Goal: Communication & Community: Answer question/provide support

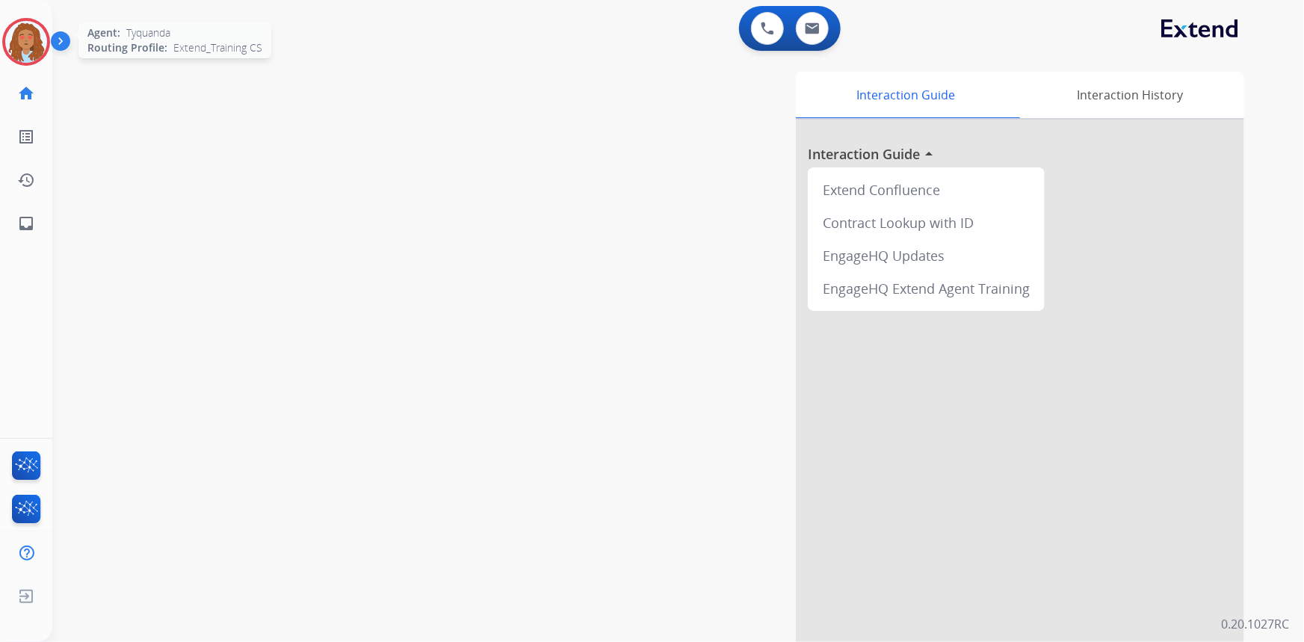
click at [30, 48] on img at bounding box center [26, 42] width 42 height 42
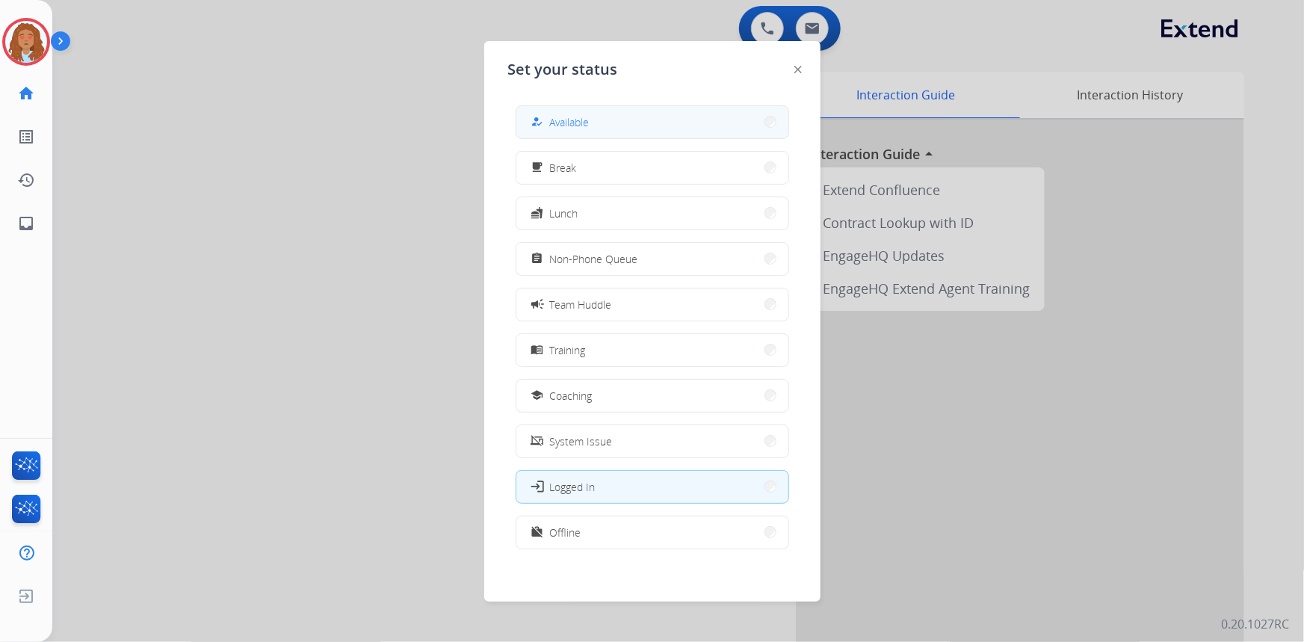
click at [632, 122] on button "how_to_reg Available" at bounding box center [652, 122] width 272 height 32
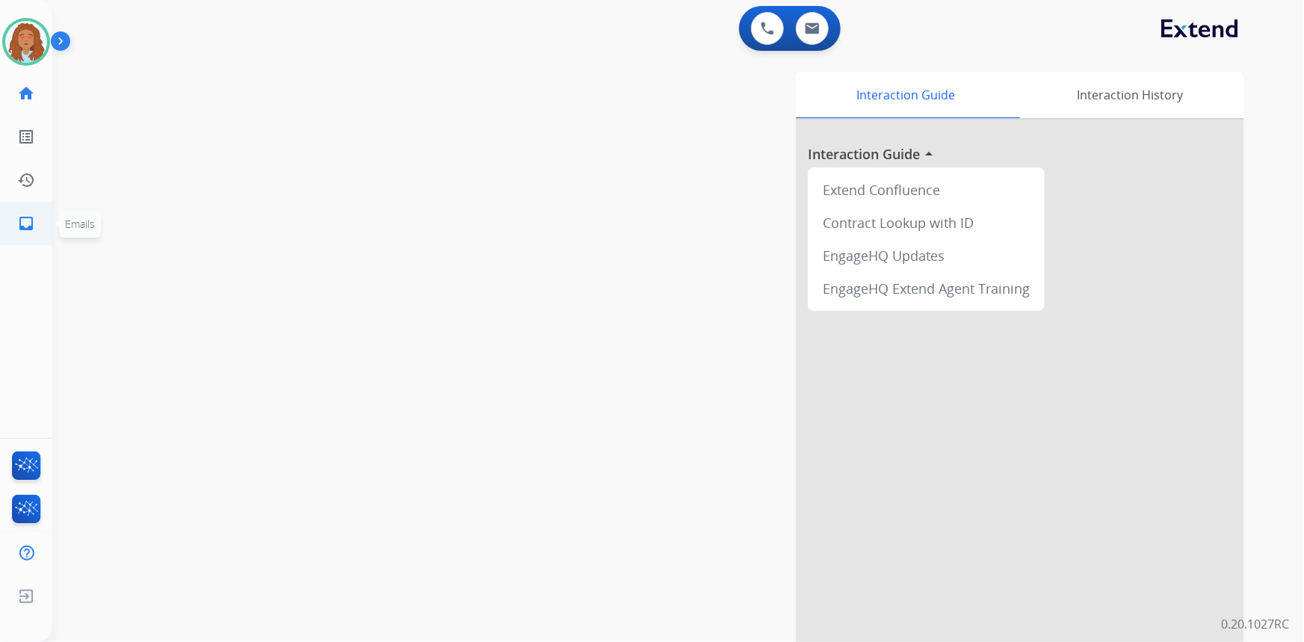
click at [25, 233] on link "inbox Emails" at bounding box center [26, 224] width 42 height 42
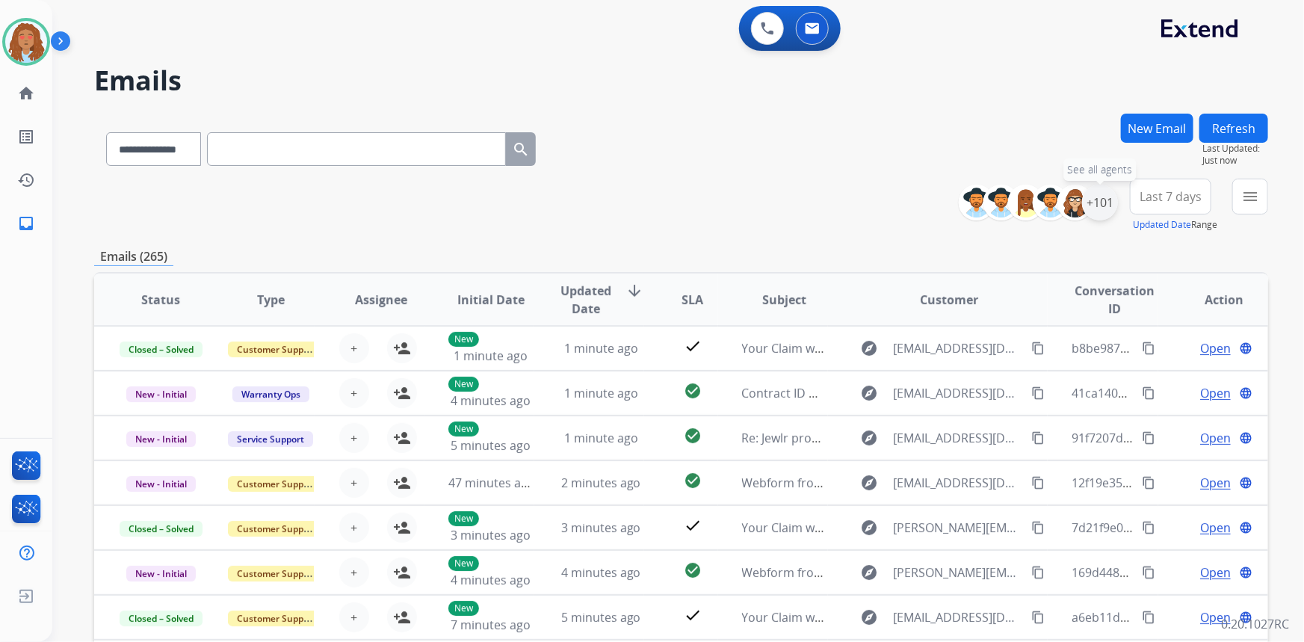
click at [1102, 204] on div "+101" at bounding box center [1100, 203] width 36 height 36
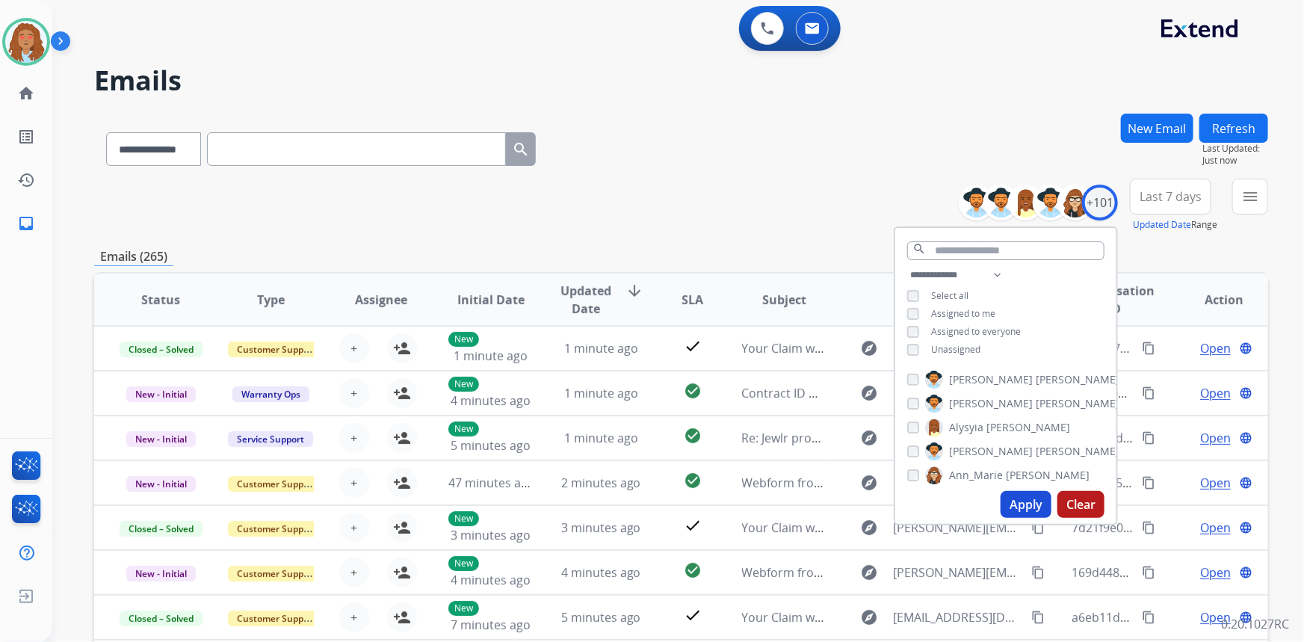
click at [1025, 501] on button "Apply" at bounding box center [1026, 504] width 51 height 27
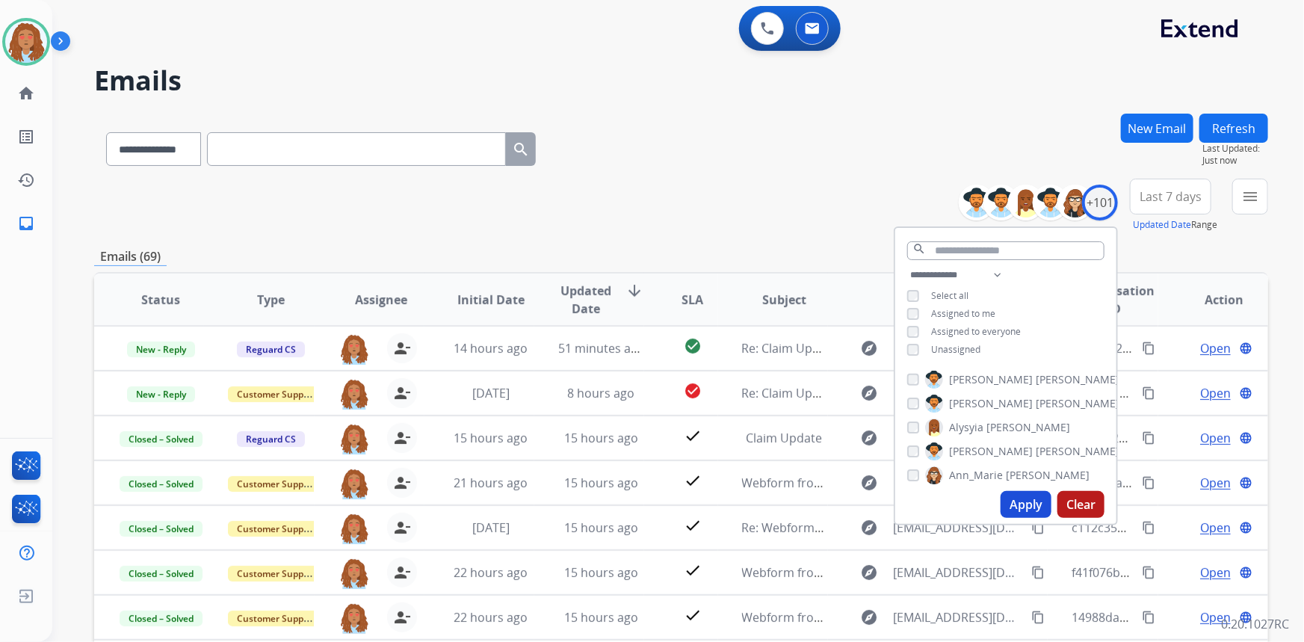
click at [1172, 197] on span "Last 7 days" at bounding box center [1171, 197] width 62 height 6
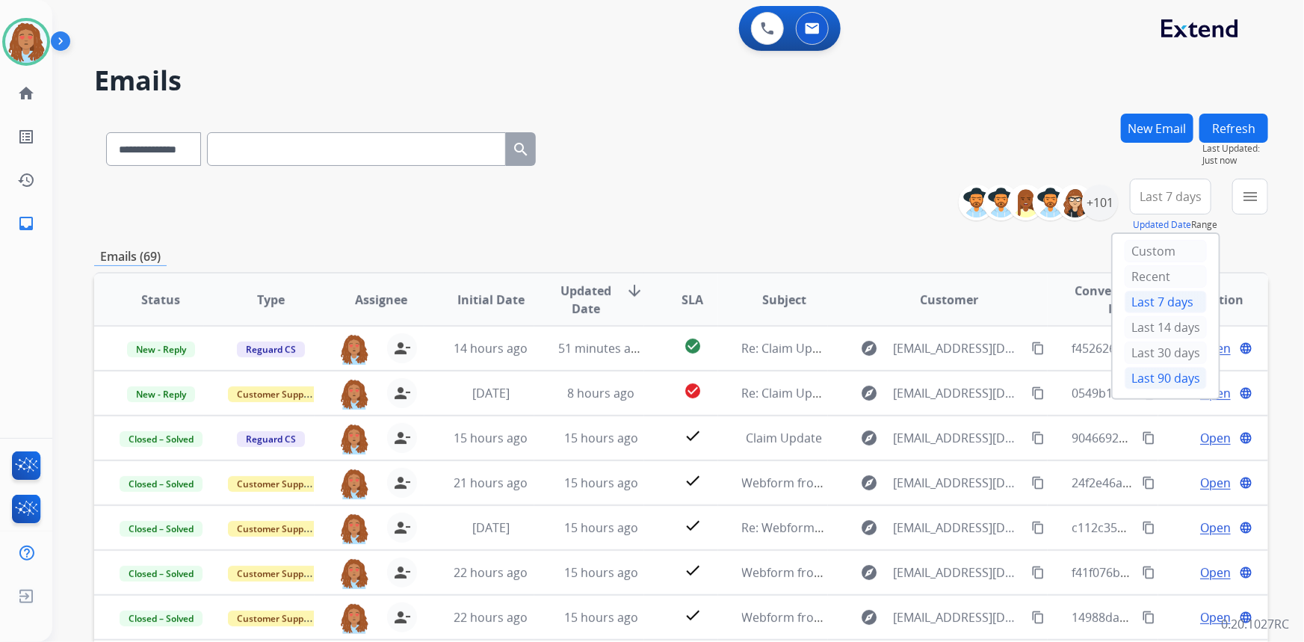
click at [1157, 378] on div "Last 90 days" at bounding box center [1166, 378] width 82 height 22
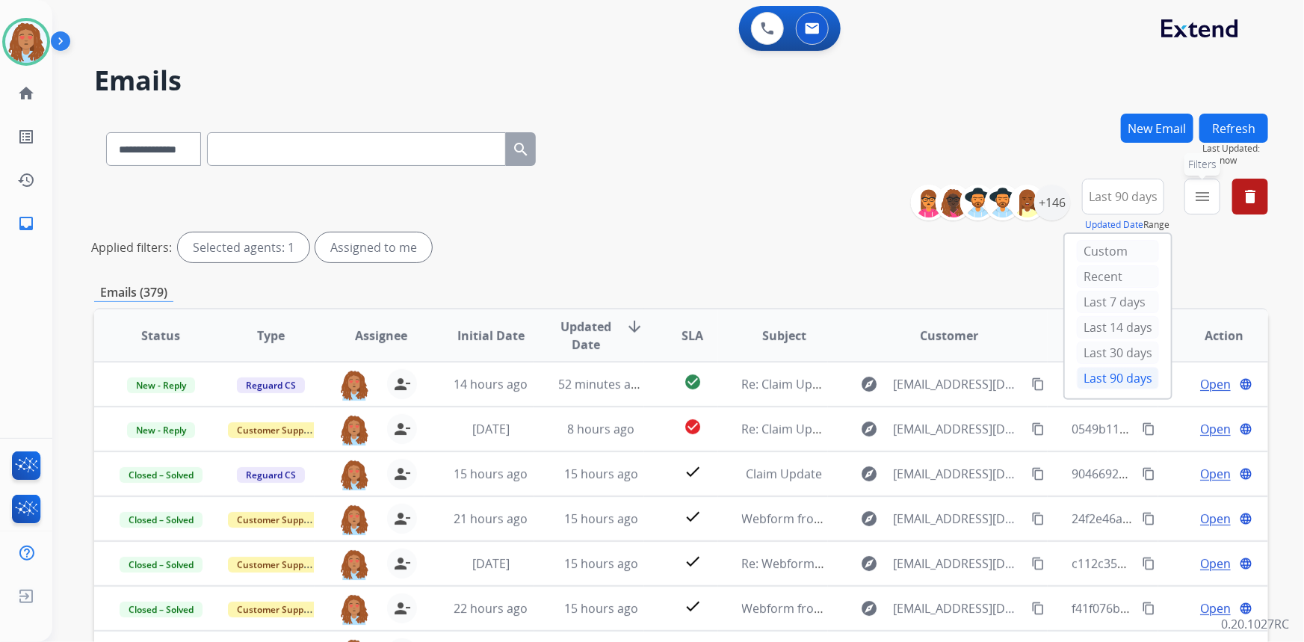
click at [1209, 197] on mat-icon "menu" at bounding box center [1203, 197] width 18 height 18
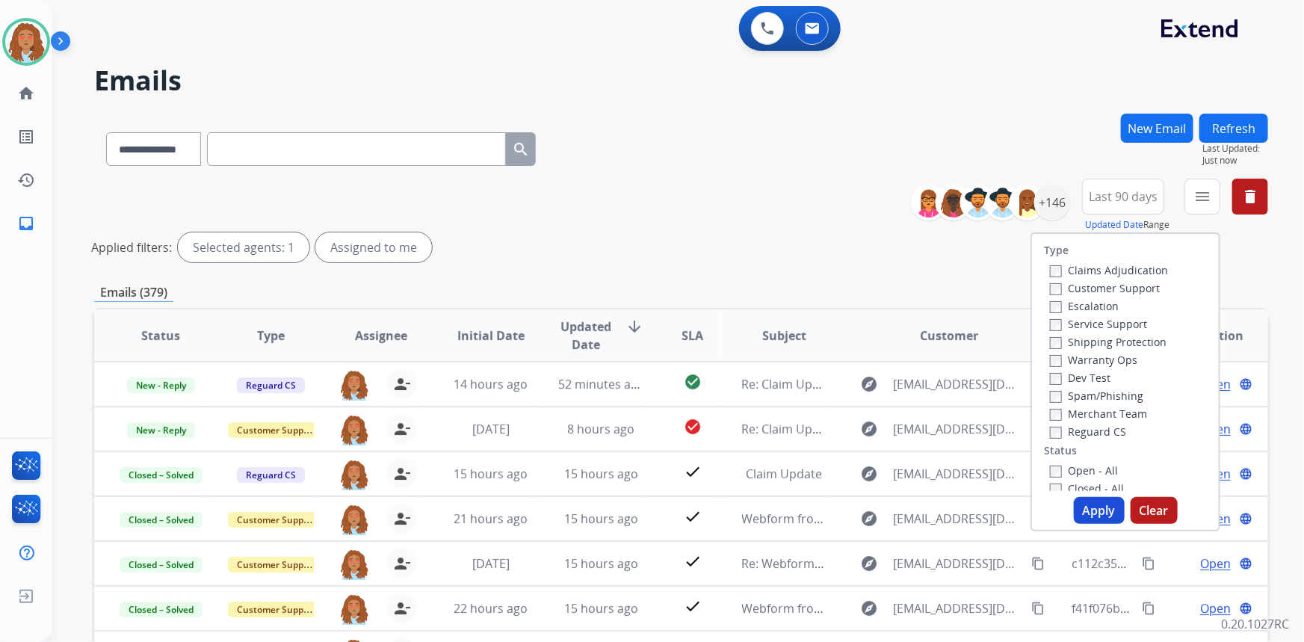
click at [1115, 291] on label "Customer Support" at bounding box center [1105, 288] width 110 height 14
click at [1124, 338] on label "Shipping Protection" at bounding box center [1108, 342] width 117 height 14
click at [1098, 517] on button "Apply" at bounding box center [1099, 510] width 51 height 27
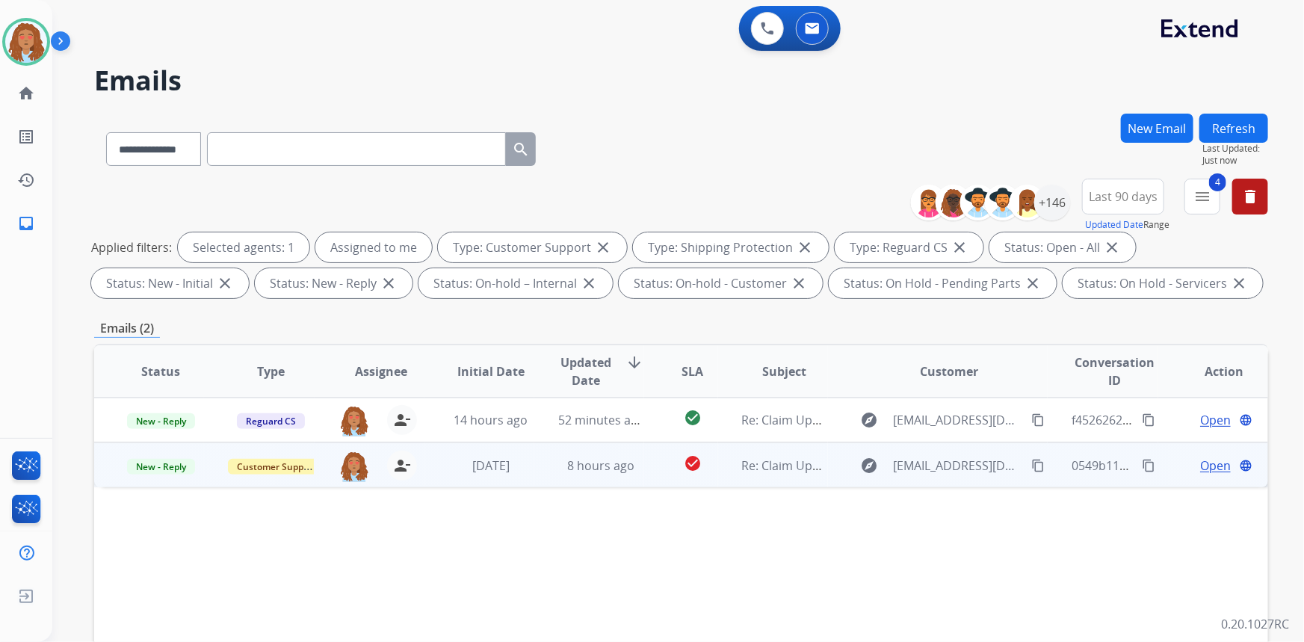
click at [917, 480] on td "explore [EMAIL_ADDRESS][DOMAIN_NAME] content_copy" at bounding box center [938, 464] width 220 height 45
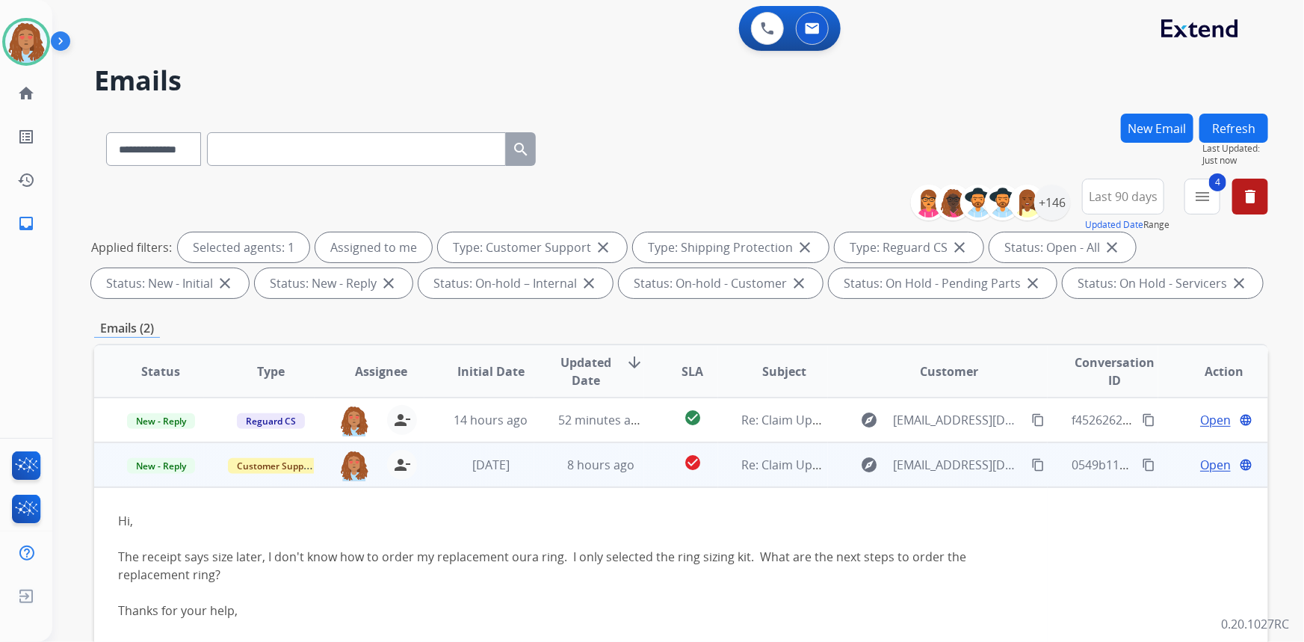
click at [972, 476] on div "explore [EMAIL_ADDRESS][DOMAIN_NAME] content_copy" at bounding box center [950, 465] width 196 height 24
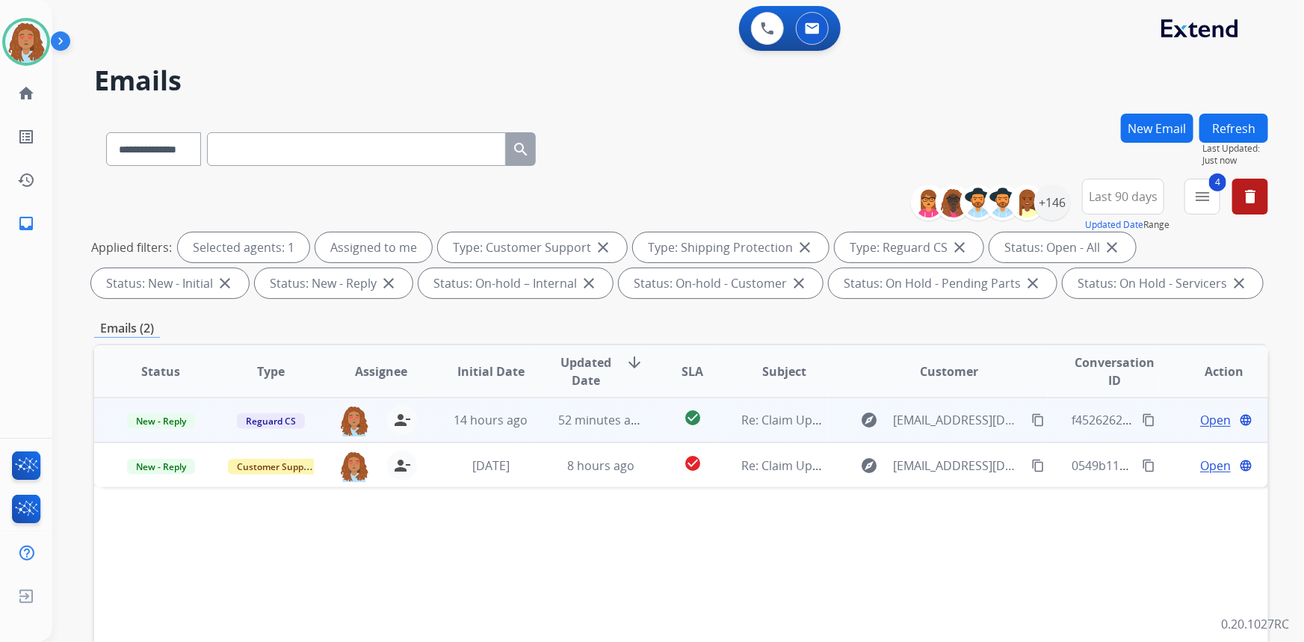
click at [945, 433] on td "explore [EMAIL_ADDRESS][DOMAIN_NAME] content_copy" at bounding box center [938, 420] width 220 height 45
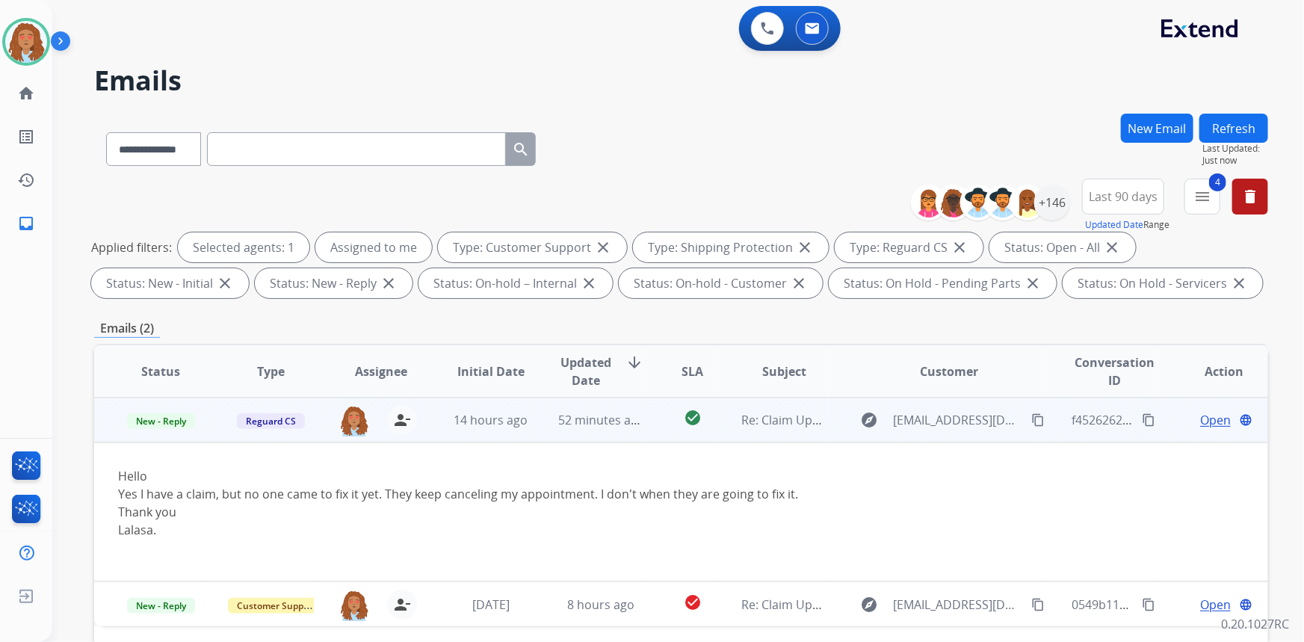
click at [944, 434] on td "explore [EMAIL_ADDRESS][DOMAIN_NAME] content_copy" at bounding box center [938, 420] width 220 height 45
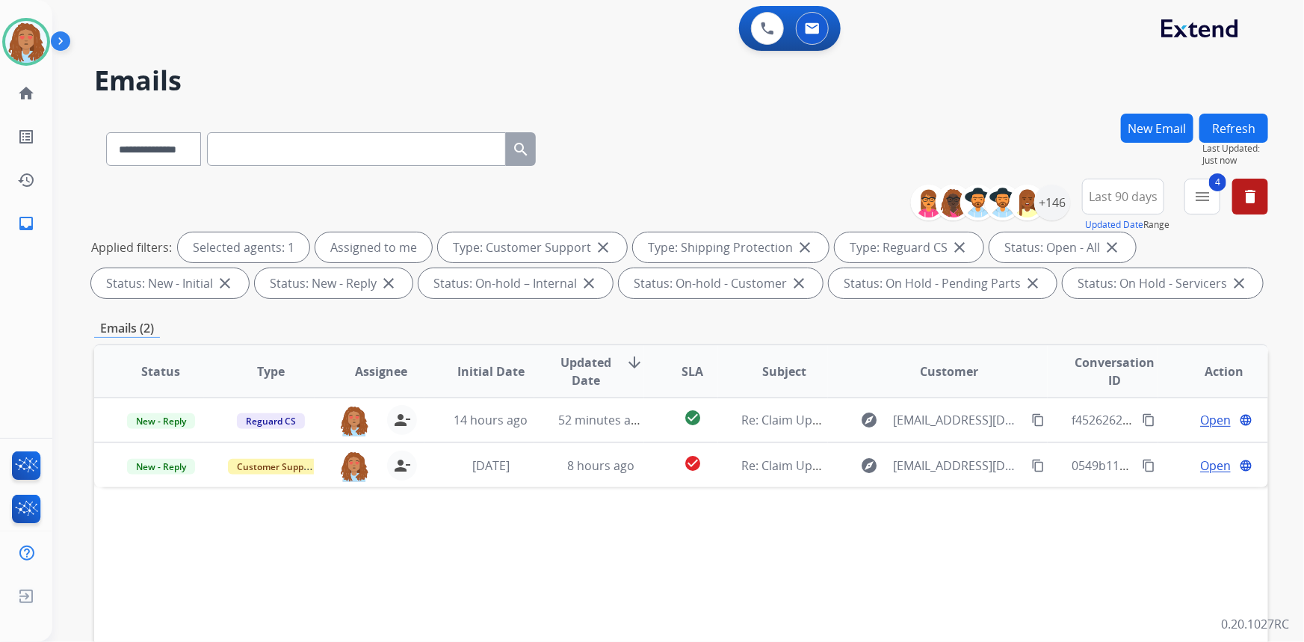
click at [402, 52] on div "0 Voice Interactions 0 Email Interactions" at bounding box center [669, 30] width 1198 height 48
click at [205, 593] on div "Status Type Assignee Initial Date Updated Date arrow_downward SLA Subject Custo…" at bounding box center [681, 594] width 1174 height 501
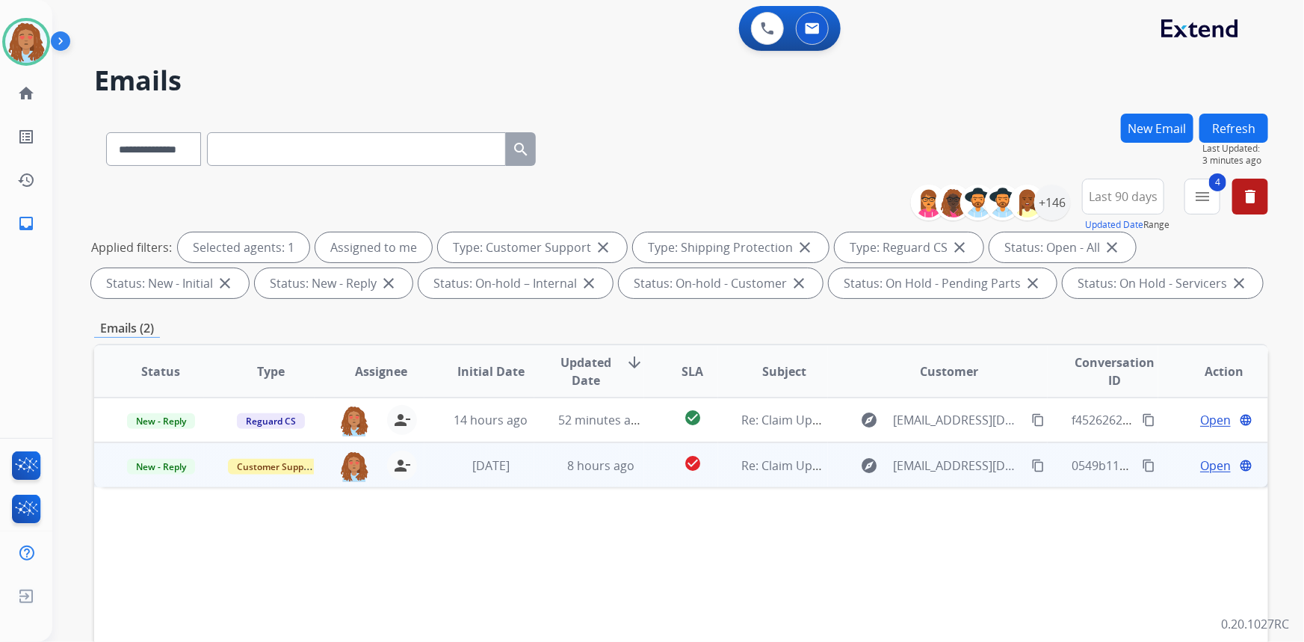
click at [950, 478] on td "explore [EMAIL_ADDRESS][DOMAIN_NAME] content_copy" at bounding box center [938, 464] width 220 height 45
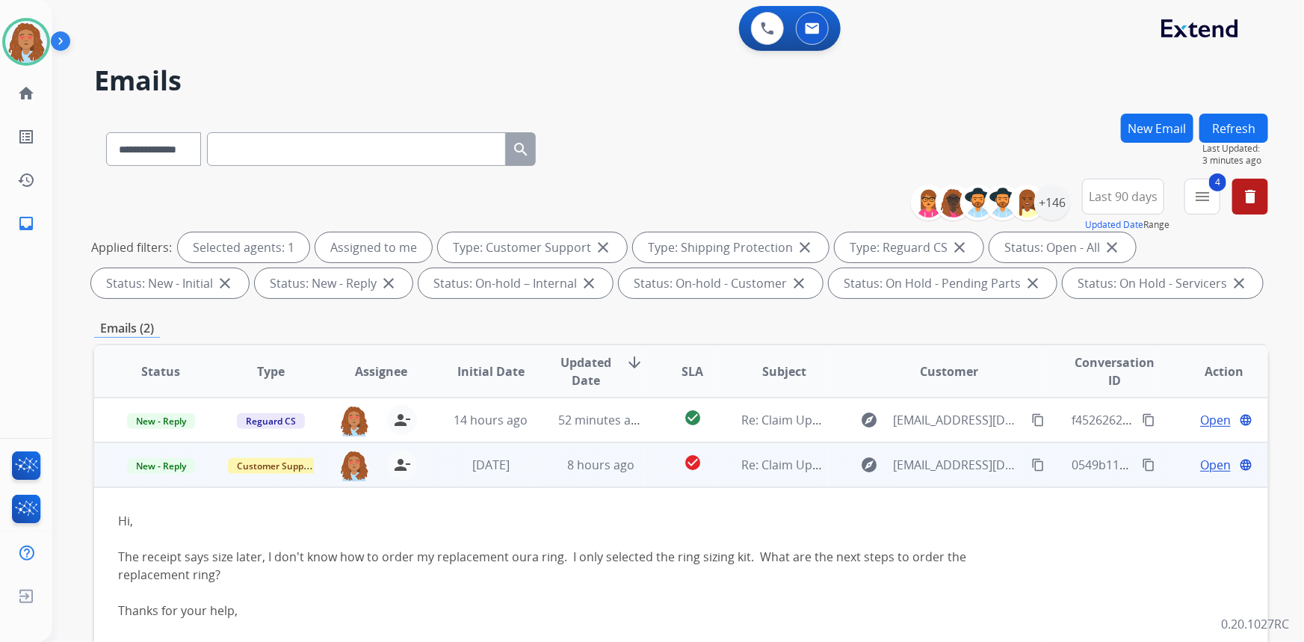
click at [1201, 463] on span "Open" at bounding box center [1215, 465] width 31 height 18
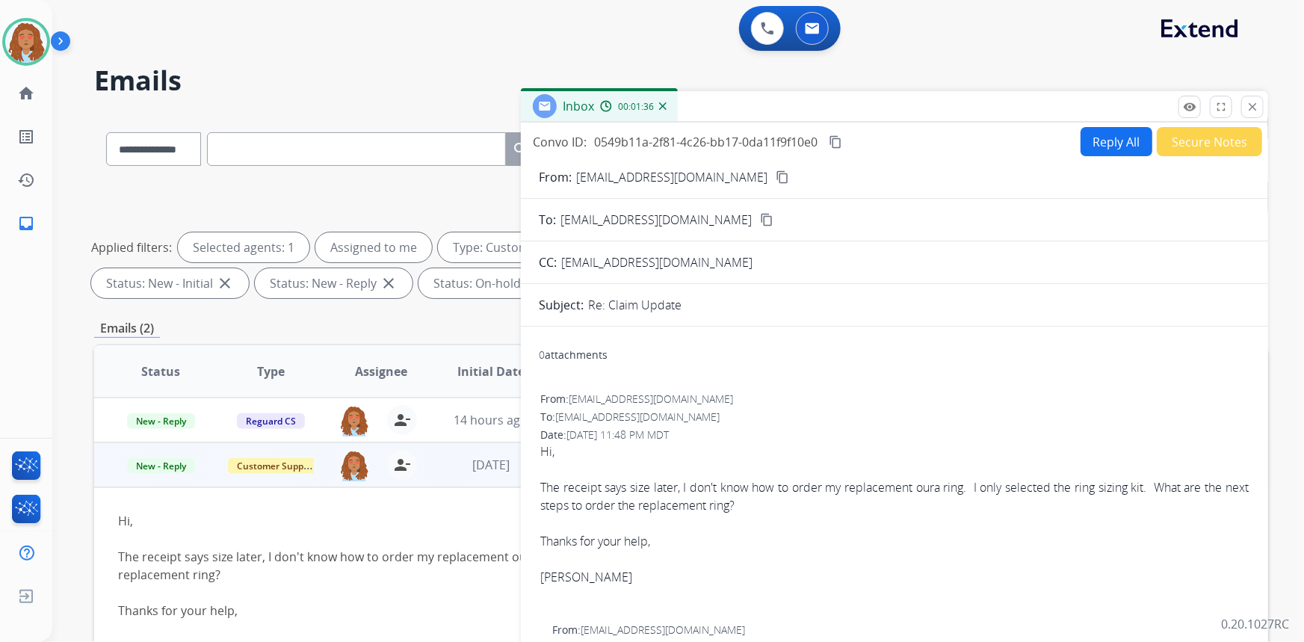
click at [776, 175] on mat-icon "content_copy" at bounding box center [782, 176] width 13 height 13
click at [1257, 105] on mat-icon "close" at bounding box center [1252, 106] width 13 height 13
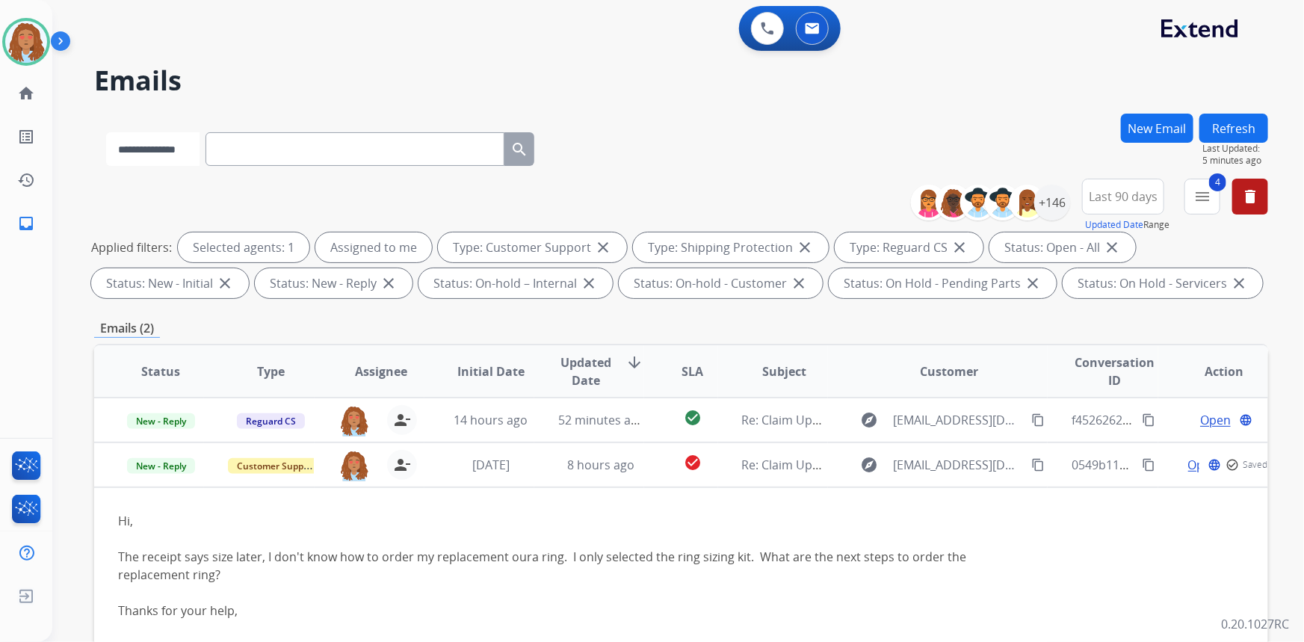
click at [195, 150] on select "**********" at bounding box center [152, 149] width 93 height 34
select select "**********"
click at [106, 132] on select "**********" at bounding box center [152, 149] width 93 height 34
paste input "**********"
type input "**********"
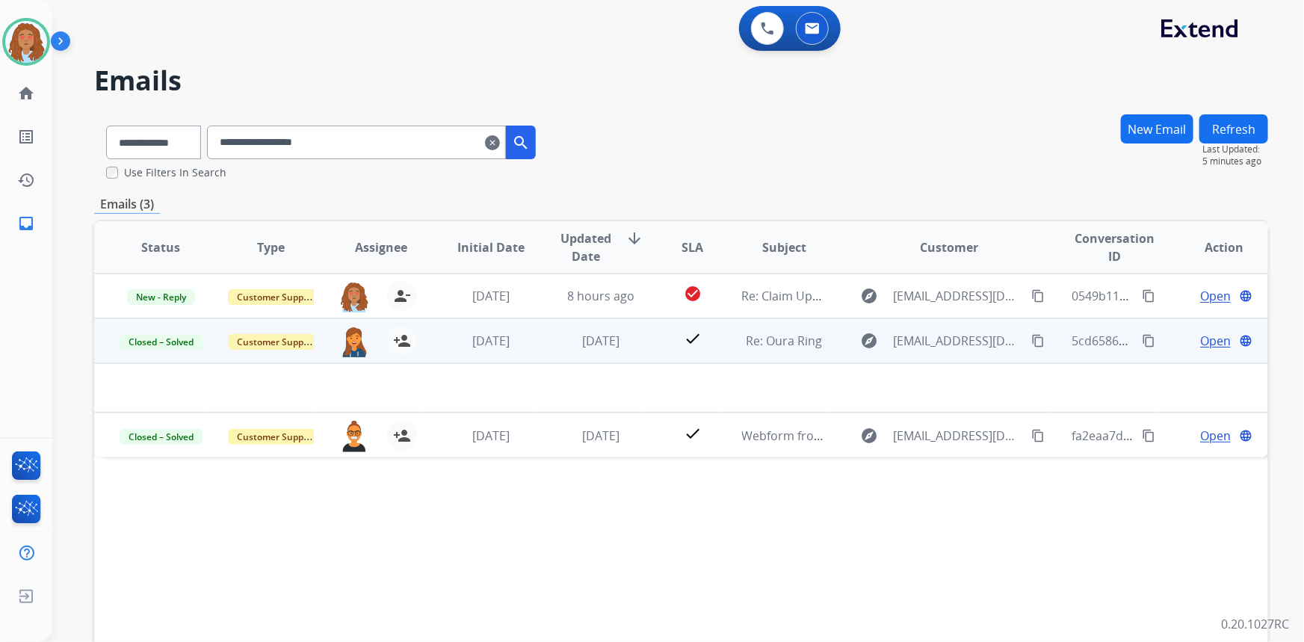
click at [1204, 356] on td "Open language" at bounding box center [1213, 340] width 110 height 45
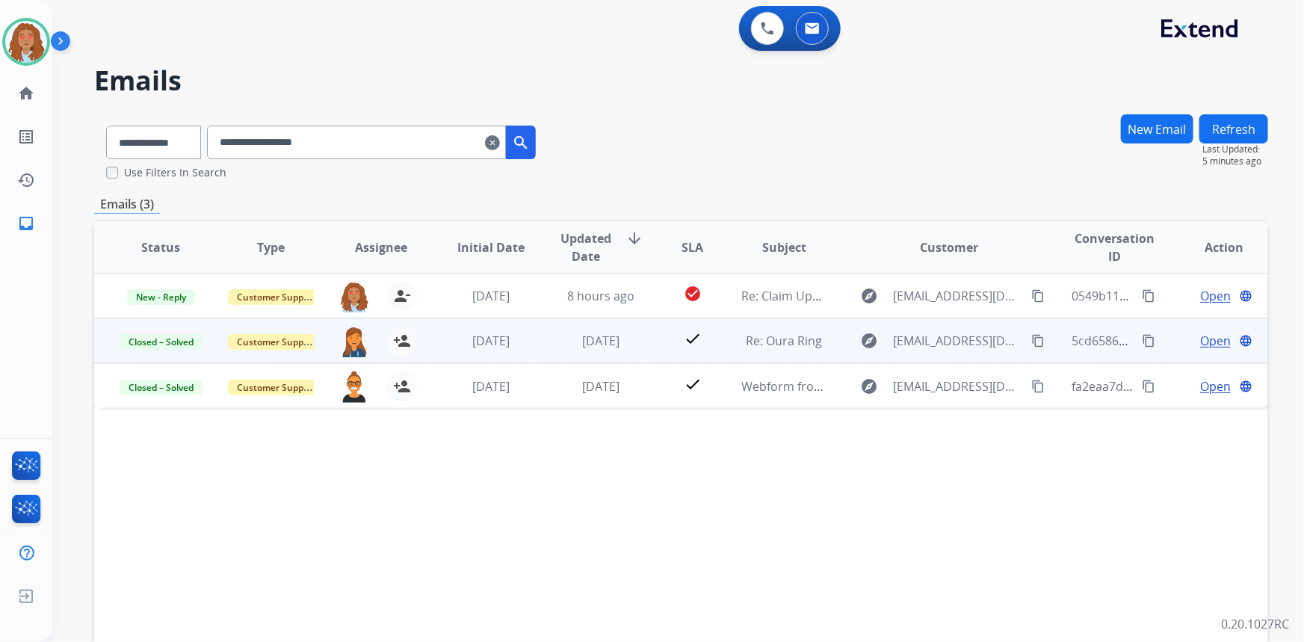
click at [1201, 340] on span "Open" at bounding box center [1215, 341] width 31 height 18
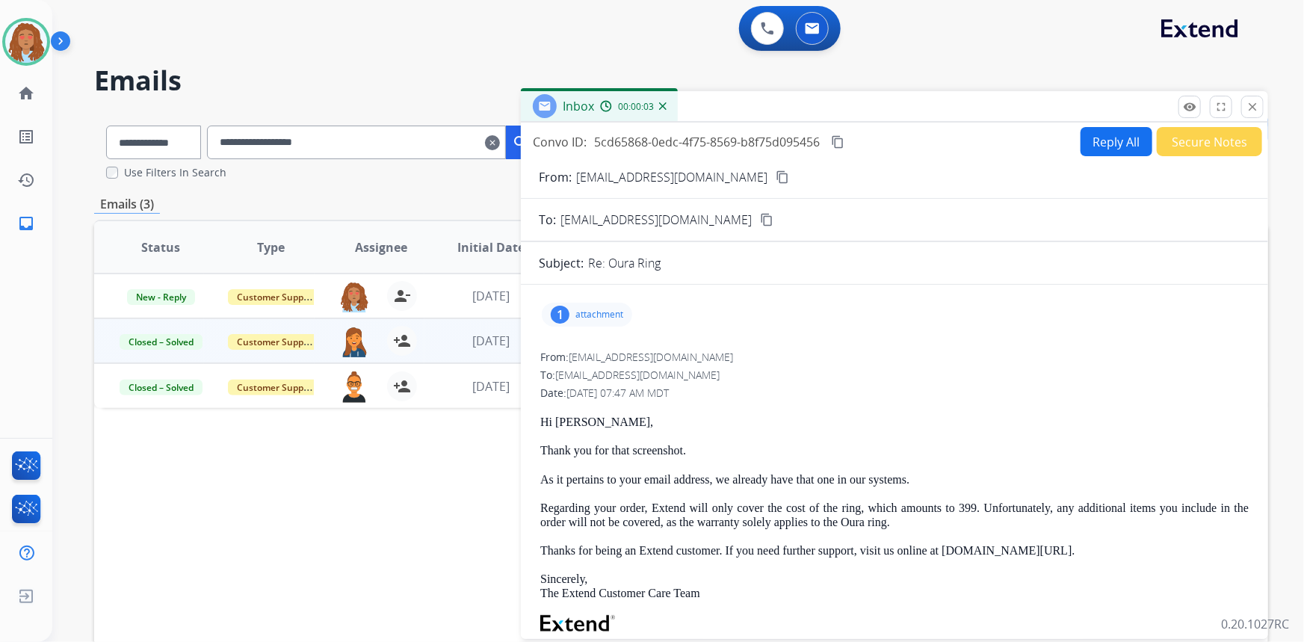
click at [623, 311] on p "attachment" at bounding box center [599, 315] width 48 height 12
click at [593, 353] on div at bounding box center [594, 356] width 75 height 52
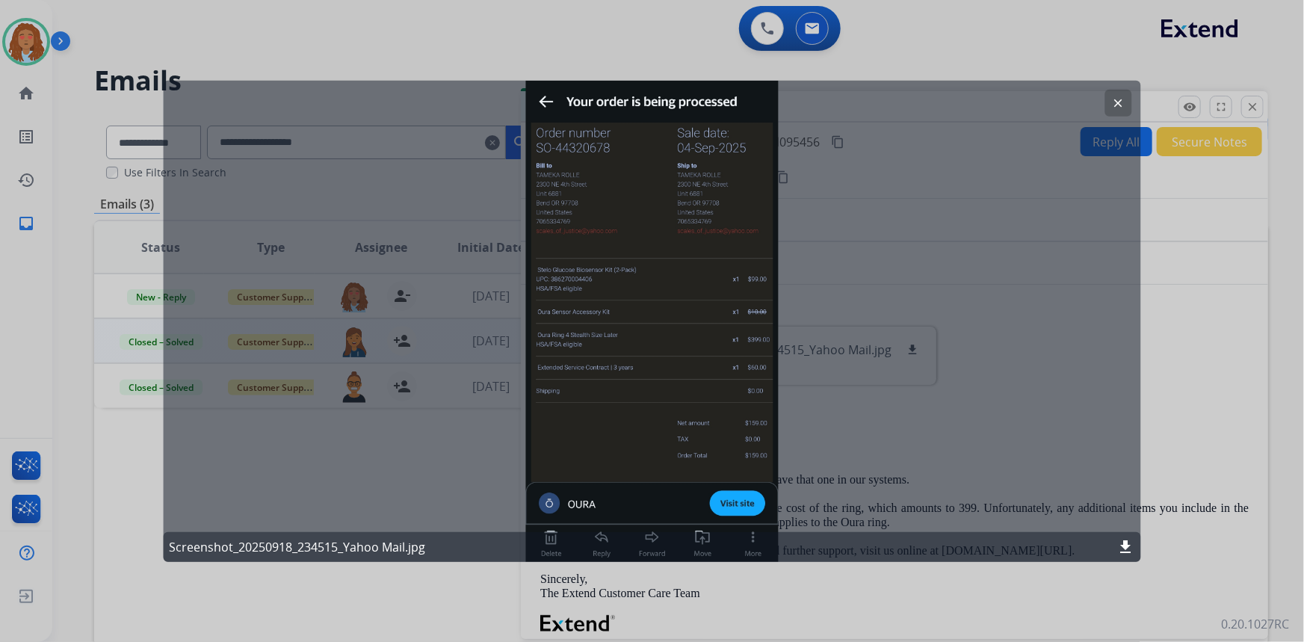
click at [1128, 549] on mat-icon "download" at bounding box center [1126, 547] width 18 height 18
click at [1122, 98] on mat-icon "clear" at bounding box center [1118, 102] width 13 height 13
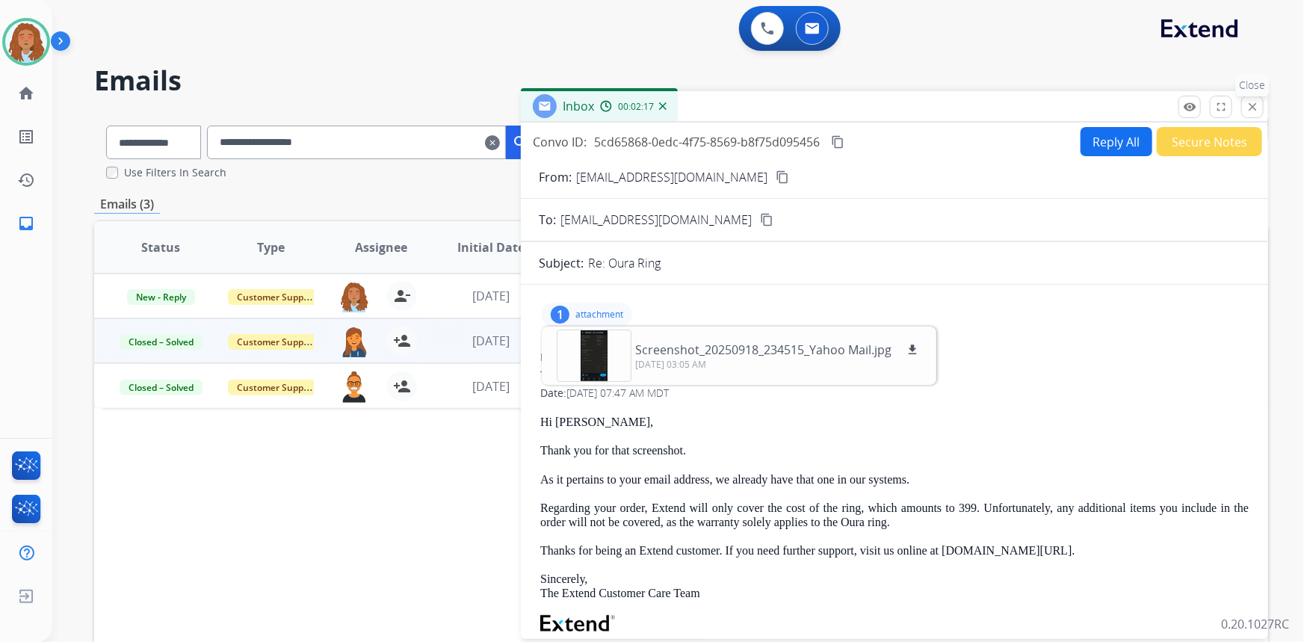
click at [1251, 110] on mat-icon "close" at bounding box center [1252, 106] width 13 height 13
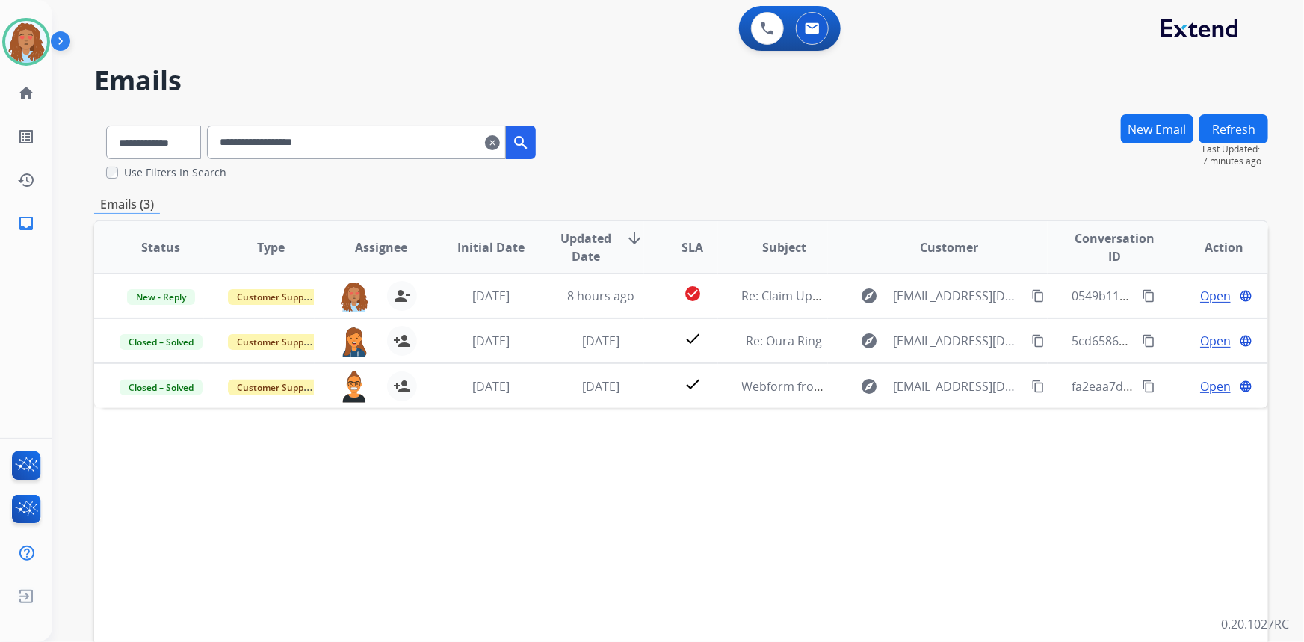
click at [500, 141] on mat-icon "clear" at bounding box center [492, 143] width 15 height 18
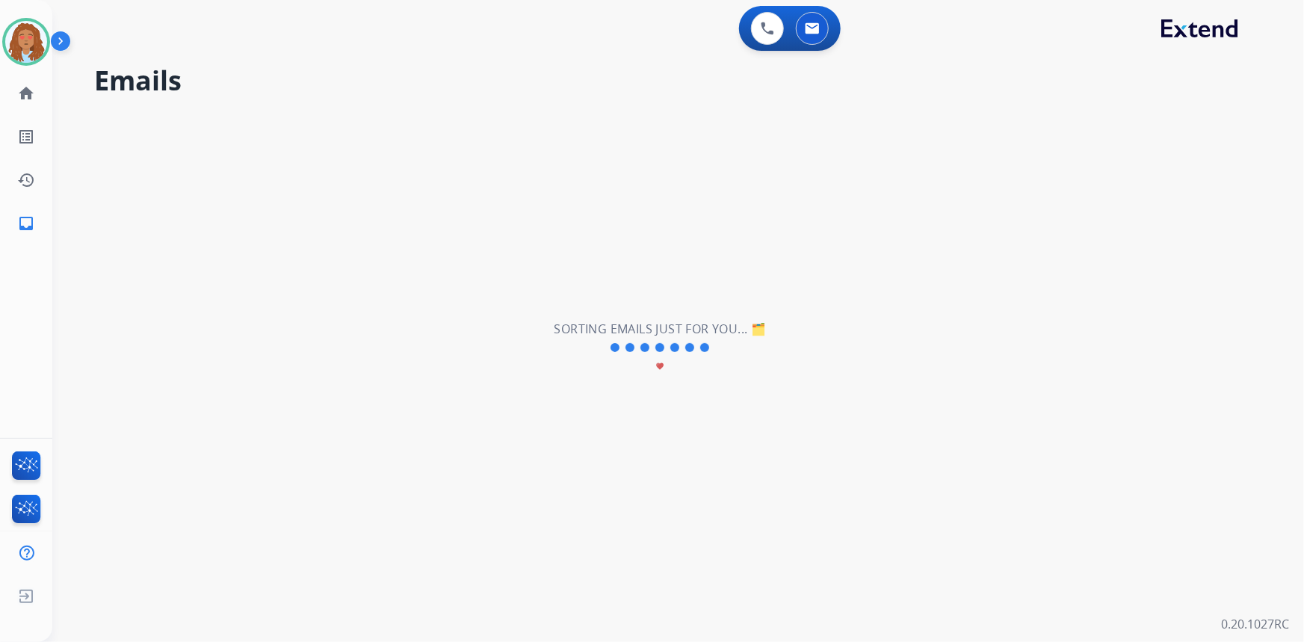
select select "**********"
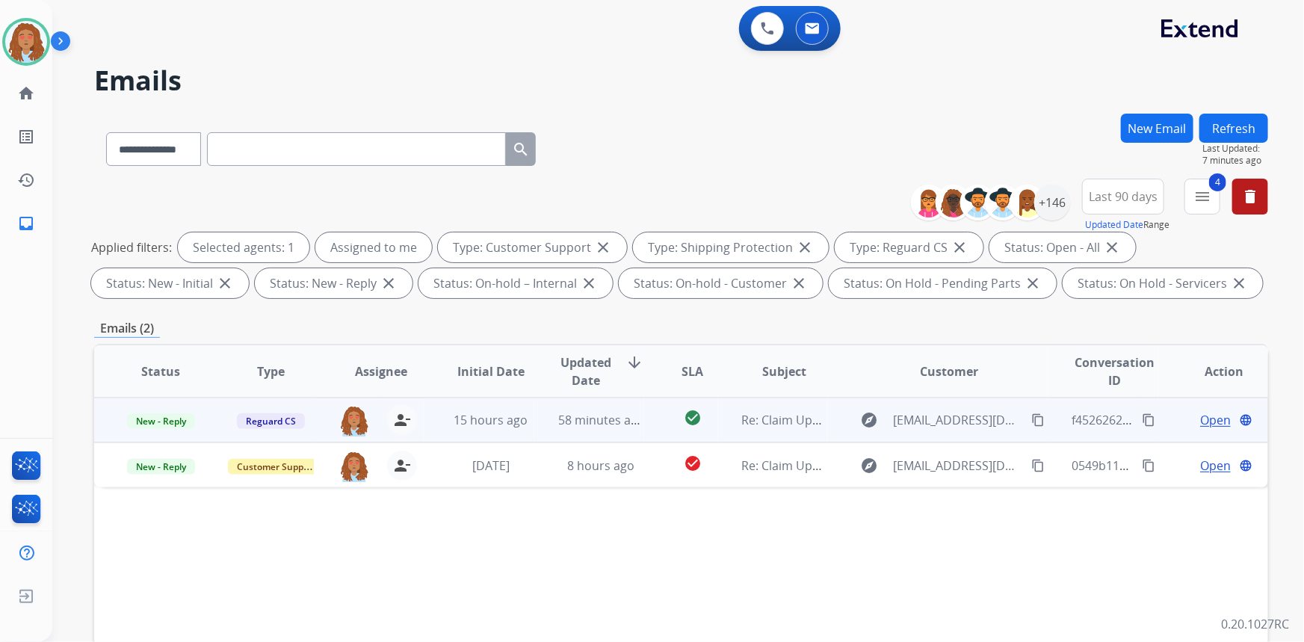
click at [1031, 423] on mat-icon "content_copy" at bounding box center [1037, 419] width 13 height 13
click at [1206, 426] on span "Open" at bounding box center [1215, 420] width 31 height 18
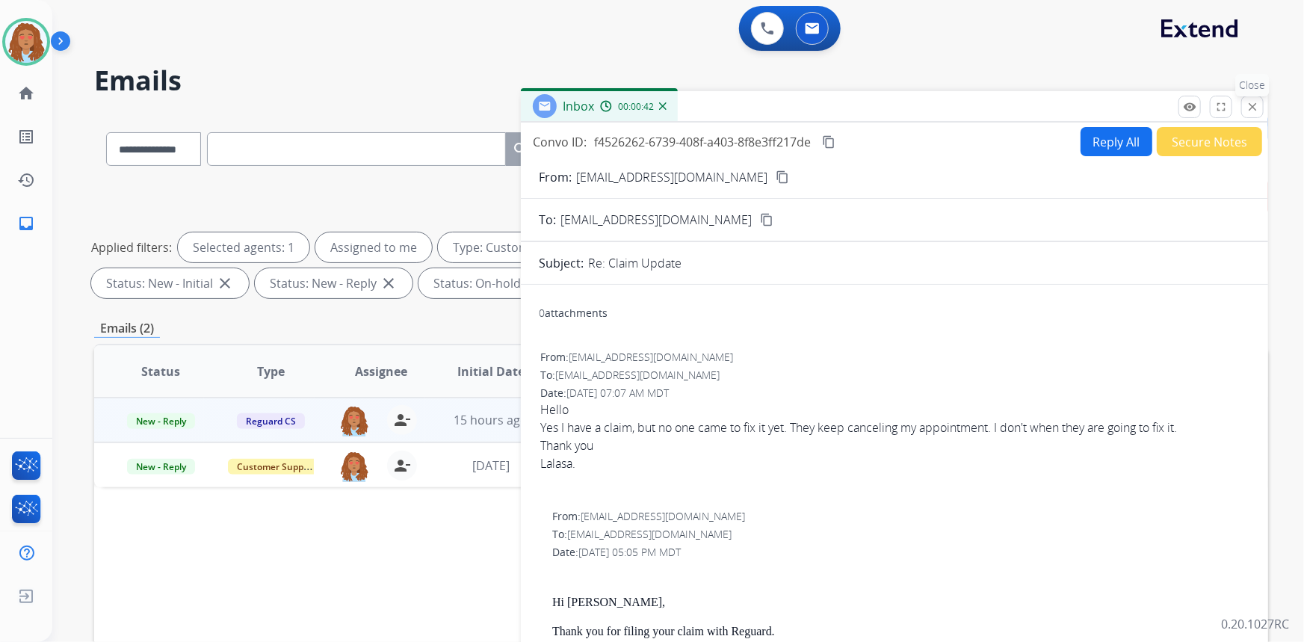
click at [1262, 109] on button "close Close" at bounding box center [1252, 107] width 22 height 22
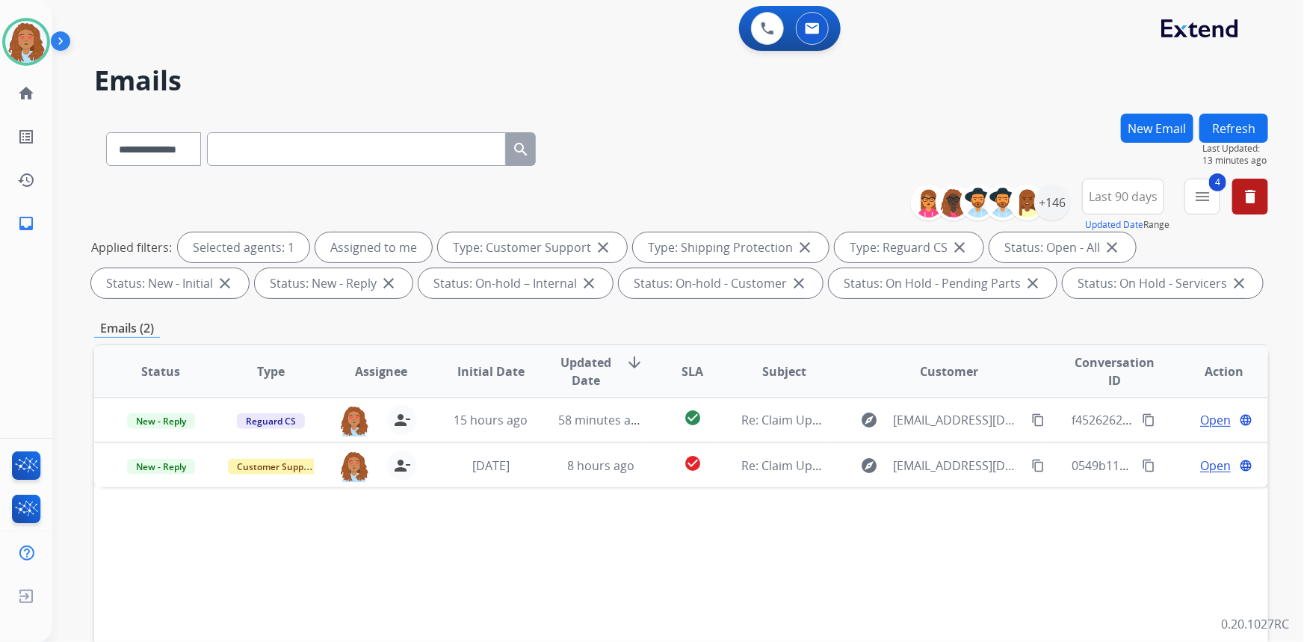
click at [564, 49] on div "0 Voice Interactions 0 Email Interactions" at bounding box center [669, 30] width 1198 height 48
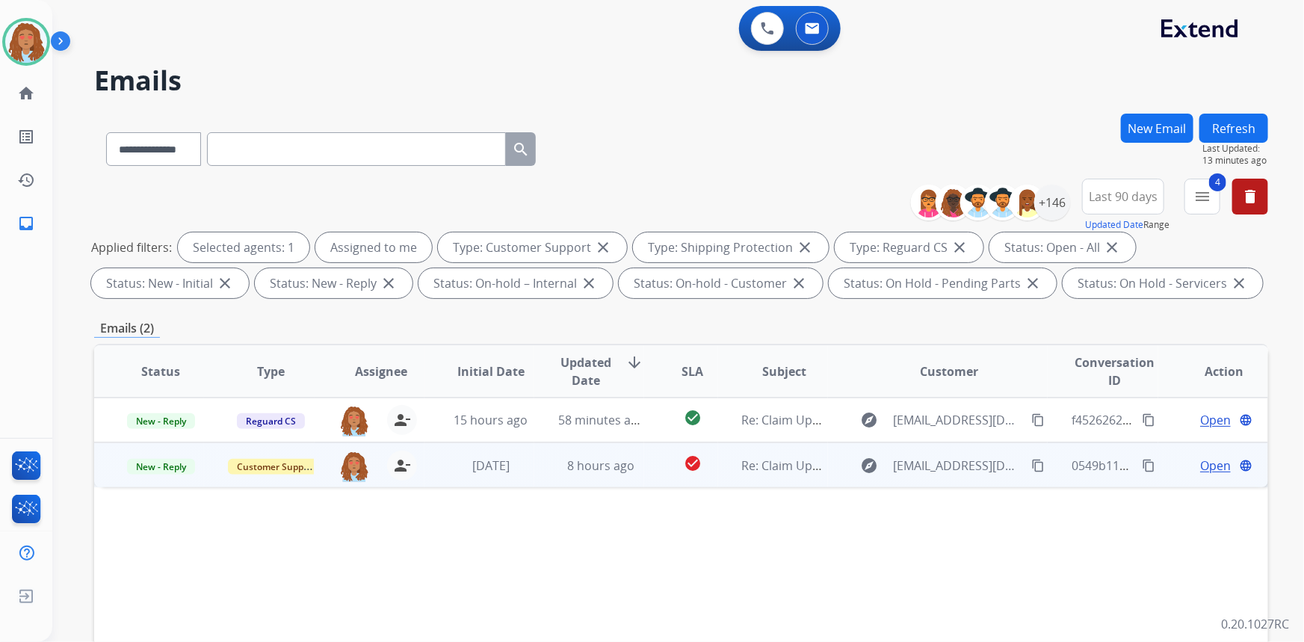
click at [1031, 464] on mat-icon "content_copy" at bounding box center [1037, 465] width 13 height 13
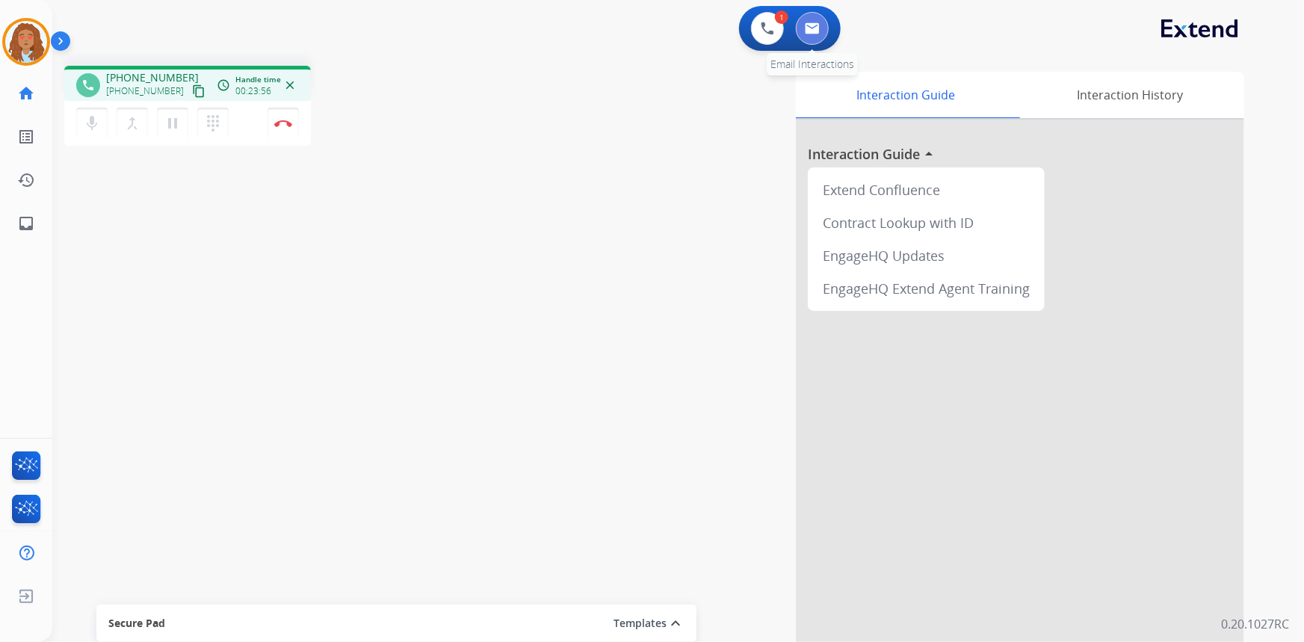
click at [821, 29] on button at bounding box center [812, 28] width 33 height 33
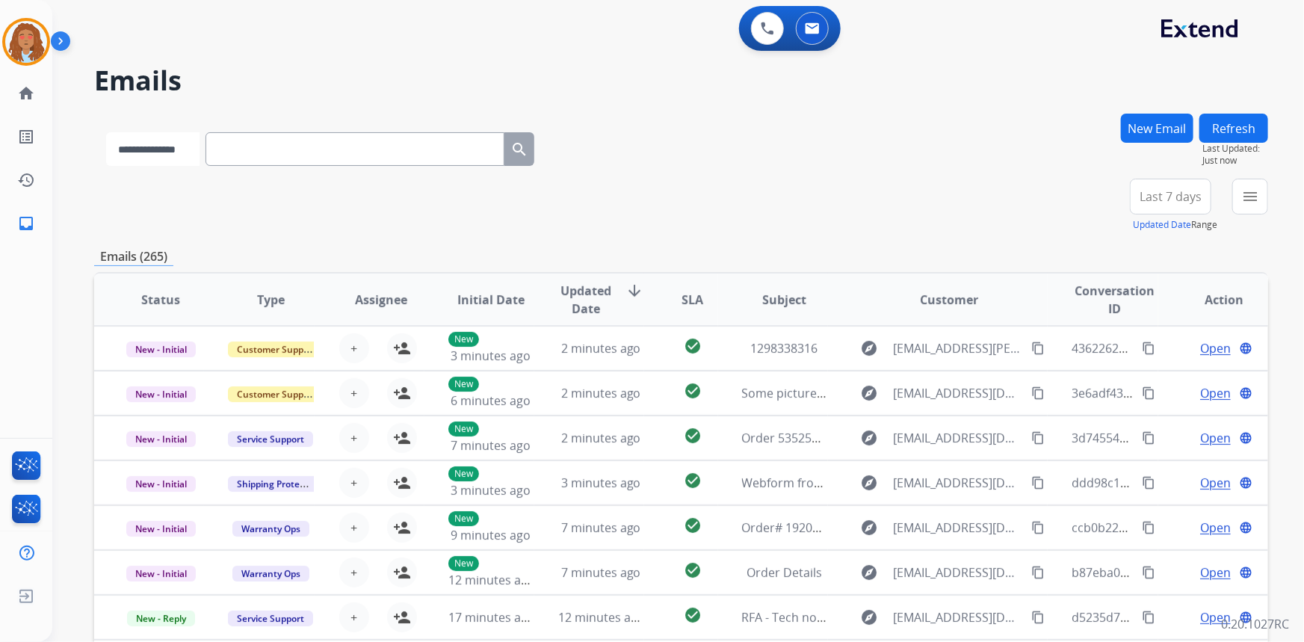
click at [198, 153] on select "**********" at bounding box center [152, 149] width 93 height 34
select select "**********"
click at [106, 132] on select "**********" at bounding box center [152, 149] width 93 height 34
paste input "**********"
type input "**********"
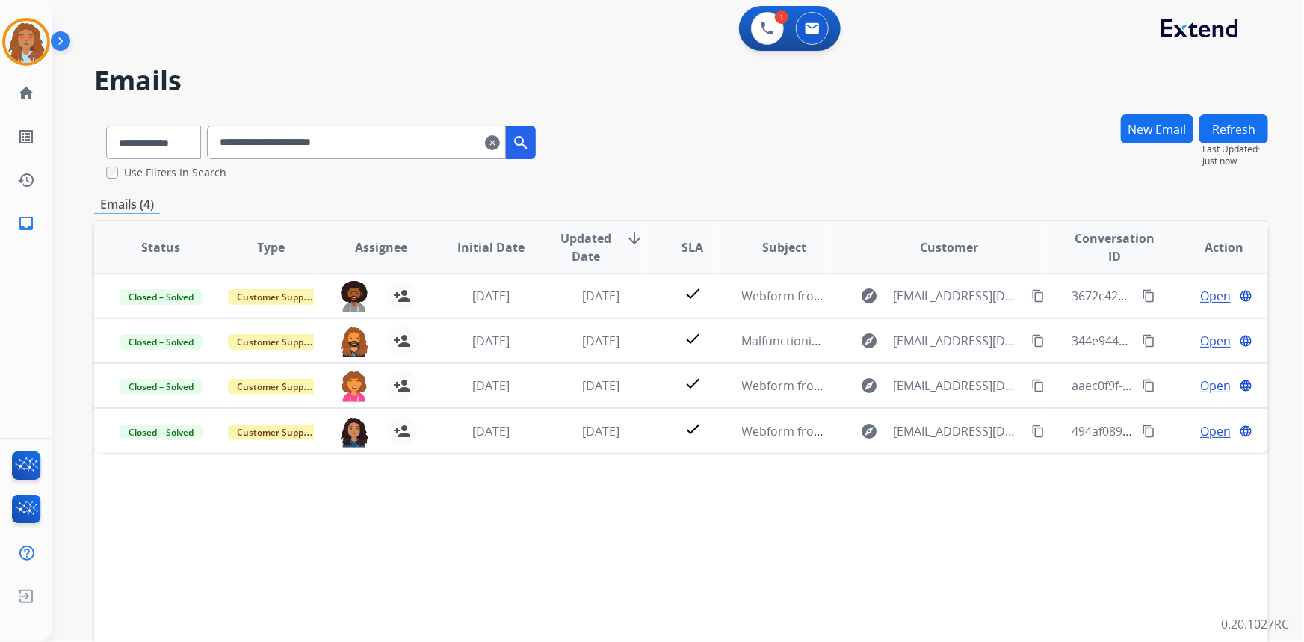
click at [1246, 123] on button "Refresh" at bounding box center [1233, 128] width 69 height 29
click at [536, 144] on button "search" at bounding box center [521, 143] width 30 height 34
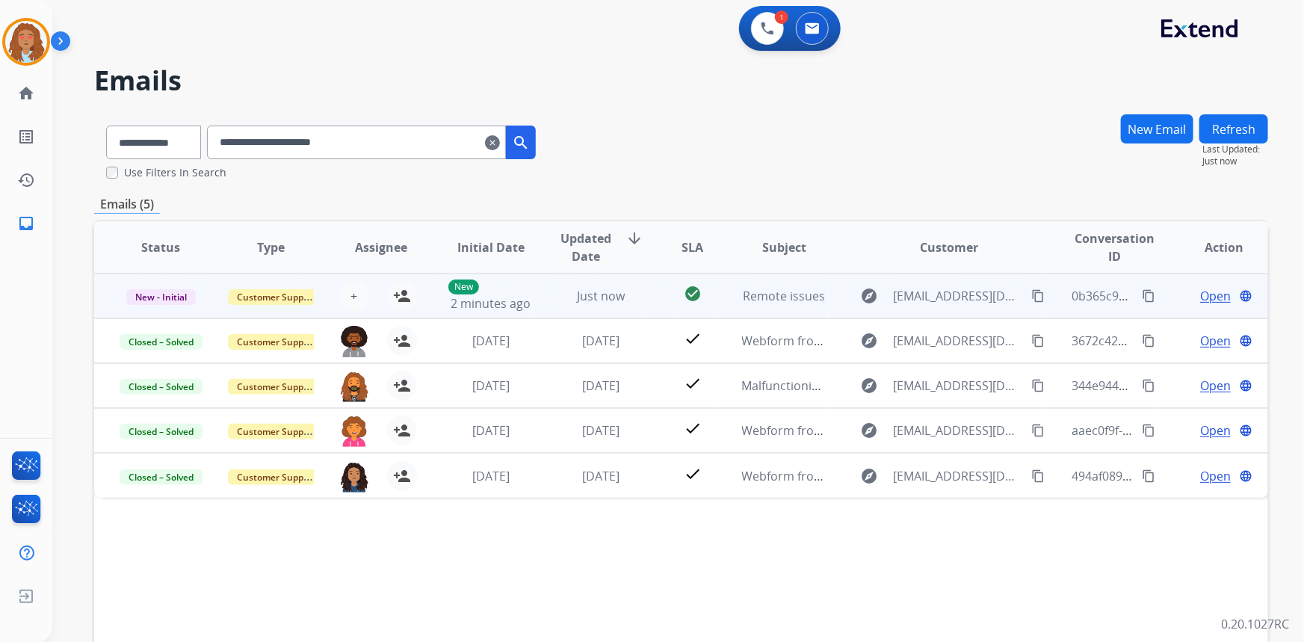
click at [1201, 296] on span "Open" at bounding box center [1215, 296] width 31 height 18
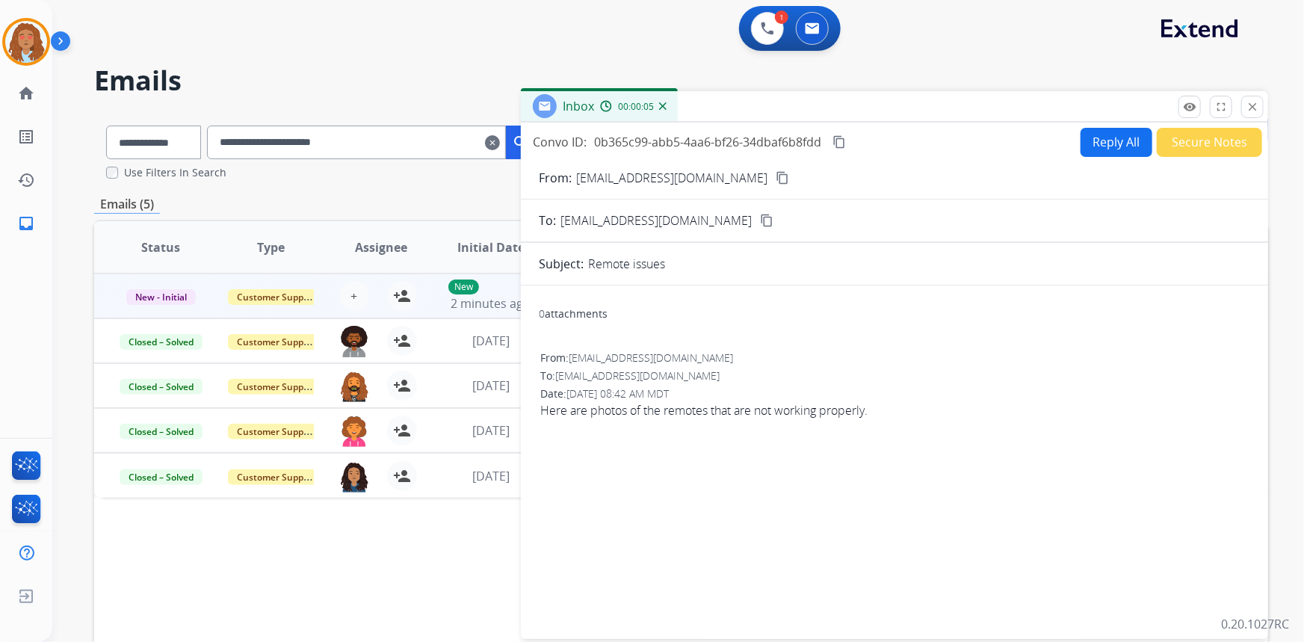
click at [583, 312] on div "0 attachments" at bounding box center [573, 313] width 69 height 15
click at [1252, 103] on mat-icon "close" at bounding box center [1252, 106] width 13 height 13
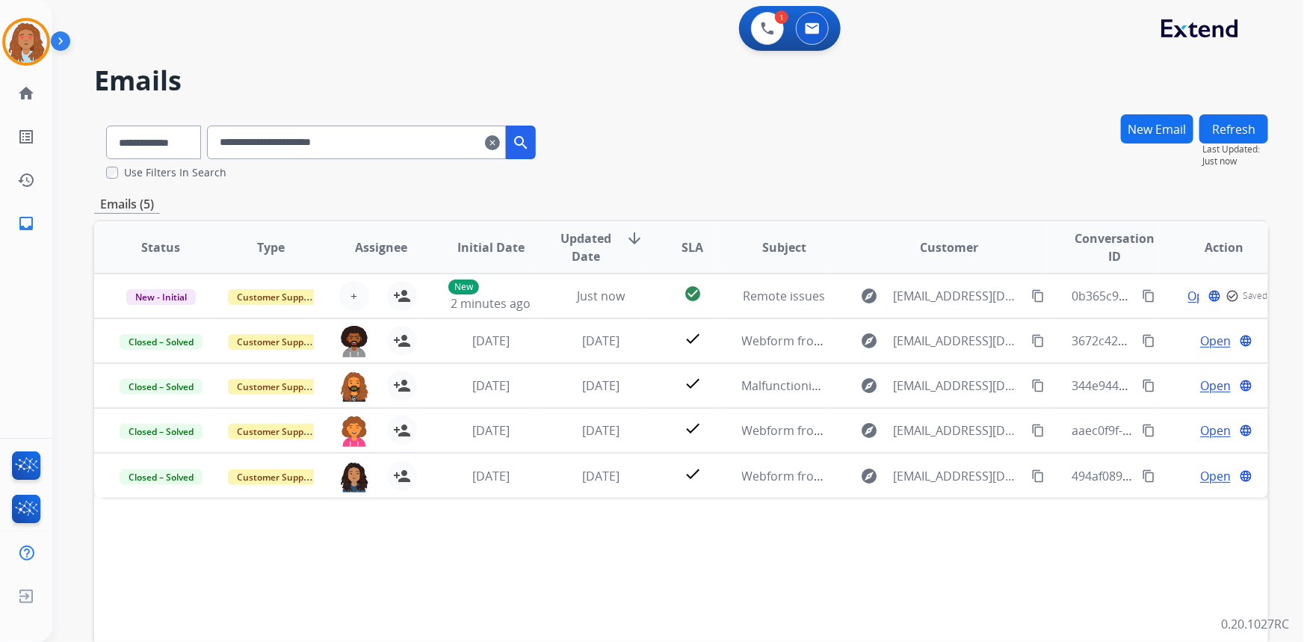
click at [1244, 125] on button "Refresh" at bounding box center [1233, 128] width 69 height 29
click at [530, 145] on mat-icon "search" at bounding box center [521, 143] width 18 height 18
click at [530, 142] on mat-icon "search" at bounding box center [521, 143] width 18 height 18
click at [1222, 138] on button "Refresh" at bounding box center [1233, 128] width 69 height 29
click at [530, 147] on mat-icon "search" at bounding box center [521, 143] width 18 height 18
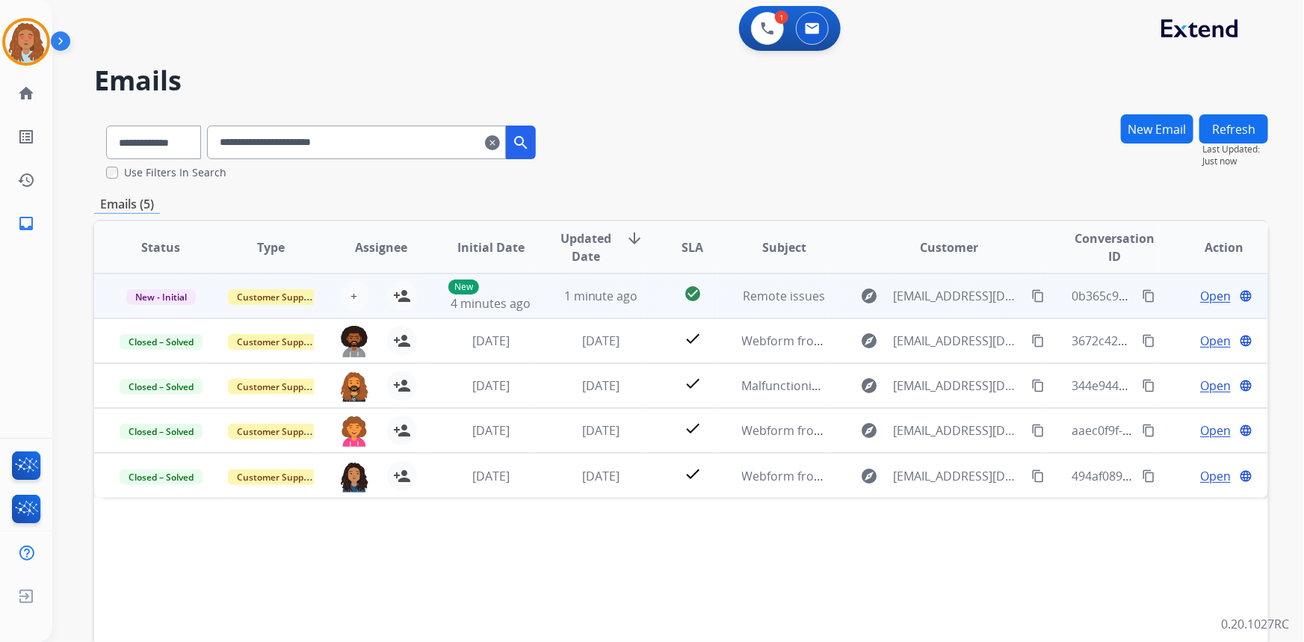
click at [1200, 294] on span "Open" at bounding box center [1215, 296] width 31 height 18
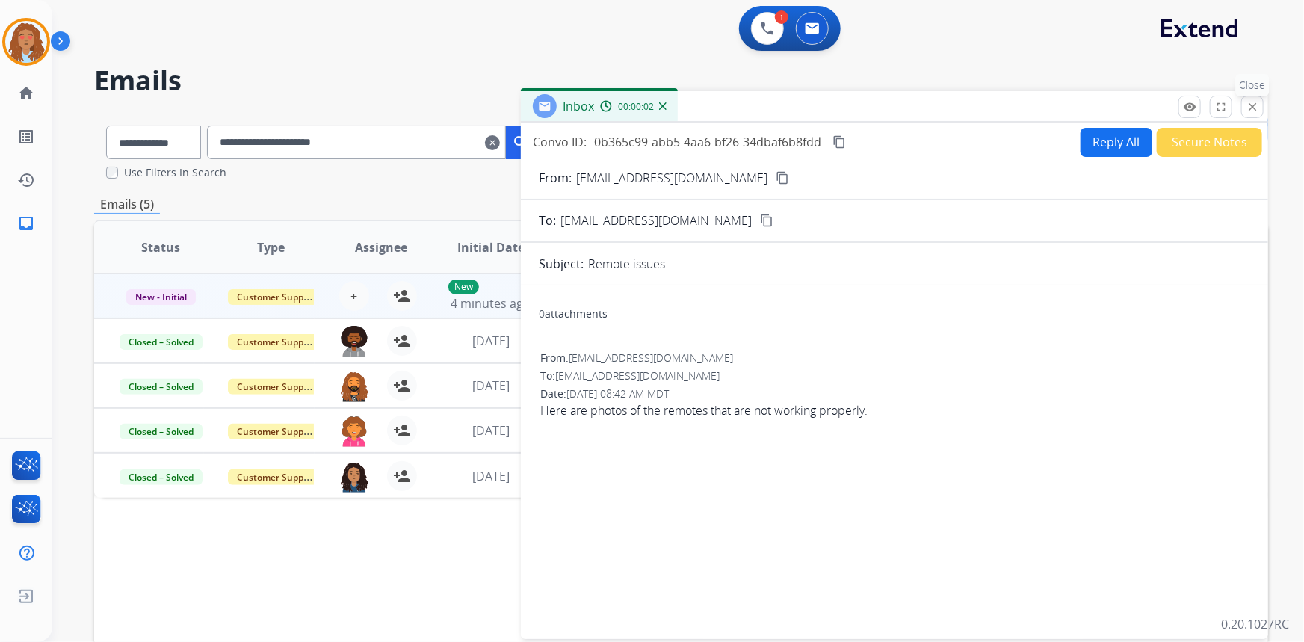
click at [1252, 105] on mat-icon "close" at bounding box center [1252, 106] width 13 height 13
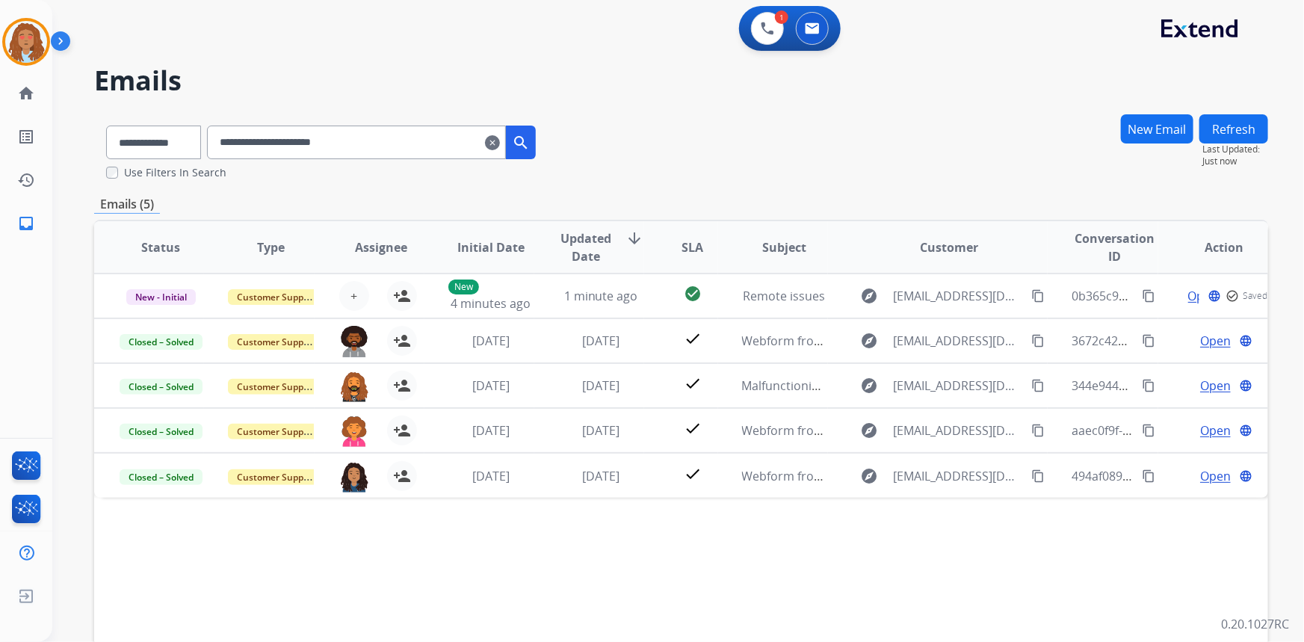
click at [1225, 124] on button "Refresh" at bounding box center [1233, 128] width 69 height 29
click at [530, 135] on button "search" at bounding box center [521, 143] width 30 height 34
click at [1235, 120] on button "Refresh" at bounding box center [1233, 128] width 69 height 29
click at [1233, 137] on button "Refresh" at bounding box center [1233, 128] width 69 height 29
click at [536, 133] on button "search" at bounding box center [521, 143] width 30 height 34
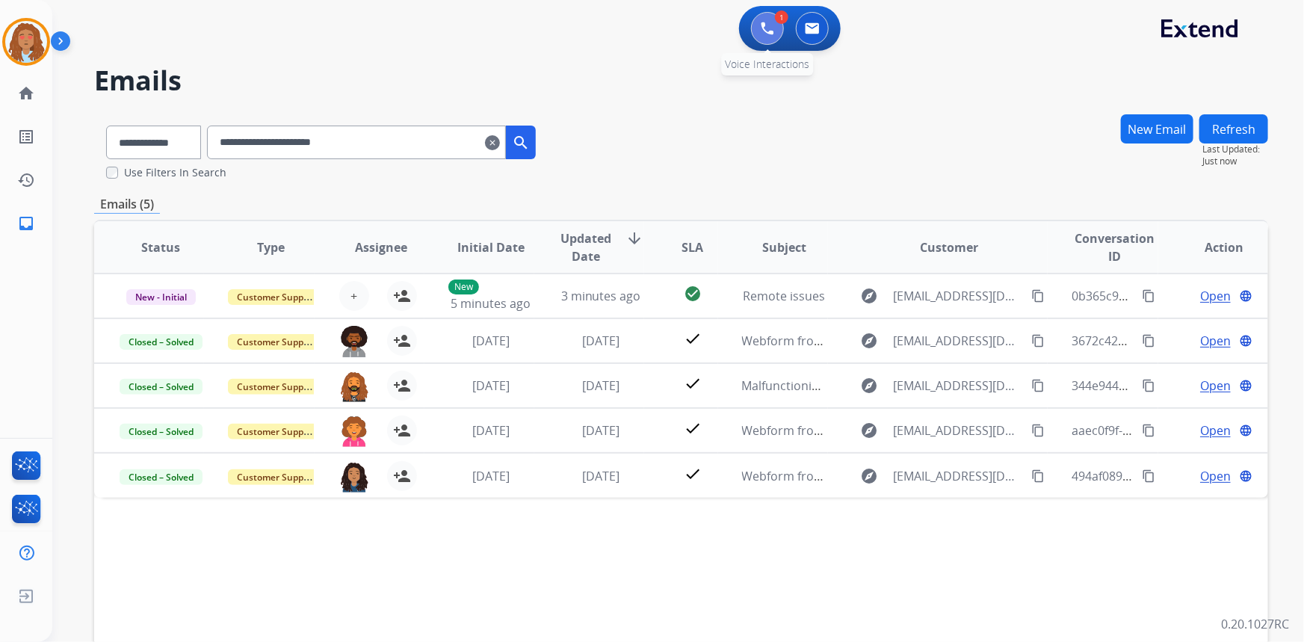
click at [761, 28] on img at bounding box center [767, 28] width 13 height 13
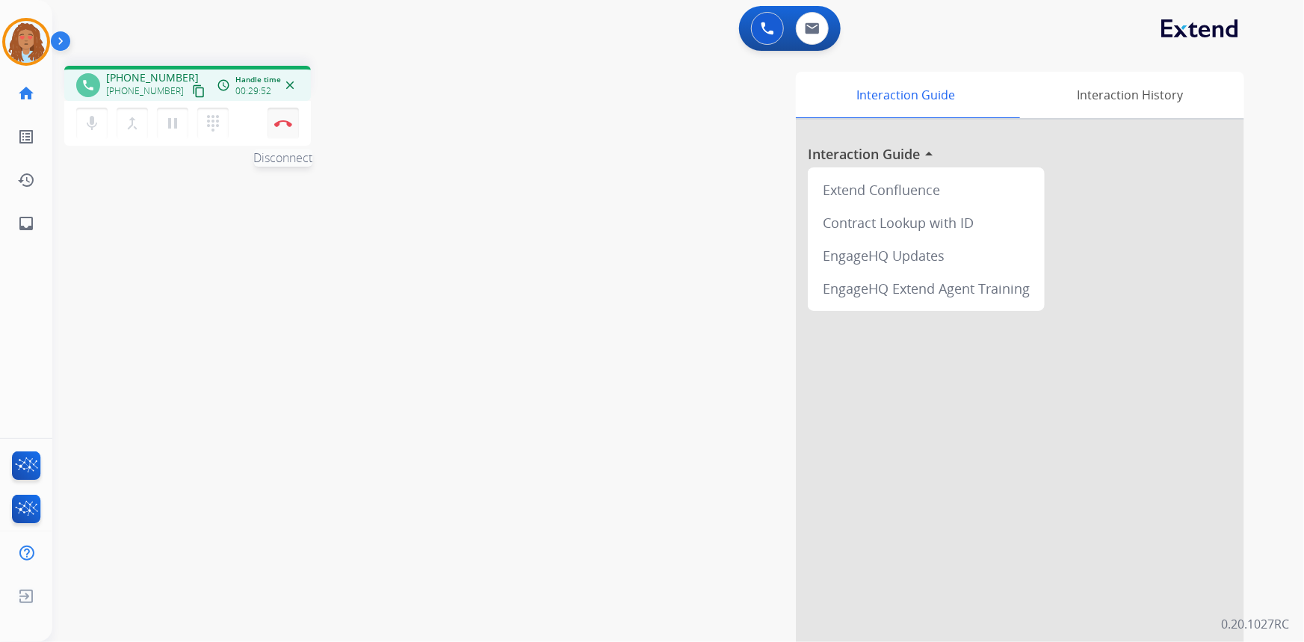
click at [285, 132] on button "Disconnect" at bounding box center [283, 123] width 31 height 31
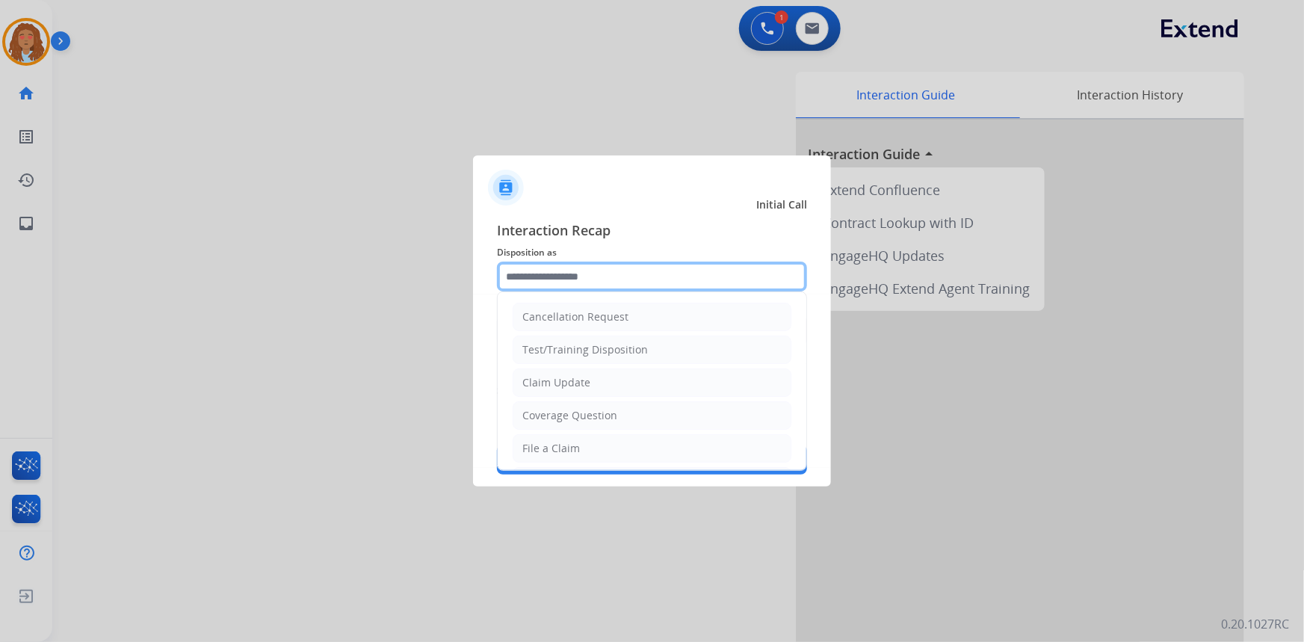
click at [622, 268] on input "text" at bounding box center [652, 277] width 310 height 30
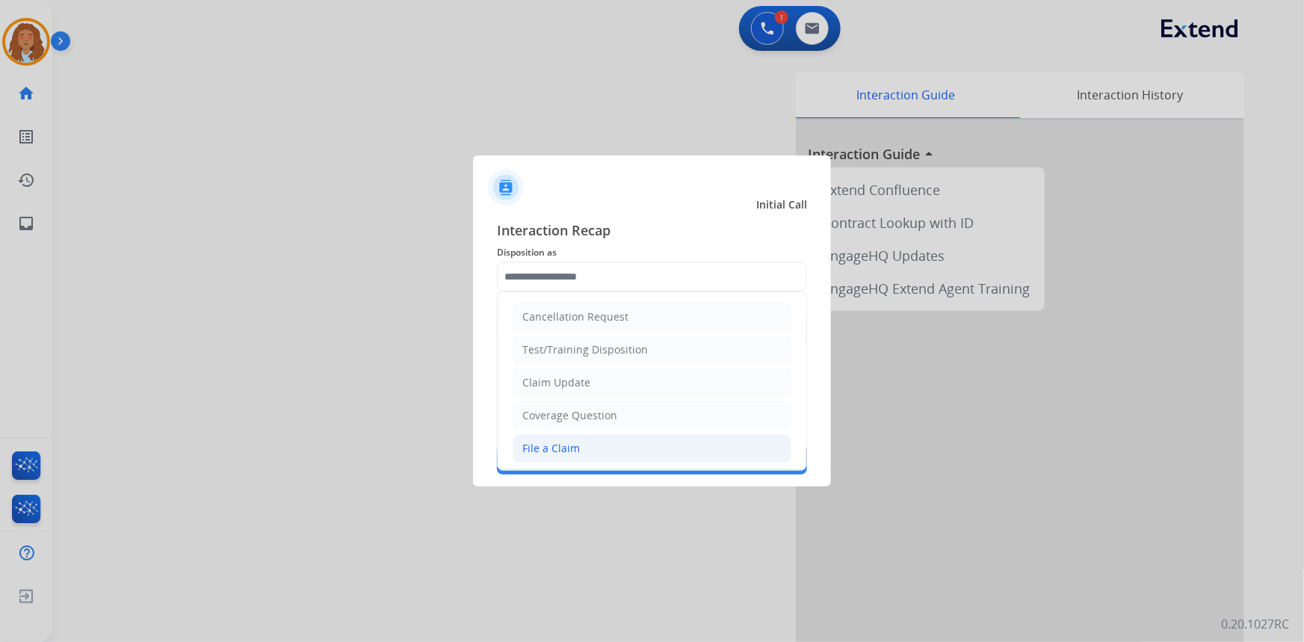
click at [569, 457] on li "File a Claim" at bounding box center [652, 448] width 279 height 28
type input "**********"
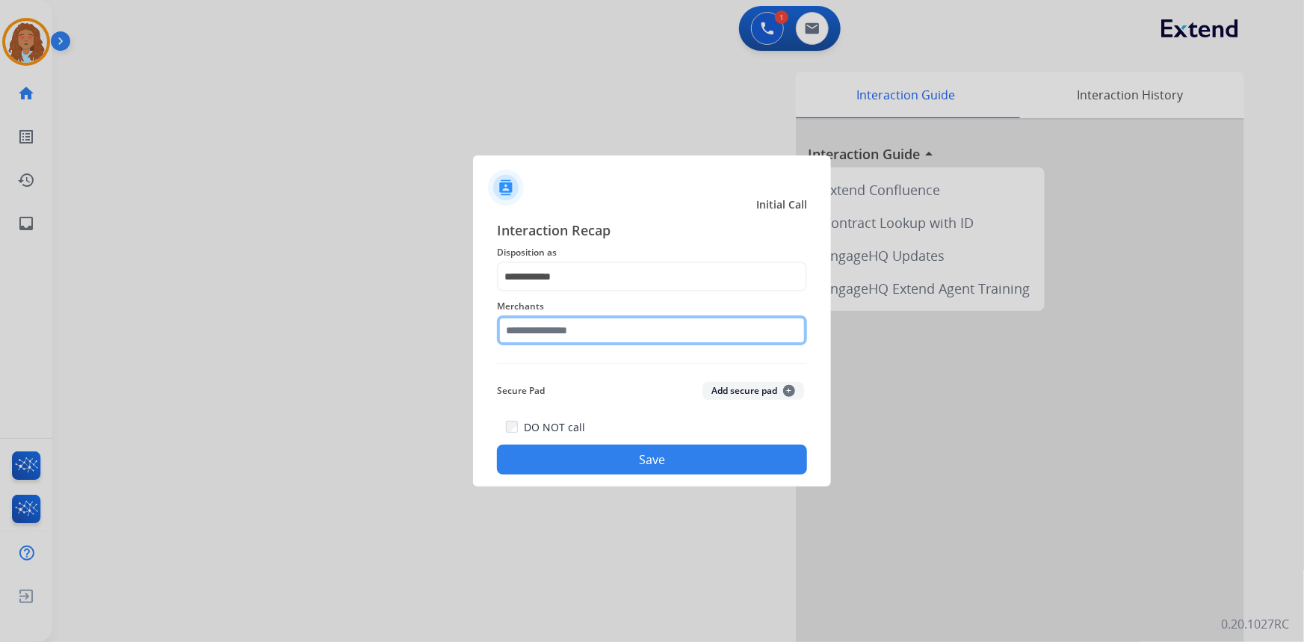
click at [564, 336] on input "text" at bounding box center [652, 330] width 310 height 30
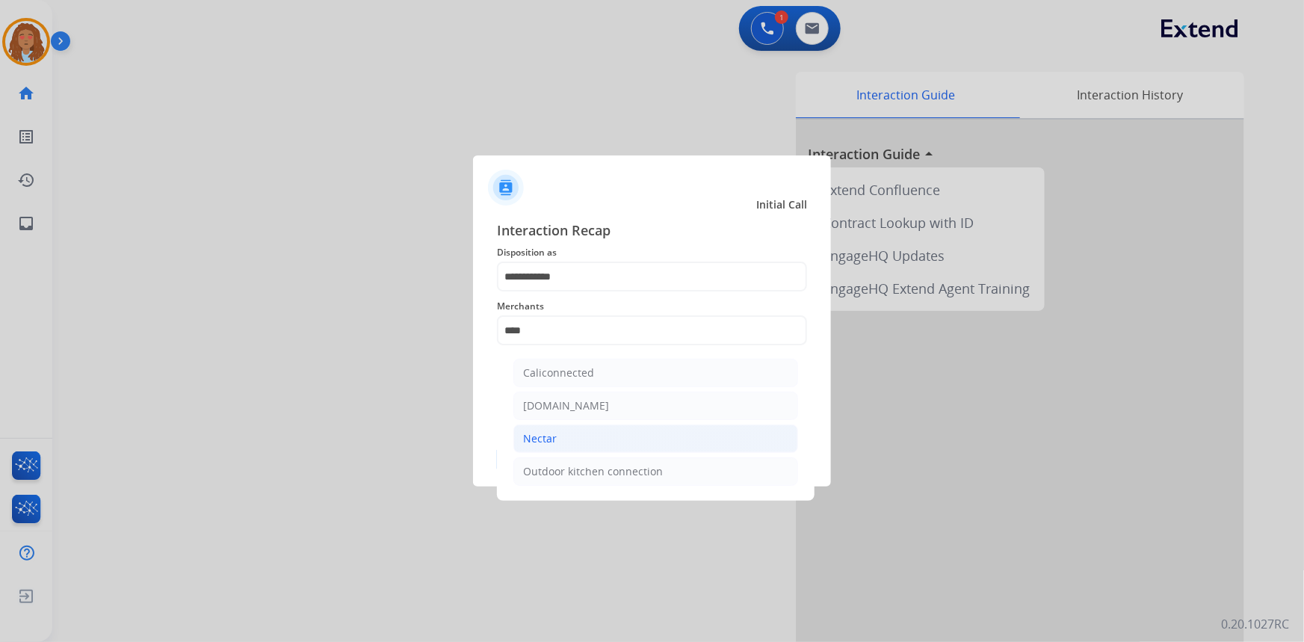
click at [558, 439] on li "Nectar" at bounding box center [655, 438] width 285 height 28
type input "******"
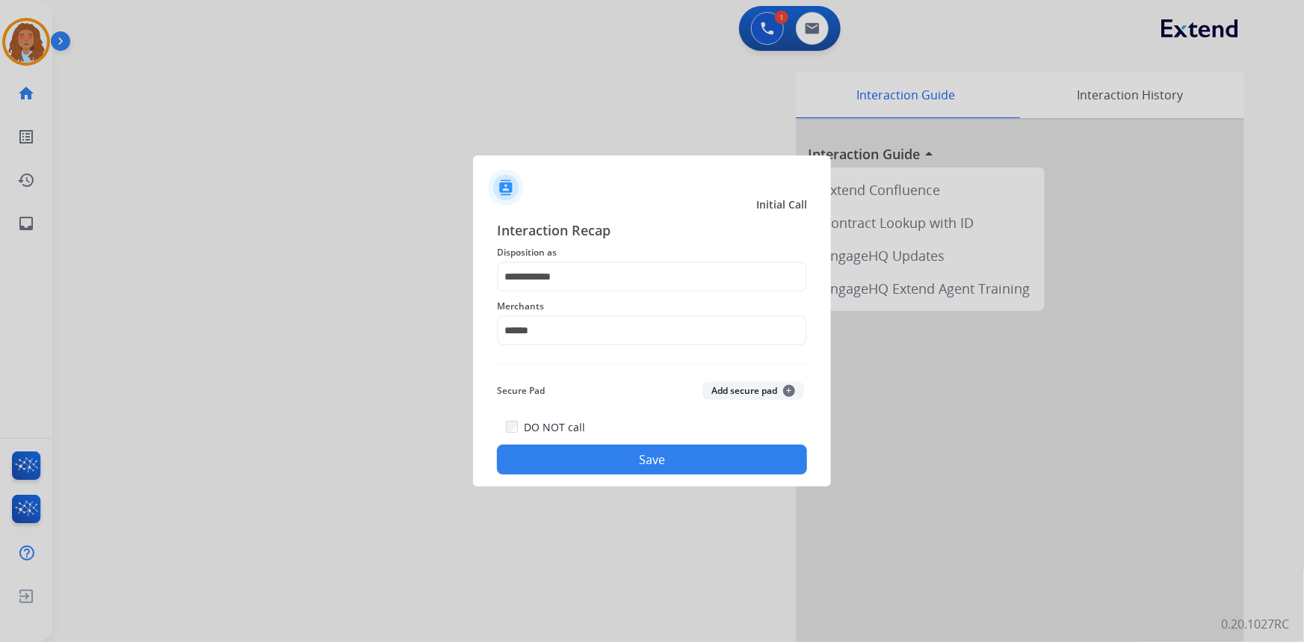
click at [566, 469] on button "Save" at bounding box center [652, 460] width 310 height 30
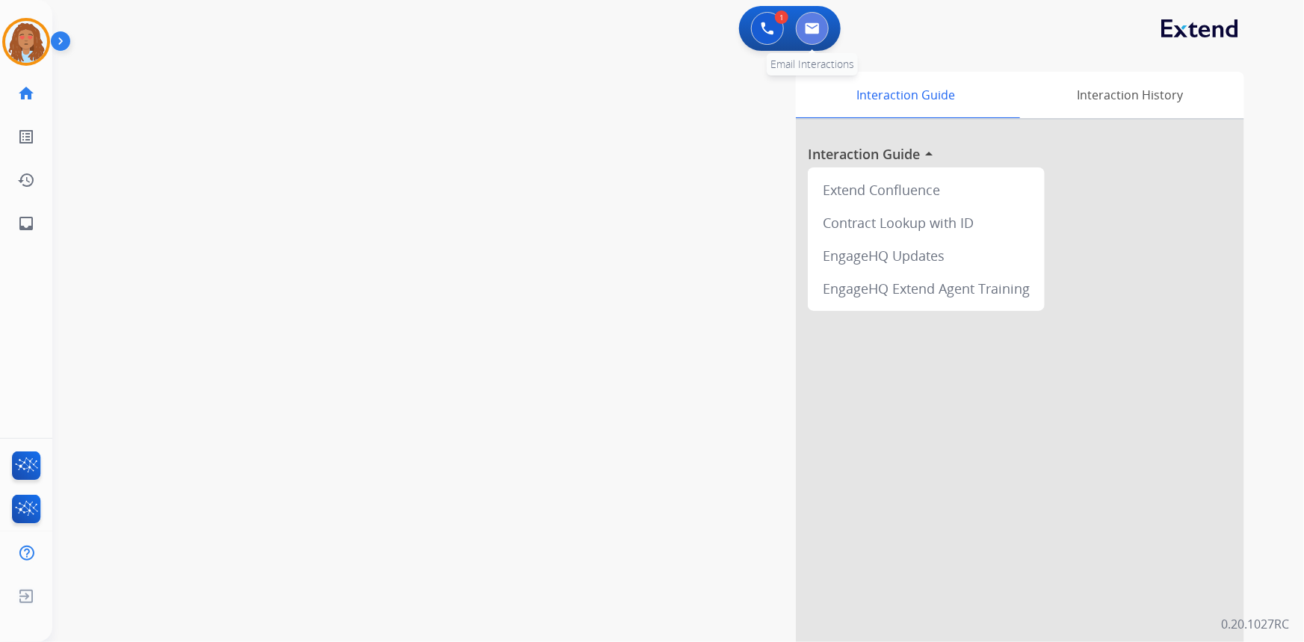
click at [813, 25] on img at bounding box center [812, 28] width 15 height 12
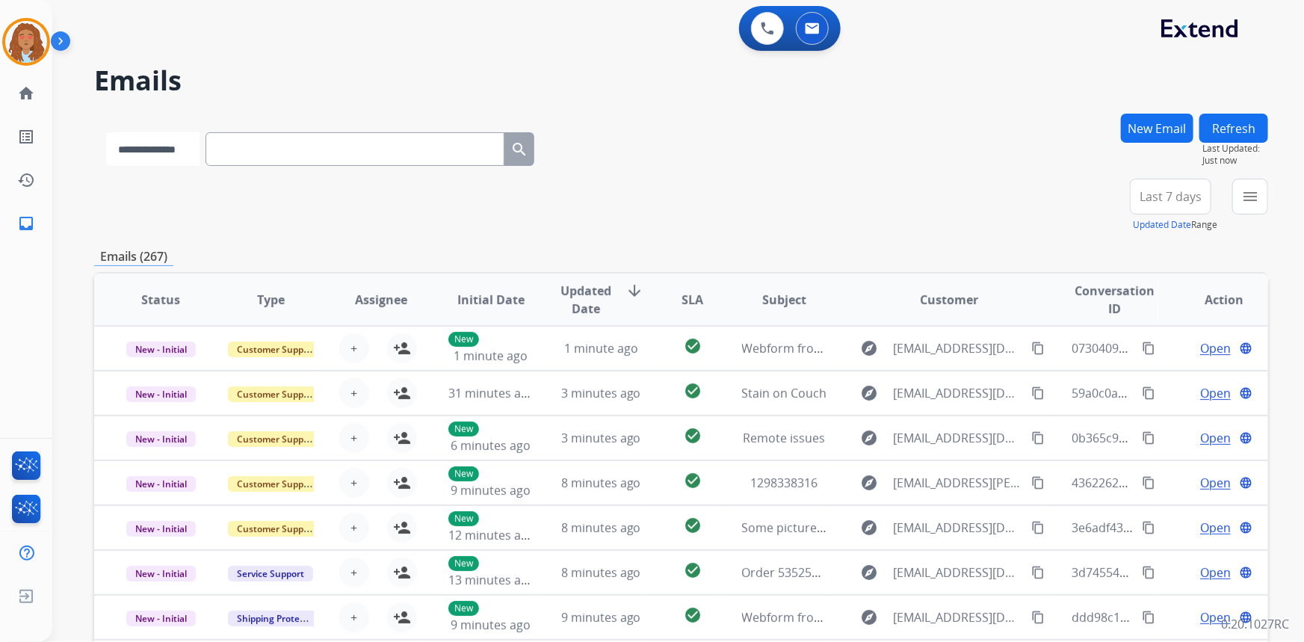
click at [192, 154] on select "**********" at bounding box center [152, 149] width 93 height 34
select select "**********"
click at [106, 132] on select "**********" at bounding box center [152, 149] width 93 height 34
paste input "**********"
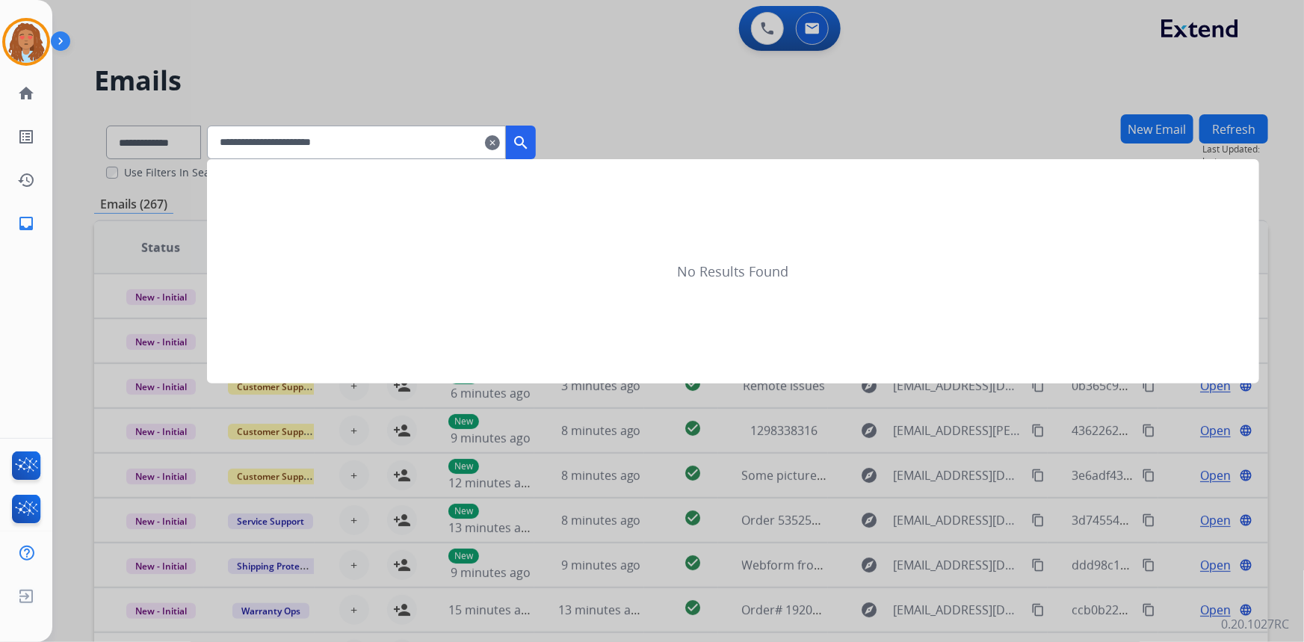
type input "**********"
click at [530, 135] on mat-icon "search" at bounding box center [521, 143] width 18 height 18
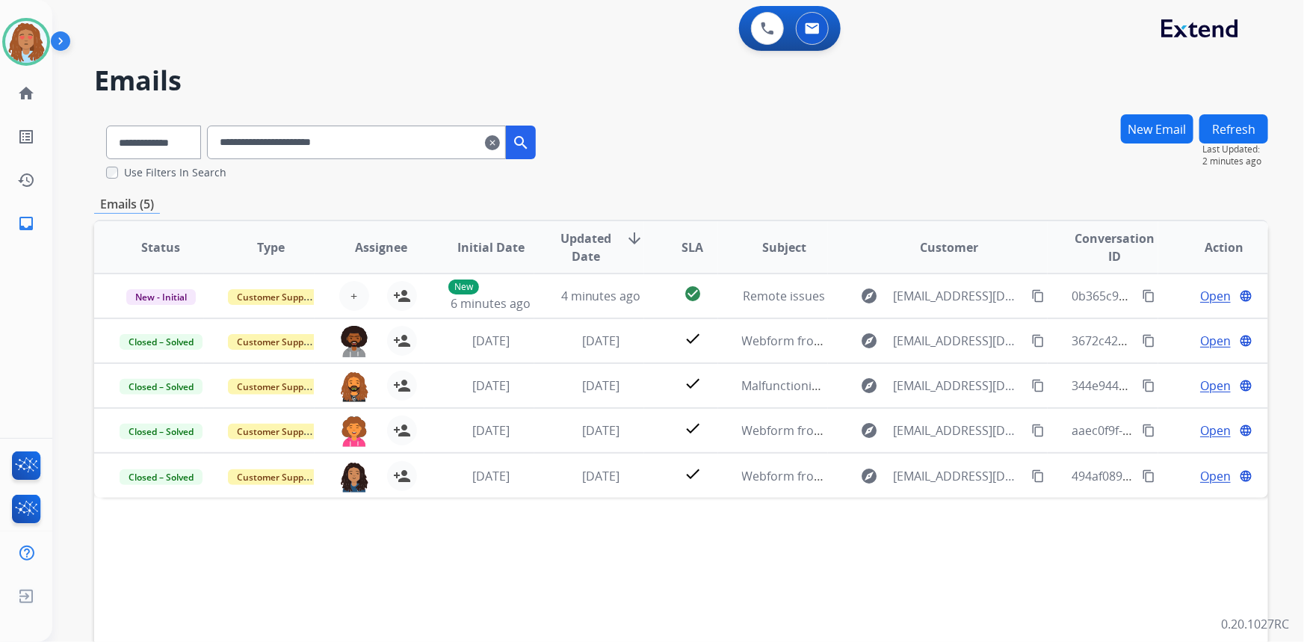
click at [530, 150] on mat-icon "search" at bounding box center [521, 143] width 18 height 18
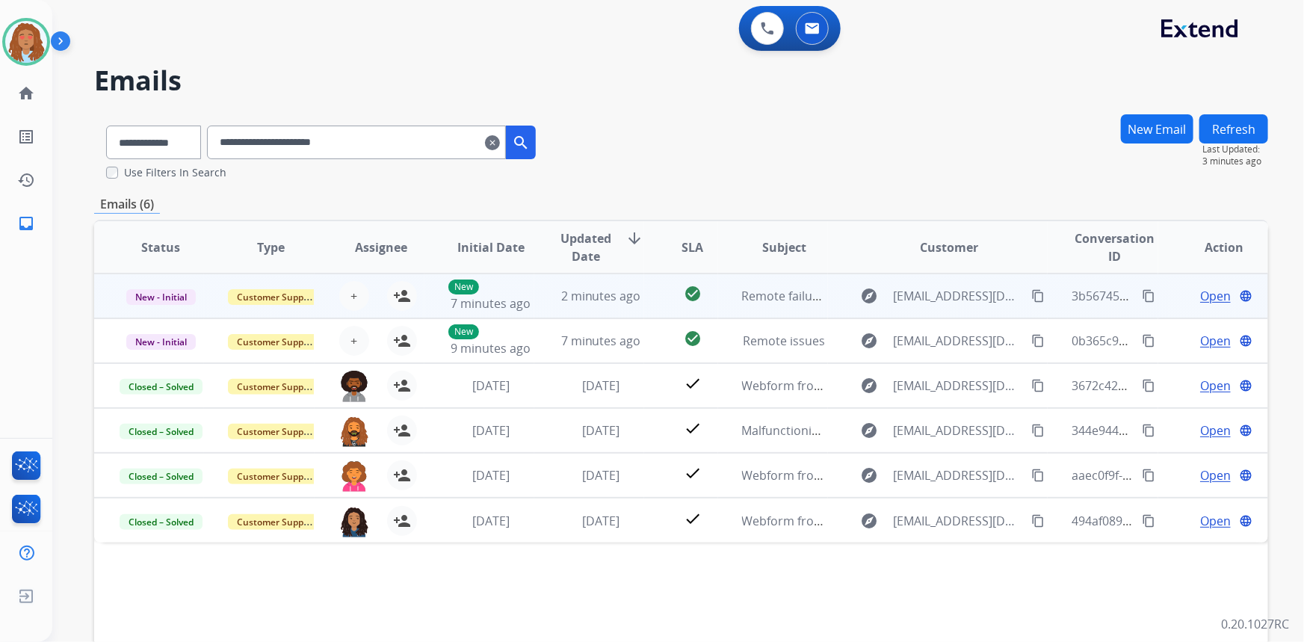
click at [1214, 297] on span "Open" at bounding box center [1215, 296] width 31 height 18
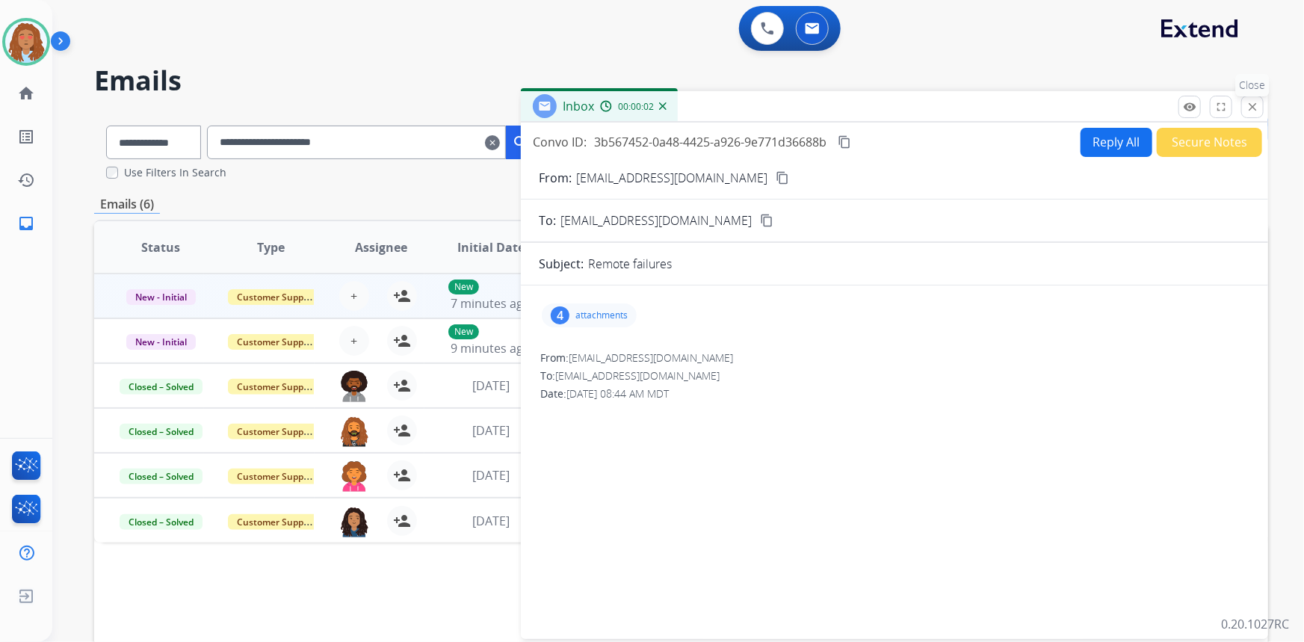
click at [1251, 106] on mat-icon "close" at bounding box center [1252, 106] width 13 height 13
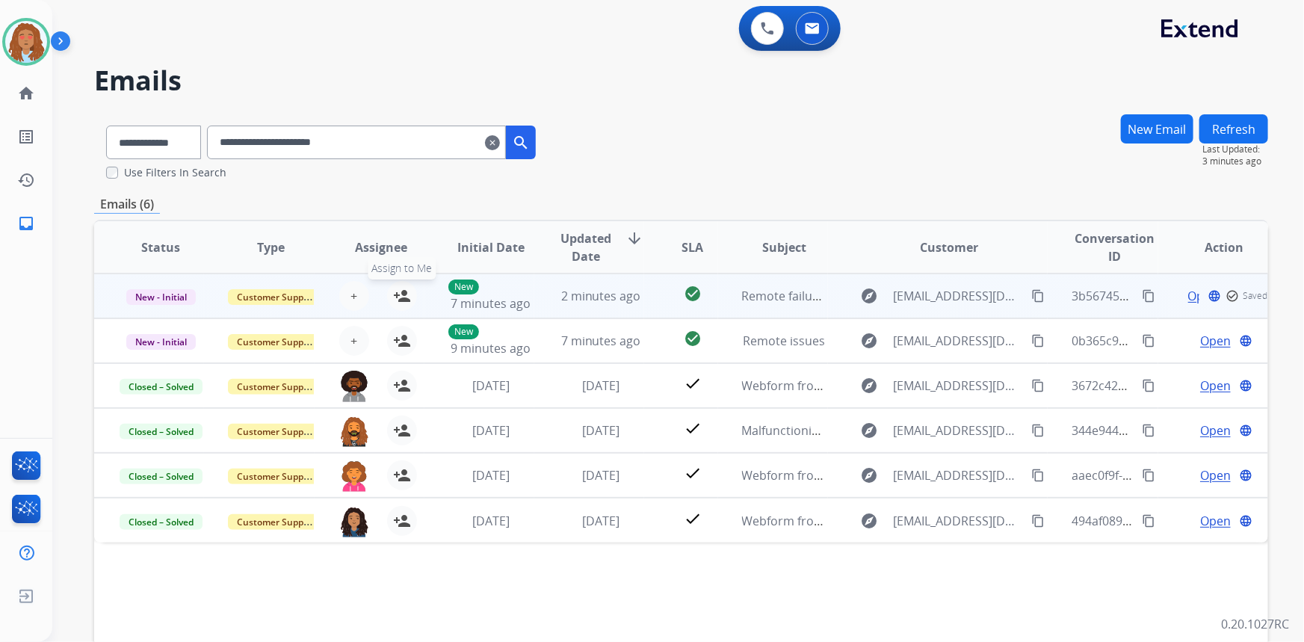
click at [409, 293] on button "person_add Assign to Me" at bounding box center [402, 296] width 30 height 30
click at [1205, 297] on span "Open" at bounding box center [1215, 296] width 31 height 18
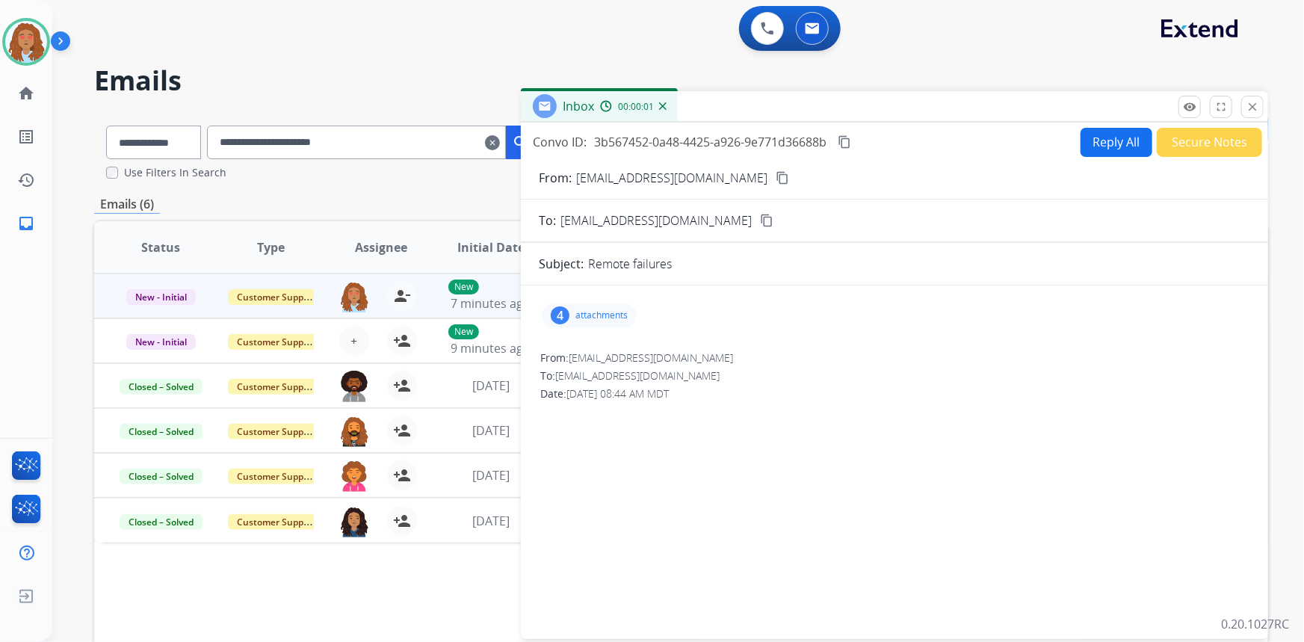
click at [606, 318] on p "attachments" at bounding box center [601, 315] width 52 height 12
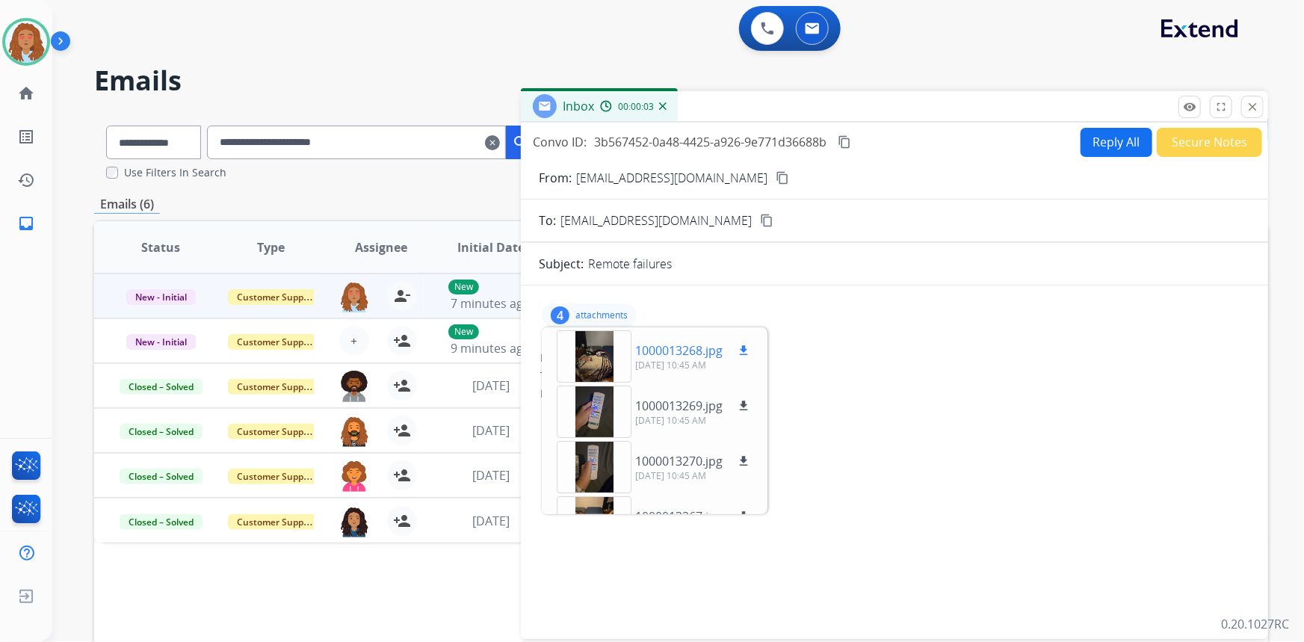
click at [587, 358] on div at bounding box center [594, 356] width 75 height 52
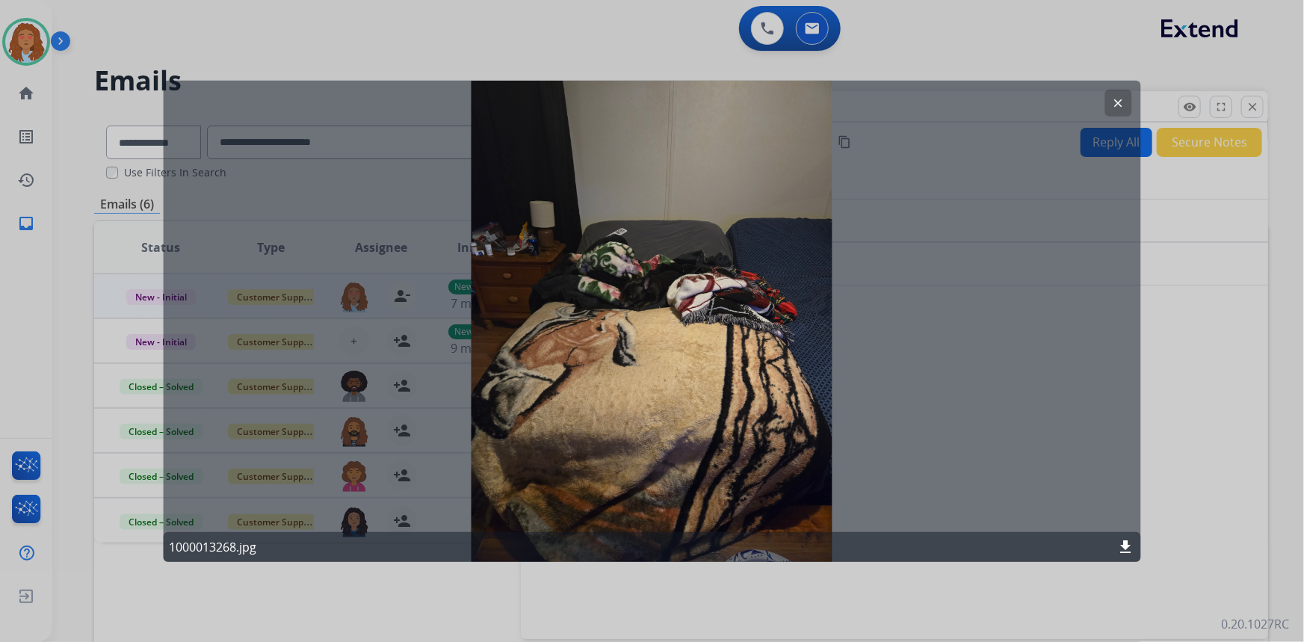
click at [1126, 543] on mat-icon "download" at bounding box center [1126, 547] width 18 height 18
click at [1123, 99] on mat-icon "clear" at bounding box center [1118, 102] width 13 height 13
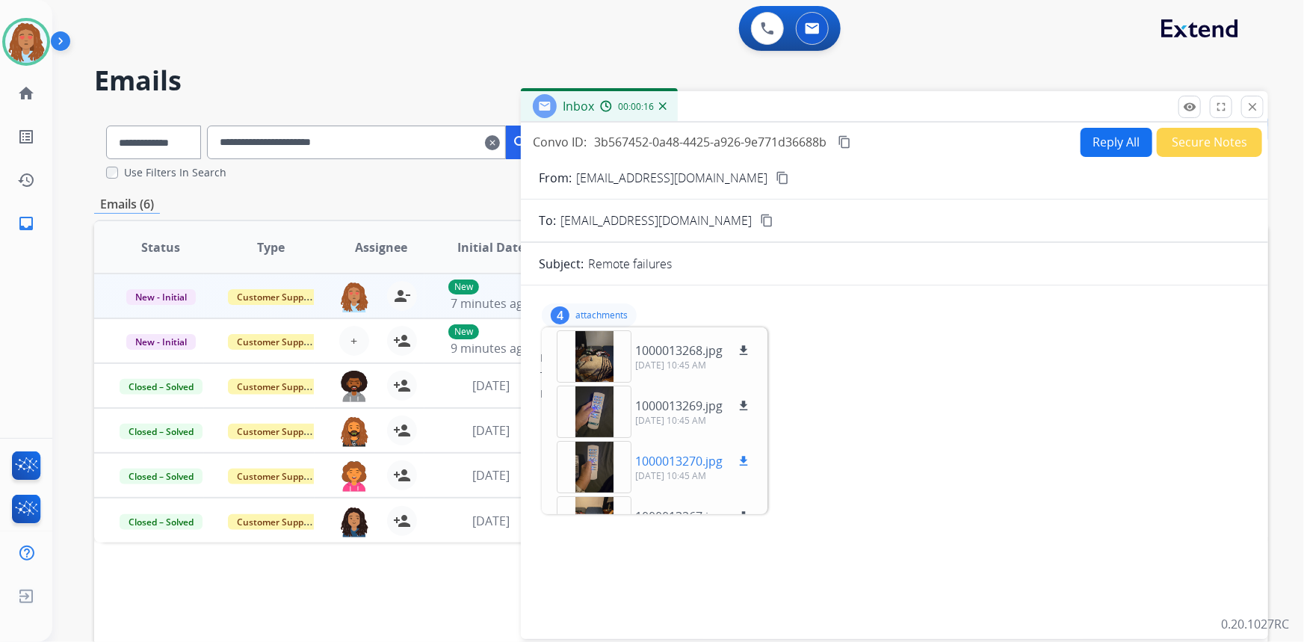
scroll to position [37, 0]
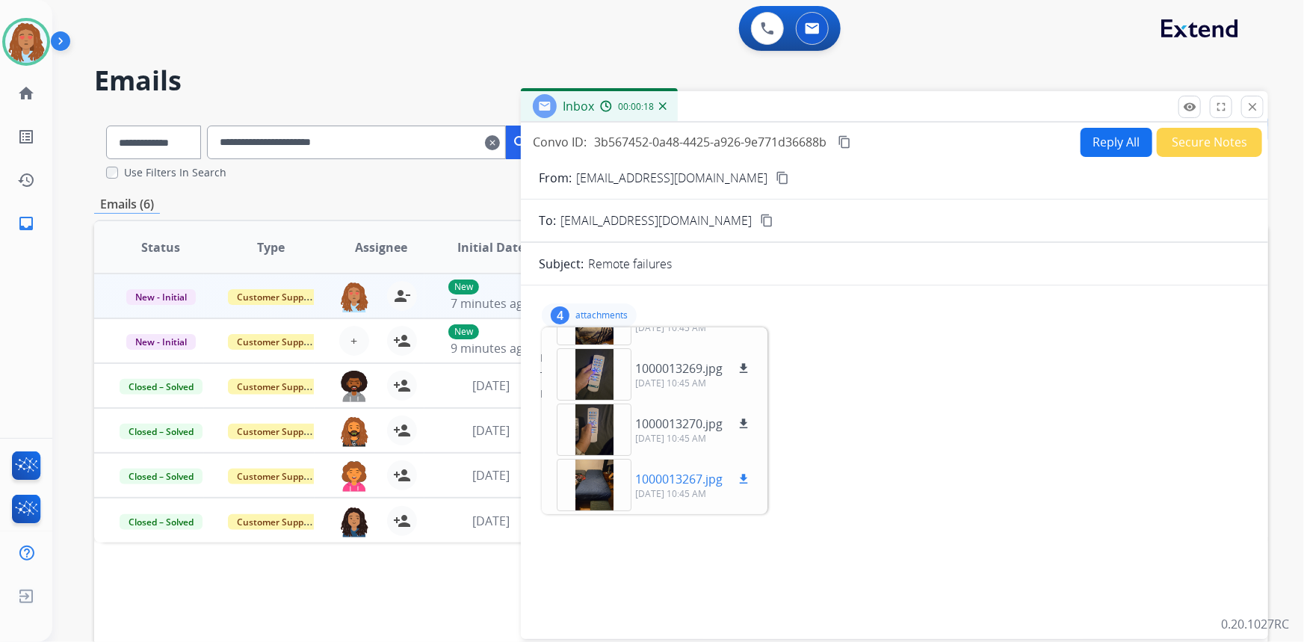
click at [607, 478] on div at bounding box center [594, 485] width 75 height 52
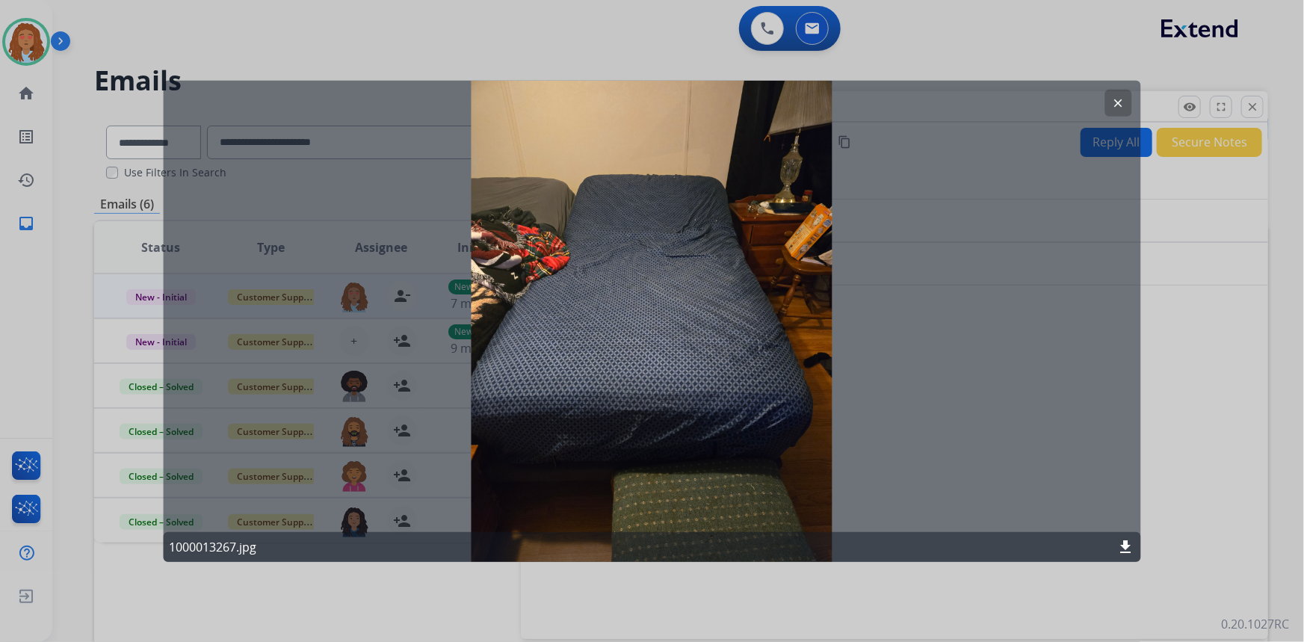
click at [1111, 101] on button "clear" at bounding box center [1118, 102] width 27 height 27
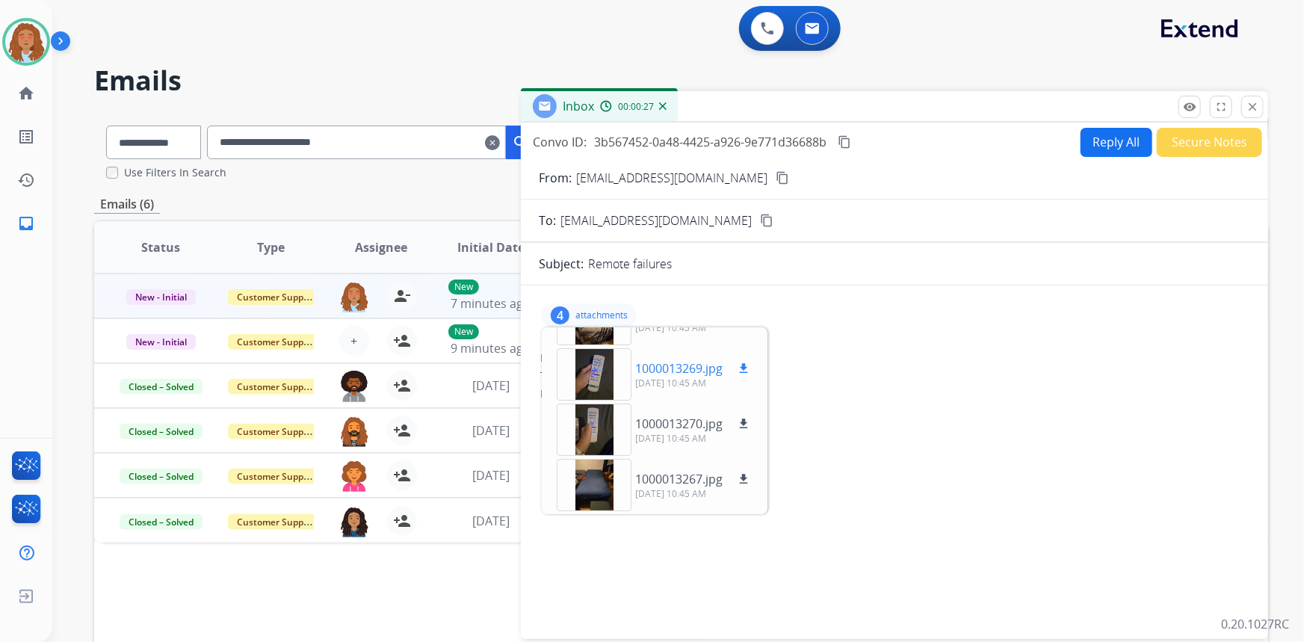
click at [741, 368] on mat-icon "download" at bounding box center [743, 368] width 13 height 13
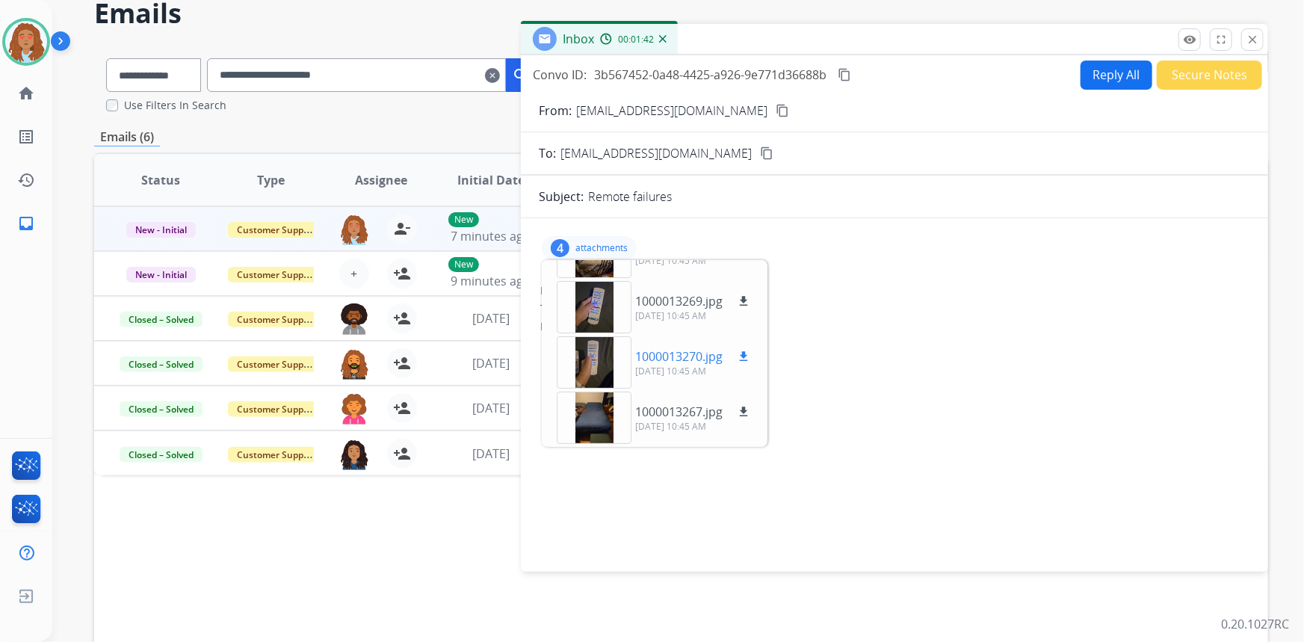
scroll to position [135, 0]
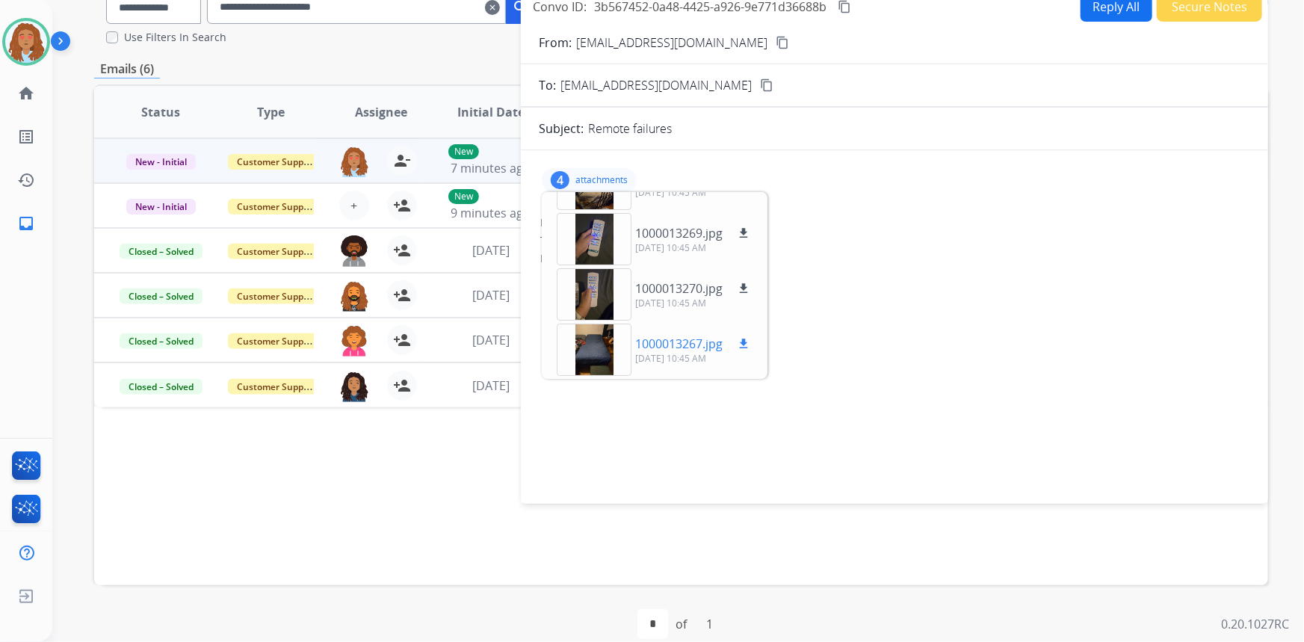
click at [744, 343] on mat-icon "download" at bounding box center [743, 343] width 13 height 13
click at [744, 288] on mat-icon "download" at bounding box center [743, 288] width 13 height 13
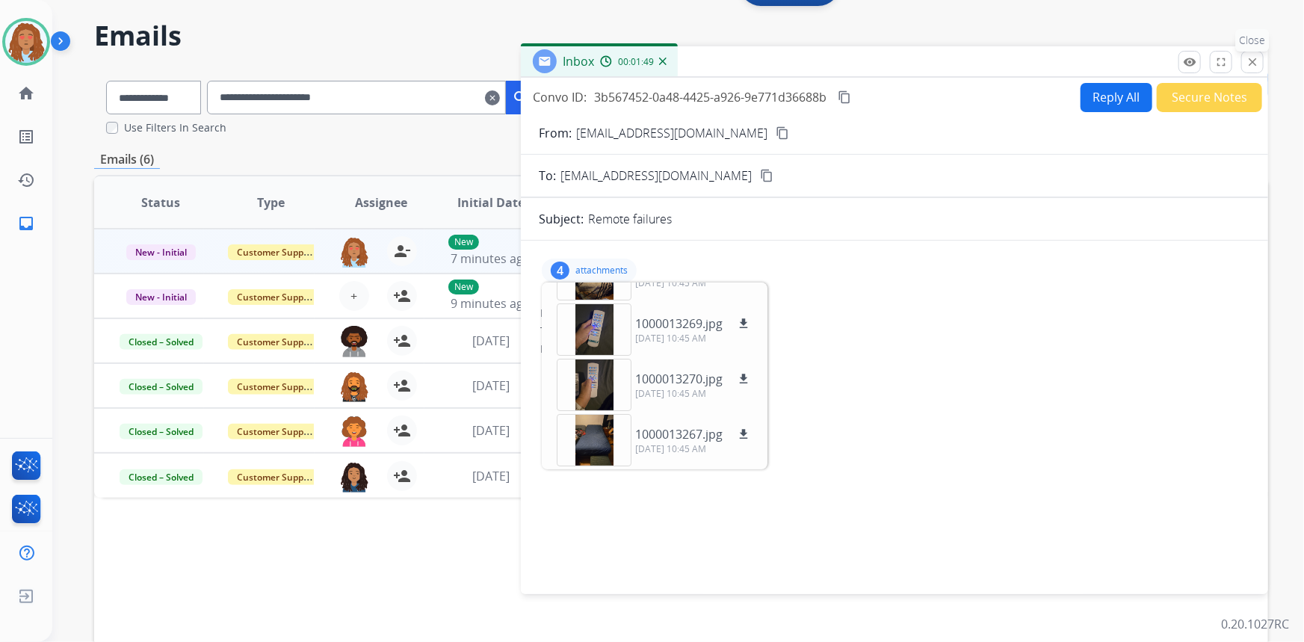
scroll to position [0, 0]
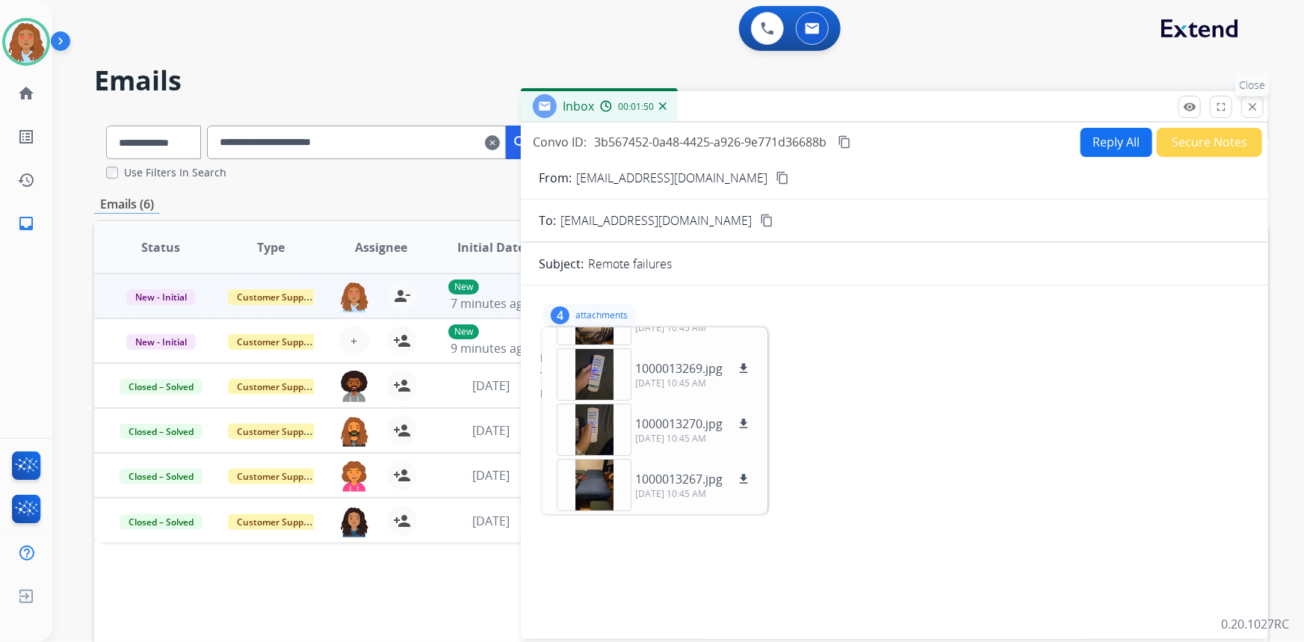
click at [1256, 107] on mat-icon "close" at bounding box center [1252, 106] width 13 height 13
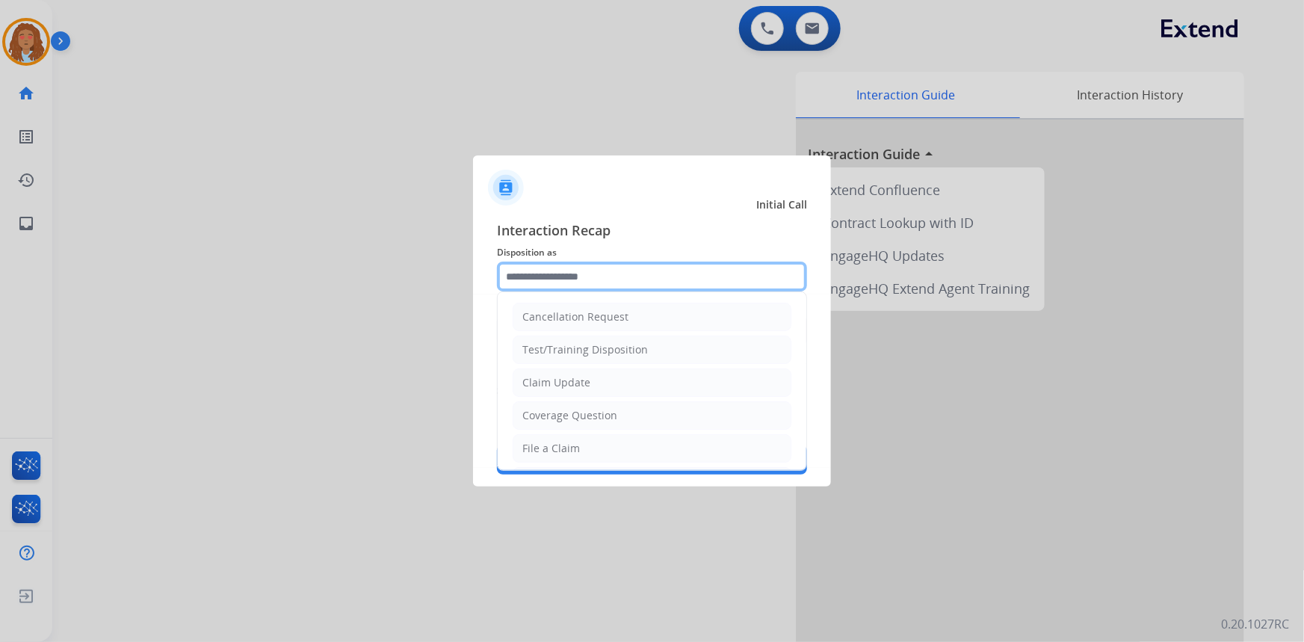
click at [563, 283] on input "text" at bounding box center [652, 277] width 310 height 30
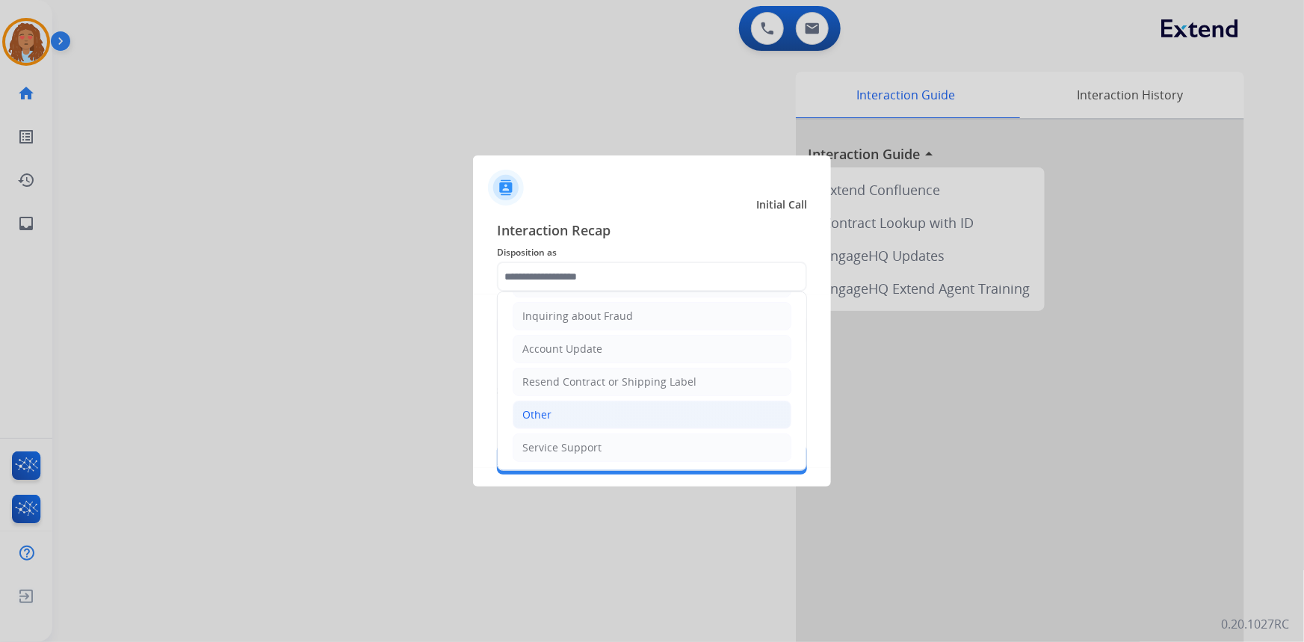
click at [552, 406] on li "Other" at bounding box center [652, 415] width 279 height 28
type input "*****"
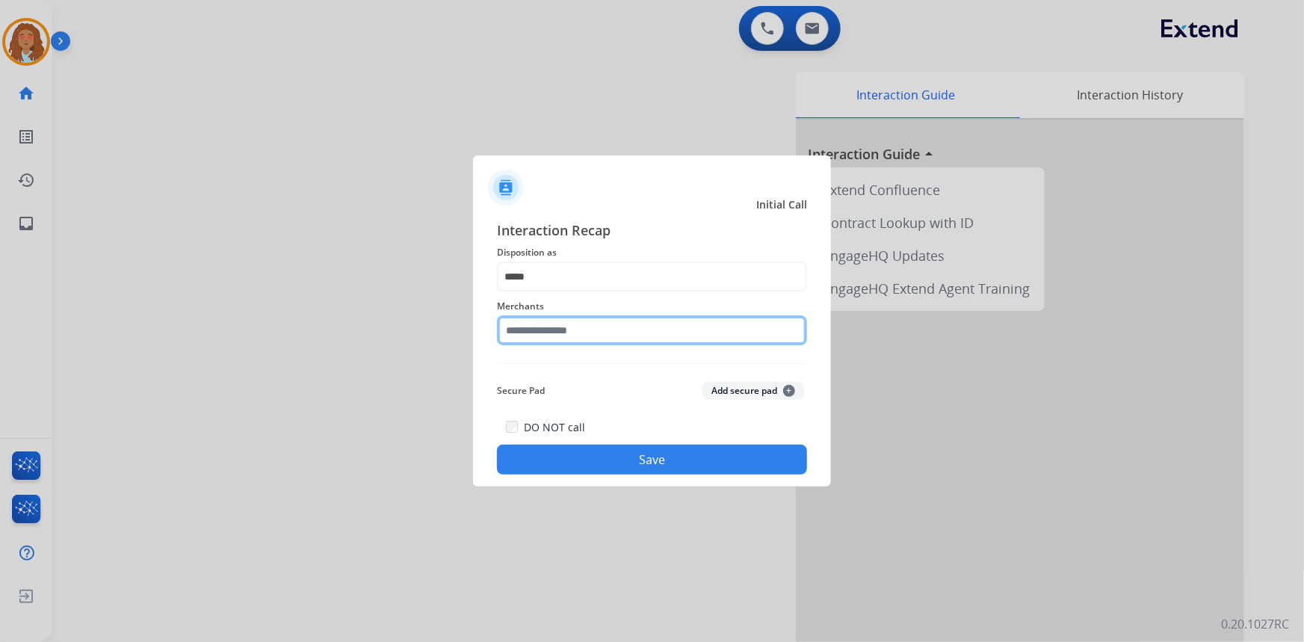
click at [567, 326] on input "text" at bounding box center [652, 330] width 310 height 30
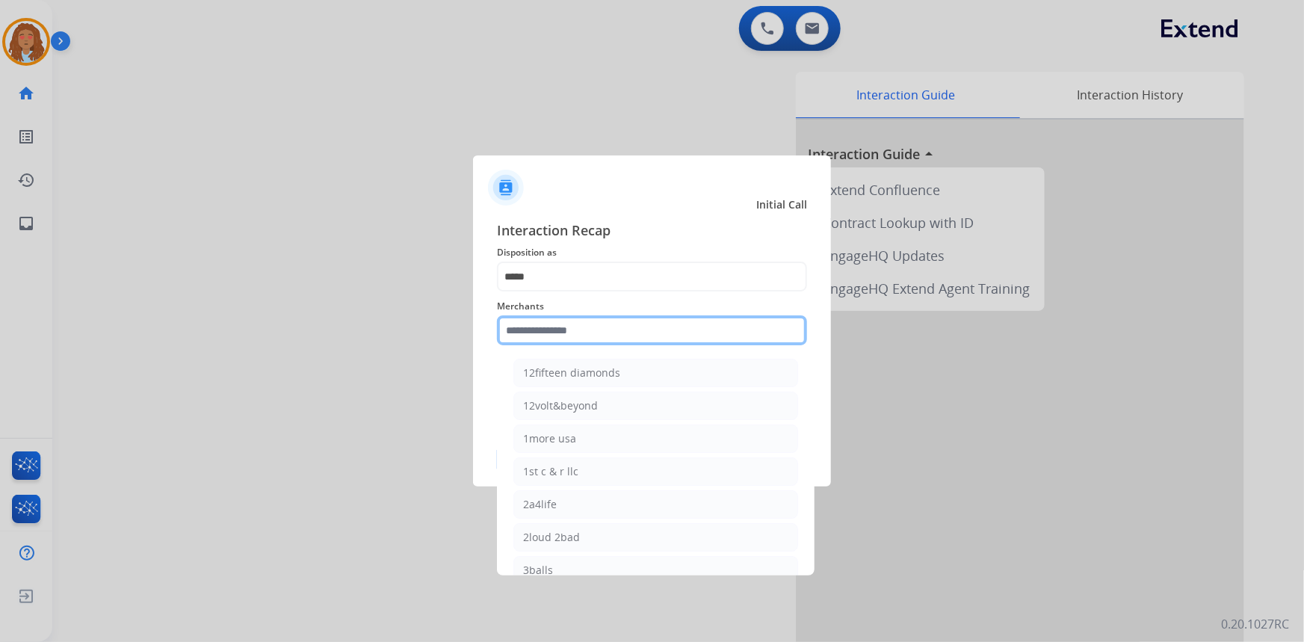
type input "*"
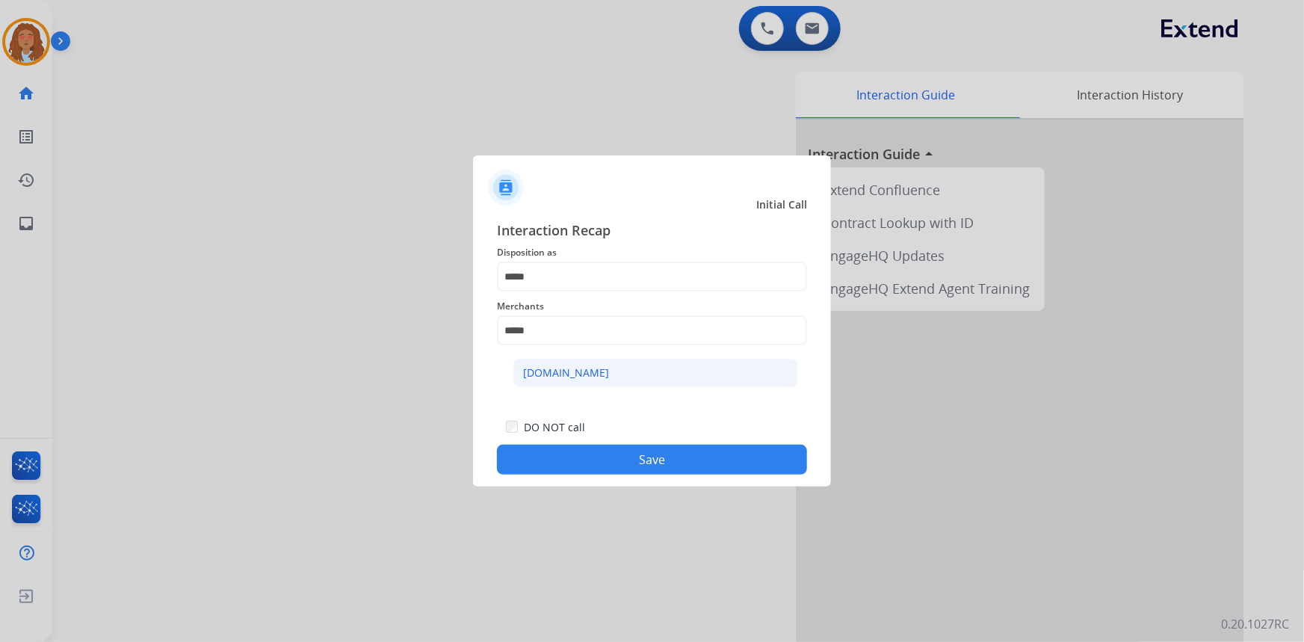
click at [561, 367] on div "[DOMAIN_NAME]" at bounding box center [566, 372] width 86 height 15
type input "**********"
click at [602, 460] on button "Save" at bounding box center [652, 460] width 310 height 30
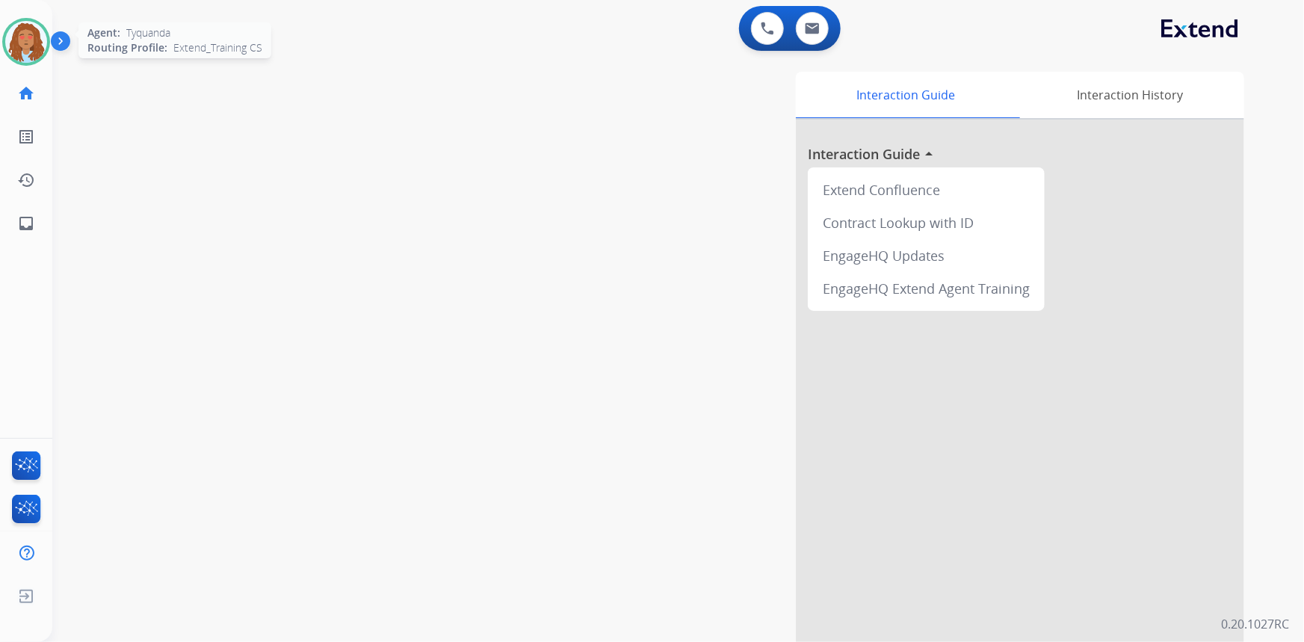
click at [31, 46] on img at bounding box center [26, 42] width 42 height 42
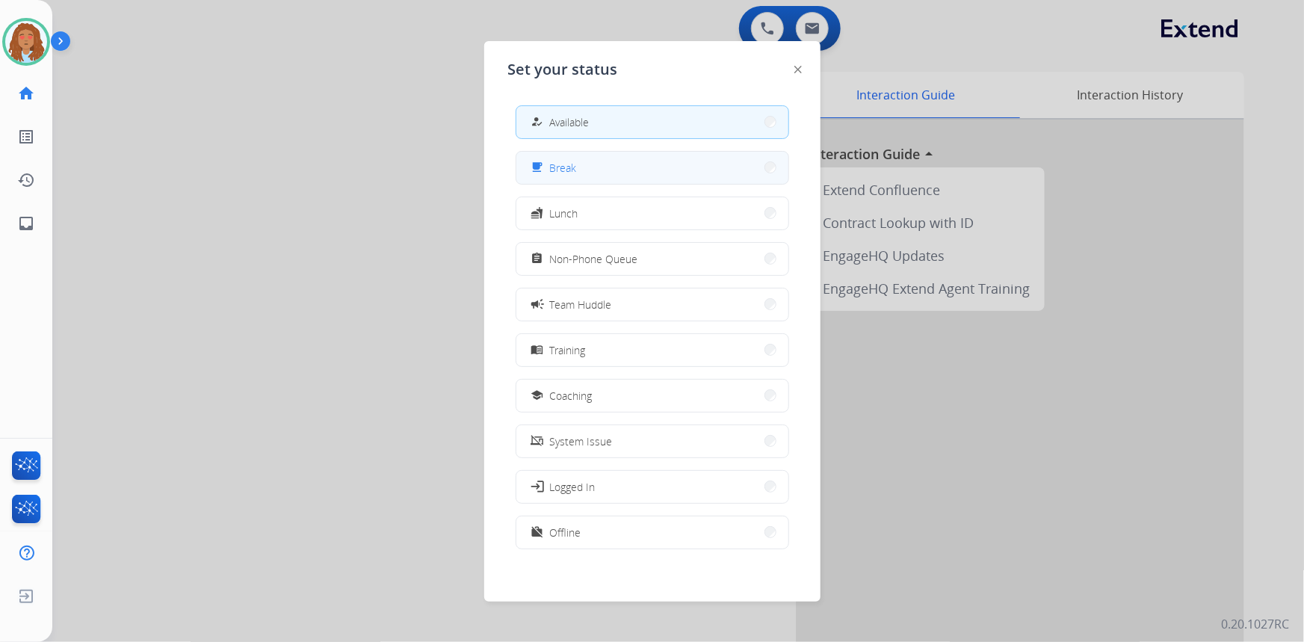
click at [608, 171] on button "free_breakfast Break" at bounding box center [652, 168] width 272 height 32
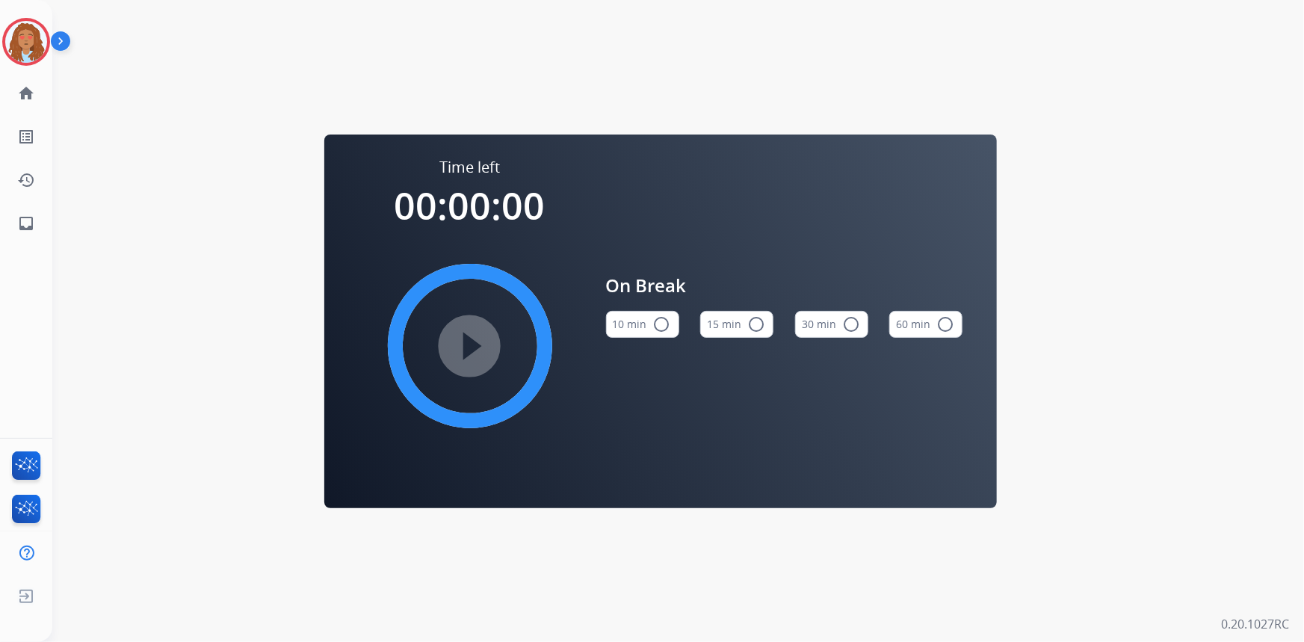
click at [497, 328] on div "play_circle_filled" at bounding box center [470, 346] width 224 height 224
click at [661, 322] on mat-icon "radio_button_unchecked" at bounding box center [662, 324] width 18 height 18
click at [461, 350] on mat-icon "play_circle_filled" at bounding box center [470, 346] width 18 height 18
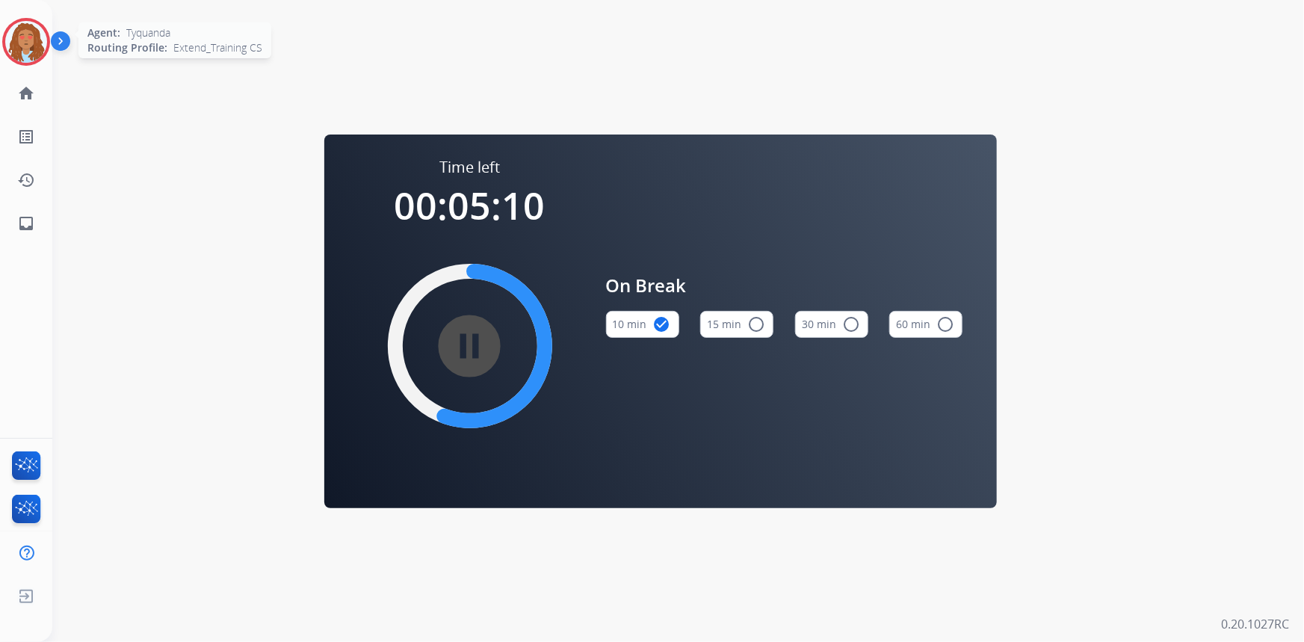
click at [22, 42] on img at bounding box center [26, 42] width 42 height 42
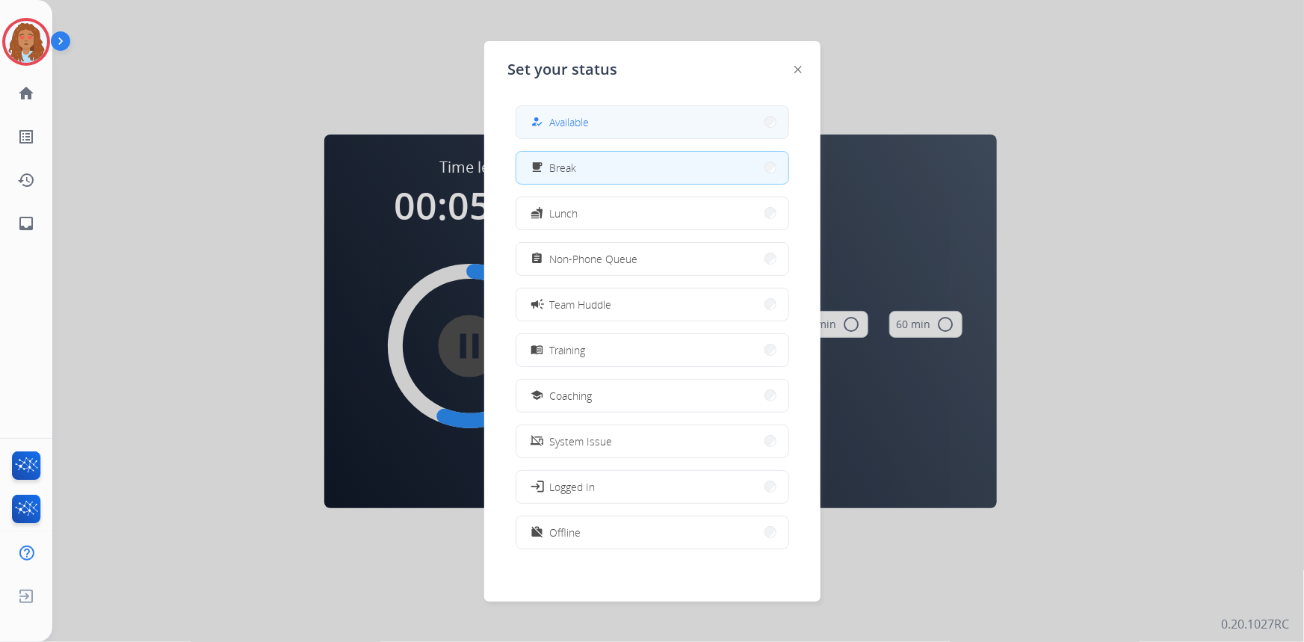
click at [674, 129] on button "how_to_reg Available" at bounding box center [652, 122] width 272 height 32
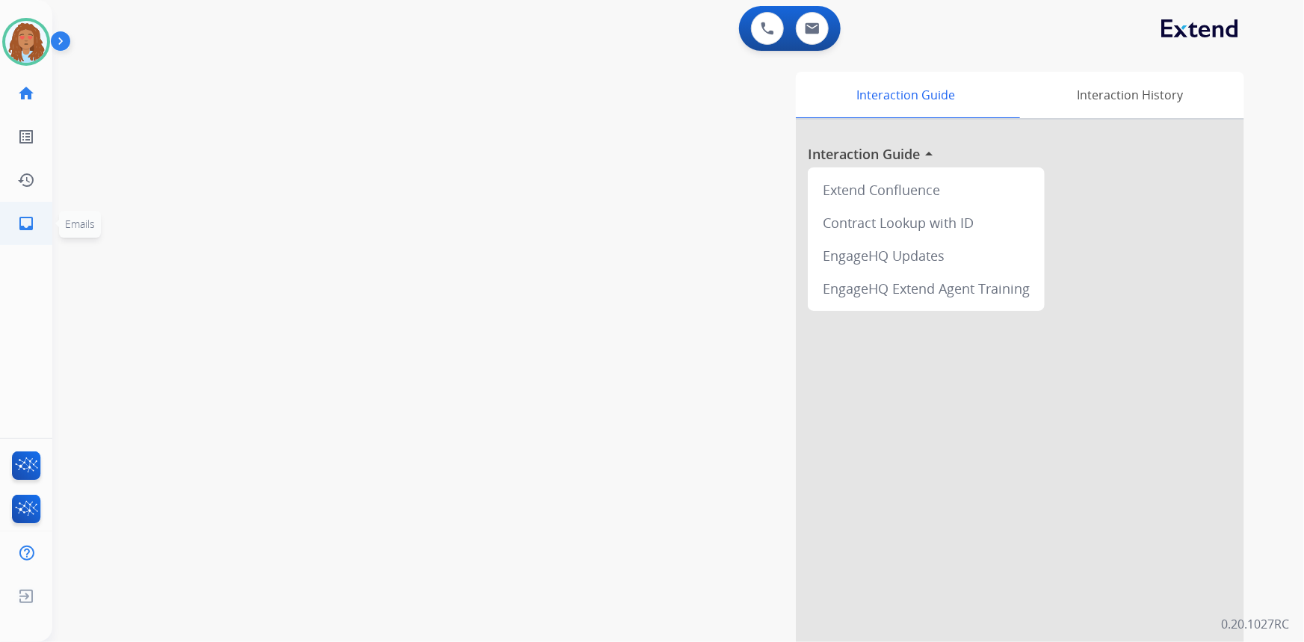
click at [30, 220] on mat-icon "inbox" at bounding box center [26, 223] width 18 height 18
select select "**********"
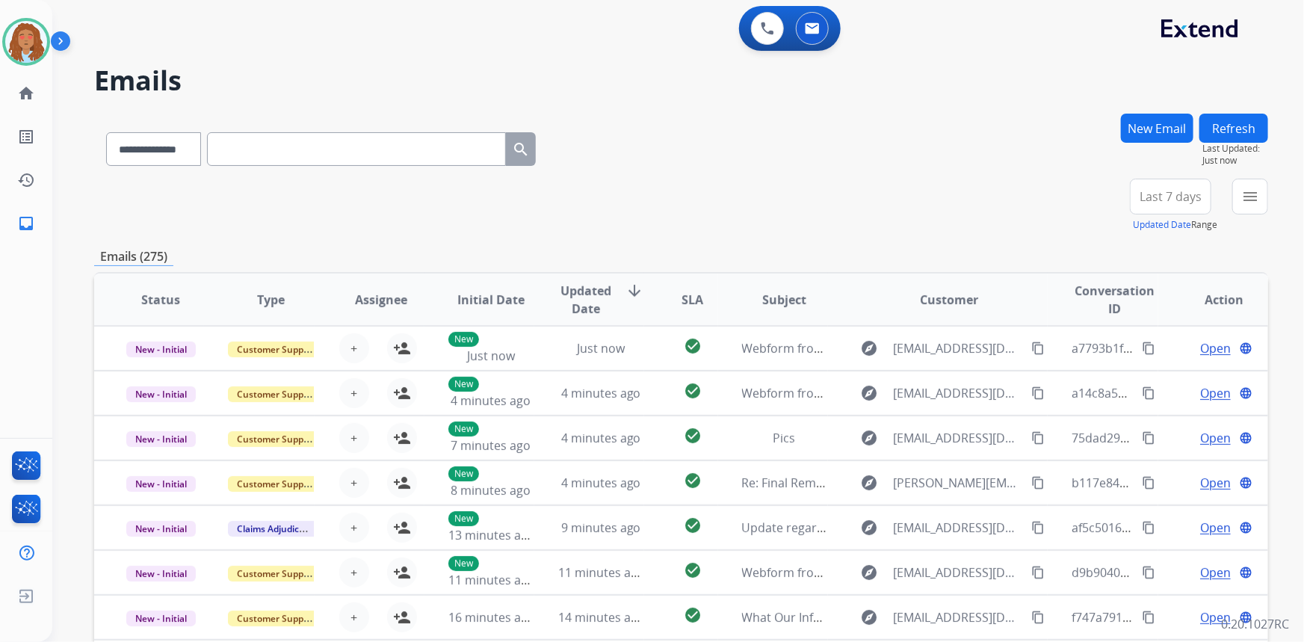
click at [1176, 197] on span "Last 7 days" at bounding box center [1171, 197] width 62 height 6
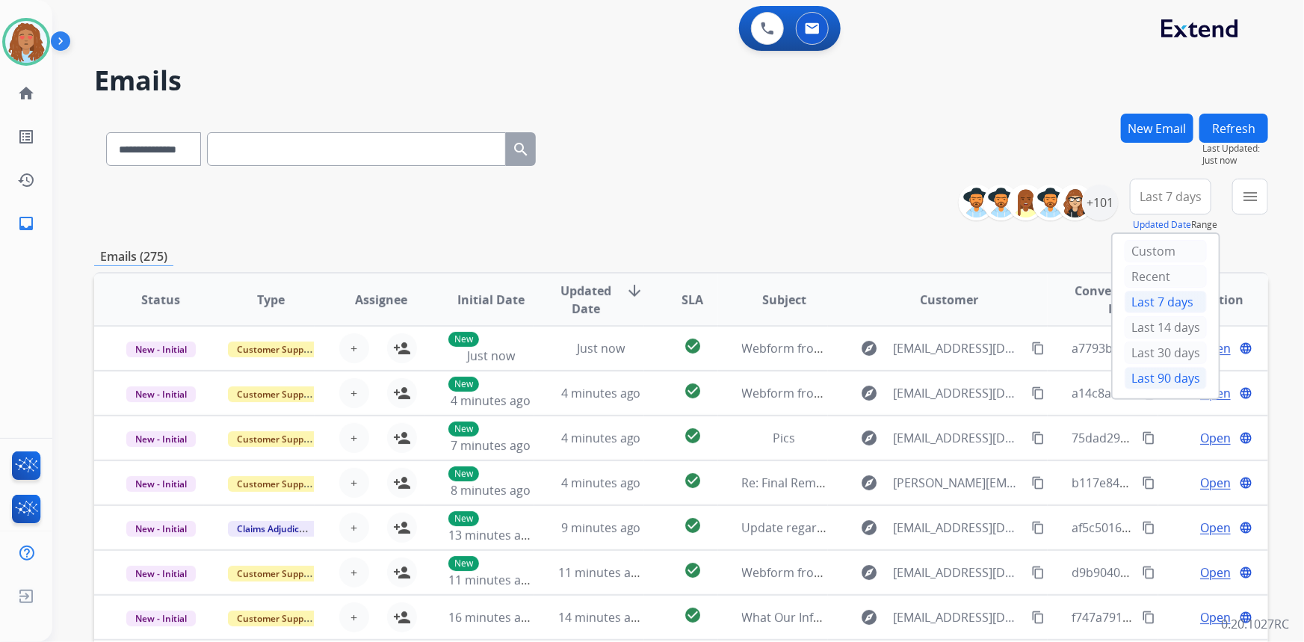
click at [1147, 377] on div "Last 90 days" at bounding box center [1166, 378] width 82 height 22
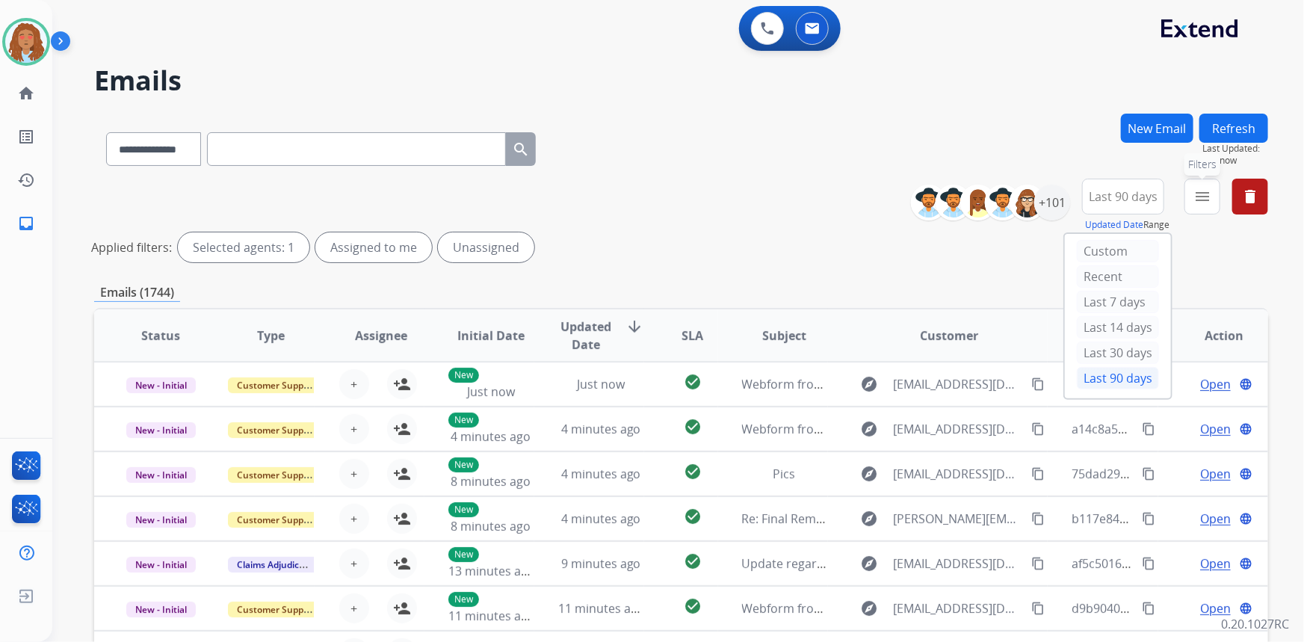
click at [1194, 206] on button "menu Filters" at bounding box center [1203, 197] width 36 height 36
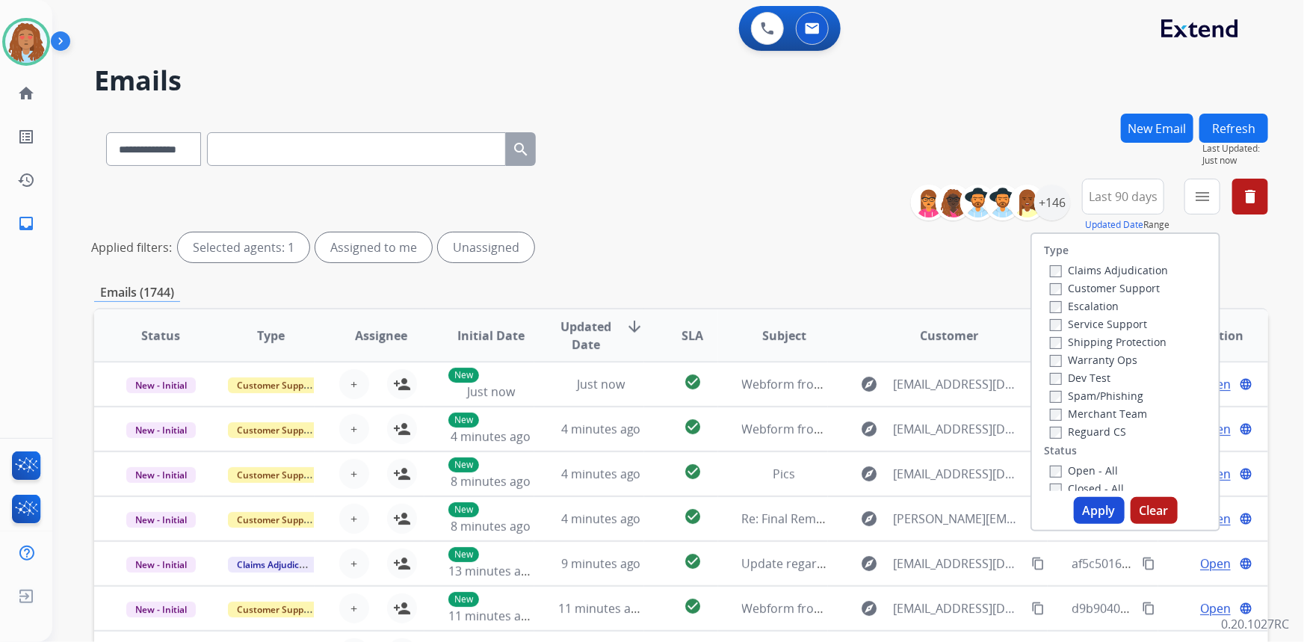
click at [1106, 287] on label "Customer Support" at bounding box center [1105, 288] width 110 height 14
click at [1075, 344] on label "Shipping Protection" at bounding box center [1108, 342] width 117 height 14
click at [1112, 513] on button "Apply" at bounding box center [1099, 510] width 51 height 27
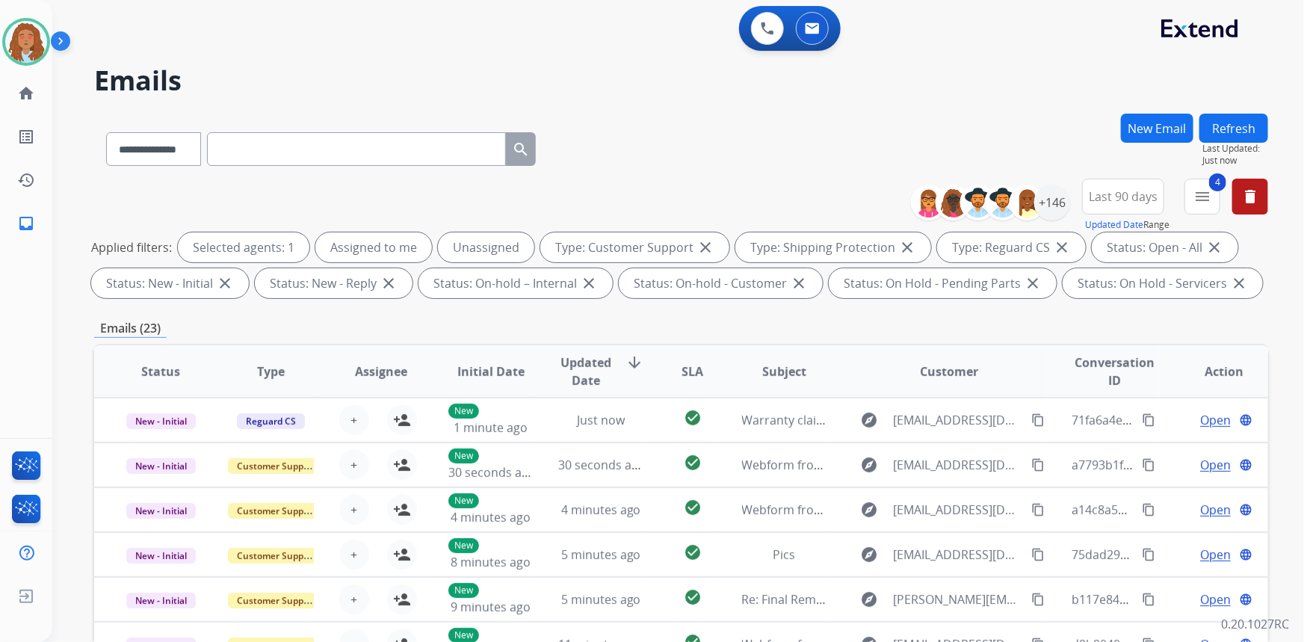
click at [1120, 194] on span "Last 90 days" at bounding box center [1123, 197] width 69 height 6
click at [1052, 206] on div "+146" at bounding box center [1052, 203] width 36 height 36
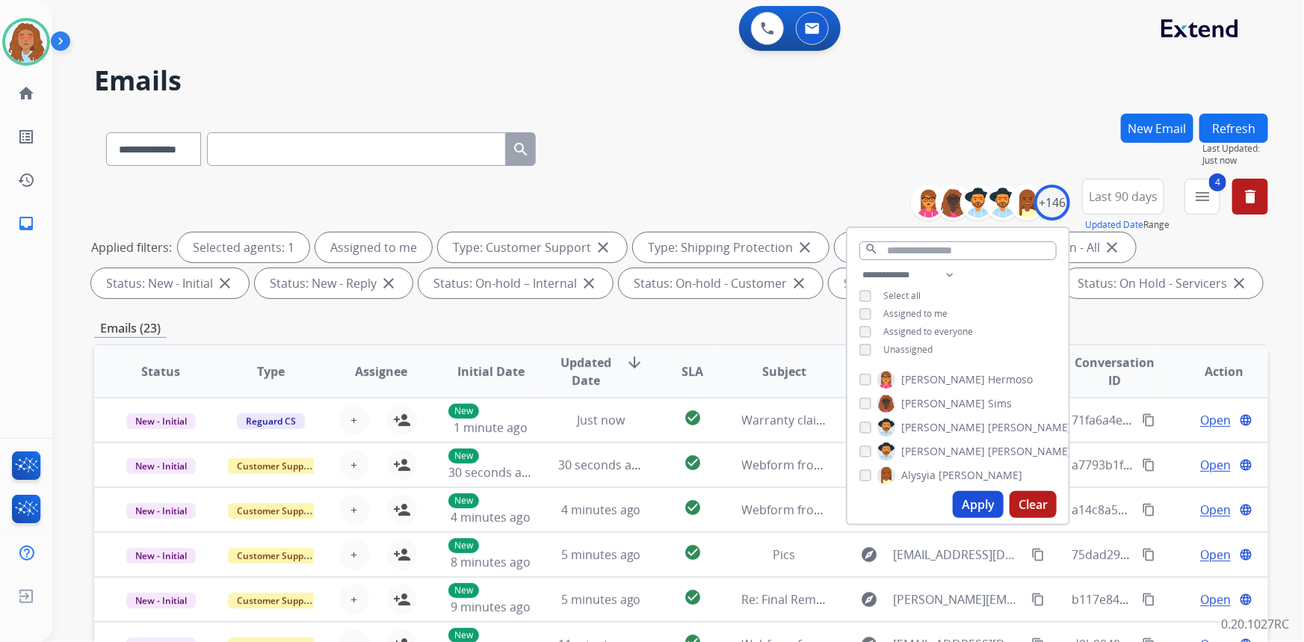
click at [970, 495] on button "Apply" at bounding box center [978, 504] width 51 height 27
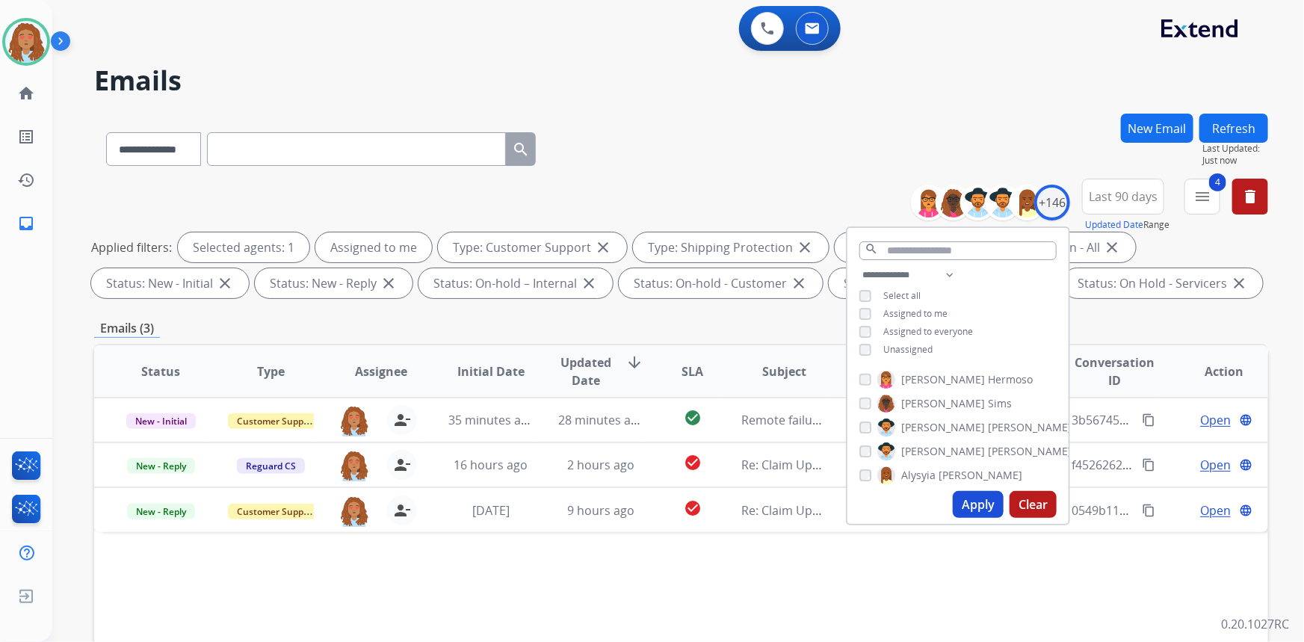
click at [770, 120] on div "**********" at bounding box center [681, 146] width 1174 height 65
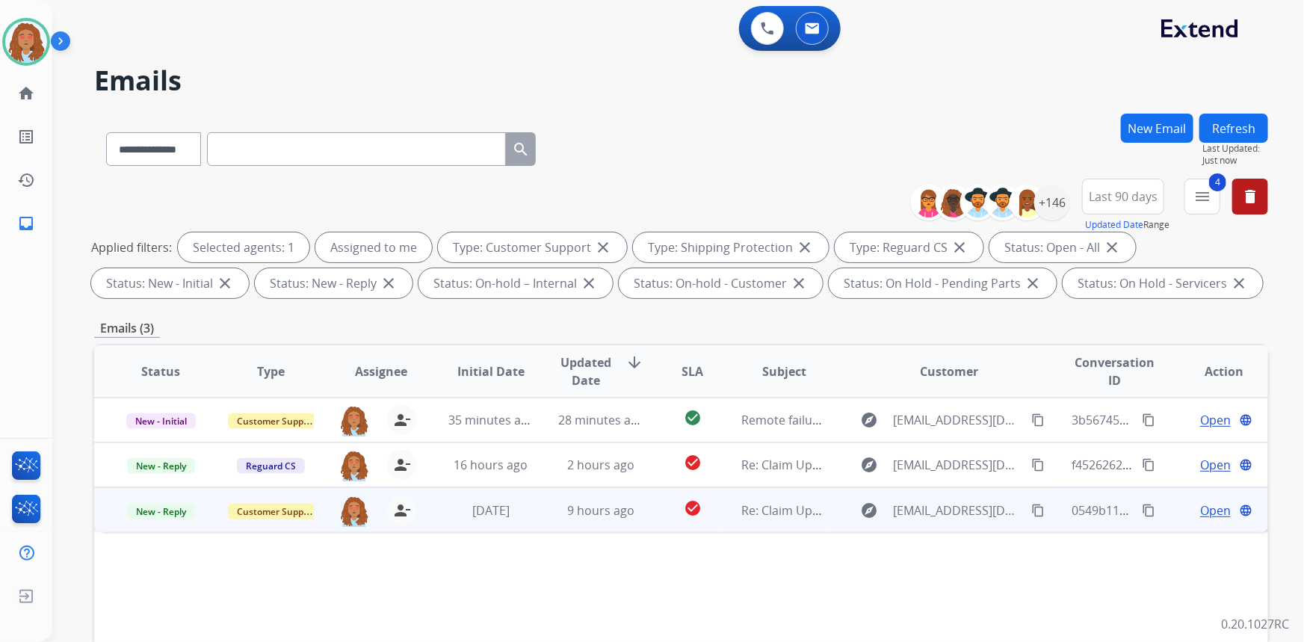
click at [1217, 509] on span "Open" at bounding box center [1215, 510] width 31 height 18
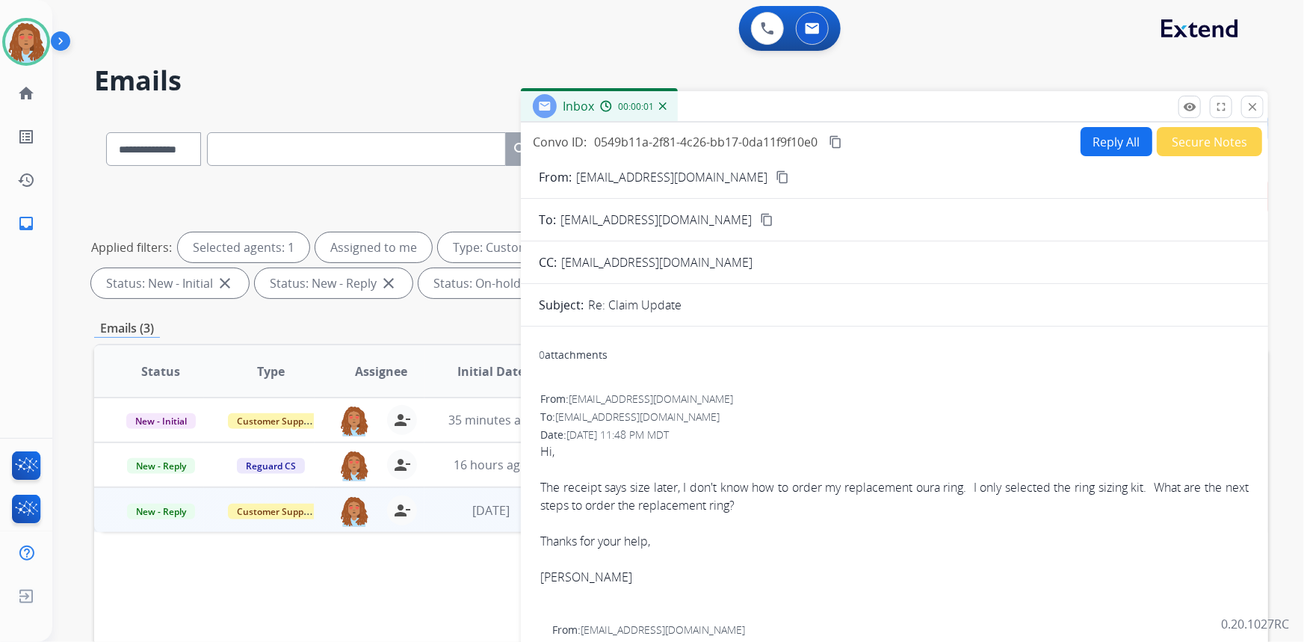
click at [1114, 130] on button "Reply All" at bounding box center [1117, 141] width 72 height 29
select select "**********"
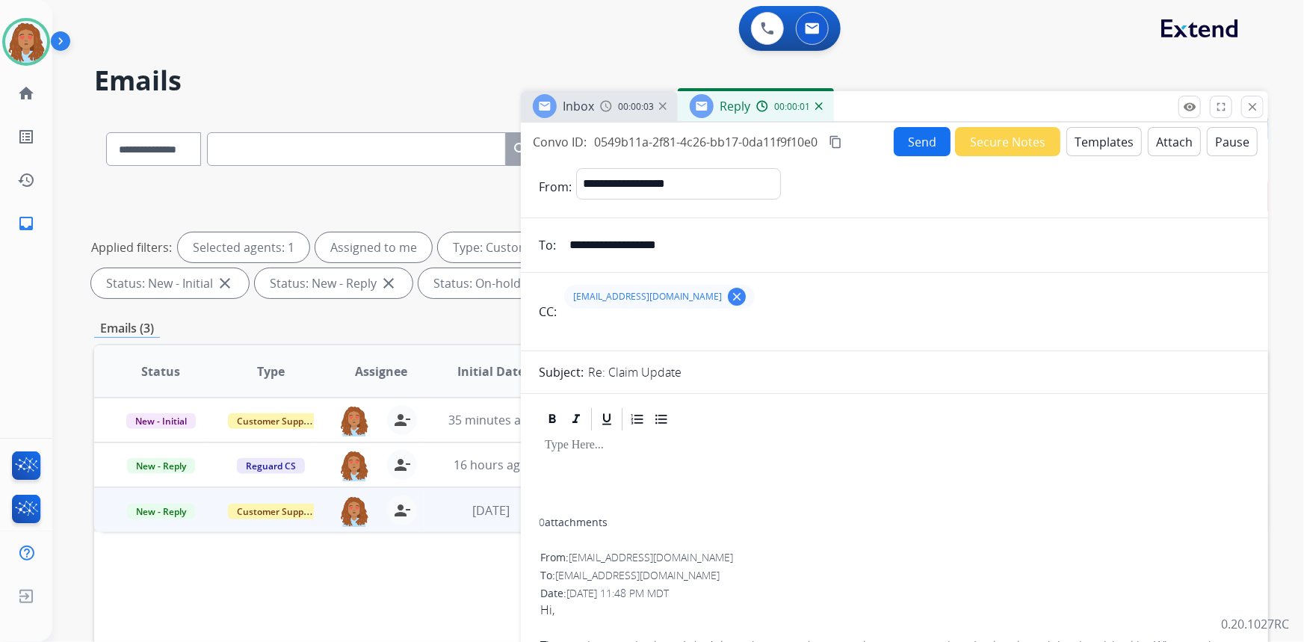
click at [820, 108] on img at bounding box center [818, 105] width 7 height 7
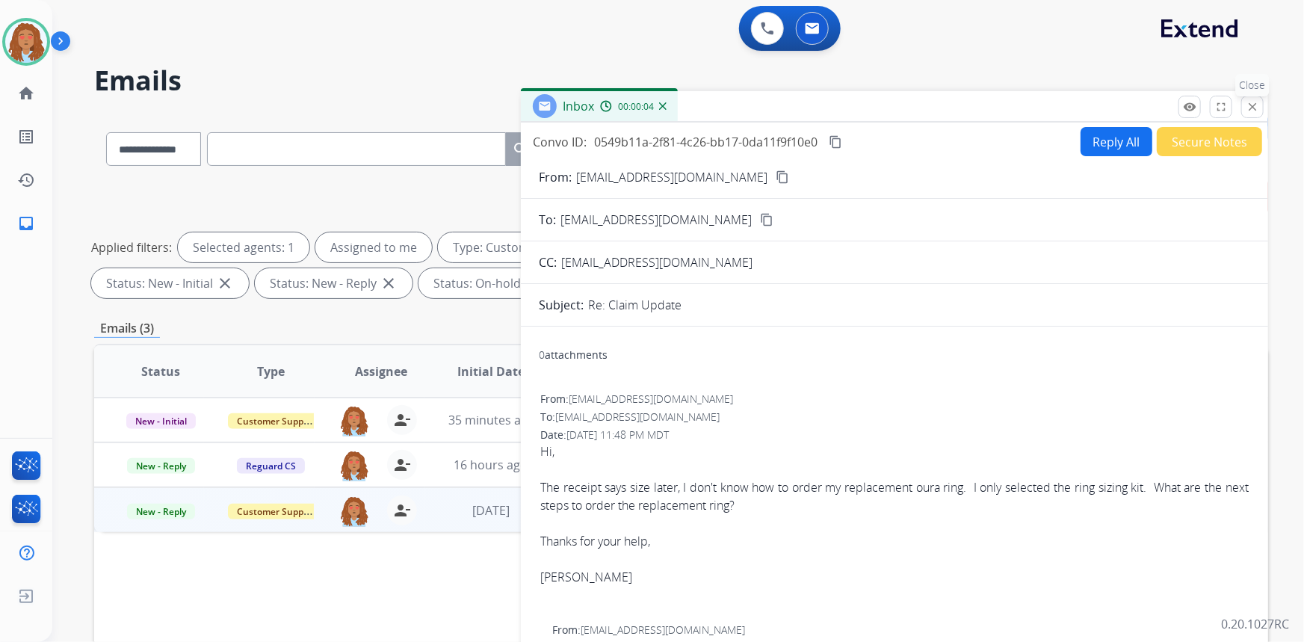
click at [1250, 105] on mat-icon "close" at bounding box center [1252, 106] width 13 height 13
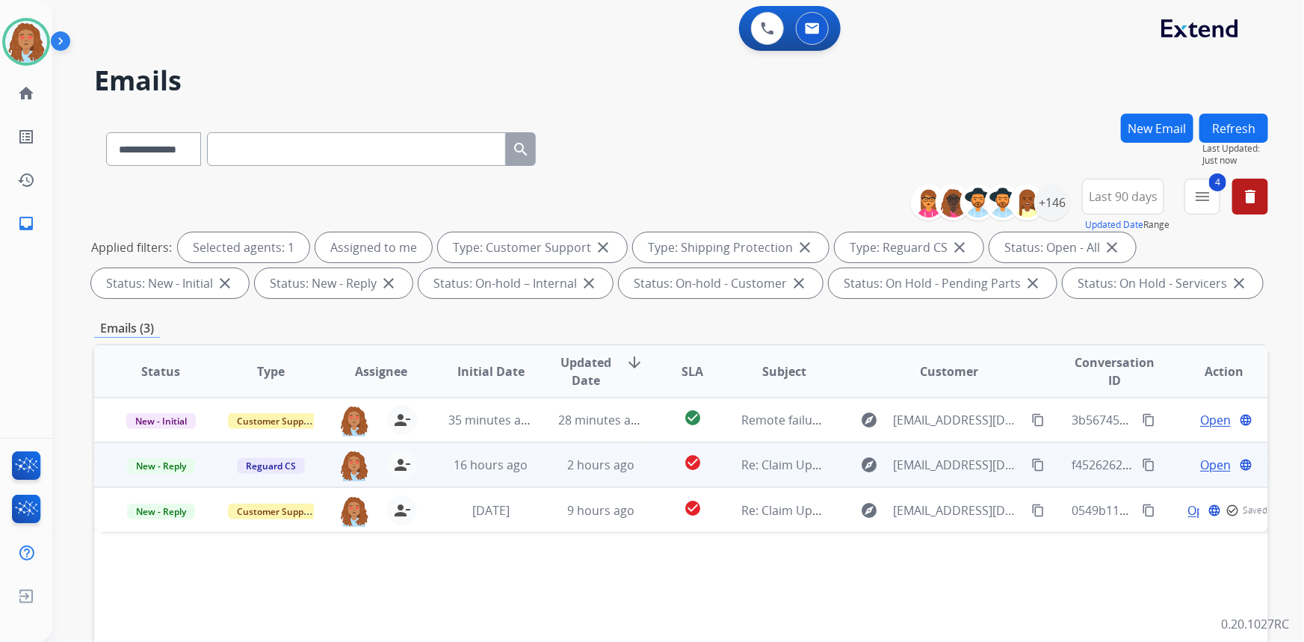
click at [1210, 468] on span "Open" at bounding box center [1215, 465] width 31 height 18
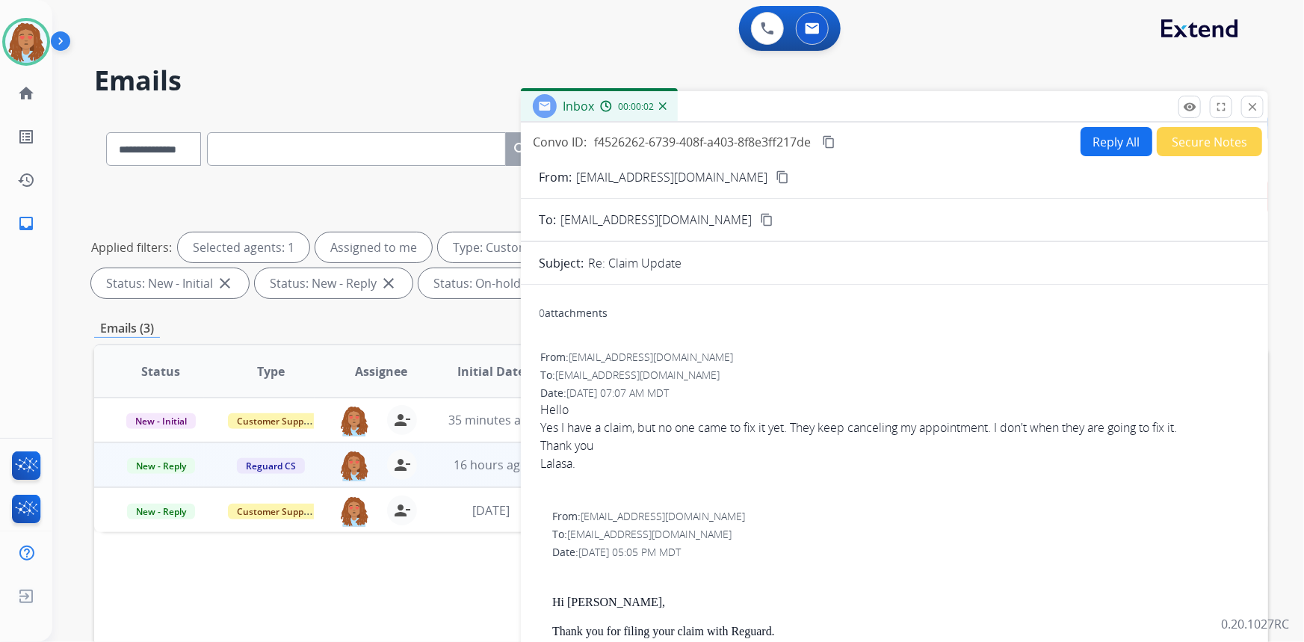
click at [1081, 141] on button "Reply All" at bounding box center [1117, 141] width 72 height 29
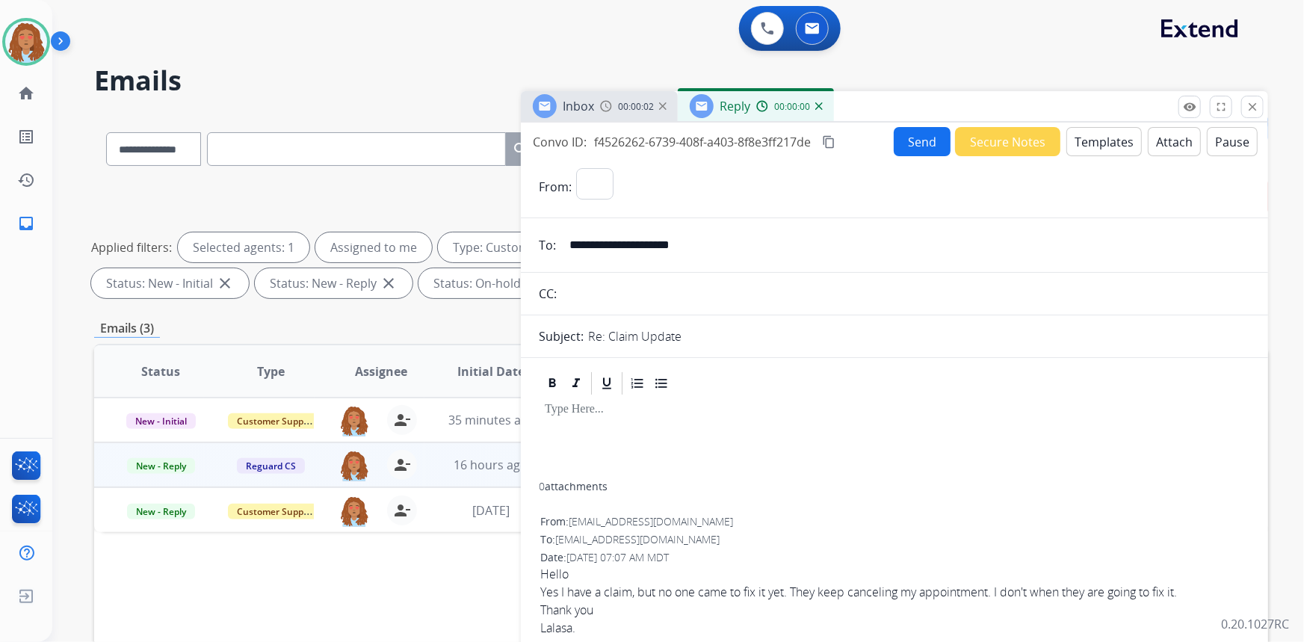
select select "**********"
click at [815, 108] on img at bounding box center [818, 105] width 7 height 7
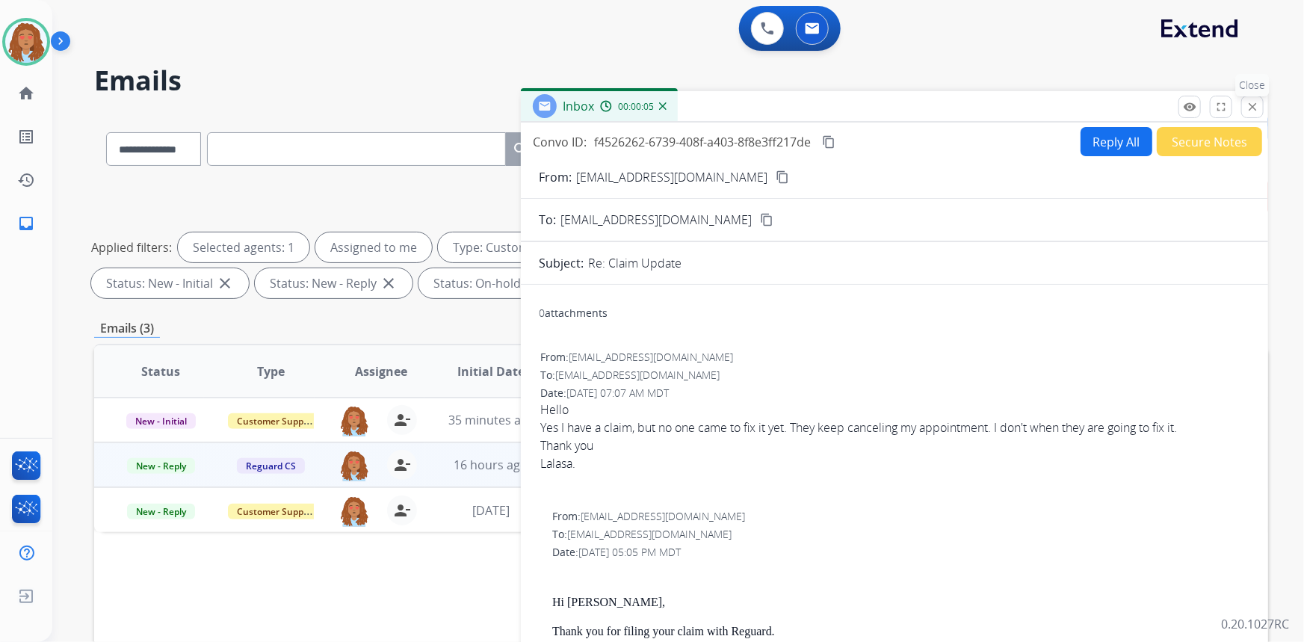
click at [1247, 111] on mat-icon "close" at bounding box center [1252, 106] width 13 height 13
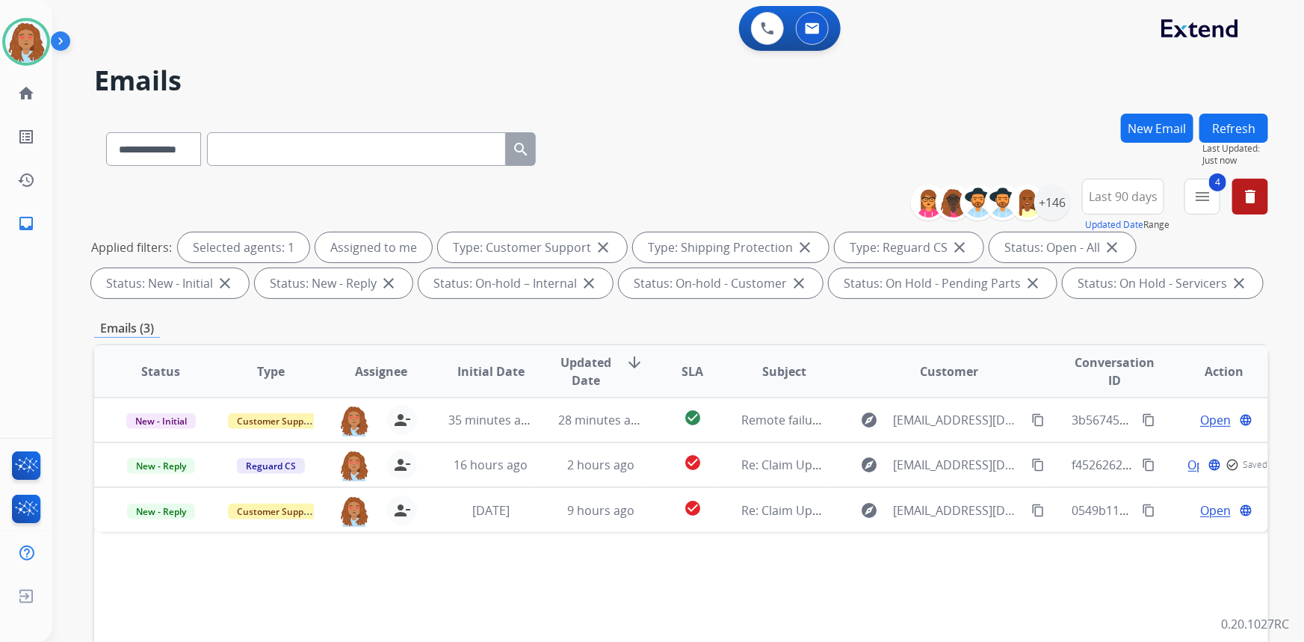
click at [1234, 116] on button "Refresh" at bounding box center [1233, 128] width 69 height 29
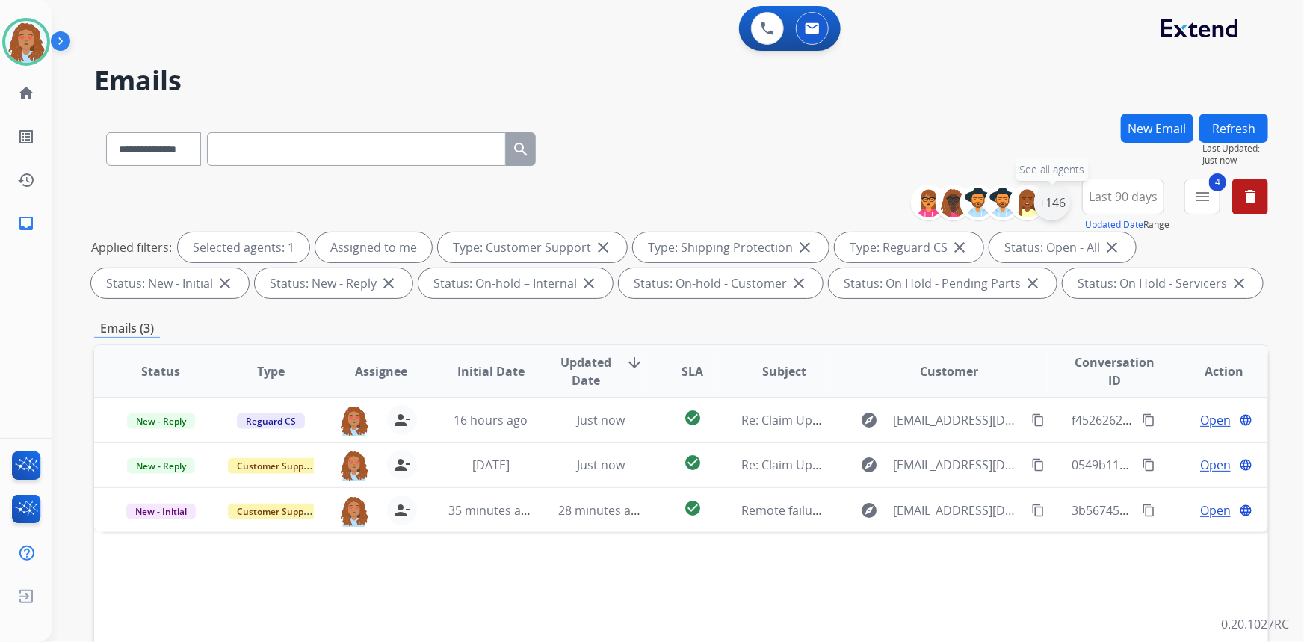
click at [1049, 203] on div "+146" at bounding box center [1052, 203] width 36 height 36
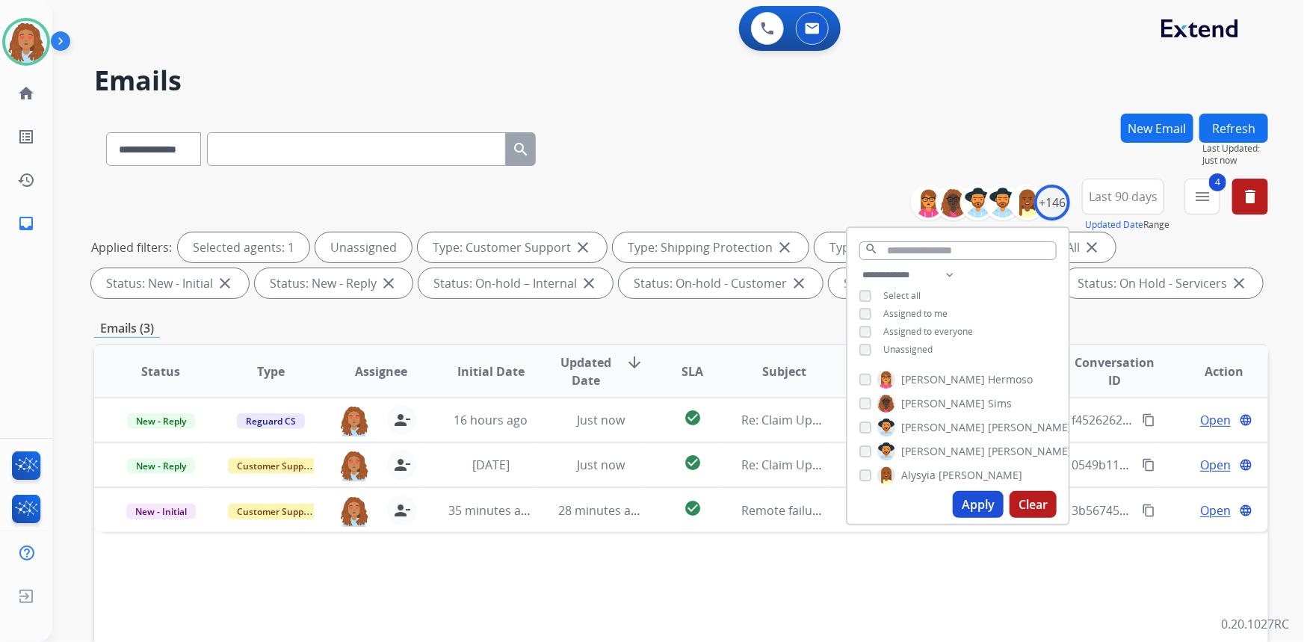
click at [979, 494] on button "Apply" at bounding box center [978, 504] width 51 height 27
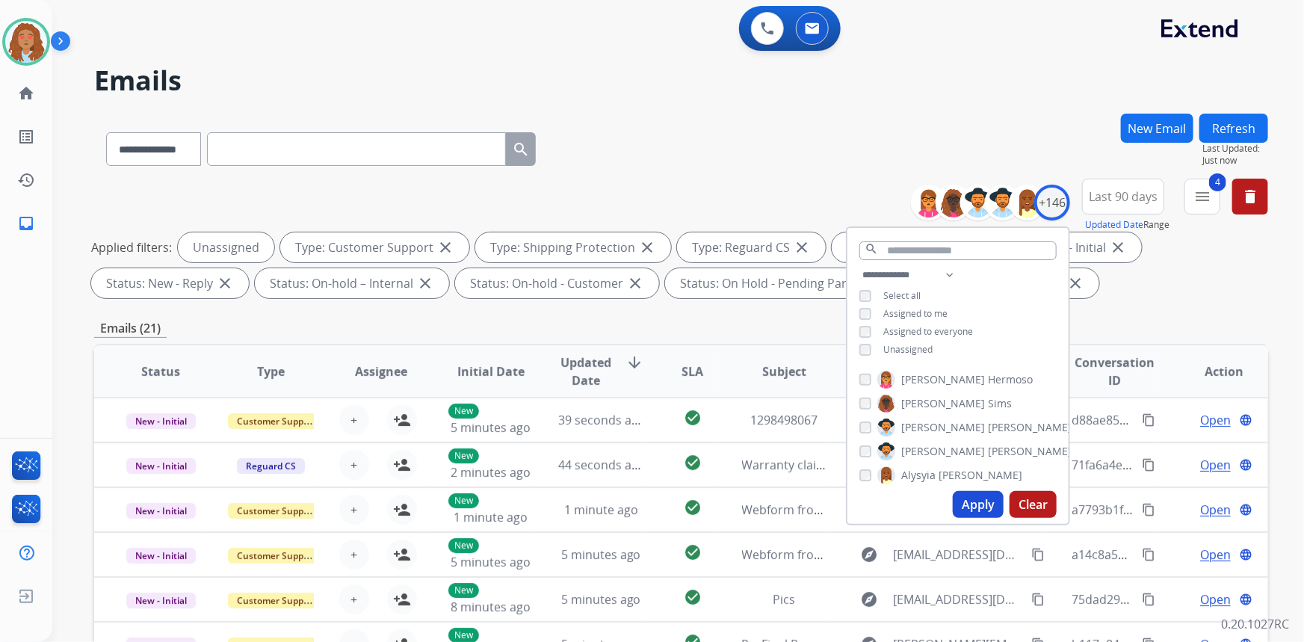
click at [825, 152] on div "**********" at bounding box center [681, 146] width 1174 height 65
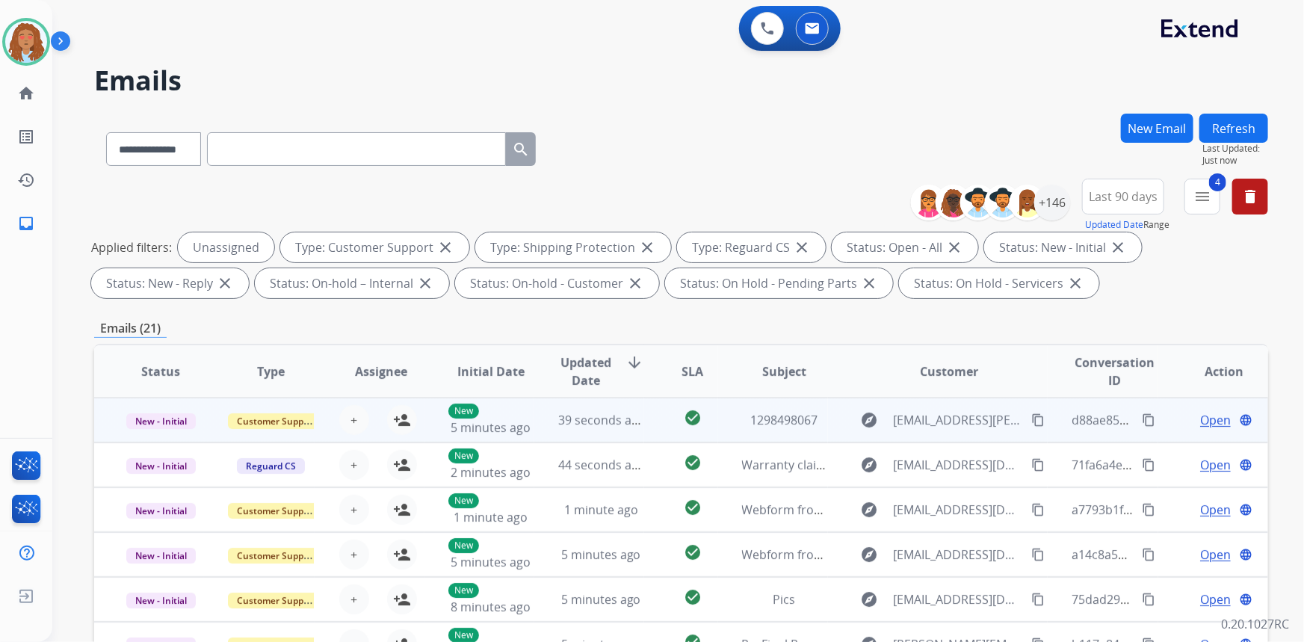
click at [941, 433] on td "explore [EMAIL_ADDRESS][PERSON_NAME][DOMAIN_NAME] content_copy" at bounding box center [938, 420] width 220 height 45
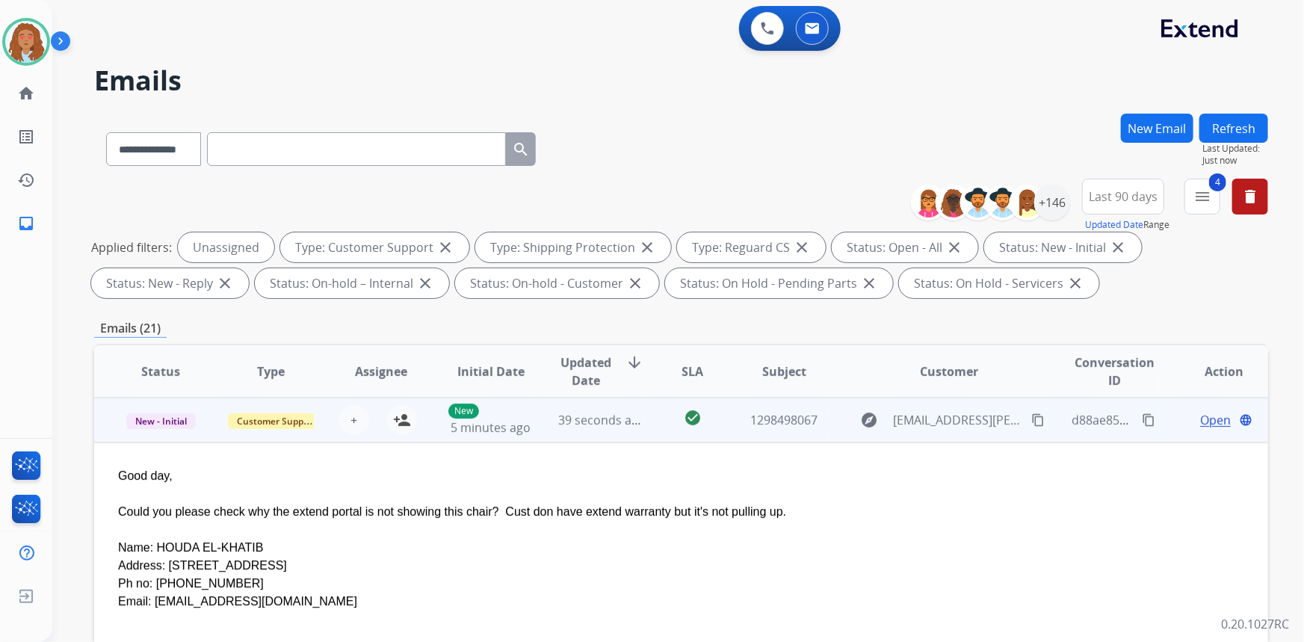
click at [936, 437] on td "explore [EMAIL_ADDRESS][PERSON_NAME][DOMAIN_NAME] content_copy" at bounding box center [938, 420] width 220 height 45
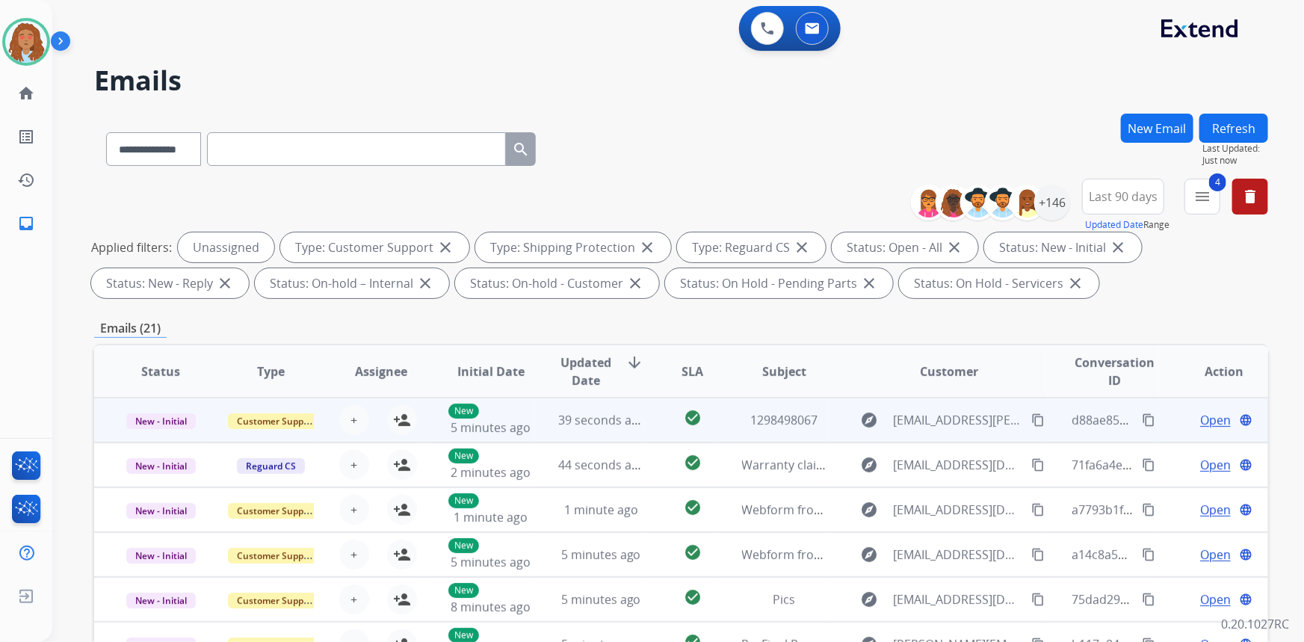
scroll to position [1, 0]
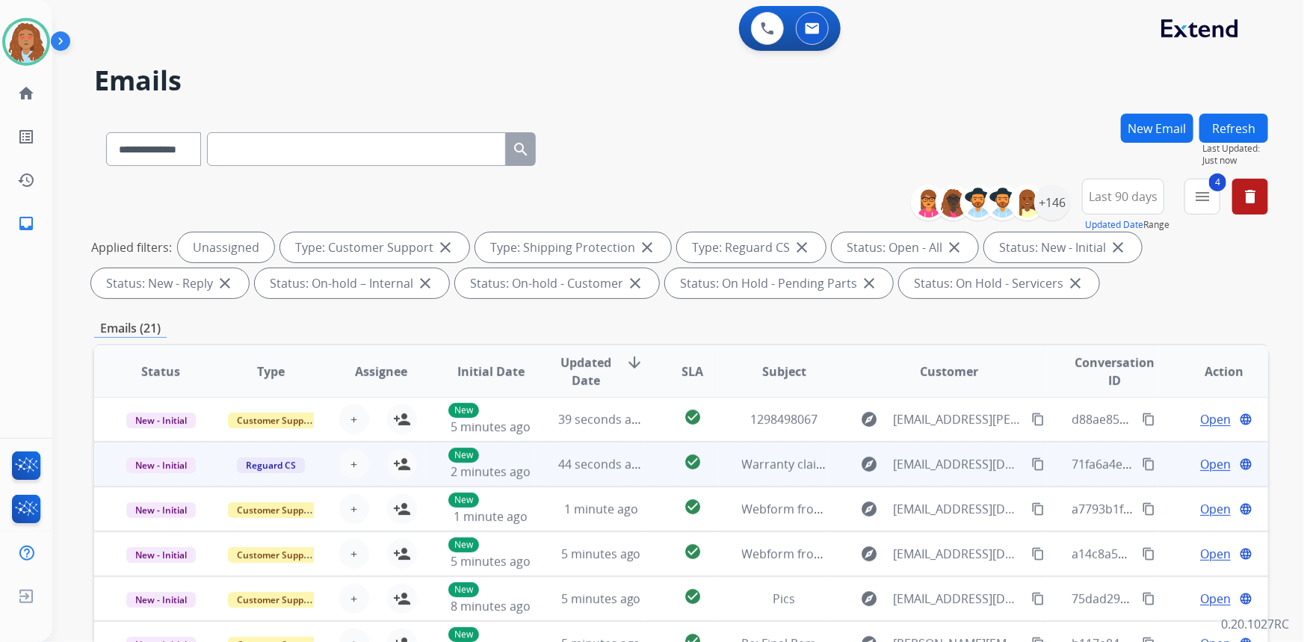
click at [950, 478] on td "explore [EMAIL_ADDRESS][DOMAIN_NAME] content_copy" at bounding box center [938, 464] width 220 height 45
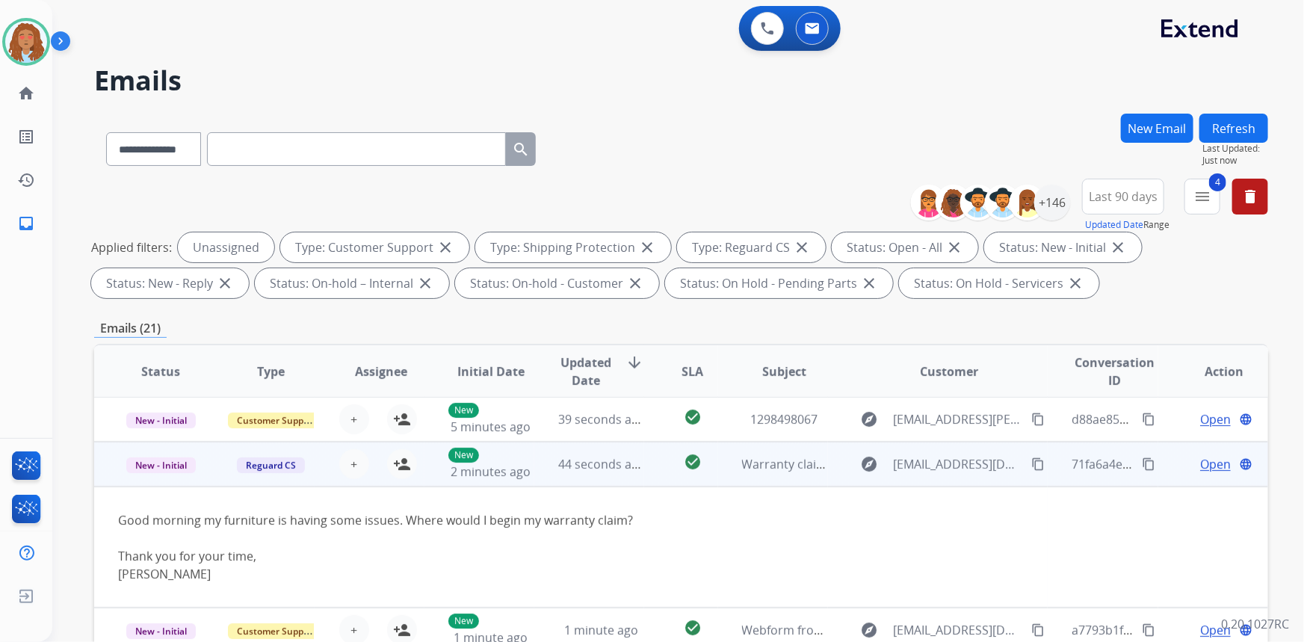
scroll to position [45, 0]
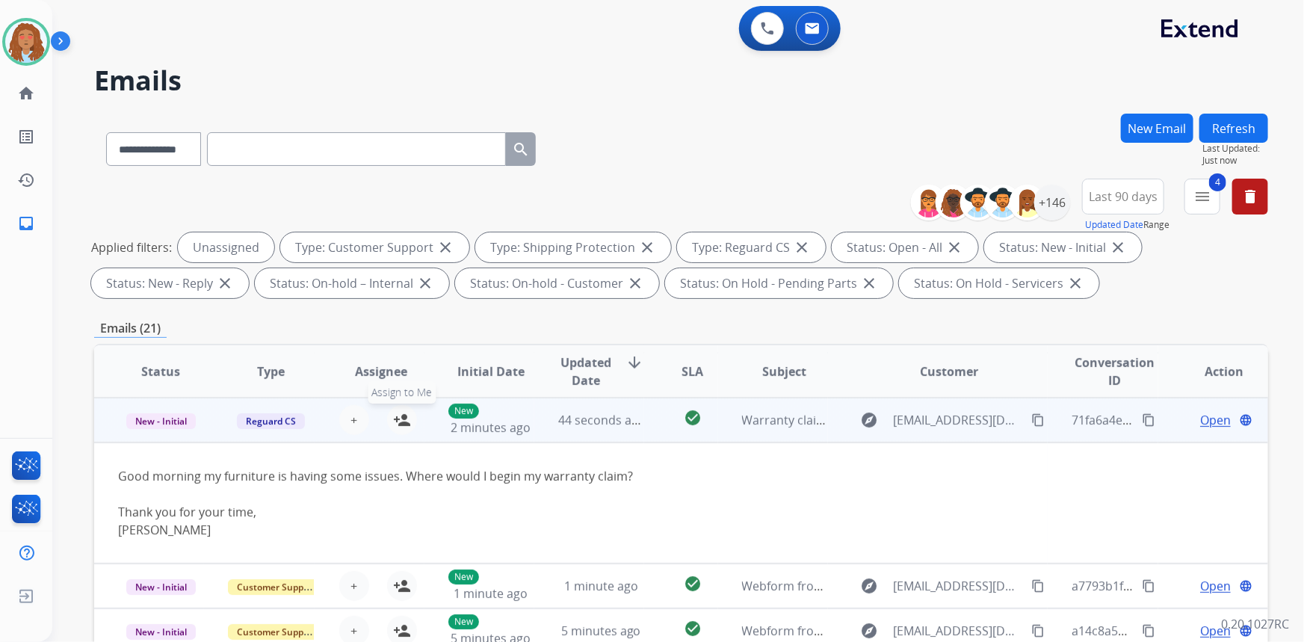
click at [404, 422] on mat-icon "person_add" at bounding box center [402, 420] width 18 height 18
click at [948, 435] on td "explore [EMAIL_ADDRESS][DOMAIN_NAME] content_copy" at bounding box center [938, 420] width 220 height 45
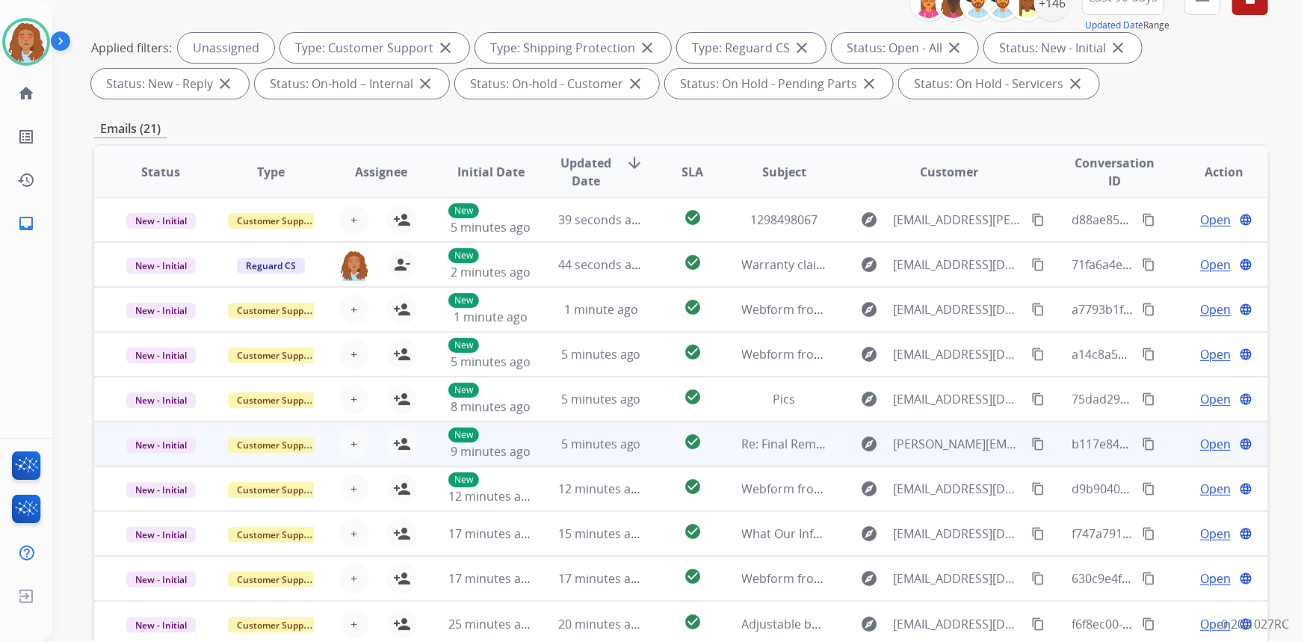
scroll to position [203, 0]
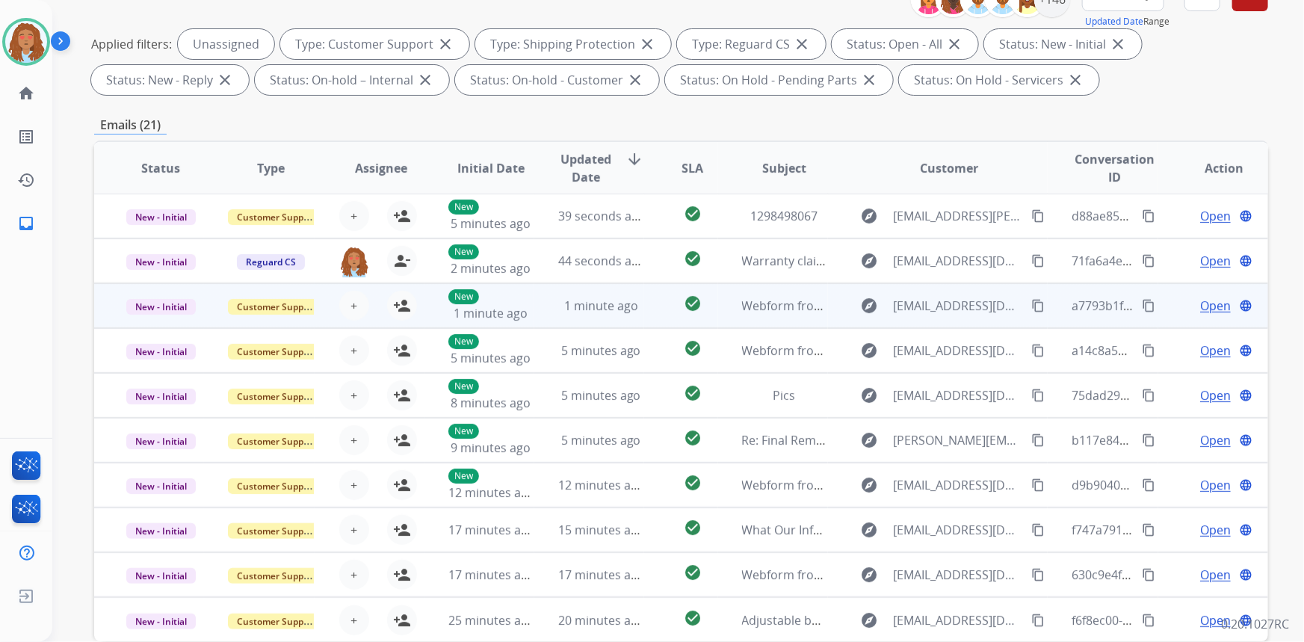
click at [939, 317] on td "explore [EMAIL_ADDRESS][DOMAIN_NAME] content_copy" at bounding box center [938, 305] width 220 height 45
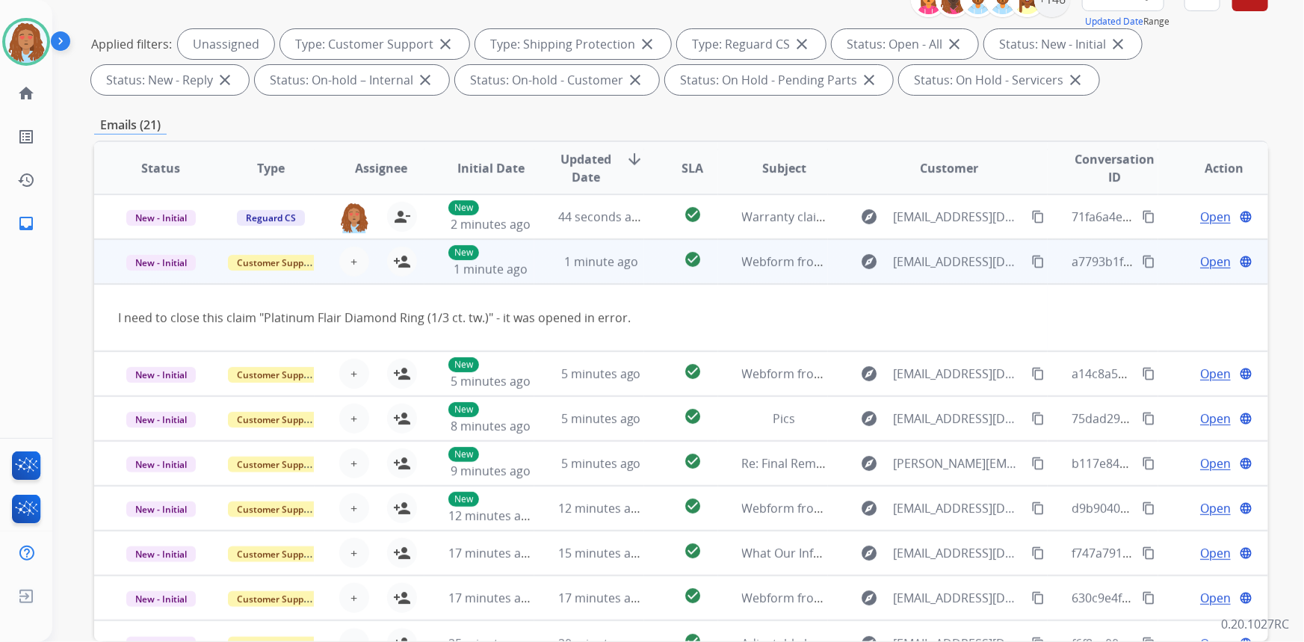
scroll to position [68, 0]
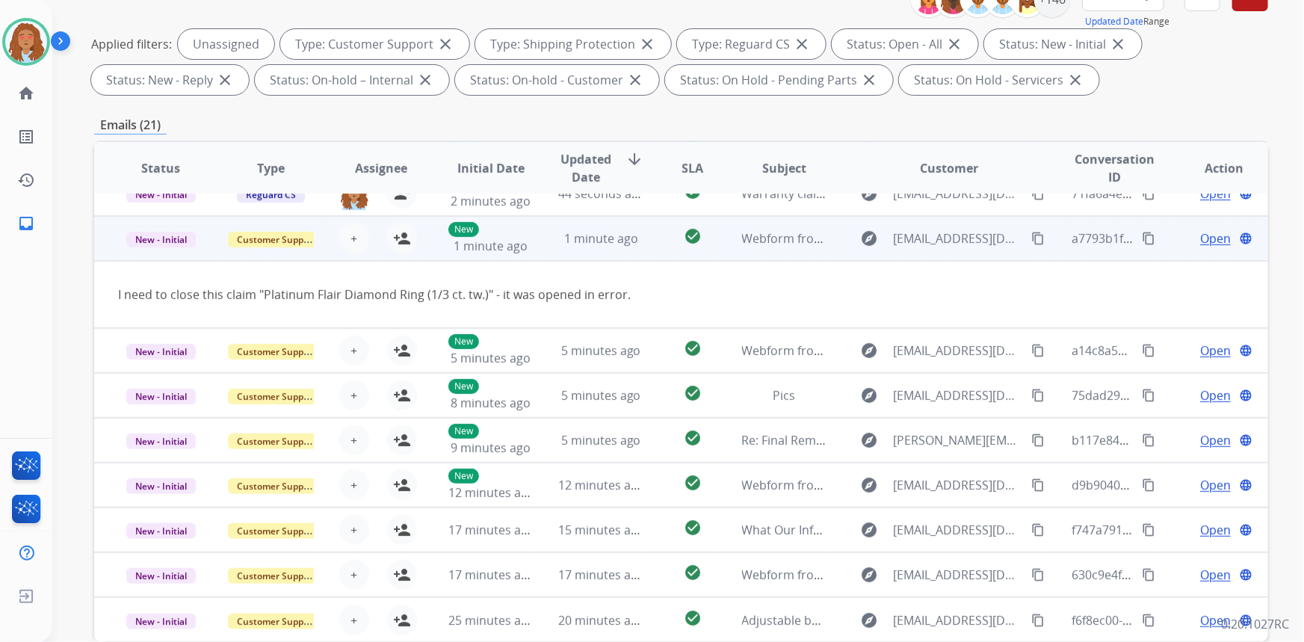
click at [948, 254] on td "explore [EMAIL_ADDRESS][DOMAIN_NAME] content_copy" at bounding box center [938, 238] width 220 height 45
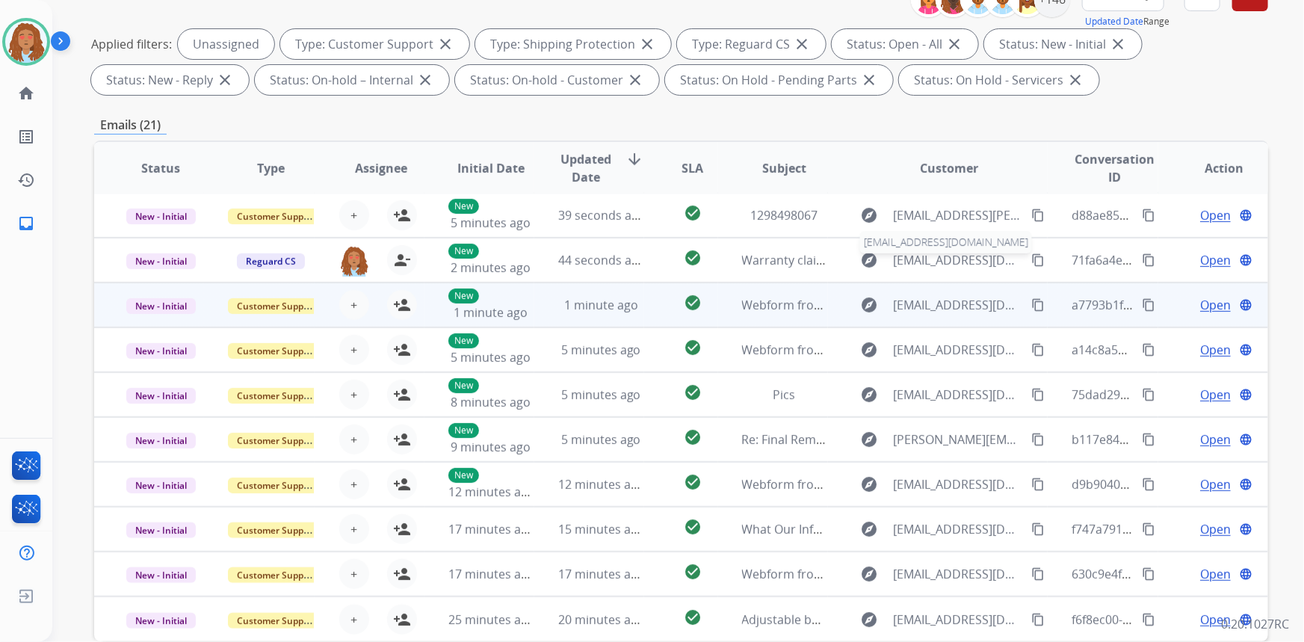
scroll to position [1, 0]
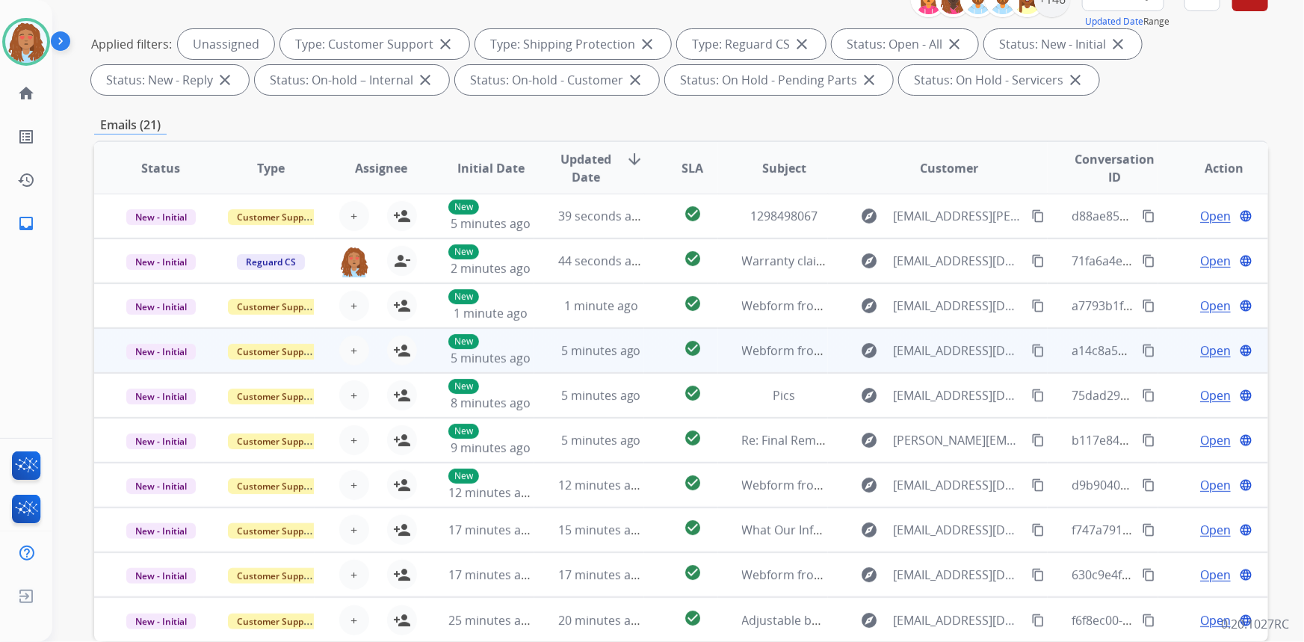
click at [941, 362] on td "explore [EMAIL_ADDRESS][DOMAIN_NAME] content_copy" at bounding box center [938, 350] width 220 height 45
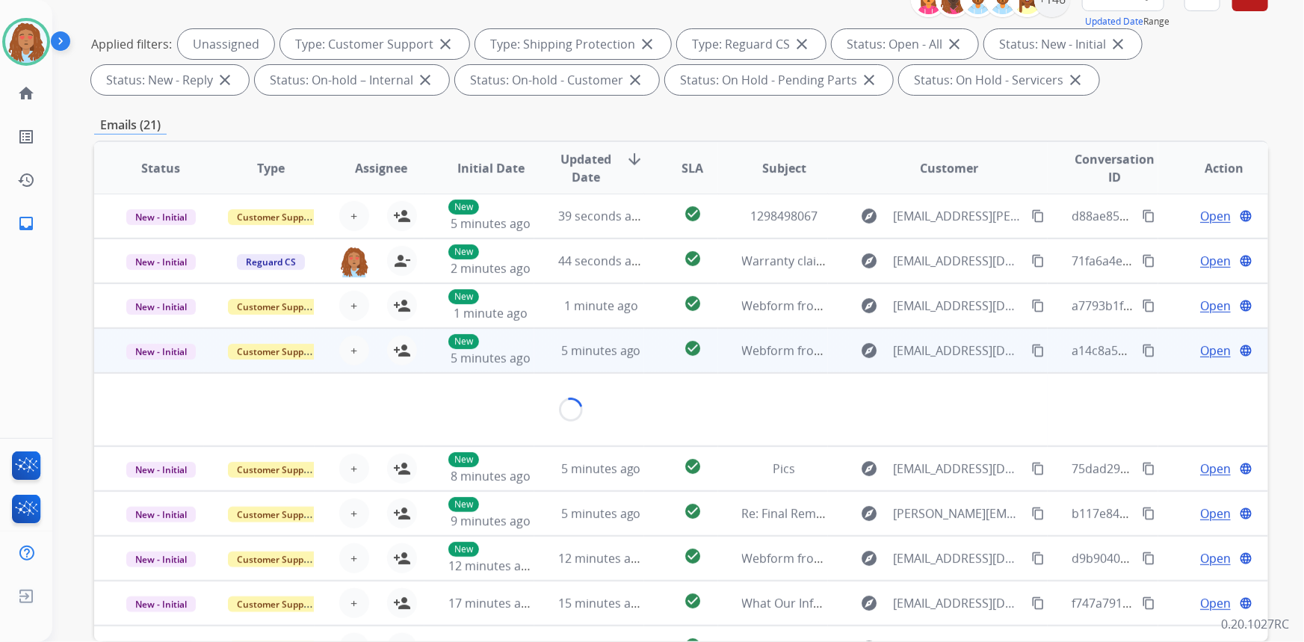
scroll to position [68, 0]
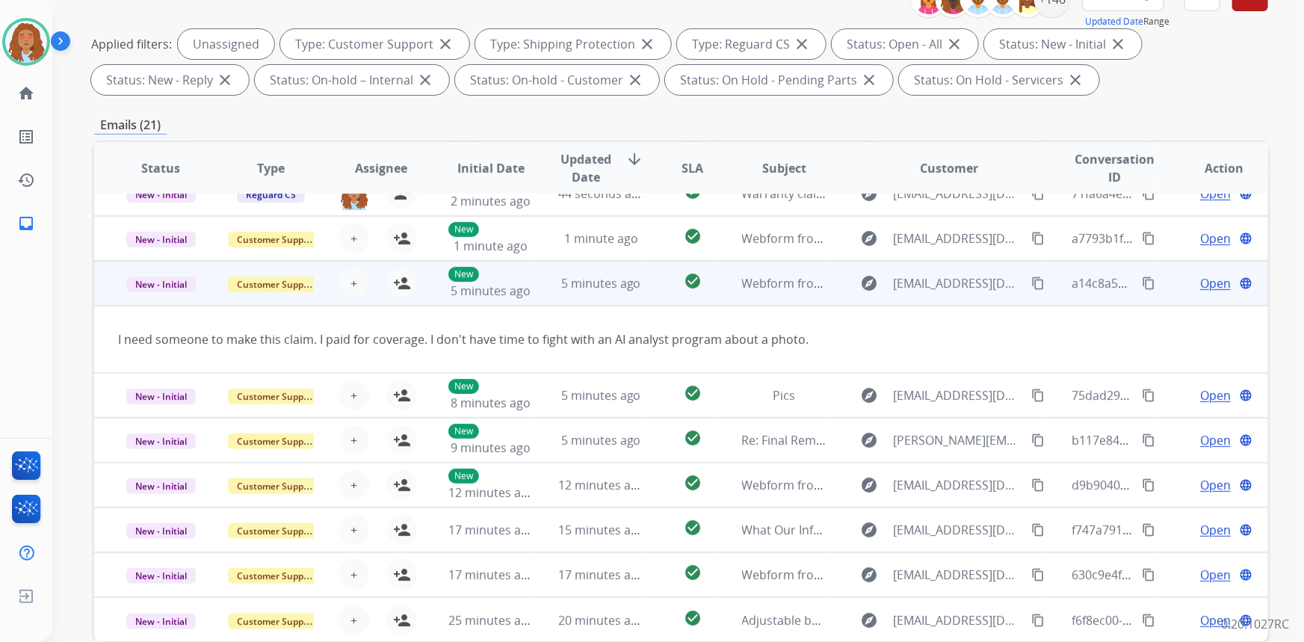
click at [1031, 280] on mat-icon "content_copy" at bounding box center [1037, 283] width 13 height 13
click at [966, 299] on td "explore [EMAIL_ADDRESS][DOMAIN_NAME] content_copy" at bounding box center [938, 283] width 220 height 45
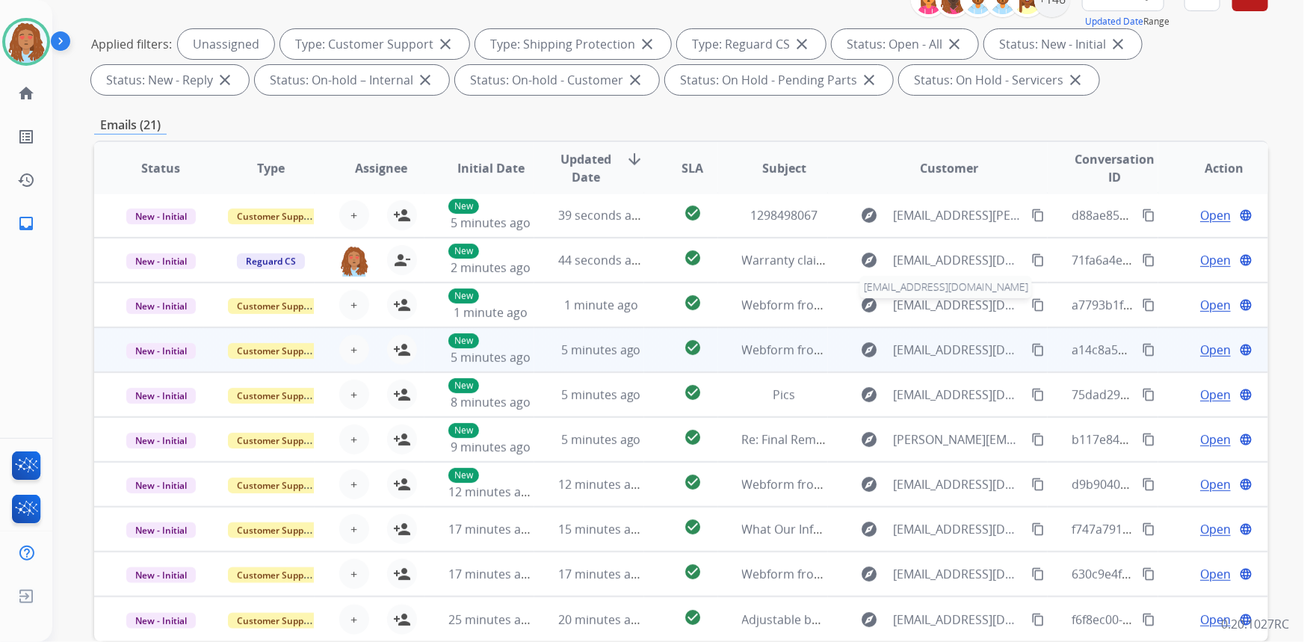
scroll to position [1, 0]
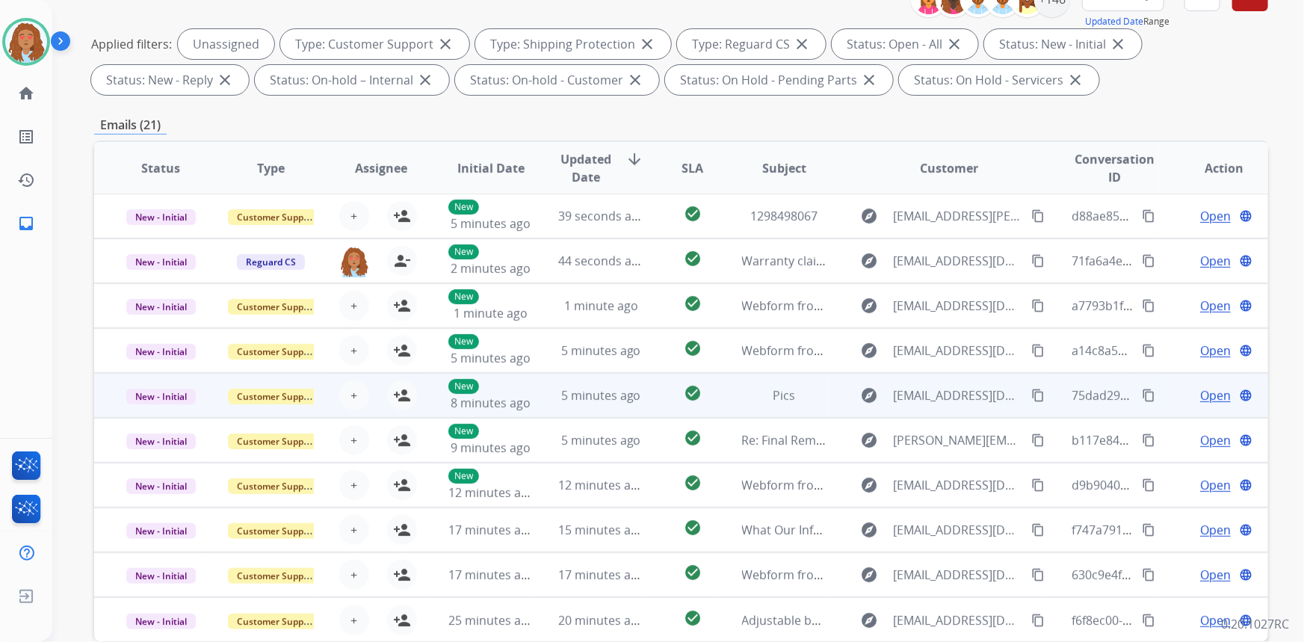
click at [939, 411] on td "explore [EMAIL_ADDRESS][DOMAIN_NAME] content_copy" at bounding box center [938, 395] width 220 height 45
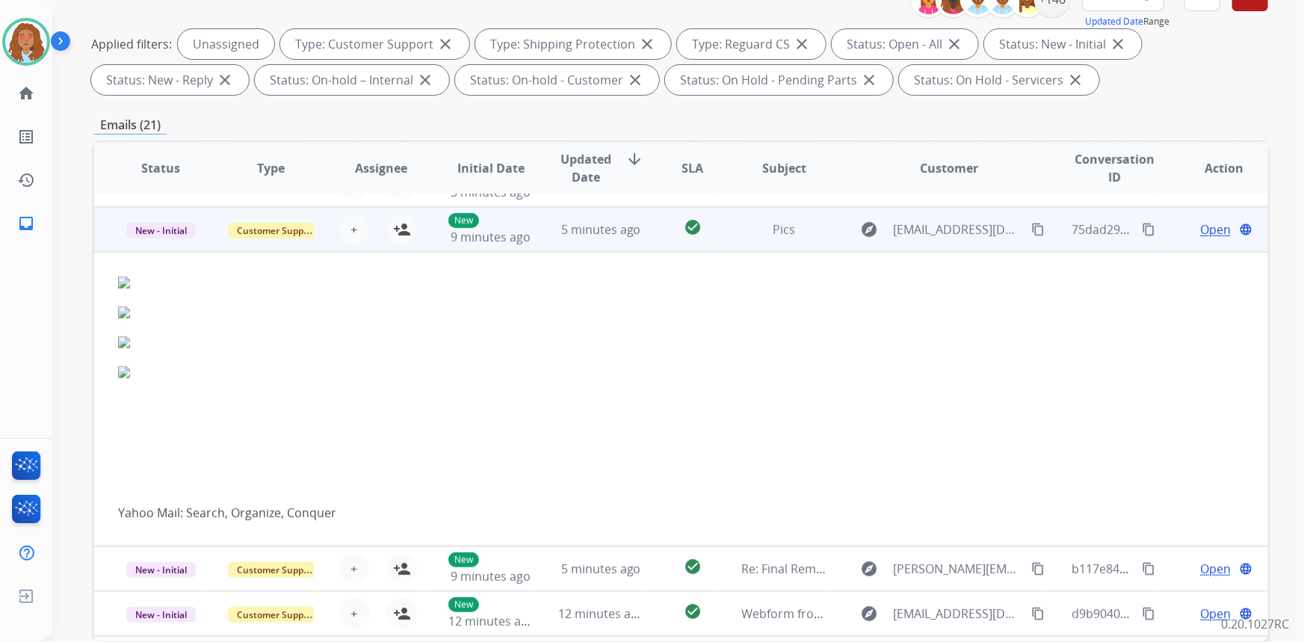
scroll to position [179, 0]
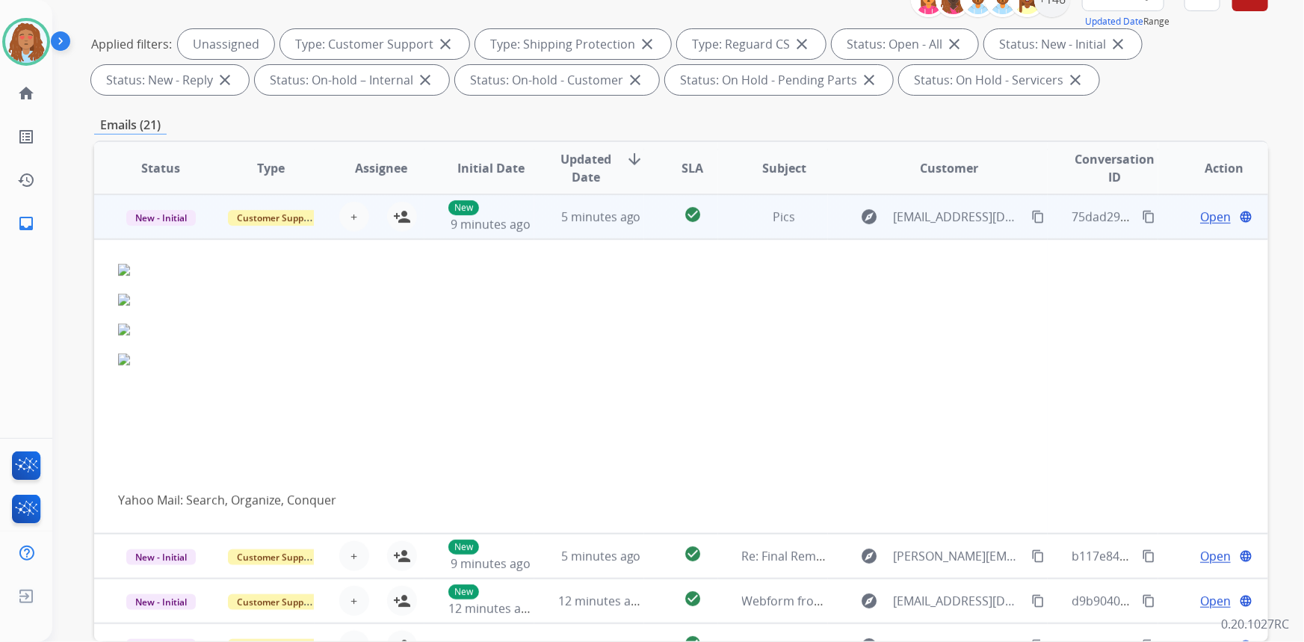
click at [963, 226] on div "explore [EMAIL_ADDRESS][DOMAIN_NAME] content_copy" at bounding box center [950, 217] width 196 height 24
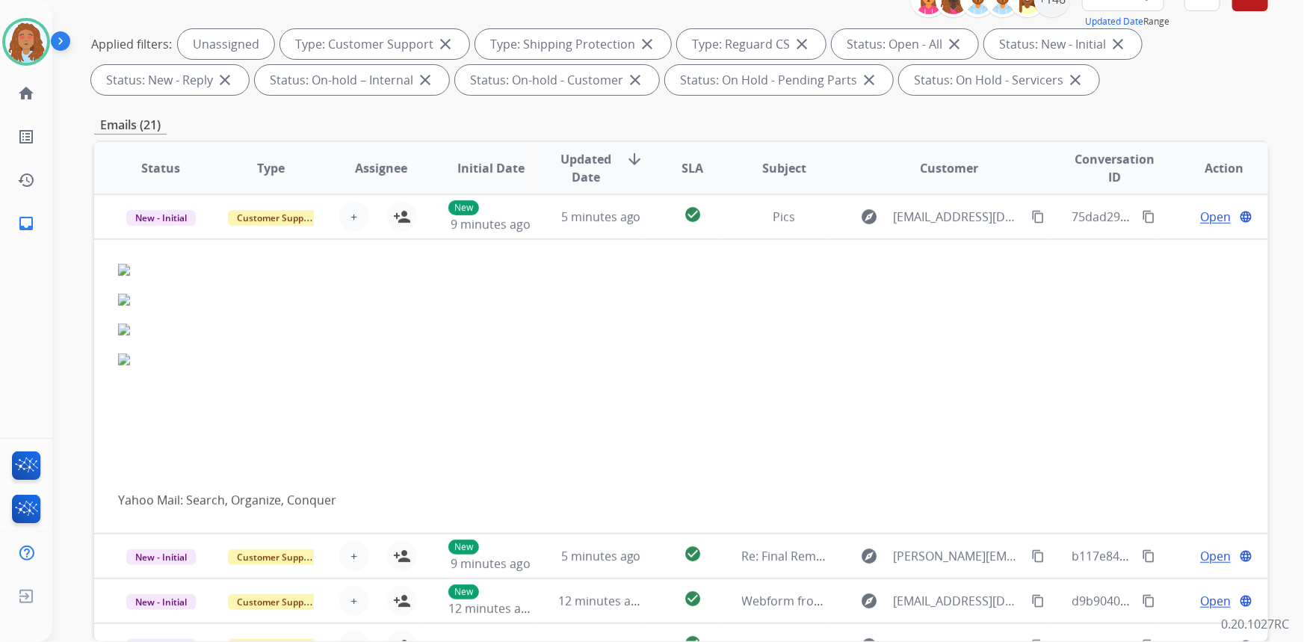
scroll to position [1, 0]
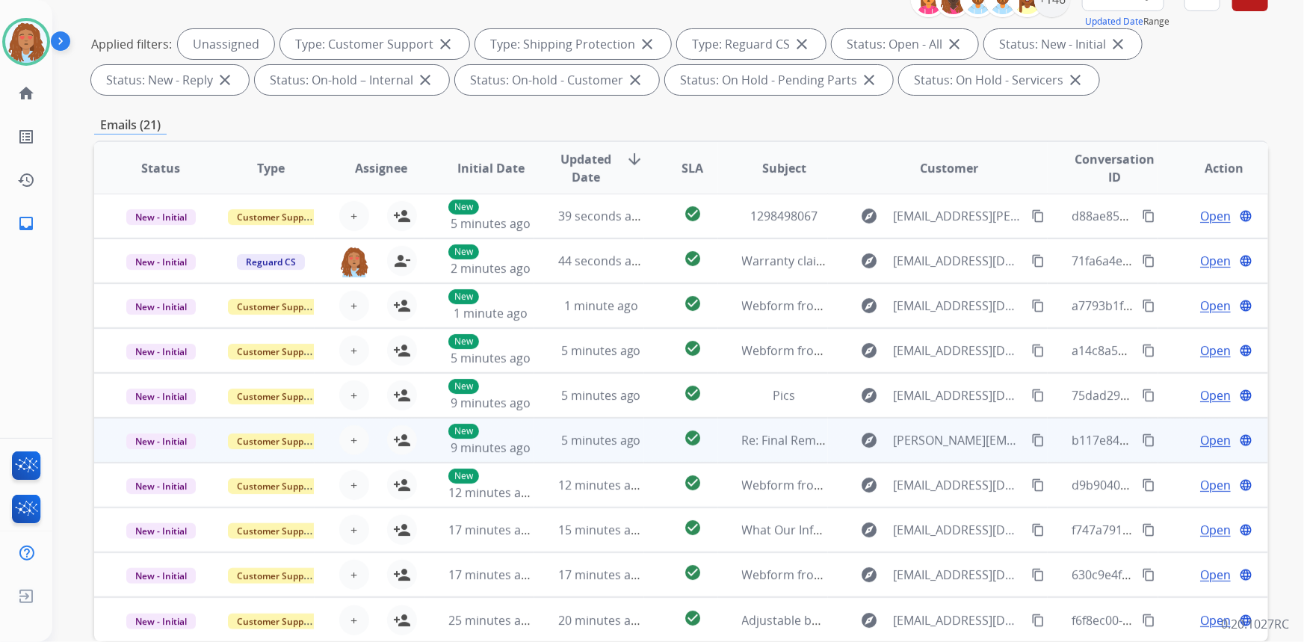
click at [946, 452] on td "explore [PERSON_NAME][EMAIL_ADDRESS][PERSON_NAME][PERSON_NAME][DOMAIN_NAME] con…" at bounding box center [938, 440] width 220 height 45
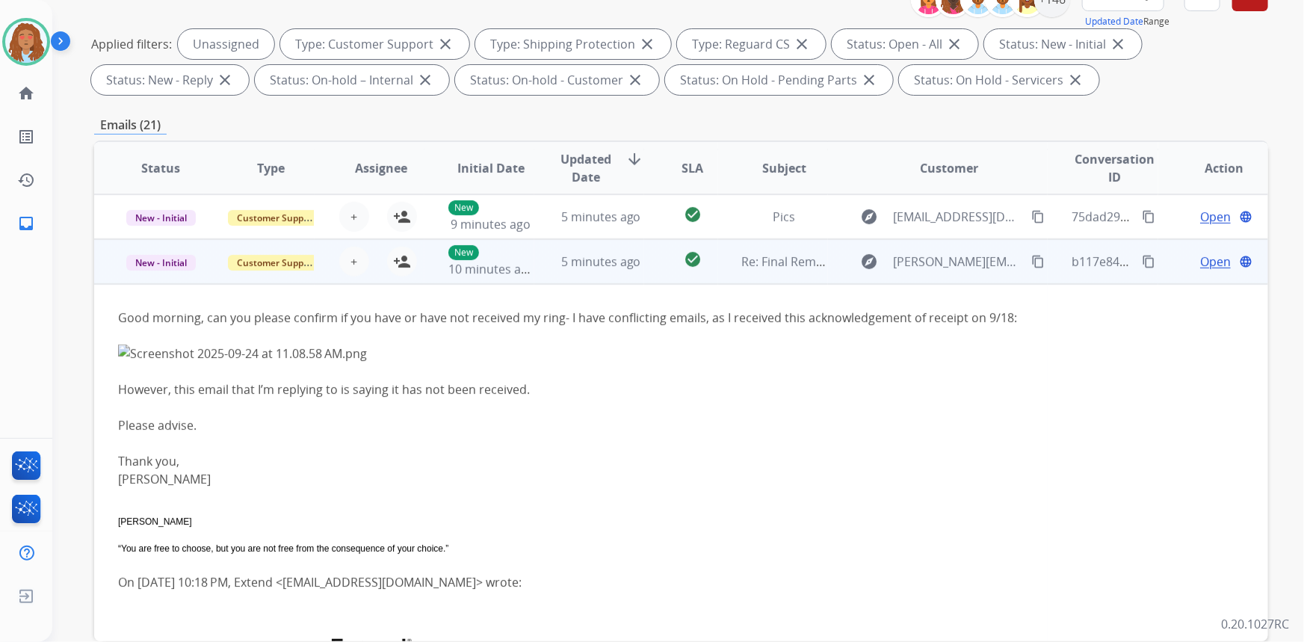
scroll to position [224, 0]
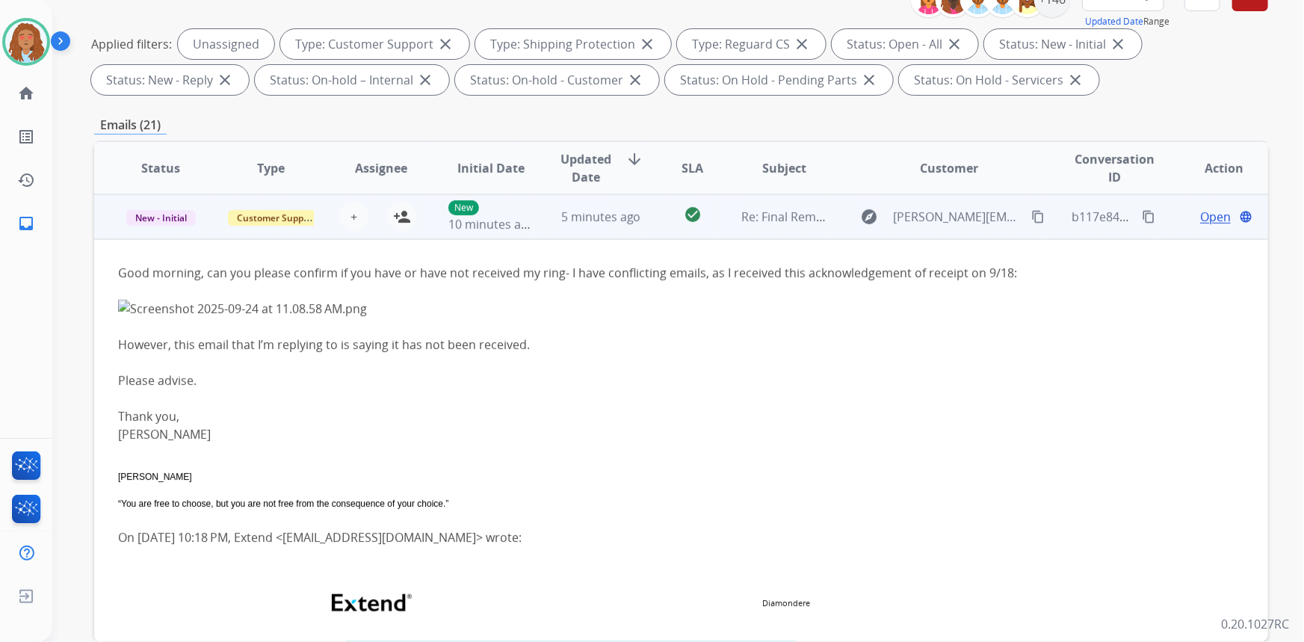
click at [939, 229] on td "explore [PERSON_NAME][EMAIL_ADDRESS][PERSON_NAME][PERSON_NAME][DOMAIN_NAME] con…" at bounding box center [938, 216] width 220 height 45
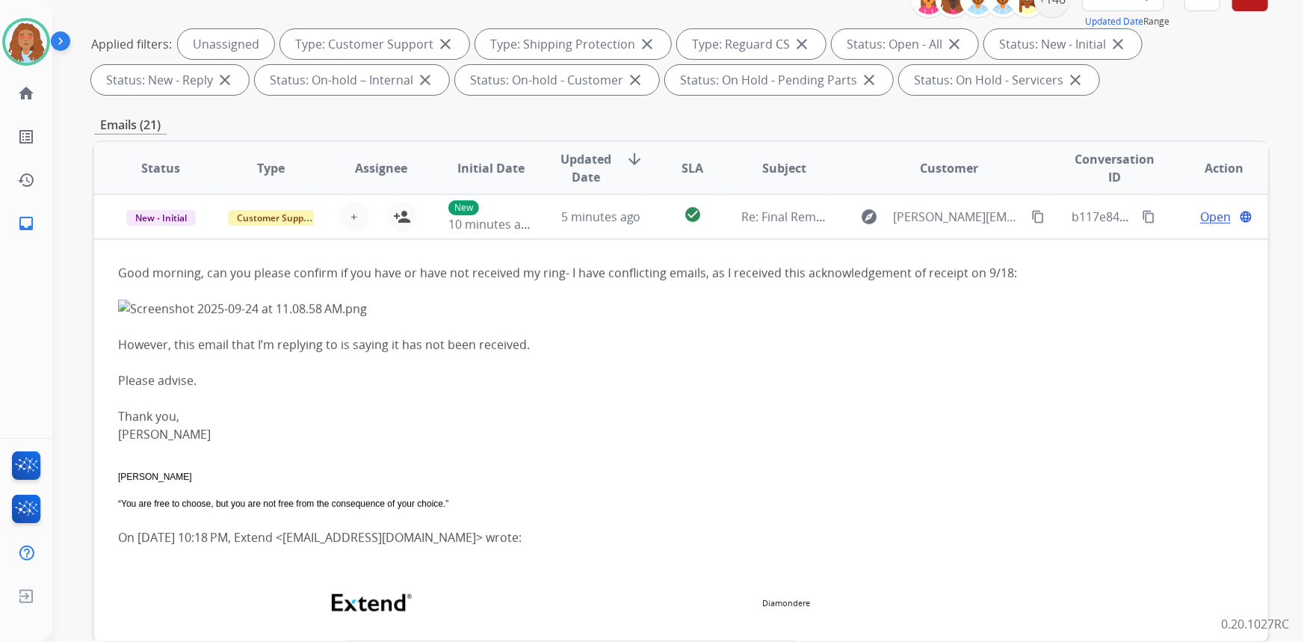
scroll to position [1, 0]
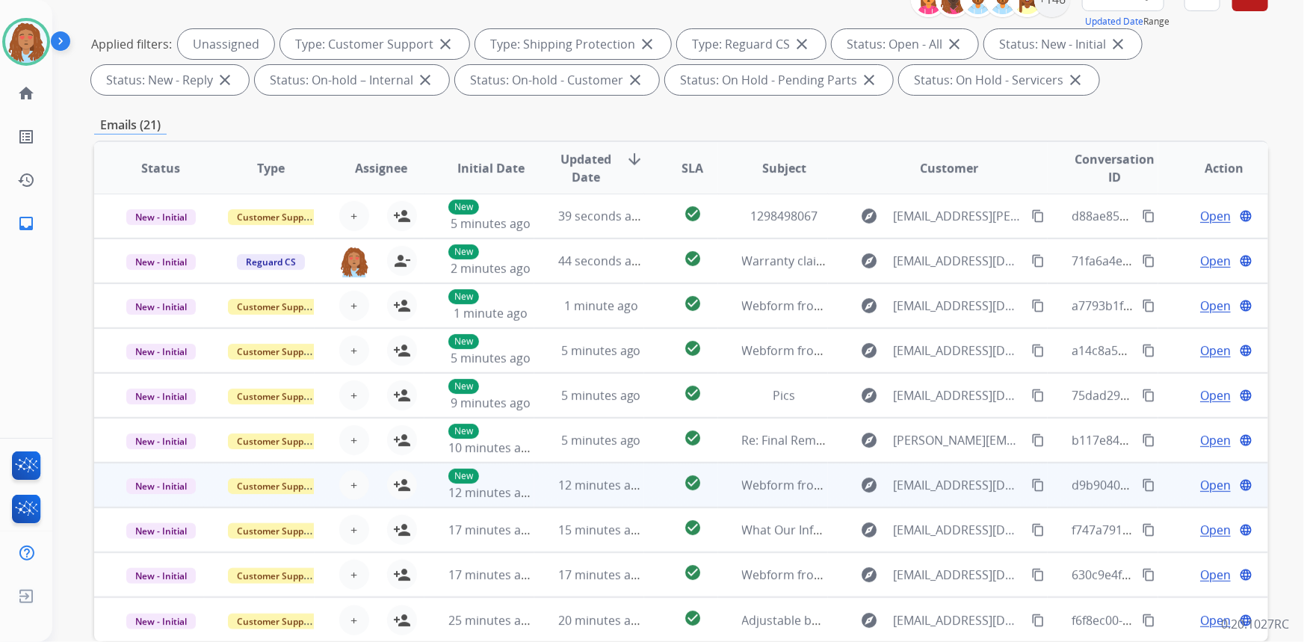
click at [933, 501] on td "explore [EMAIL_ADDRESS][DOMAIN_NAME] content_copy" at bounding box center [938, 485] width 220 height 45
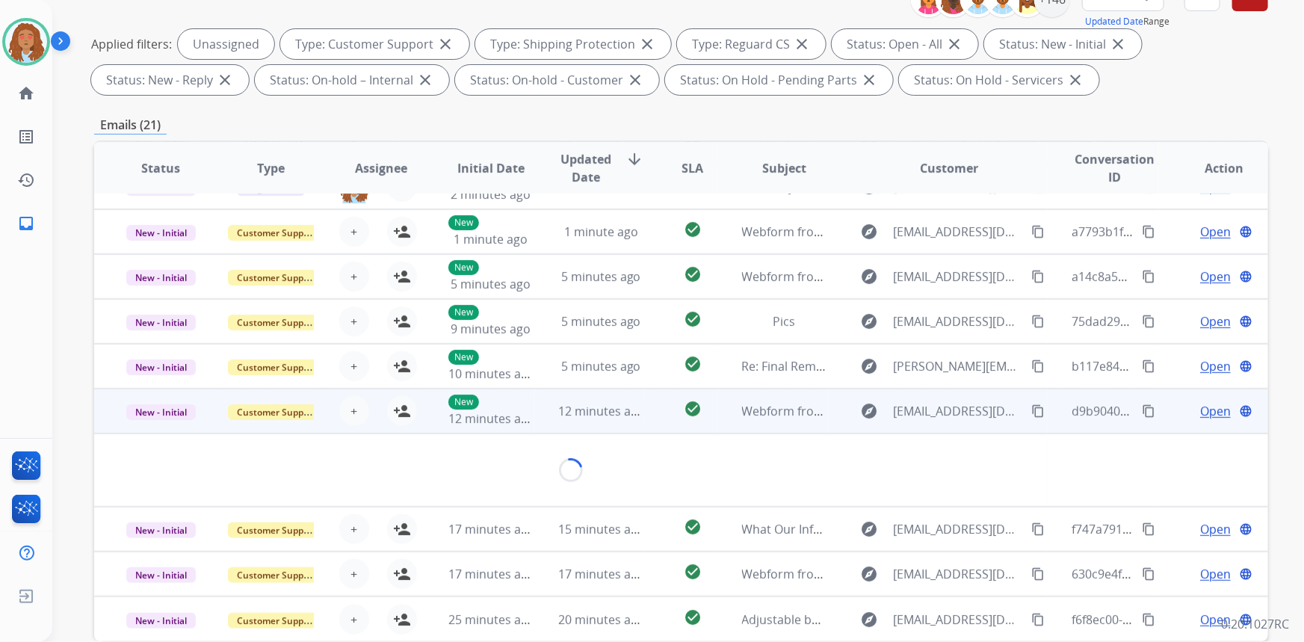
scroll to position [86, 0]
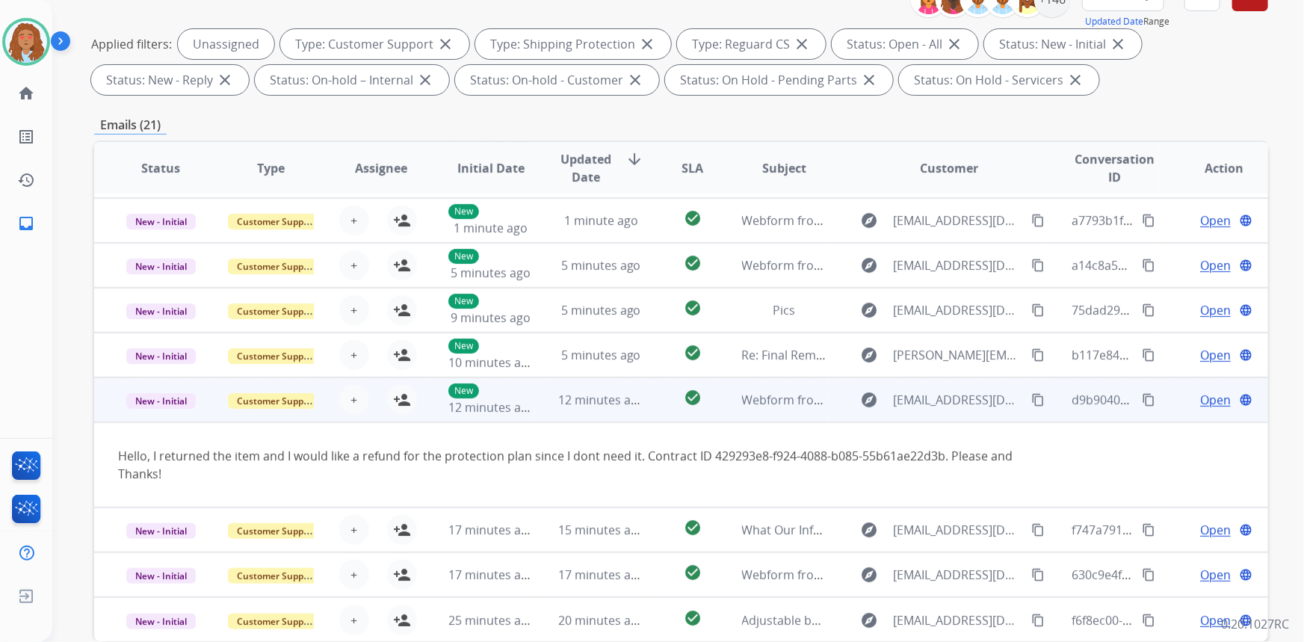
click at [1031, 400] on mat-icon "content_copy" at bounding box center [1037, 399] width 13 height 13
click at [407, 402] on mat-icon "person_add" at bounding box center [402, 400] width 18 height 18
click at [981, 412] on td "explore [EMAIL_ADDRESS][DOMAIN_NAME] content_copy" at bounding box center [938, 399] width 220 height 45
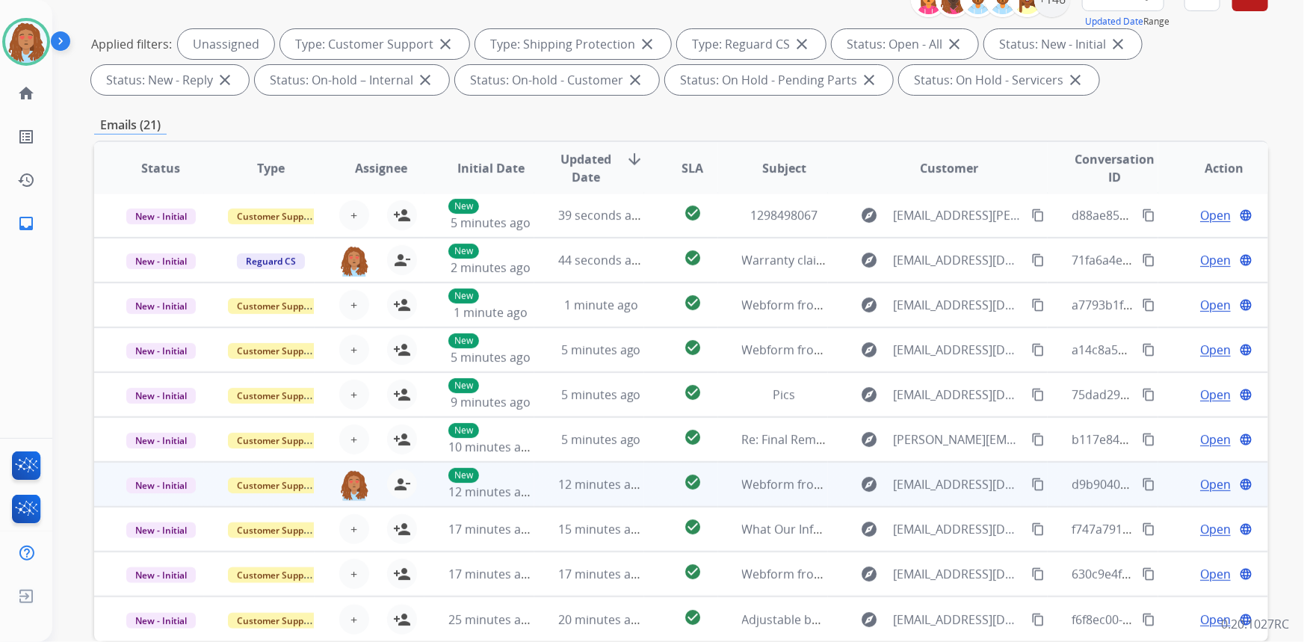
scroll to position [1, 0]
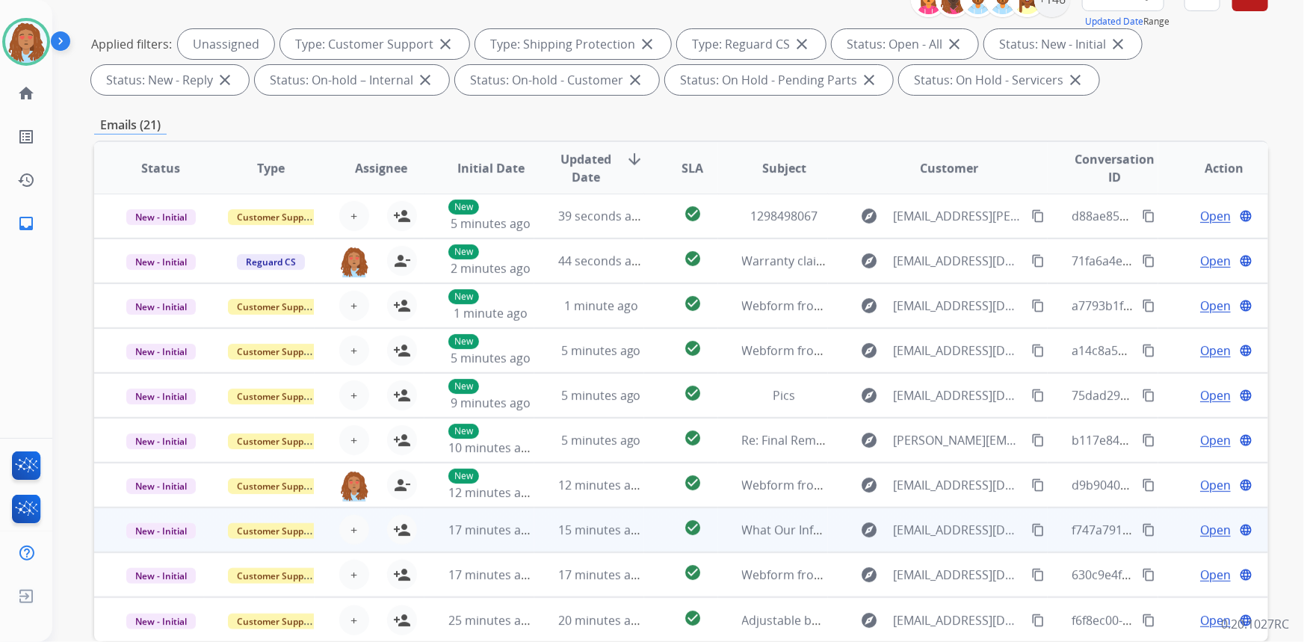
click at [954, 546] on td "explore [EMAIL_ADDRESS][DOMAIN_NAME] content_copy" at bounding box center [938, 529] width 220 height 45
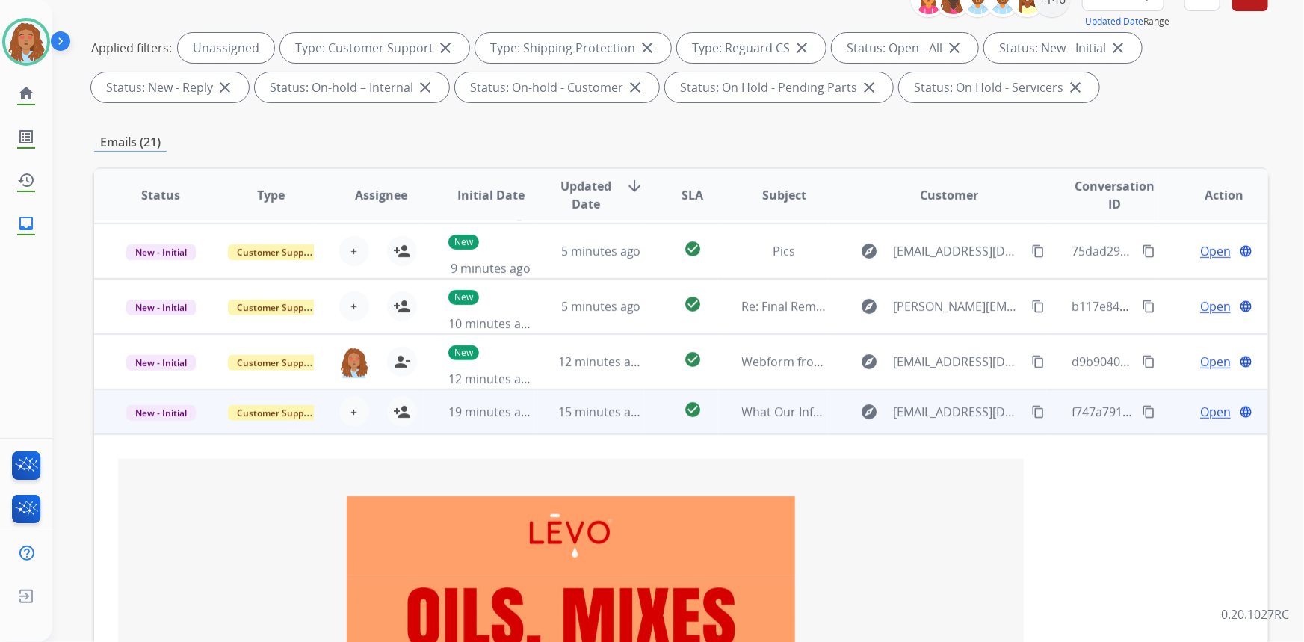
scroll to position [236, 0]
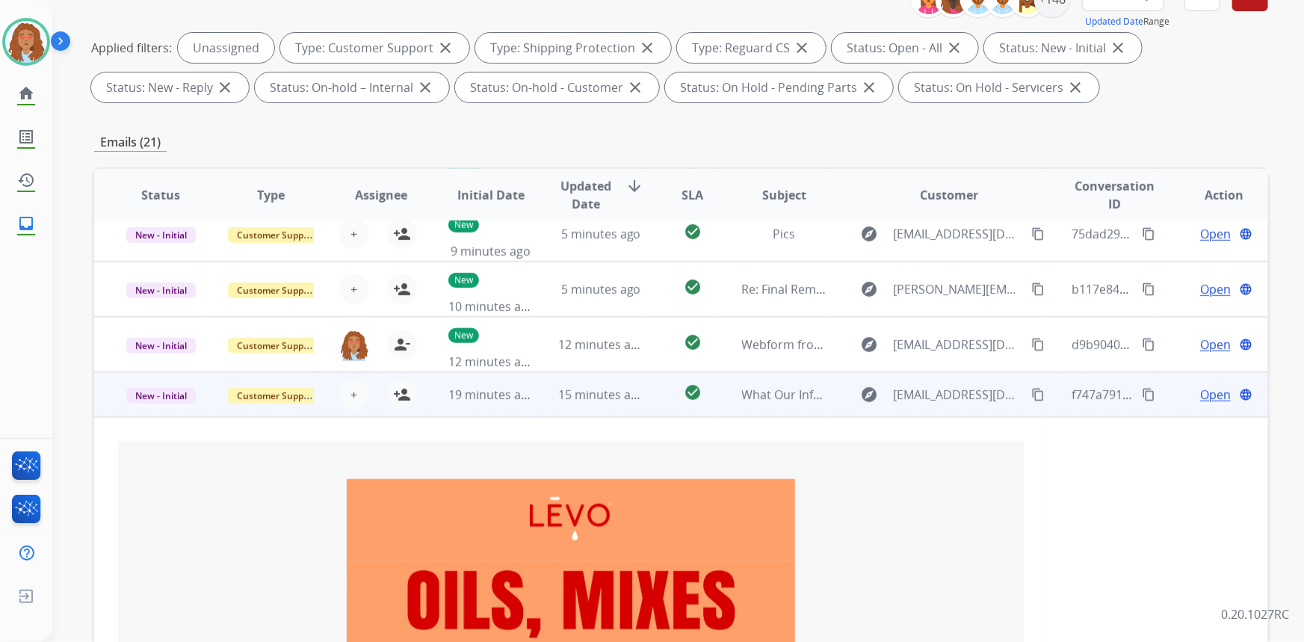
click at [975, 404] on td "explore [EMAIL_ADDRESS][DOMAIN_NAME] content_copy" at bounding box center [938, 394] width 220 height 45
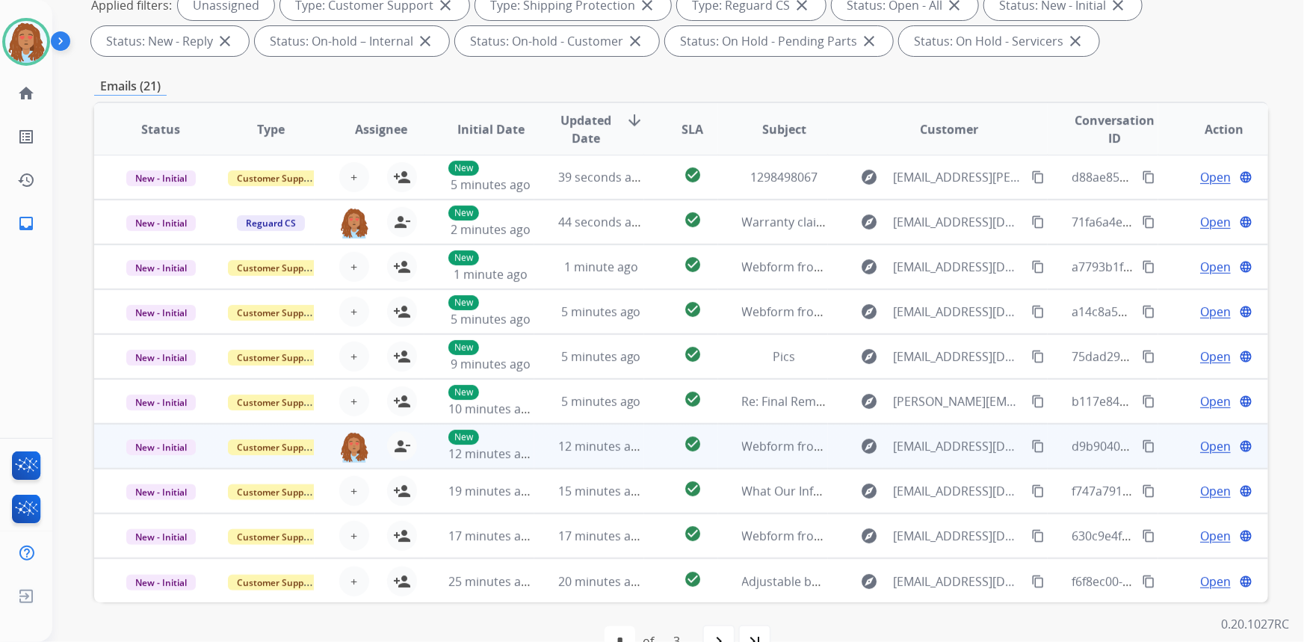
scroll to position [280, 0]
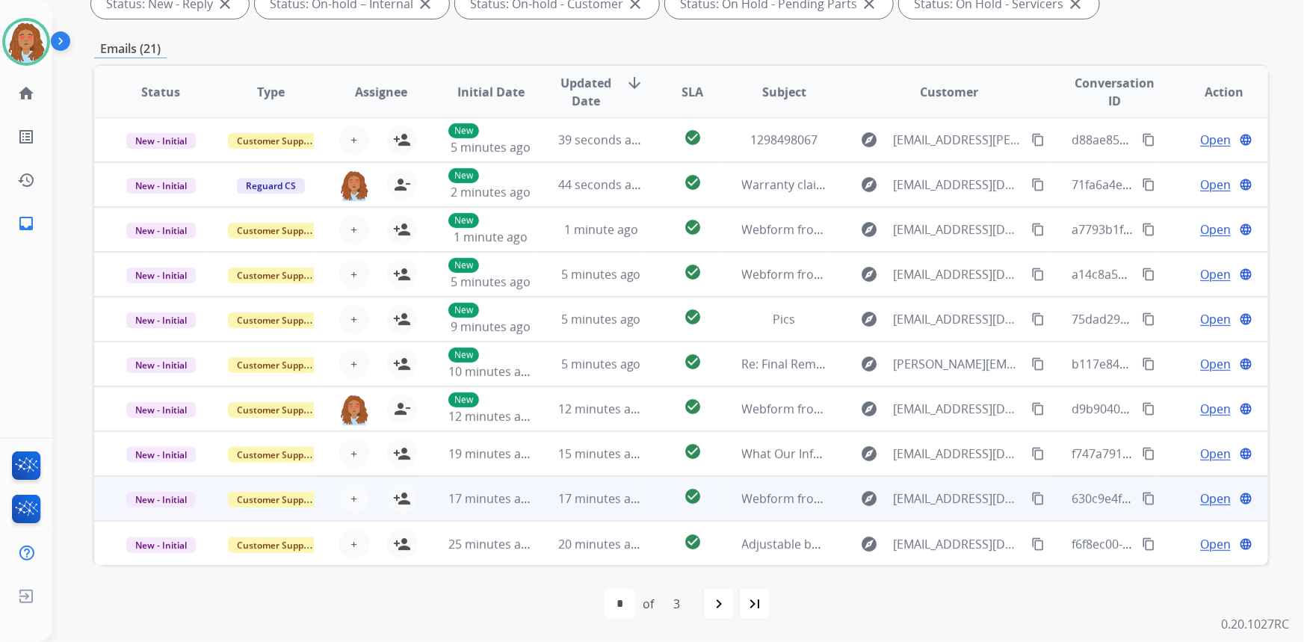
click at [941, 517] on td "explore [EMAIL_ADDRESS][DOMAIN_NAME] content_copy" at bounding box center [938, 498] width 220 height 45
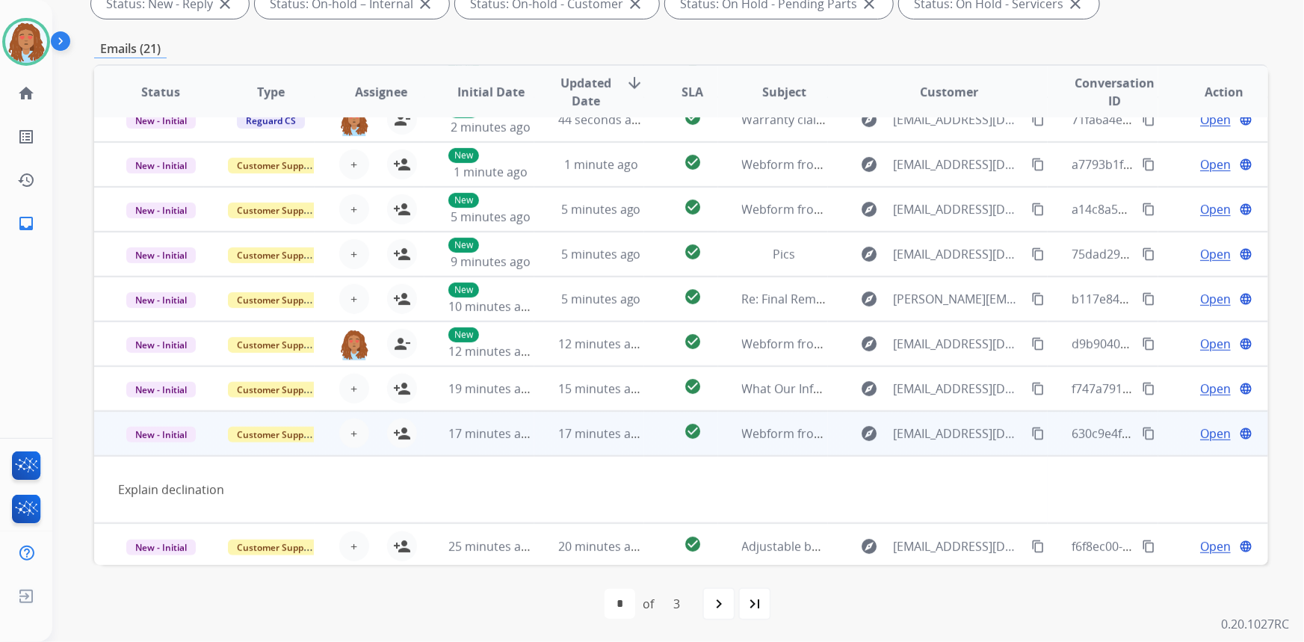
scroll to position [68, 0]
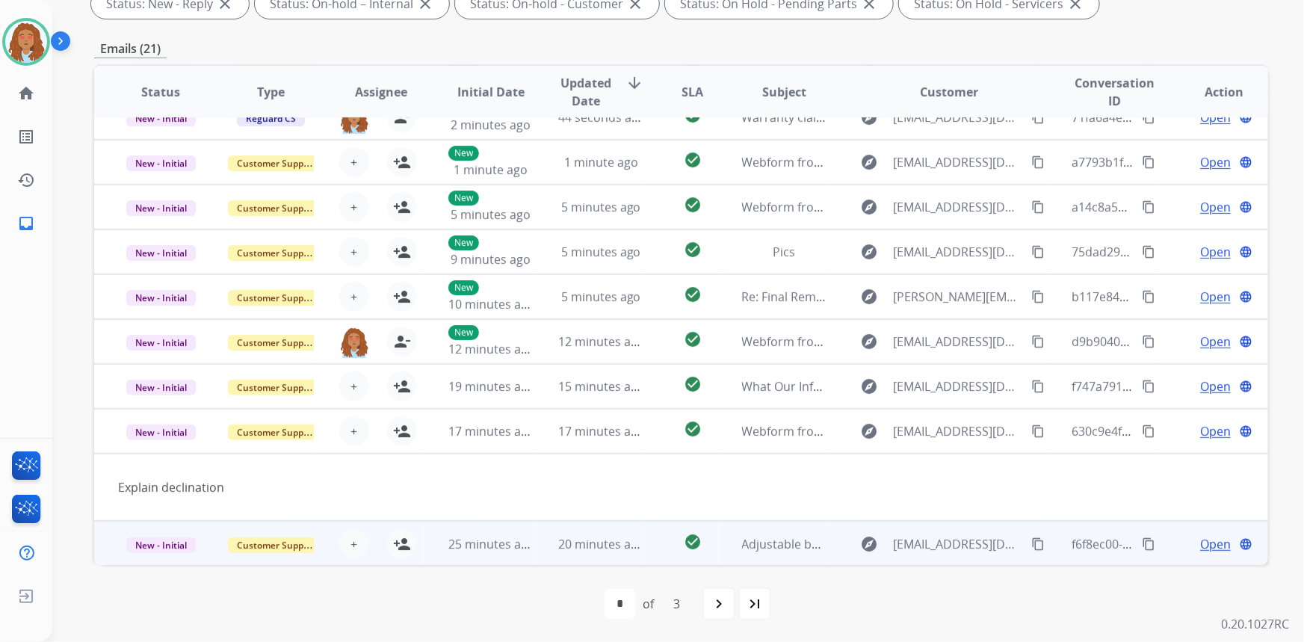
click at [957, 558] on td "explore [EMAIL_ADDRESS][DOMAIN_NAME] content_copy" at bounding box center [938, 543] width 220 height 45
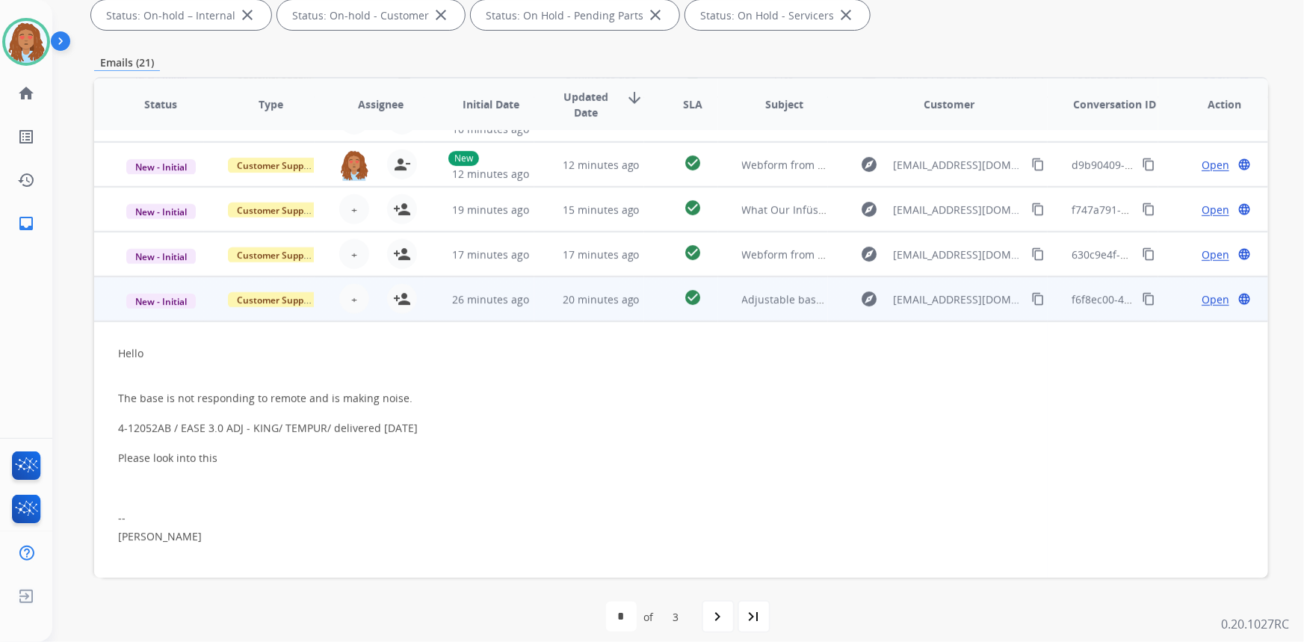
scroll to position [272, 0]
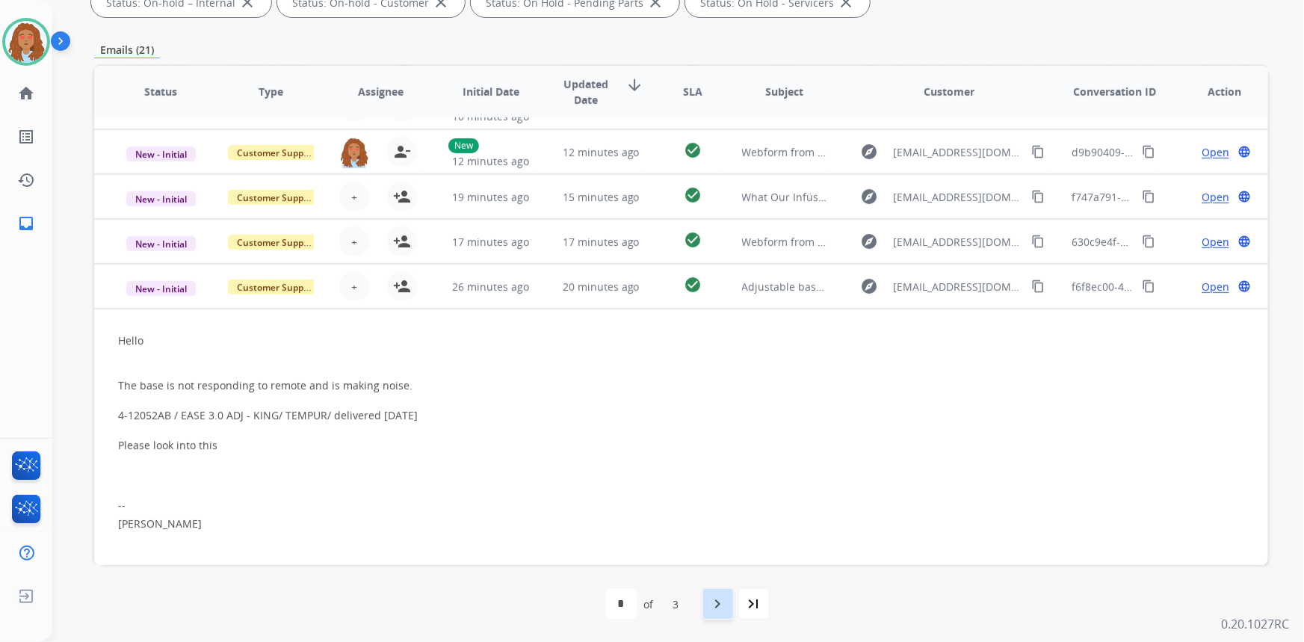
click at [720, 604] on mat-icon "navigate_next" at bounding box center [718, 604] width 18 height 18
select select "*"
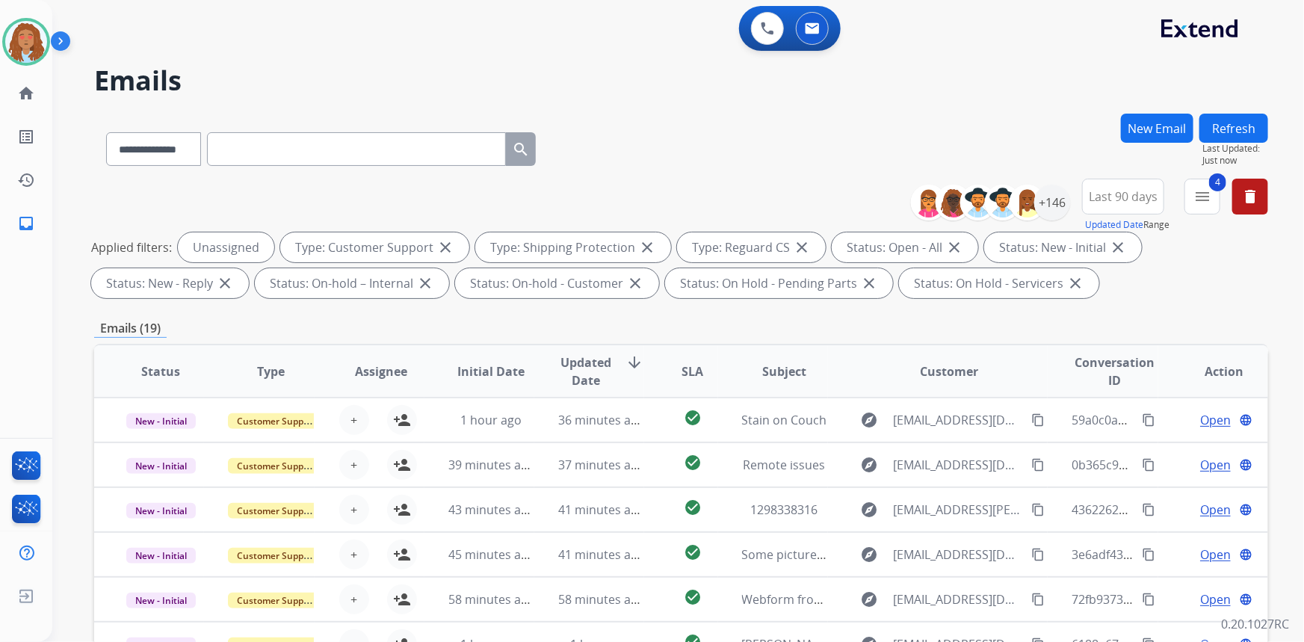
scroll to position [0, 0]
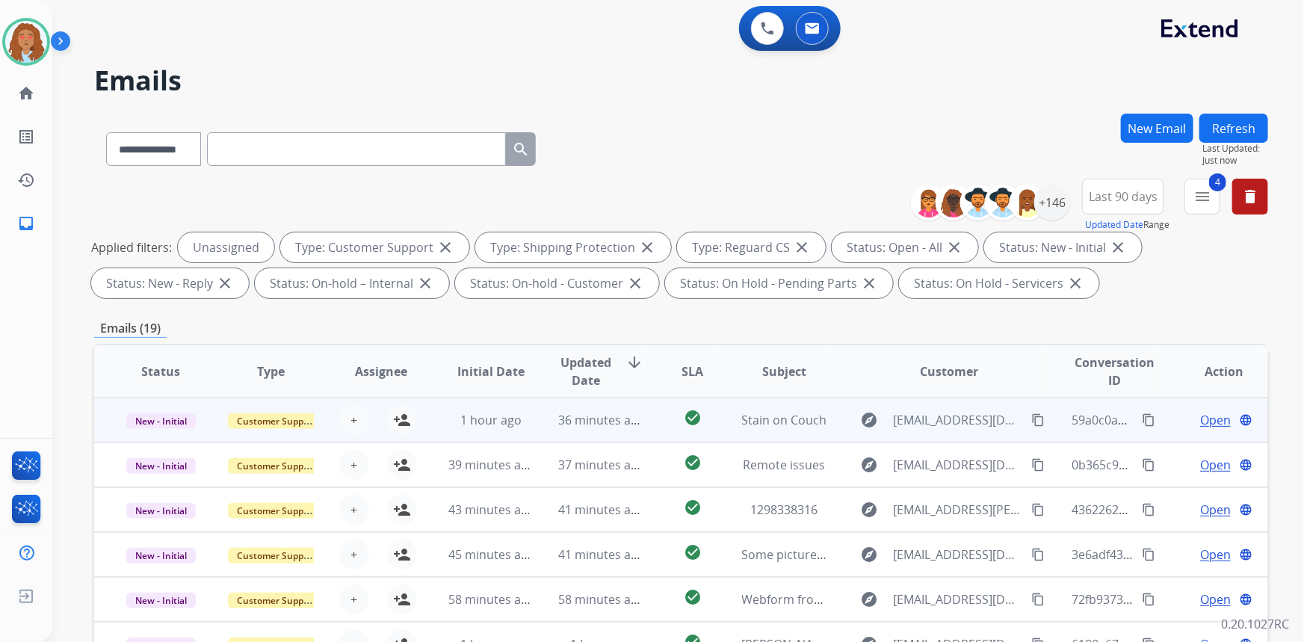
click at [952, 436] on td "explore [EMAIL_ADDRESS][DOMAIN_NAME] content_copy" at bounding box center [938, 420] width 220 height 45
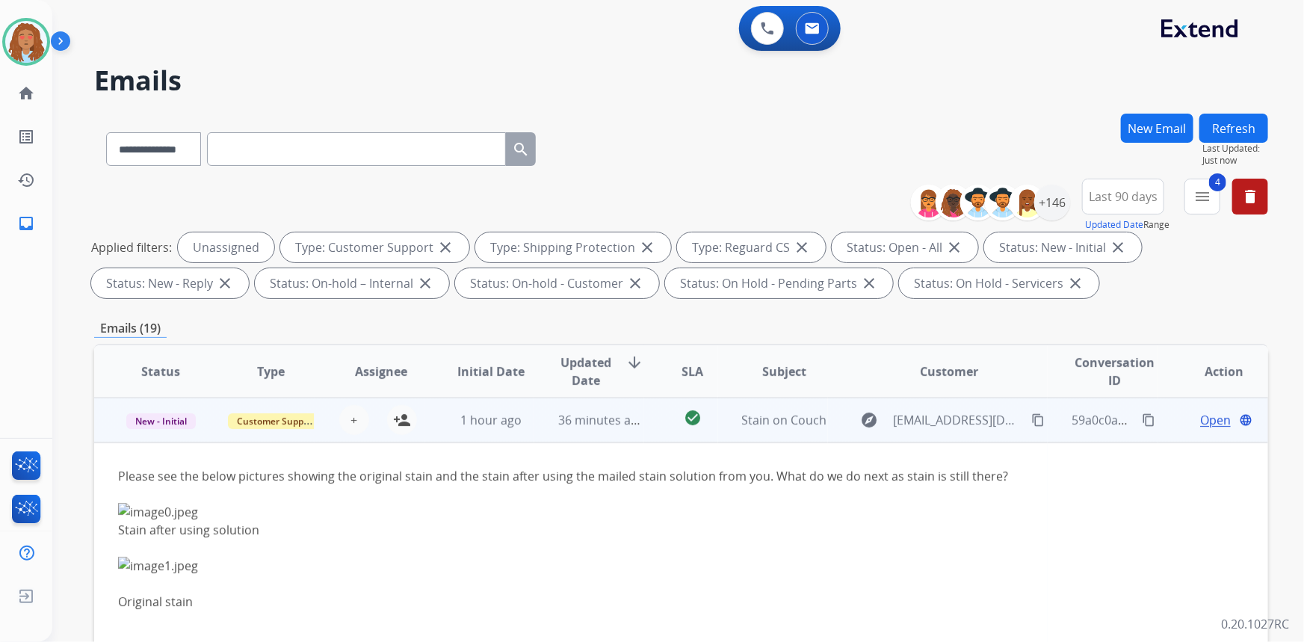
click at [952, 436] on td "explore [EMAIL_ADDRESS][DOMAIN_NAME] content_copy" at bounding box center [938, 420] width 220 height 45
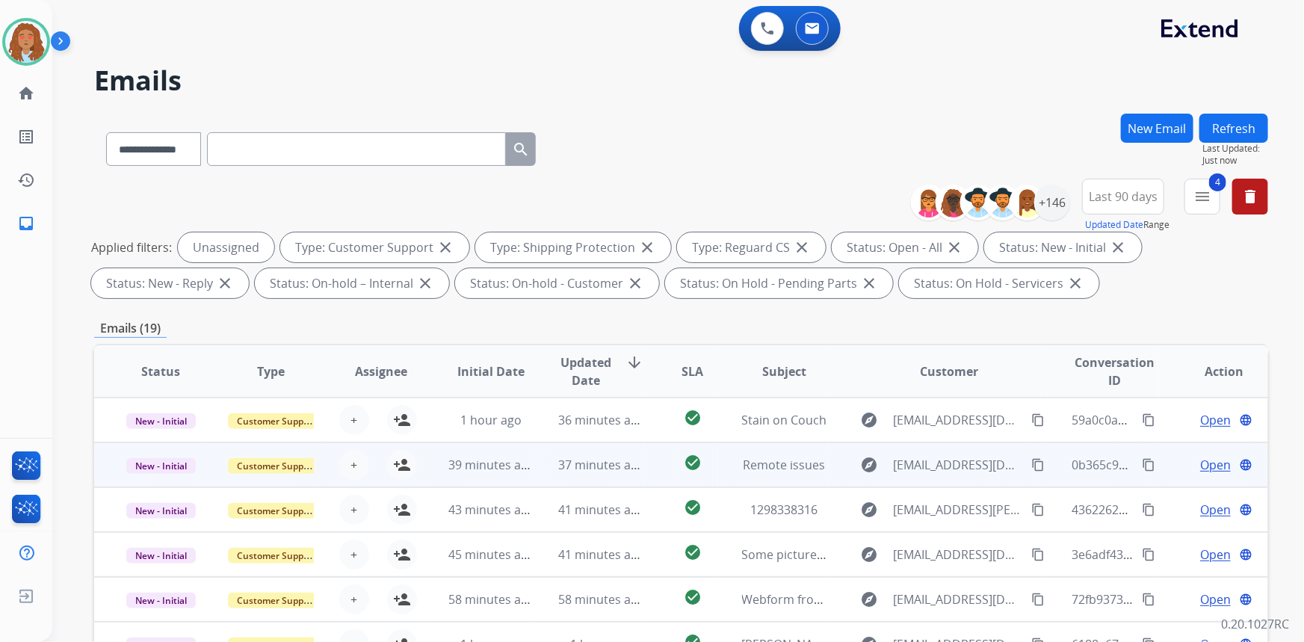
click at [947, 484] on td "explore [EMAIL_ADDRESS][DOMAIN_NAME] content_copy" at bounding box center [938, 464] width 220 height 45
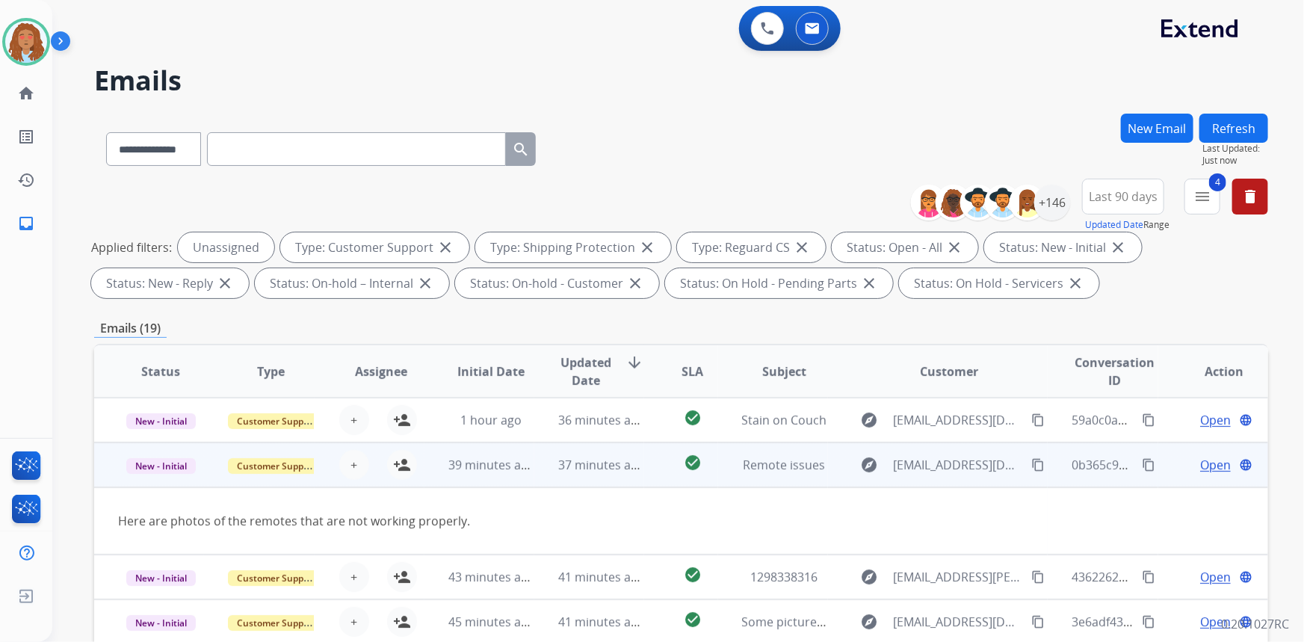
scroll to position [23, 0]
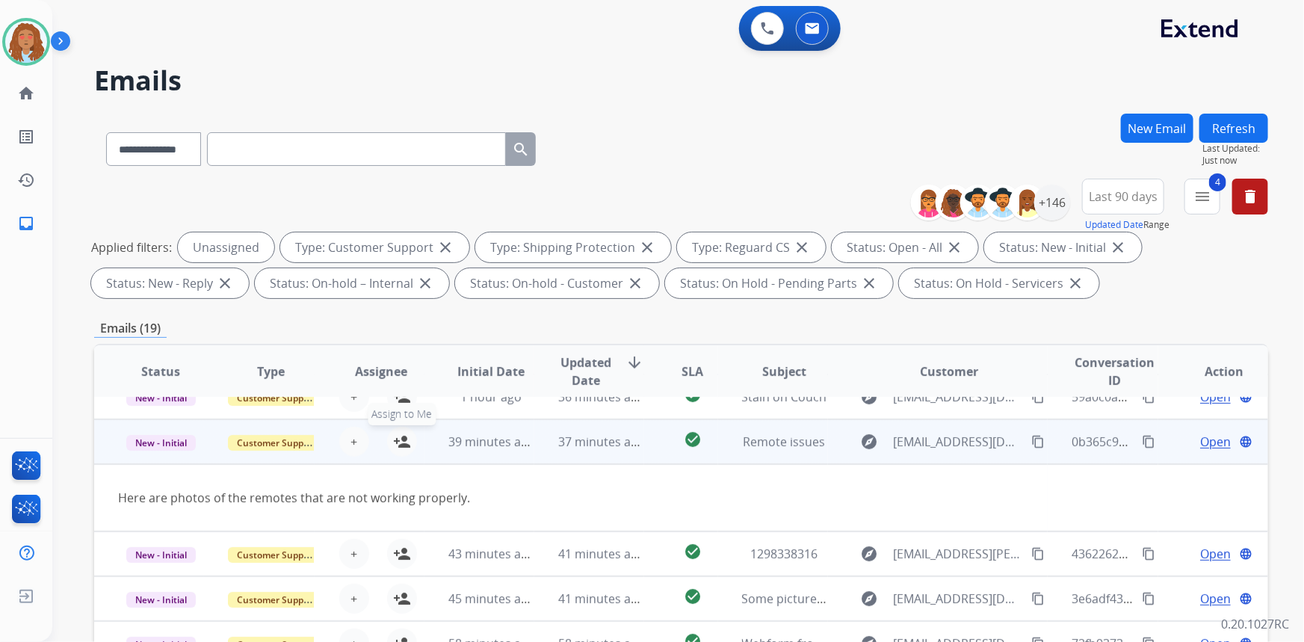
click at [404, 442] on mat-icon "person_add" at bounding box center [402, 442] width 18 height 18
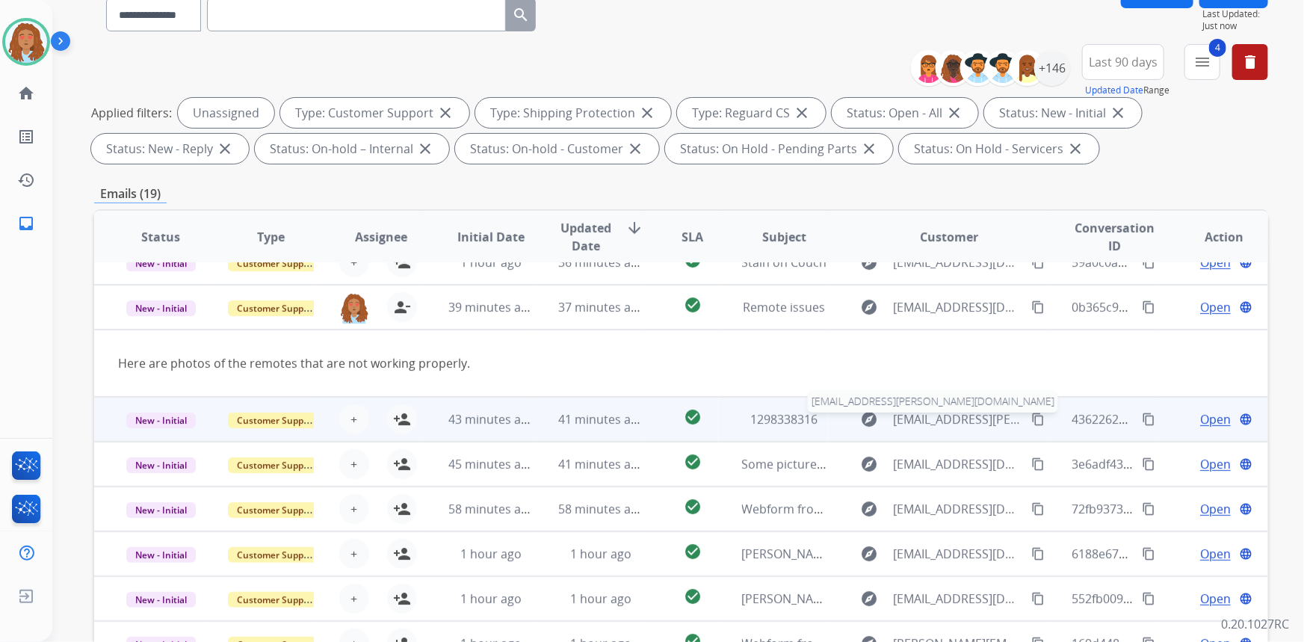
scroll to position [135, 0]
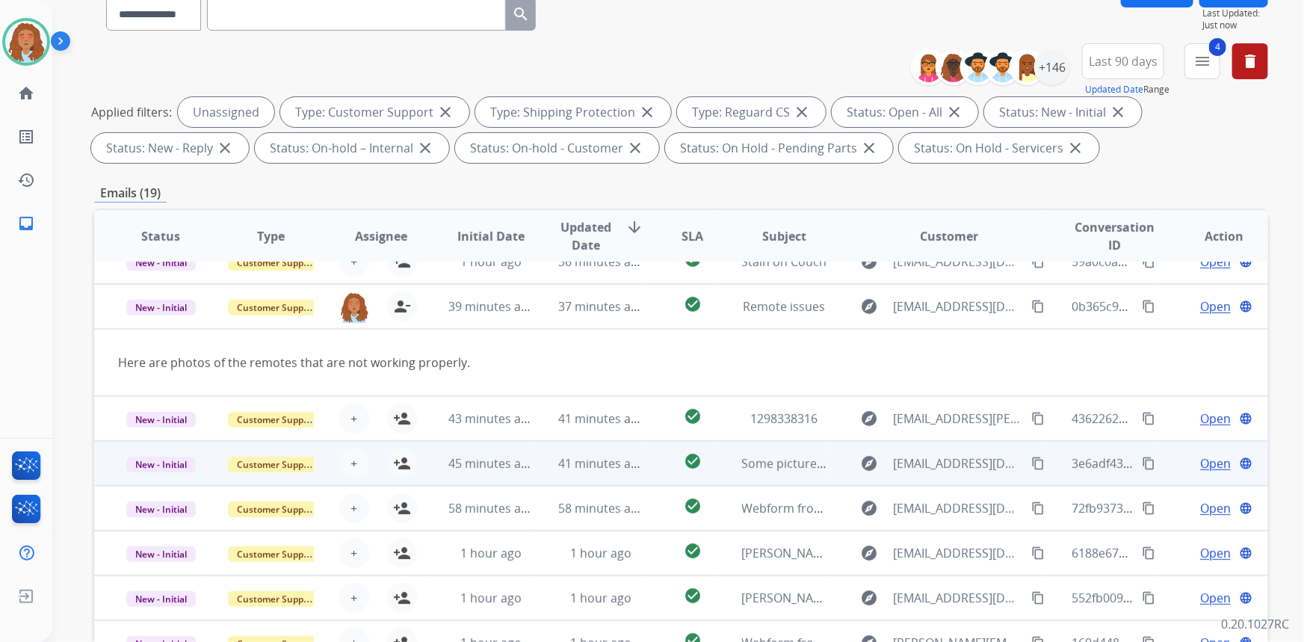
click at [956, 477] on td "explore [EMAIL_ADDRESS][DOMAIN_NAME] content_copy" at bounding box center [938, 463] width 220 height 45
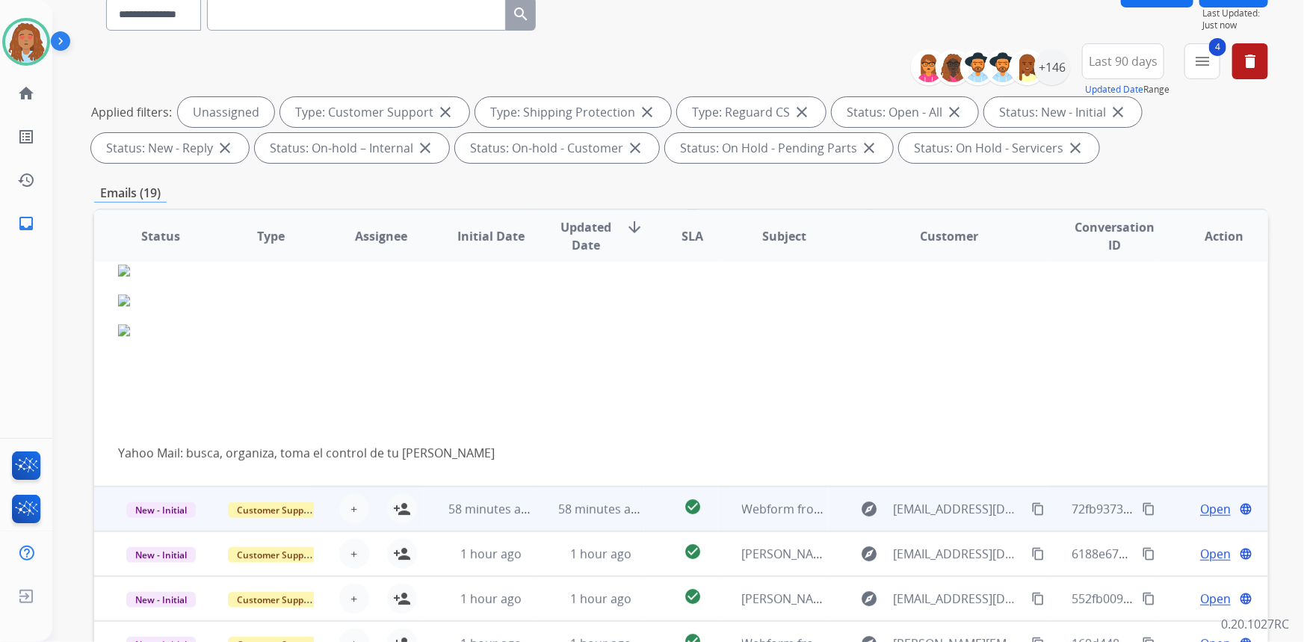
click at [948, 525] on td "explore [EMAIL_ADDRESS][DOMAIN_NAME] content_copy" at bounding box center [938, 509] width 220 height 45
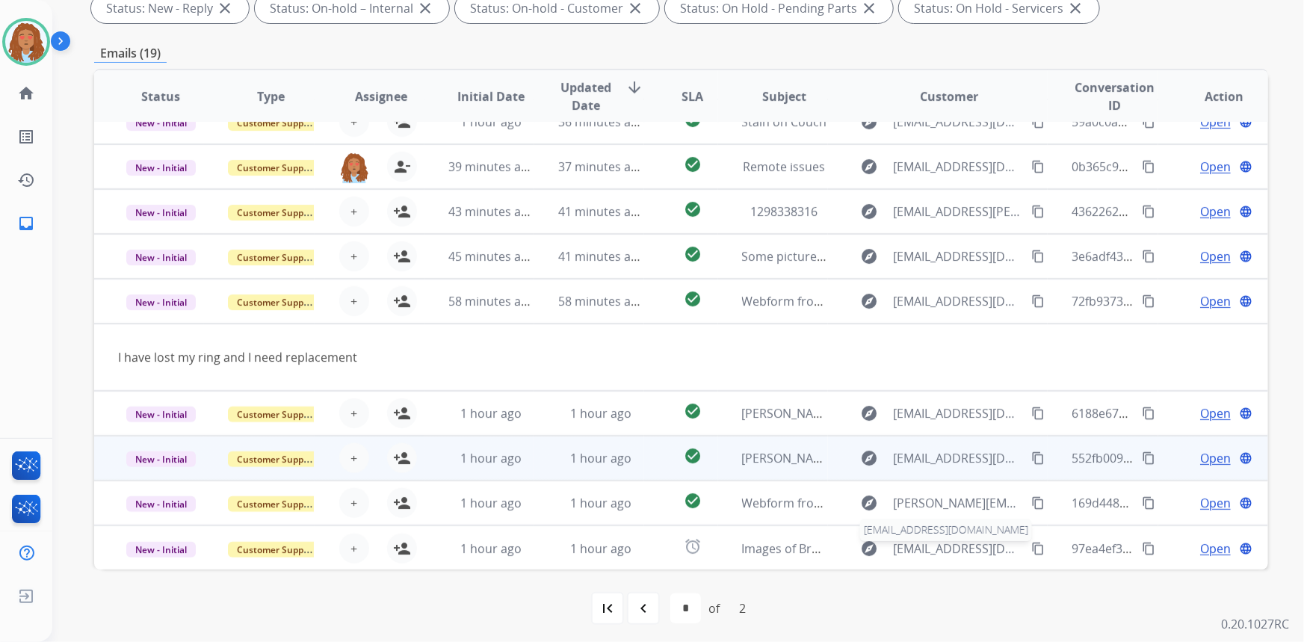
scroll to position [280, 0]
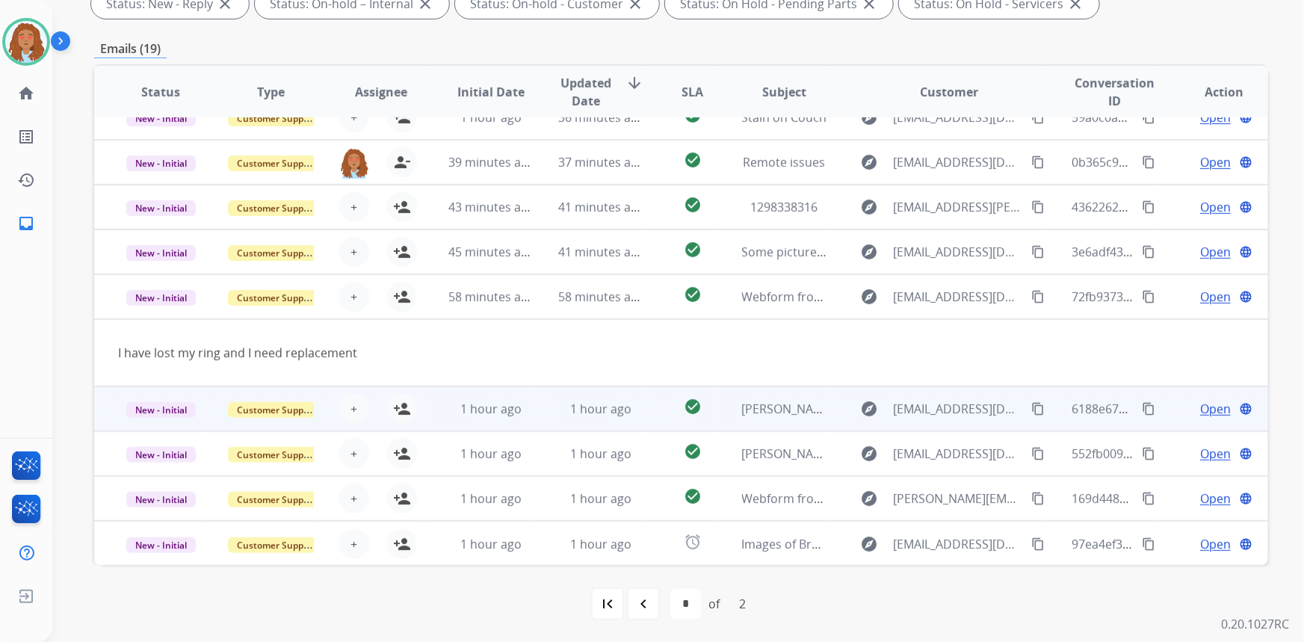
click at [948, 427] on td "explore [EMAIL_ADDRESS][DOMAIN_NAME] content_copy" at bounding box center [938, 408] width 220 height 45
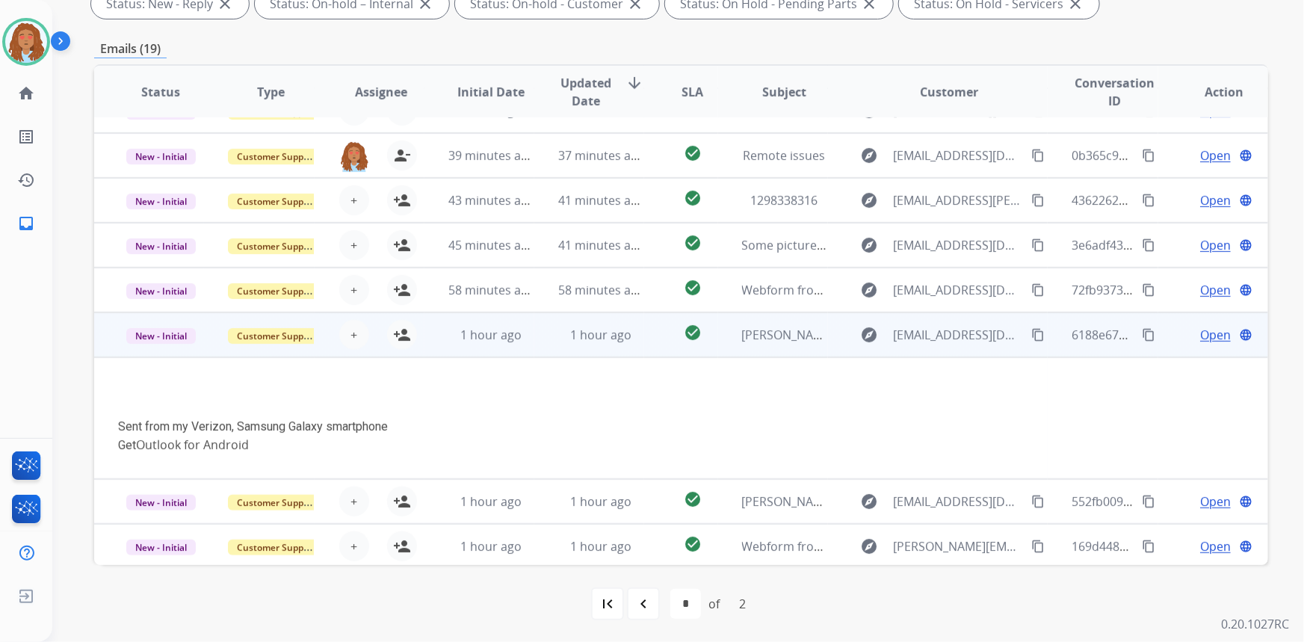
scroll to position [78, 0]
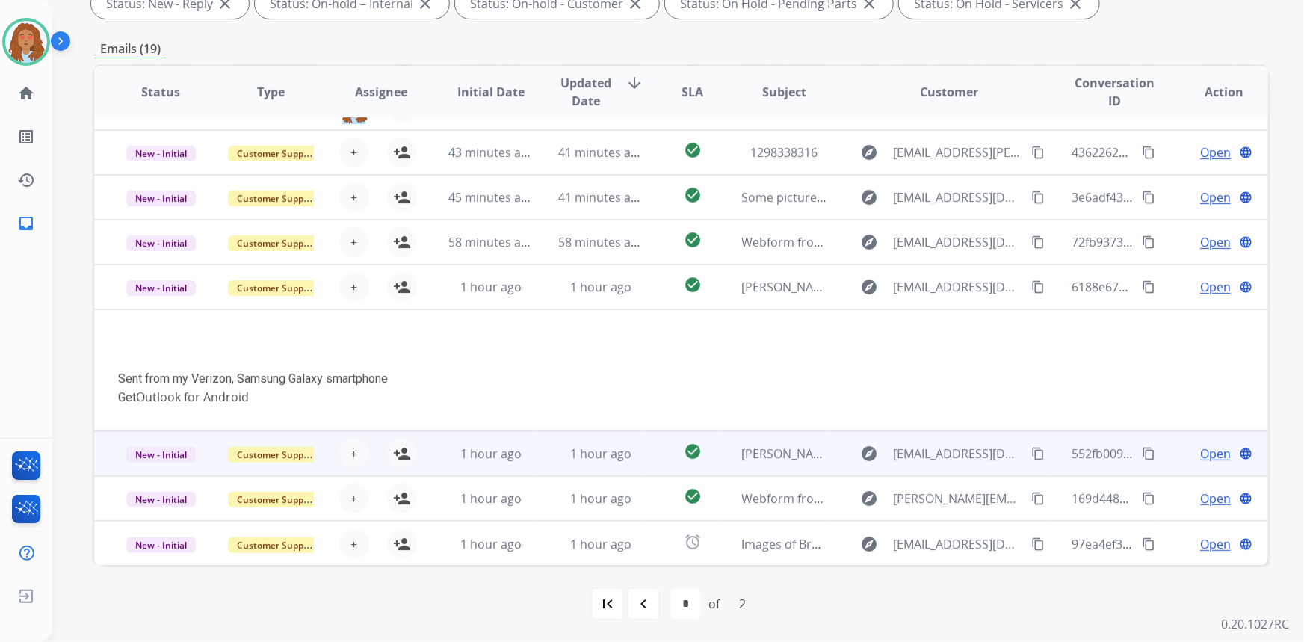
click at [948, 470] on td "explore [EMAIL_ADDRESS][DOMAIN_NAME] content_copy" at bounding box center [938, 453] width 220 height 45
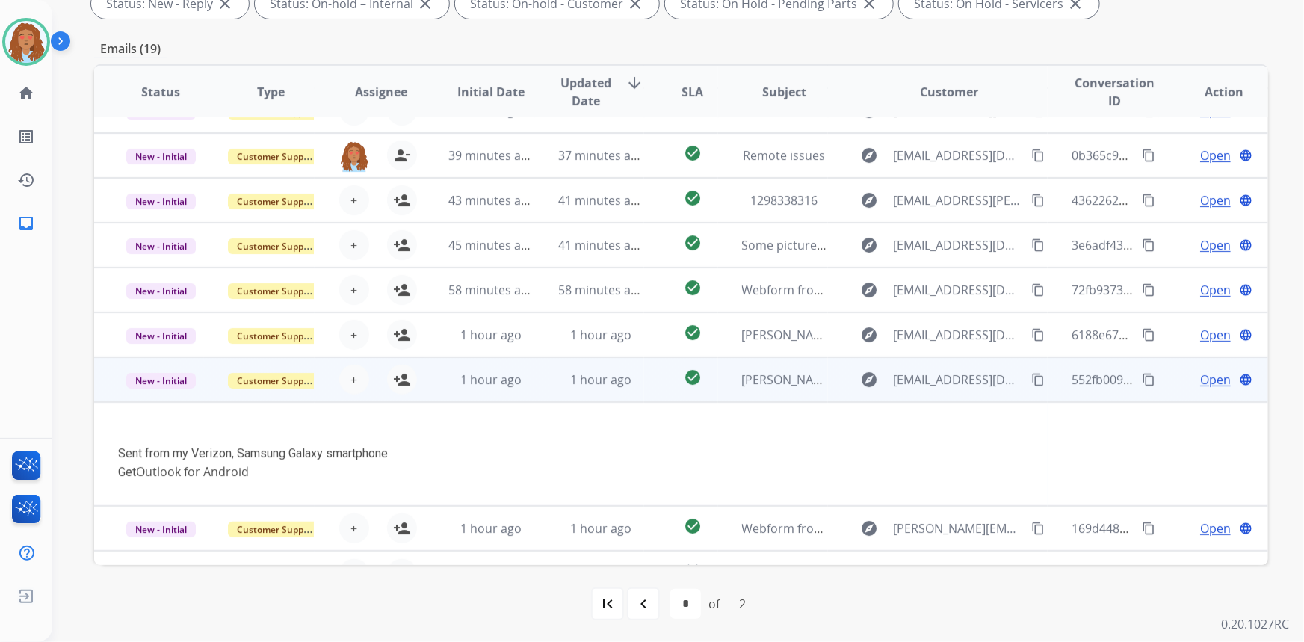
scroll to position [60, 0]
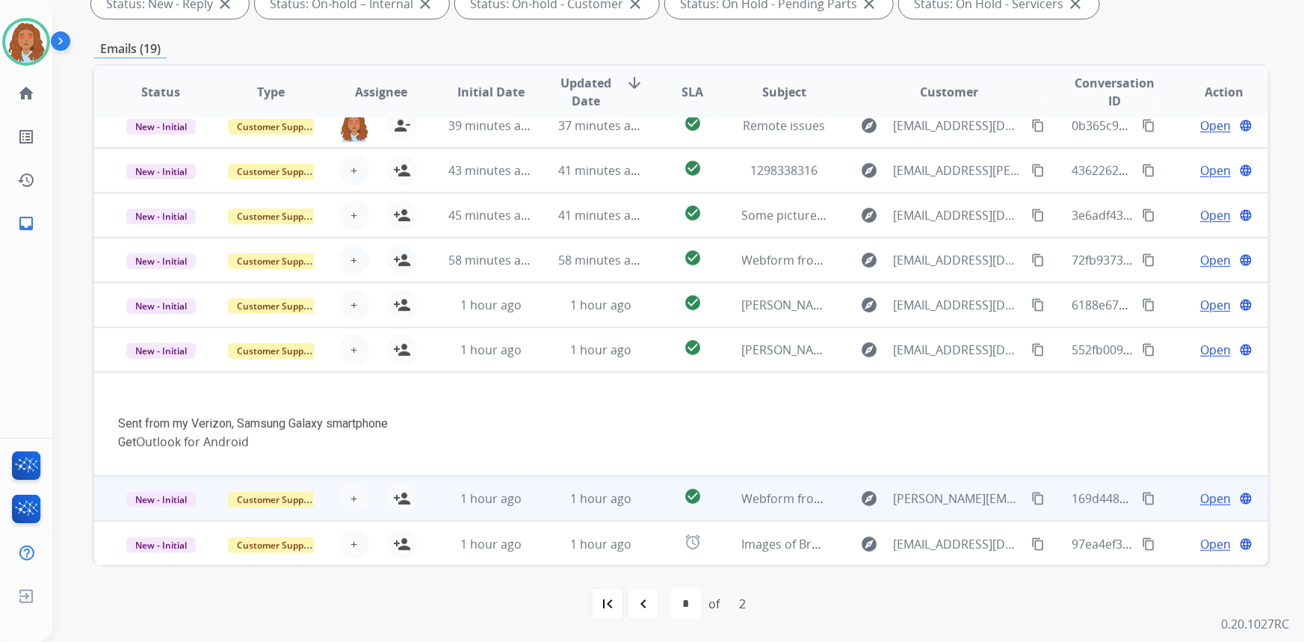
click at [949, 512] on td "explore [PERSON_NAME][EMAIL_ADDRESS][DOMAIN_NAME] content_copy" at bounding box center [938, 498] width 220 height 45
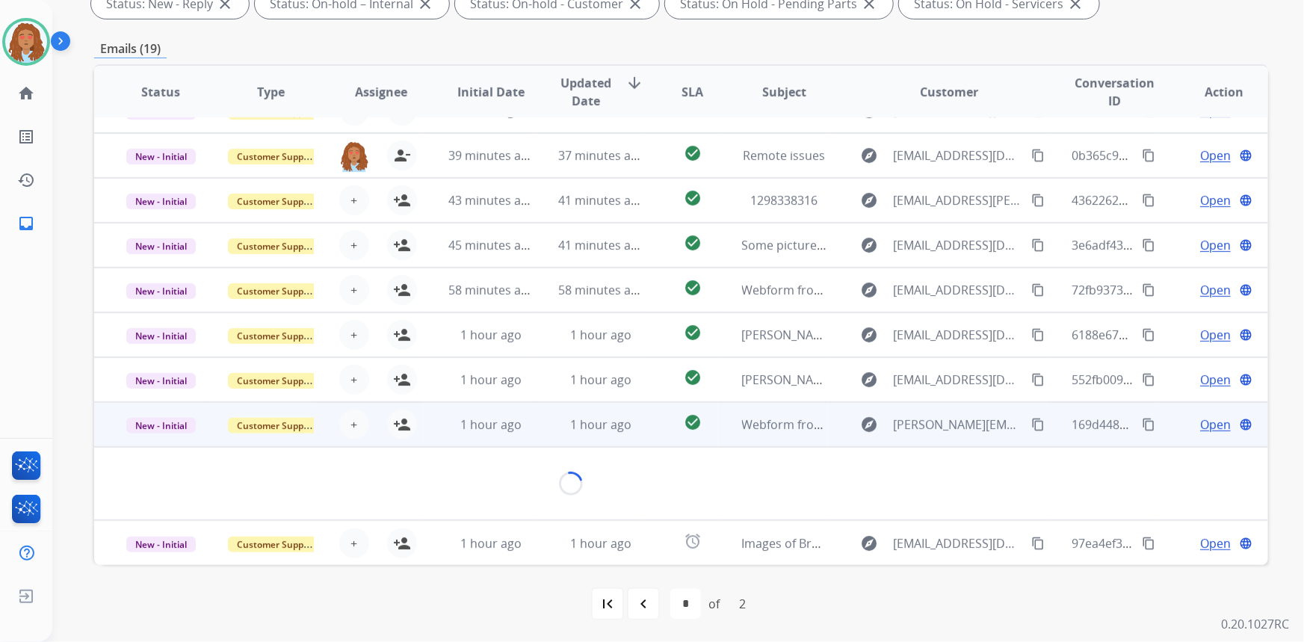
scroll to position [41, 0]
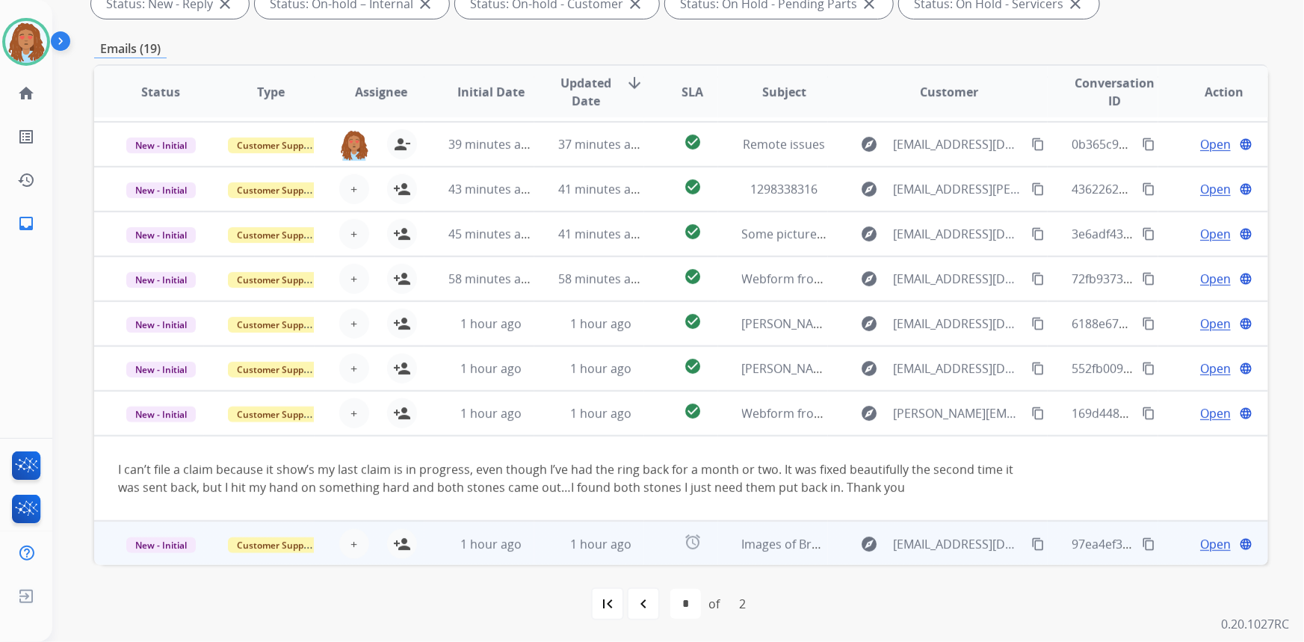
click at [954, 563] on td "explore [EMAIL_ADDRESS][DOMAIN_NAME] content_copy" at bounding box center [938, 543] width 220 height 45
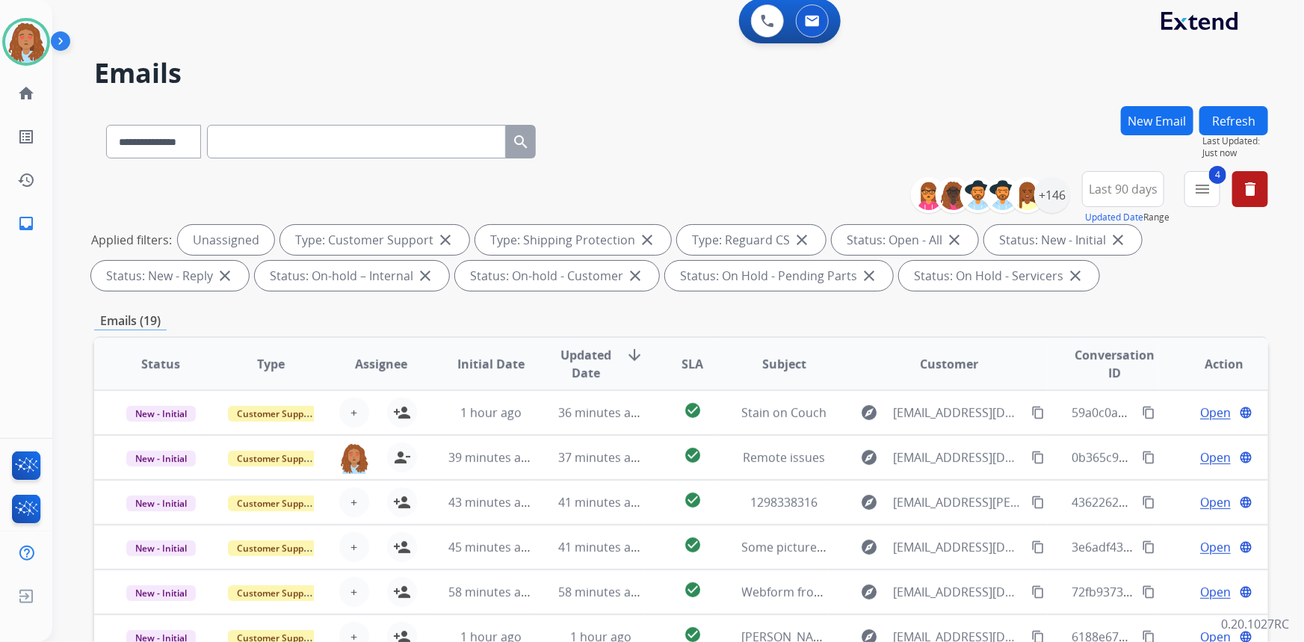
scroll to position [0, 0]
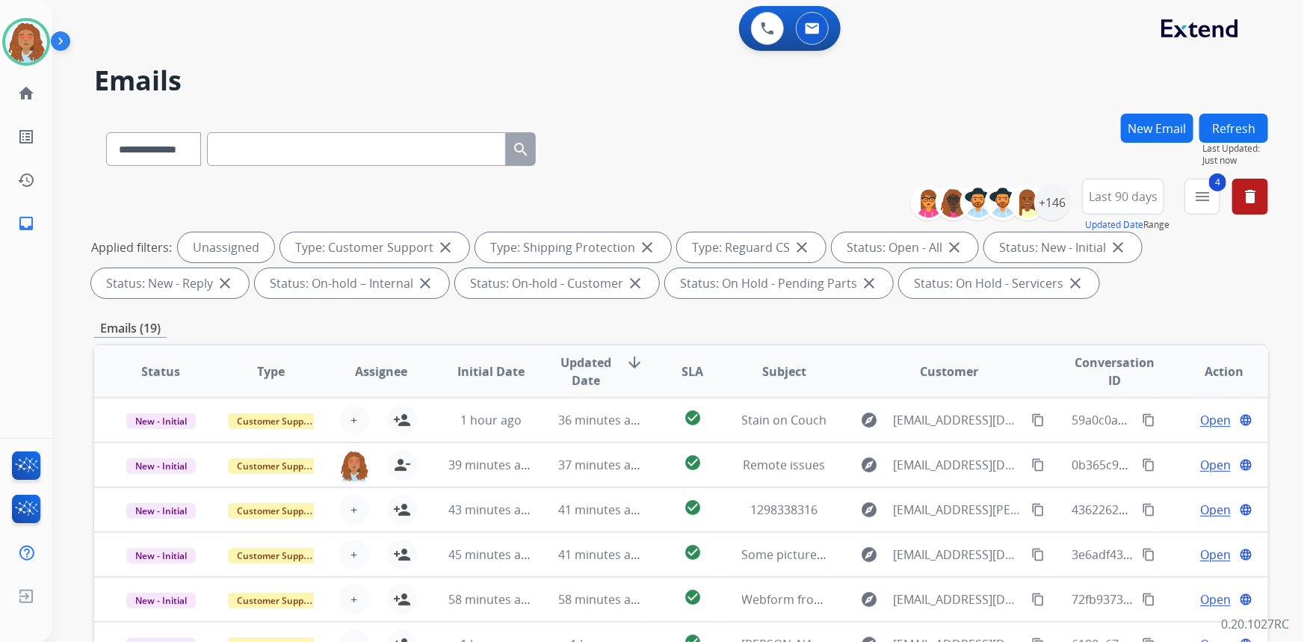
click at [1254, 108] on div "**********" at bounding box center [660, 375] width 1216 height 642
click at [1248, 120] on button "Refresh" at bounding box center [1233, 128] width 69 height 29
click at [1054, 212] on div "+146" at bounding box center [1052, 203] width 36 height 36
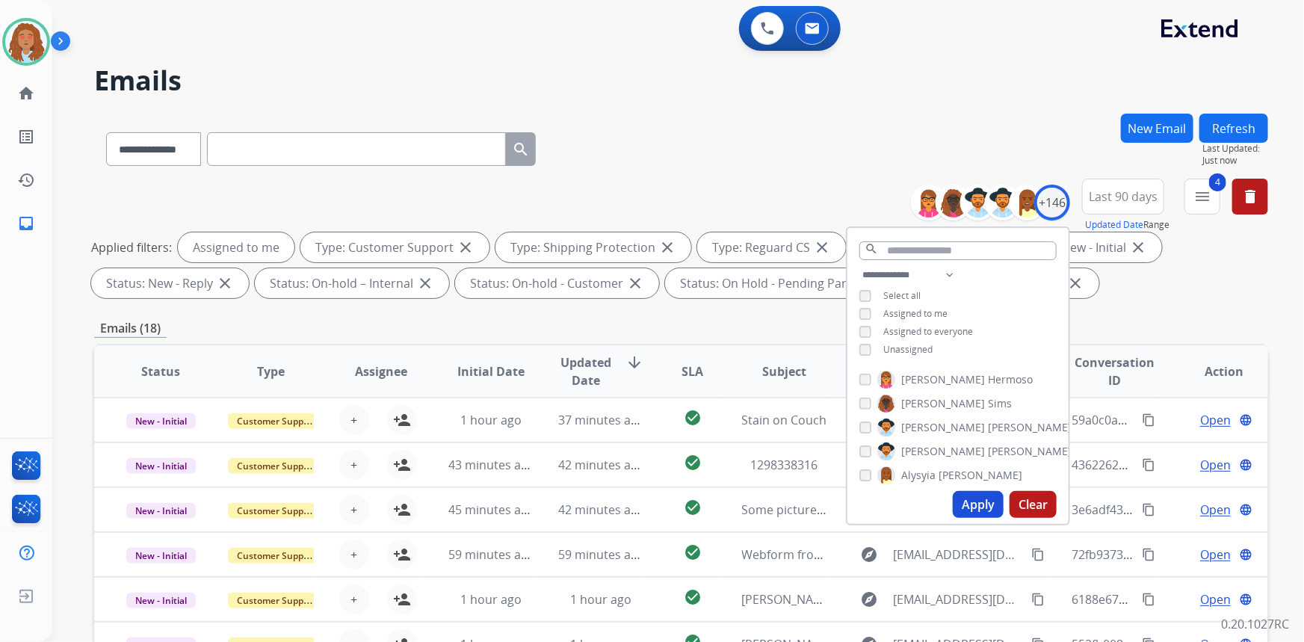
click at [979, 511] on button "Apply" at bounding box center [978, 504] width 51 height 27
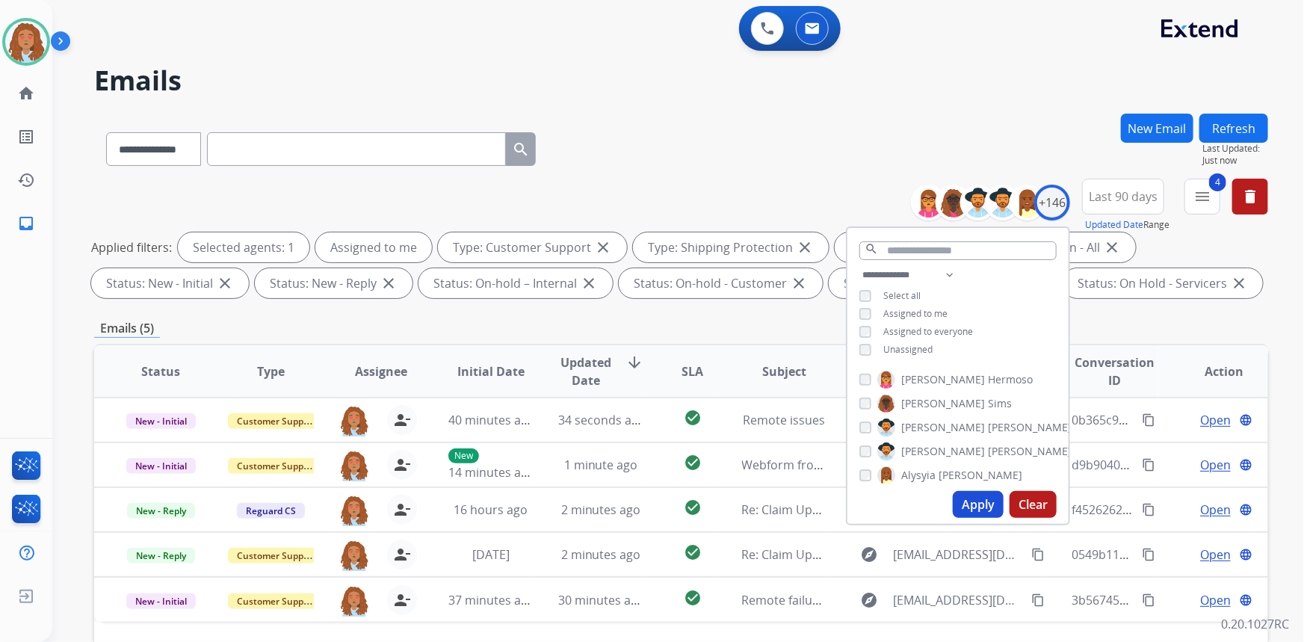
click at [831, 164] on div "**********" at bounding box center [681, 146] width 1174 height 65
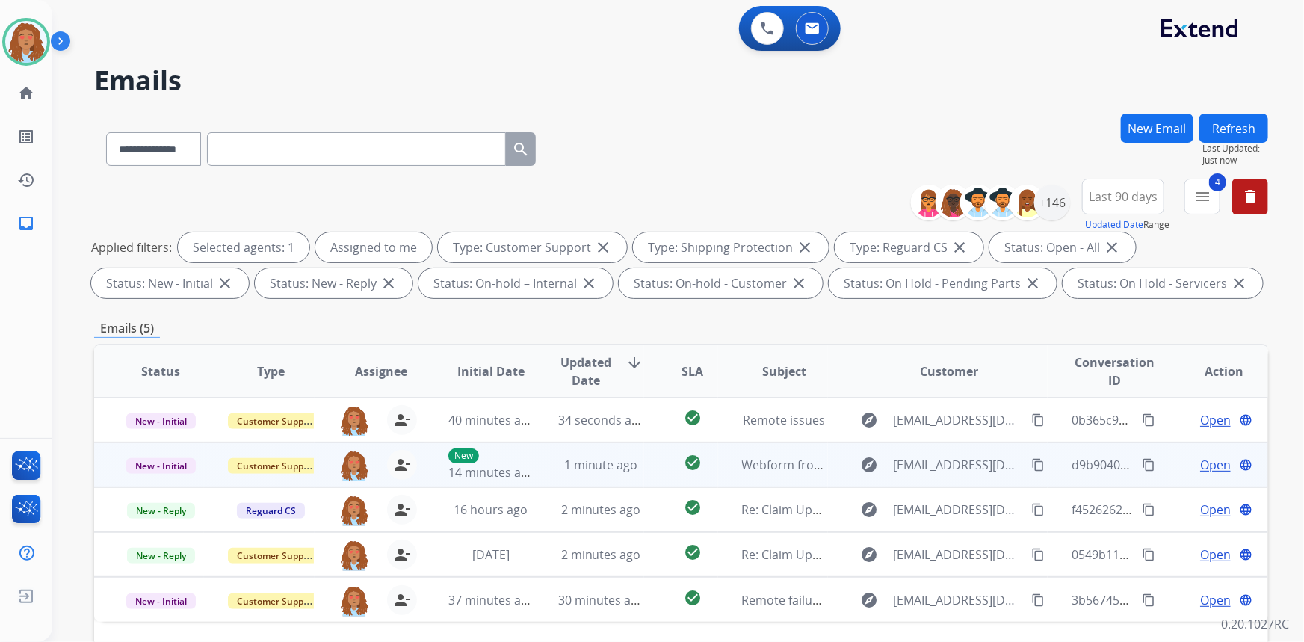
click at [945, 479] on td "explore [EMAIL_ADDRESS][DOMAIN_NAME] content_copy" at bounding box center [938, 464] width 220 height 45
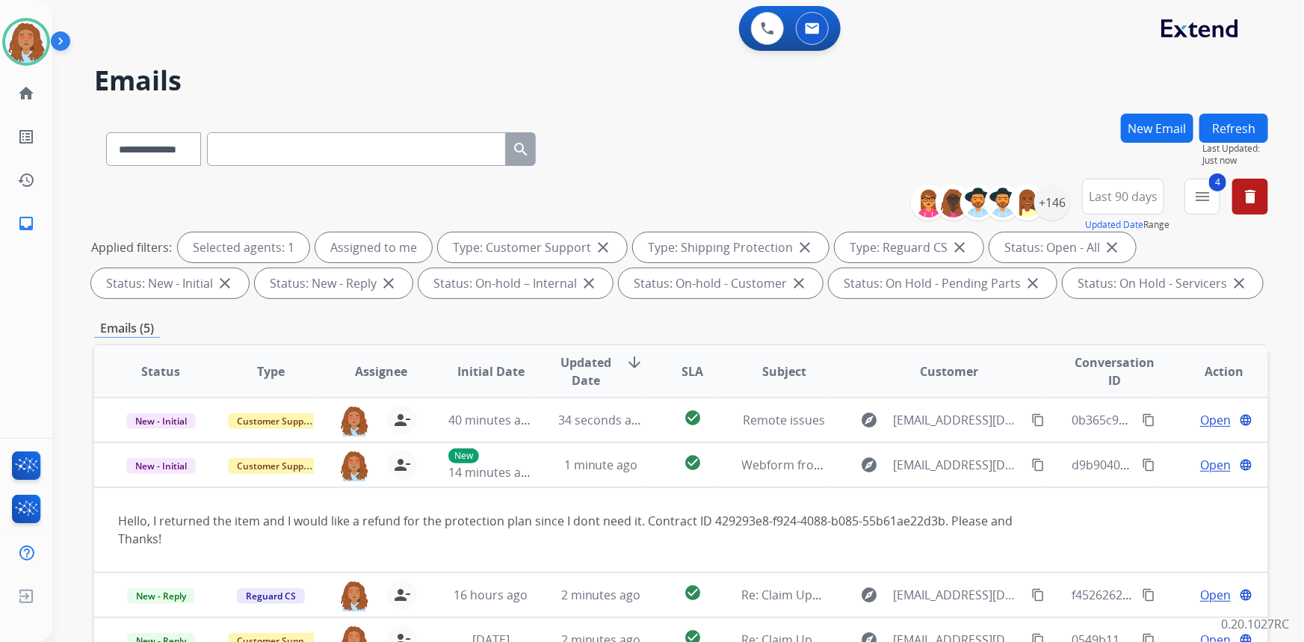
click at [714, 127] on div "**********" at bounding box center [681, 146] width 1174 height 65
click at [756, 27] on button at bounding box center [767, 28] width 33 height 33
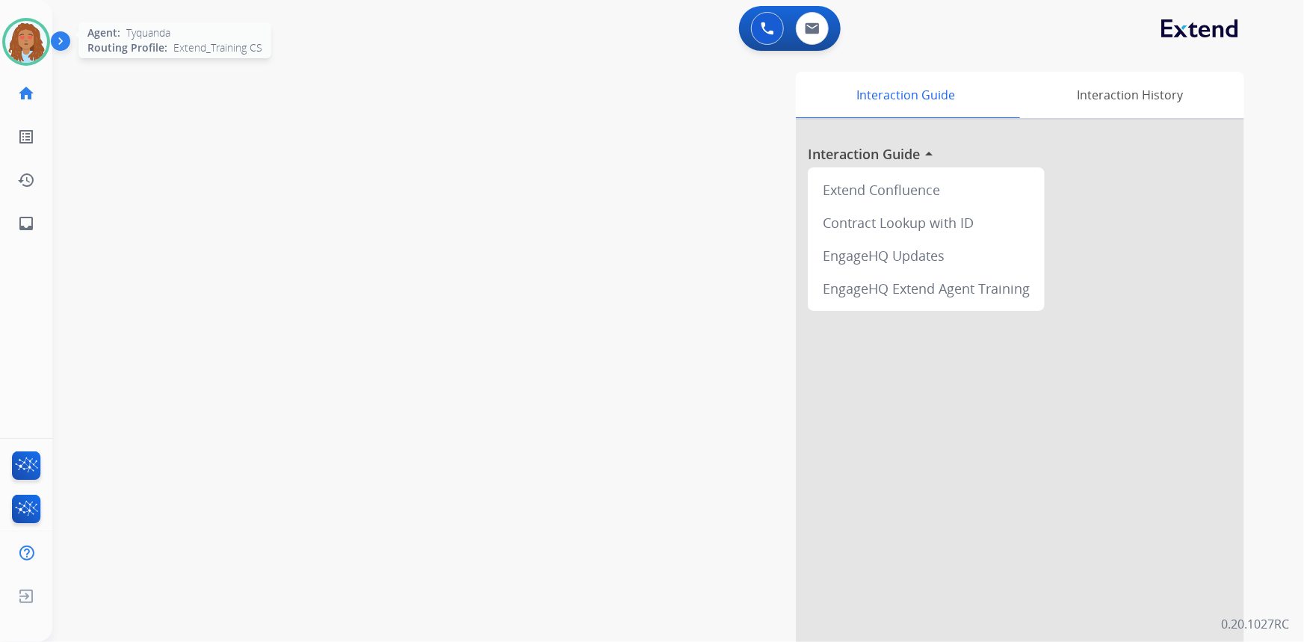
click at [34, 46] on img at bounding box center [26, 42] width 42 height 42
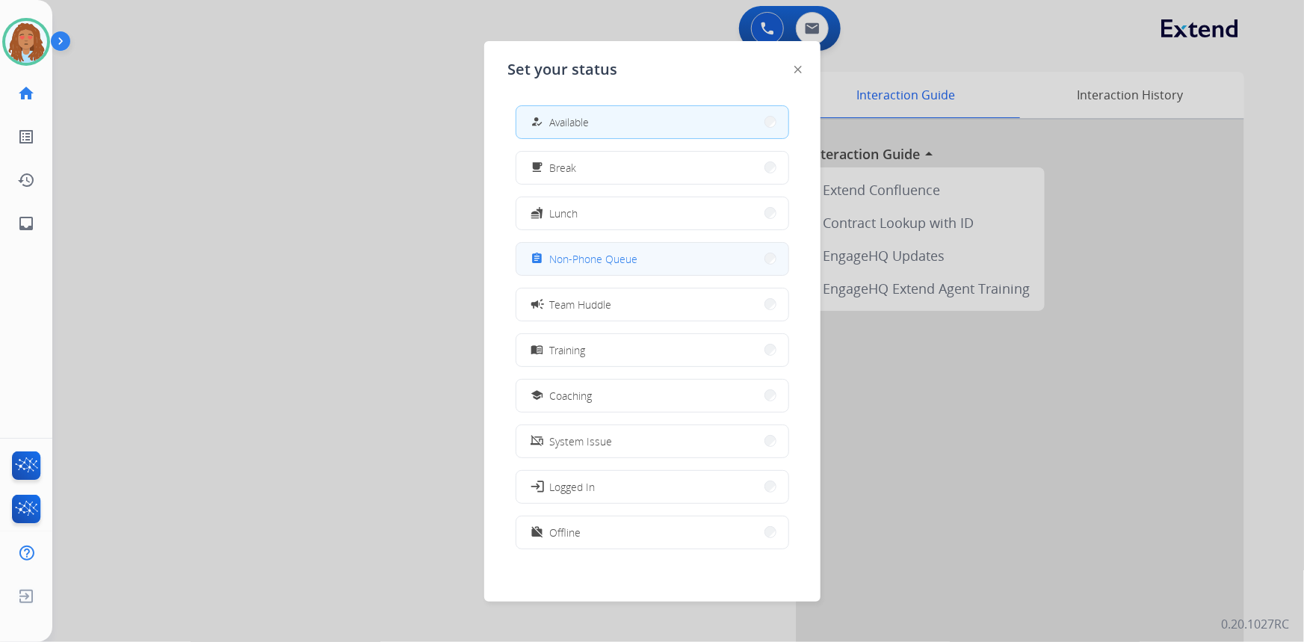
click at [614, 262] on span "Non-Phone Queue" at bounding box center [594, 259] width 88 height 16
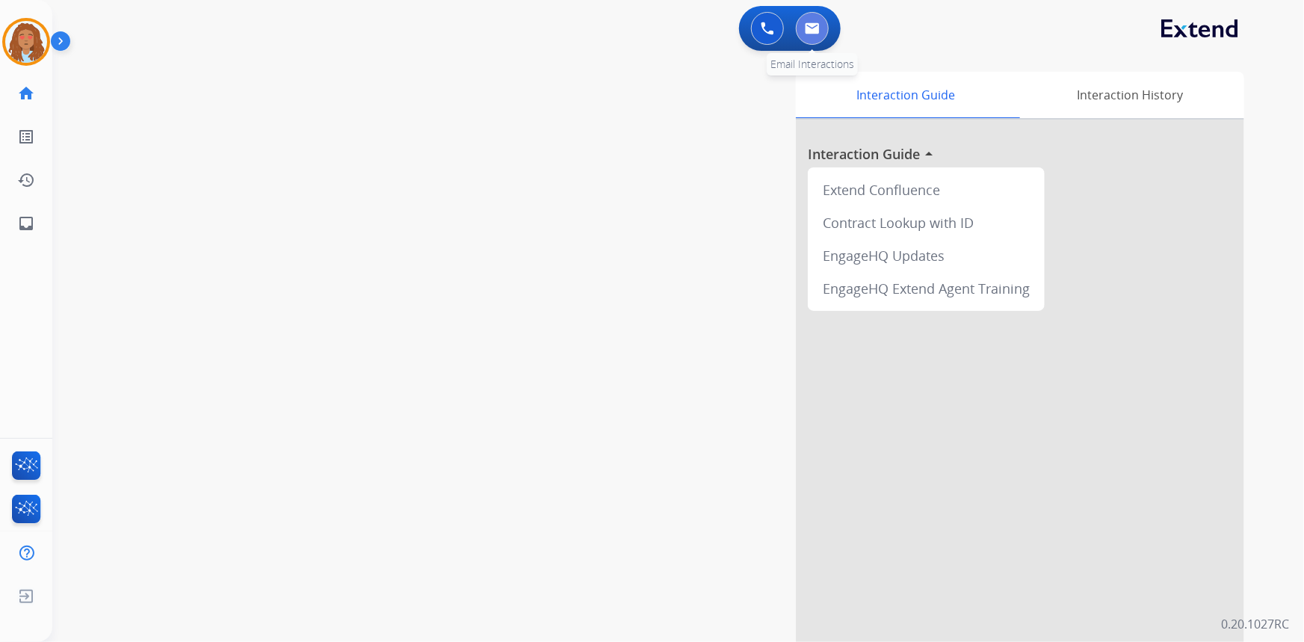
click at [815, 32] on img at bounding box center [812, 28] width 15 height 12
select select "**********"
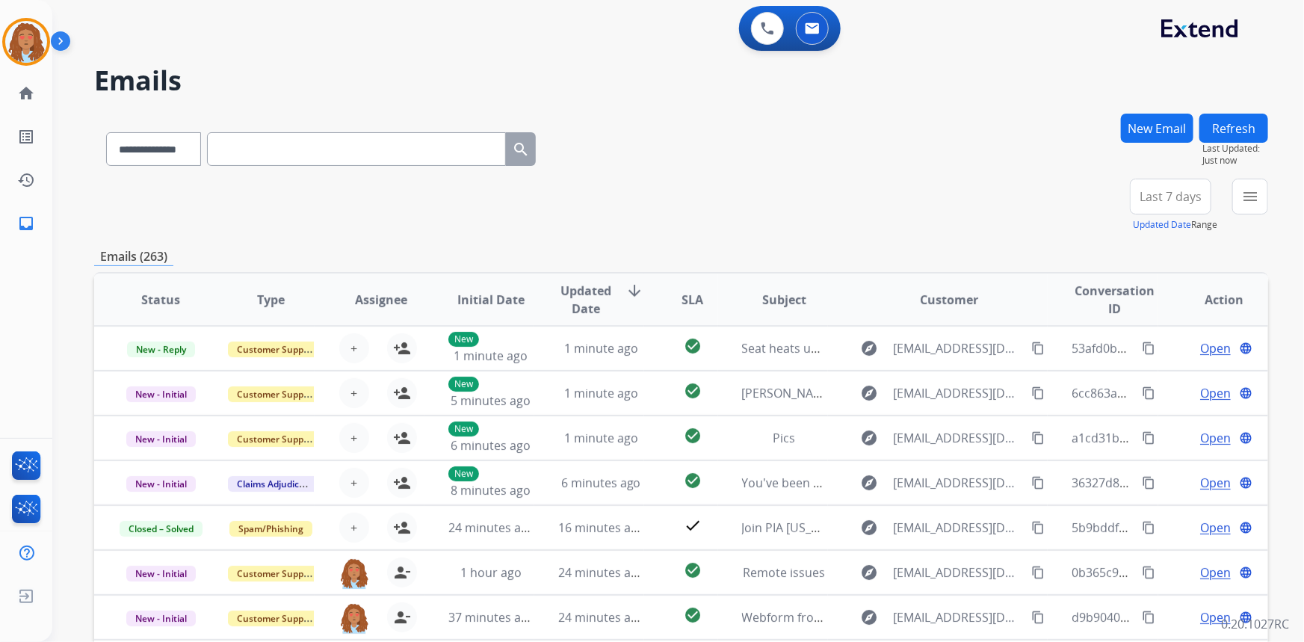
click at [1169, 196] on span "Last 7 days" at bounding box center [1171, 197] width 62 height 6
click at [1151, 381] on div "Last 90 days" at bounding box center [1166, 378] width 82 height 22
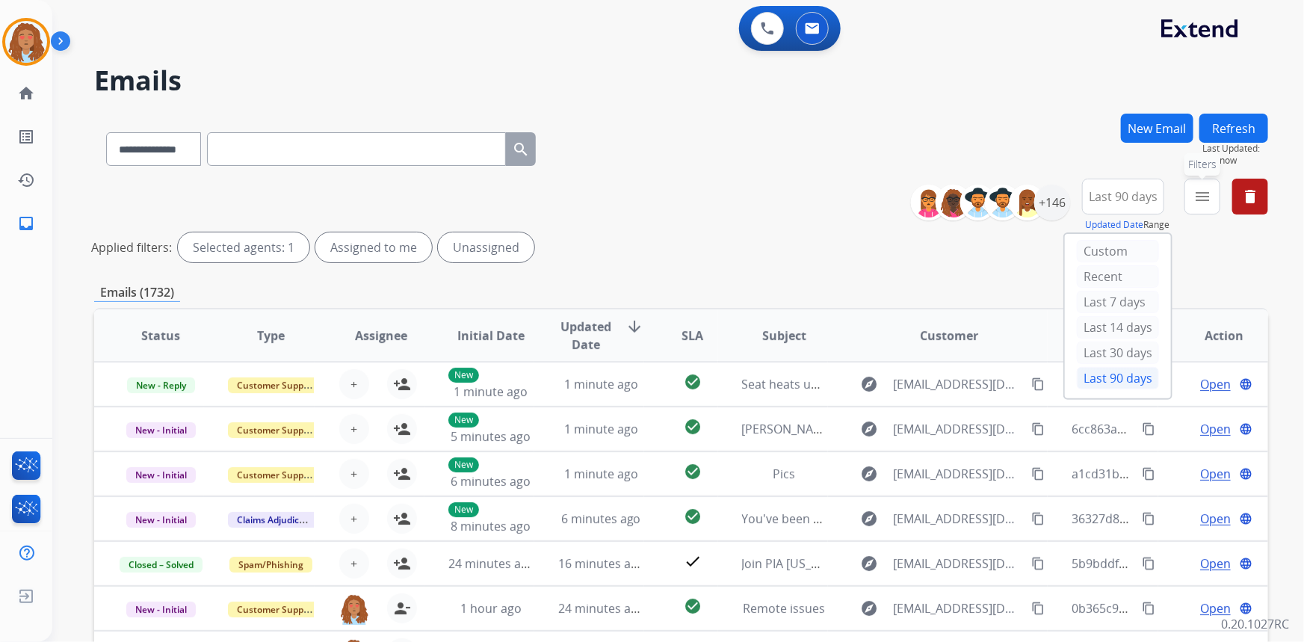
click at [1195, 202] on mat-icon "menu" at bounding box center [1203, 197] width 18 height 18
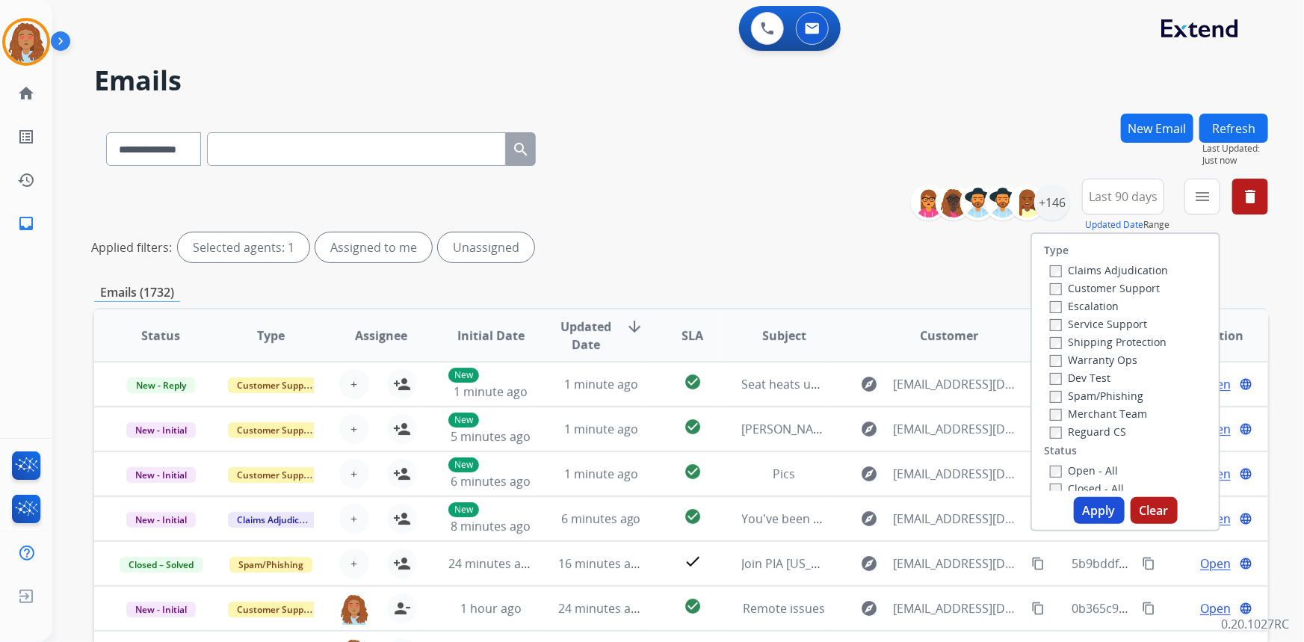
click at [1101, 289] on label "Customer Support" at bounding box center [1105, 288] width 110 height 14
click at [1090, 343] on label "Shipping Protection" at bounding box center [1108, 342] width 117 height 14
click at [1098, 501] on button "Apply" at bounding box center [1099, 510] width 51 height 27
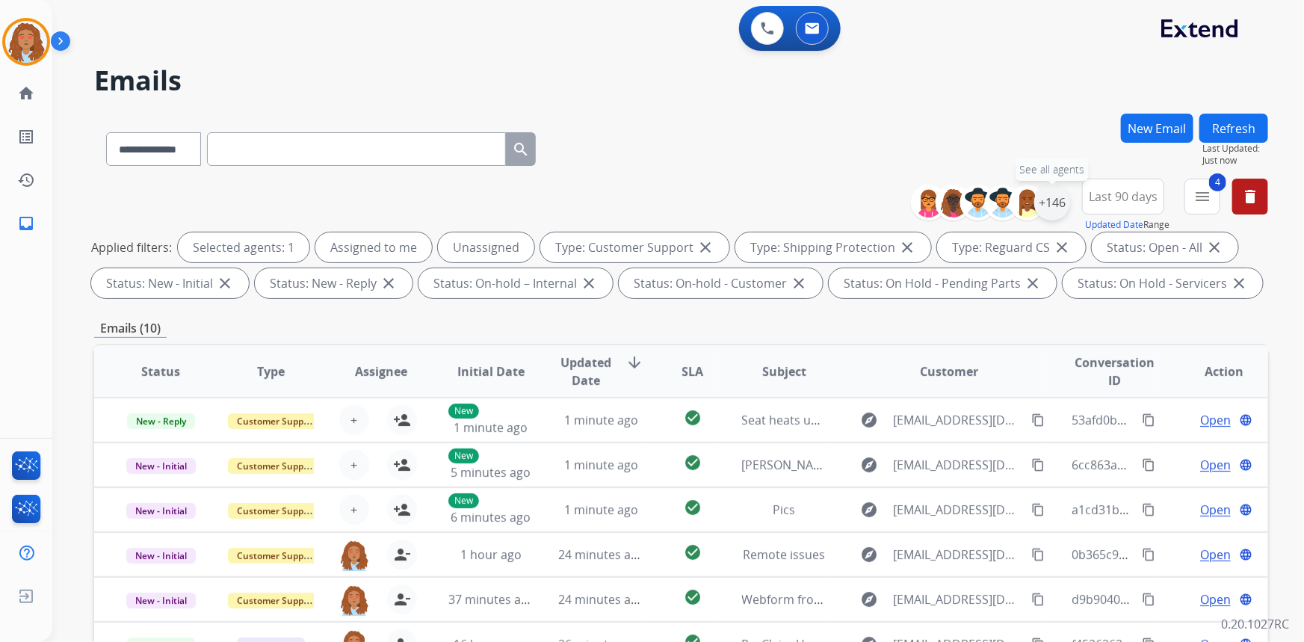
click at [1048, 206] on div "+146" at bounding box center [1052, 203] width 36 height 36
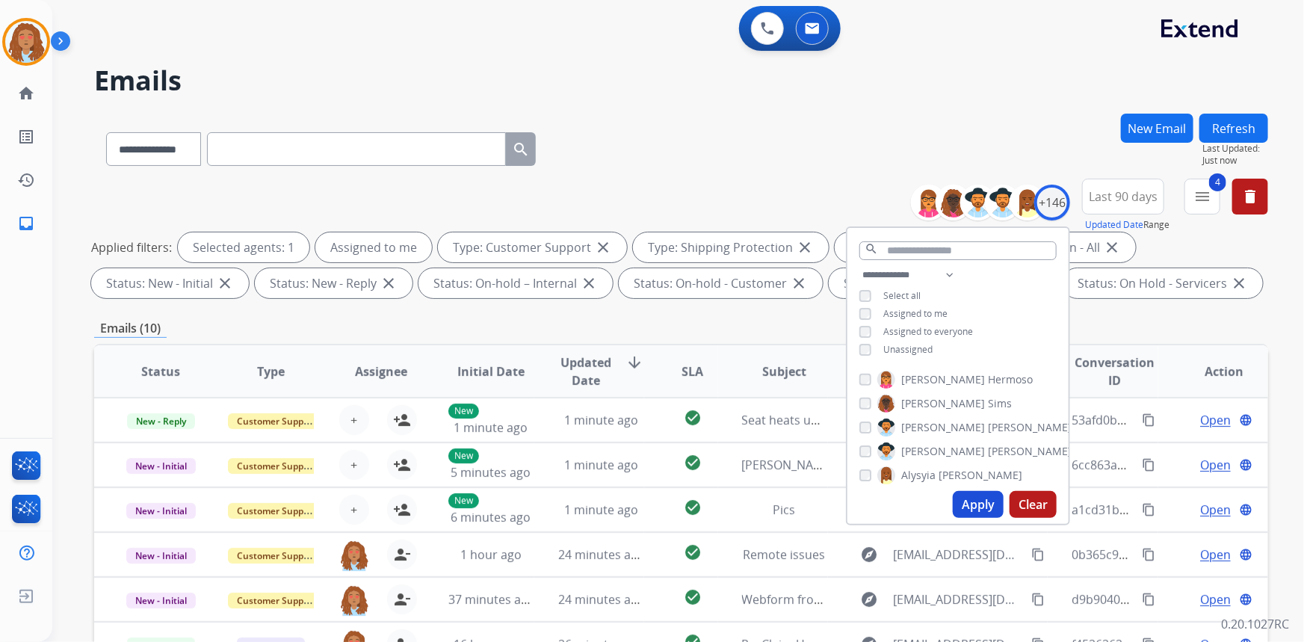
click at [982, 509] on button "Apply" at bounding box center [978, 504] width 51 height 27
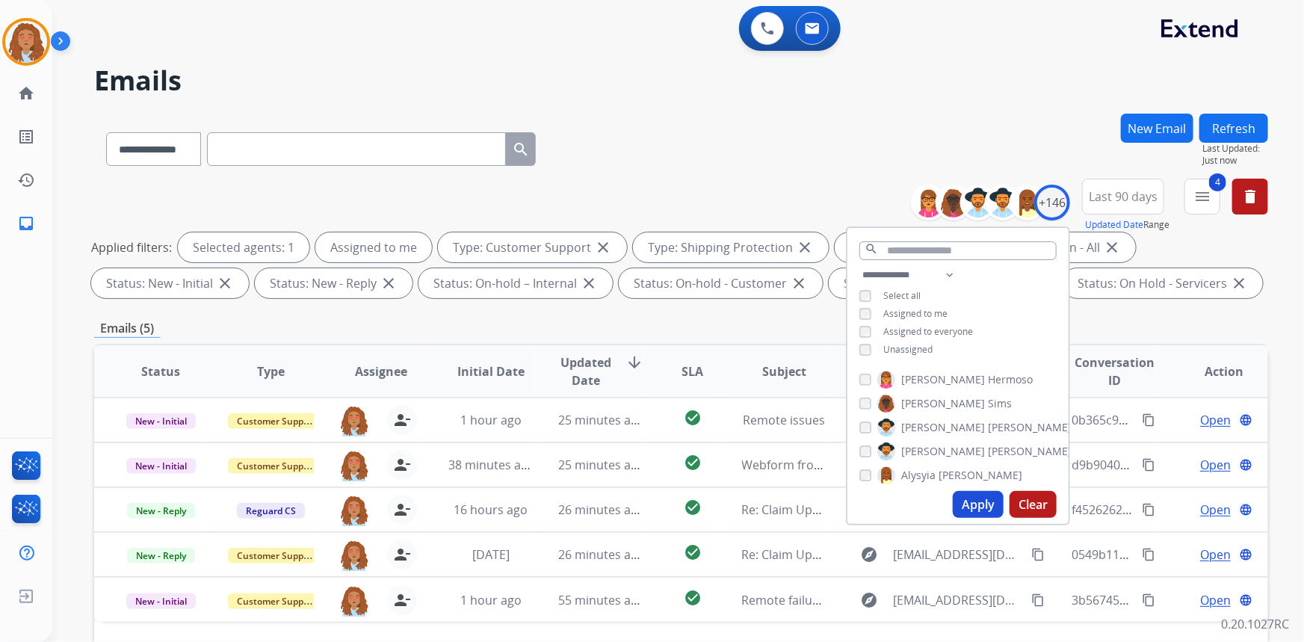
click at [871, 150] on div "**********" at bounding box center [681, 146] width 1174 height 65
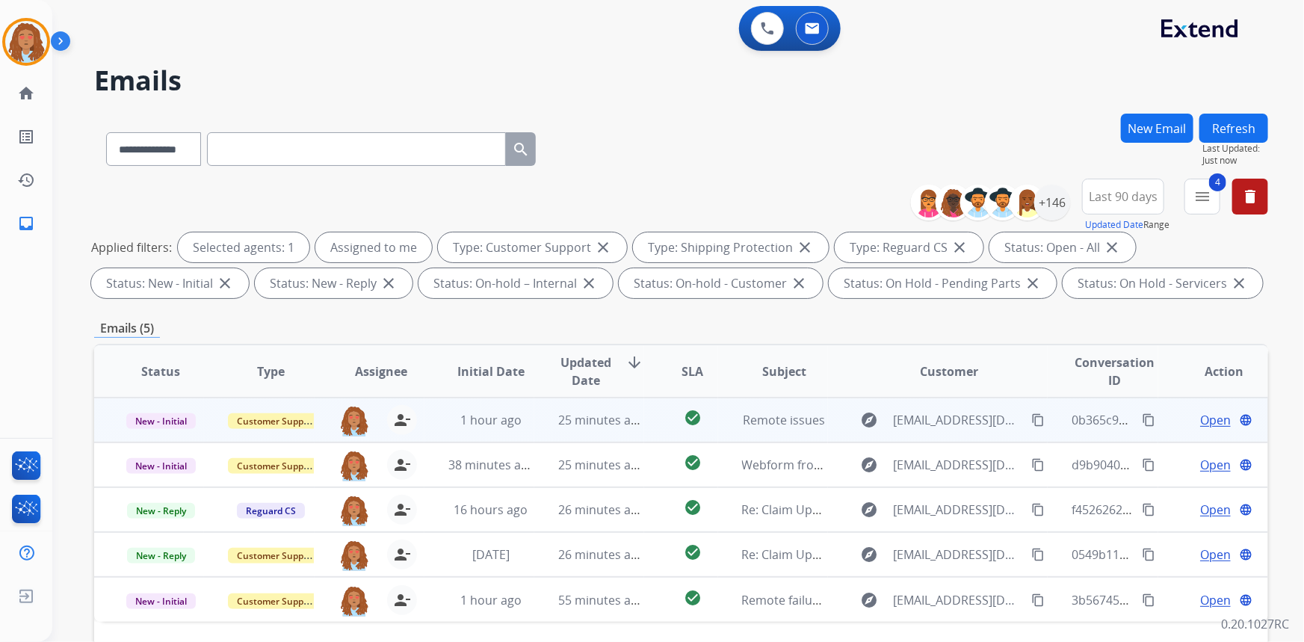
scroll to position [67, 0]
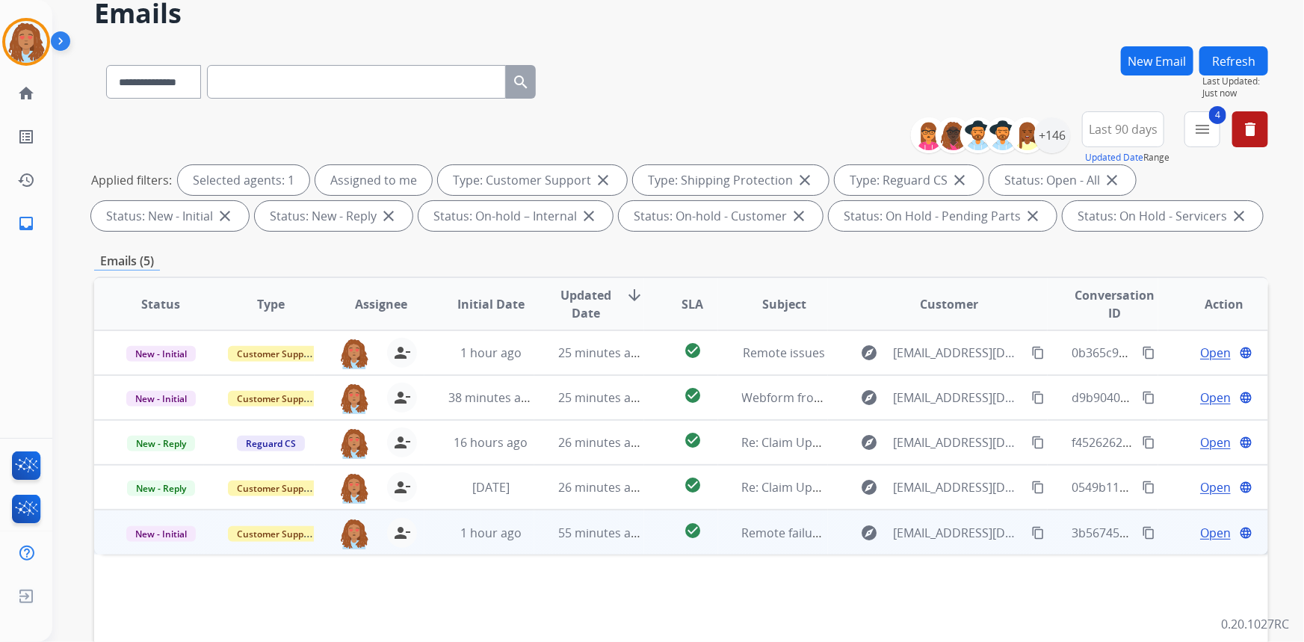
click at [1208, 531] on span "Open" at bounding box center [1215, 533] width 31 height 18
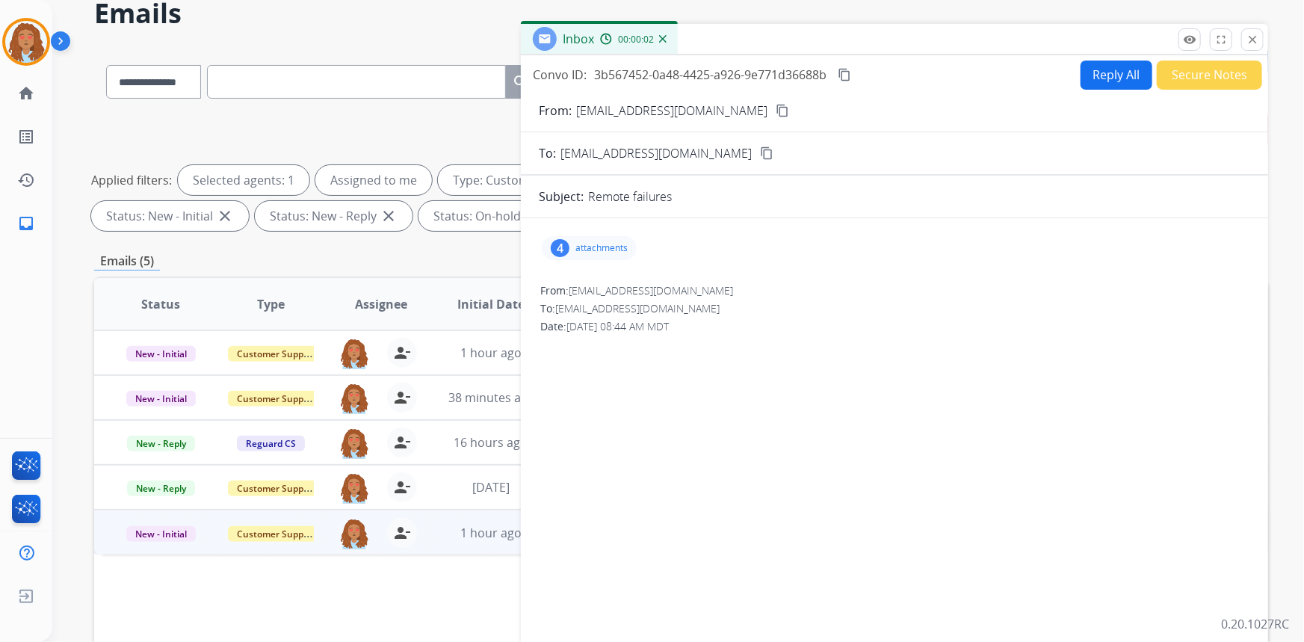
click at [1099, 74] on button "Reply All" at bounding box center [1117, 75] width 72 height 29
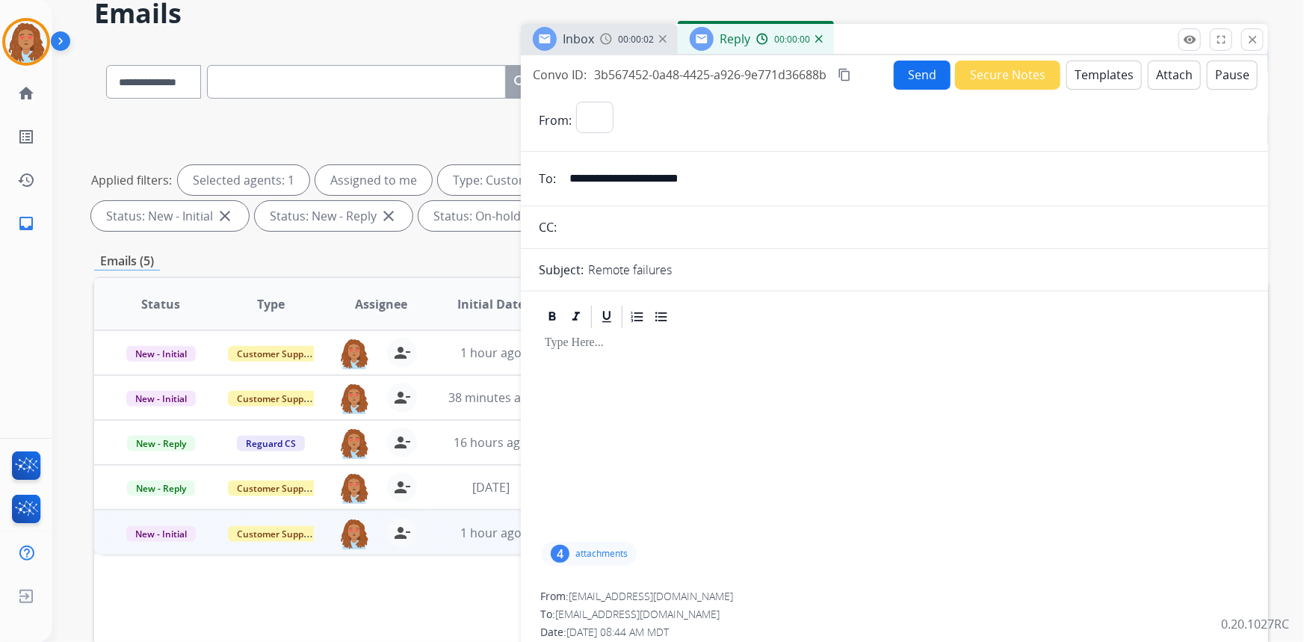
select select "**********"
click at [587, 231] on input "text" at bounding box center [905, 227] width 689 height 30
click at [661, 269] on p "Remote failures" at bounding box center [630, 270] width 84 height 18
drag, startPoint x: 675, startPoint y: 269, endPoint x: 587, endPoint y: 266, distance: 88.2
click at [587, 266] on div "Subject: Remote failures" at bounding box center [894, 270] width 747 height 18
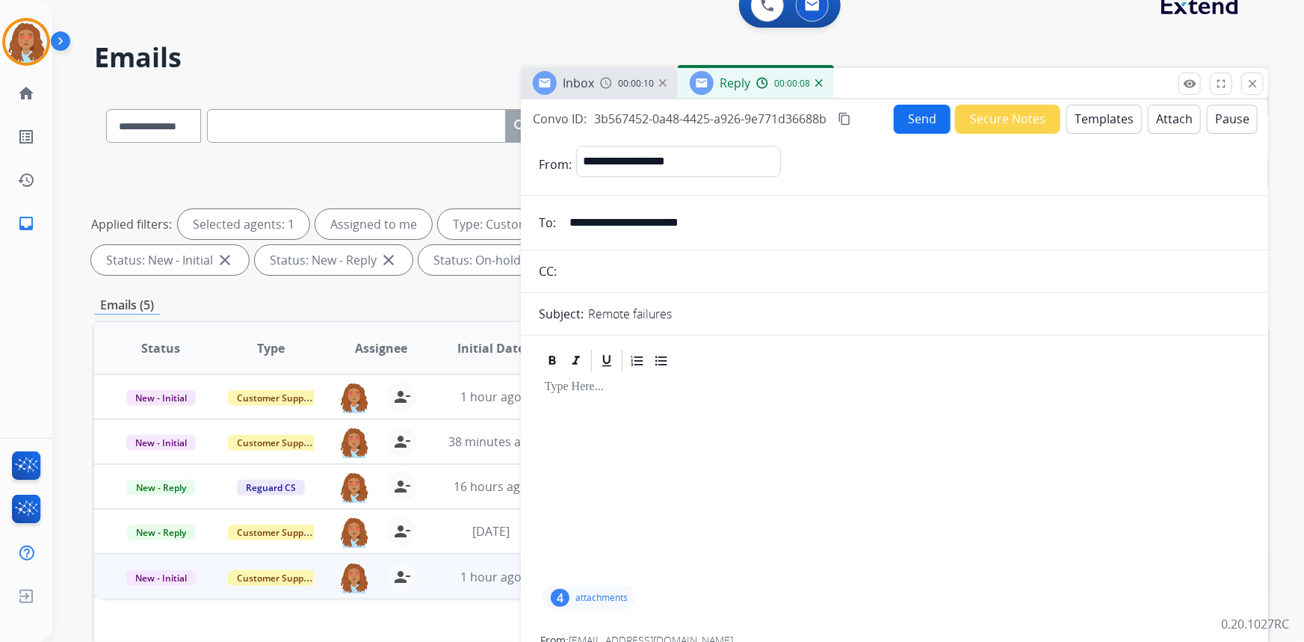
scroll to position [0, 0]
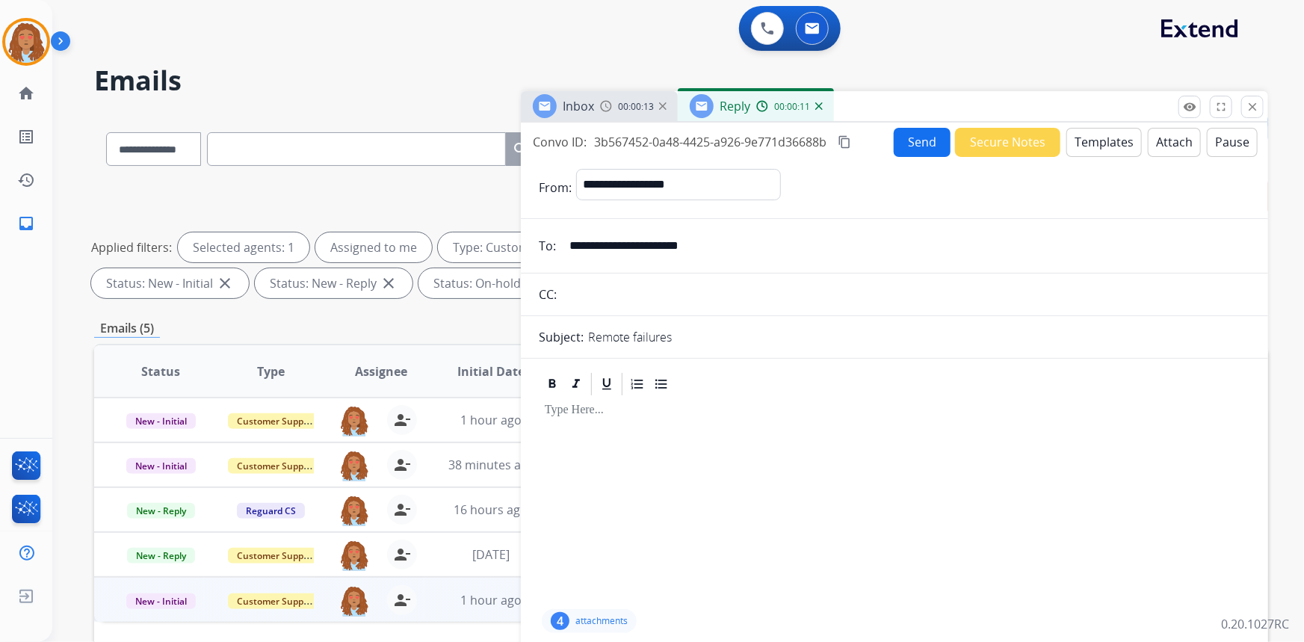
click at [1080, 143] on button "Templates" at bounding box center [1103, 142] width 75 height 29
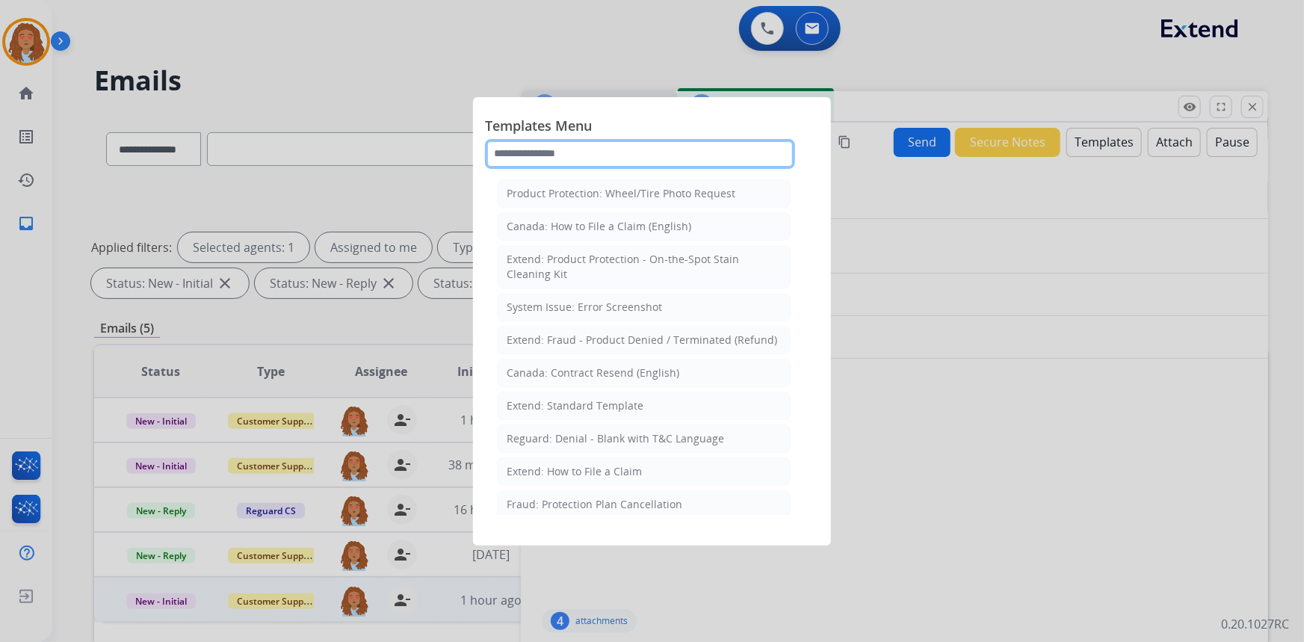
click at [566, 146] on input "text" at bounding box center [640, 154] width 310 height 30
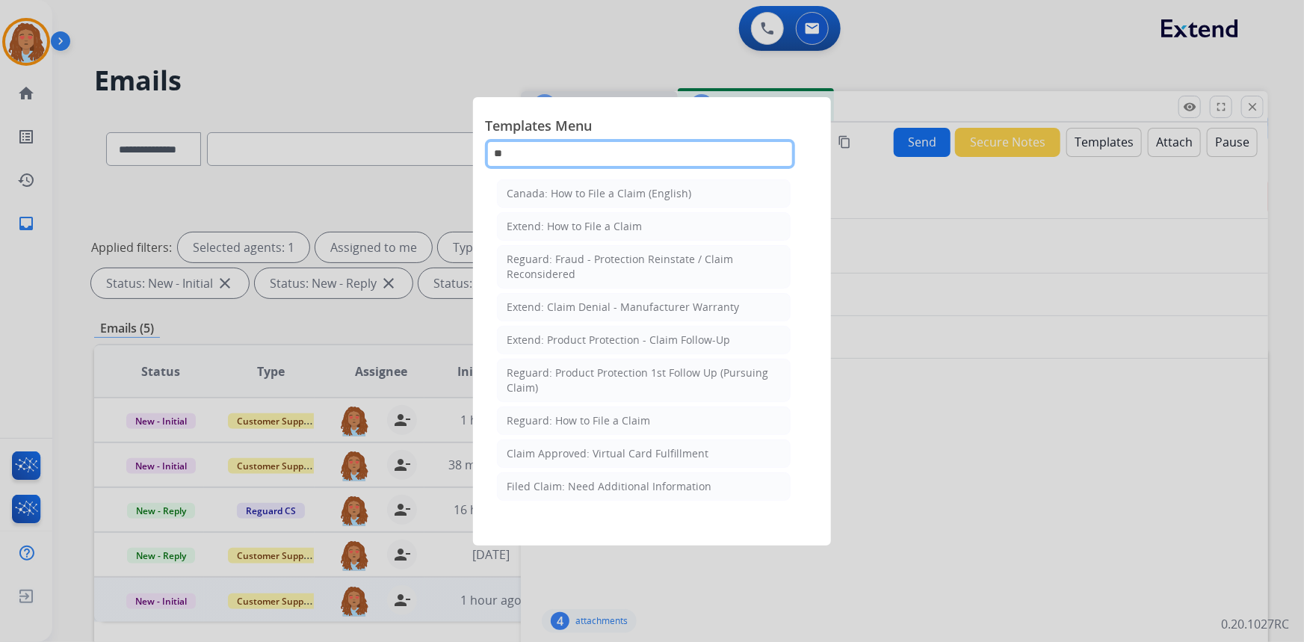
type input "*"
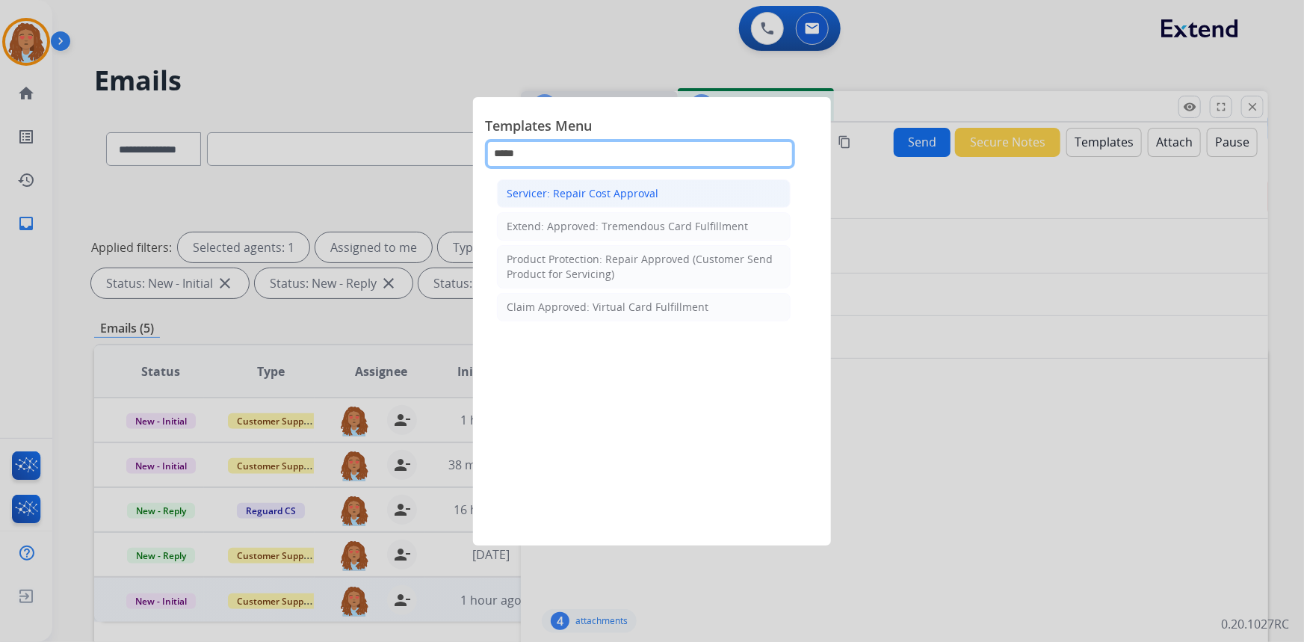
type input "*****"
click at [562, 188] on div "Servicer: Repair Cost Approval" at bounding box center [583, 193] width 152 height 15
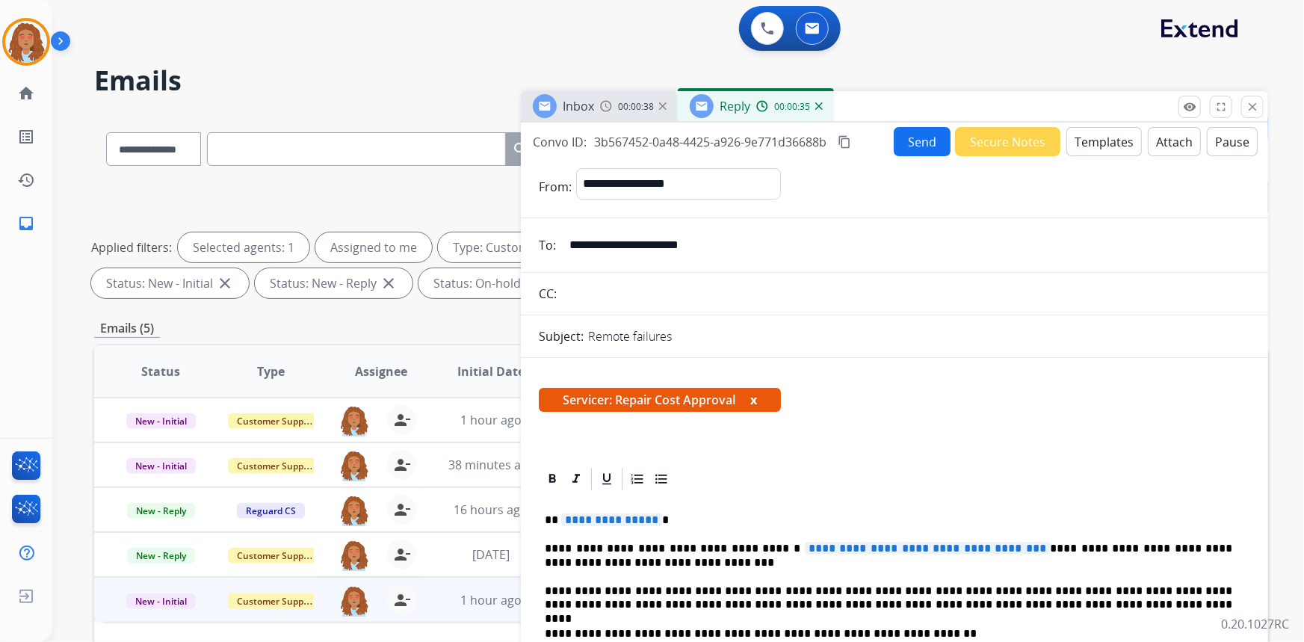
click at [1104, 142] on button "Templates" at bounding box center [1103, 141] width 75 height 29
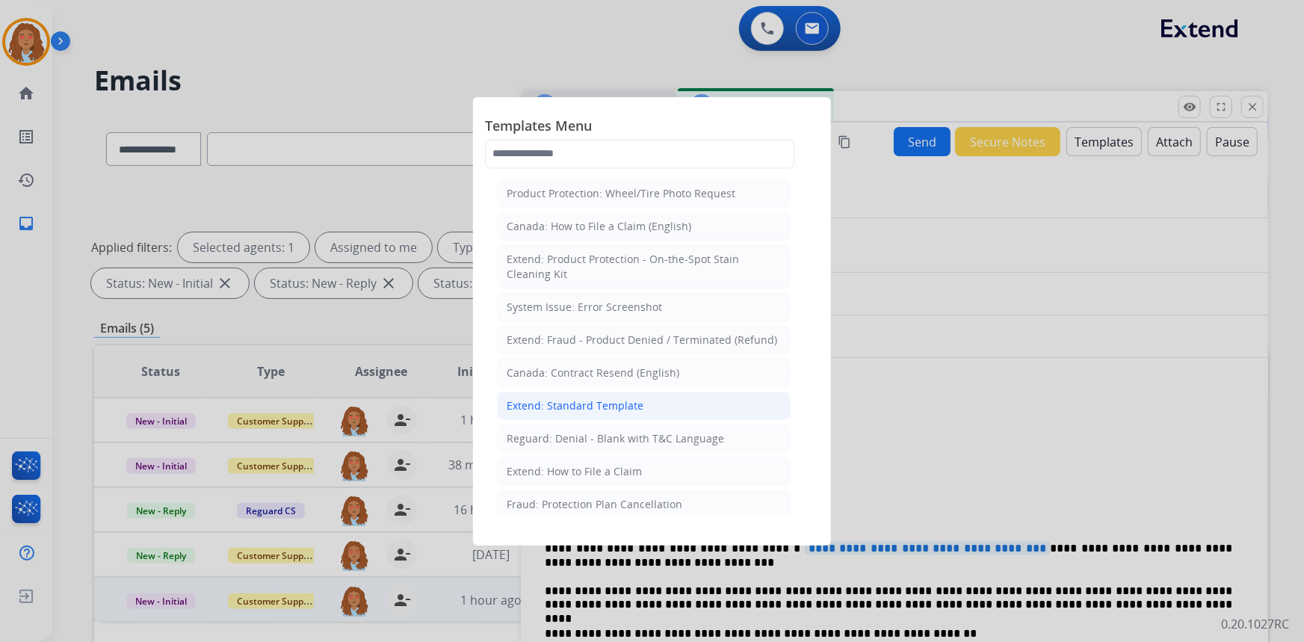
click at [605, 408] on div "Extend: Standard Template" at bounding box center [575, 405] width 137 height 15
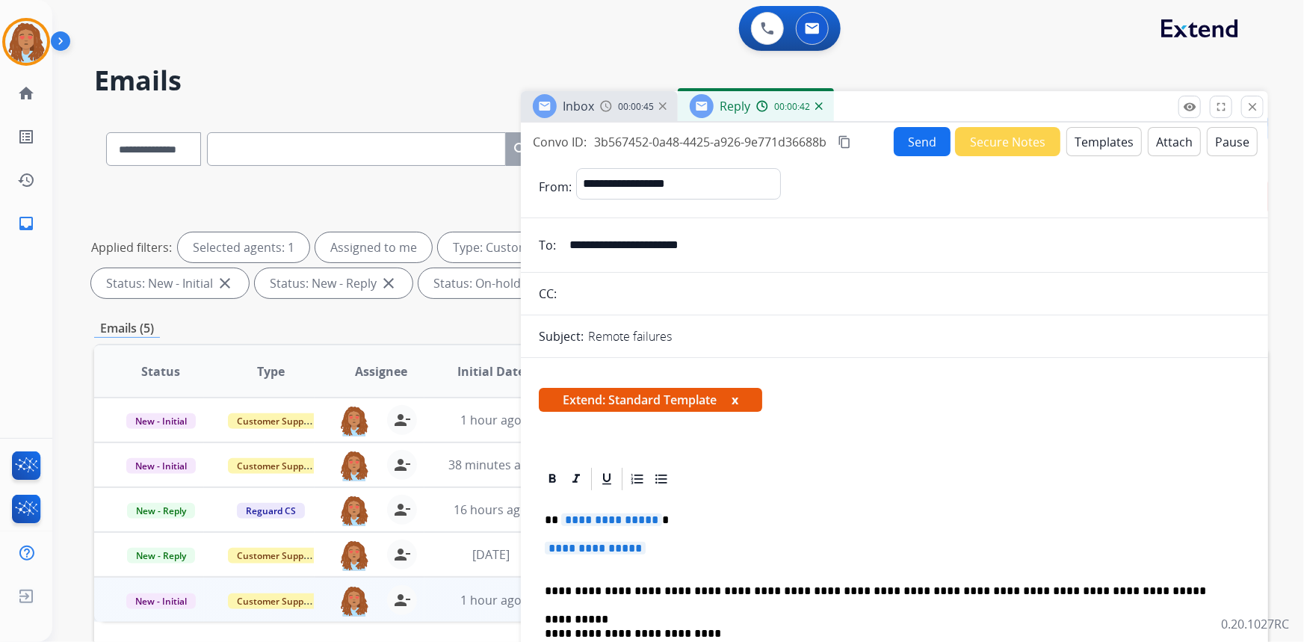
click at [606, 549] on span "**********" at bounding box center [595, 548] width 101 height 13
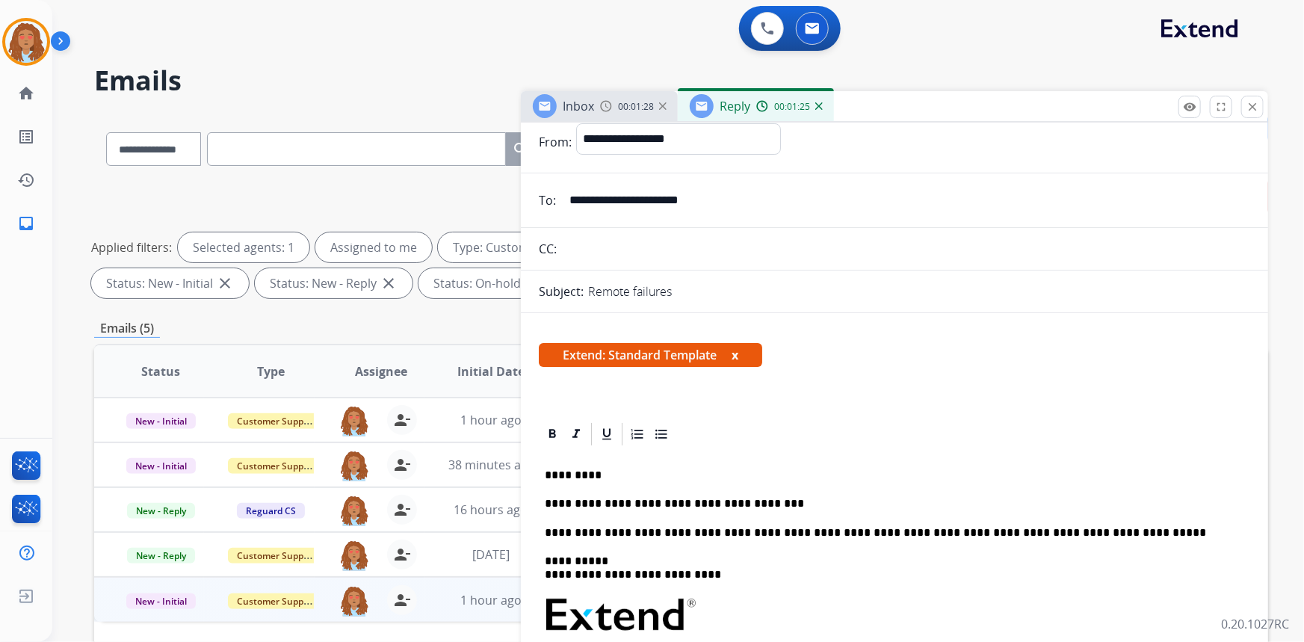
scroll to position [67, 0]
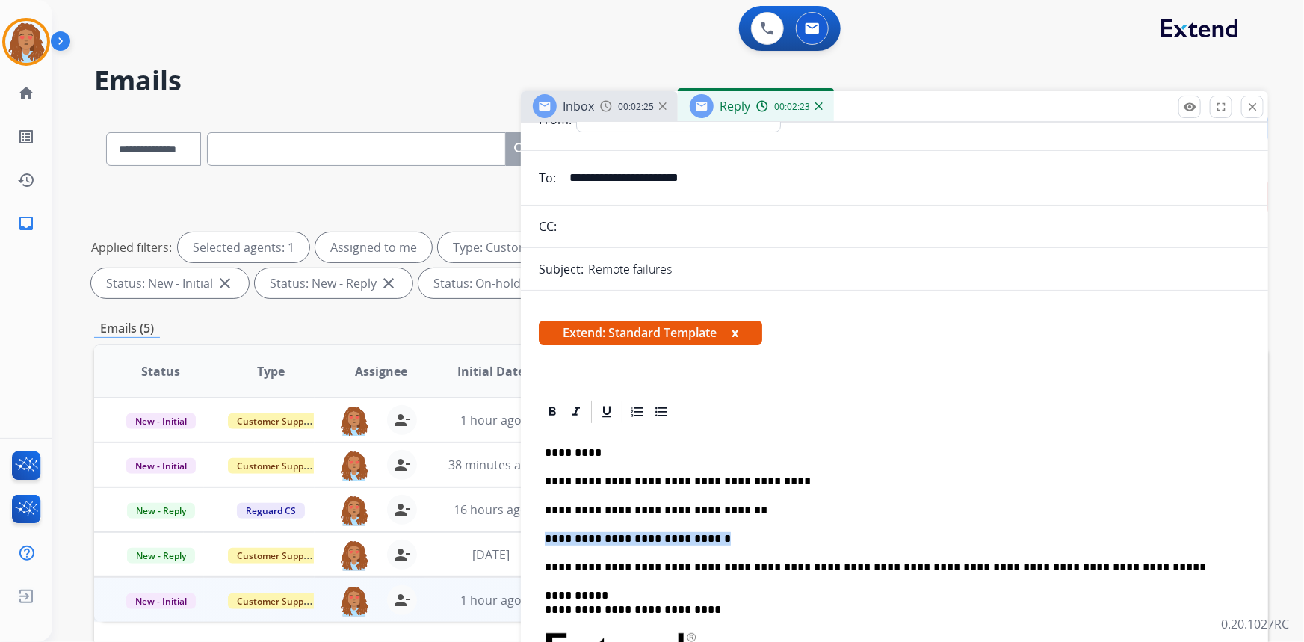
drag, startPoint x: 723, startPoint y: 537, endPoint x: 534, endPoint y: 534, distance: 189.1
click at [805, 538] on p "**********" at bounding box center [889, 538] width 688 height 13
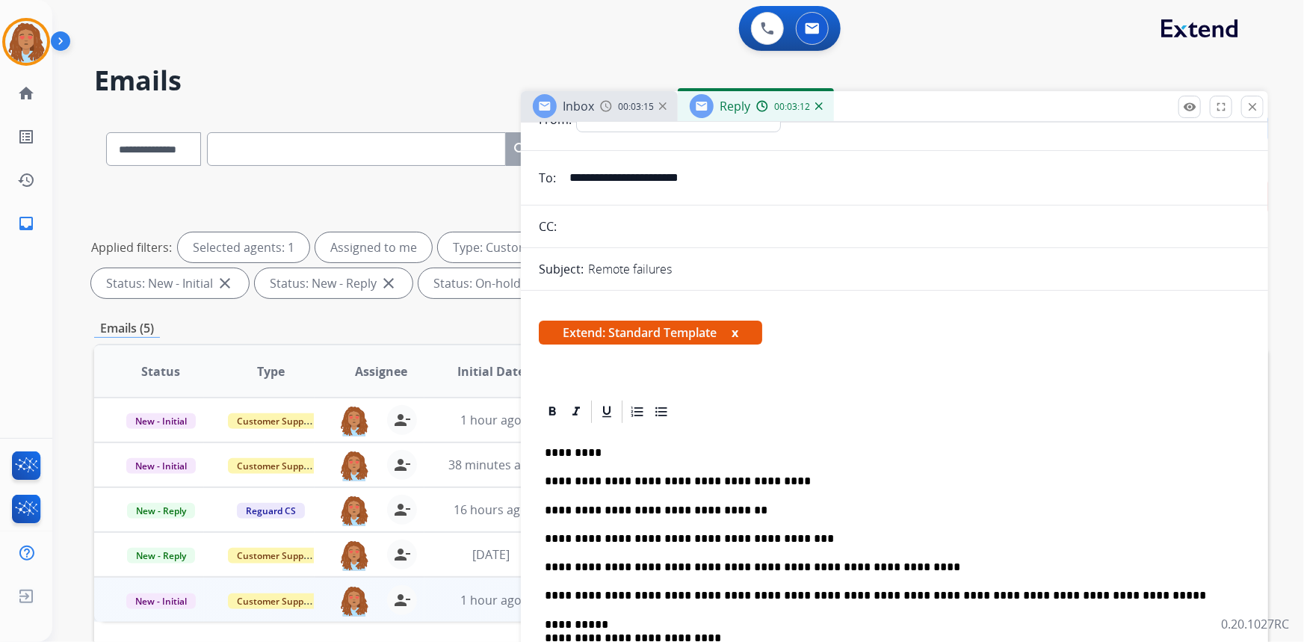
click at [884, 569] on p "**********" at bounding box center [889, 567] width 688 height 13
click at [649, 566] on p "**********" at bounding box center [889, 567] width 688 height 13
click at [646, 566] on p "**********" at bounding box center [889, 567] width 688 height 13
click at [904, 566] on p "**********" at bounding box center [889, 567] width 688 height 13
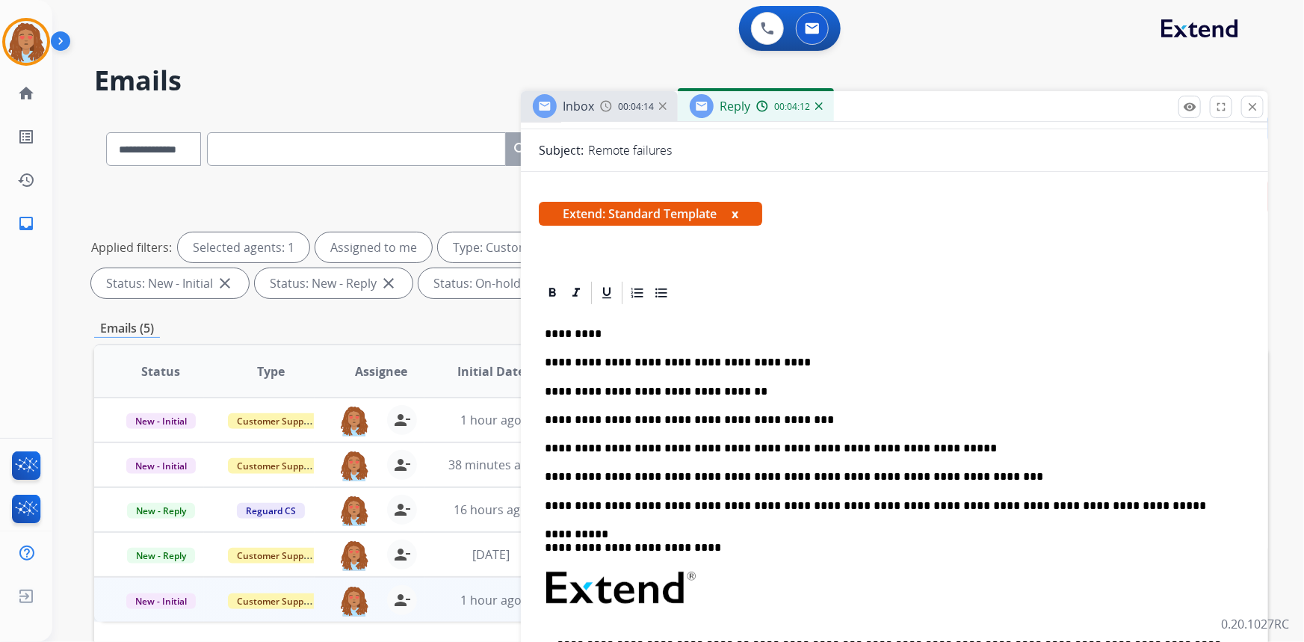
scroll to position [271, 0]
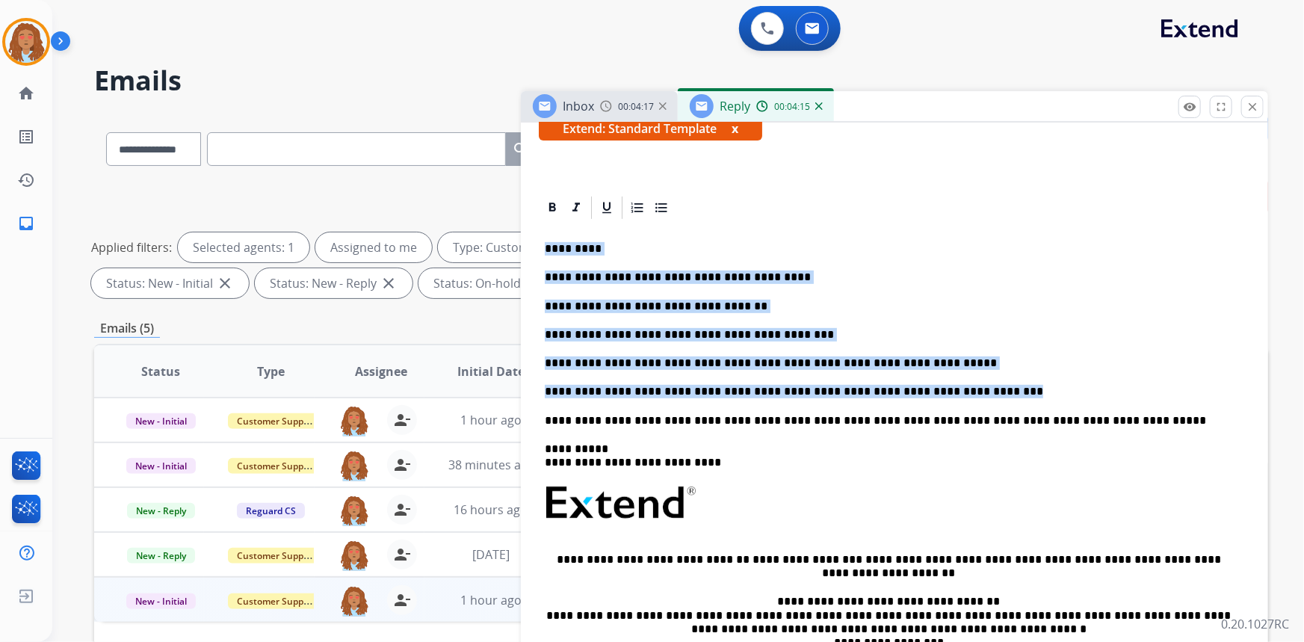
drag, startPoint x: 951, startPoint y: 391, endPoint x: 528, endPoint y: 247, distance: 446.9
click at [528, 247] on div "**********" at bounding box center [894, 531] width 747 height 674
copy div "**********"
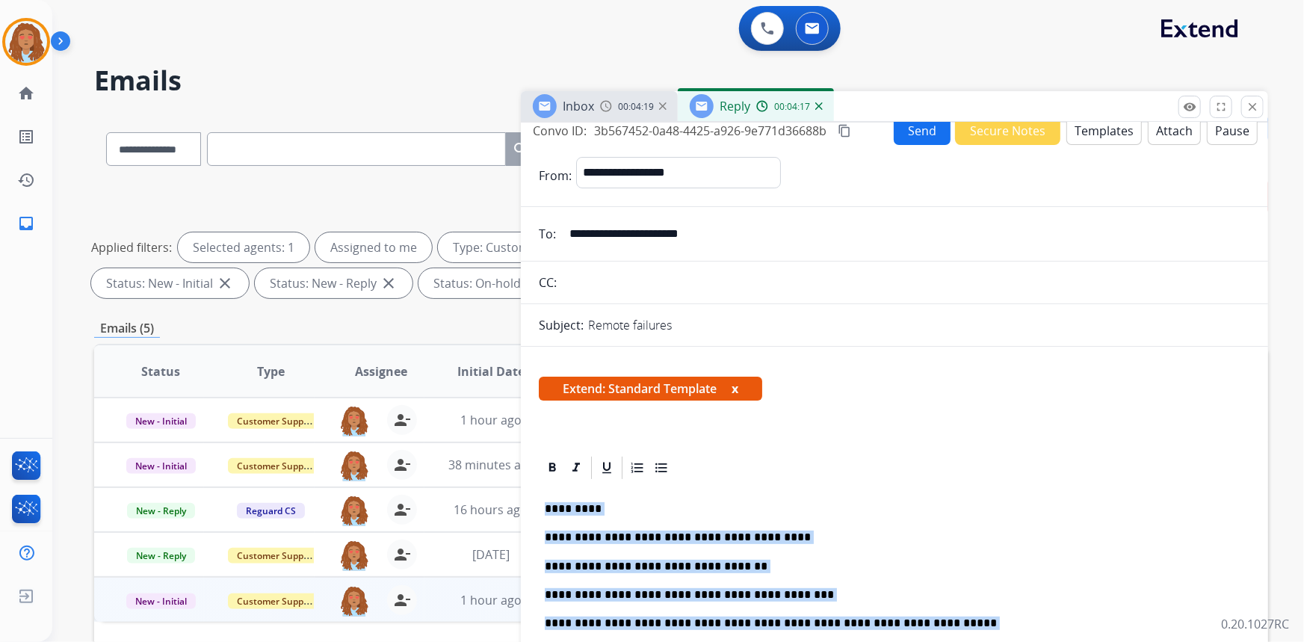
scroll to position [0, 0]
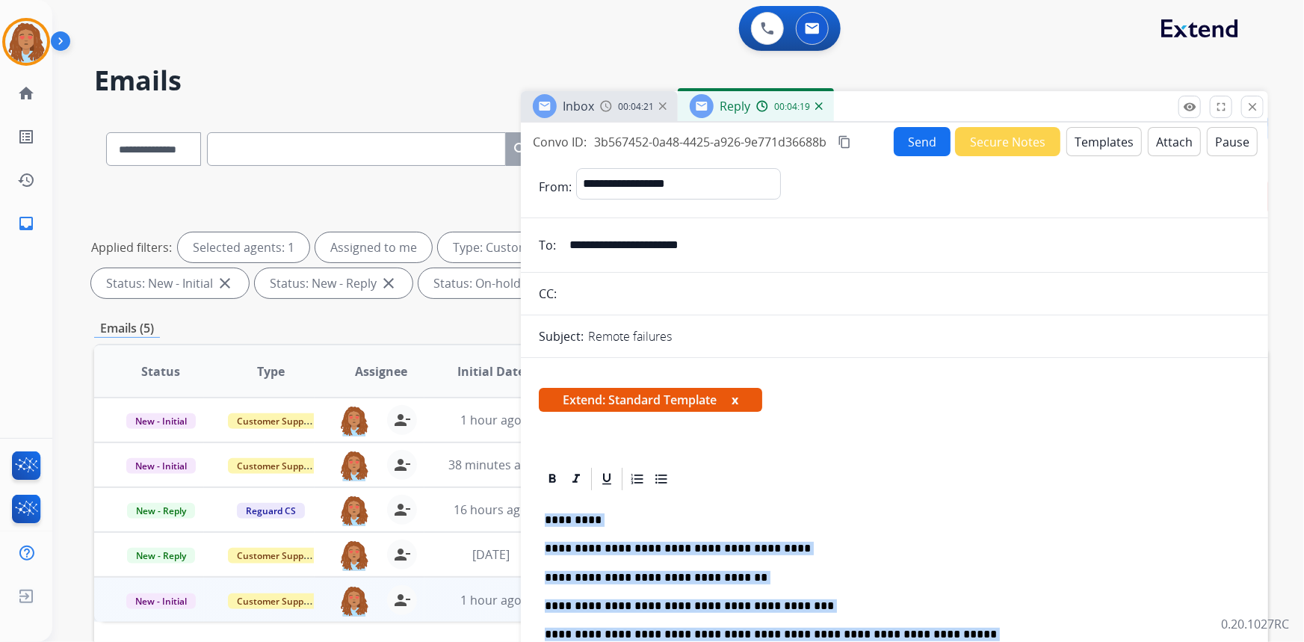
click at [911, 142] on button "Send" at bounding box center [922, 141] width 57 height 29
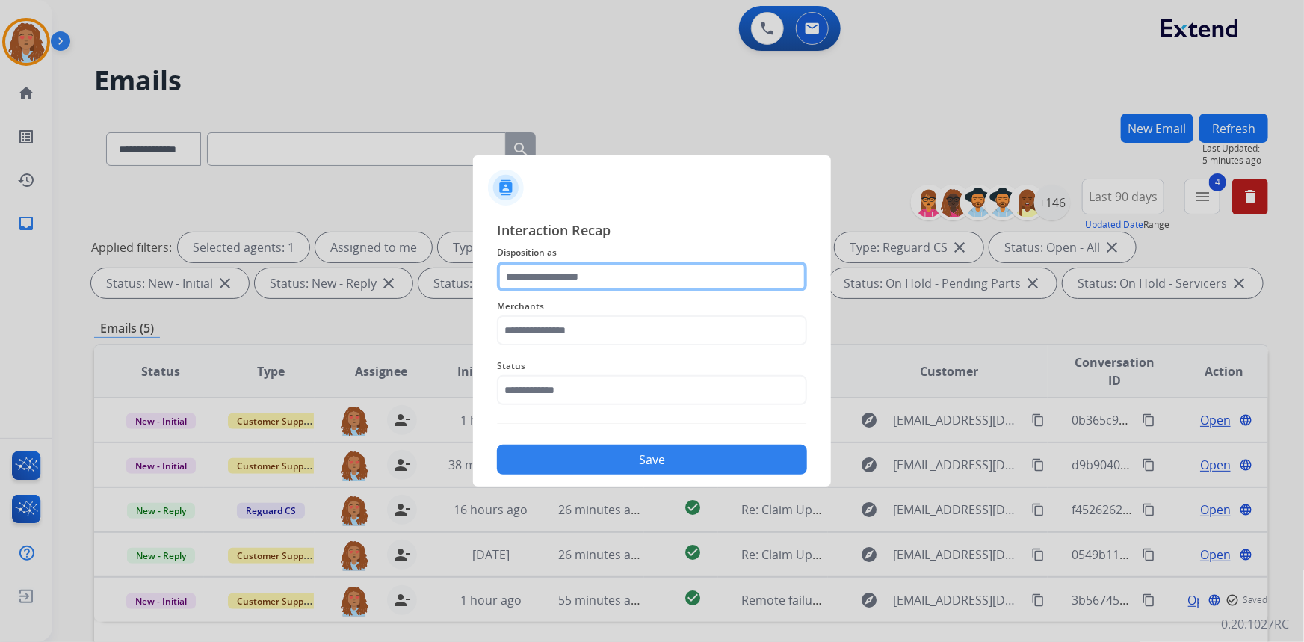
click at [617, 277] on input "text" at bounding box center [652, 277] width 310 height 30
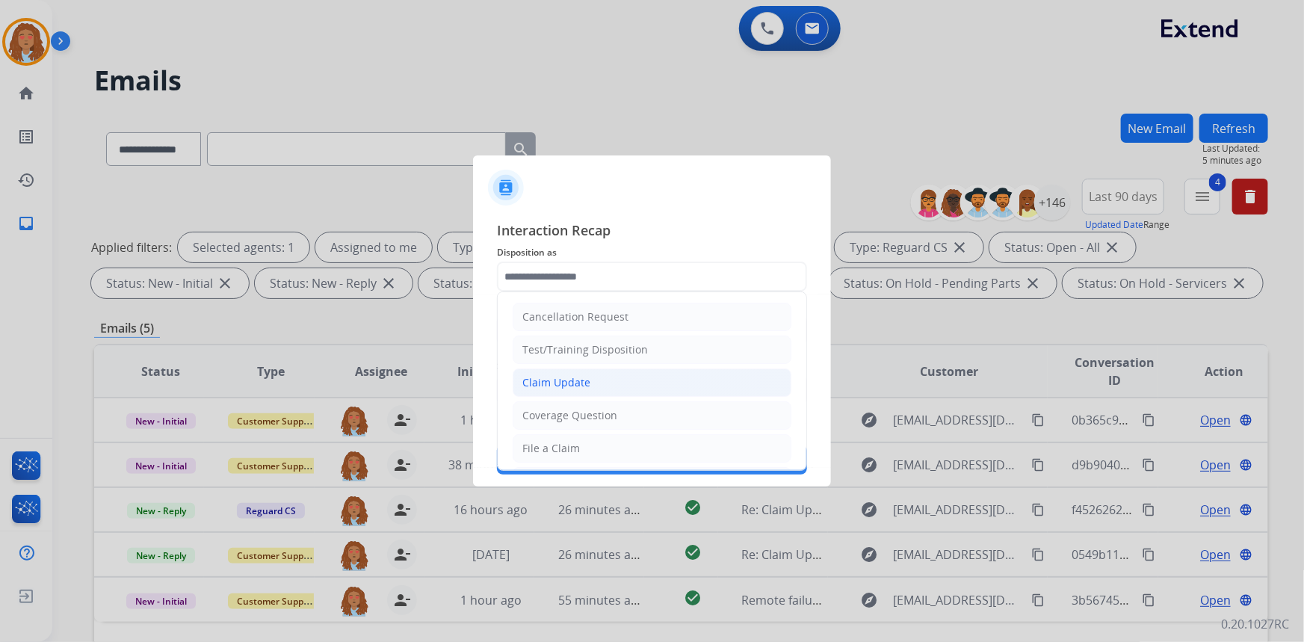
click at [581, 383] on div "Claim Update" at bounding box center [556, 382] width 68 height 15
type input "**********"
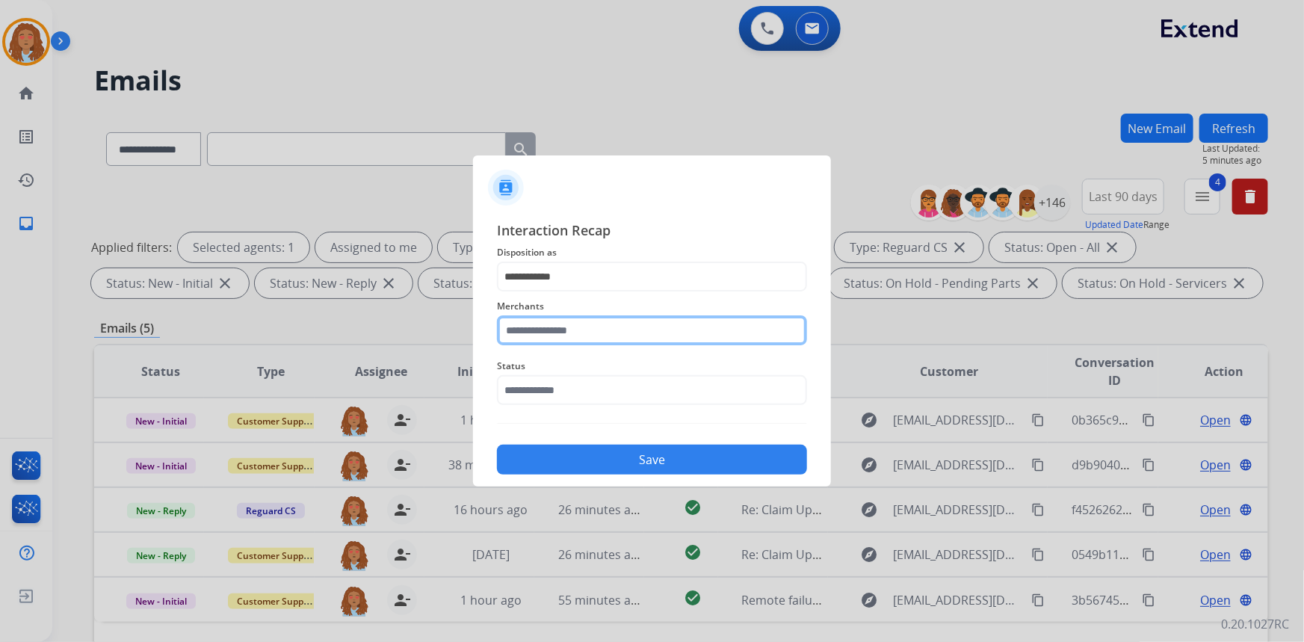
click at [566, 333] on input "text" at bounding box center [652, 330] width 310 height 30
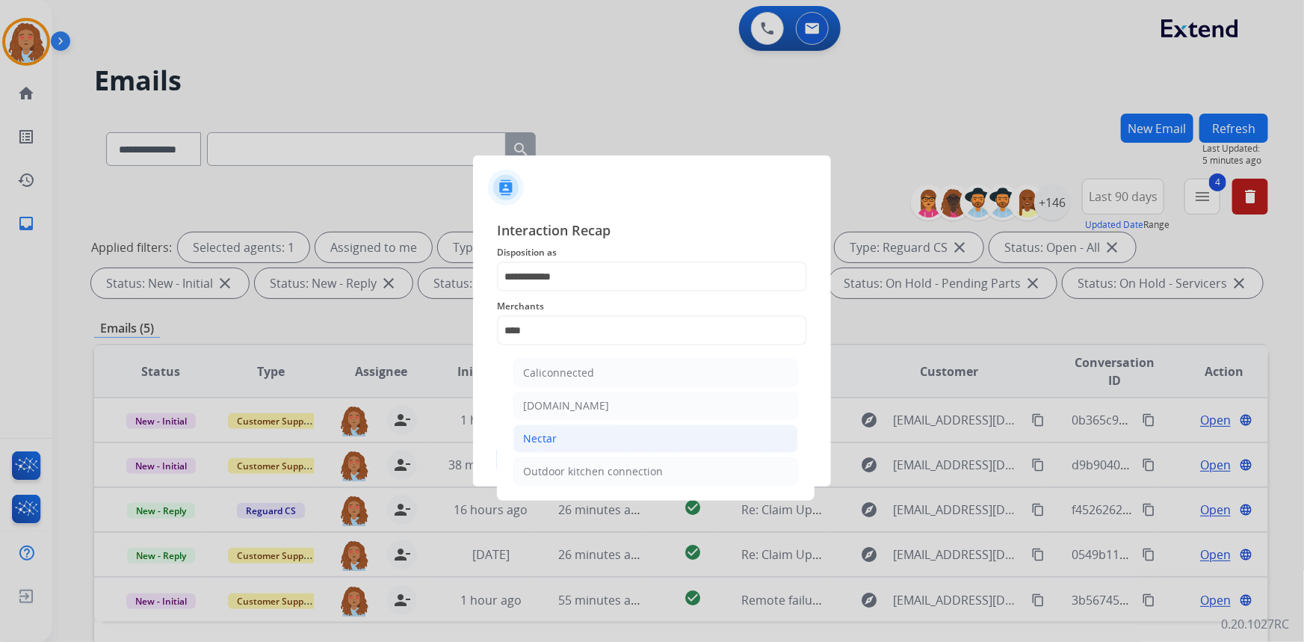
click at [555, 448] on li "Nectar" at bounding box center [655, 438] width 285 height 28
type input "******"
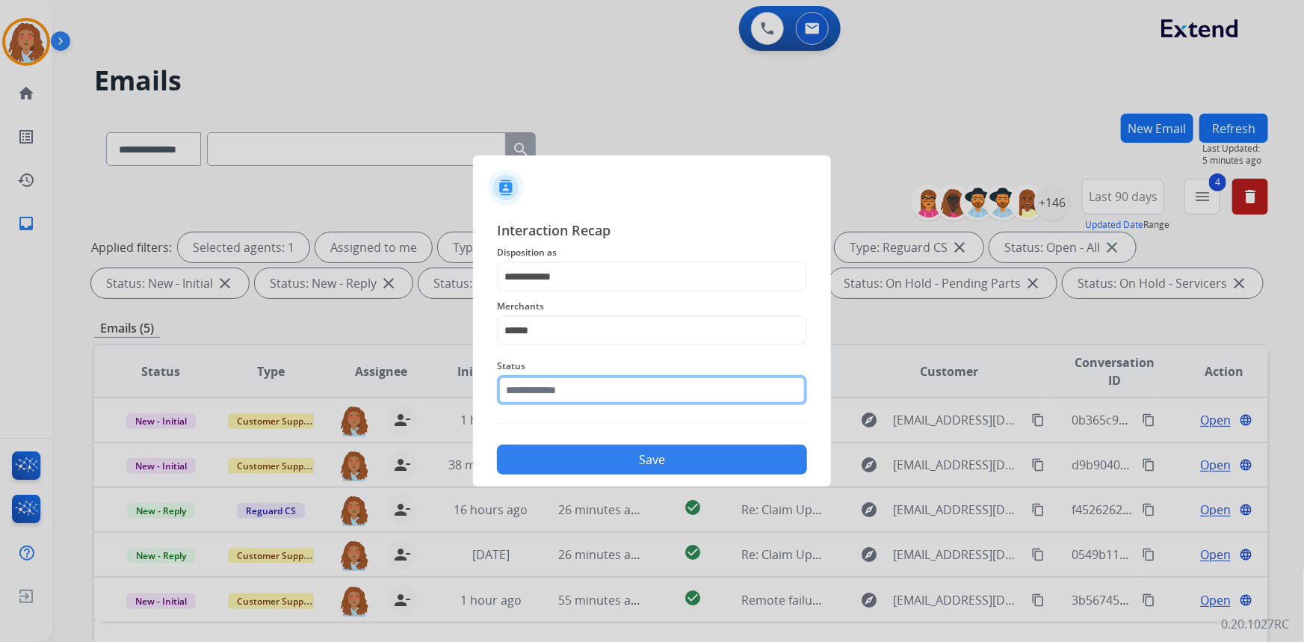
click at [568, 394] on input "text" at bounding box center [652, 390] width 310 height 30
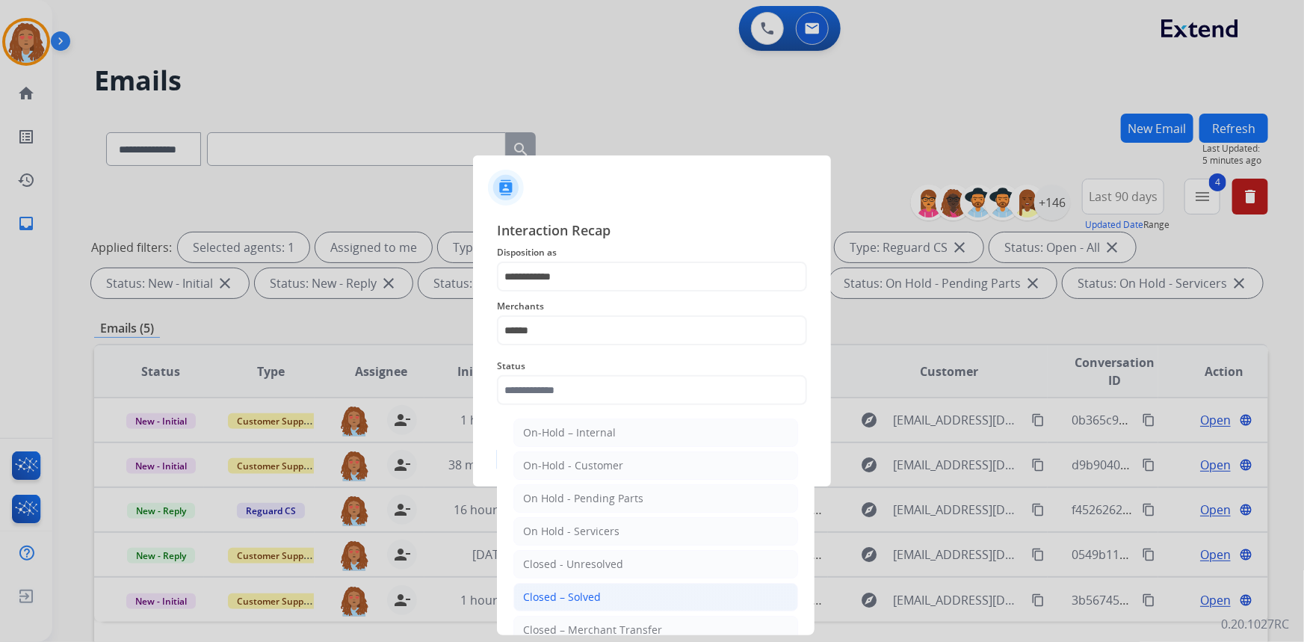
click at [586, 593] on div "Closed – Solved" at bounding box center [562, 597] width 78 height 15
type input "**********"
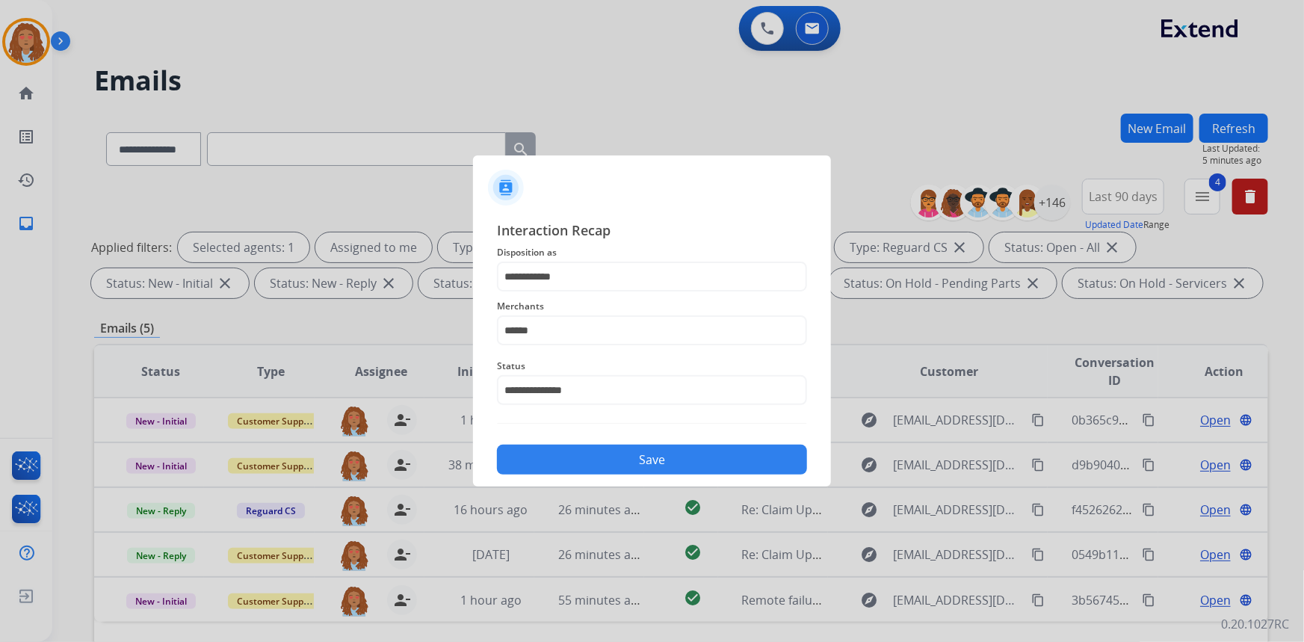
click at [649, 466] on button "Save" at bounding box center [652, 460] width 310 height 30
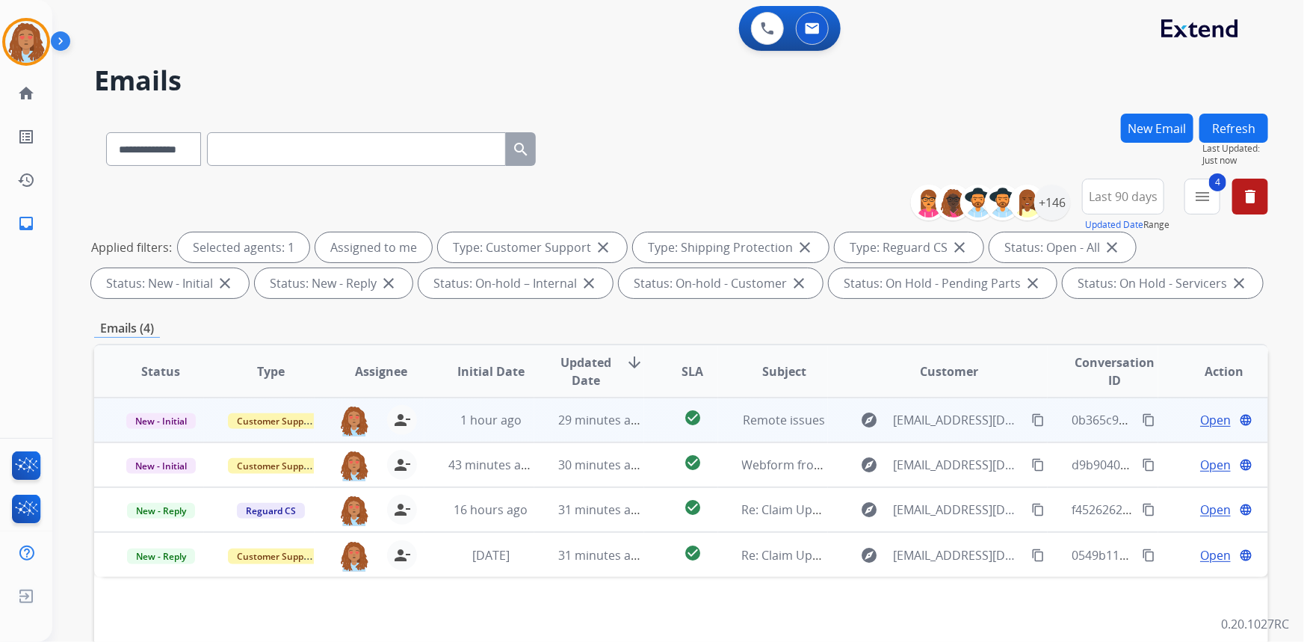
click at [1205, 419] on span "Open" at bounding box center [1215, 420] width 31 height 18
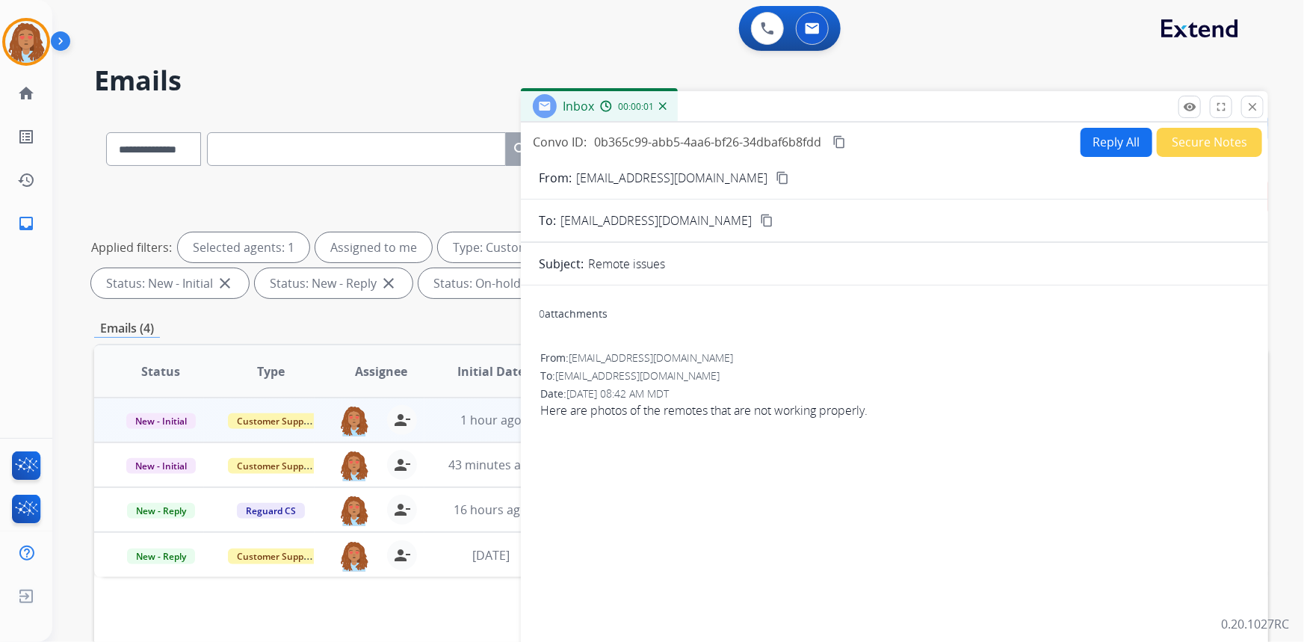
click at [1097, 143] on button "Reply All" at bounding box center [1117, 142] width 72 height 29
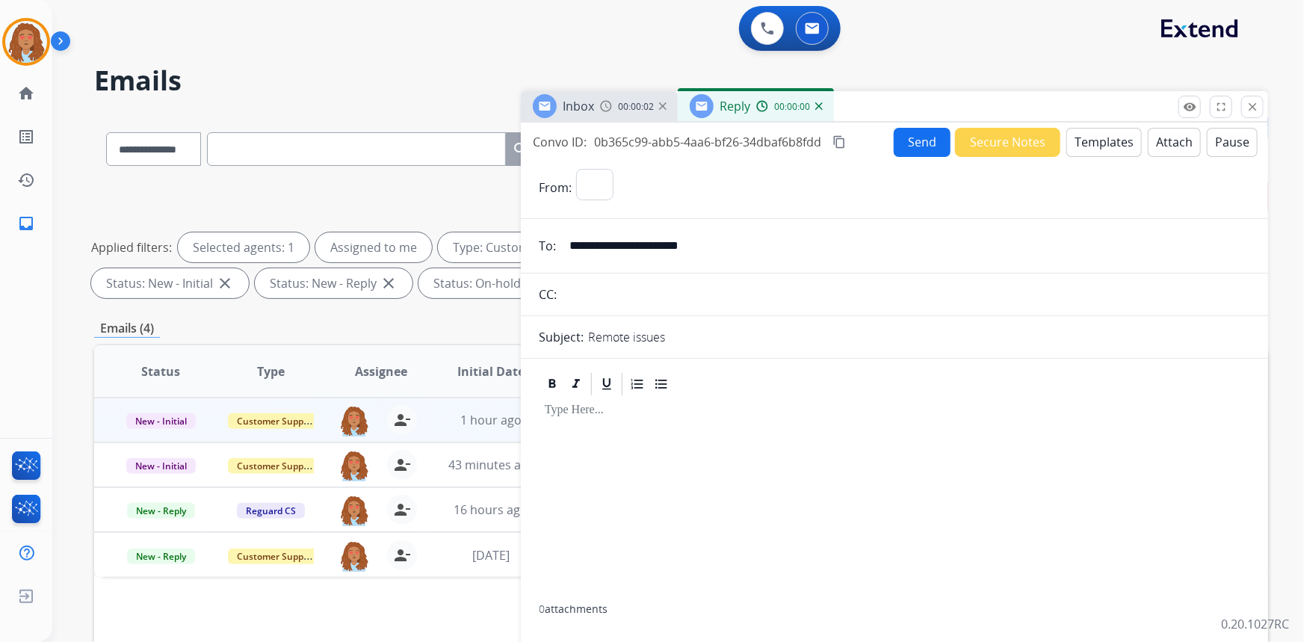
select select "**********"
click at [1096, 142] on button "Templates" at bounding box center [1103, 142] width 75 height 29
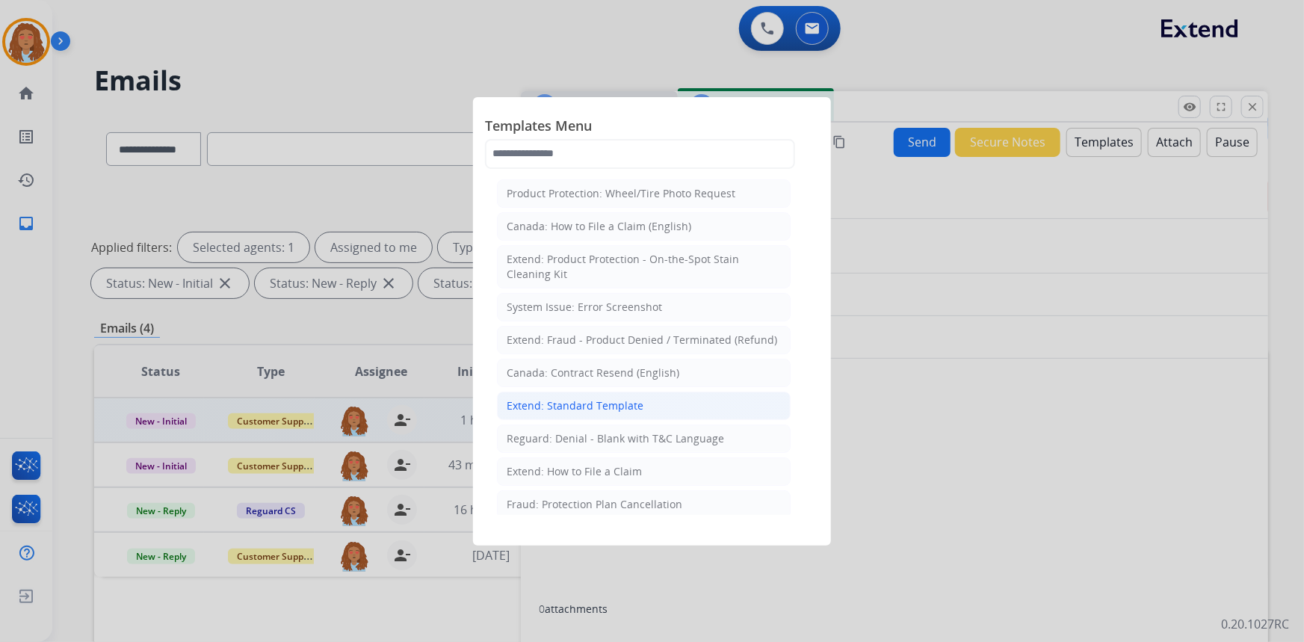
click at [614, 404] on div "Extend: Standard Template" at bounding box center [575, 405] width 137 height 15
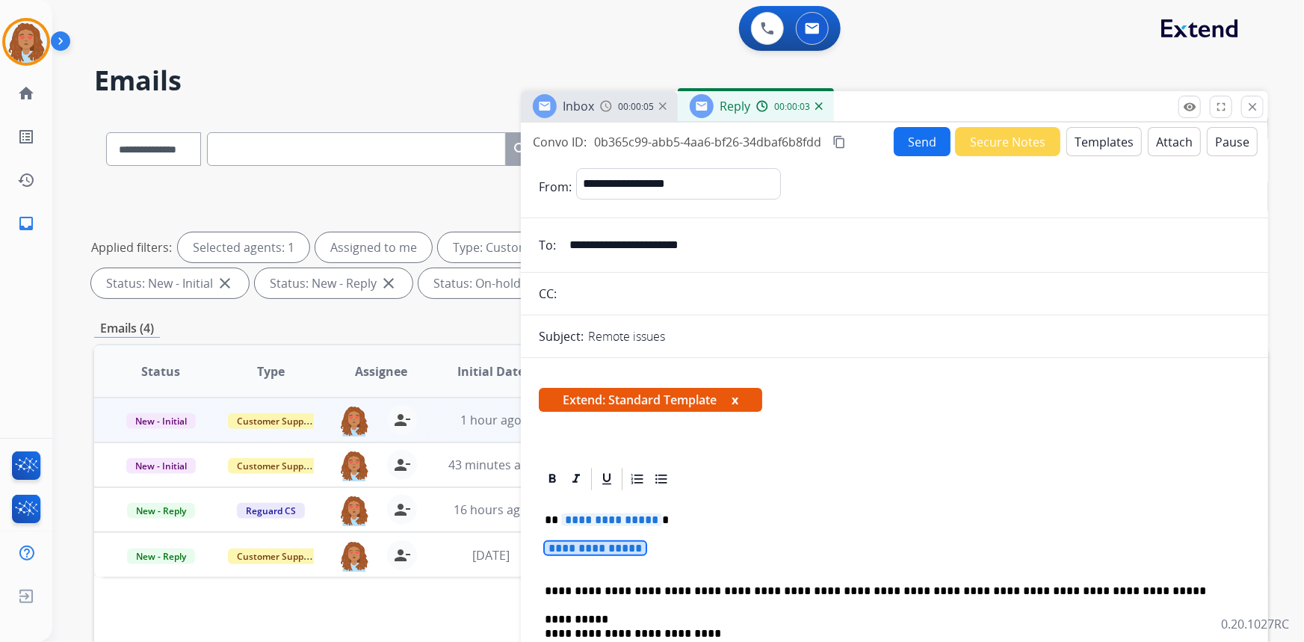
click at [618, 542] on span "**********" at bounding box center [595, 548] width 101 height 13
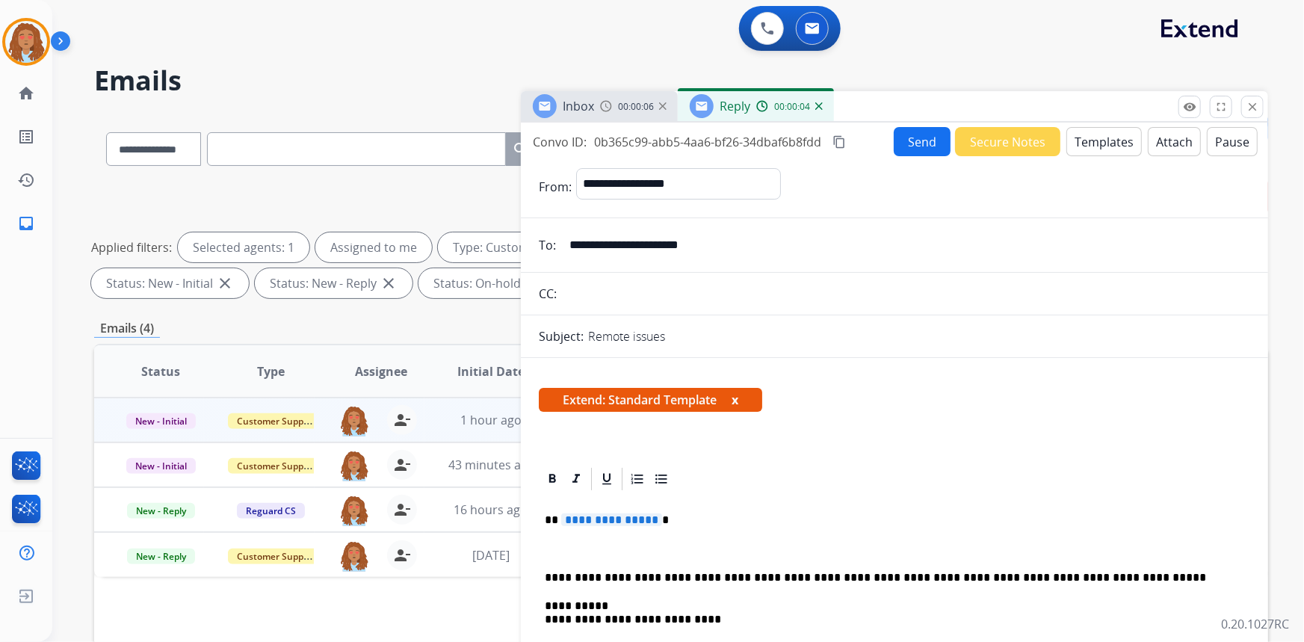
click at [666, 522] on p "**********" at bounding box center [889, 519] width 688 height 13
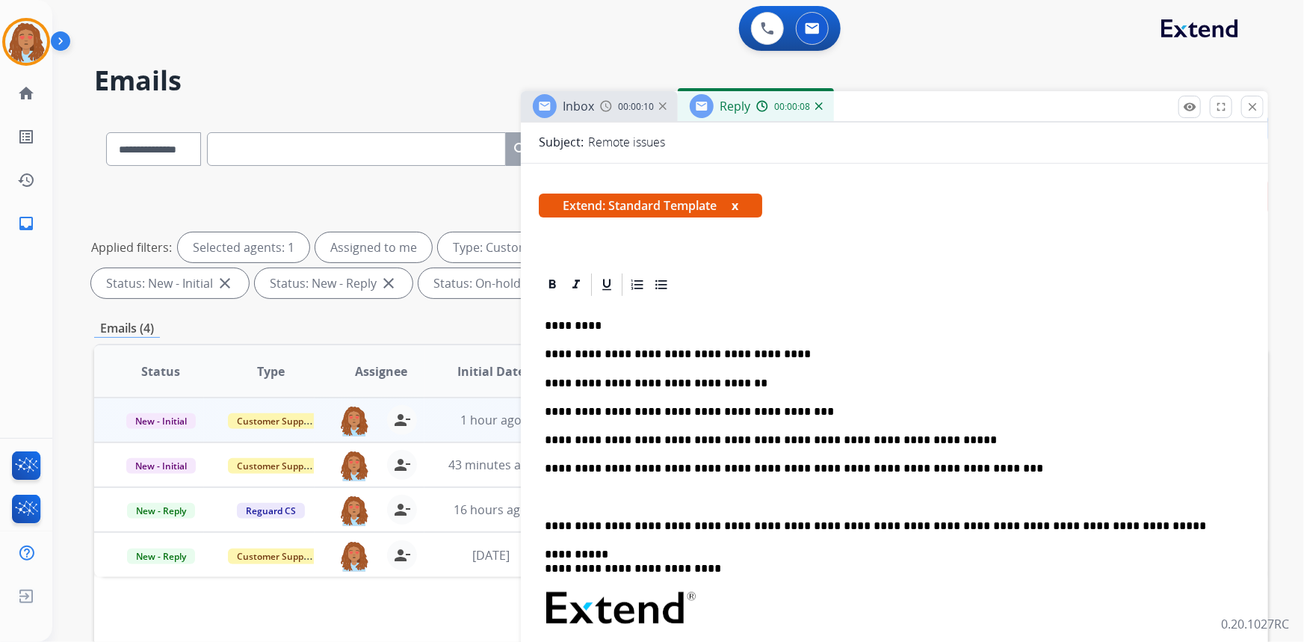
scroll to position [203, 0]
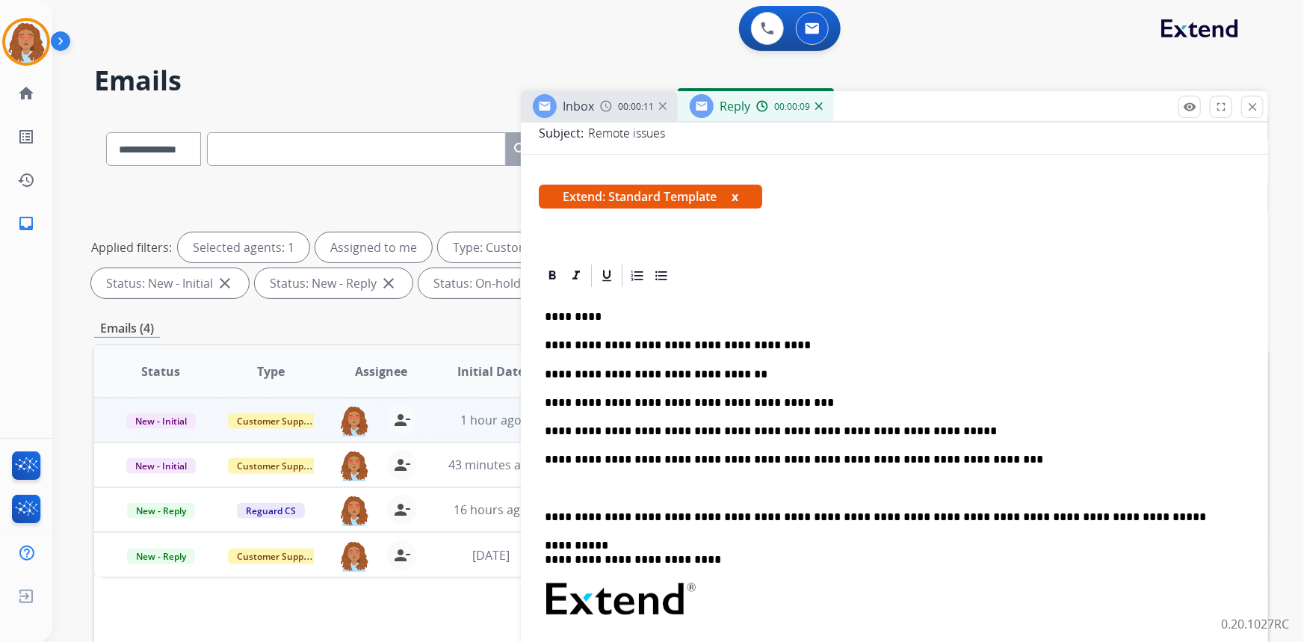
click at [543, 513] on div "**********" at bounding box center [894, 573] width 711 height 569
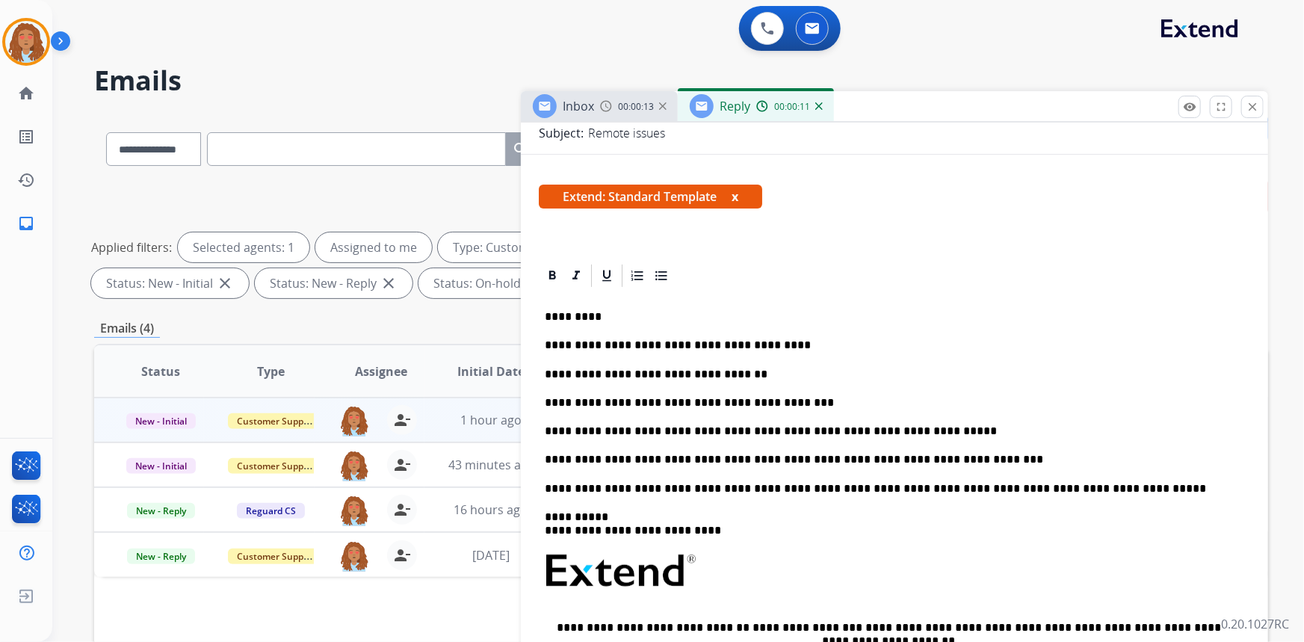
scroll to position [0, 0]
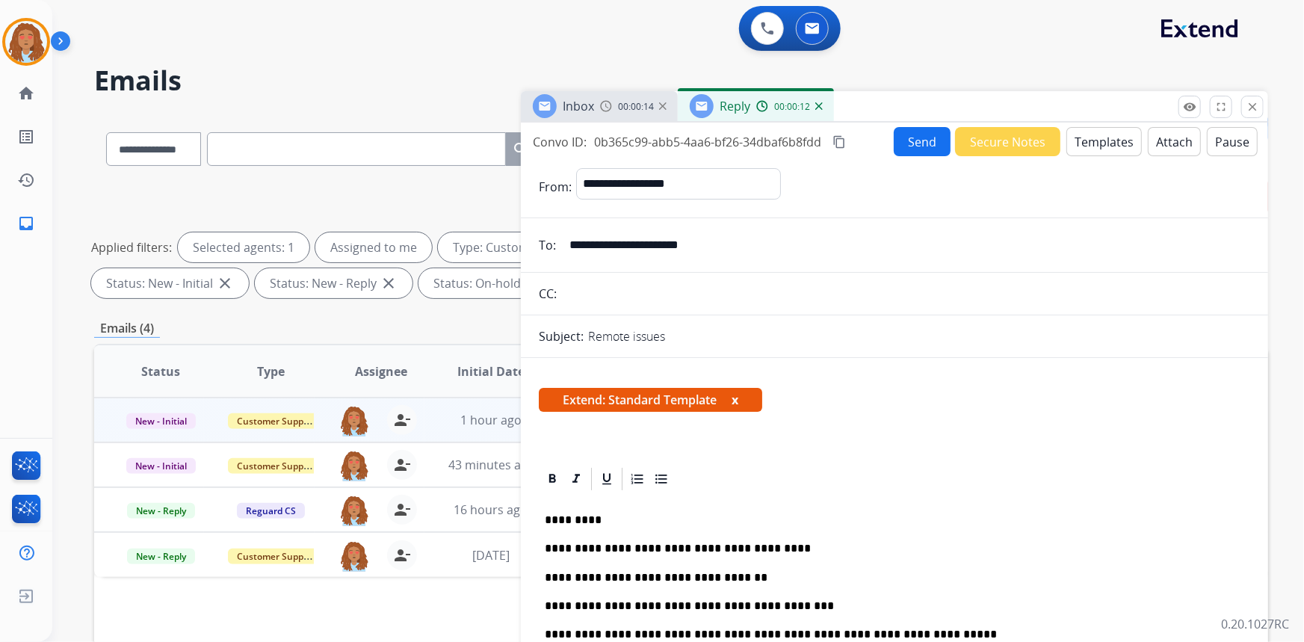
click at [728, 327] on div "Remote issues" at bounding box center [919, 336] width 662 height 18
click at [687, 338] on div "Remote issues" at bounding box center [919, 336] width 662 height 18
click at [911, 141] on button "Send" at bounding box center [922, 141] width 57 height 29
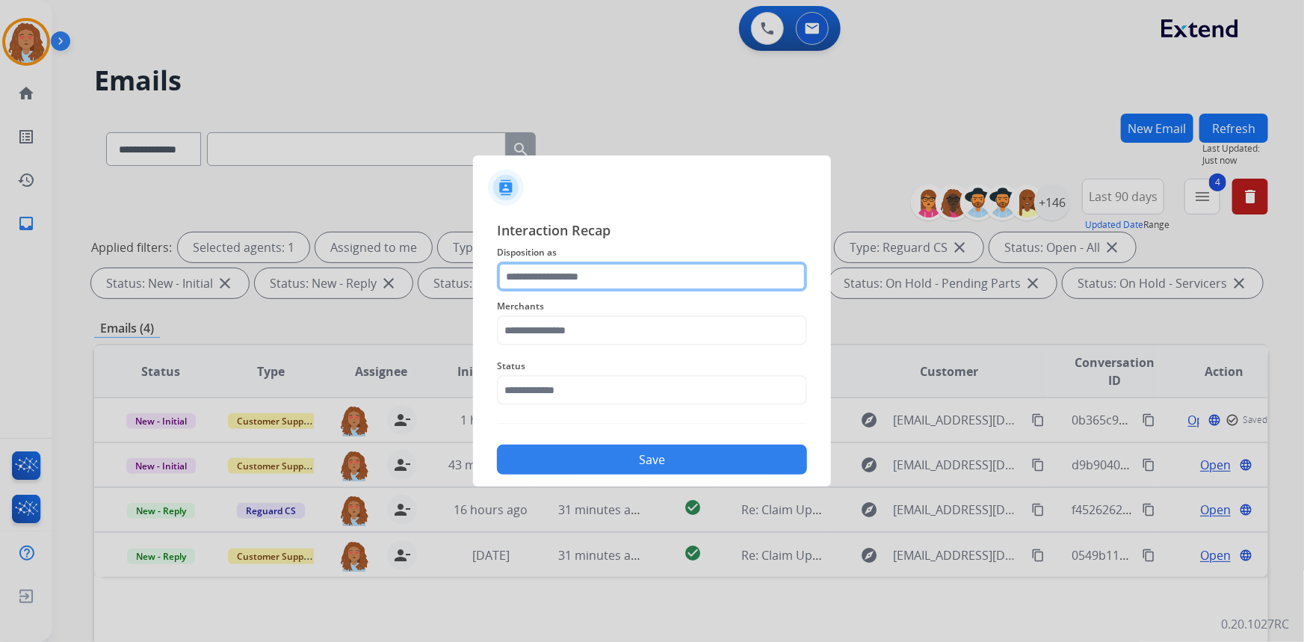
click at [593, 277] on input "text" at bounding box center [652, 277] width 310 height 30
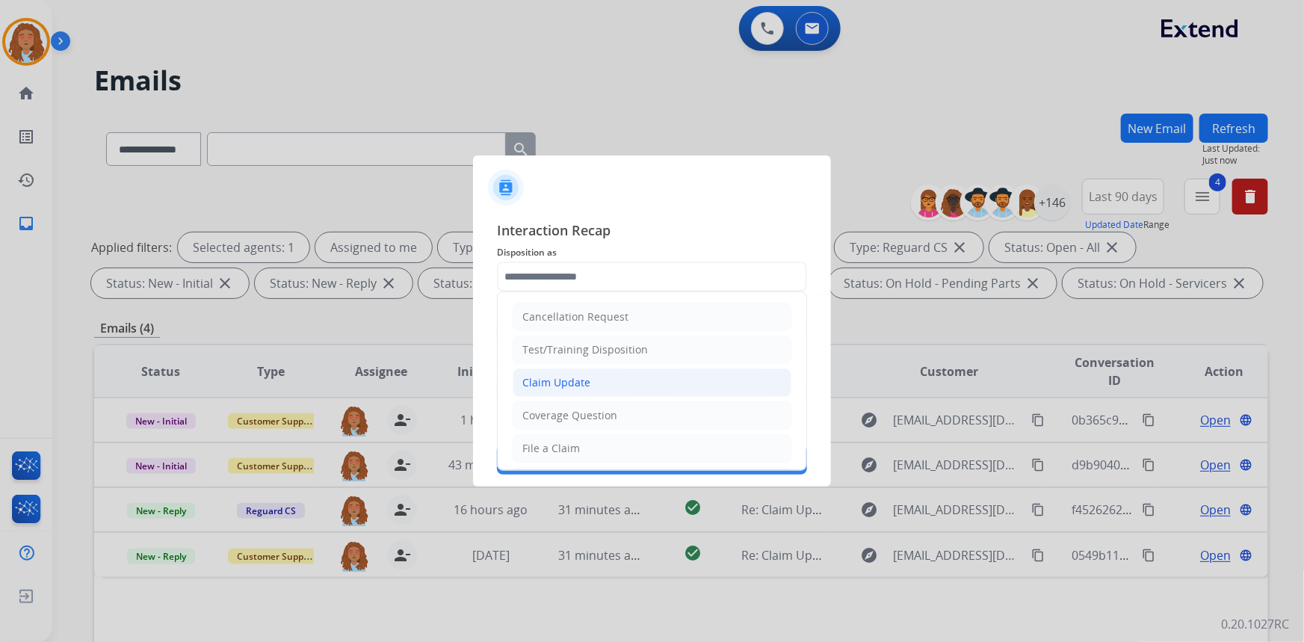
click at [595, 375] on li "Claim Update" at bounding box center [652, 382] width 279 height 28
type input "**********"
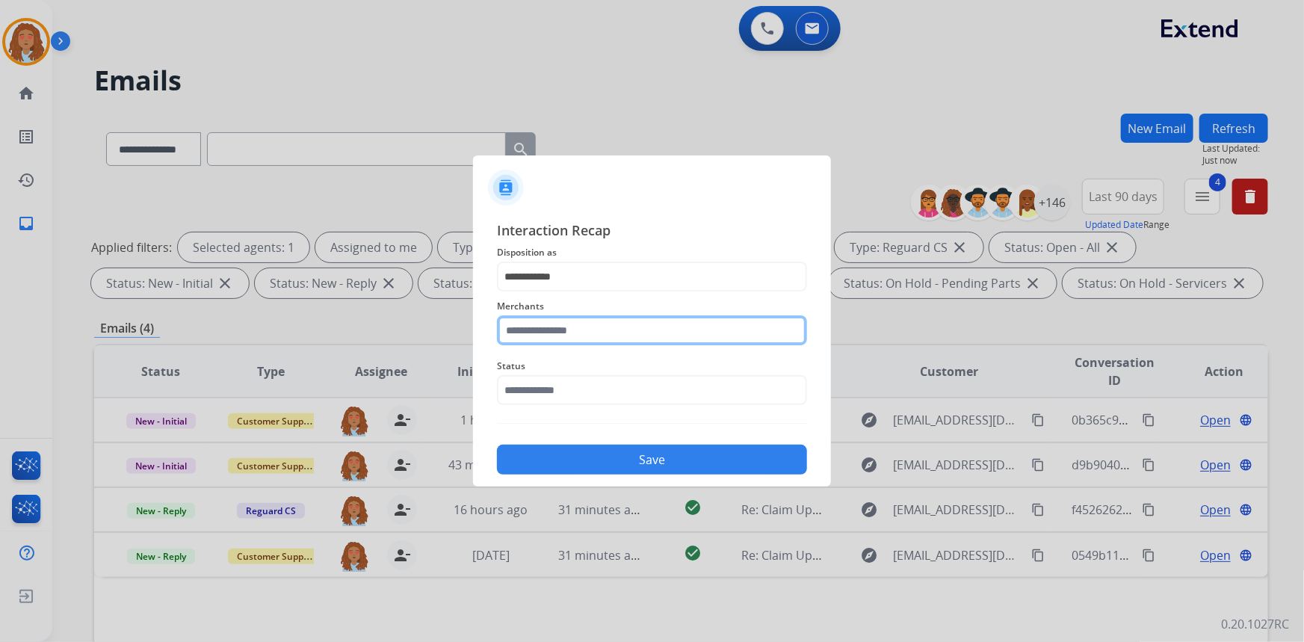
click at [579, 330] on input "text" at bounding box center [652, 330] width 310 height 30
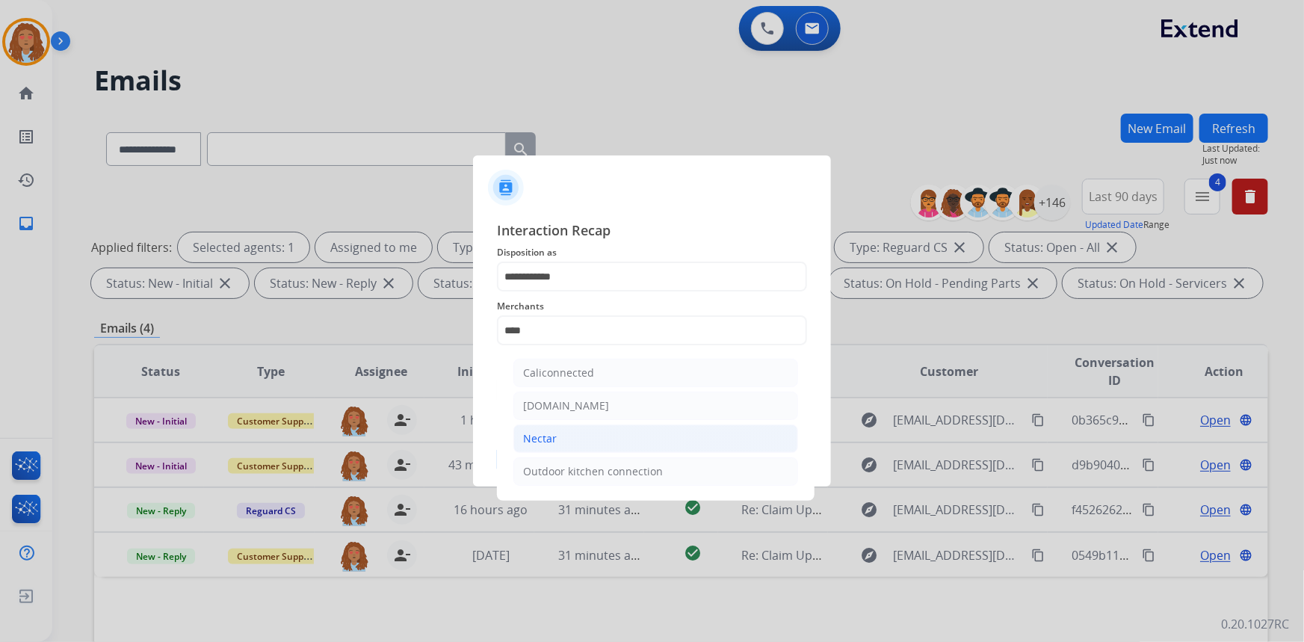
click at [563, 440] on li "Nectar" at bounding box center [655, 438] width 285 height 28
type input "******"
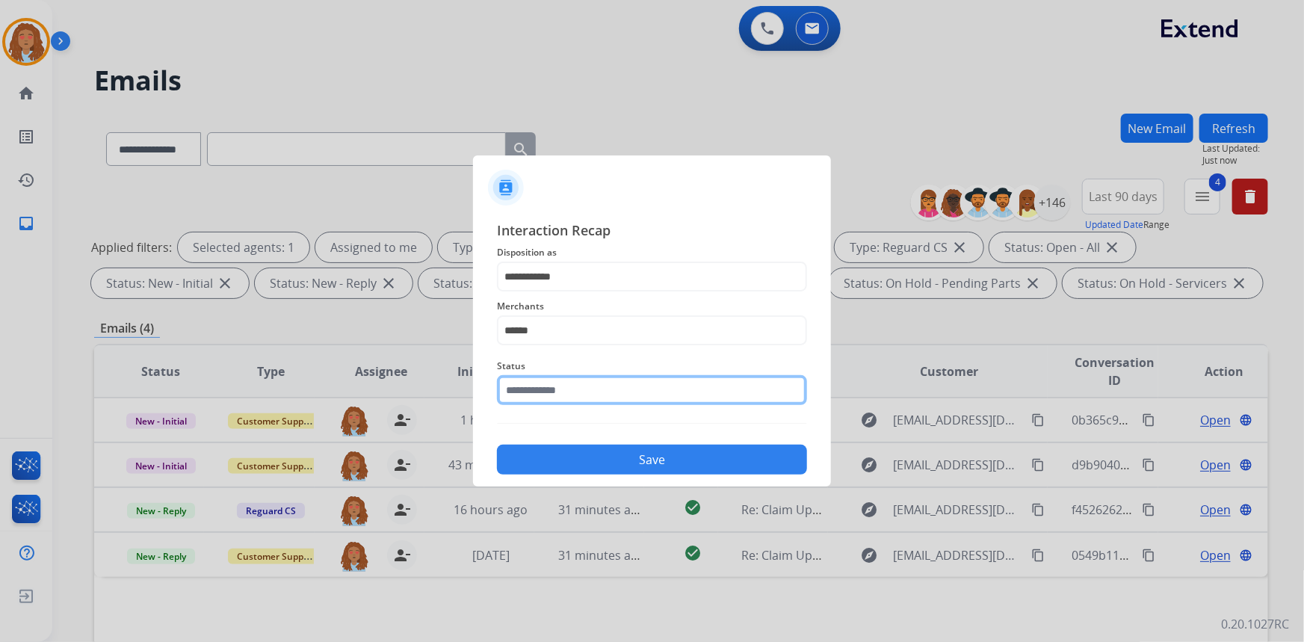
click at [568, 393] on input "text" at bounding box center [652, 390] width 310 height 30
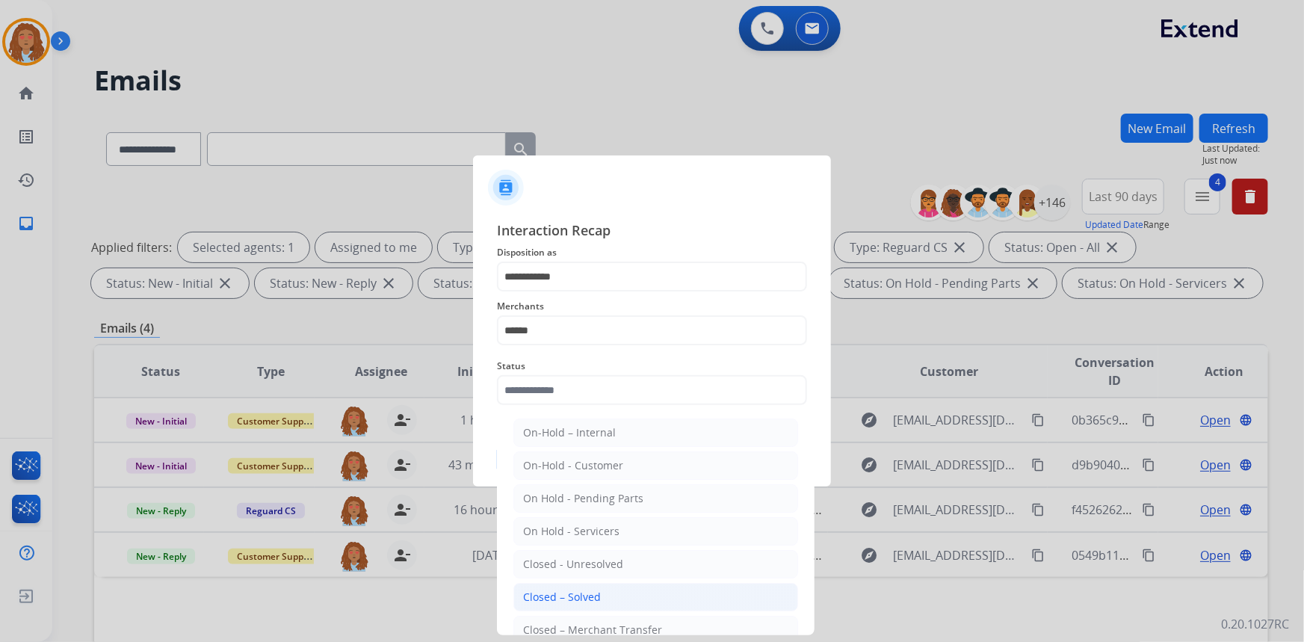
click at [580, 590] on div "Closed – Solved" at bounding box center [562, 597] width 78 height 15
type input "**********"
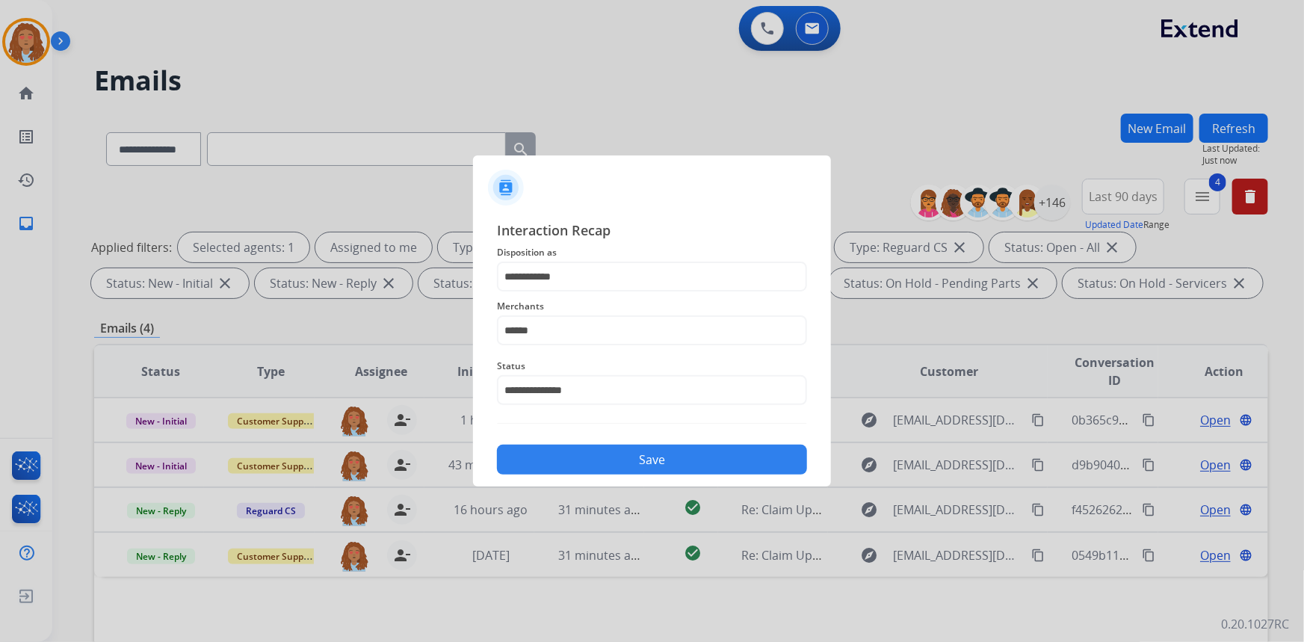
click at [598, 464] on button "Save" at bounding box center [652, 460] width 310 height 30
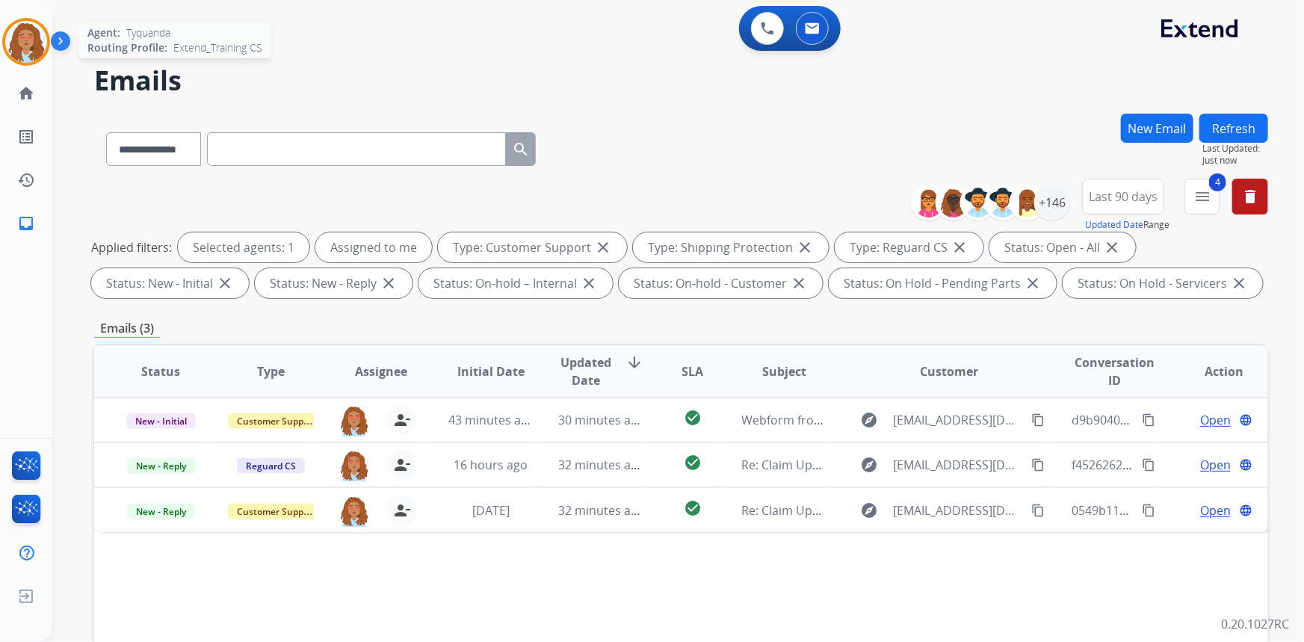
click at [31, 54] on img at bounding box center [26, 42] width 42 height 42
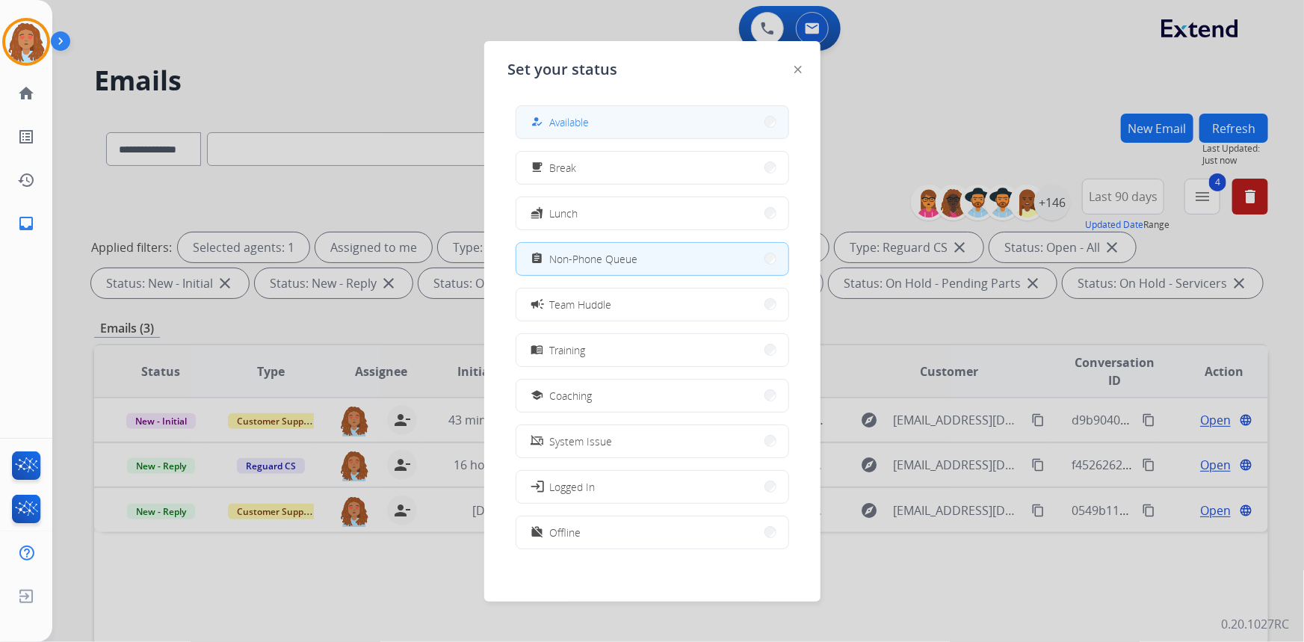
click at [616, 119] on button "how_to_reg Available" at bounding box center [652, 122] width 272 height 32
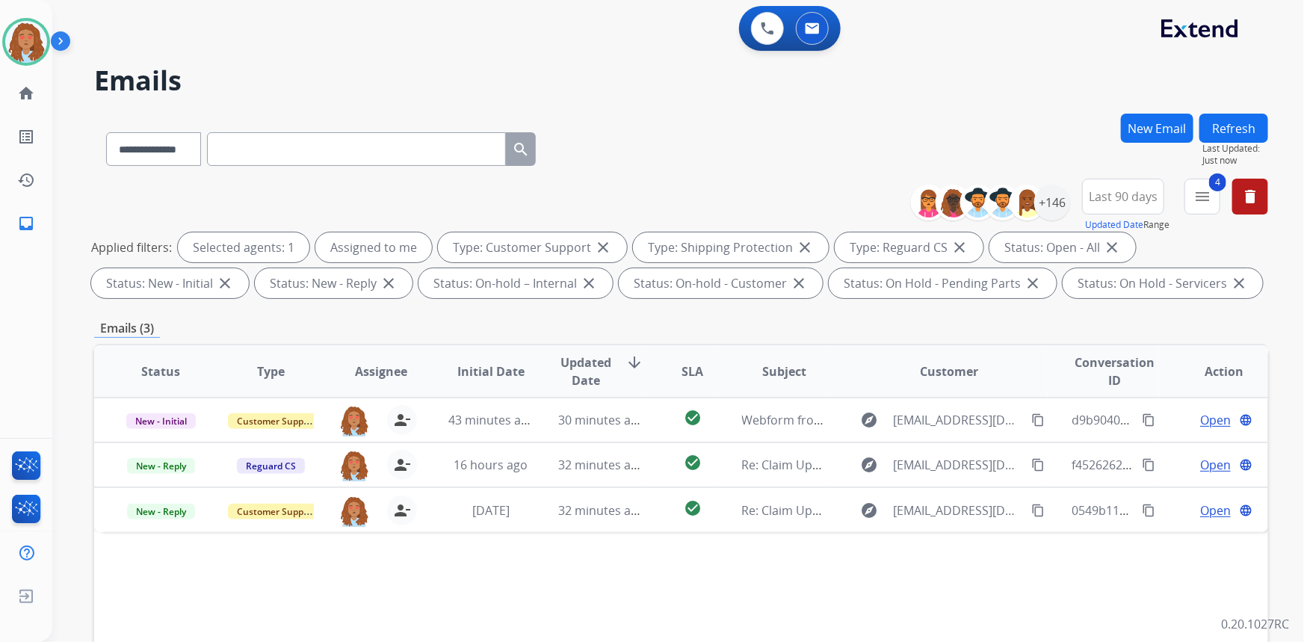
click at [1231, 127] on button "Refresh" at bounding box center [1233, 128] width 69 height 29
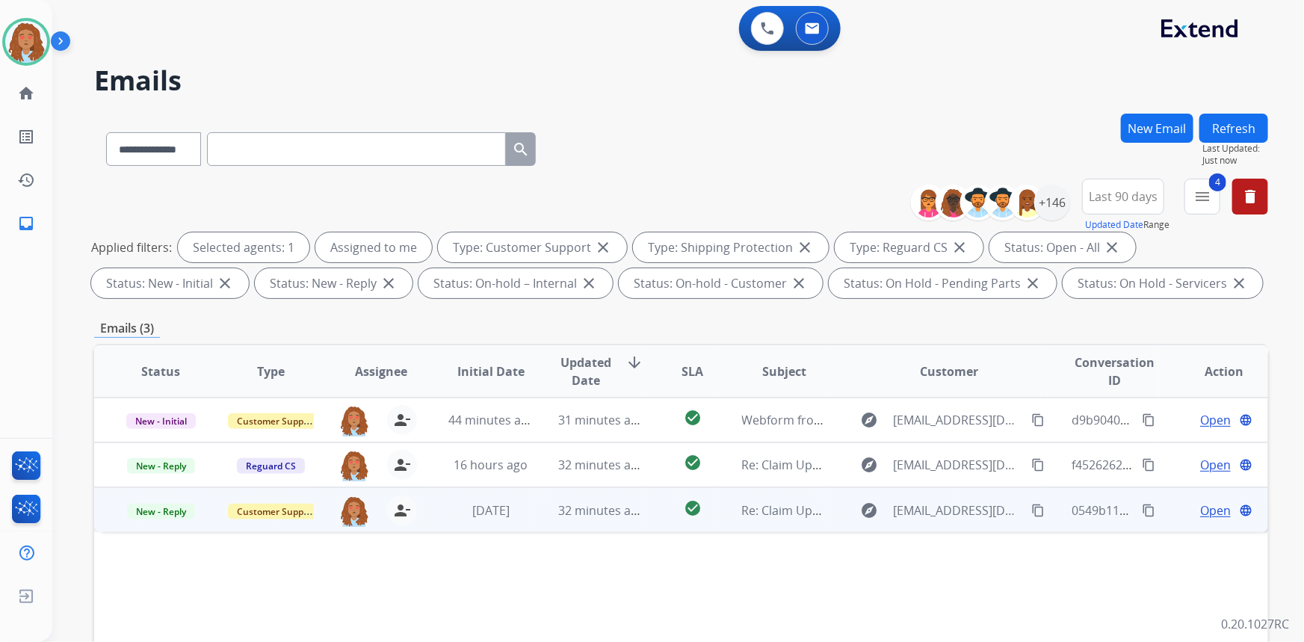
click at [942, 525] on td "explore [EMAIL_ADDRESS][DOMAIN_NAME] content_copy" at bounding box center [938, 509] width 220 height 45
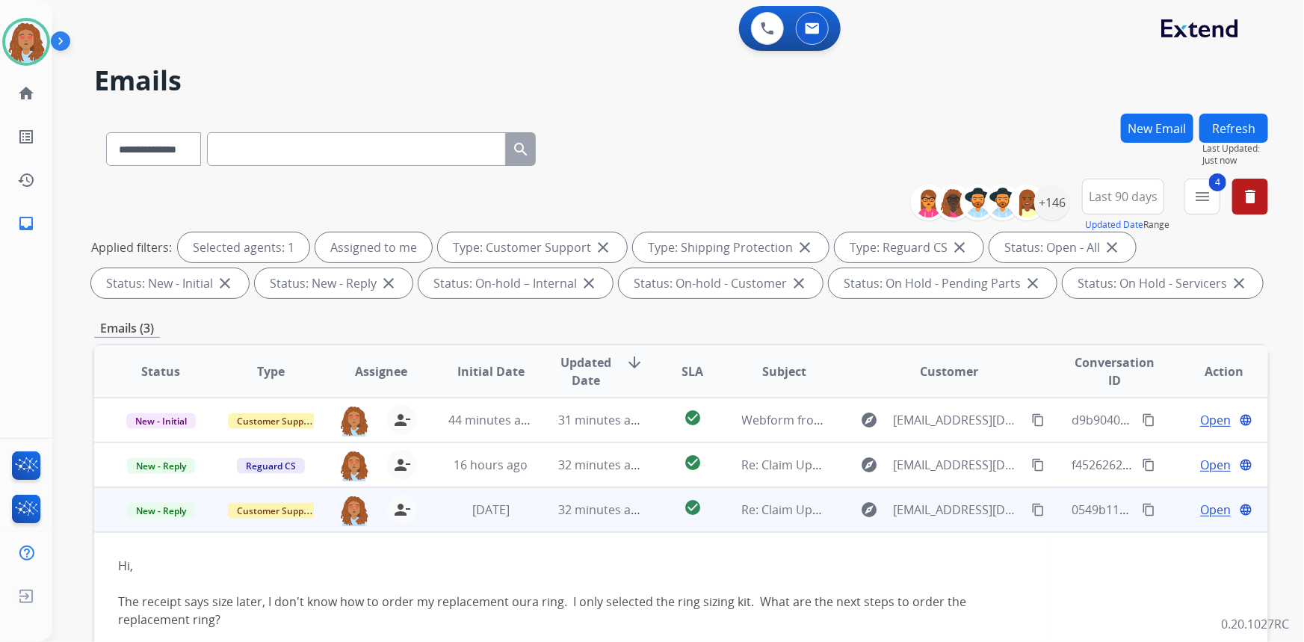
click at [1031, 508] on mat-icon "content_copy" at bounding box center [1037, 509] width 13 height 13
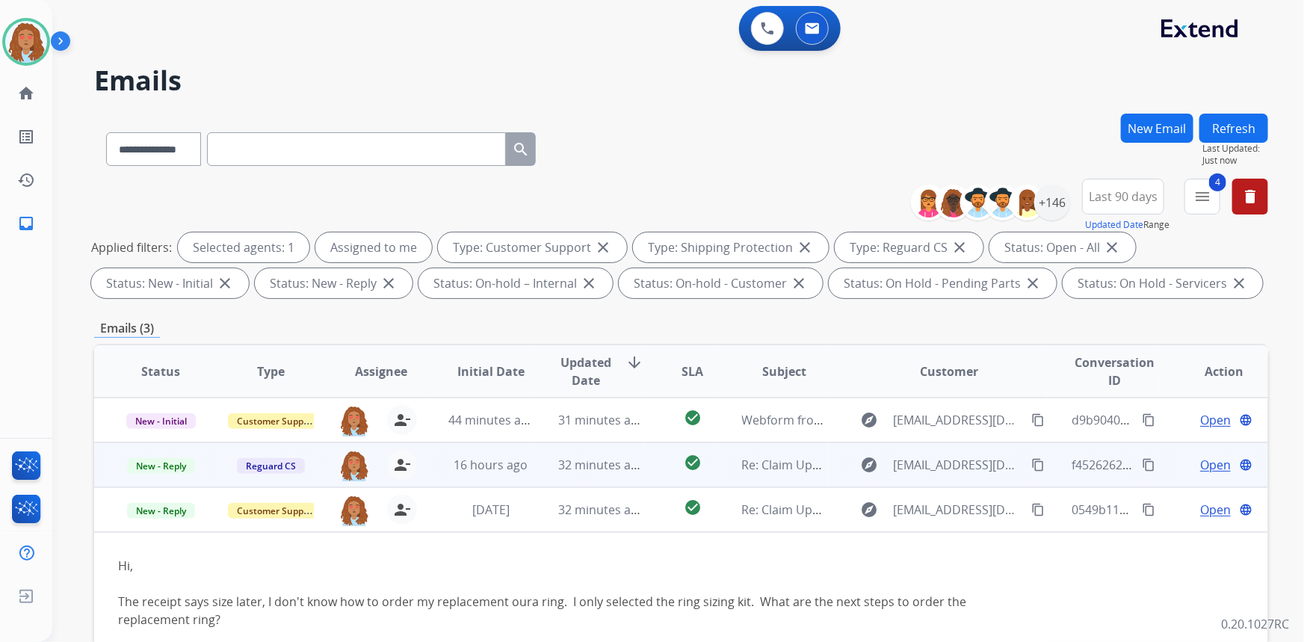
click at [1031, 466] on mat-icon "content_copy" at bounding box center [1037, 464] width 13 height 13
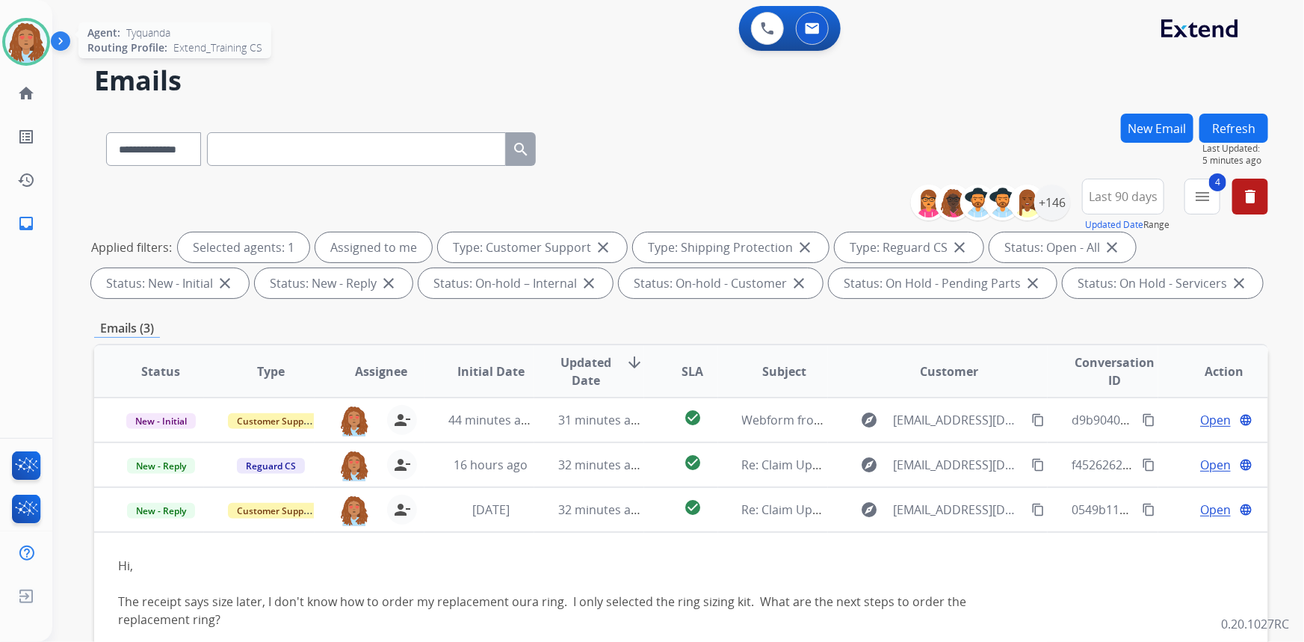
click at [30, 40] on img at bounding box center [26, 42] width 42 height 42
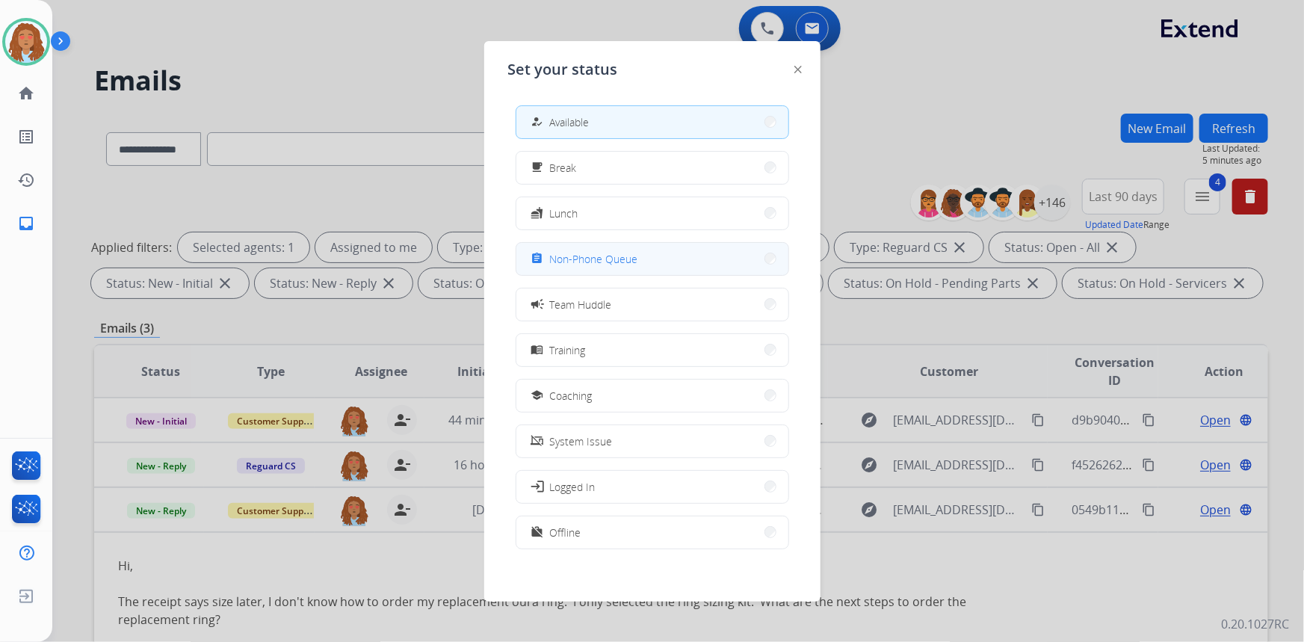
click at [636, 256] on span "Non-Phone Queue" at bounding box center [594, 259] width 88 height 16
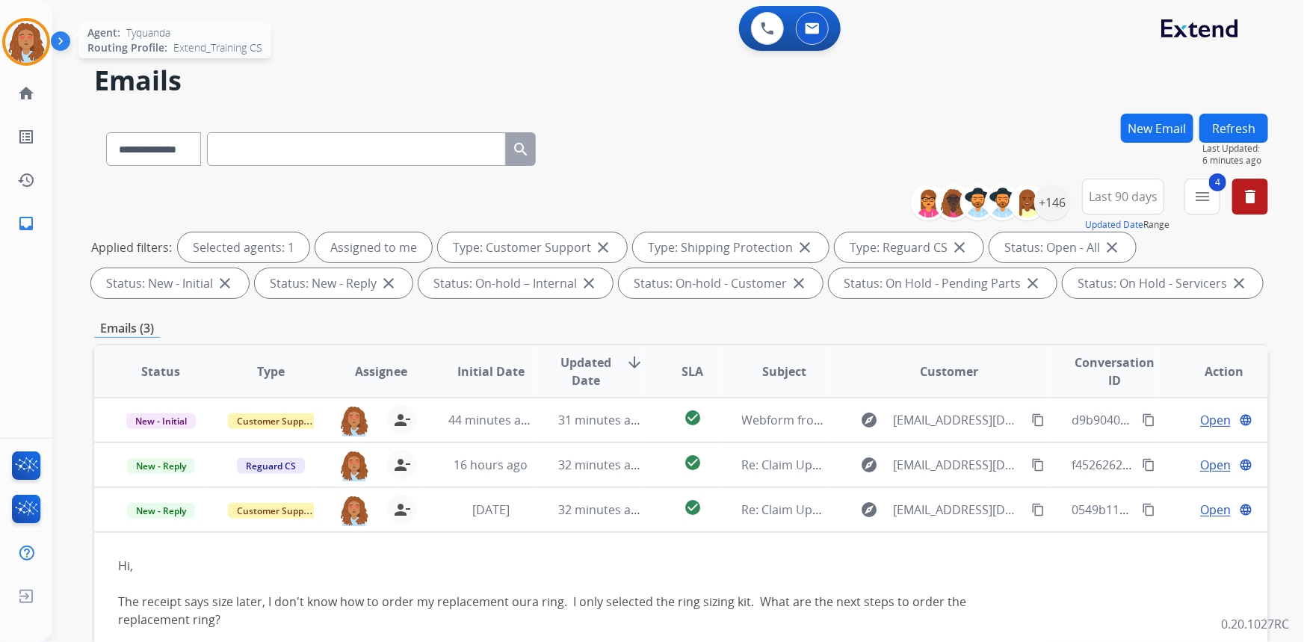
click at [25, 49] on img at bounding box center [26, 42] width 42 height 42
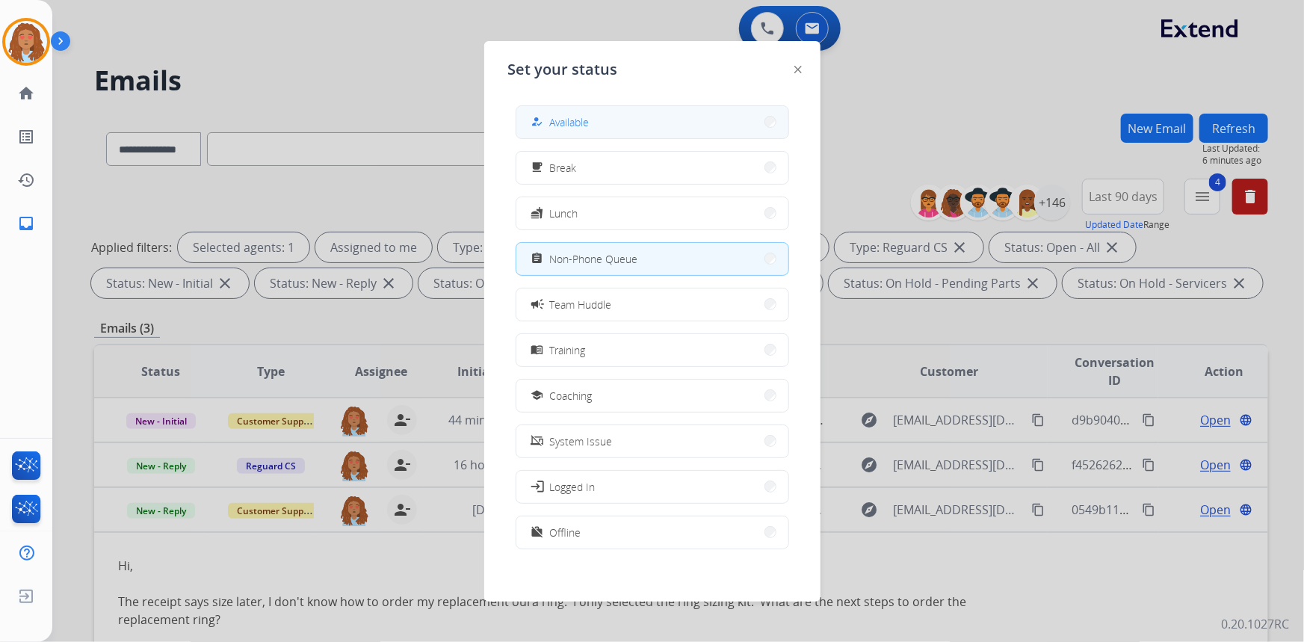
click at [610, 132] on button "how_to_reg Available" at bounding box center [652, 122] width 272 height 32
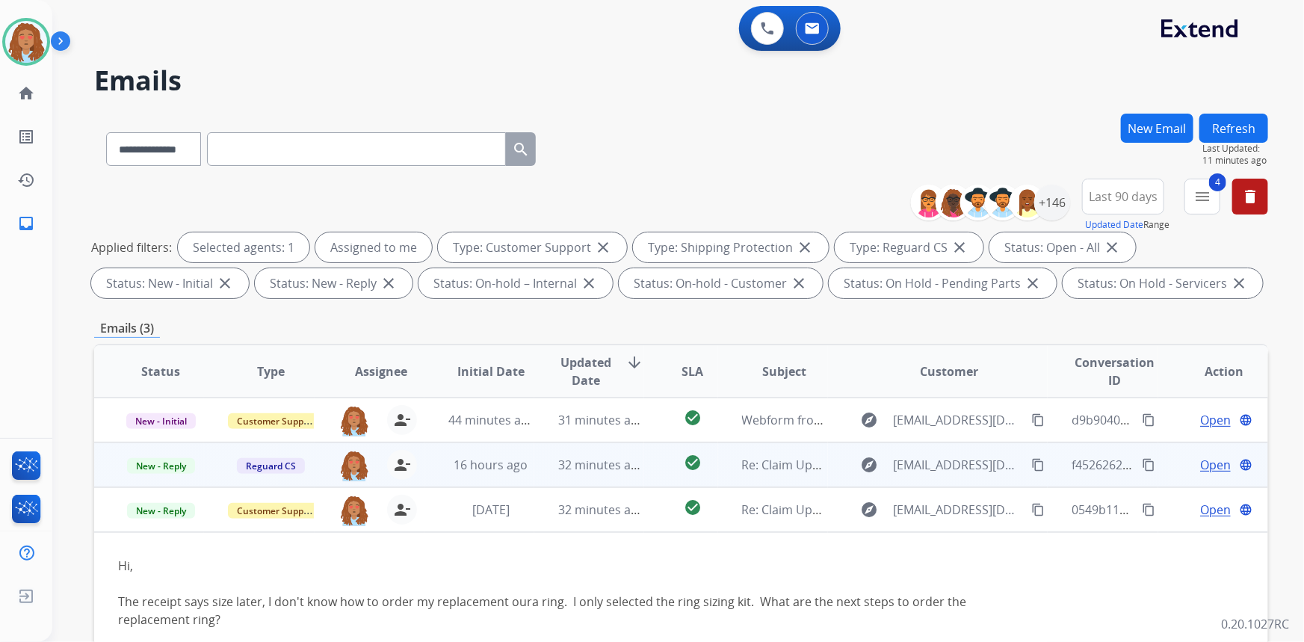
click at [979, 478] on td "explore [EMAIL_ADDRESS][DOMAIN_NAME] content_copy" at bounding box center [938, 464] width 220 height 45
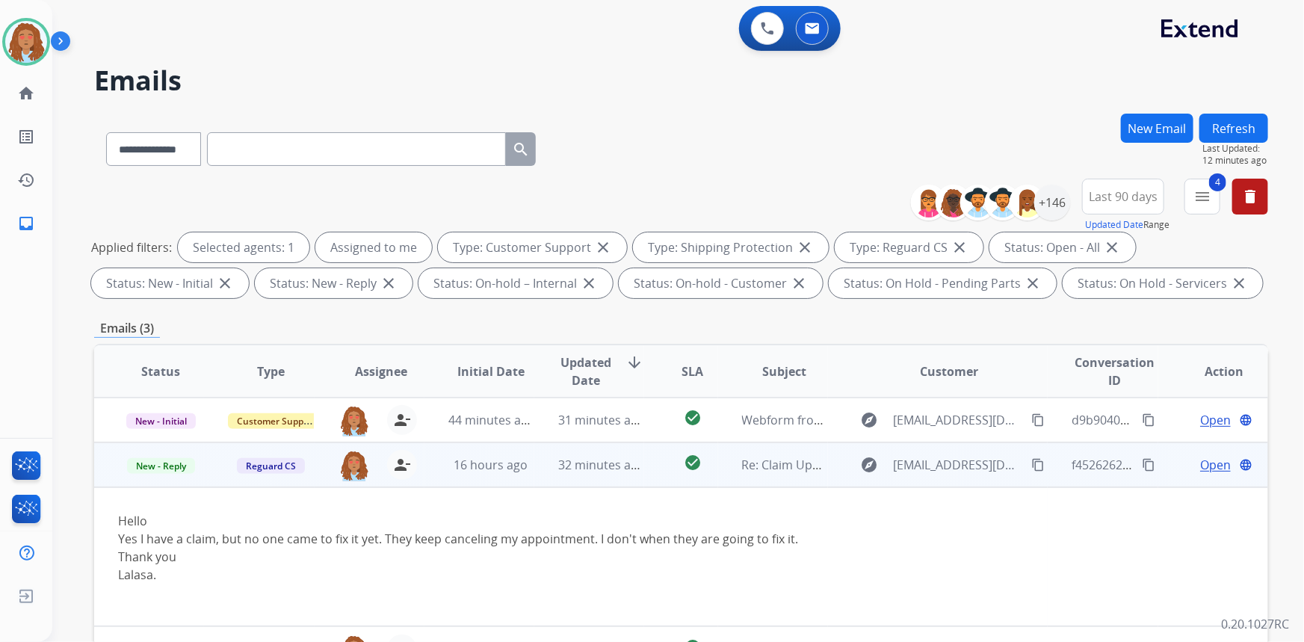
click at [928, 480] on td "explore [EMAIL_ADDRESS][DOMAIN_NAME] content_copy" at bounding box center [938, 464] width 220 height 45
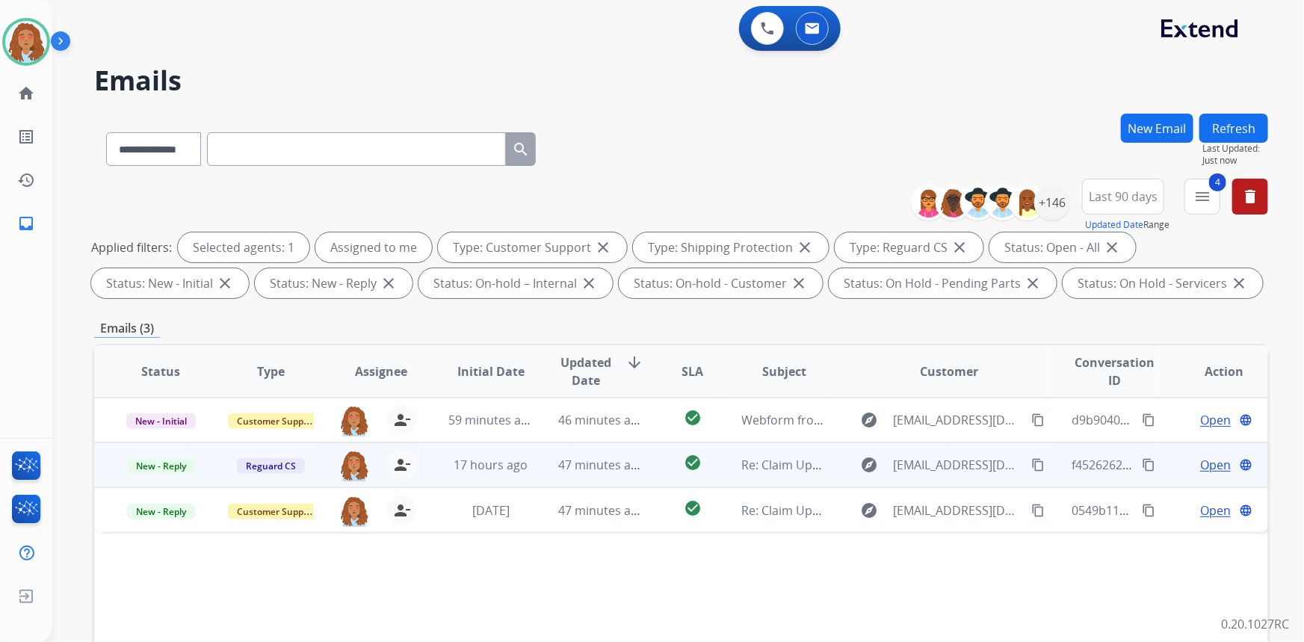
click at [1142, 466] on mat-icon "content_copy" at bounding box center [1148, 464] width 13 height 13
click at [1211, 465] on span "Open" at bounding box center [1215, 465] width 31 height 18
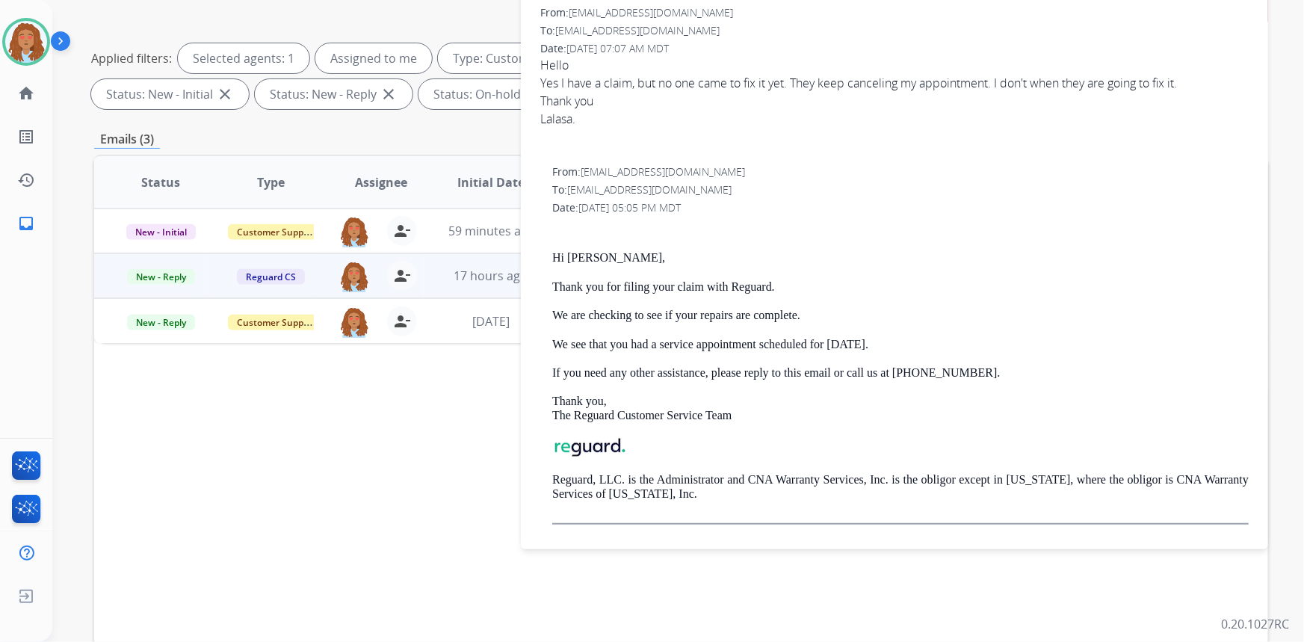
scroll to position [203, 0]
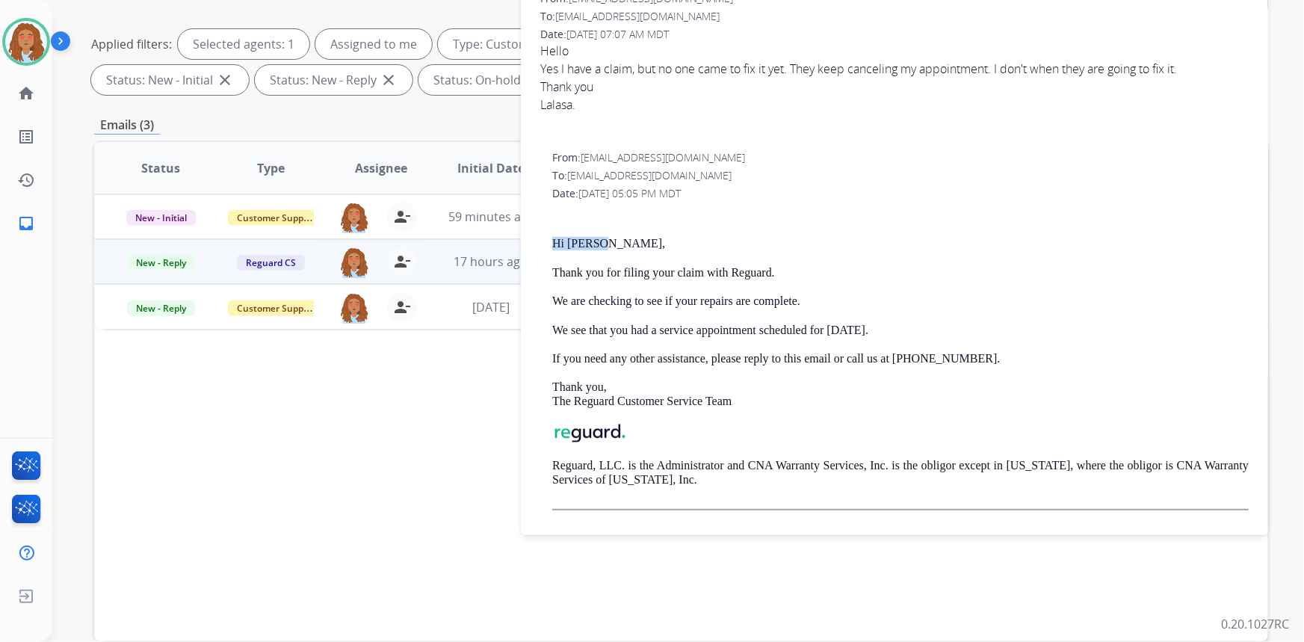
drag, startPoint x: 598, startPoint y: 242, endPoint x: 553, endPoint y: 242, distance: 44.8
click at [553, 242] on p "Hi [PERSON_NAME]," at bounding box center [900, 243] width 697 height 13
copy p "Hi Lalasa"
click at [745, 294] on p "We are checking to see if your repairs are complete." at bounding box center [900, 300] width 697 height 13
drag, startPoint x: 782, startPoint y: 270, endPoint x: 543, endPoint y: 247, distance: 240.3
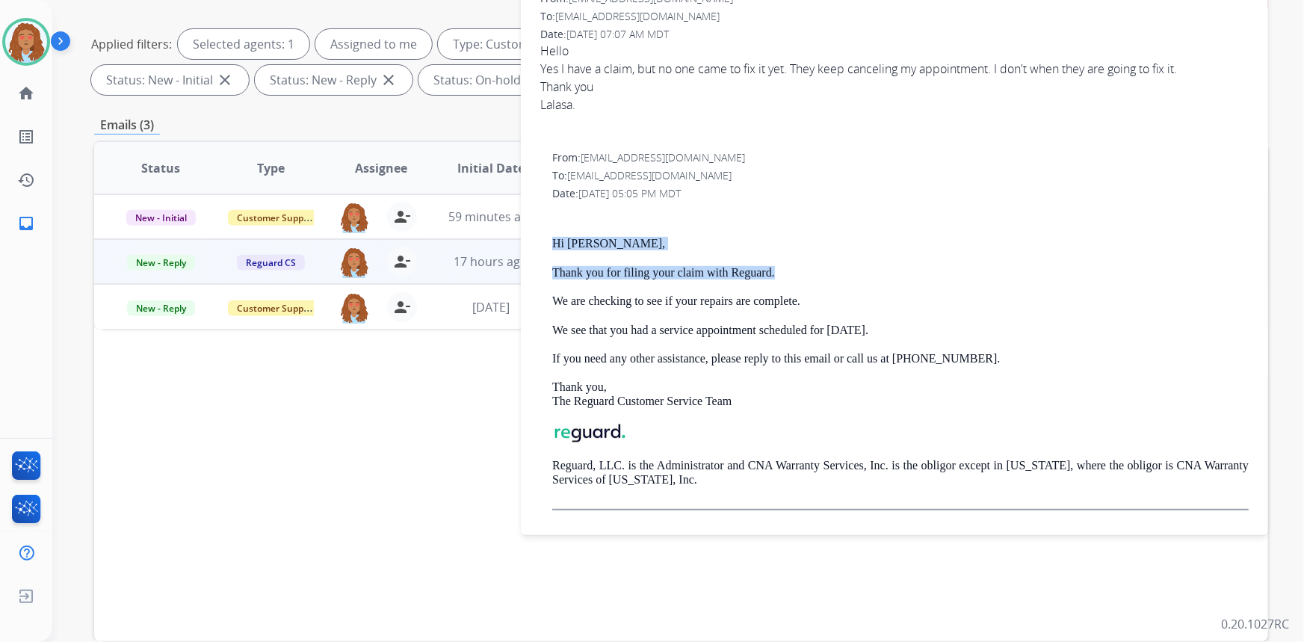
click at [543, 247] on div "From: [EMAIL_ADDRESS][DOMAIN_NAME] To: [EMAIL_ADDRESS][DOMAIN_NAME] Date: [DATE…" at bounding box center [894, 336] width 711 height 375
copy div "Hi [PERSON_NAME], Thank you for filing your claim with [PERSON_NAME]."
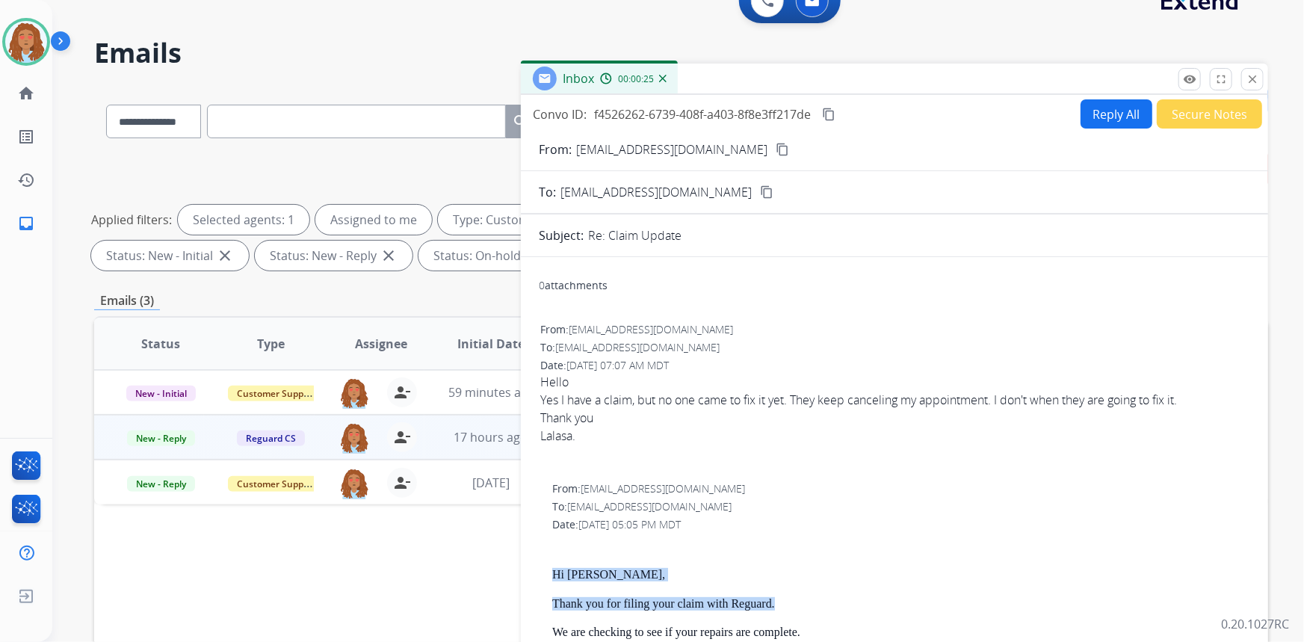
scroll to position [0, 0]
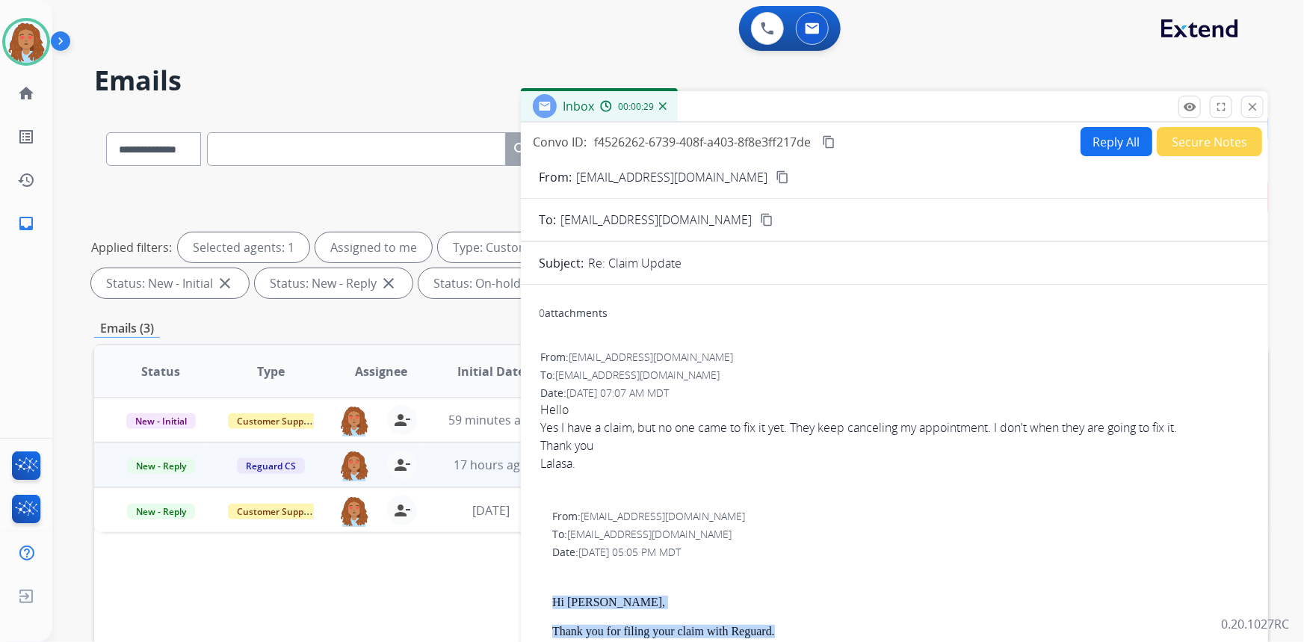
click at [1102, 144] on button "Reply All" at bounding box center [1117, 141] width 72 height 29
select select "**********"
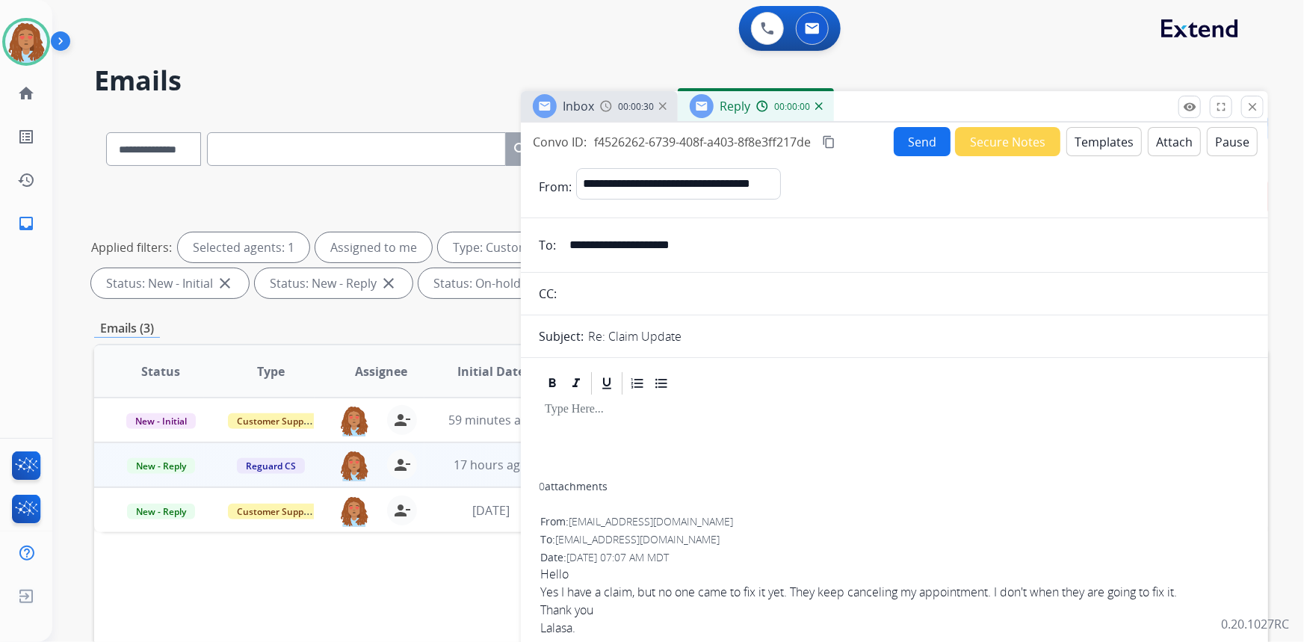
click at [1096, 140] on button "Templates" at bounding box center [1103, 141] width 75 height 29
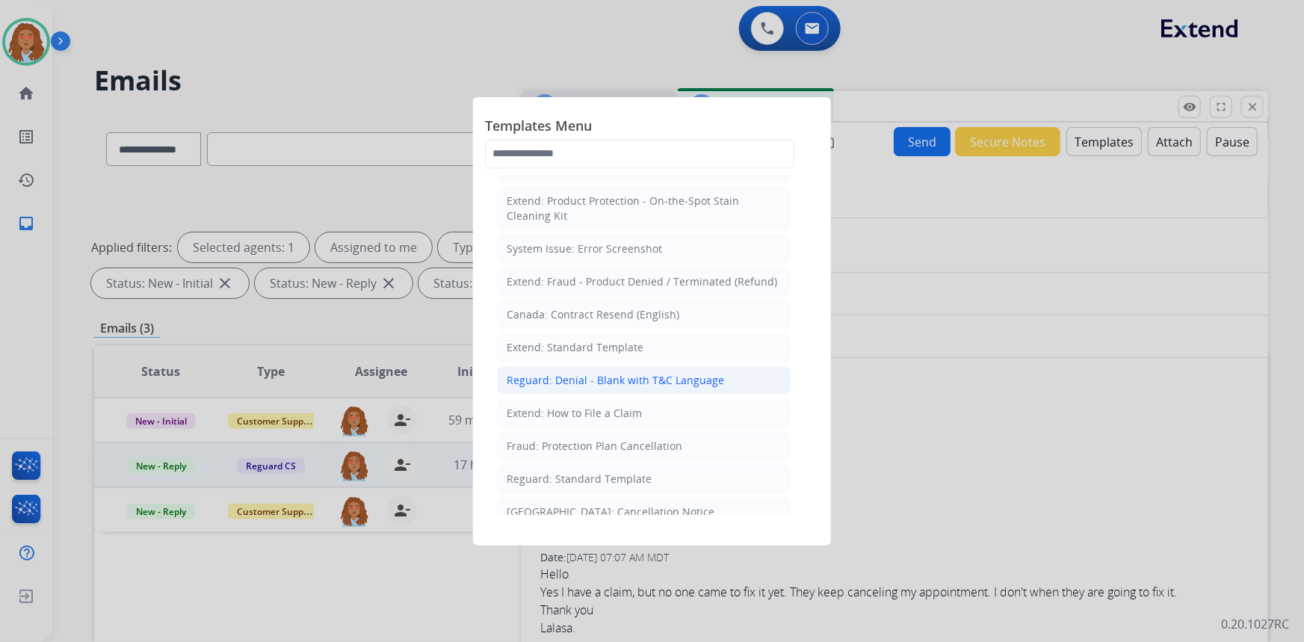
scroll to position [135, 0]
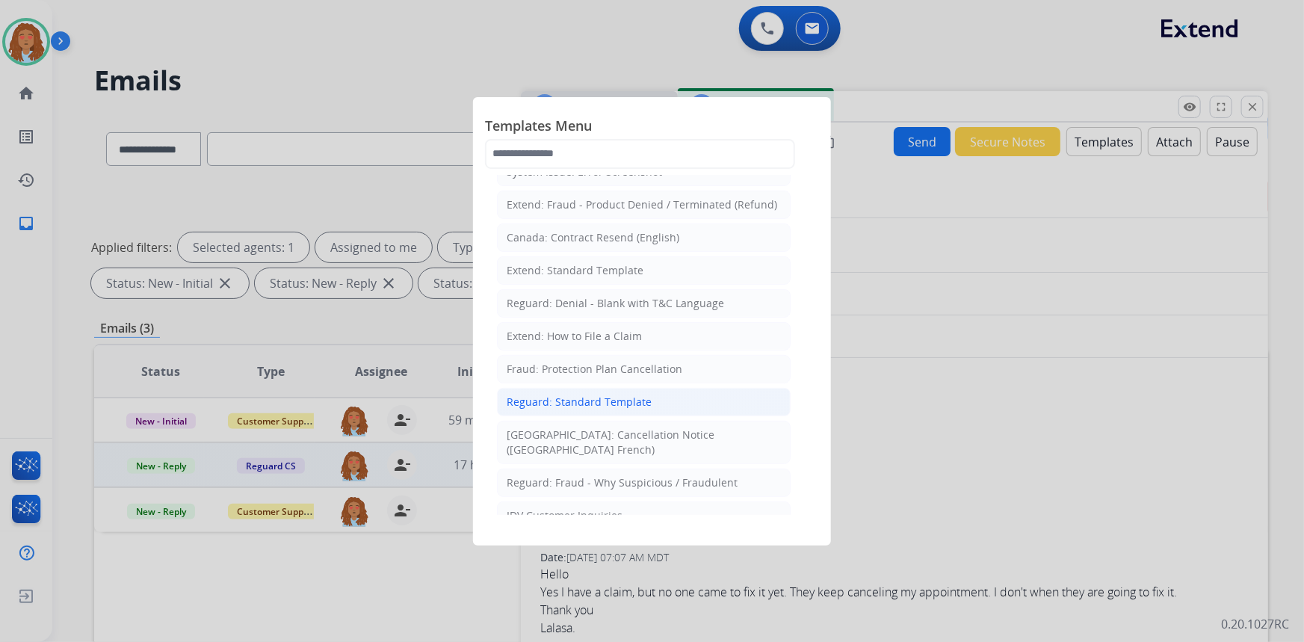
click at [602, 407] on div "Reguard: Standard Template" at bounding box center [579, 402] width 145 height 15
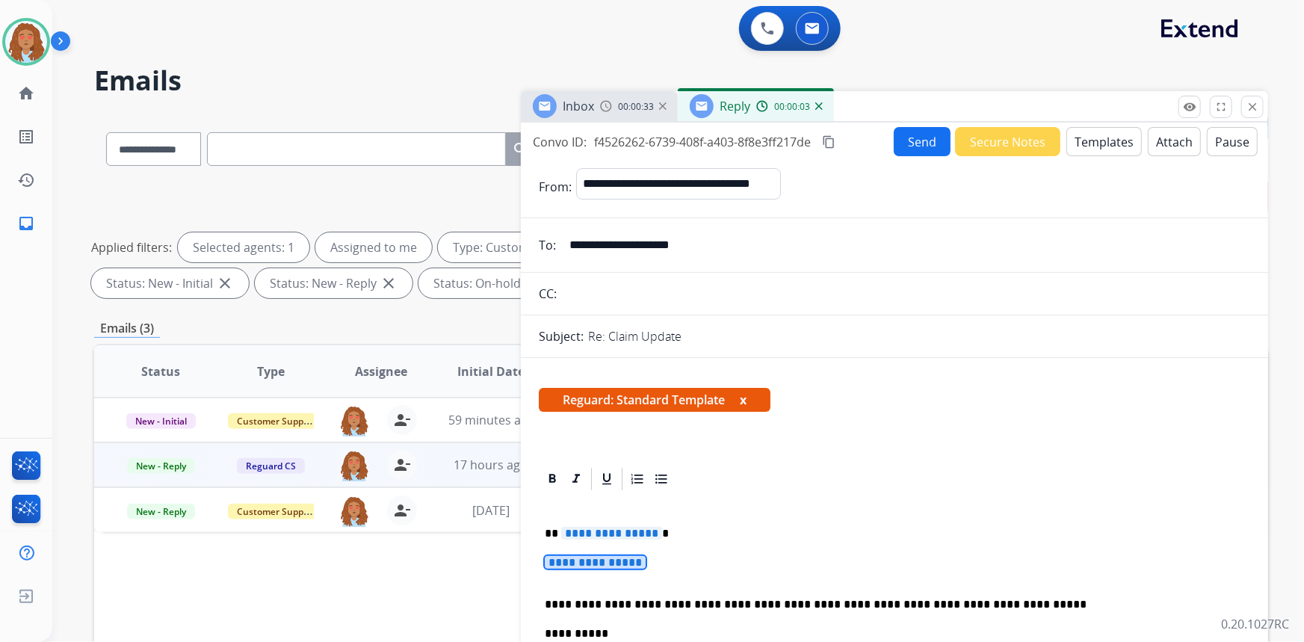
click at [632, 563] on span "**********" at bounding box center [595, 562] width 101 height 13
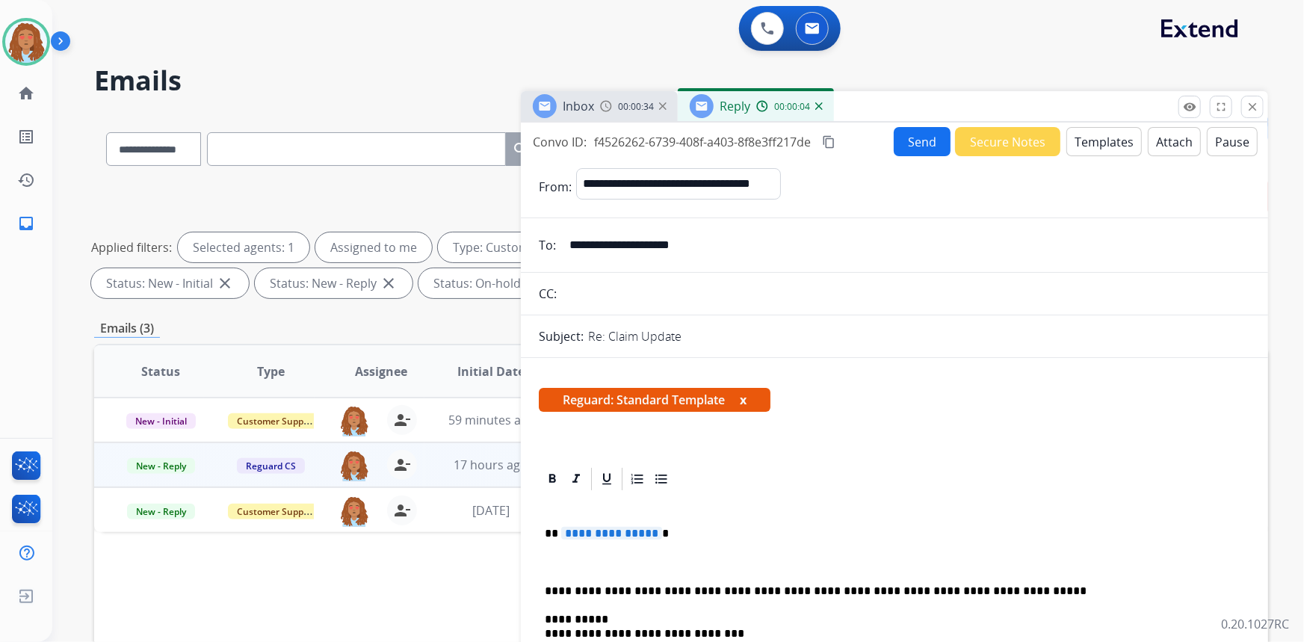
click at [679, 531] on p "**********" at bounding box center [889, 533] width 688 height 13
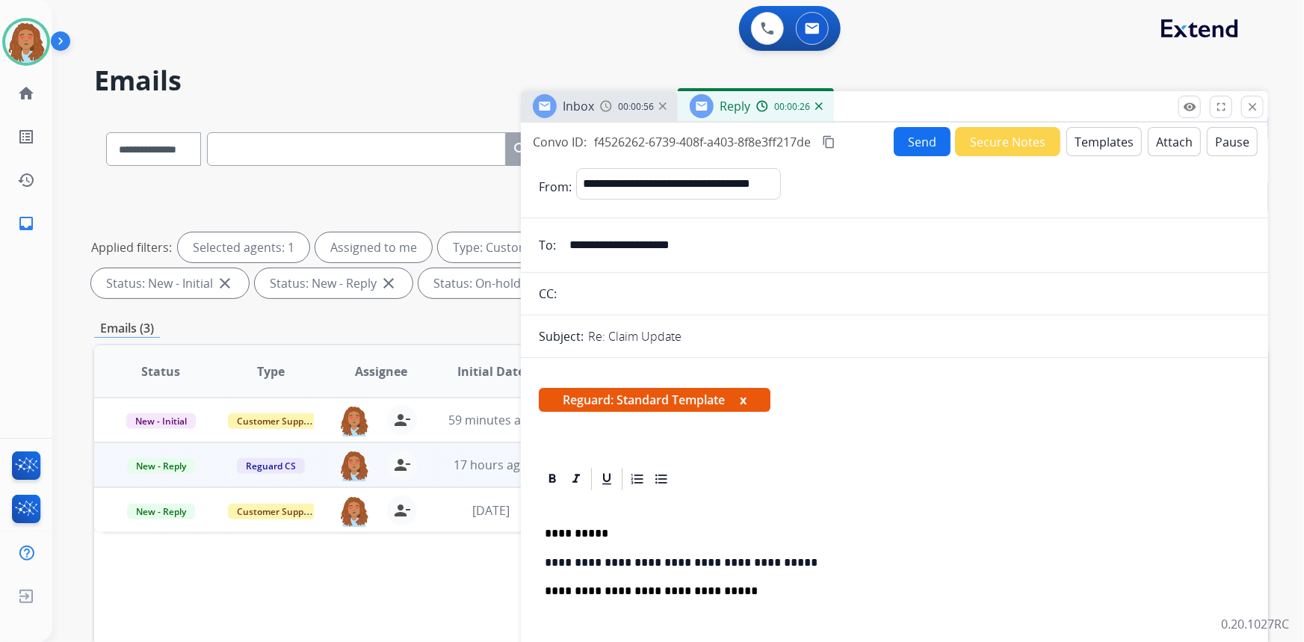
click at [755, 590] on p "**********" at bounding box center [889, 590] width 688 height 13
click at [711, 593] on p "**********" at bounding box center [889, 590] width 688 height 13
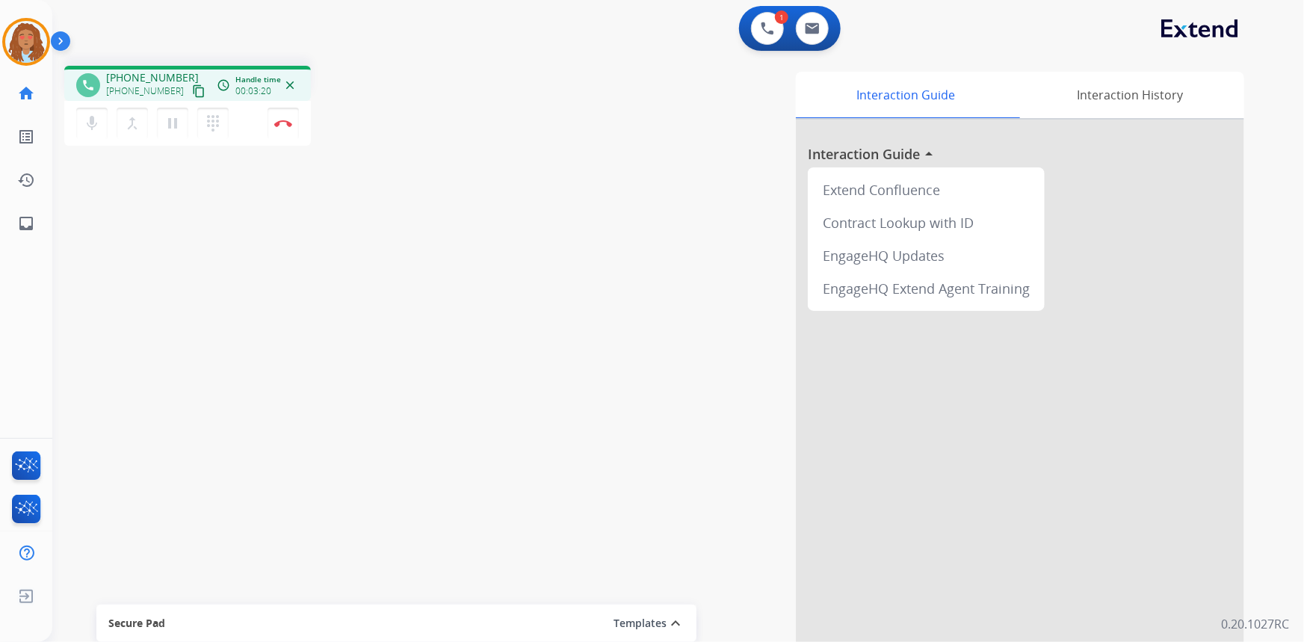
drag, startPoint x: 165, startPoint y: 101, endPoint x: 313, endPoint y: 79, distance: 149.6
click at [185, 105] on div "mic Mute merge_type Bridge pause Hold dialpad Dialpad Disconnect" at bounding box center [187, 123] width 247 height 45
click at [818, 28] on img at bounding box center [812, 28] width 15 height 12
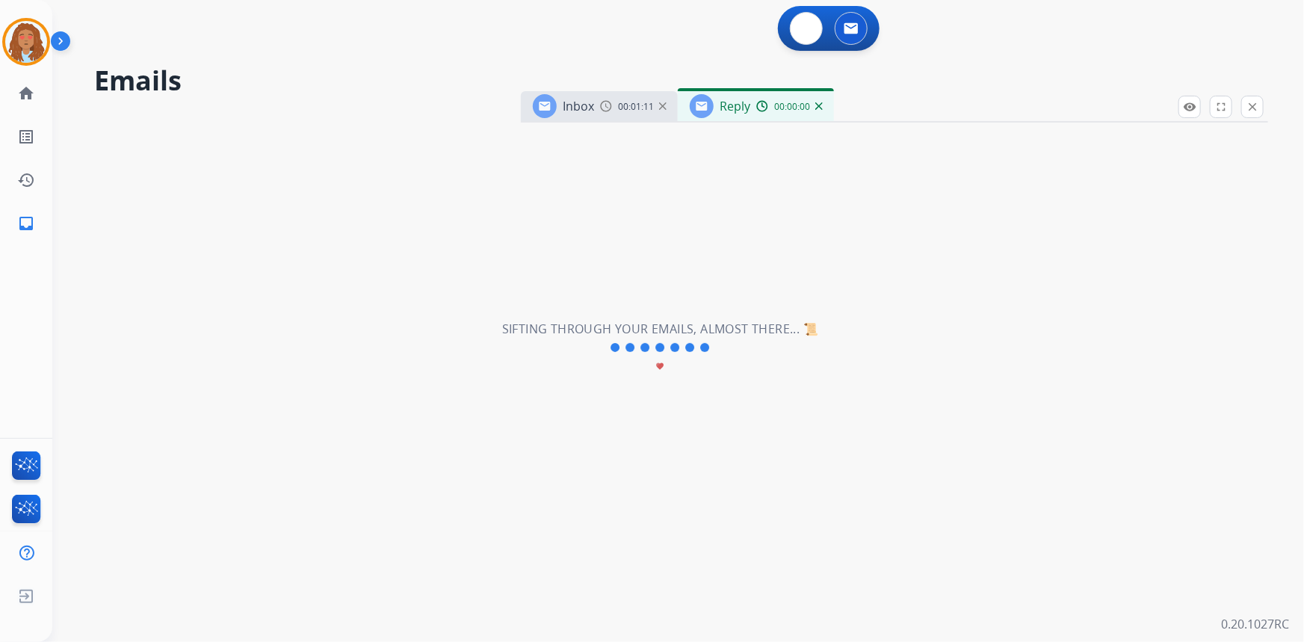
select select "**********"
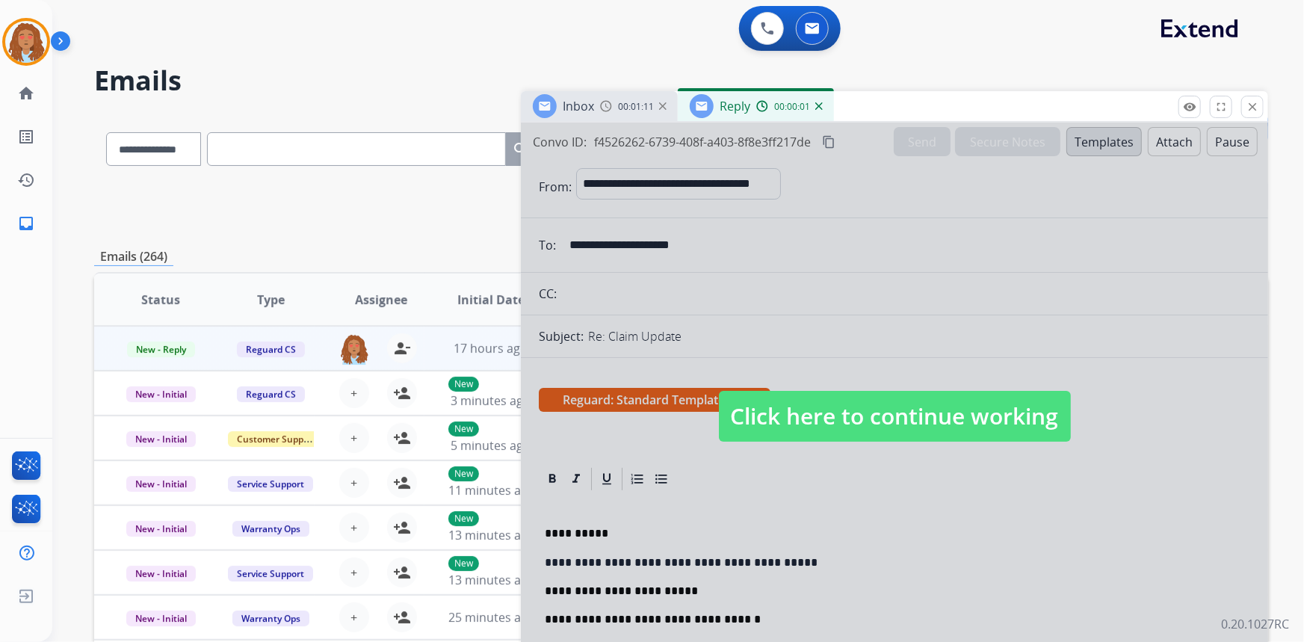
click at [812, 410] on span "Click here to continue working" at bounding box center [895, 416] width 352 height 51
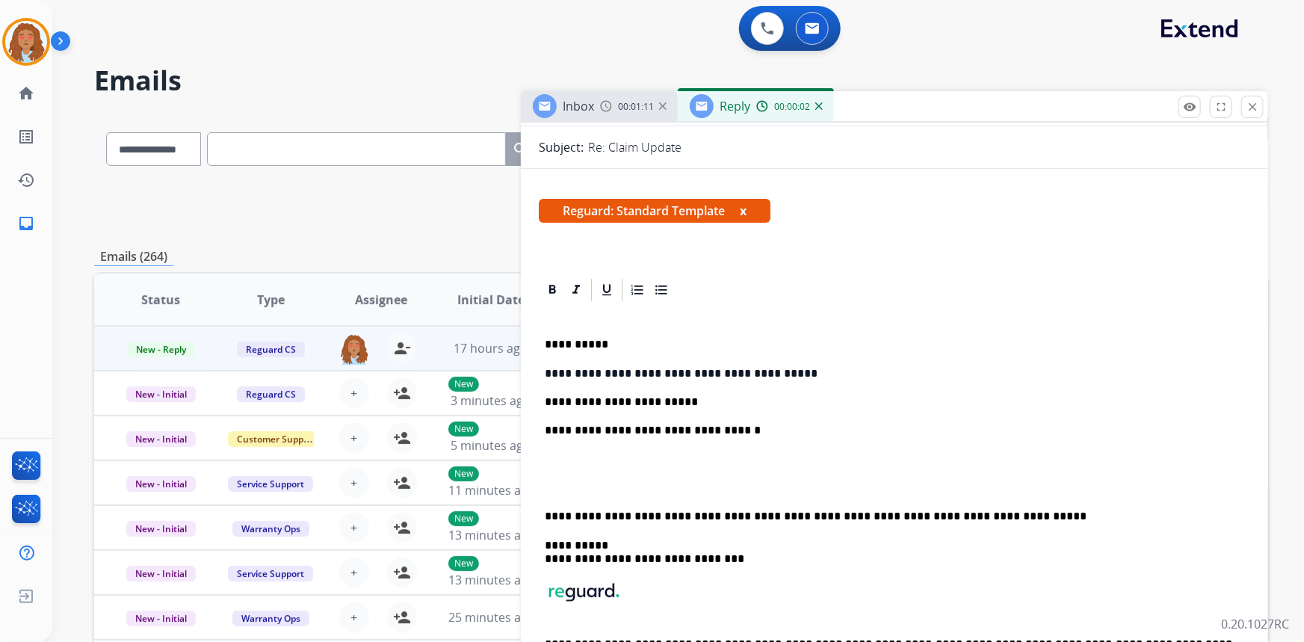
scroll to position [203, 0]
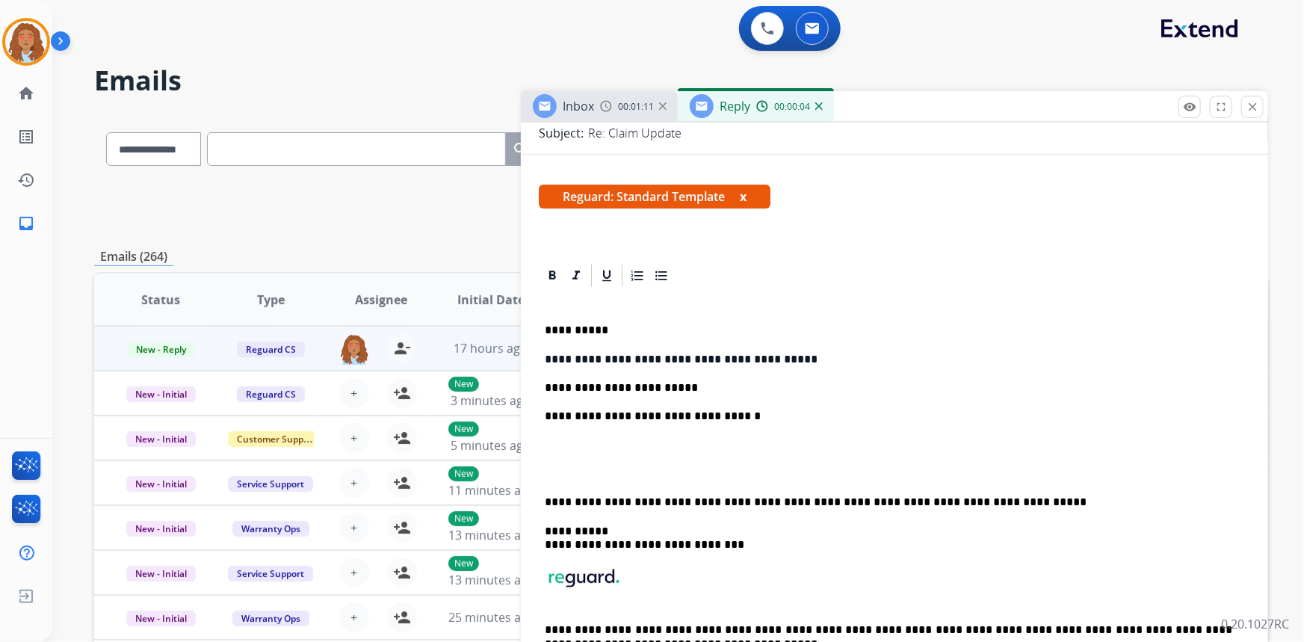
click at [743, 419] on p "**********" at bounding box center [889, 416] width 688 height 13
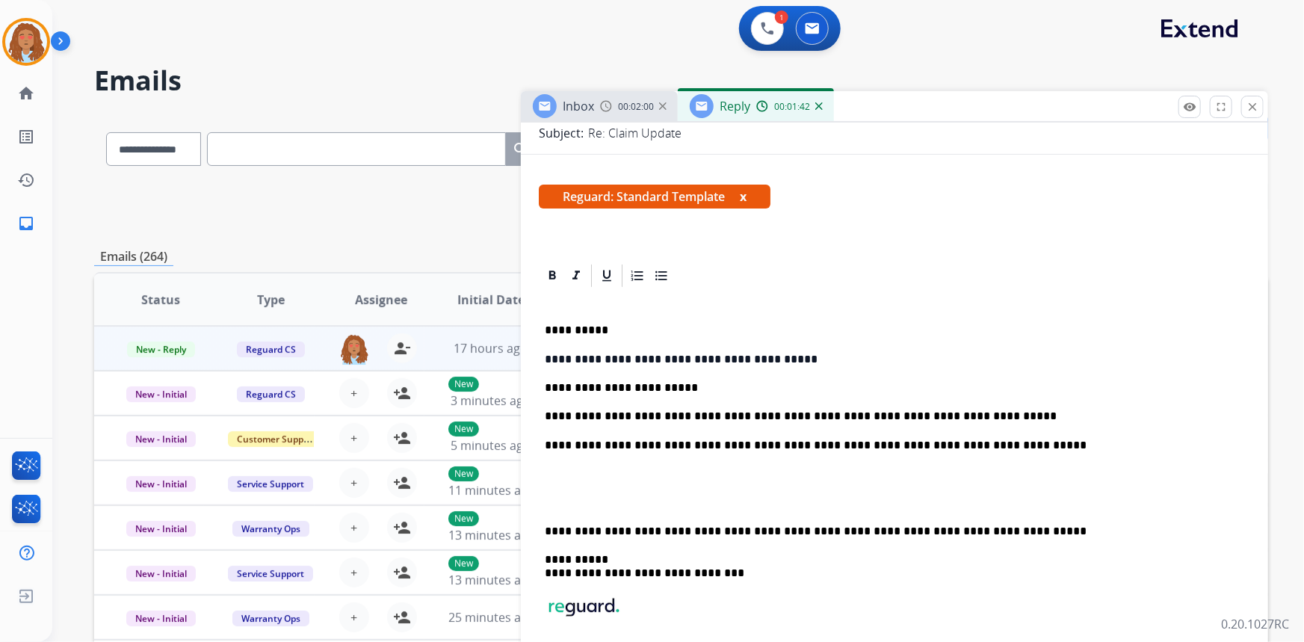
click at [539, 528] on div "**********" at bounding box center [894, 517] width 711 height 456
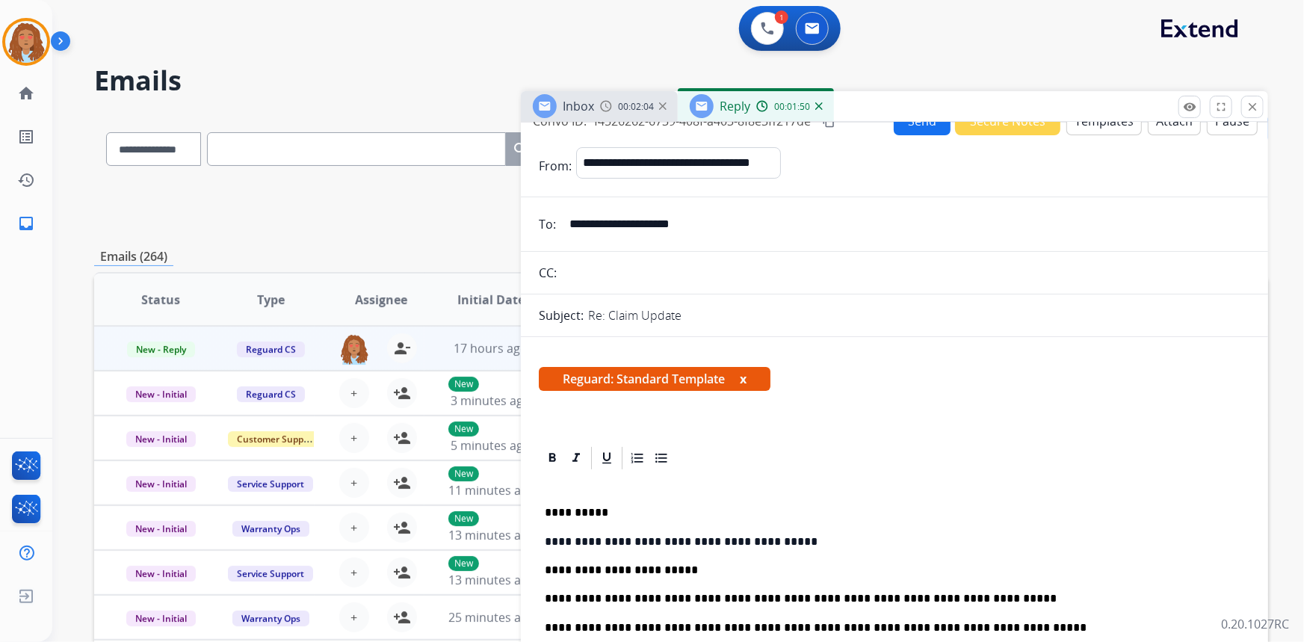
scroll to position [0, 0]
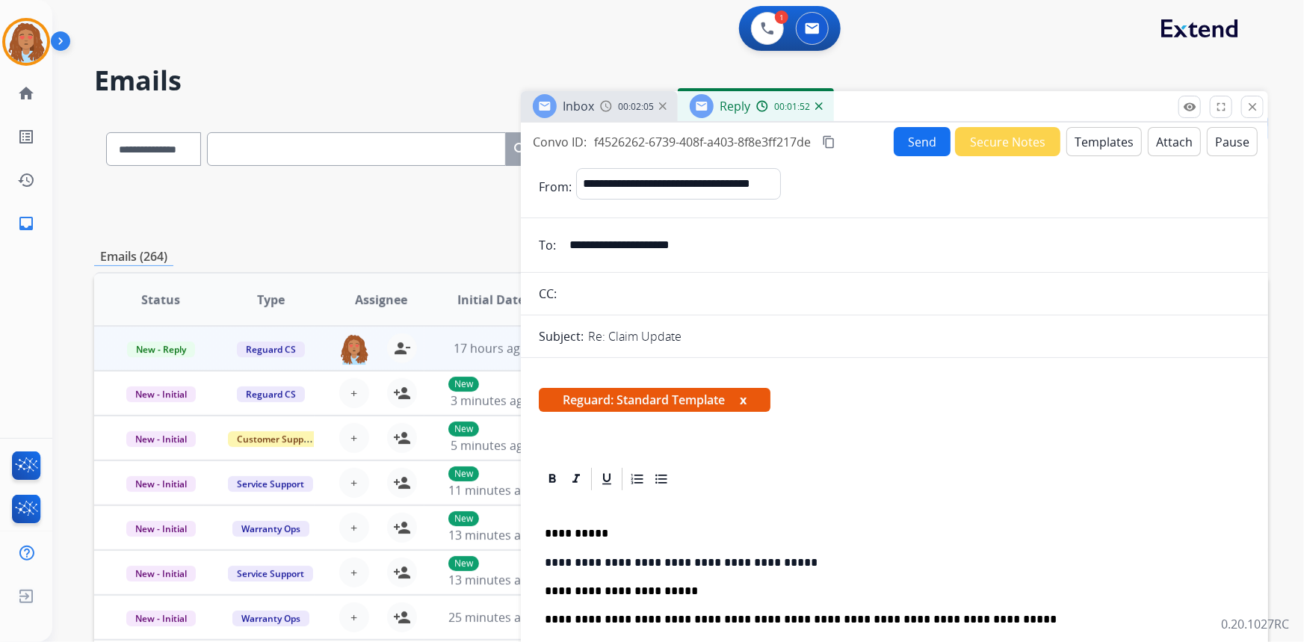
click at [907, 143] on button "Send" at bounding box center [922, 141] width 57 height 29
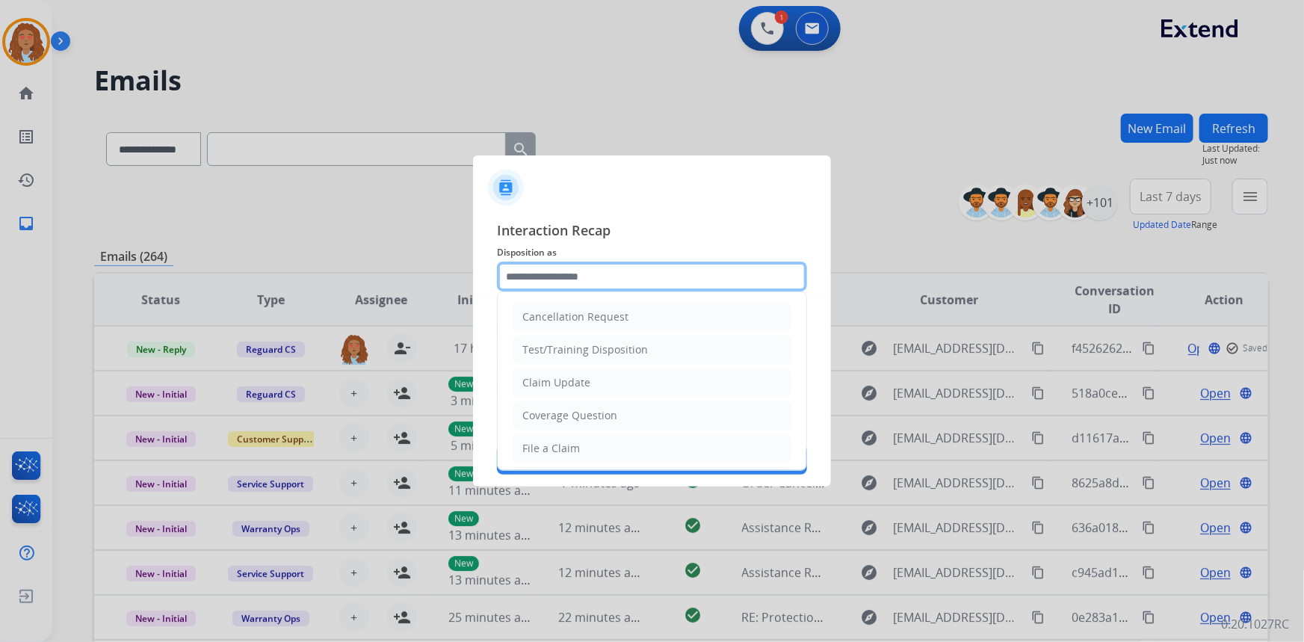
click at [568, 269] on input "text" at bounding box center [652, 277] width 310 height 30
click at [593, 377] on li "Claim Update" at bounding box center [652, 382] width 279 height 28
type input "**********"
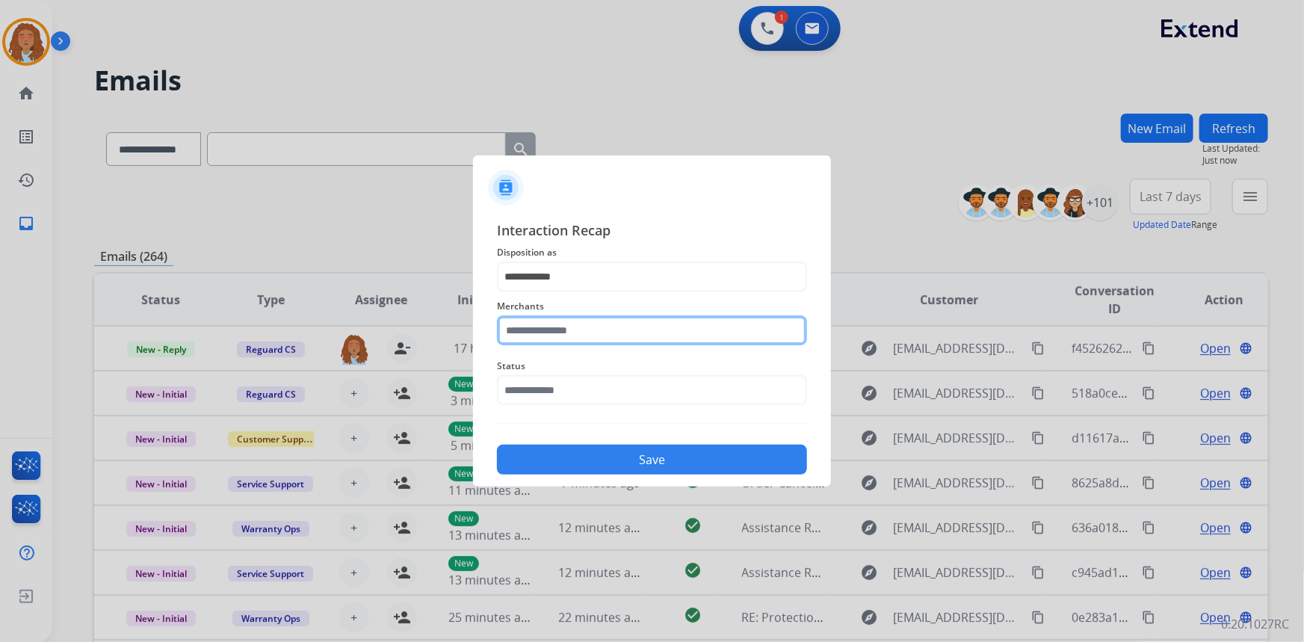
click at [562, 332] on input "text" at bounding box center [652, 330] width 310 height 30
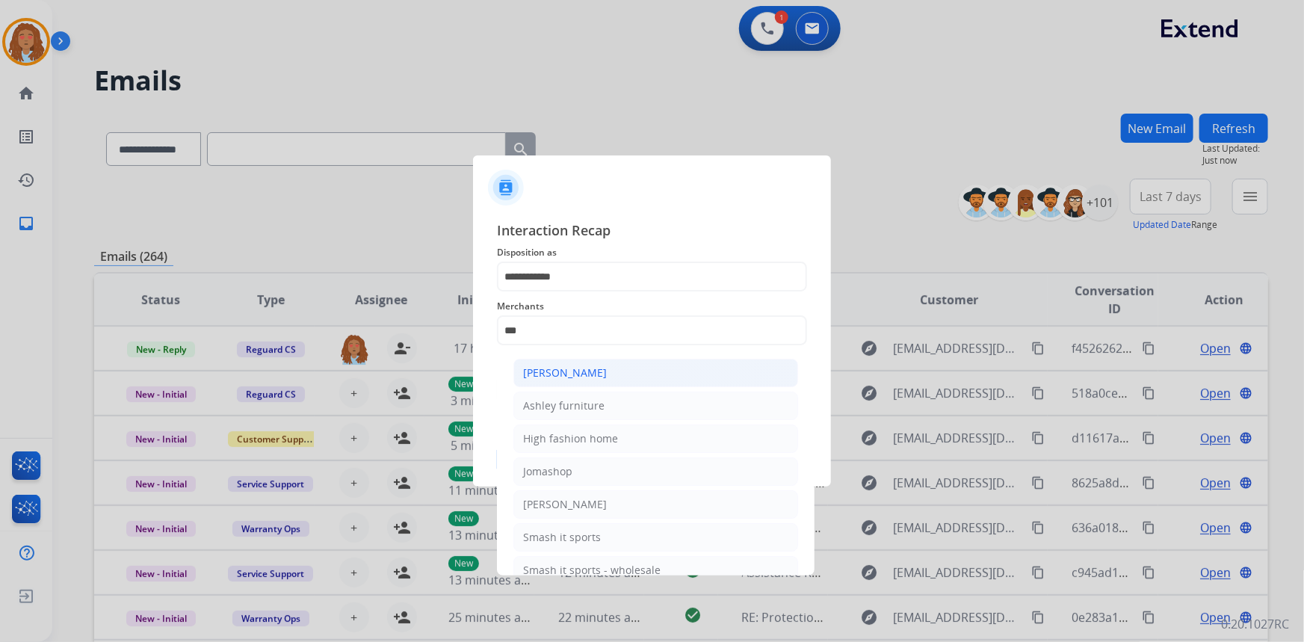
click at [586, 369] on div "[PERSON_NAME]" at bounding box center [565, 372] width 84 height 15
type input "**********"
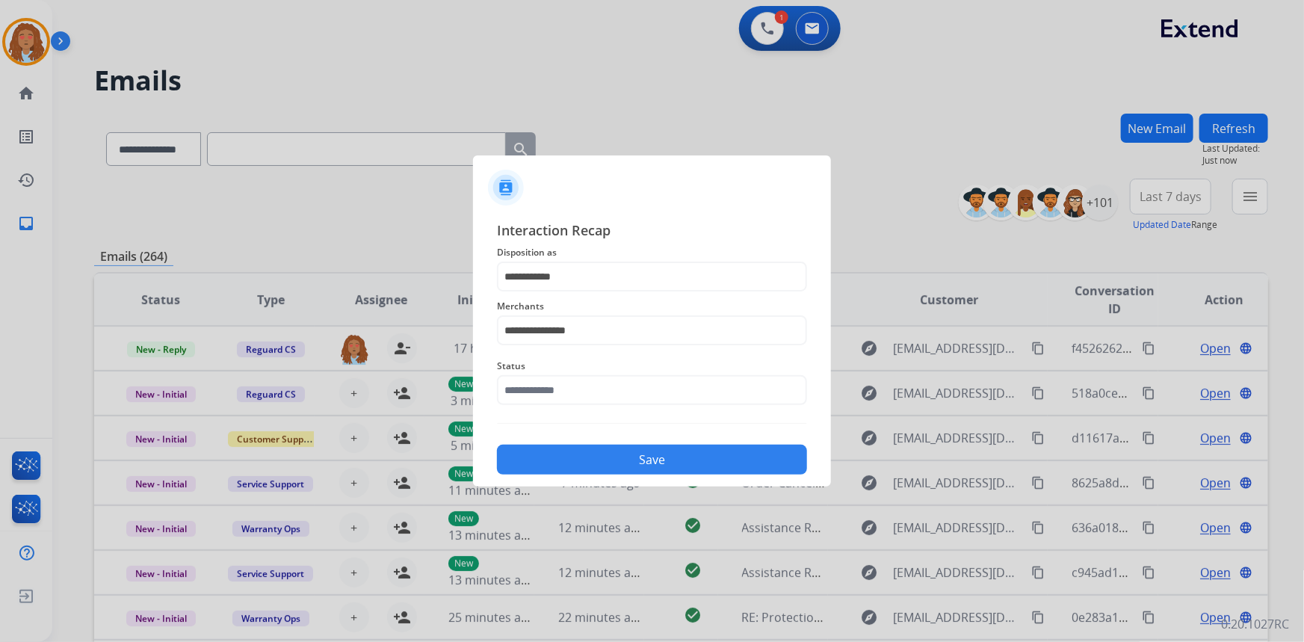
click at [599, 456] on button "Save" at bounding box center [652, 460] width 310 height 30
click at [561, 391] on input "text" at bounding box center [652, 390] width 310 height 30
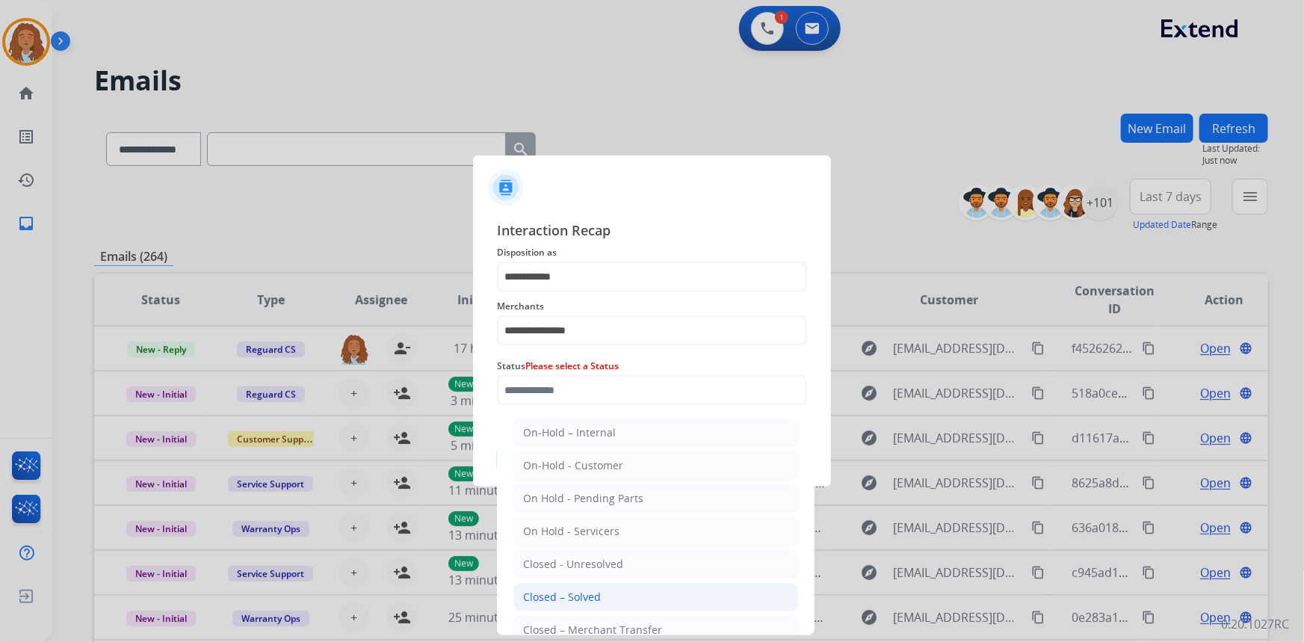
click at [596, 593] on div "Closed – Solved" at bounding box center [562, 597] width 78 height 15
type input "**********"
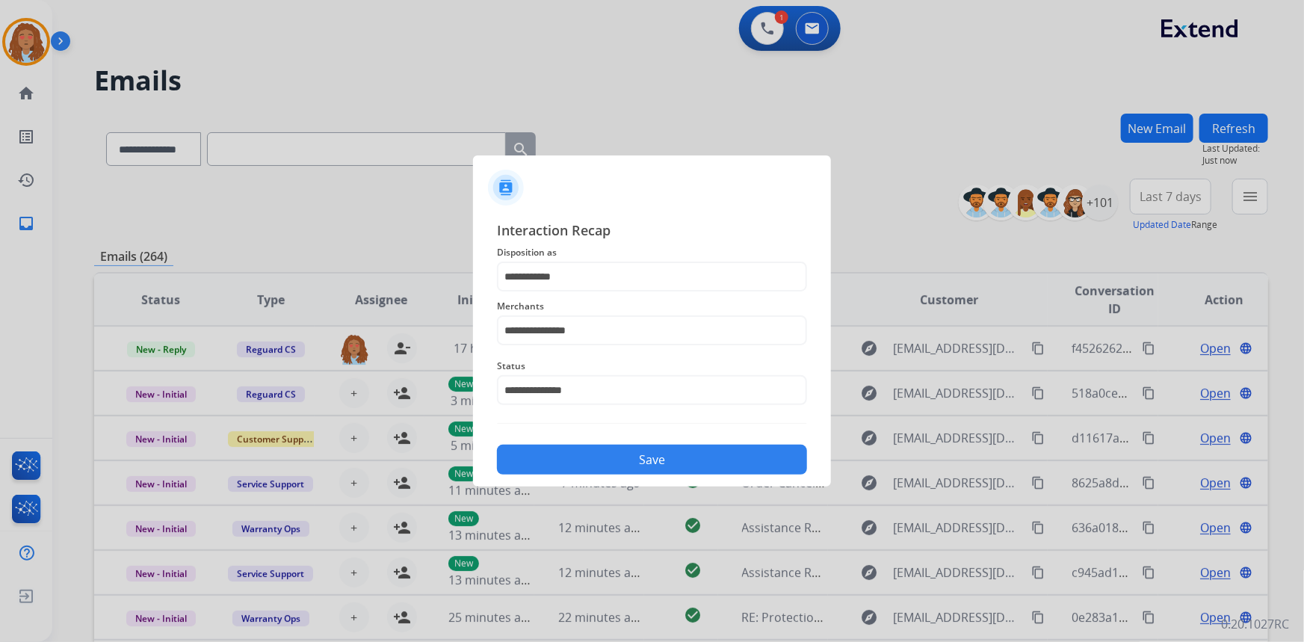
click at [604, 466] on button "Save" at bounding box center [652, 460] width 310 height 30
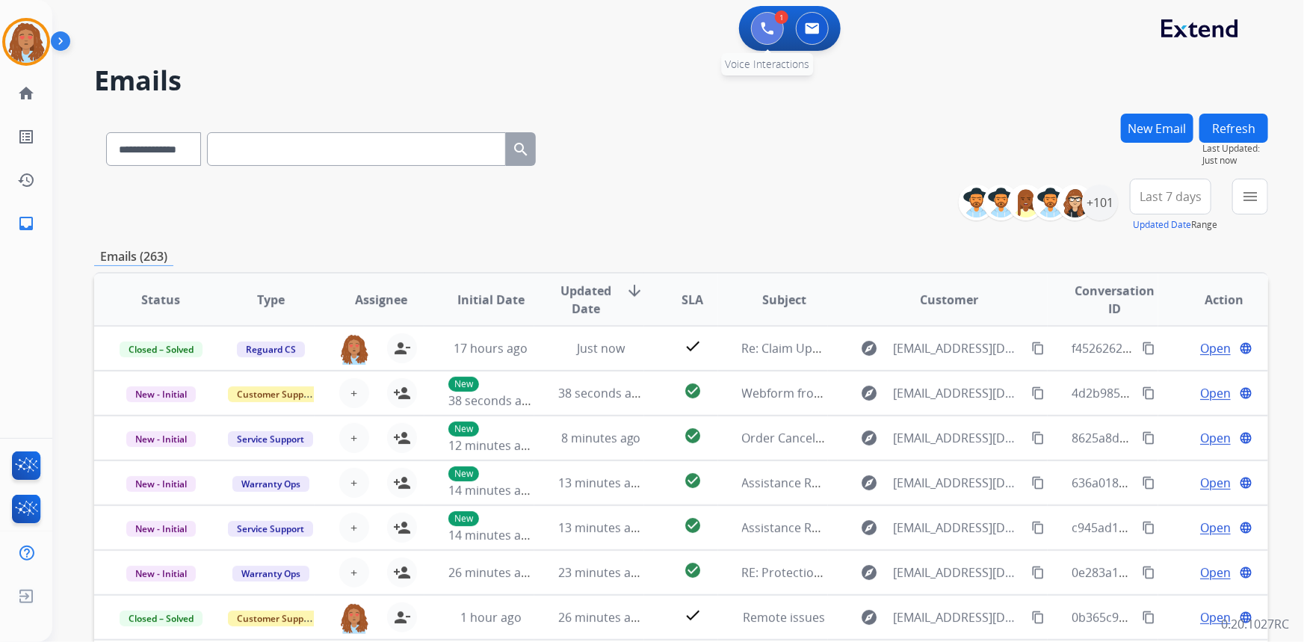
click at [771, 25] on img at bounding box center [767, 28] width 13 height 13
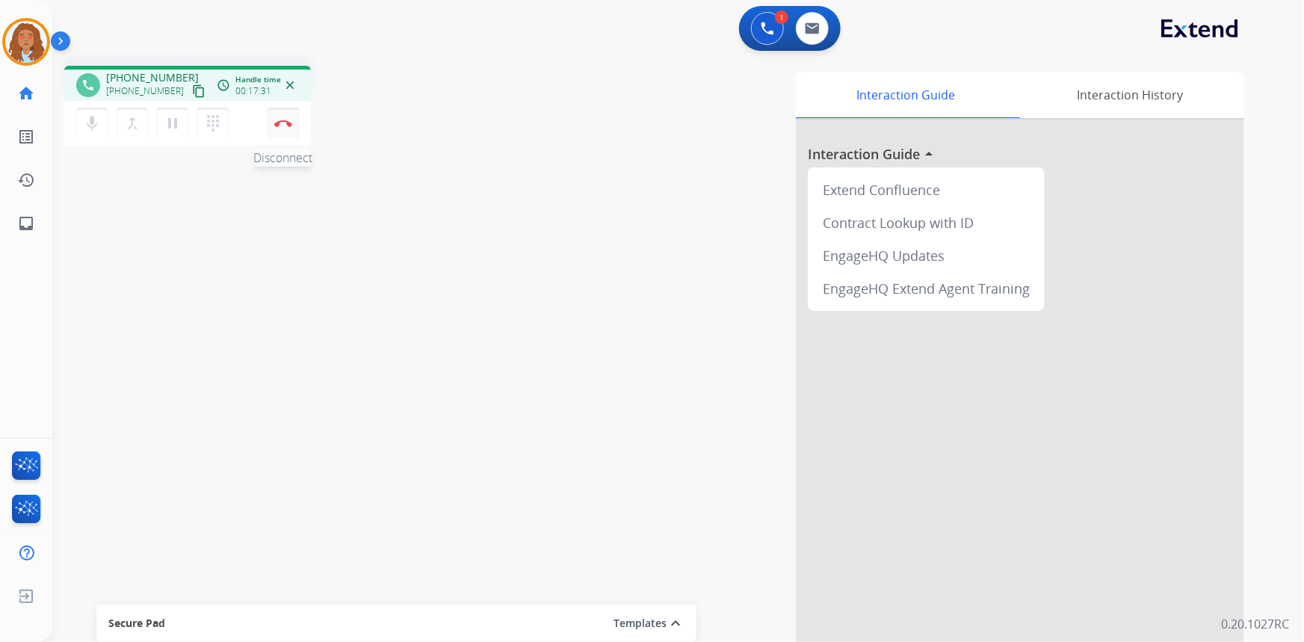
click at [286, 134] on button "Disconnect" at bounding box center [283, 123] width 31 height 31
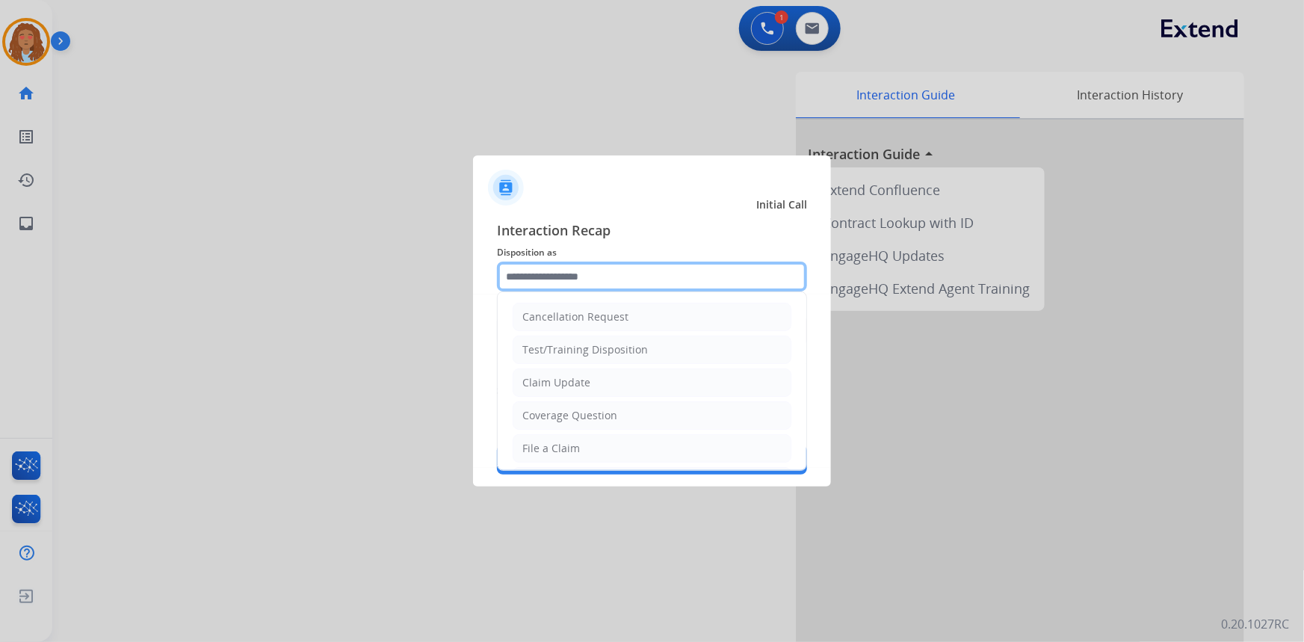
click at [656, 274] on input "text" at bounding box center [652, 277] width 310 height 30
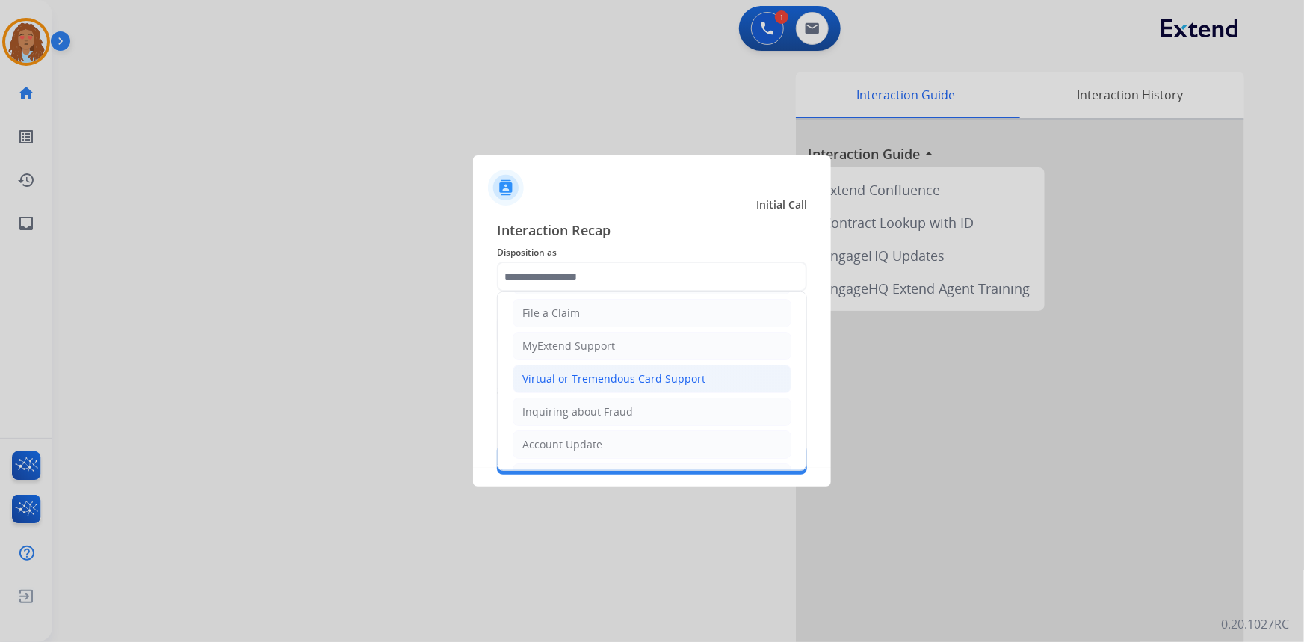
click at [617, 377] on div "Virtual or Tremendous Card Support" at bounding box center [613, 378] width 183 height 15
type input "**********"
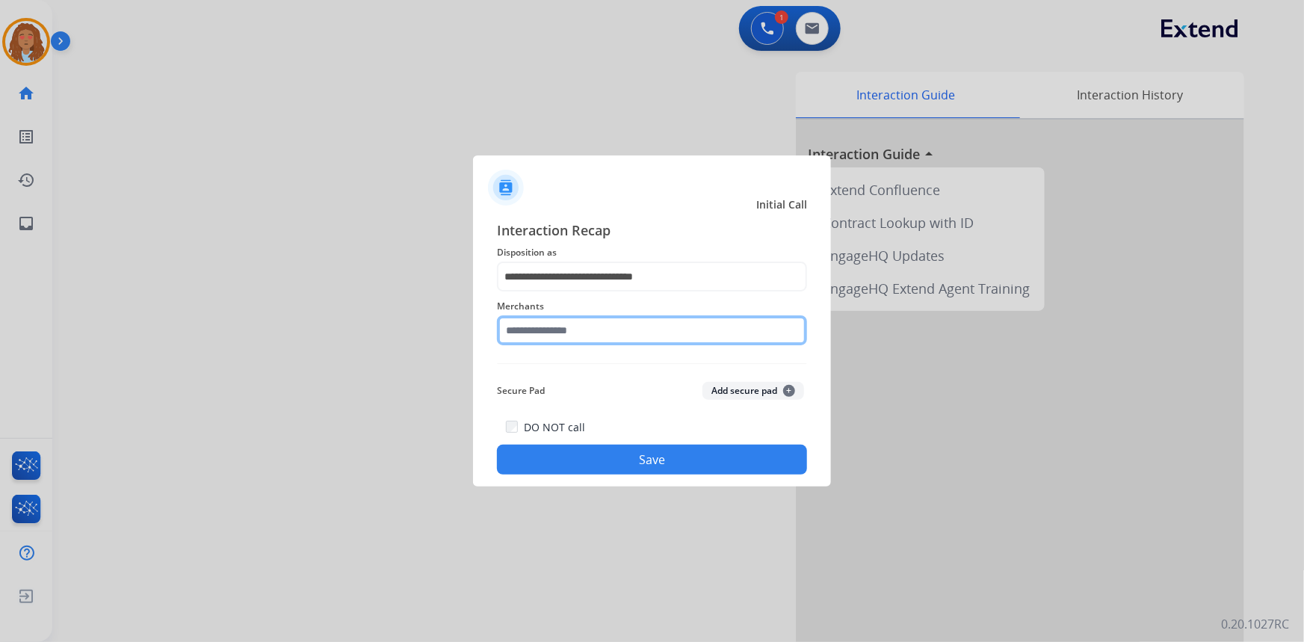
click at [575, 336] on input "text" at bounding box center [652, 330] width 310 height 30
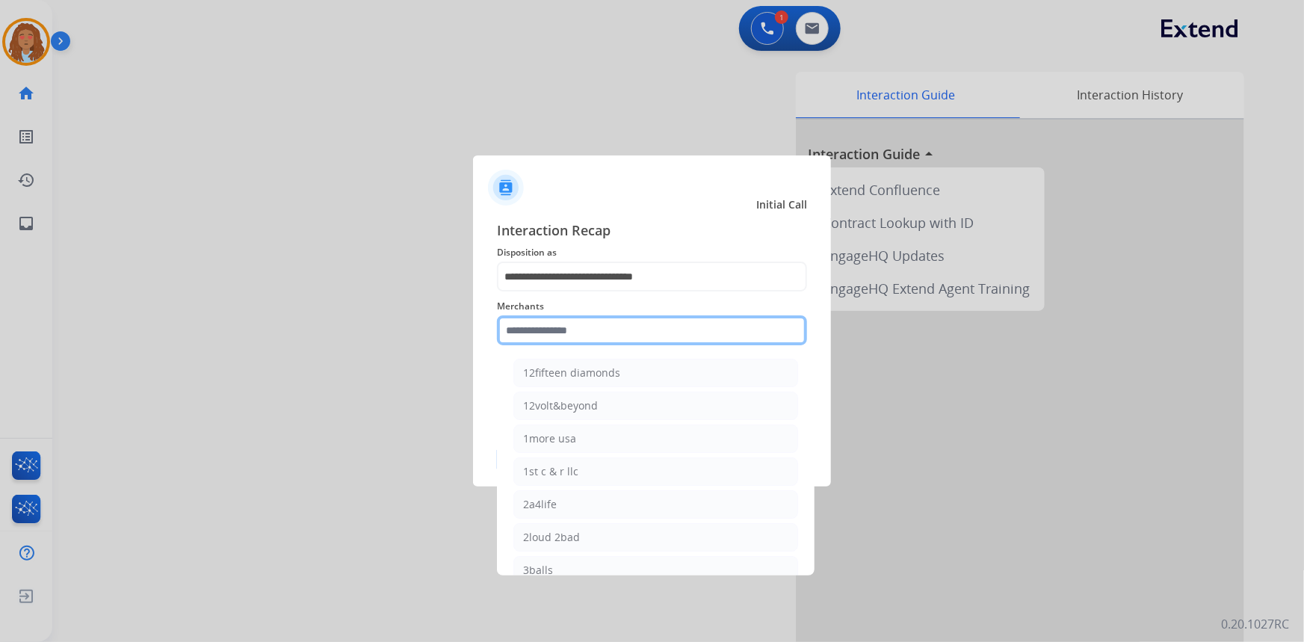
click at [611, 324] on input "text" at bounding box center [652, 330] width 310 height 30
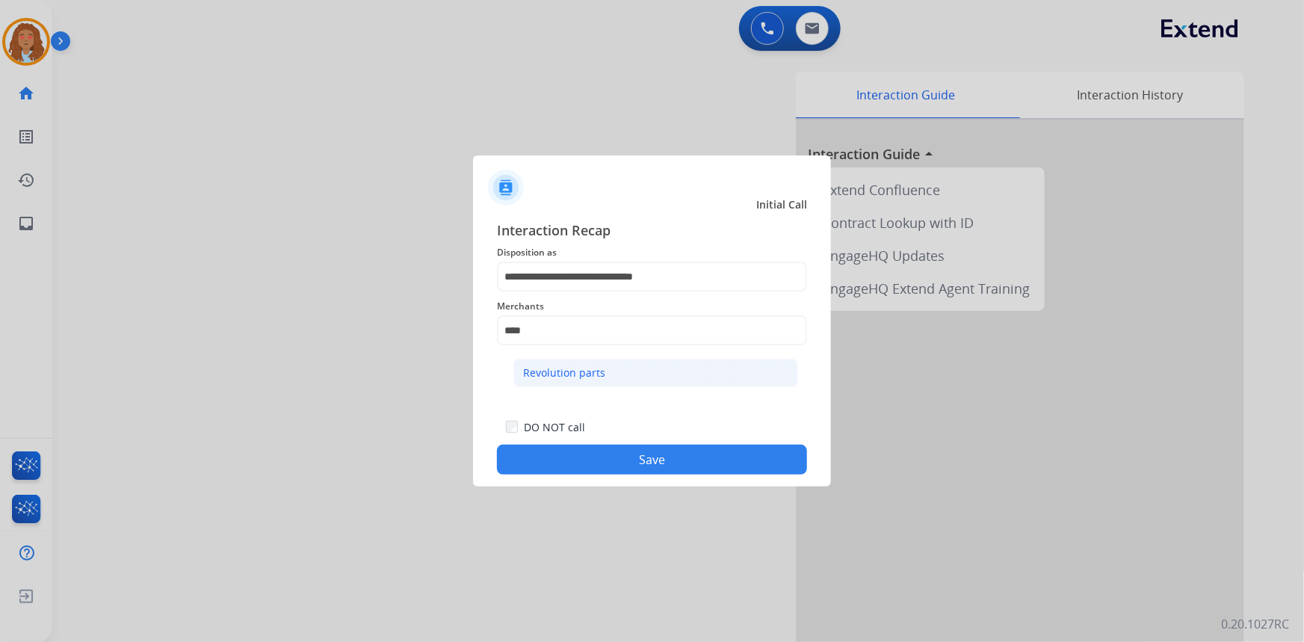
click at [593, 375] on div "Revolution parts" at bounding box center [564, 372] width 82 height 15
type input "**********"
click at [623, 461] on button "Save" at bounding box center [652, 460] width 310 height 30
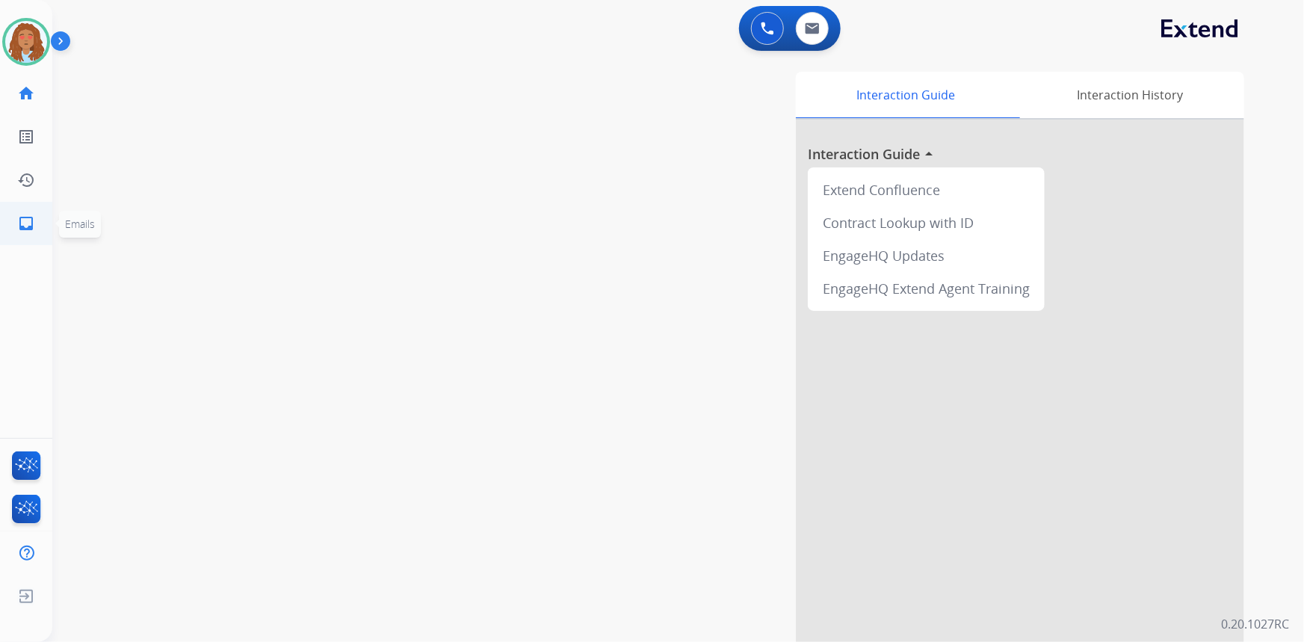
click at [22, 226] on mat-icon "inbox" at bounding box center [26, 223] width 18 height 18
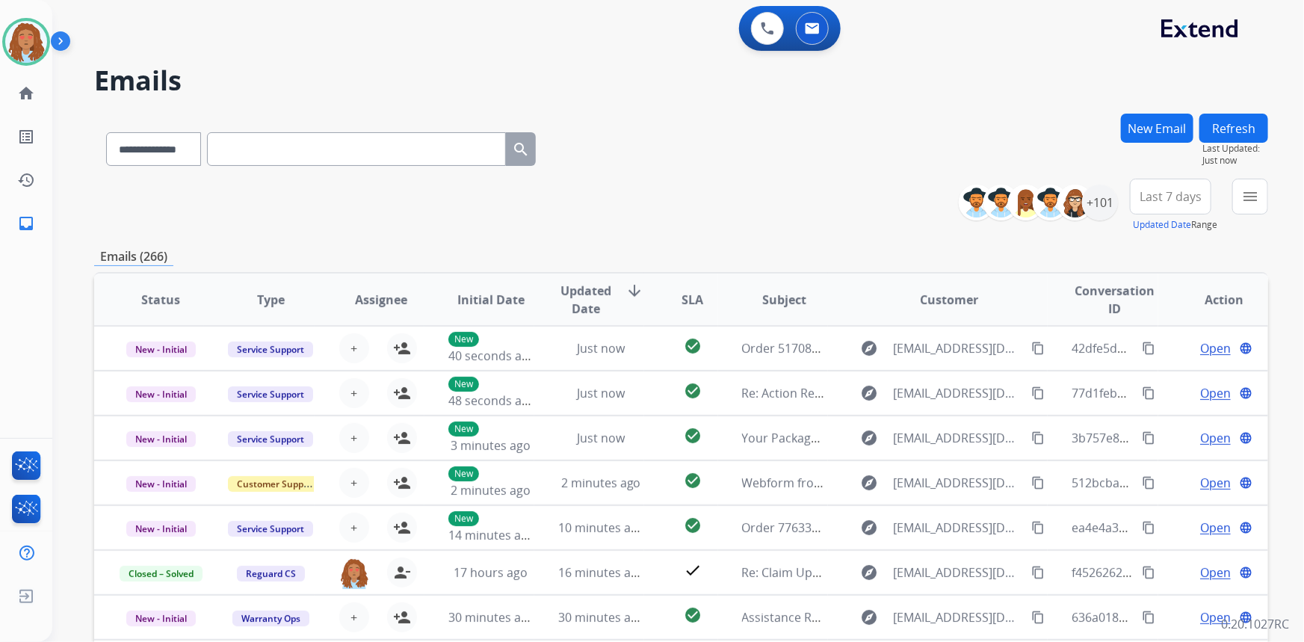
click at [1167, 194] on span "Last 7 days" at bounding box center [1171, 197] width 62 height 6
click at [1155, 380] on div "Last 90 days" at bounding box center [1166, 378] width 82 height 22
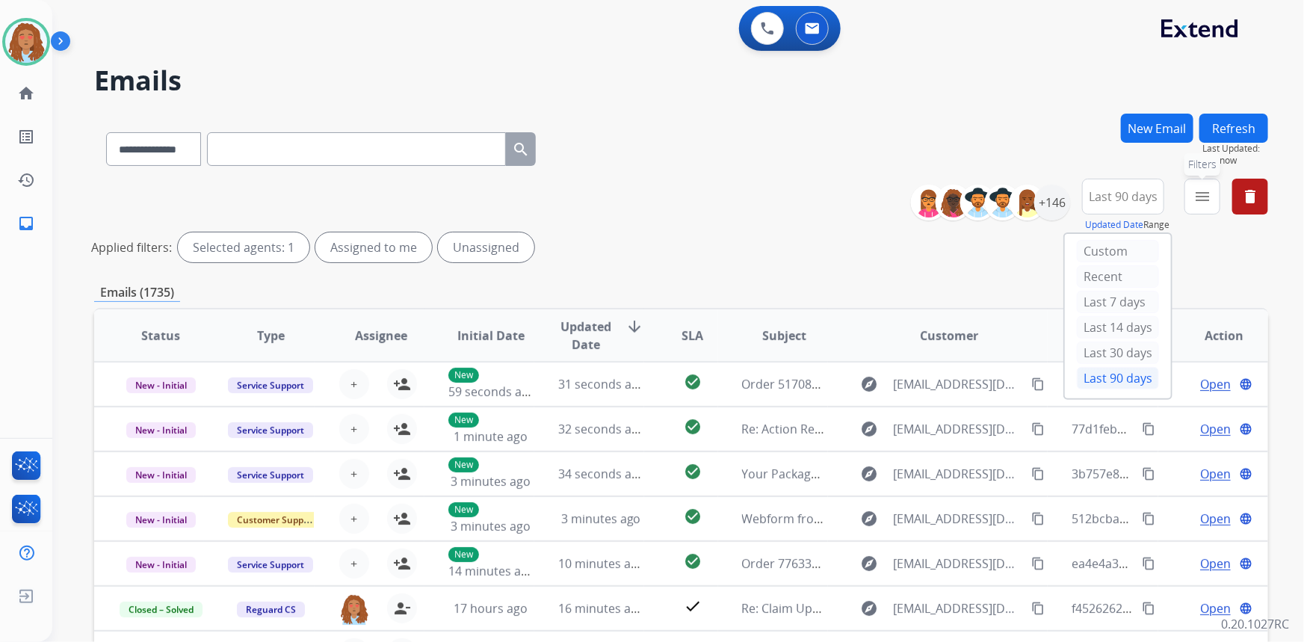
click at [1213, 194] on button "menu Filters" at bounding box center [1203, 197] width 36 height 36
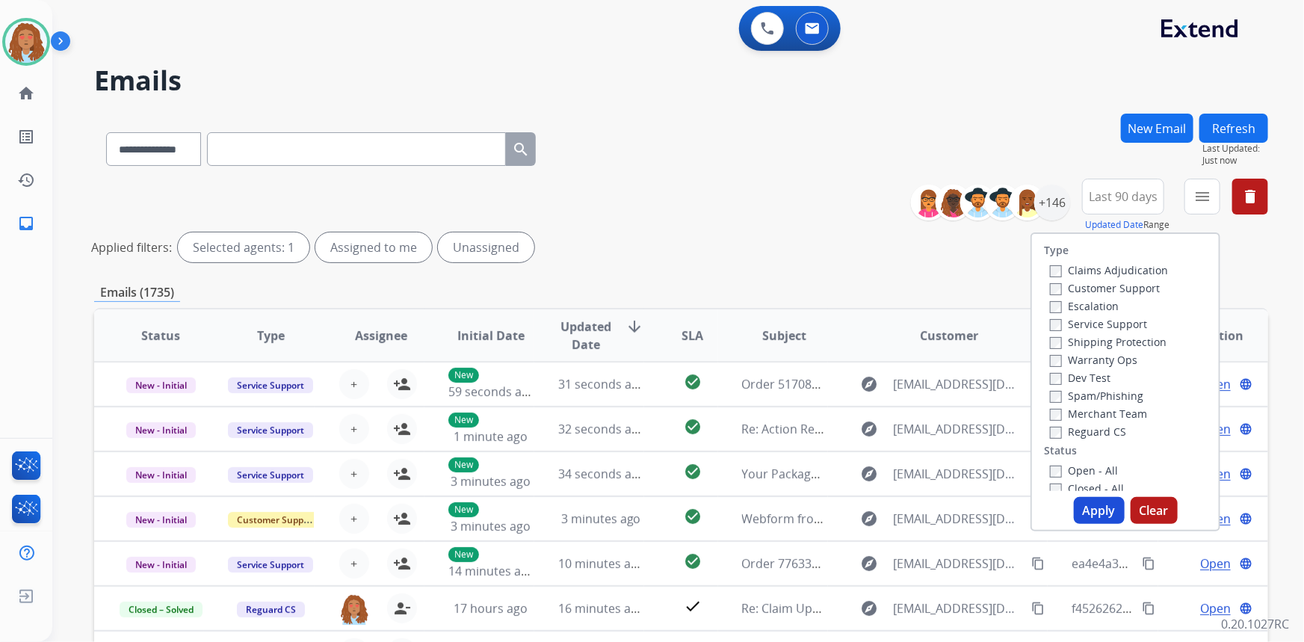
click at [1078, 291] on label "Customer Support" at bounding box center [1105, 288] width 110 height 14
click at [1090, 342] on label "Shipping Protection" at bounding box center [1108, 342] width 117 height 14
click at [1093, 510] on button "Apply" at bounding box center [1099, 510] width 51 height 27
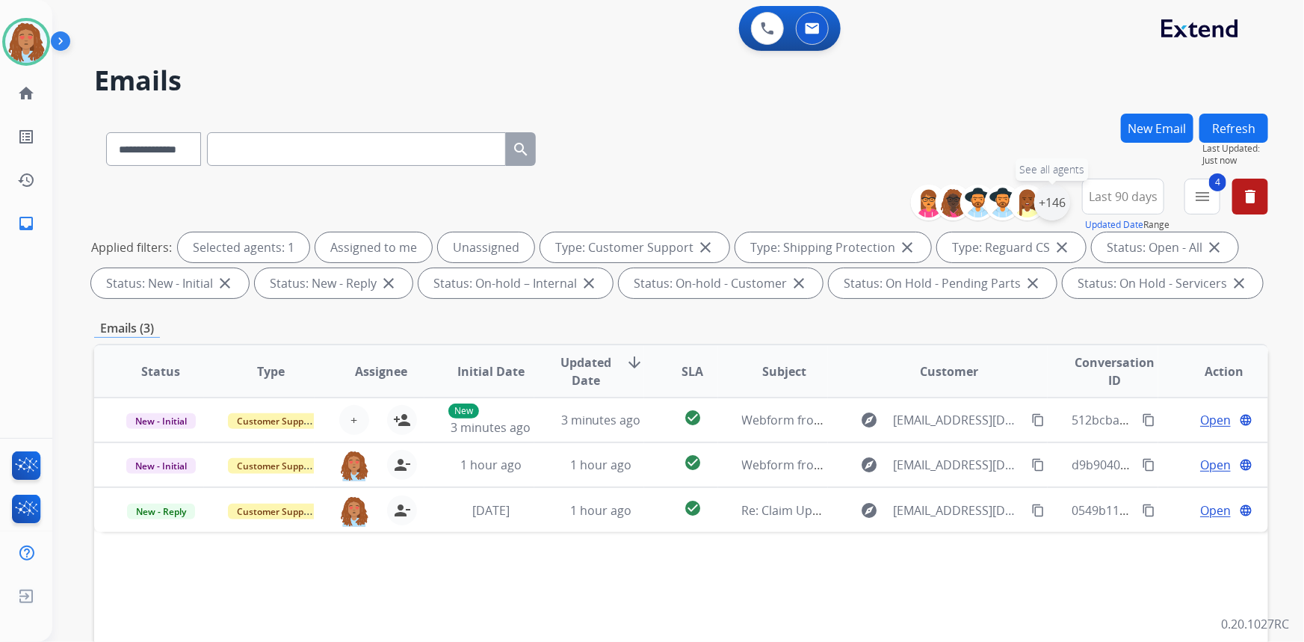
click at [1052, 194] on div "+146" at bounding box center [1052, 203] width 36 height 36
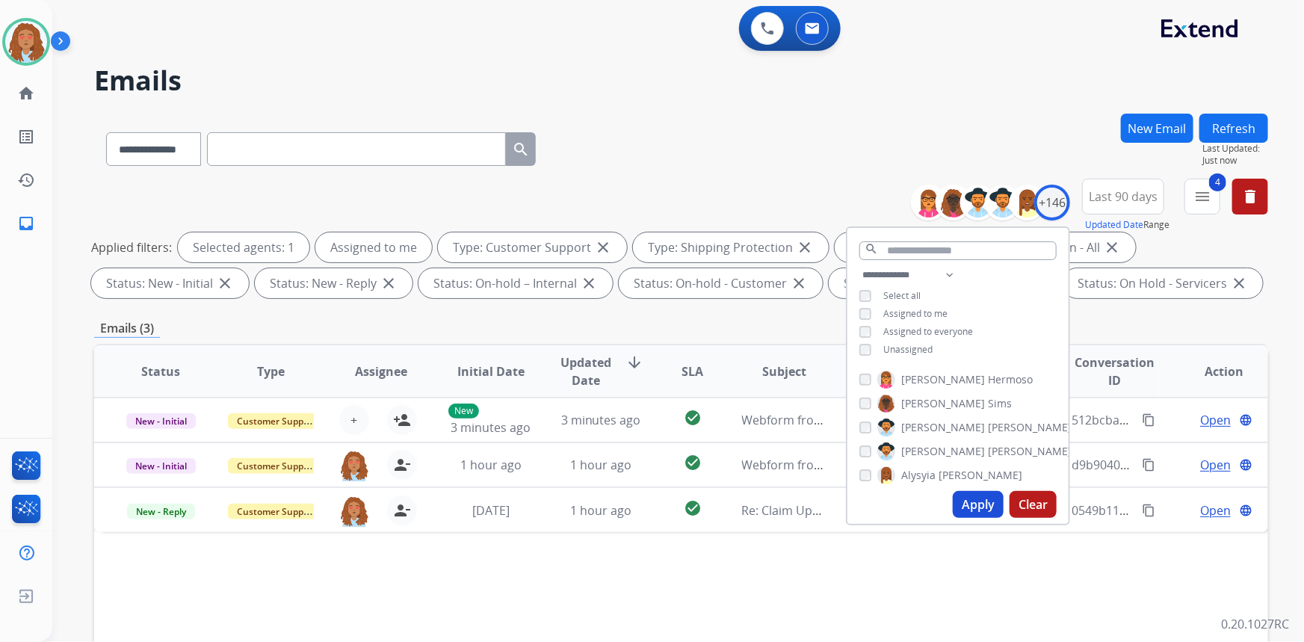
click at [977, 504] on button "Apply" at bounding box center [978, 504] width 51 height 27
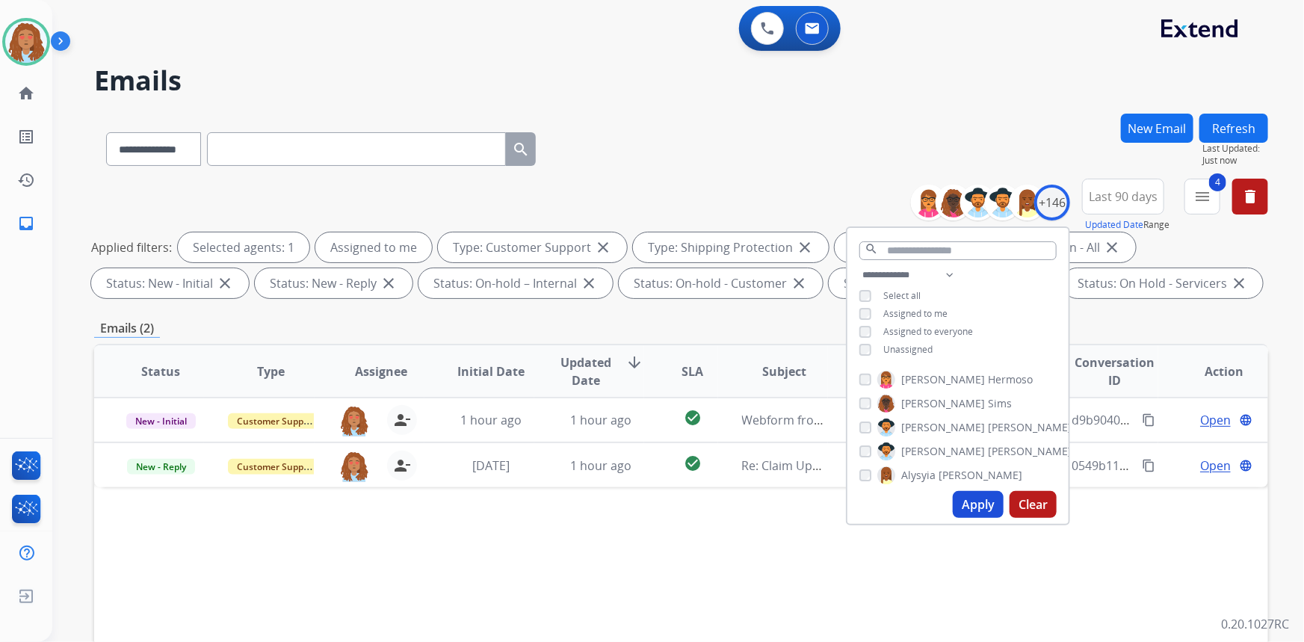
click at [803, 324] on div "Emails (2)" at bounding box center [681, 328] width 1174 height 19
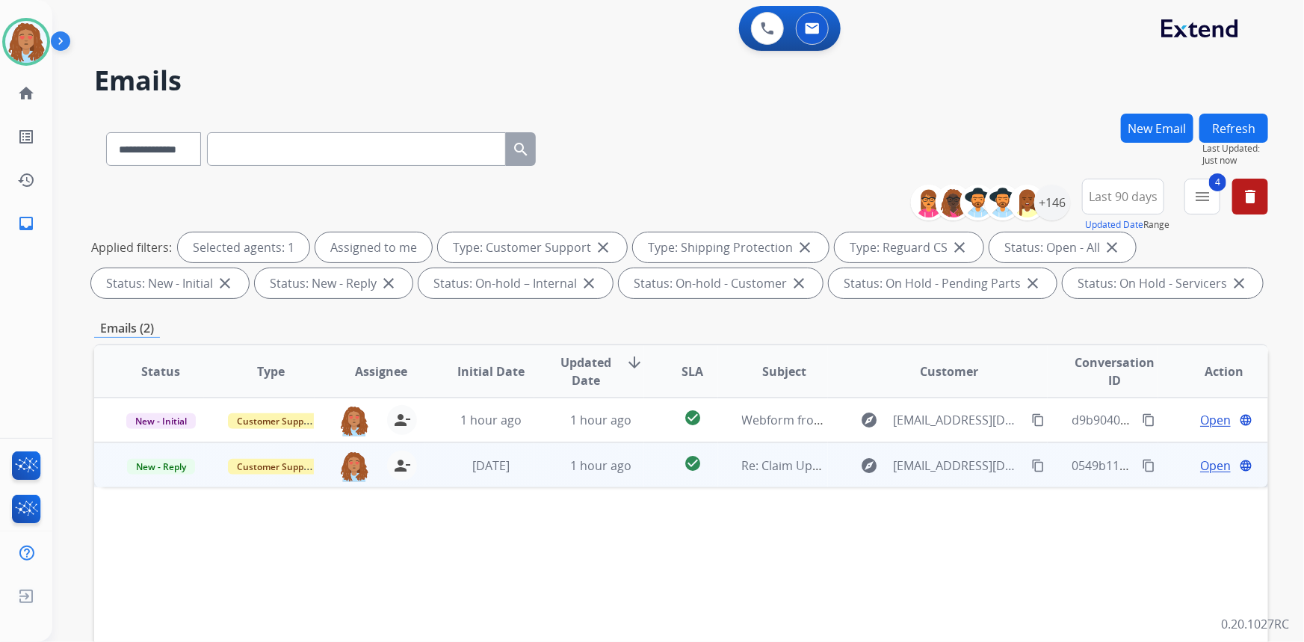
click at [954, 480] on td "explore [EMAIL_ADDRESS][DOMAIN_NAME] content_copy" at bounding box center [938, 464] width 220 height 45
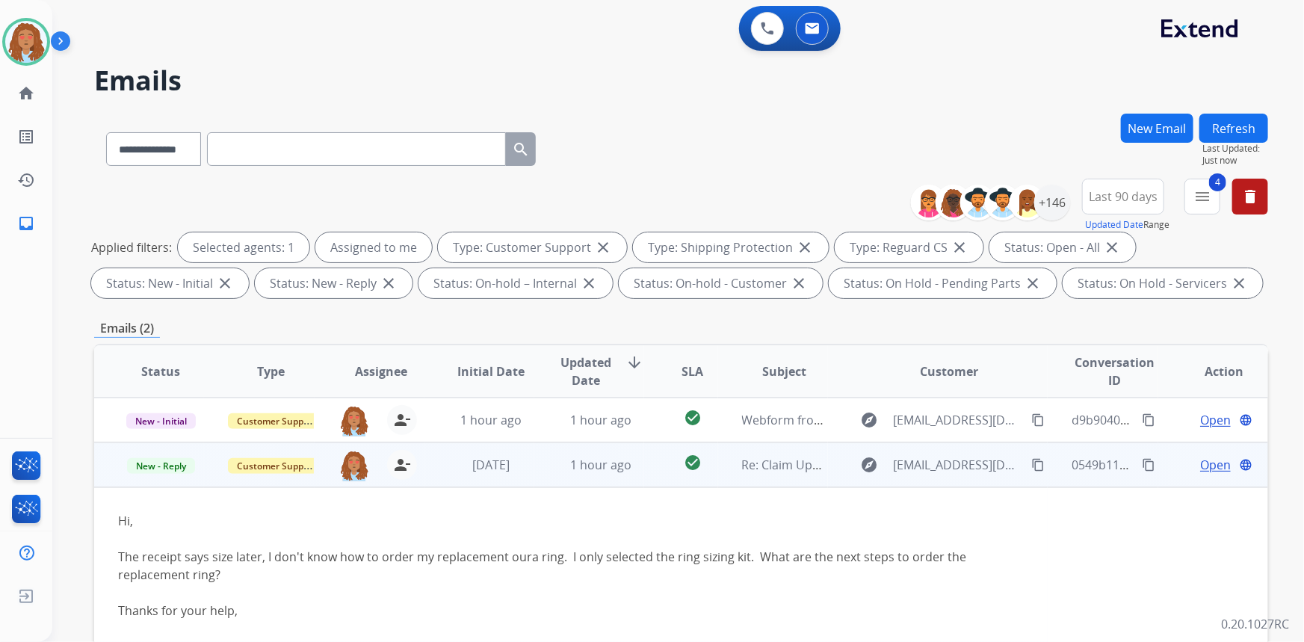
click at [1031, 469] on mat-icon "content_copy" at bounding box center [1037, 464] width 13 height 13
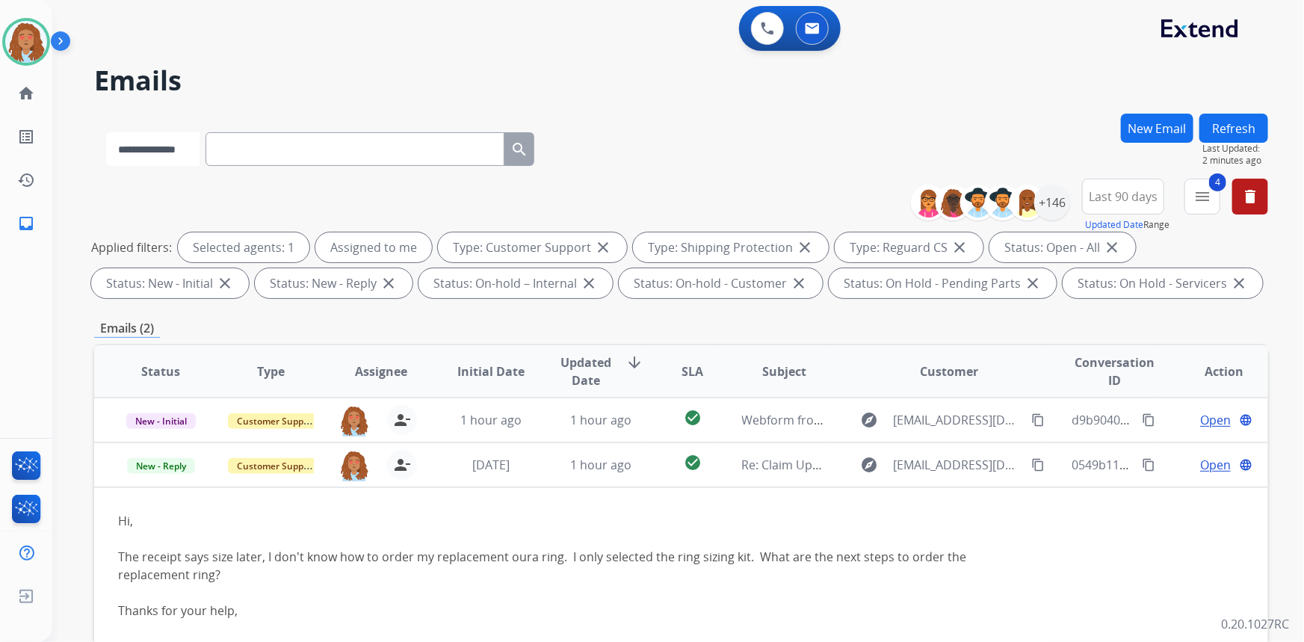
click at [193, 152] on select "**********" at bounding box center [152, 149] width 93 height 34
select select "**********"
click at [106, 132] on select "**********" at bounding box center [152, 149] width 93 height 34
click at [398, 151] on input "text" at bounding box center [356, 149] width 299 height 34
paste input "**********"
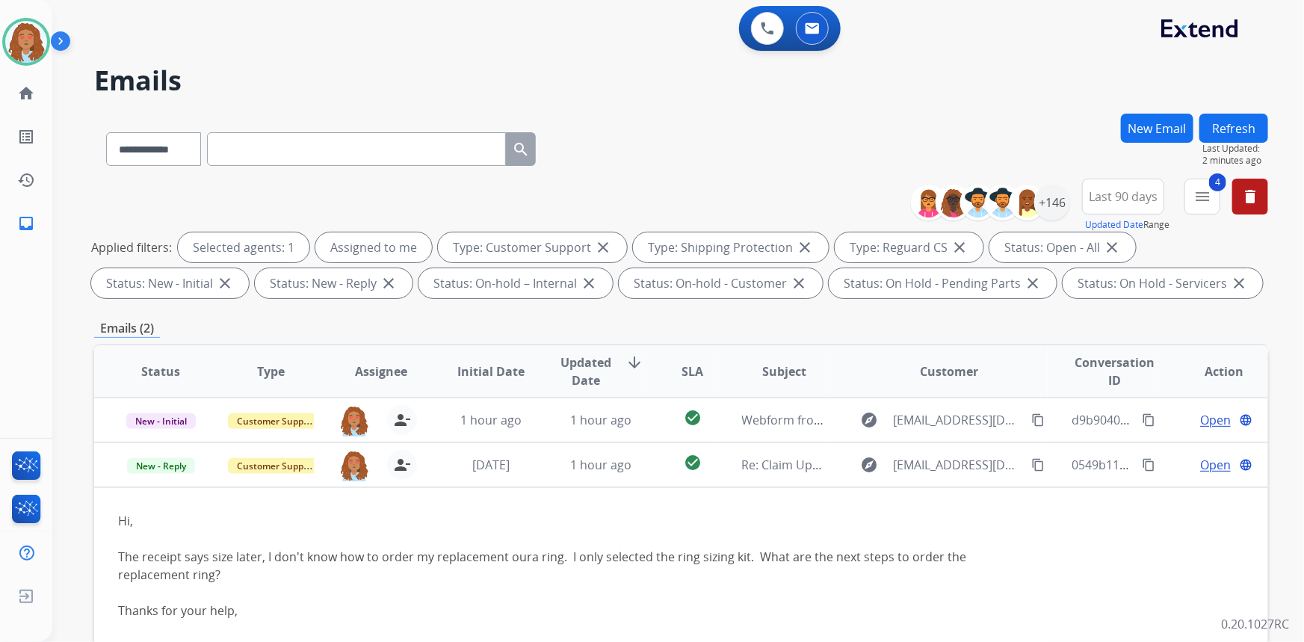
type input "**********"
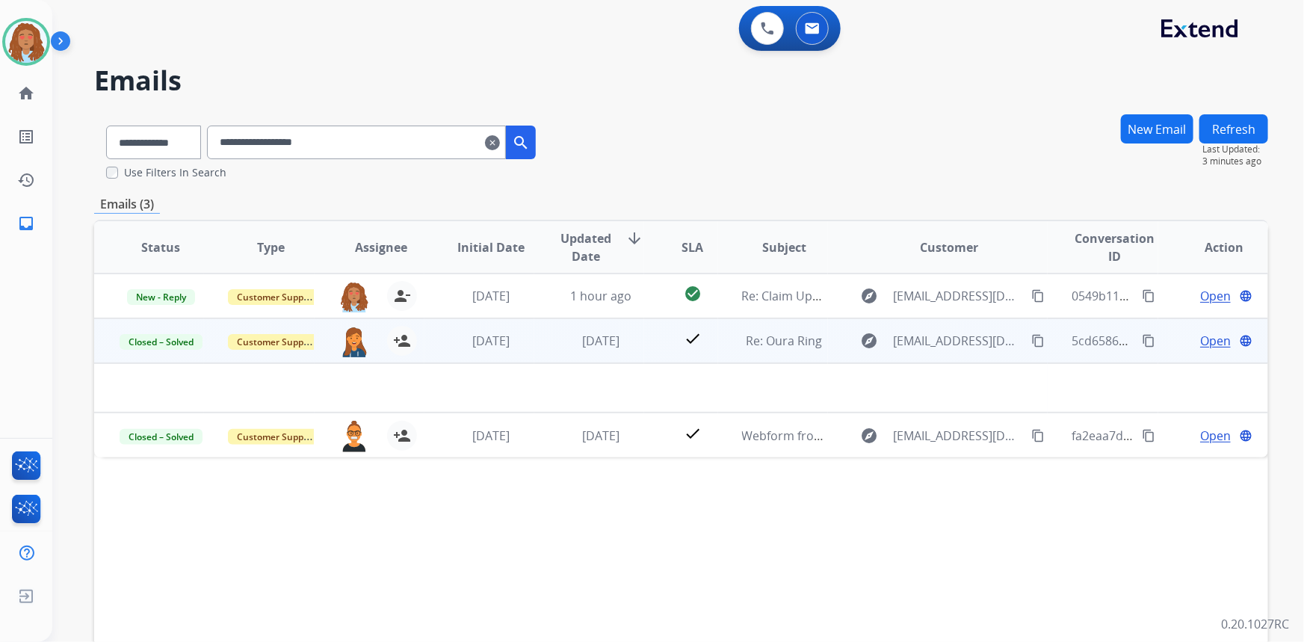
click at [1202, 340] on span "Open" at bounding box center [1215, 341] width 31 height 18
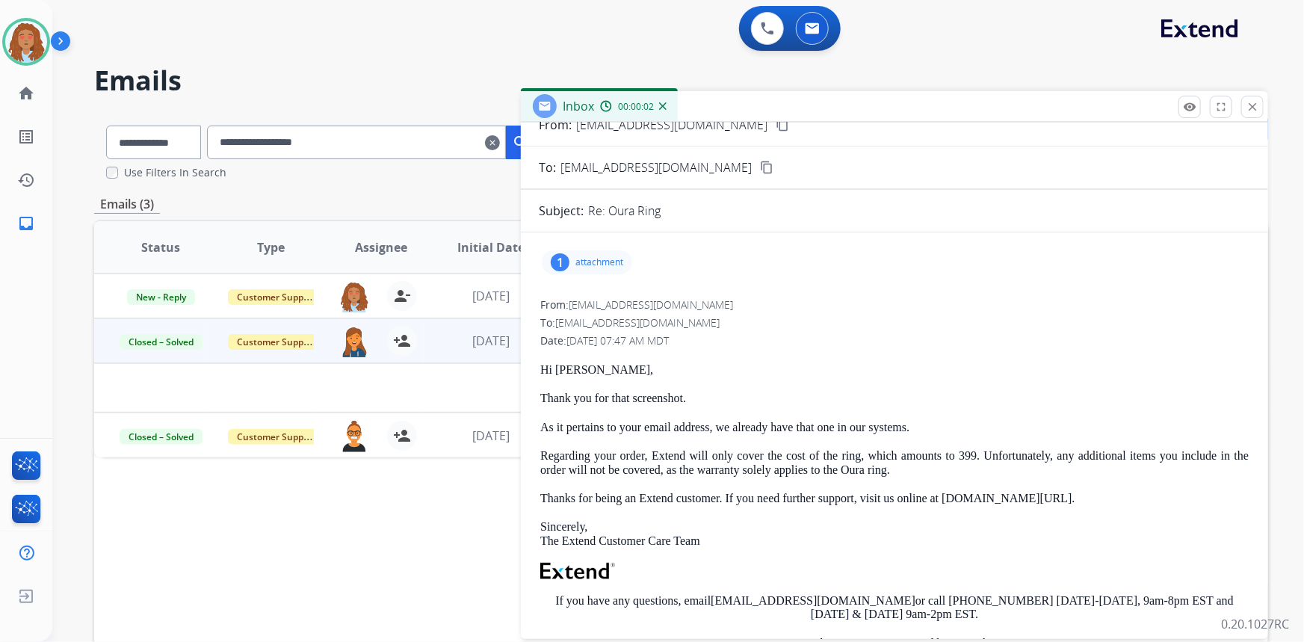
scroll to position [67, 0]
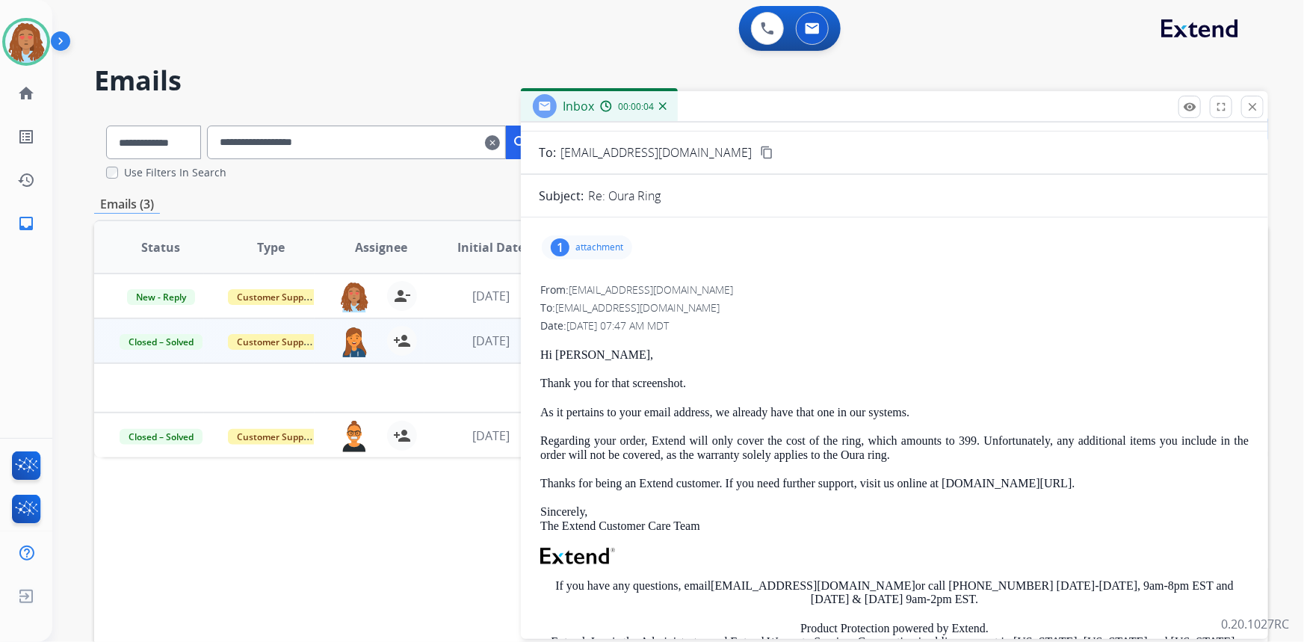
click at [600, 247] on p "attachment" at bounding box center [599, 247] width 48 height 12
click at [603, 277] on div at bounding box center [594, 288] width 75 height 52
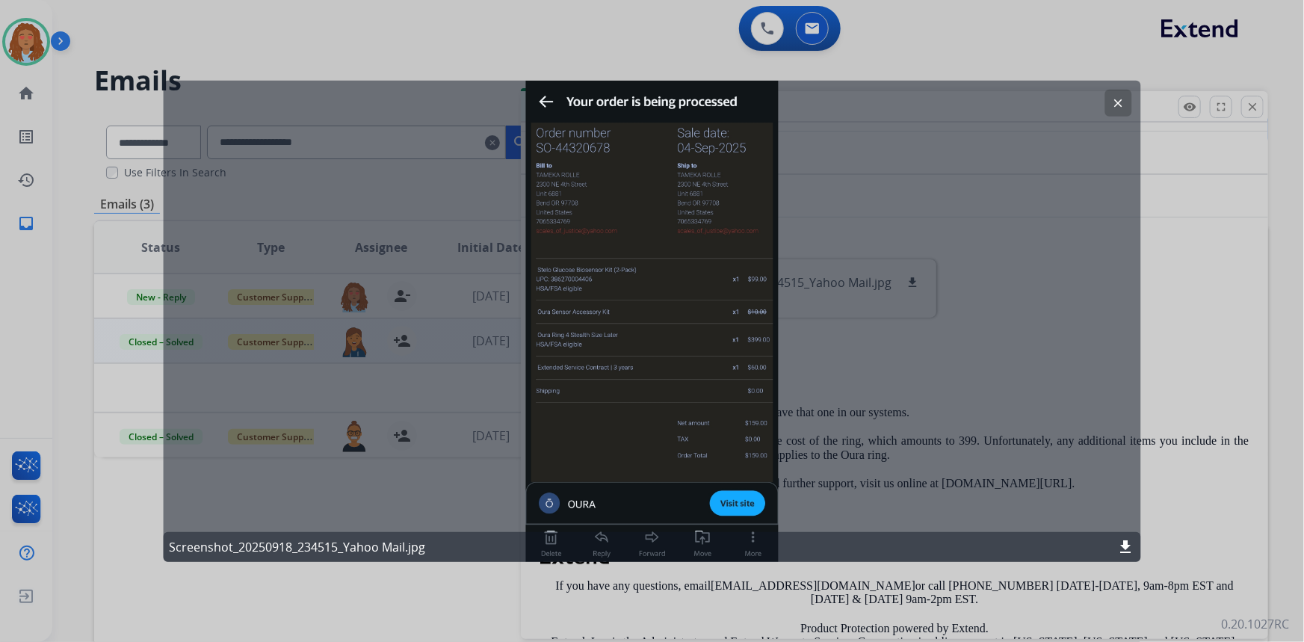
drag, startPoint x: 723, startPoint y: 501, endPoint x: 689, endPoint y: 501, distance: 33.6
click at [689, 501] on div "clear Screenshot_20250918_234515_Yahoo Mail.jpg download" at bounding box center [652, 320] width 978 height 481
click at [730, 503] on div "clear Screenshot_20250918_234515_Yahoo Mail.jpg download" at bounding box center [652, 320] width 978 height 481
click at [916, 179] on div "clear Screenshot_20250918_234515_Yahoo Mail.jpg download" at bounding box center [652, 320] width 978 height 481
click at [546, 105] on div "clear Screenshot_20250918_234515_Yahoo Mail.jpg download" at bounding box center [652, 320] width 978 height 481
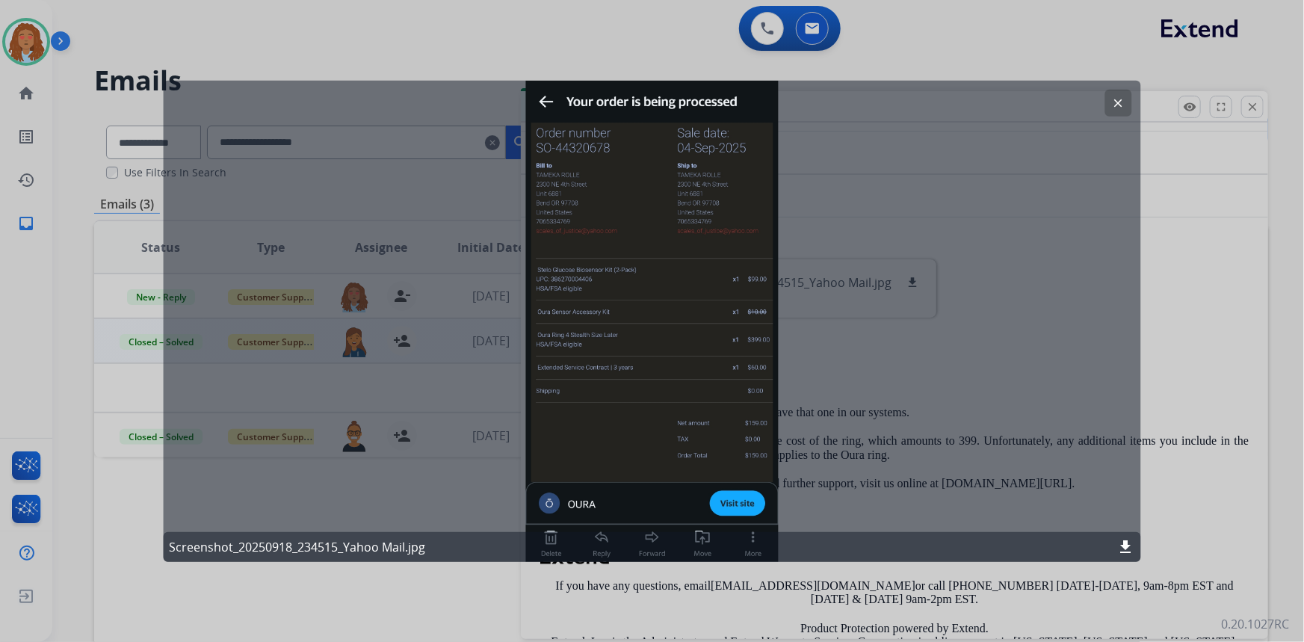
click at [1121, 99] on mat-icon "clear" at bounding box center [1118, 102] width 13 height 13
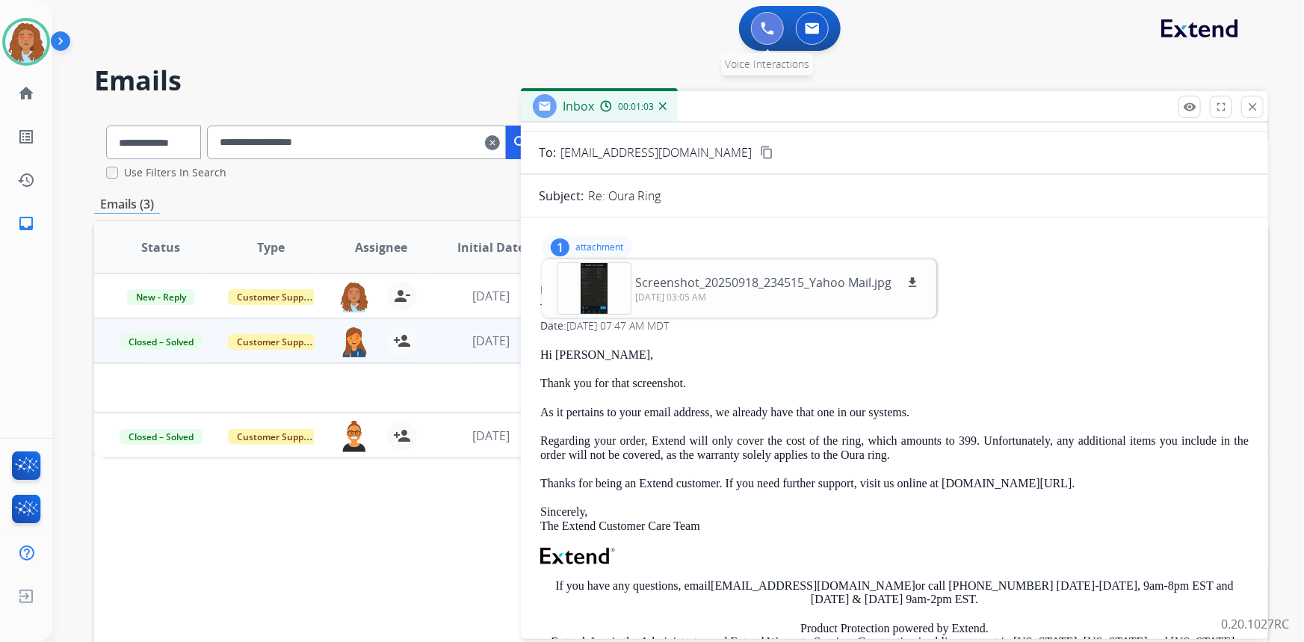
click at [761, 33] on img at bounding box center [767, 28] width 13 height 13
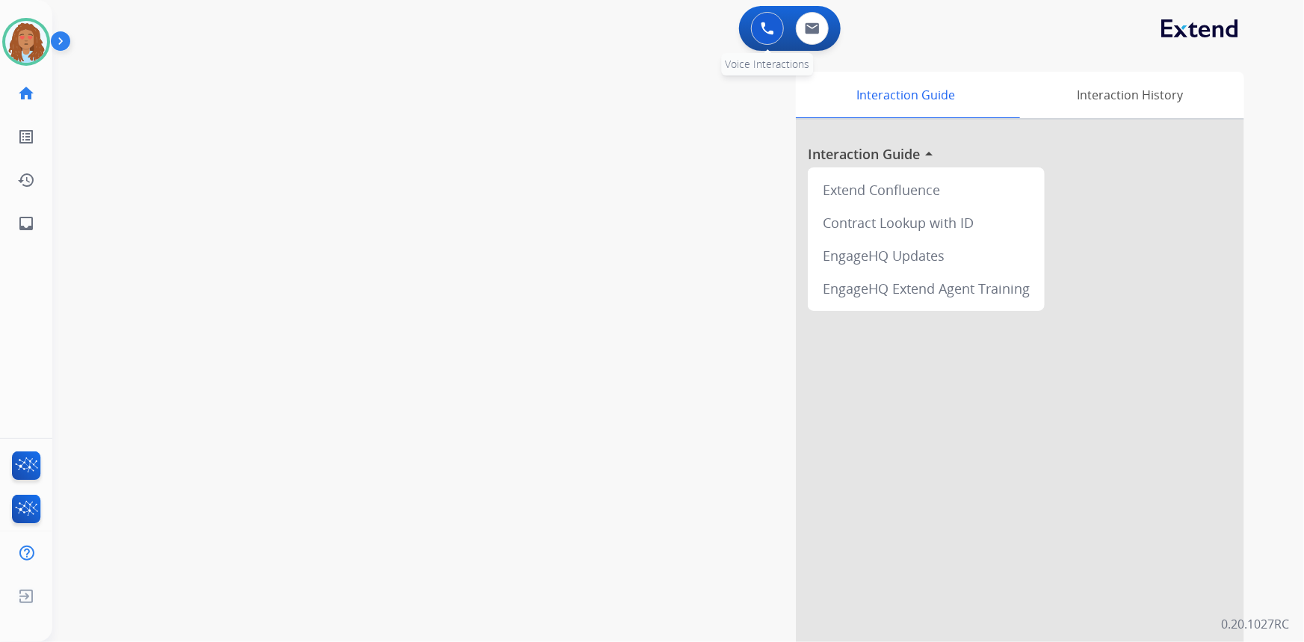
click at [756, 38] on button at bounding box center [767, 28] width 33 height 33
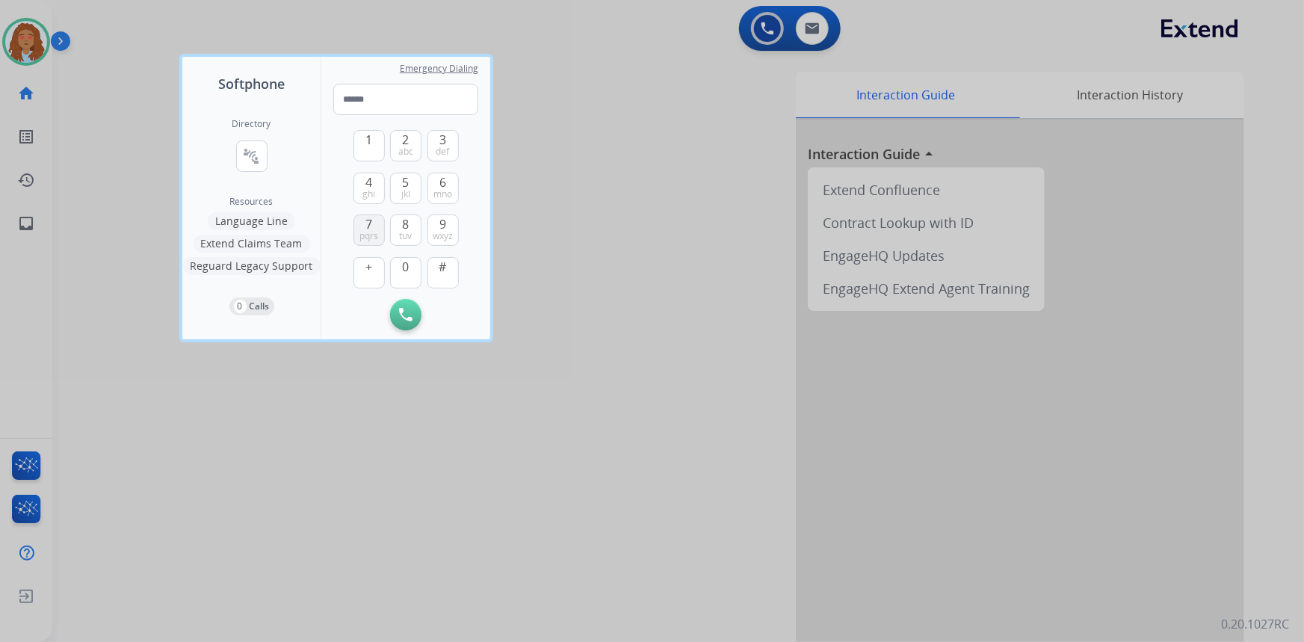
drag, startPoint x: 371, startPoint y: 223, endPoint x: 403, endPoint y: 266, distance: 53.4
click at [371, 224] on span "7" at bounding box center [368, 224] width 7 height 18
click at [404, 268] on span "0" at bounding box center [406, 267] width 7 height 18
click at [441, 185] on span "6" at bounding box center [442, 182] width 7 height 18
click at [411, 185] on button "5 jkl" at bounding box center [405, 188] width 31 height 31
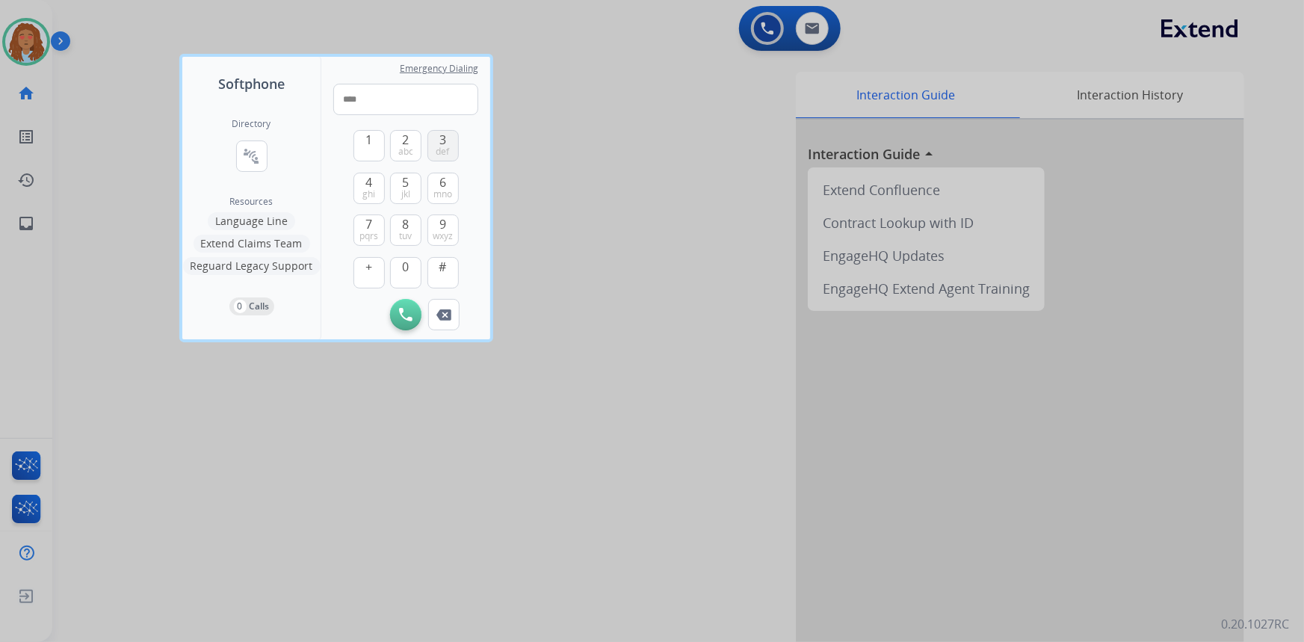
click at [445, 142] on span "3" at bounding box center [442, 140] width 7 height 18
click at [361, 191] on button "4 ghi" at bounding box center [368, 188] width 31 height 31
click at [365, 227] on button "7 pqrs" at bounding box center [368, 229] width 31 height 31
click at [445, 188] on span "mno" at bounding box center [442, 194] width 19 height 12
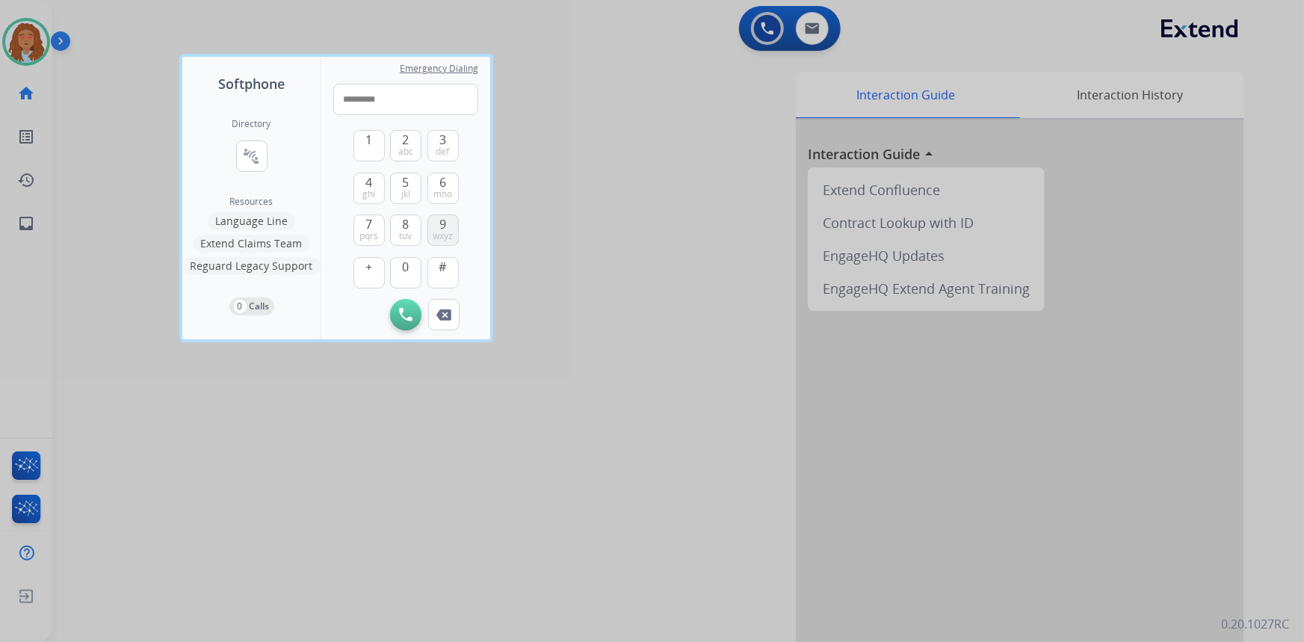
click at [443, 224] on span "9" at bounding box center [442, 224] width 7 height 18
type input "**********"
click at [399, 312] on img at bounding box center [405, 314] width 13 height 13
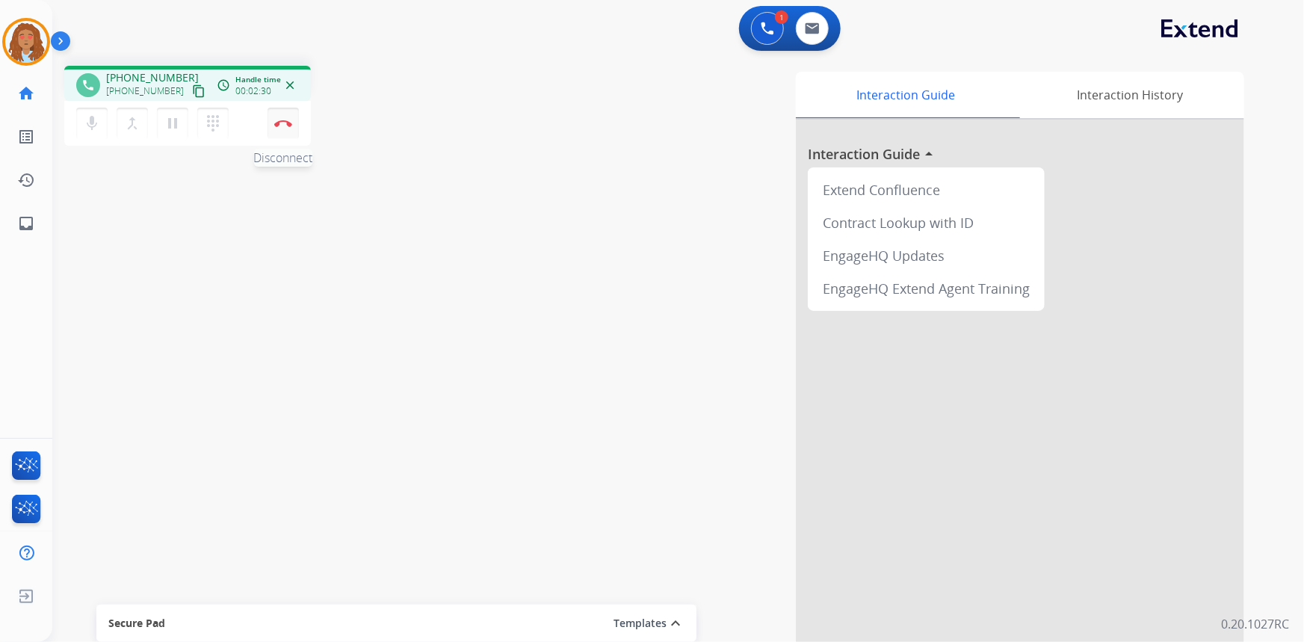
click at [294, 125] on button "Disconnect" at bounding box center [283, 123] width 31 height 31
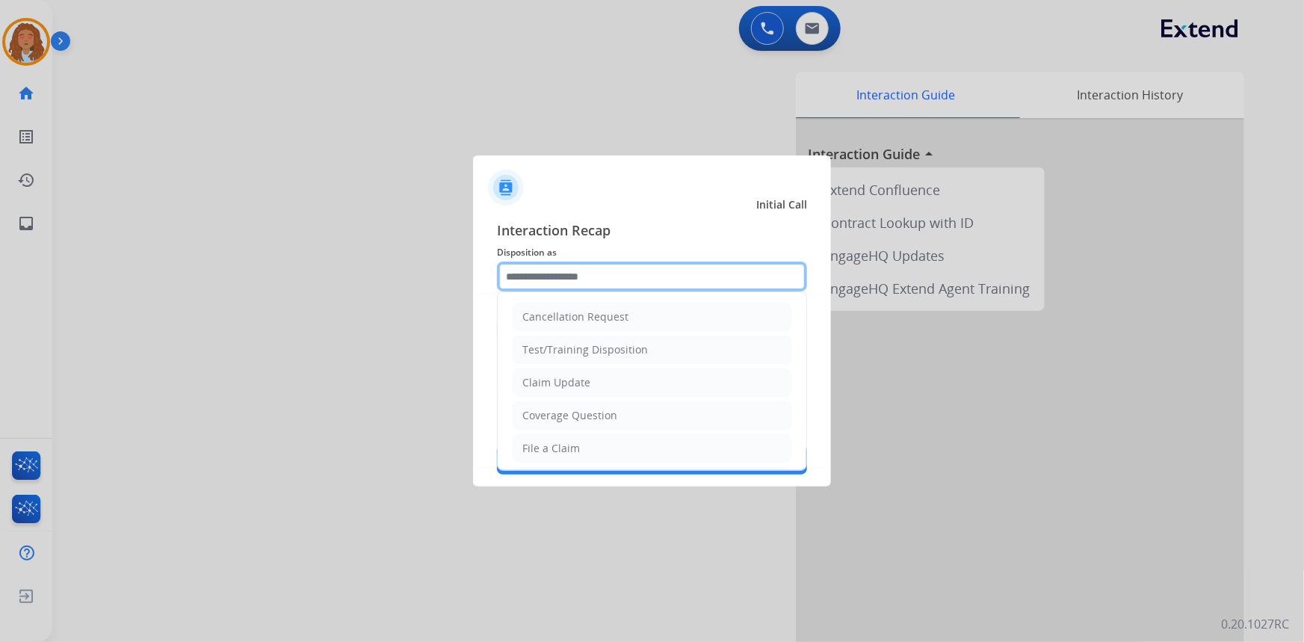
click at [556, 279] on input "text" at bounding box center [652, 277] width 310 height 30
click at [581, 379] on div "Claim Update" at bounding box center [556, 382] width 68 height 15
type input "**********"
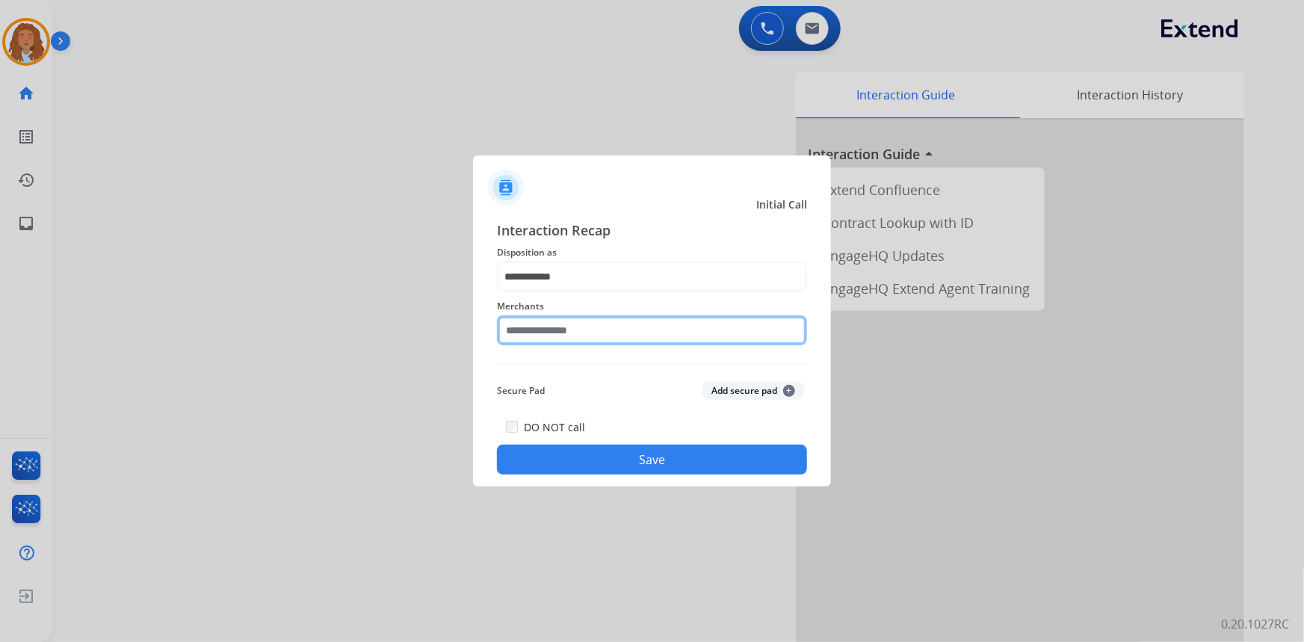
click at [551, 335] on input "text" at bounding box center [652, 330] width 310 height 30
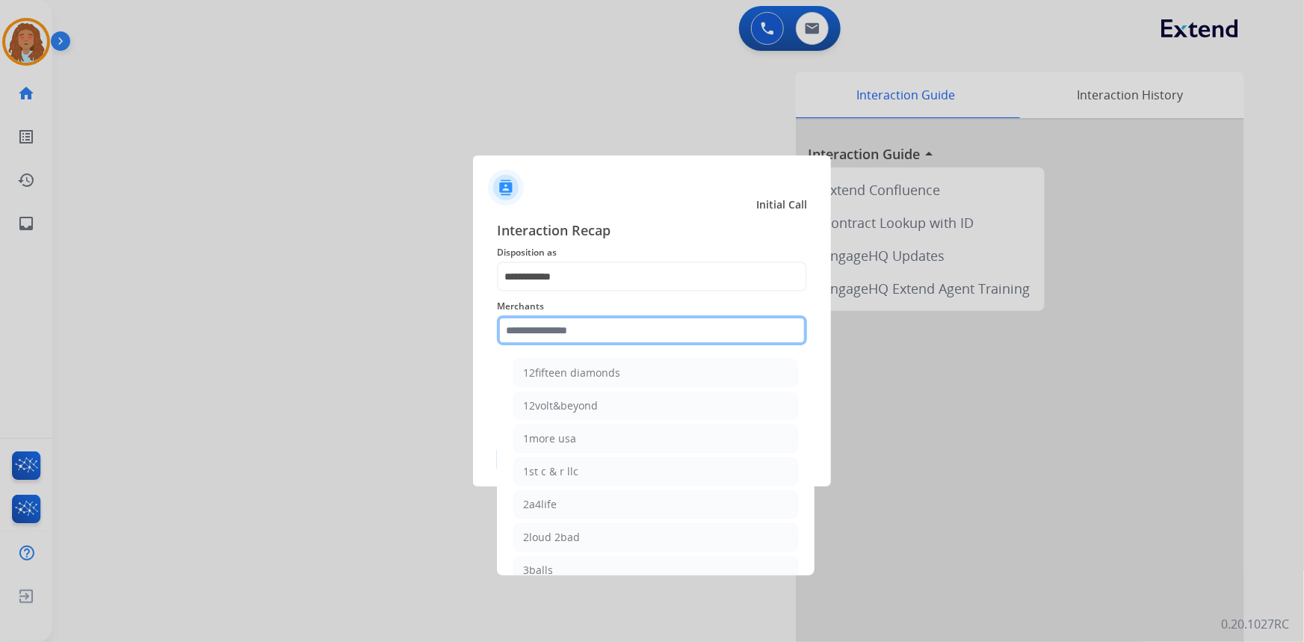
click at [557, 327] on input "text" at bounding box center [652, 330] width 310 height 30
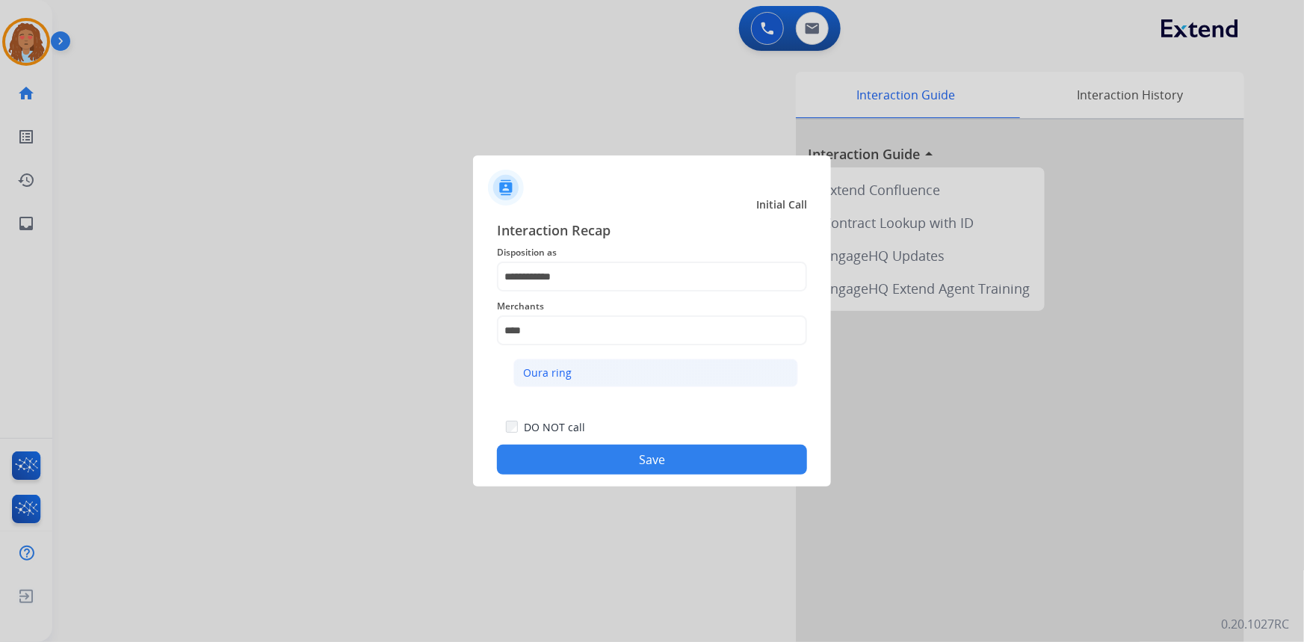
click at [561, 377] on div "Oura ring" at bounding box center [547, 372] width 49 height 15
type input "*********"
click at [599, 454] on button "Save" at bounding box center [652, 460] width 310 height 30
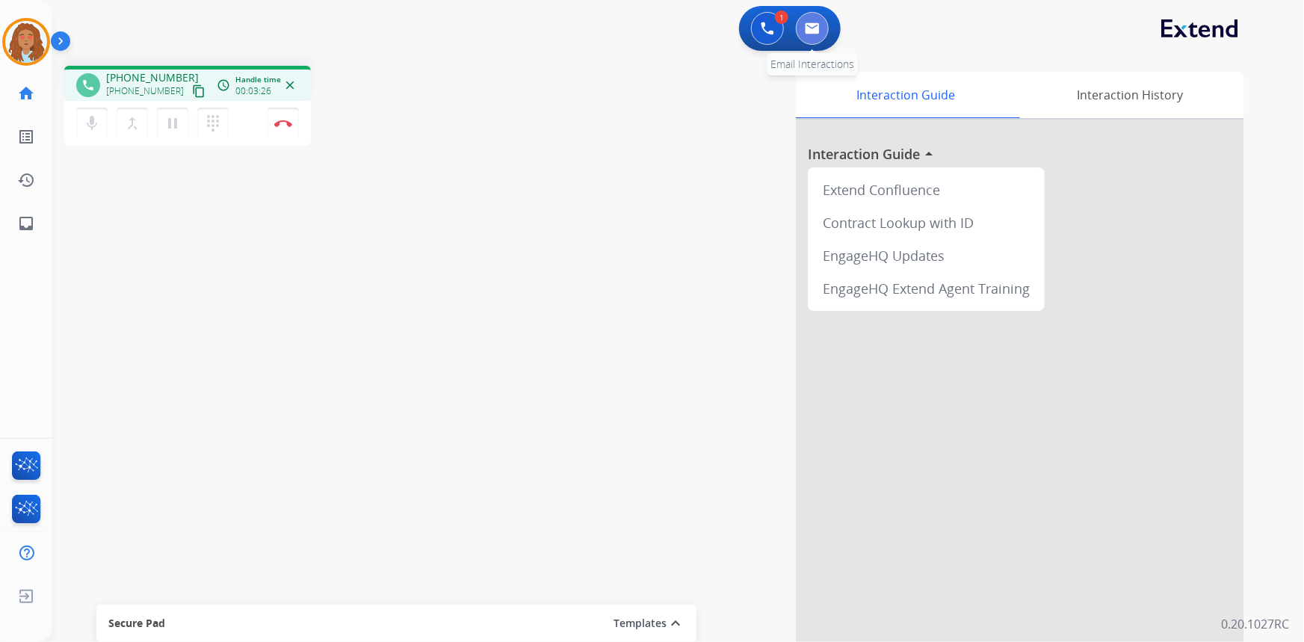
click at [810, 31] on img at bounding box center [812, 28] width 15 height 12
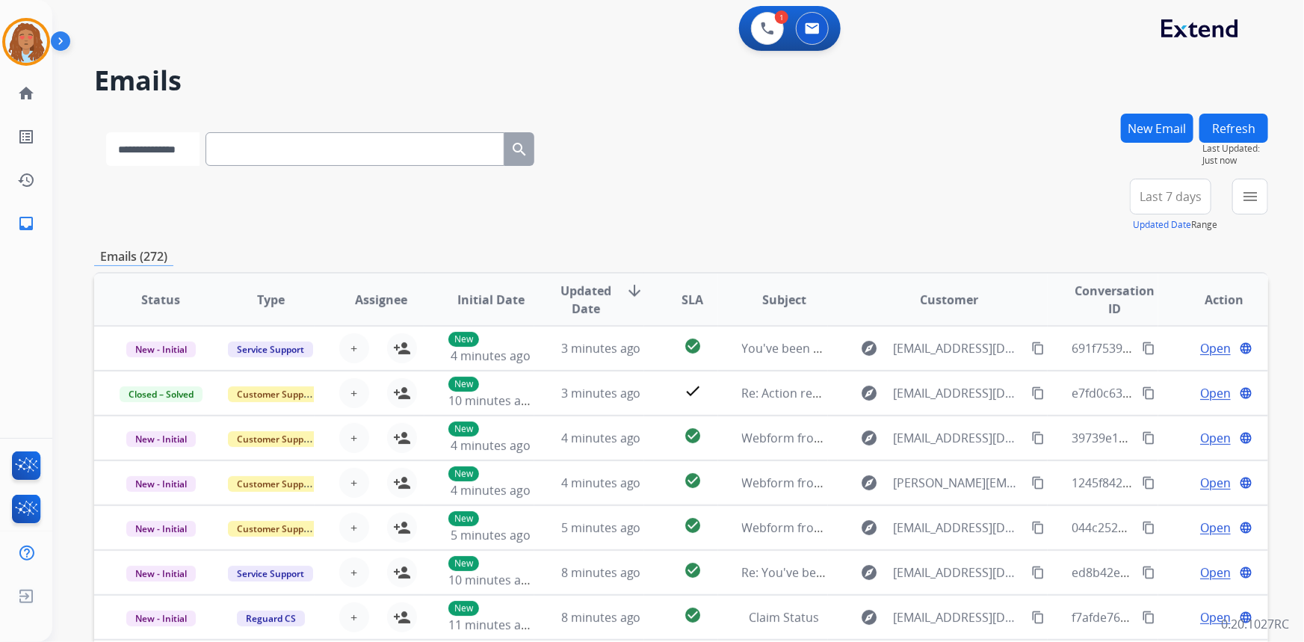
click at [200, 158] on select "**********" at bounding box center [152, 149] width 93 height 34
select select "**********"
click at [106, 132] on select "**********" at bounding box center [152, 149] width 93 height 34
click at [280, 146] on input "text" at bounding box center [356, 149] width 299 height 34
paste input "**********"
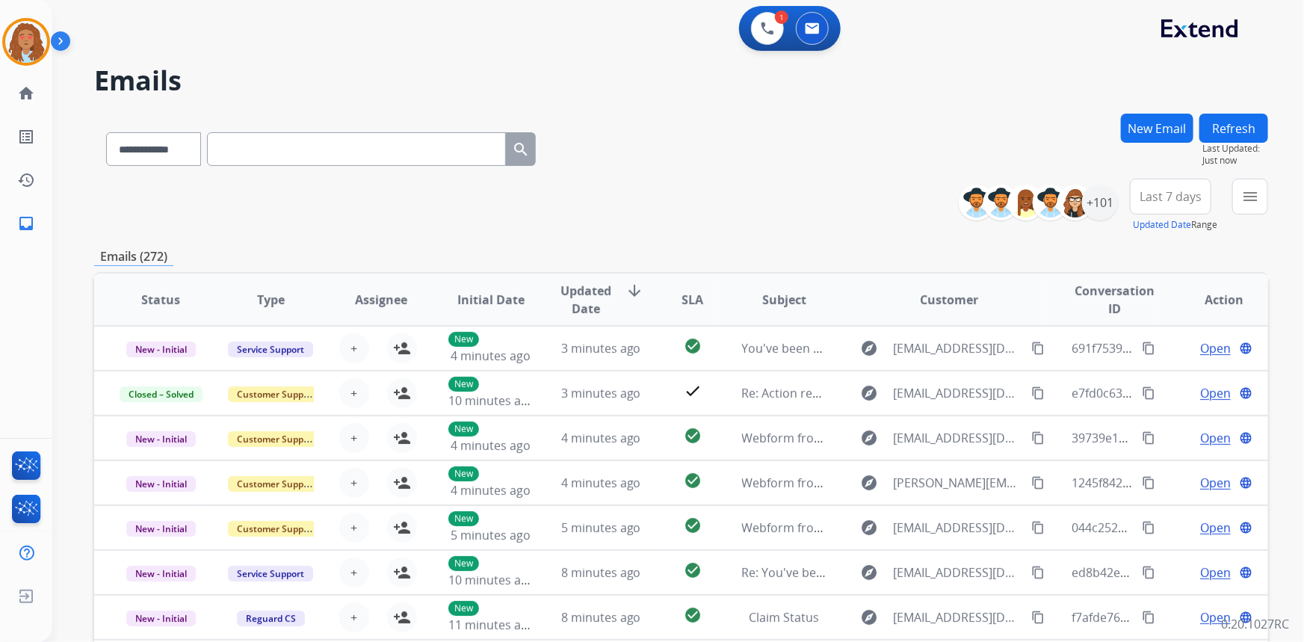
type input "**********"
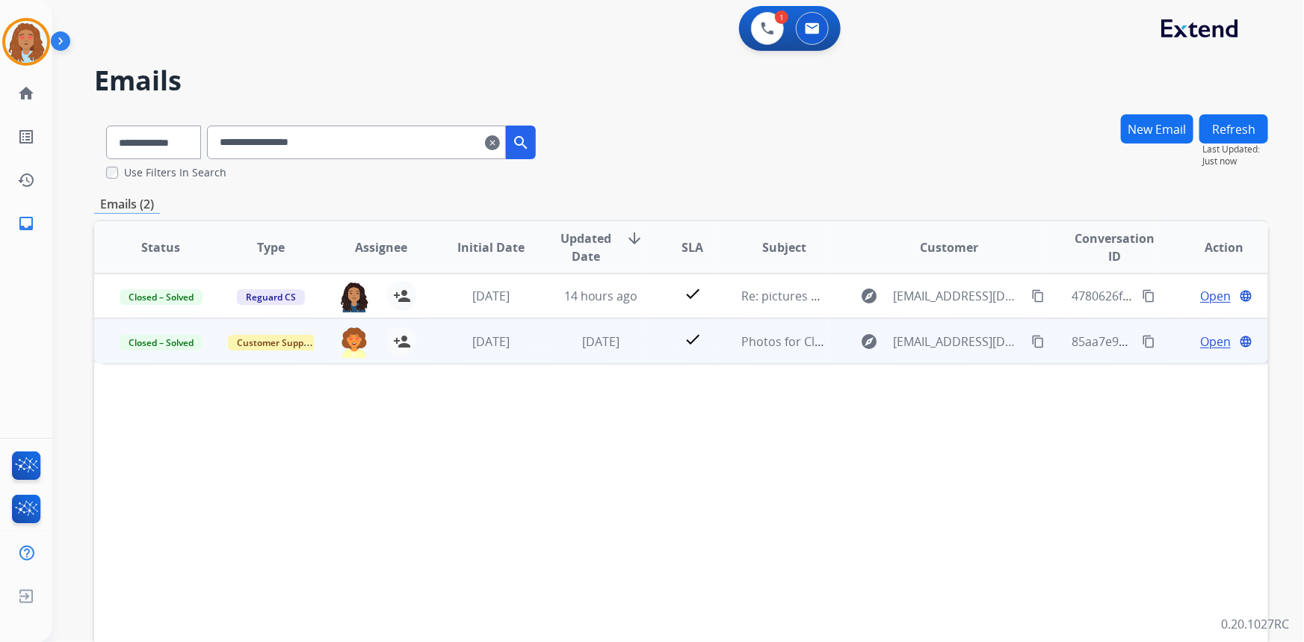
click at [1206, 343] on span "Open" at bounding box center [1215, 342] width 31 height 18
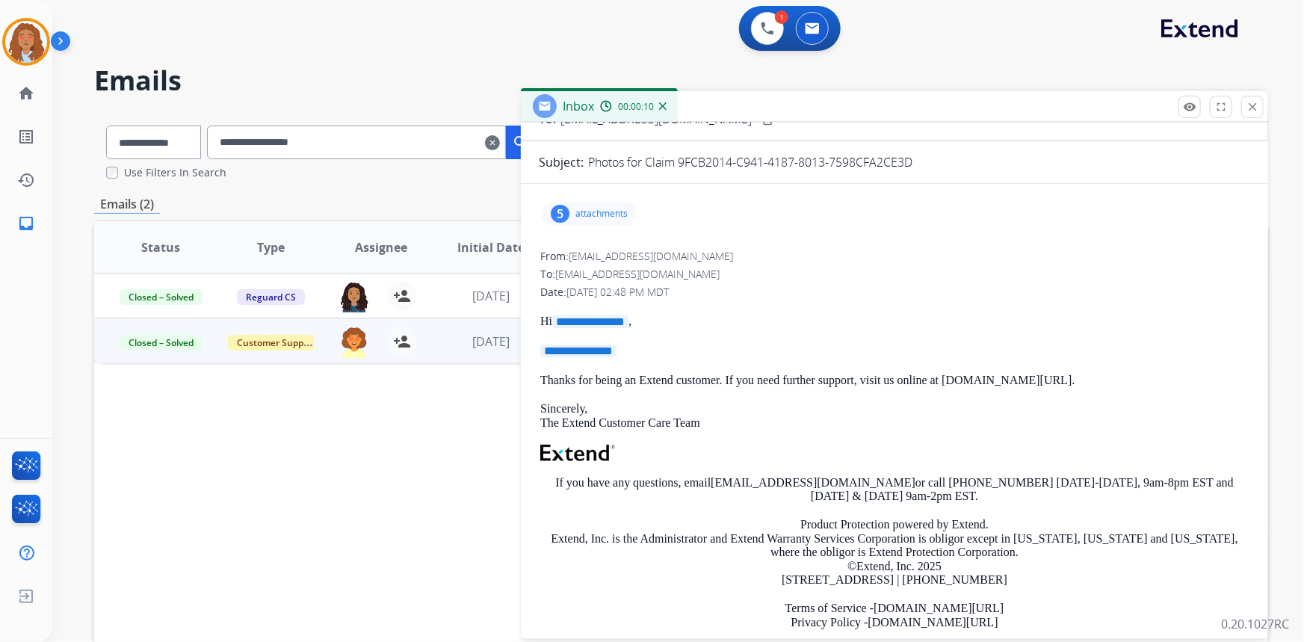
scroll to position [58, 0]
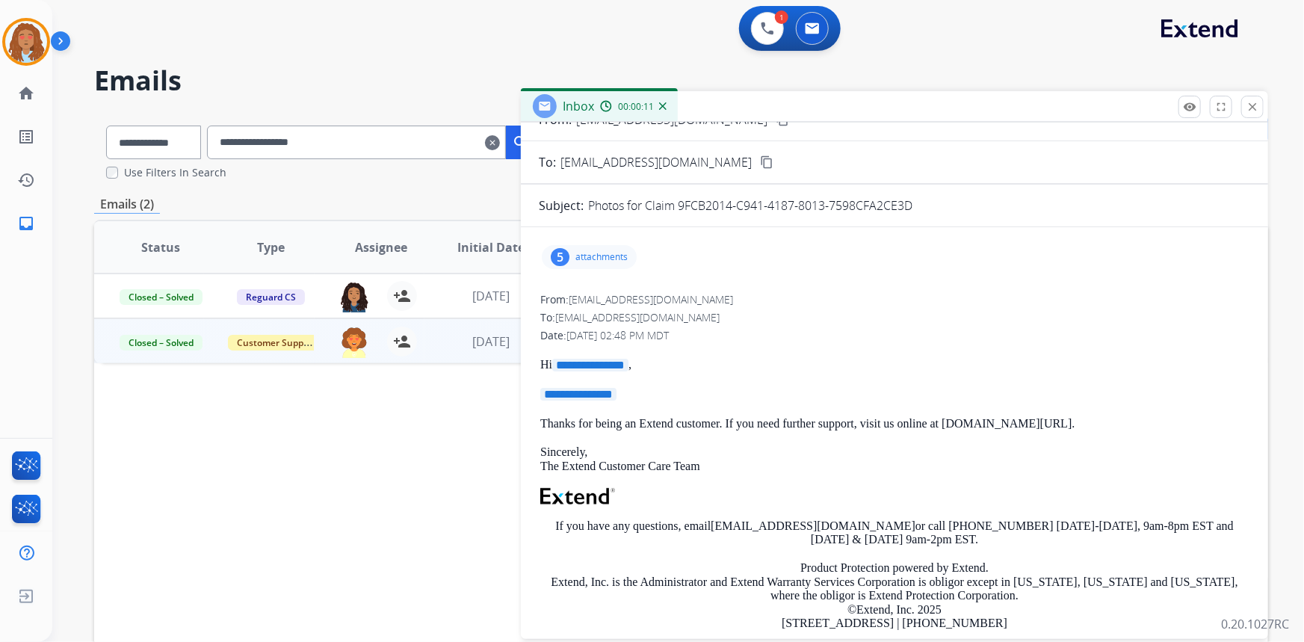
click at [571, 253] on div "5 attachments" at bounding box center [589, 257] width 95 height 24
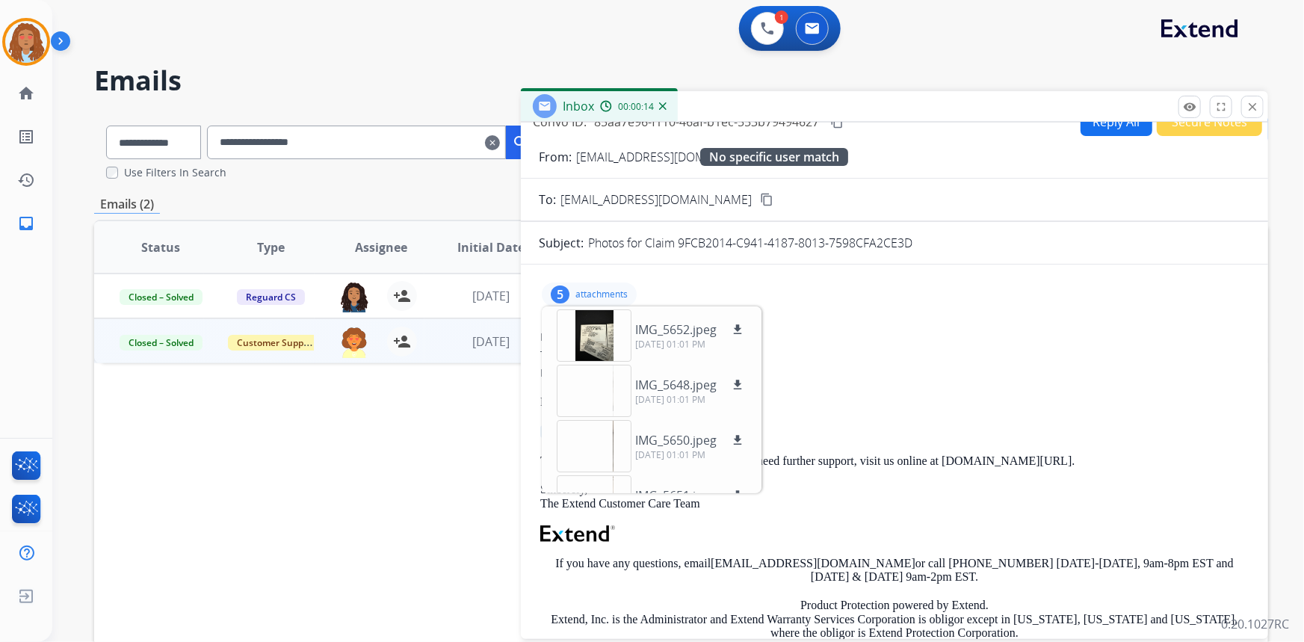
scroll to position [0, 0]
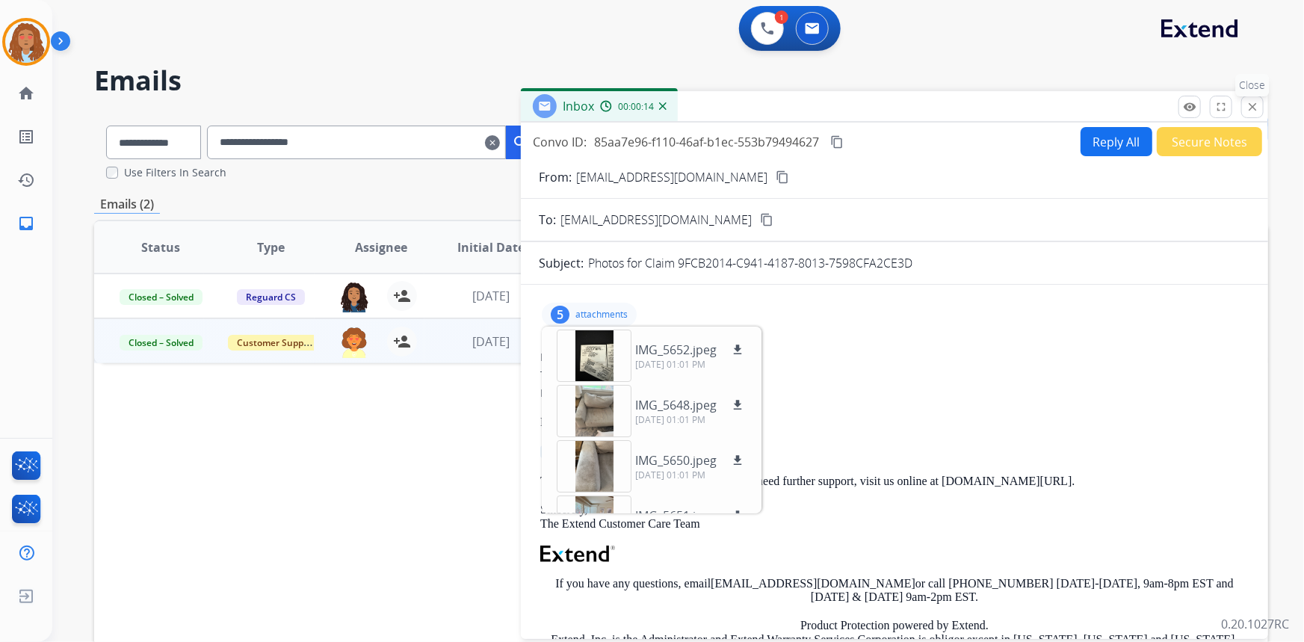
click at [1250, 104] on mat-icon "close" at bounding box center [1252, 106] width 13 height 13
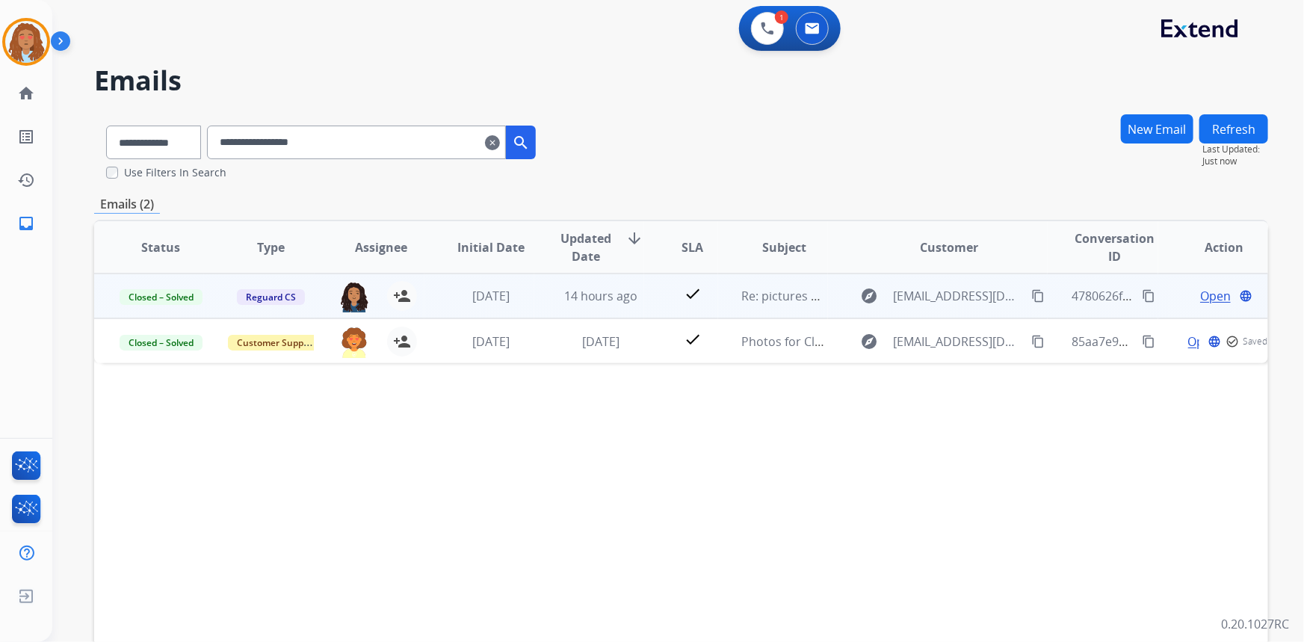
click at [1205, 294] on span "Open" at bounding box center [1215, 296] width 31 height 18
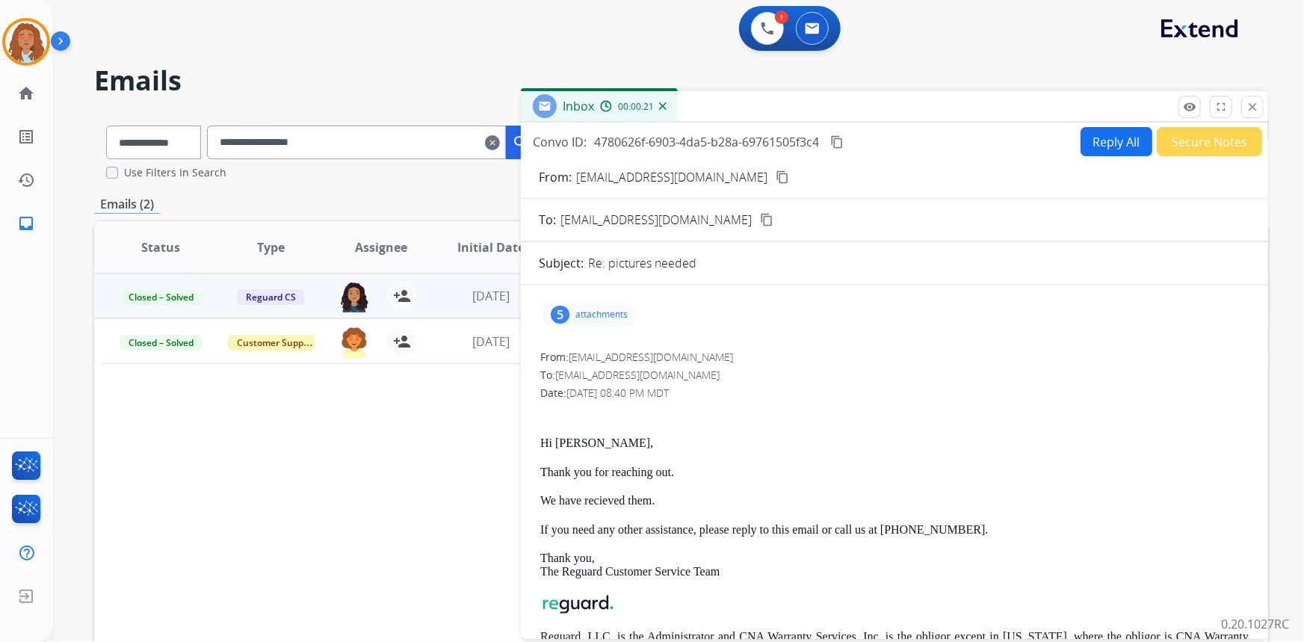
click at [1250, 118] on div "Inbox 00:00:21" at bounding box center [894, 106] width 747 height 31
click at [1256, 105] on mat-icon "close" at bounding box center [1252, 106] width 13 height 13
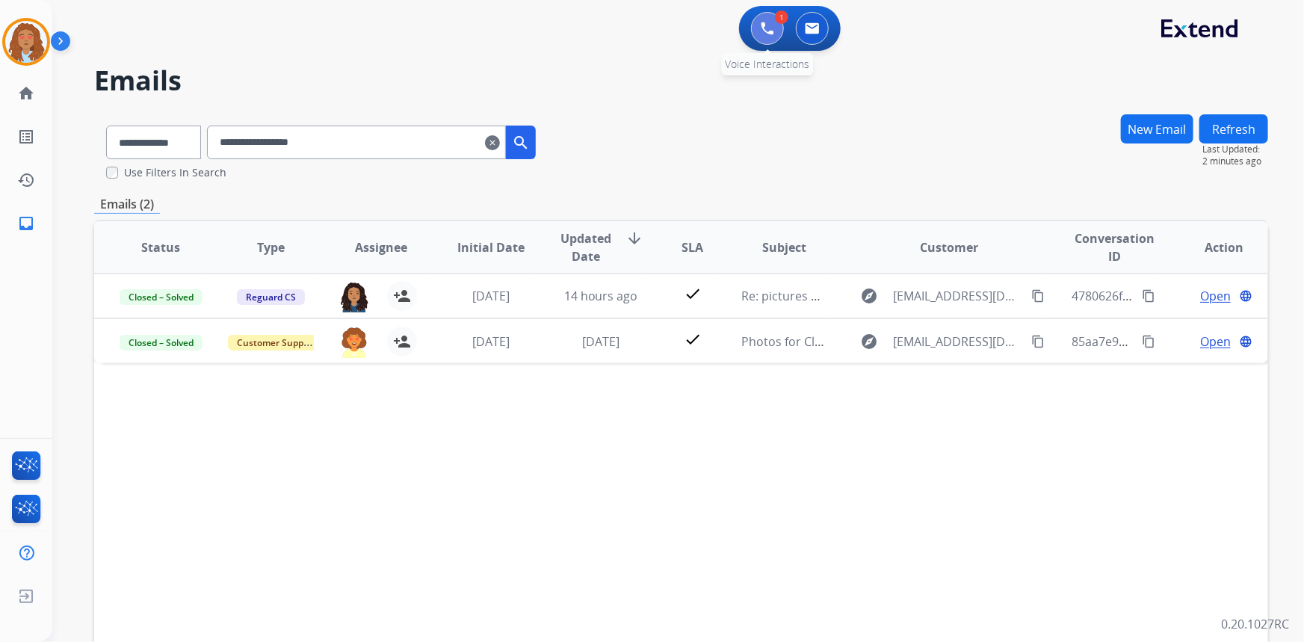
click at [777, 34] on button at bounding box center [767, 28] width 33 height 33
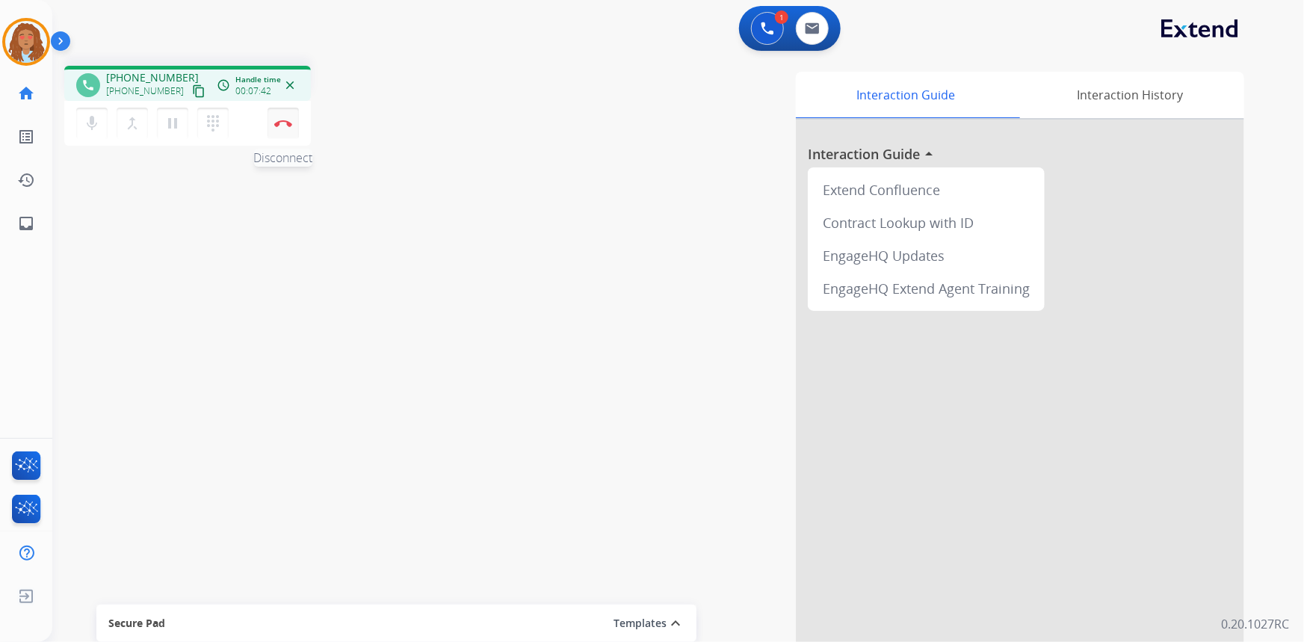
click at [284, 126] on img at bounding box center [283, 123] width 18 height 7
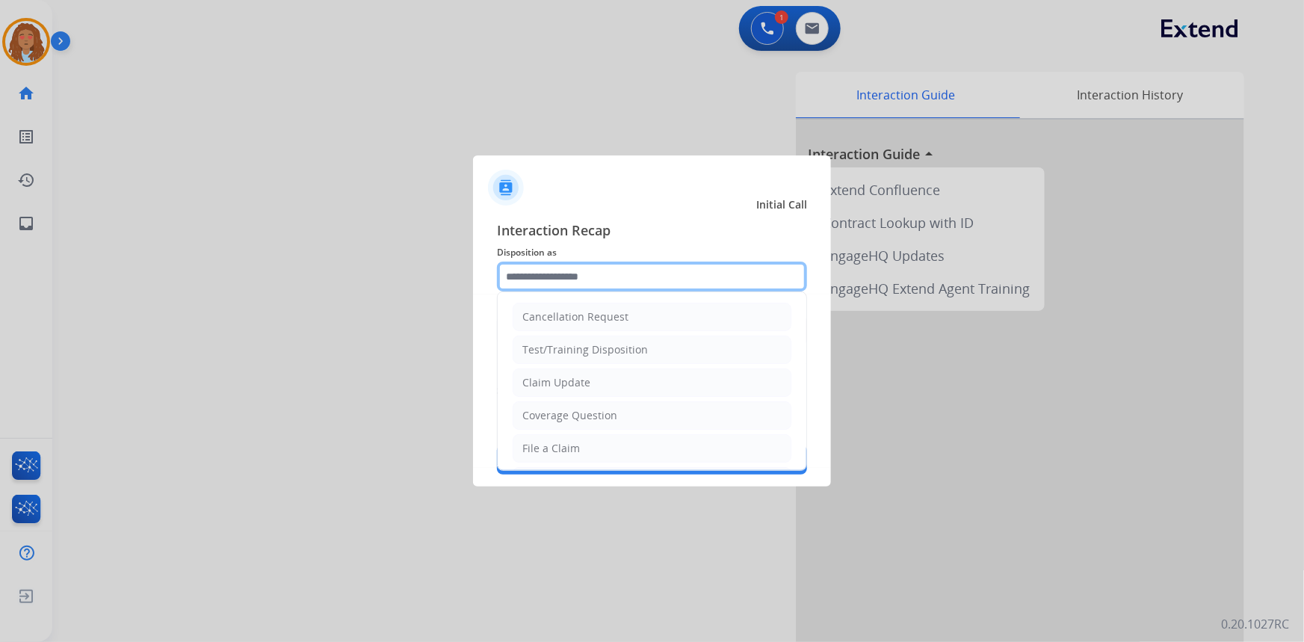
click at [619, 273] on input "text" at bounding box center [652, 277] width 310 height 30
click at [580, 380] on div "Claim Update" at bounding box center [556, 382] width 68 height 15
type input "**********"
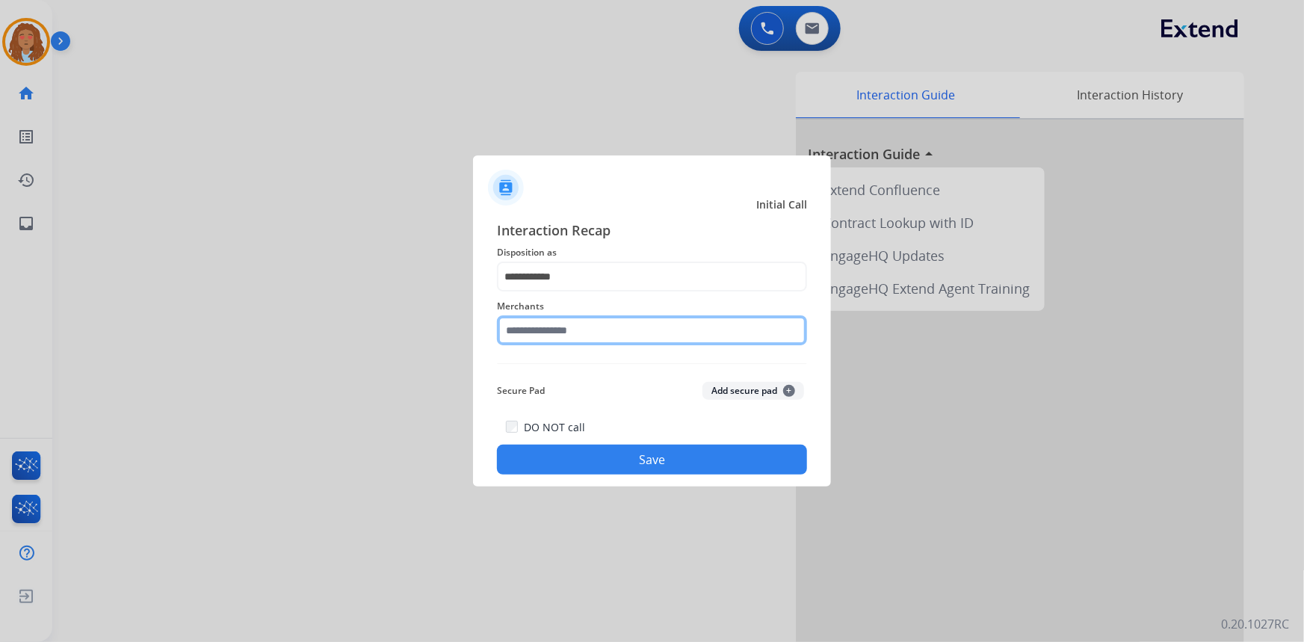
click at [586, 328] on input "text" at bounding box center [652, 330] width 310 height 30
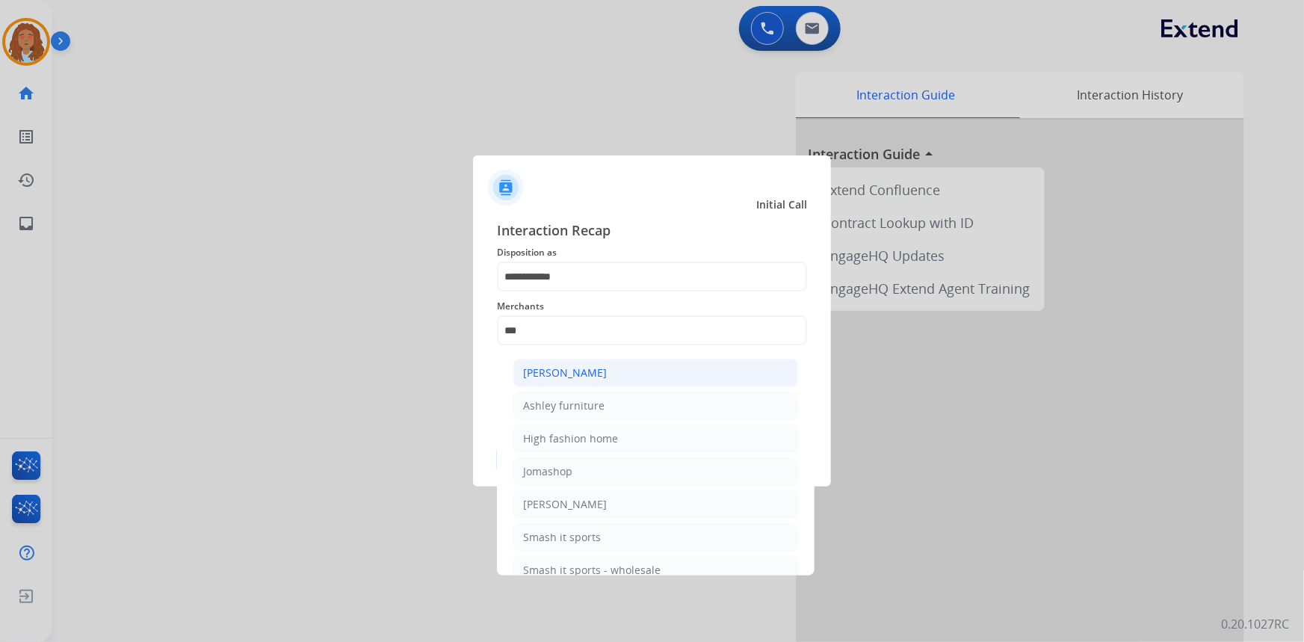
click at [582, 380] on div "[PERSON_NAME]" at bounding box center [565, 372] width 84 height 15
type input "**********"
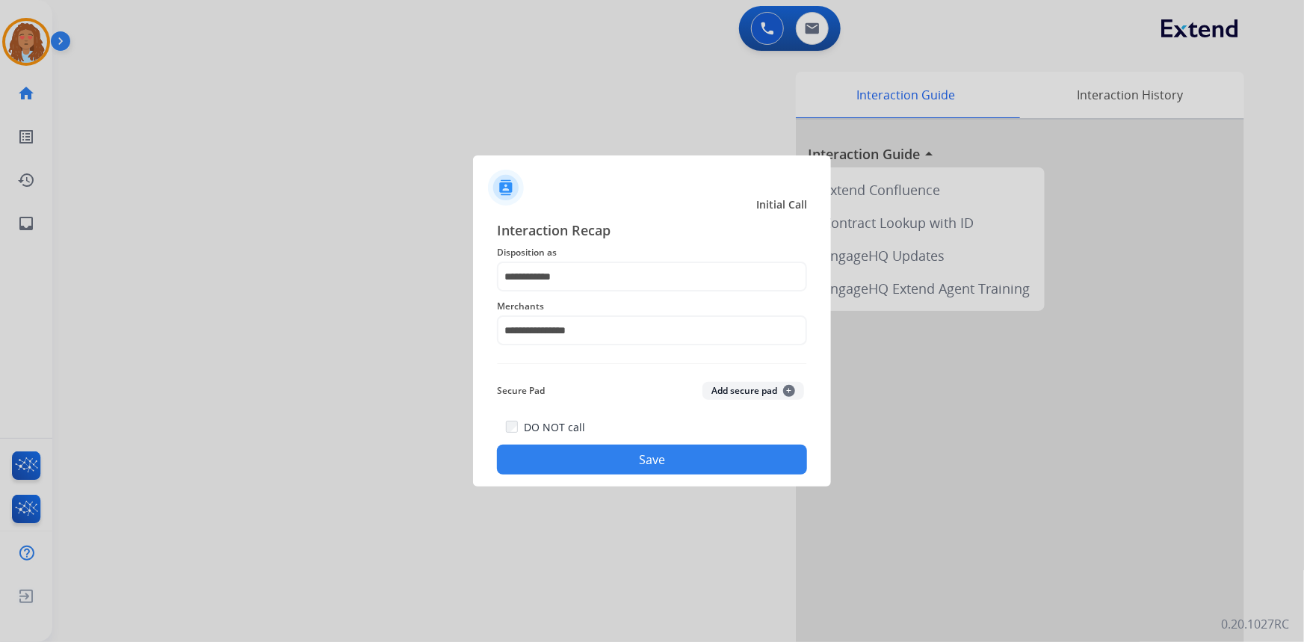
click at [642, 454] on button "Save" at bounding box center [652, 460] width 310 height 30
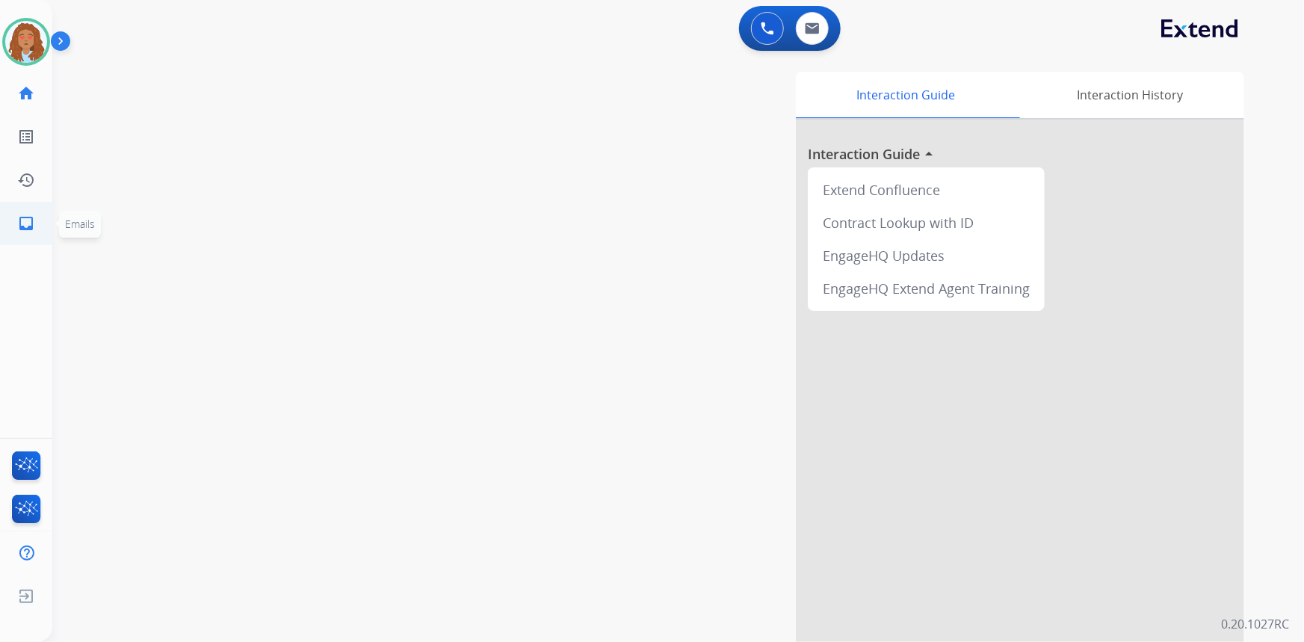
click at [31, 214] on link "inbox Emails" at bounding box center [26, 224] width 42 height 42
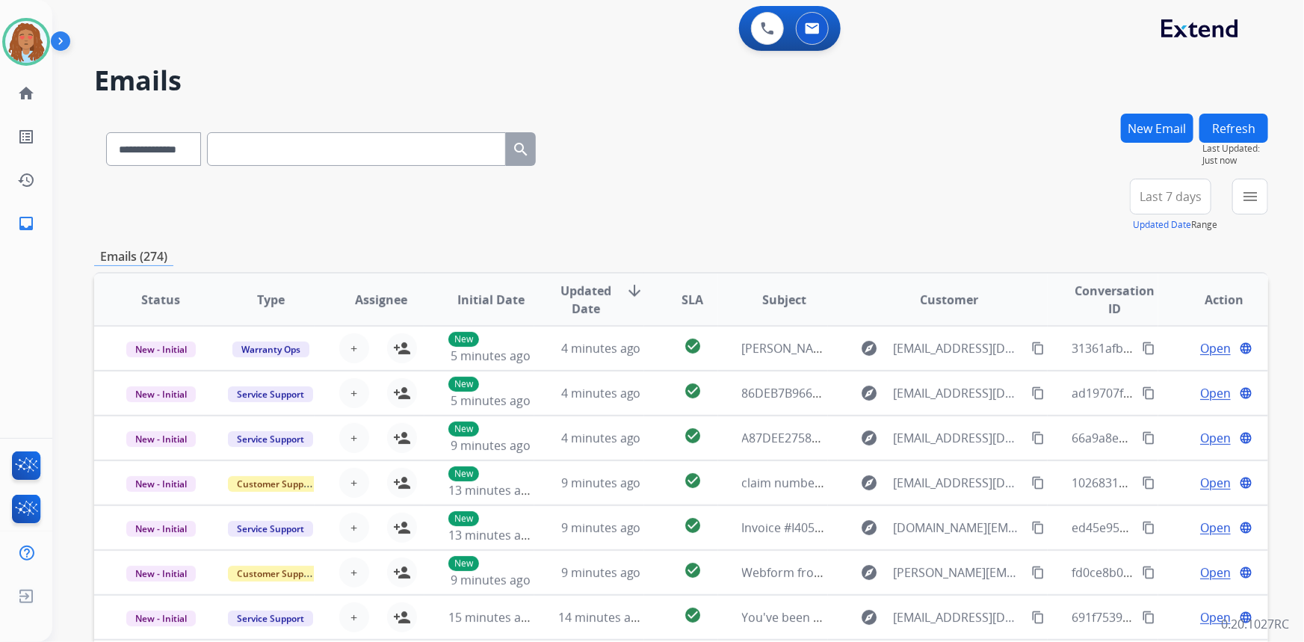
click at [1188, 200] on span "Last 7 days" at bounding box center [1171, 197] width 62 height 6
click at [1155, 377] on div "Last 90 days" at bounding box center [1166, 378] width 82 height 22
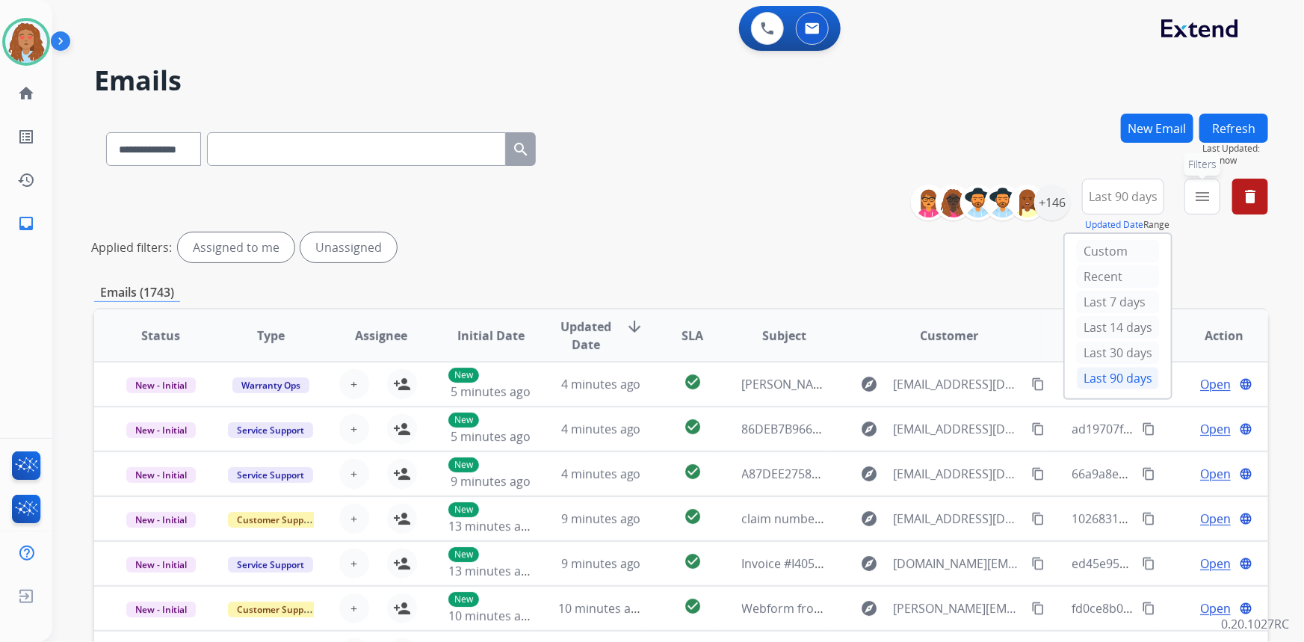
click at [1196, 200] on mat-icon "menu" at bounding box center [1203, 197] width 18 height 18
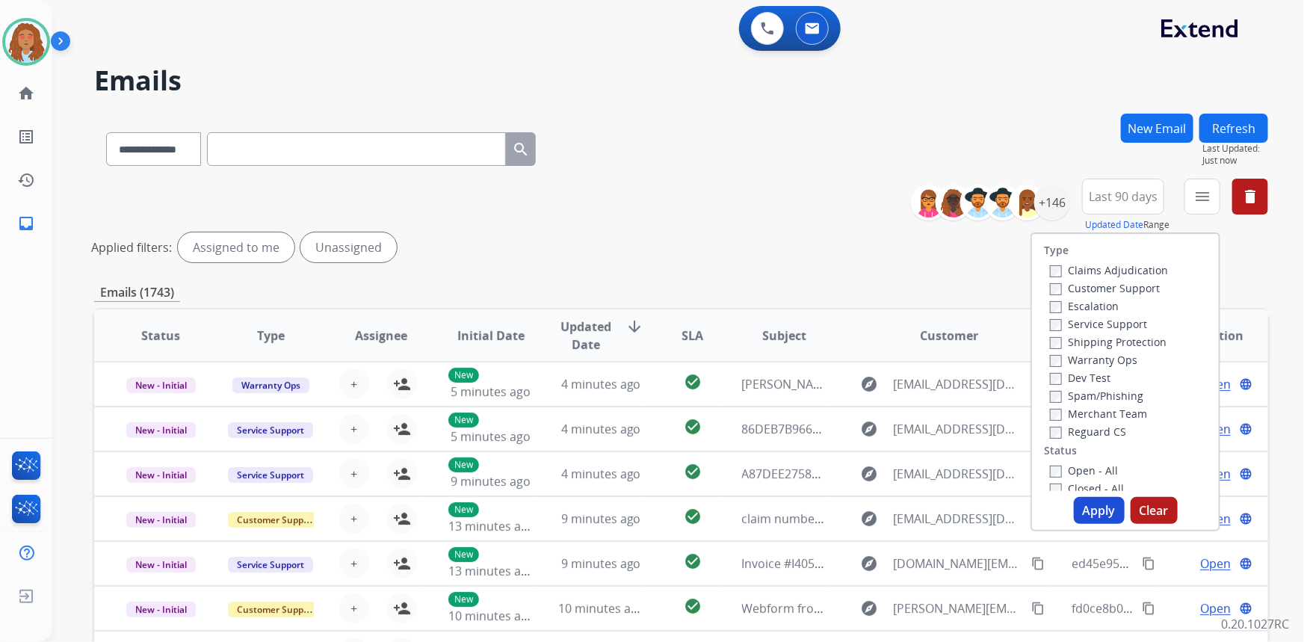
click at [1099, 286] on label "Customer Support" at bounding box center [1105, 288] width 110 height 14
click at [1111, 340] on label "Shipping Protection" at bounding box center [1108, 342] width 117 height 14
click at [1081, 515] on button "Apply" at bounding box center [1099, 510] width 51 height 27
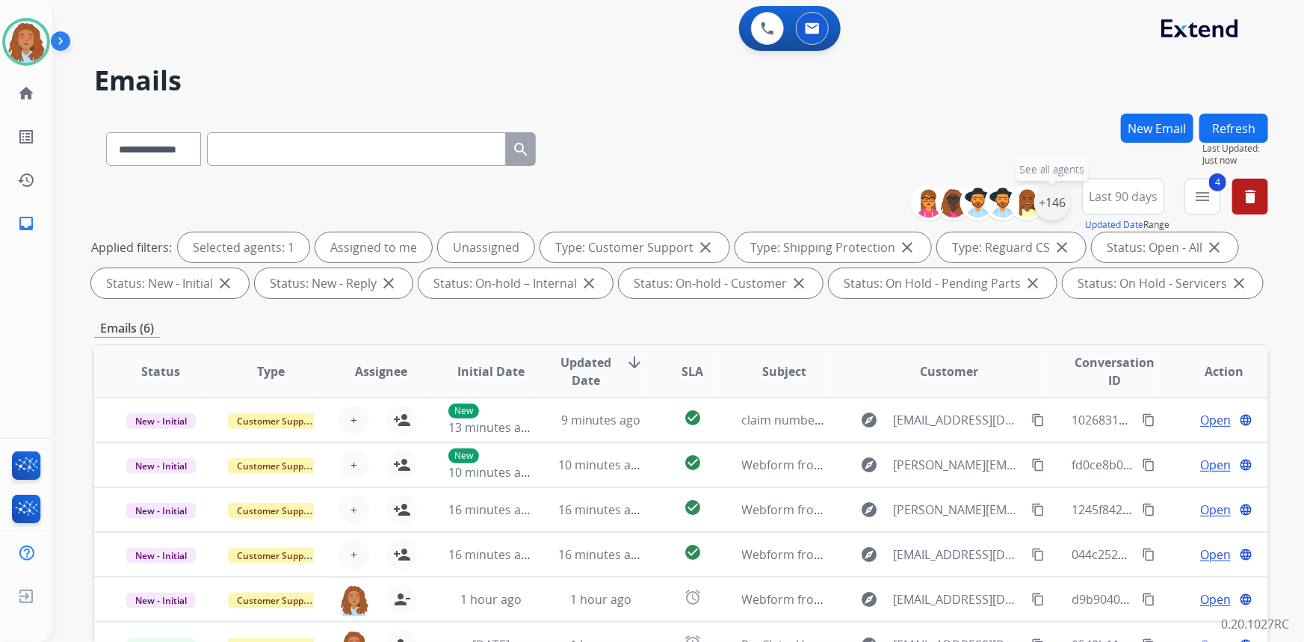
click at [1057, 196] on div "+146" at bounding box center [1052, 203] width 36 height 36
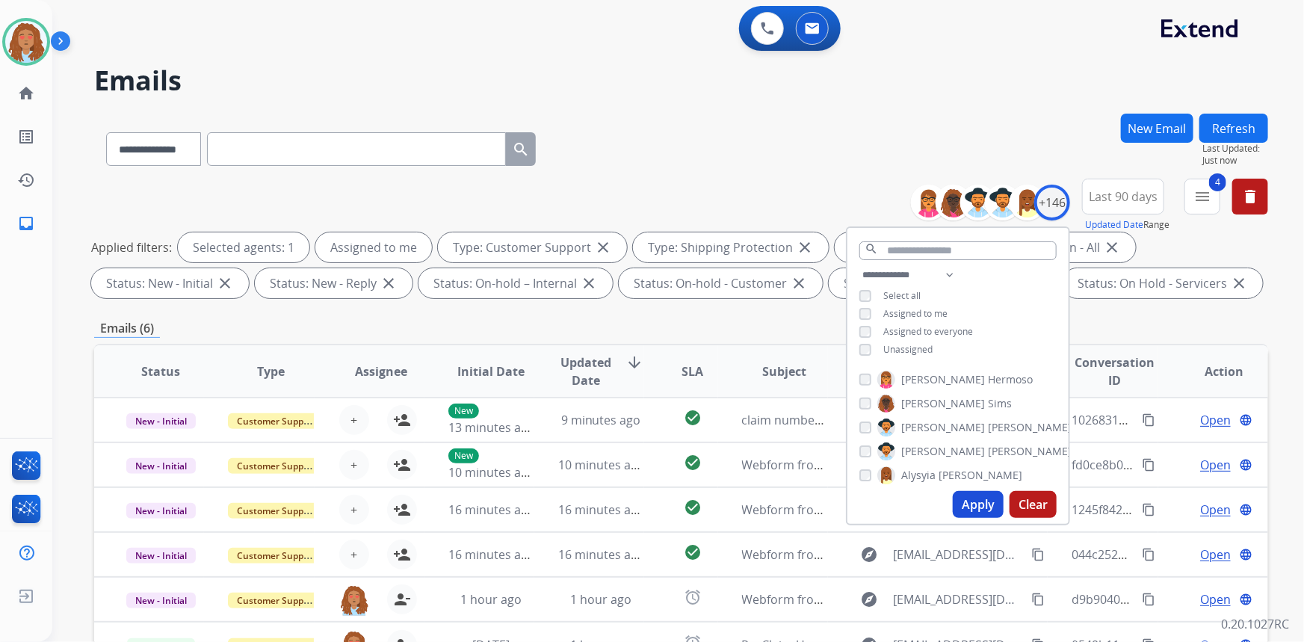
click at [979, 505] on button "Apply" at bounding box center [978, 504] width 51 height 27
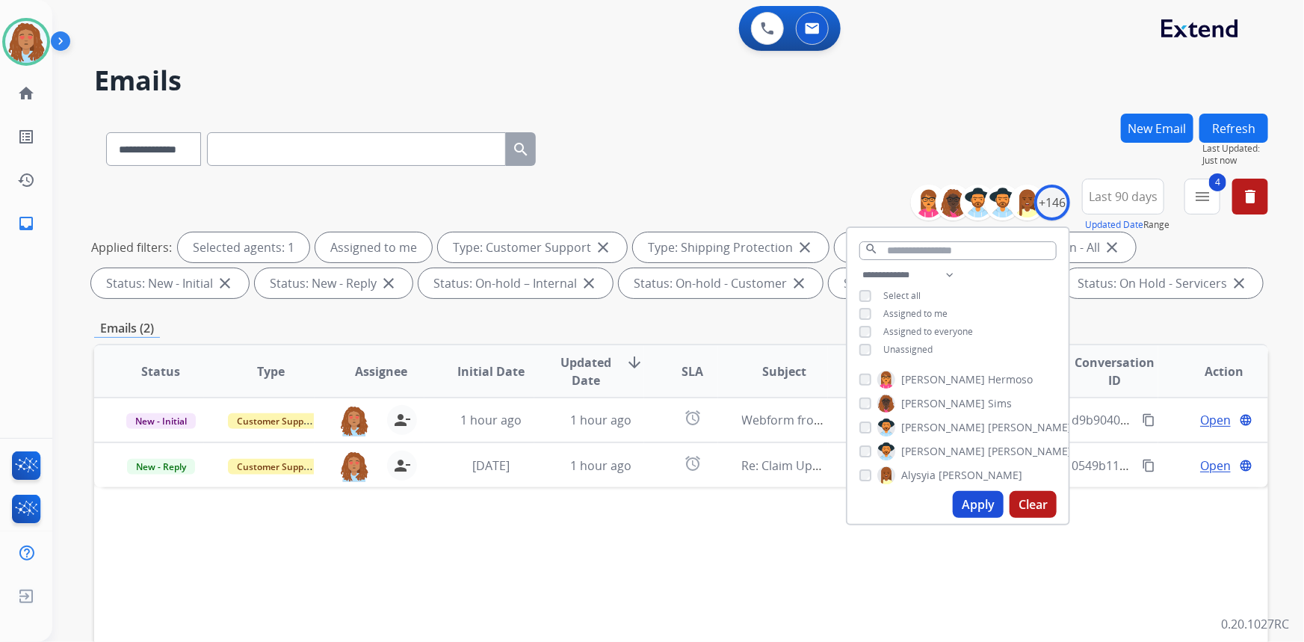
click at [777, 129] on div "**********" at bounding box center [681, 146] width 1174 height 65
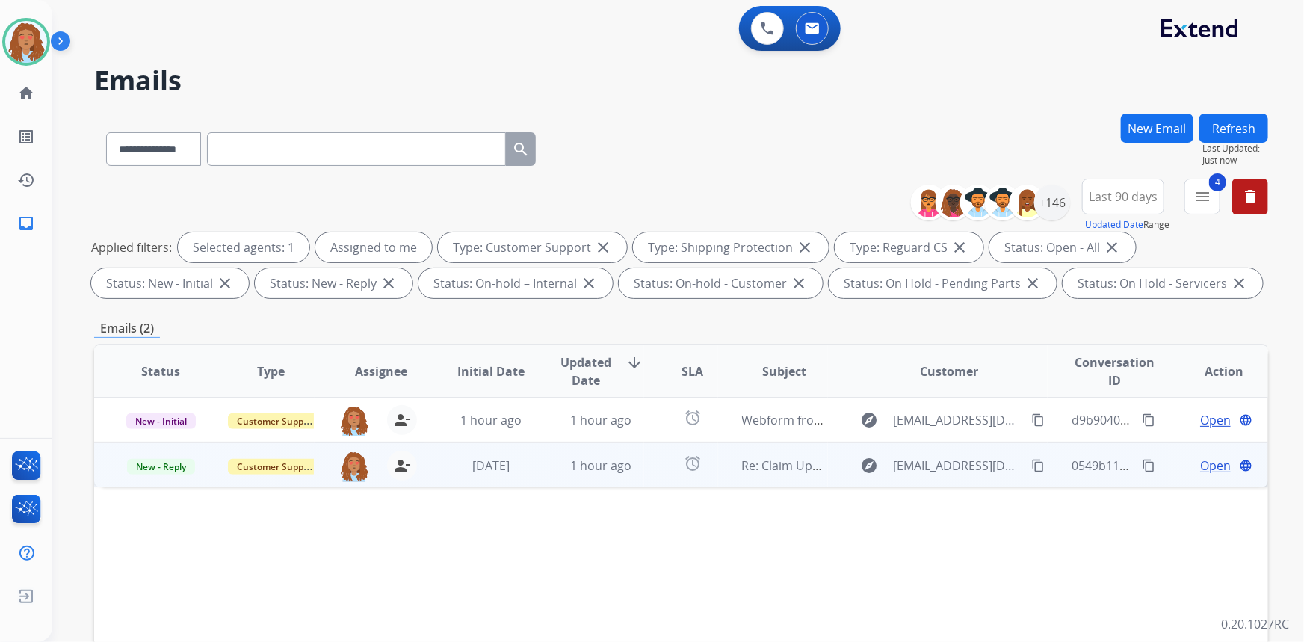
click at [921, 481] on td "explore [EMAIL_ADDRESS][DOMAIN_NAME] content_copy" at bounding box center [938, 464] width 220 height 45
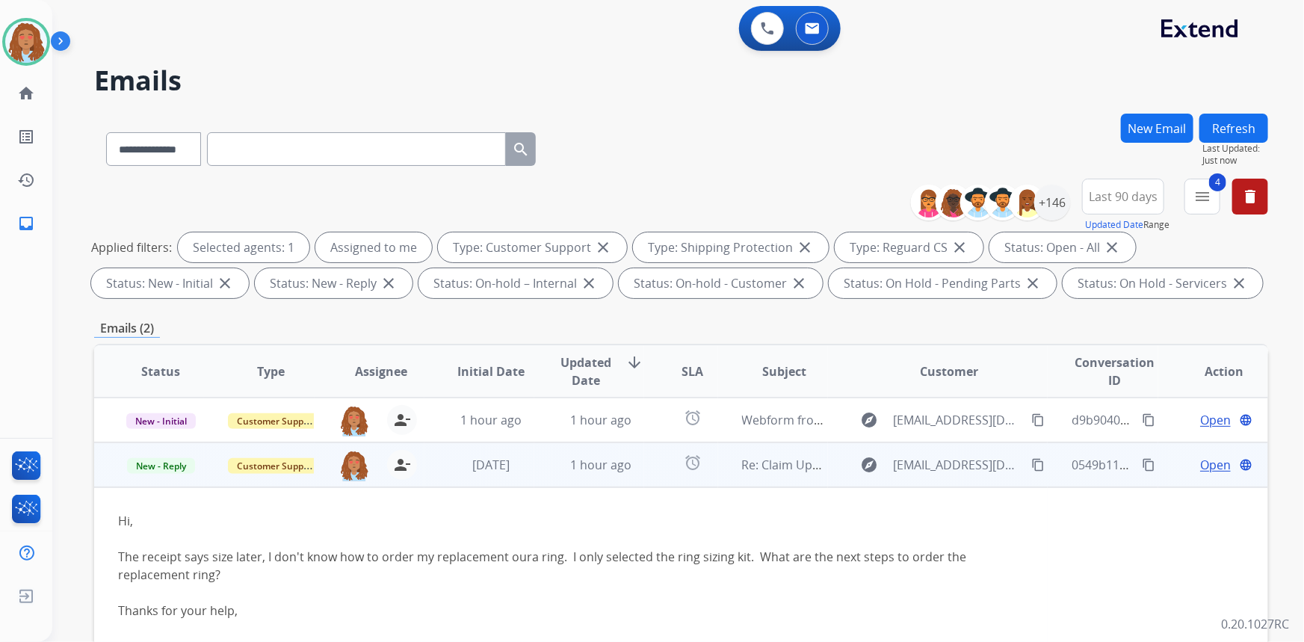
click at [1211, 463] on span "Open" at bounding box center [1215, 465] width 31 height 18
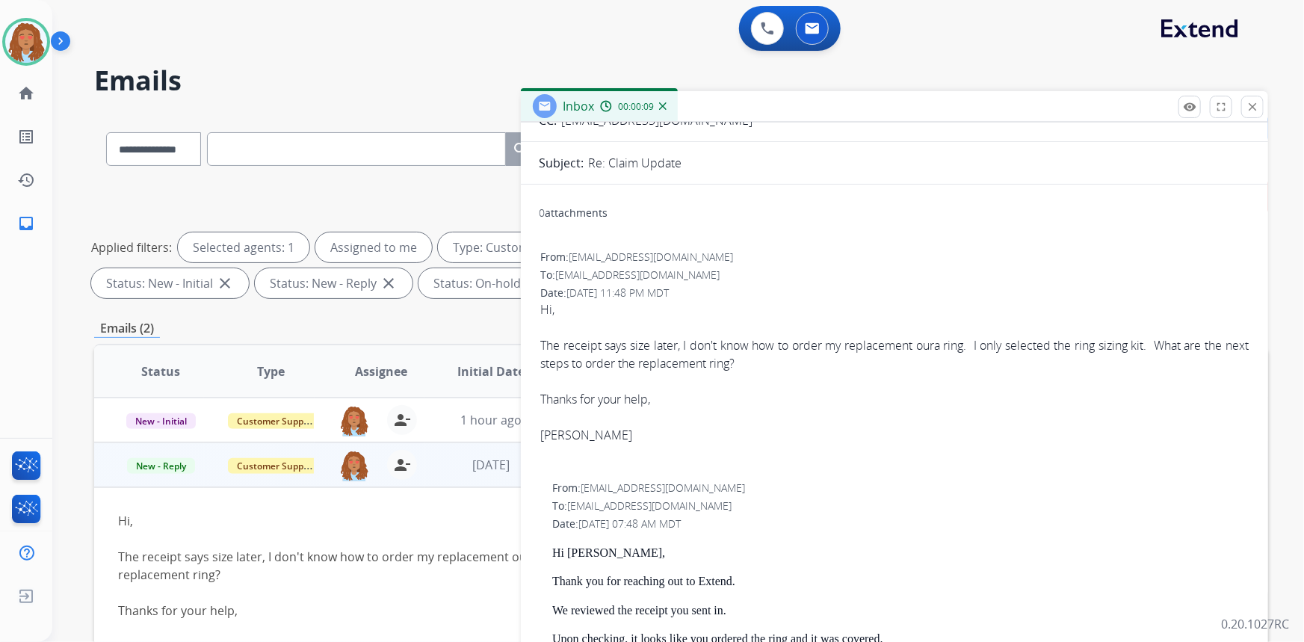
scroll to position [339, 0]
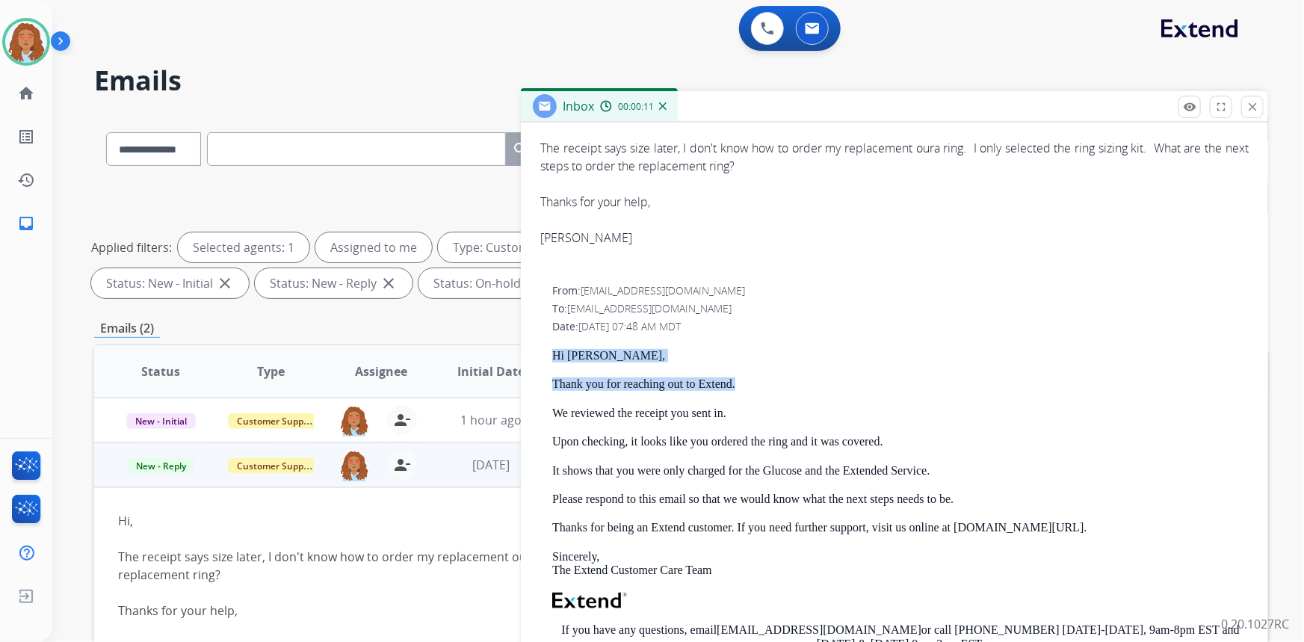
drag, startPoint x: 749, startPoint y: 386, endPoint x: 546, endPoint y: 351, distance: 206.3
click at [546, 351] on div "From: [EMAIL_ADDRESS][DOMAIN_NAME] To: [EMAIL_ADDRESS][DOMAIN_NAME] Date: [DATE…" at bounding box center [894, 548] width 711 height 533
copy div "Hi [PERSON_NAME], Thank you for reaching out to Extend."
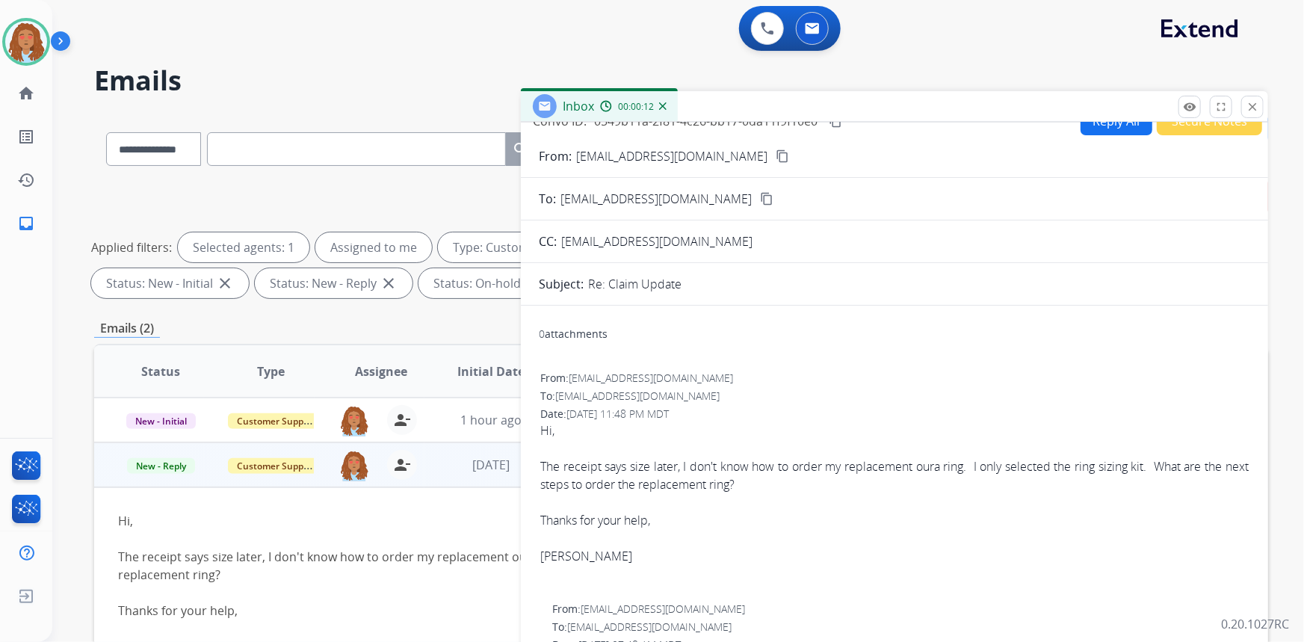
scroll to position [0, 0]
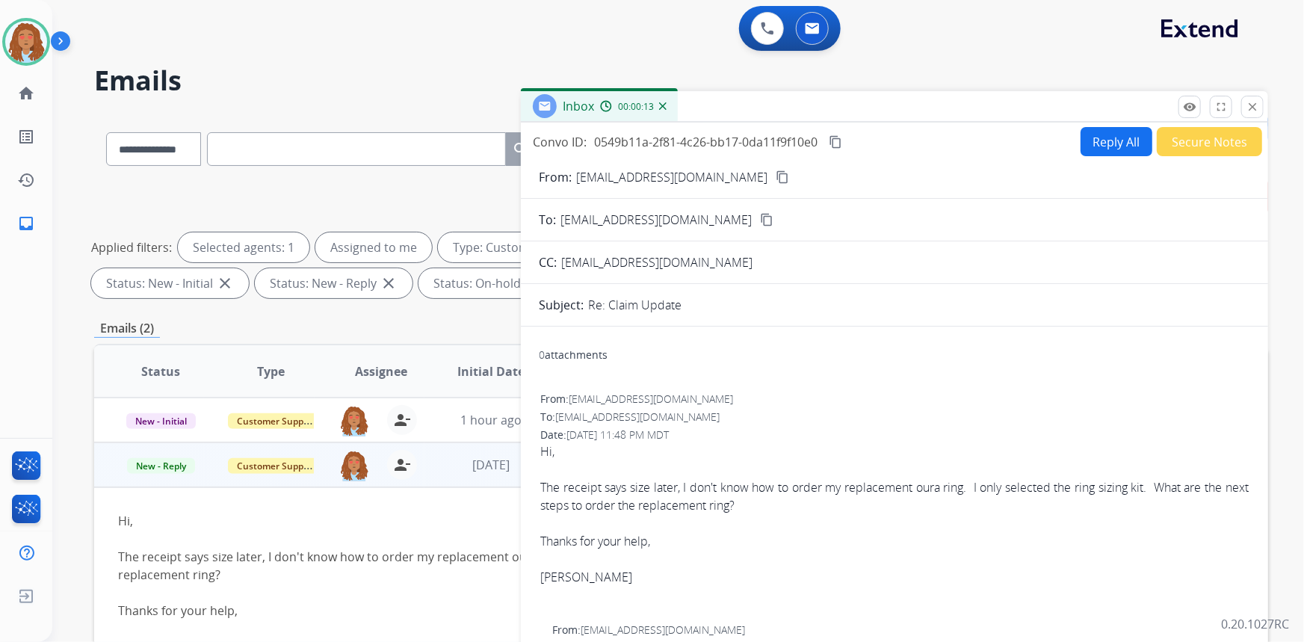
click at [1099, 142] on button "Reply All" at bounding box center [1117, 141] width 72 height 29
select select "**********"
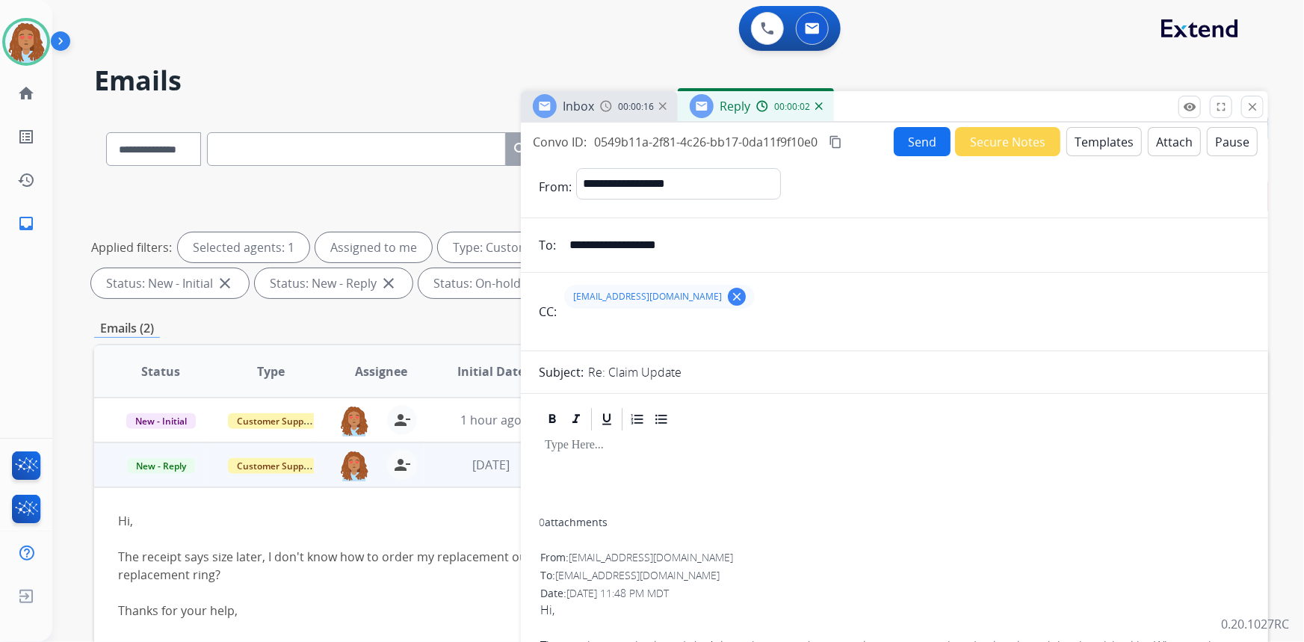
click at [1100, 143] on button "Templates" at bounding box center [1103, 141] width 75 height 29
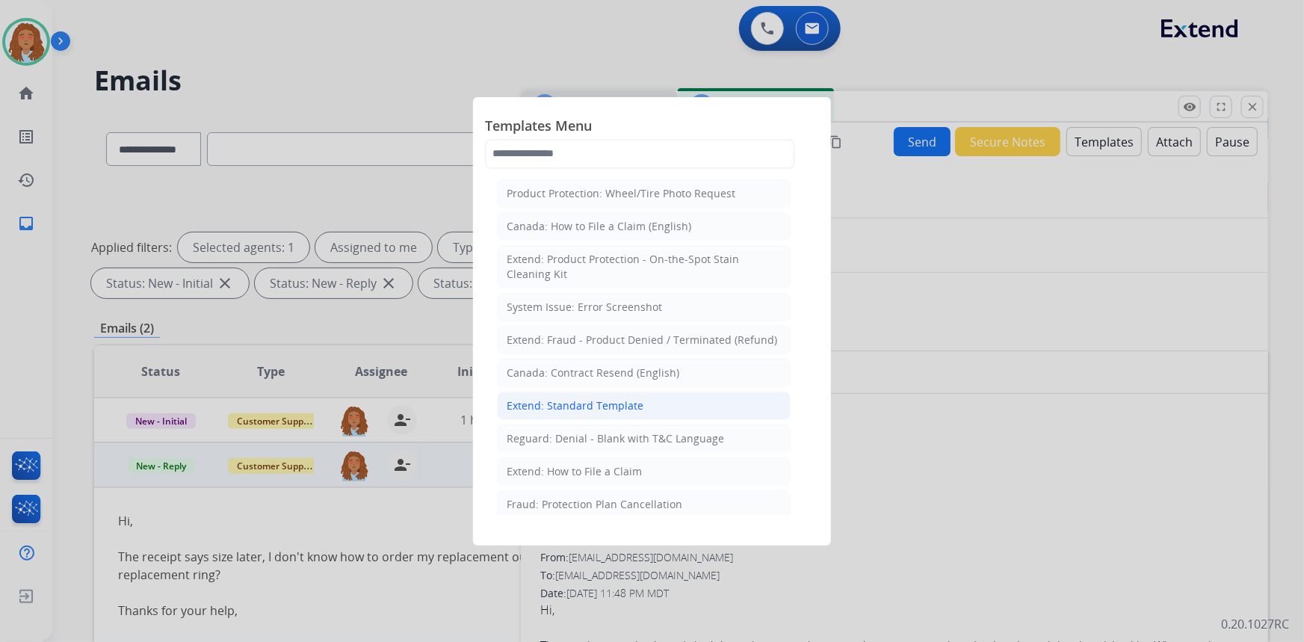
click at [583, 399] on div "Extend: Standard Template" at bounding box center [575, 405] width 137 height 15
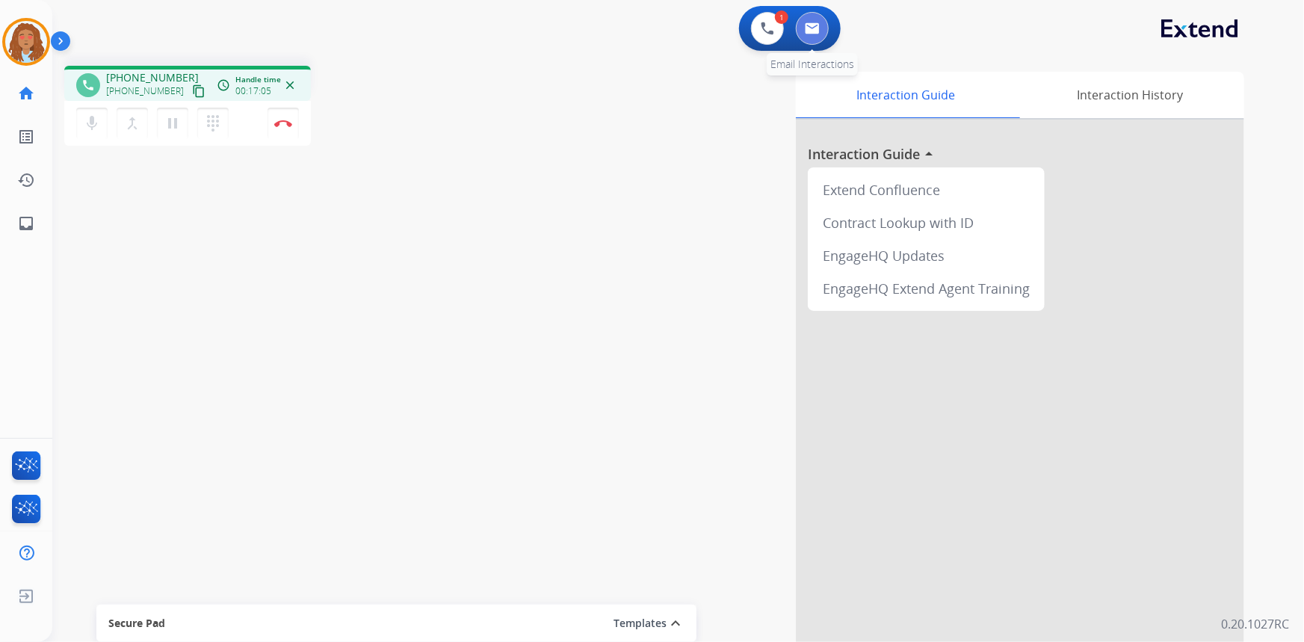
click at [818, 28] on img at bounding box center [812, 28] width 15 height 12
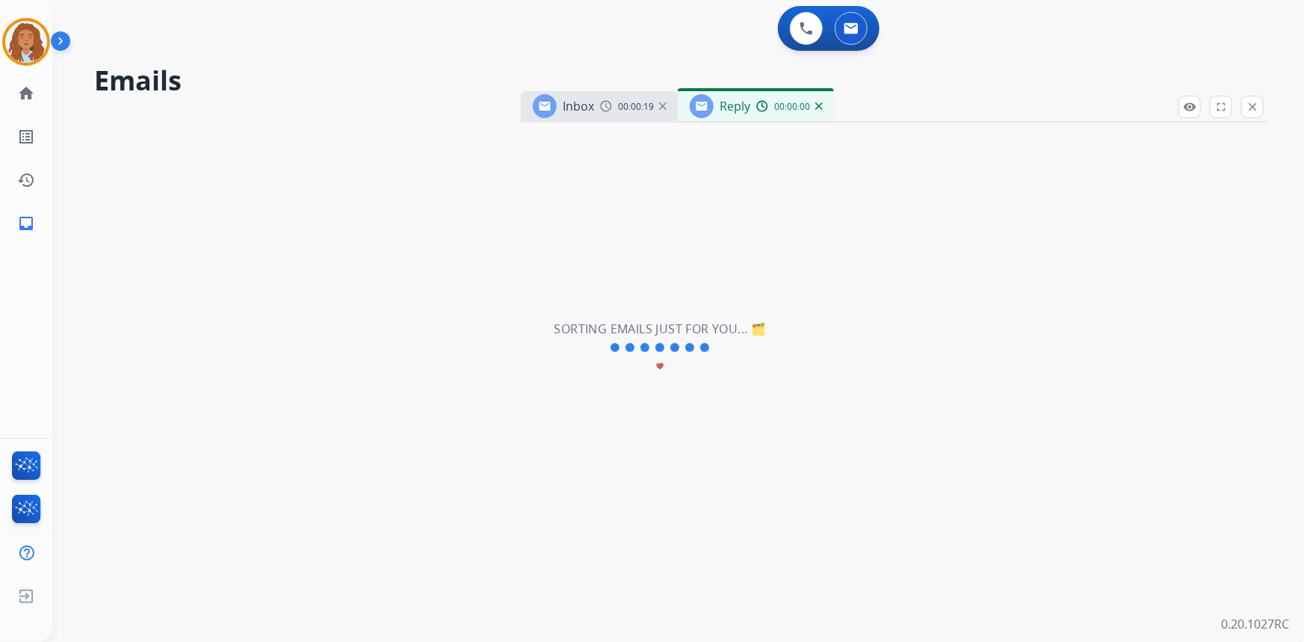
select select "**********"
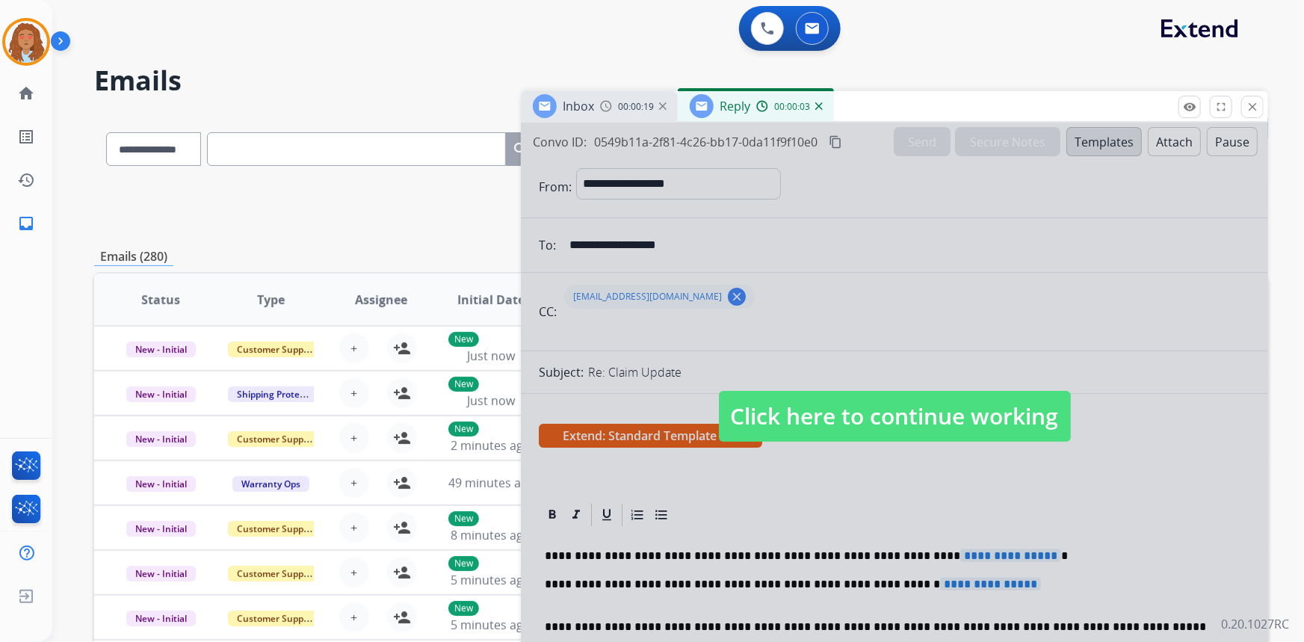
click at [816, 112] on div "00:00:03" at bounding box center [789, 105] width 66 height 13
click at [815, 105] on img at bounding box center [818, 105] width 7 height 7
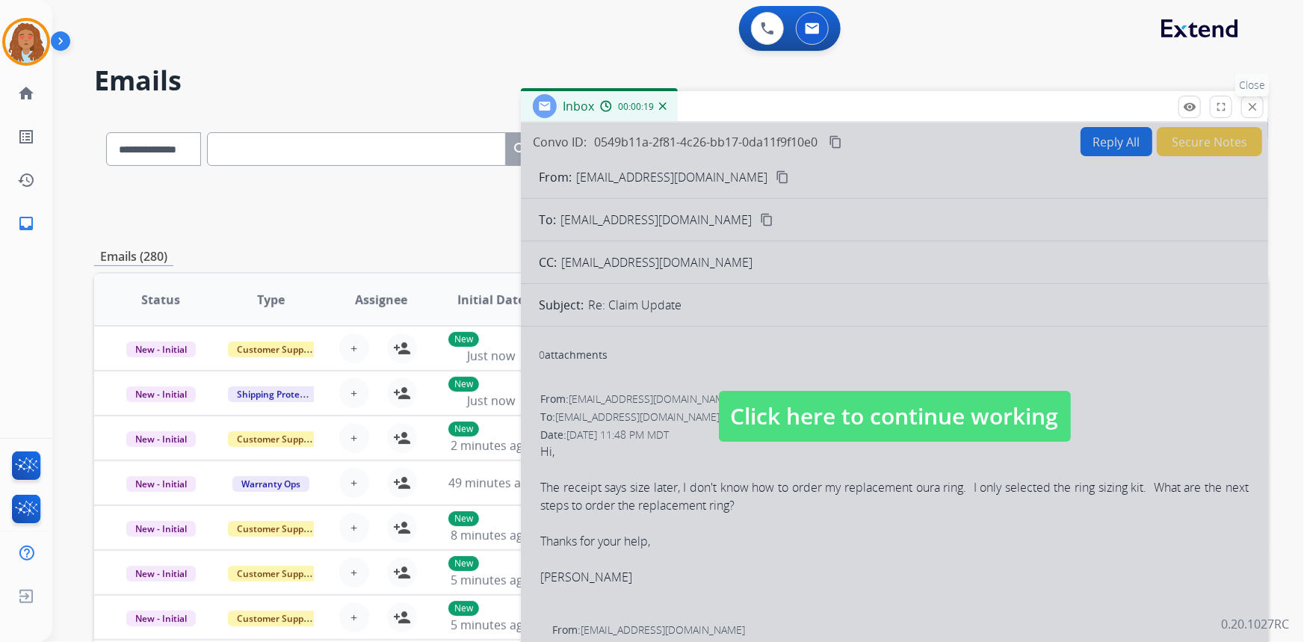
click at [1257, 108] on mat-icon "close" at bounding box center [1252, 106] width 13 height 13
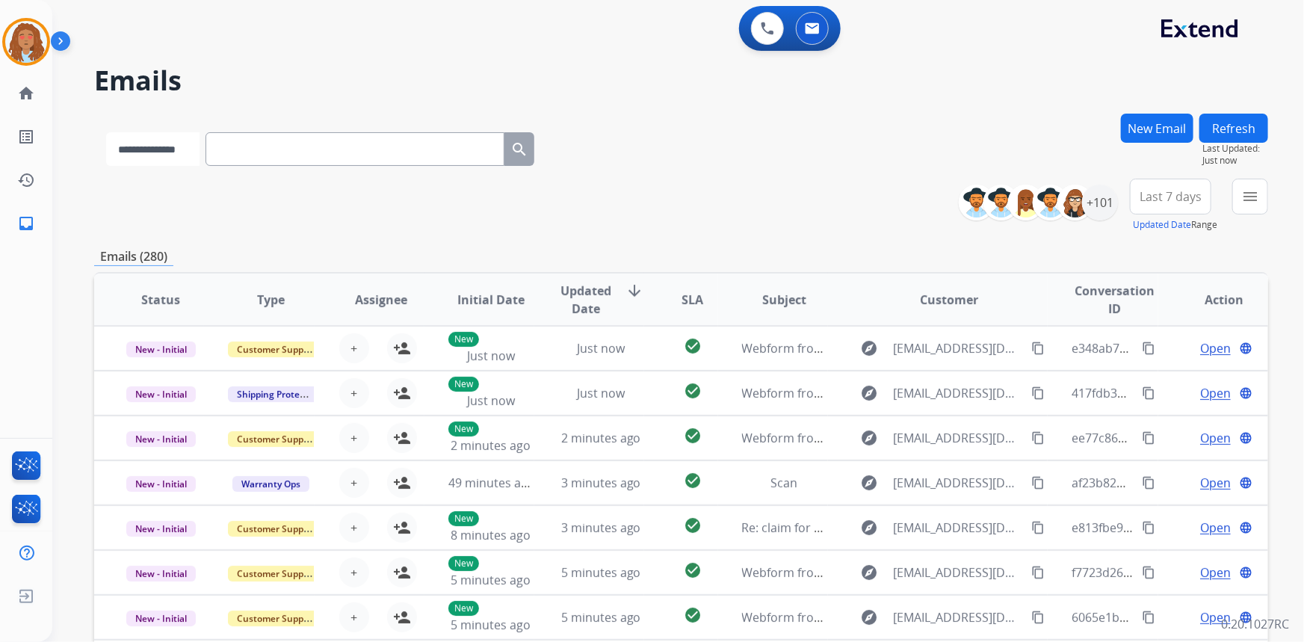
click at [200, 158] on select "**********" at bounding box center [152, 149] width 93 height 34
select select "**********"
click at [106, 132] on select "**********" at bounding box center [152, 149] width 93 height 34
click at [271, 146] on input "text" at bounding box center [356, 149] width 299 height 34
paste input "**********"
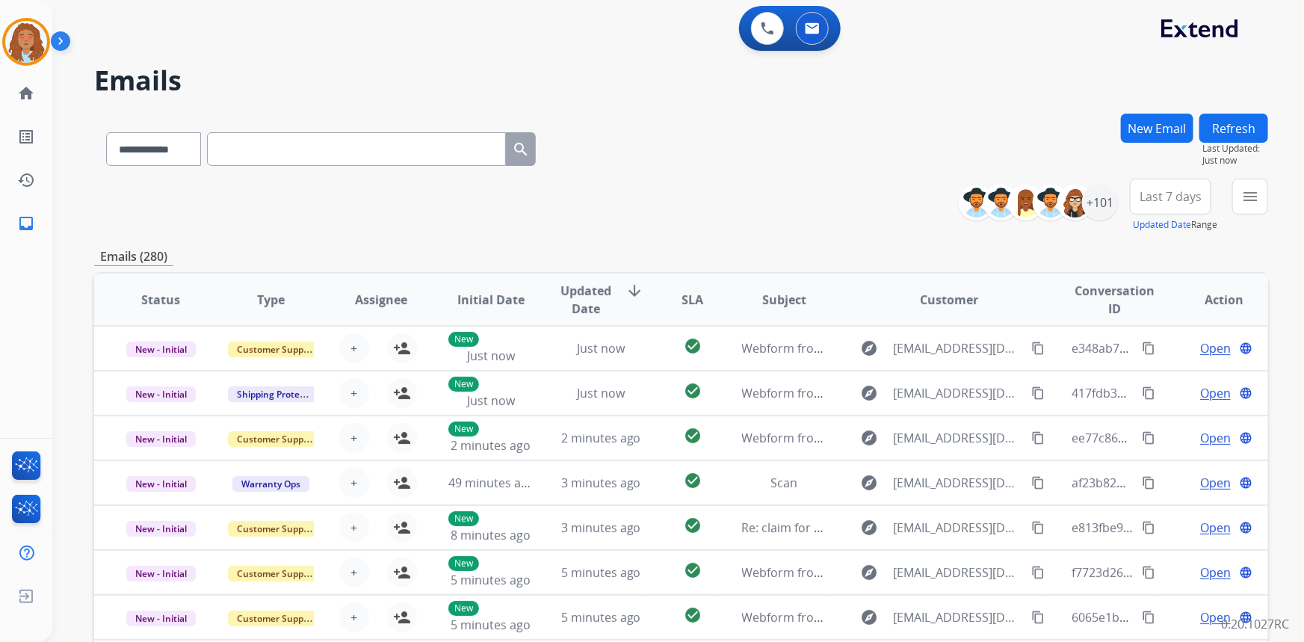
type input "**********"
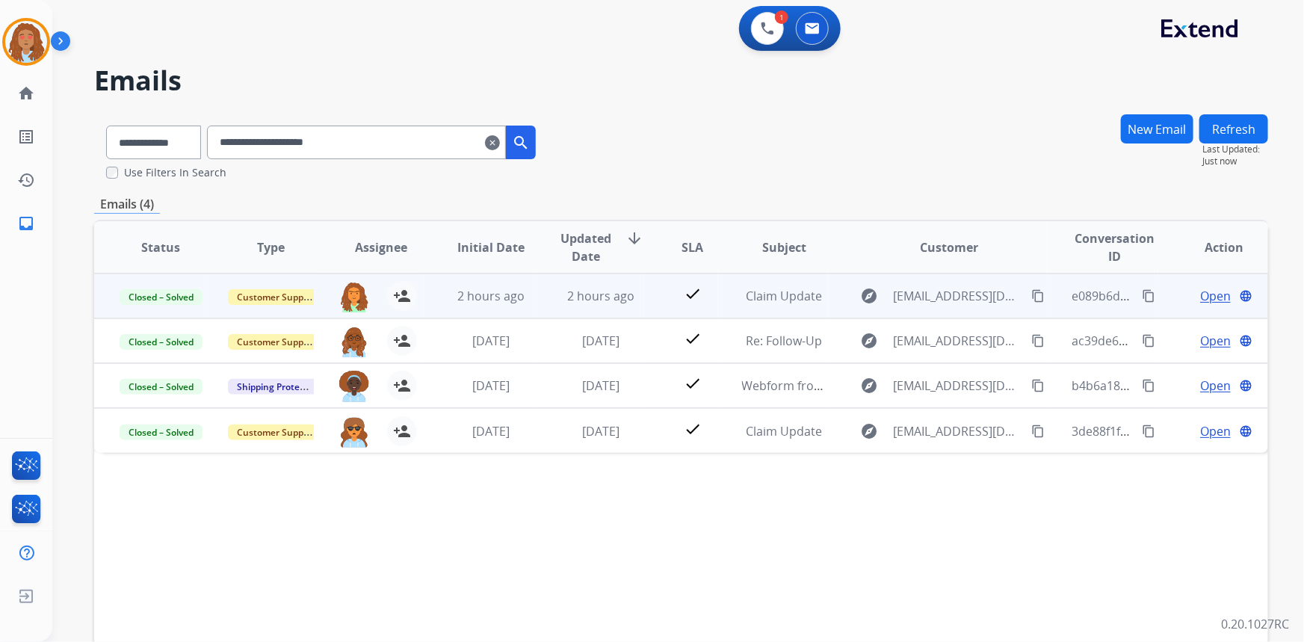
click at [1203, 297] on span "Open" at bounding box center [1215, 296] width 31 height 18
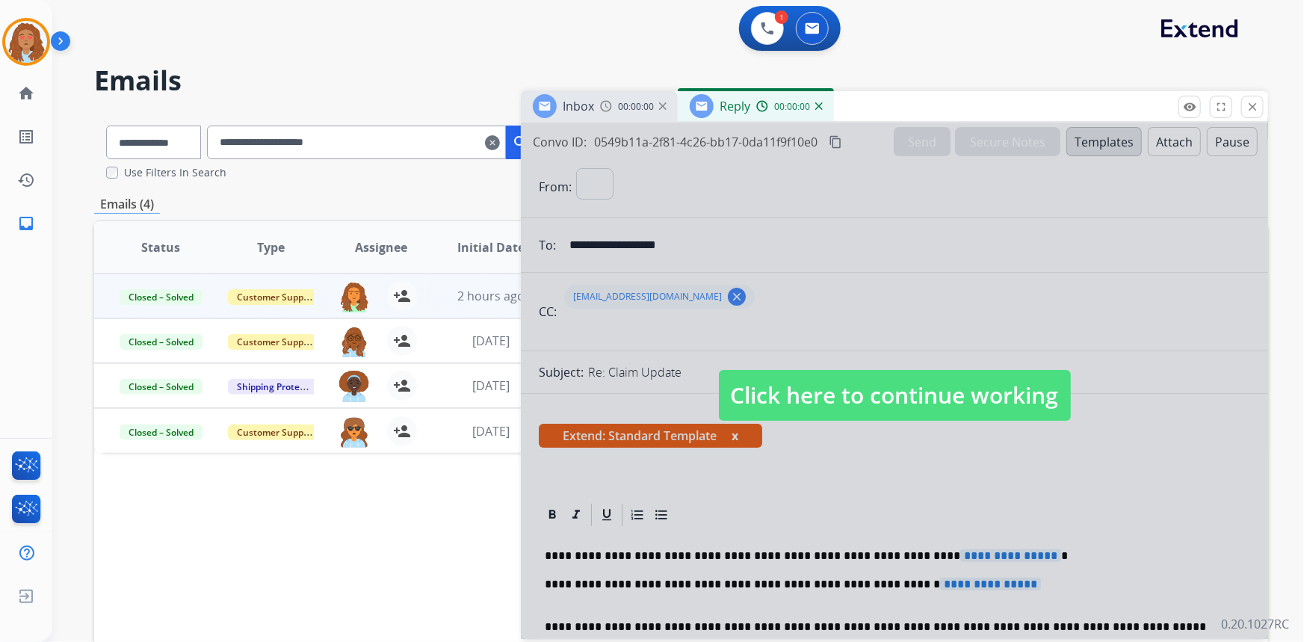
select select "**********"
click at [818, 123] on div at bounding box center [894, 381] width 747 height 516
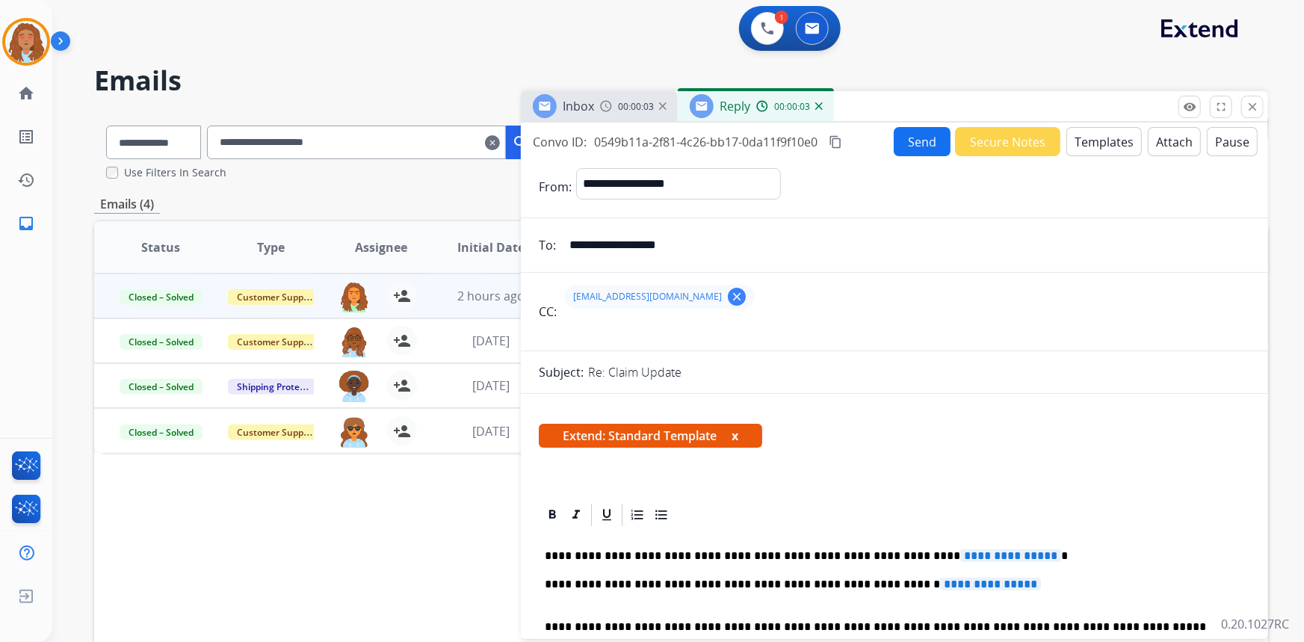
click at [822, 105] on div "Reply 00:00:03" at bounding box center [756, 106] width 156 height 30
click at [820, 106] on img at bounding box center [818, 105] width 7 height 7
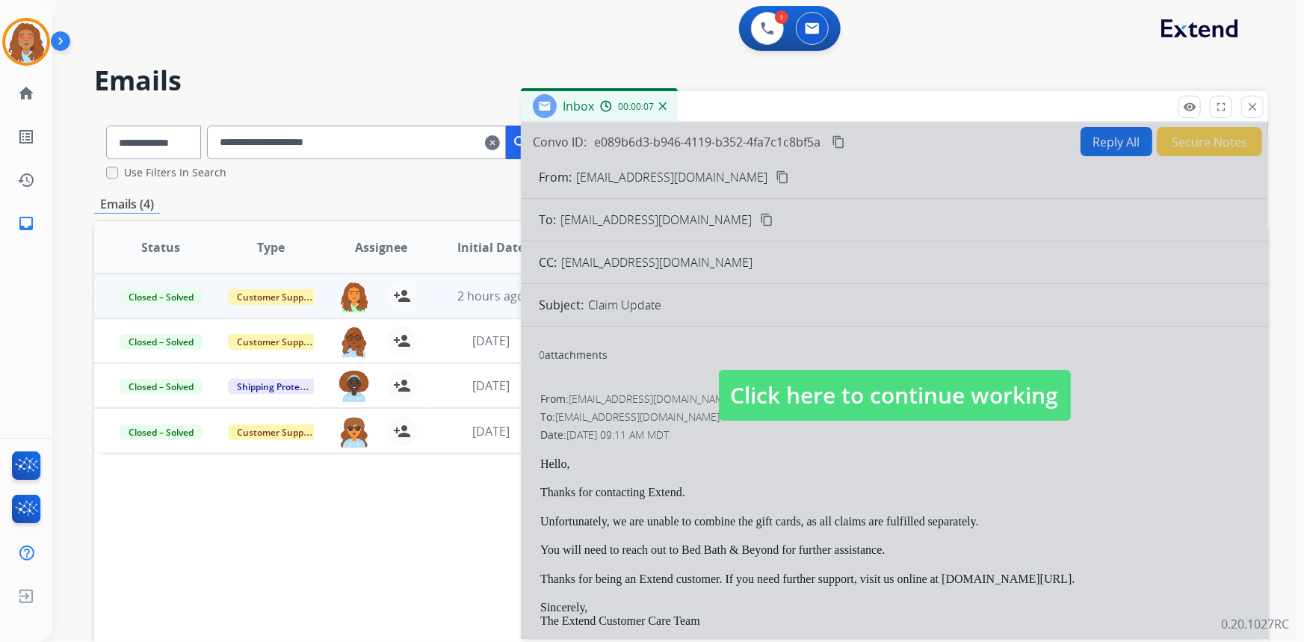
click at [1270, 108] on div "**********" at bounding box center [678, 321] width 1252 height 642
click at [1265, 108] on div "Inbox 00:00:09" at bounding box center [894, 106] width 747 height 31
click at [1252, 105] on mat-icon "close" at bounding box center [1252, 106] width 13 height 13
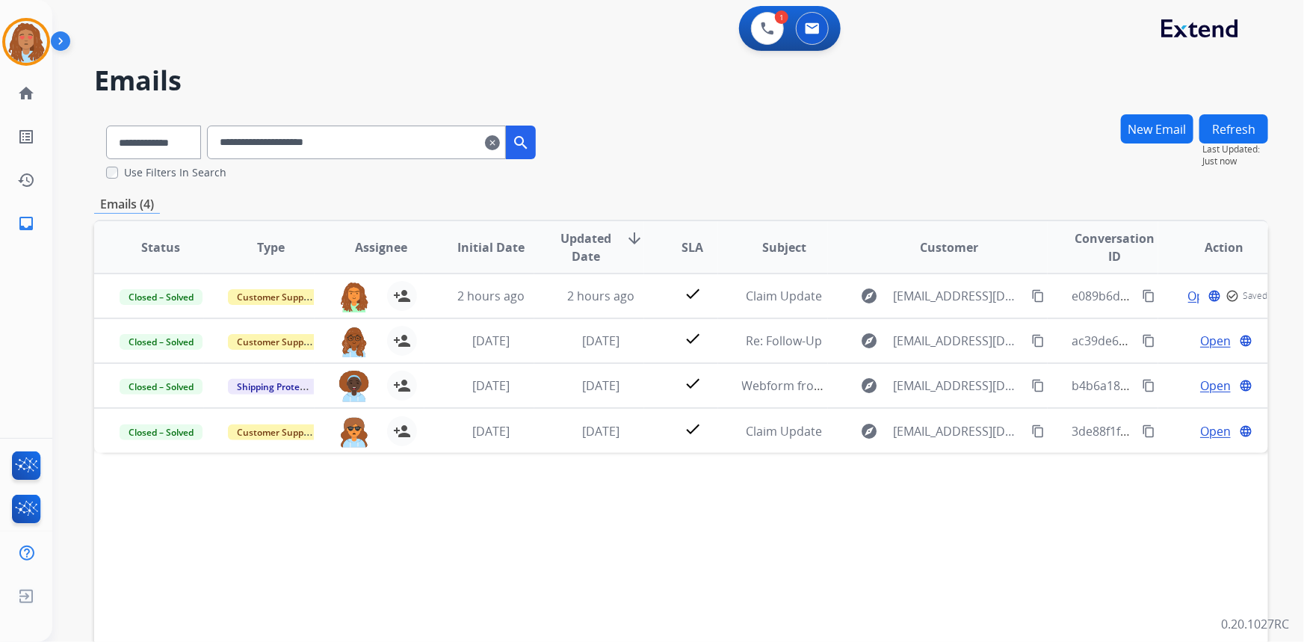
click at [526, 142] on button "search" at bounding box center [521, 143] width 30 height 34
click at [530, 141] on mat-icon "search" at bounding box center [521, 143] width 18 height 18
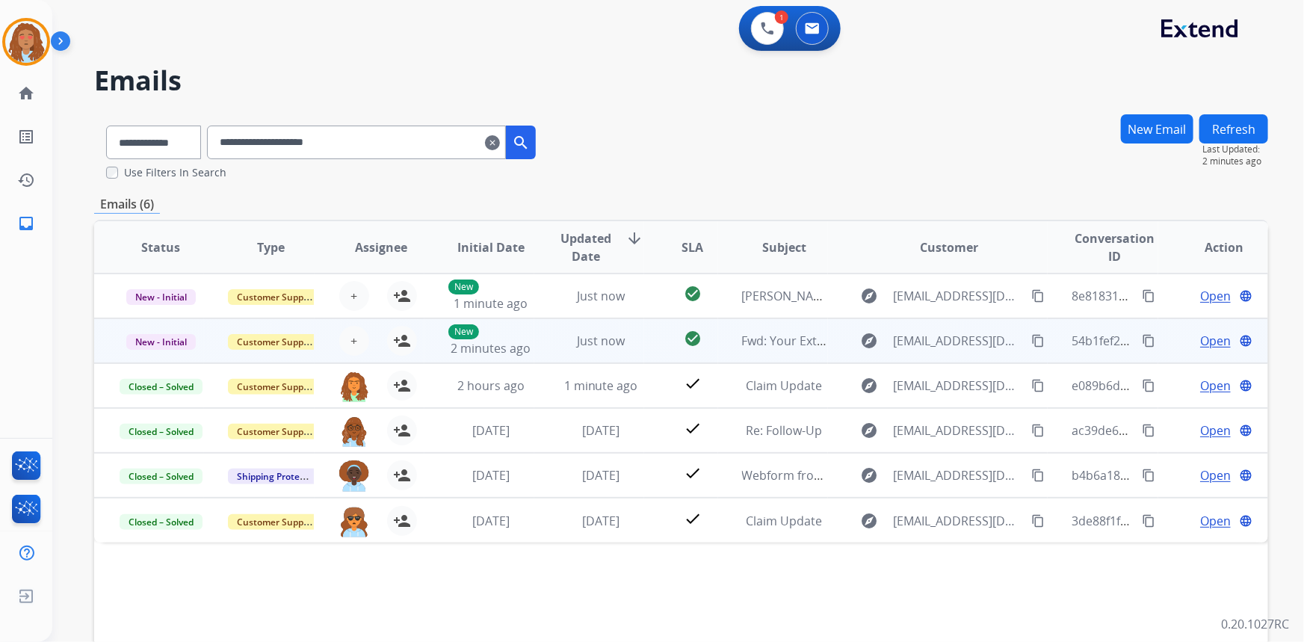
click at [1202, 340] on span "Open" at bounding box center [1215, 341] width 31 height 18
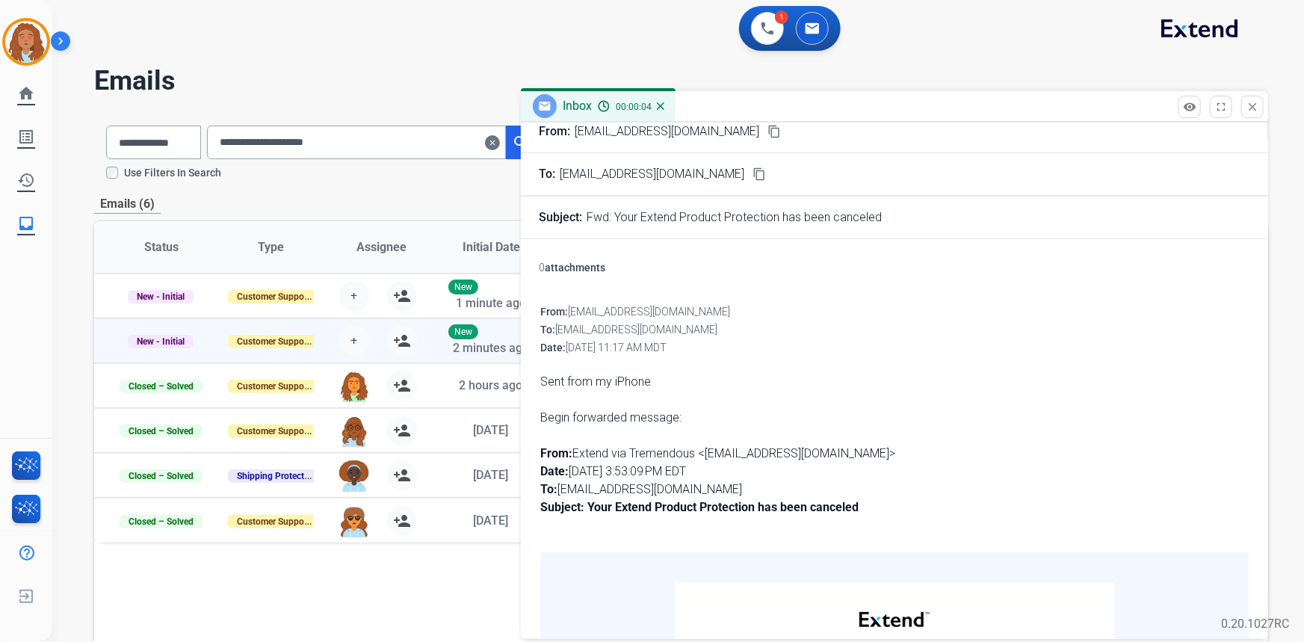
scroll to position [22, 0]
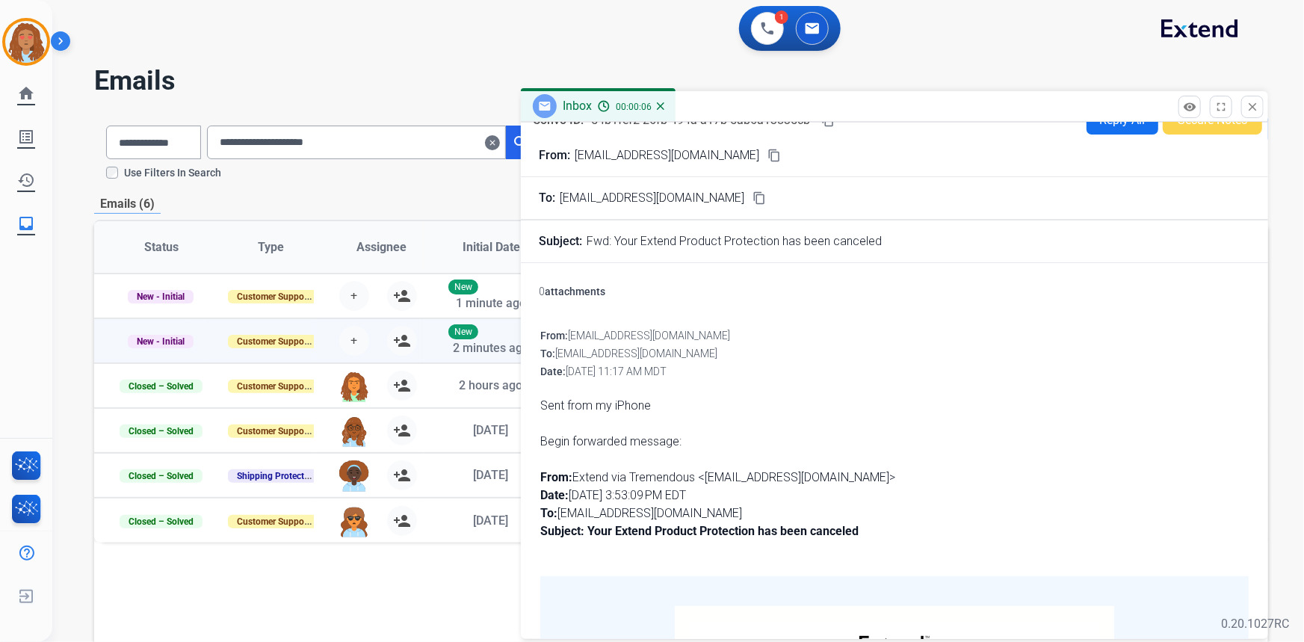
click at [1244, 106] on button "close Close" at bounding box center [1252, 107] width 22 height 22
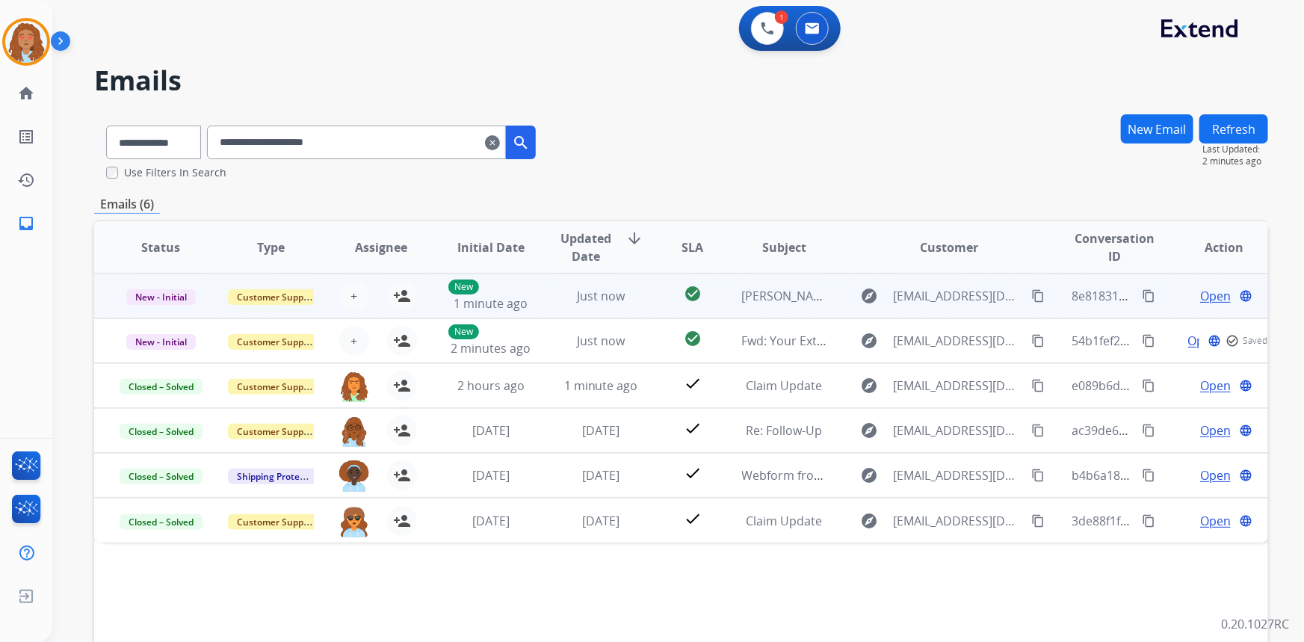
click at [1209, 296] on span "Open" at bounding box center [1215, 296] width 31 height 18
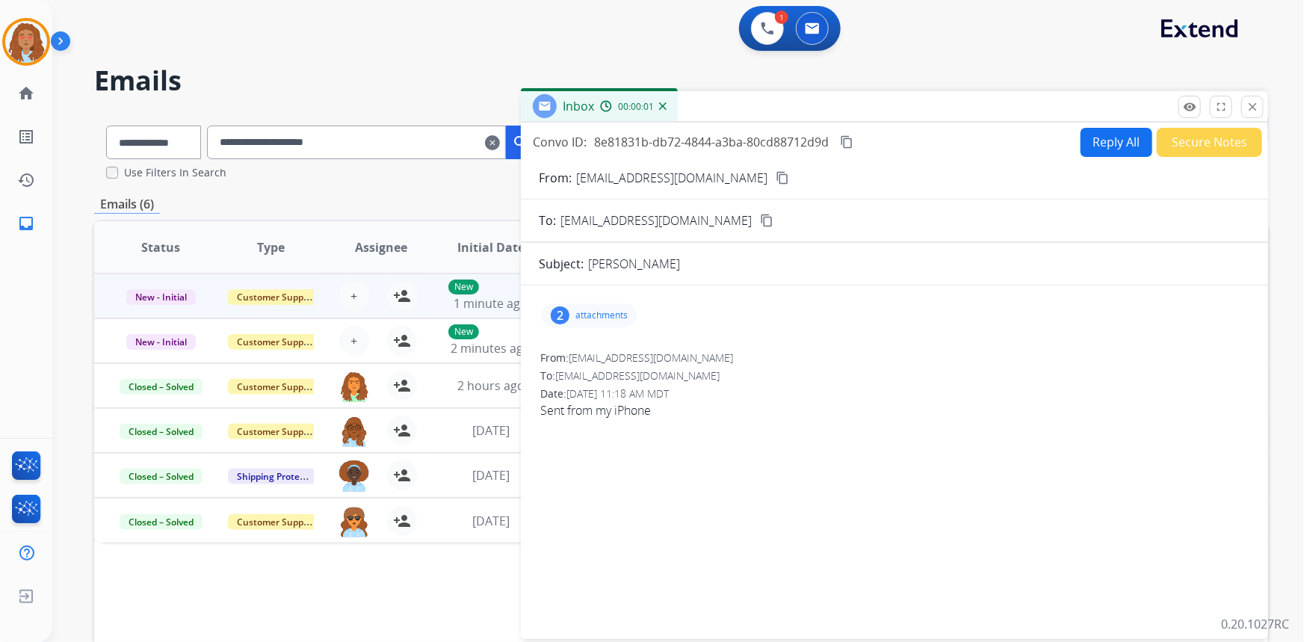
click at [593, 309] on p "attachments" at bounding box center [601, 315] width 52 height 12
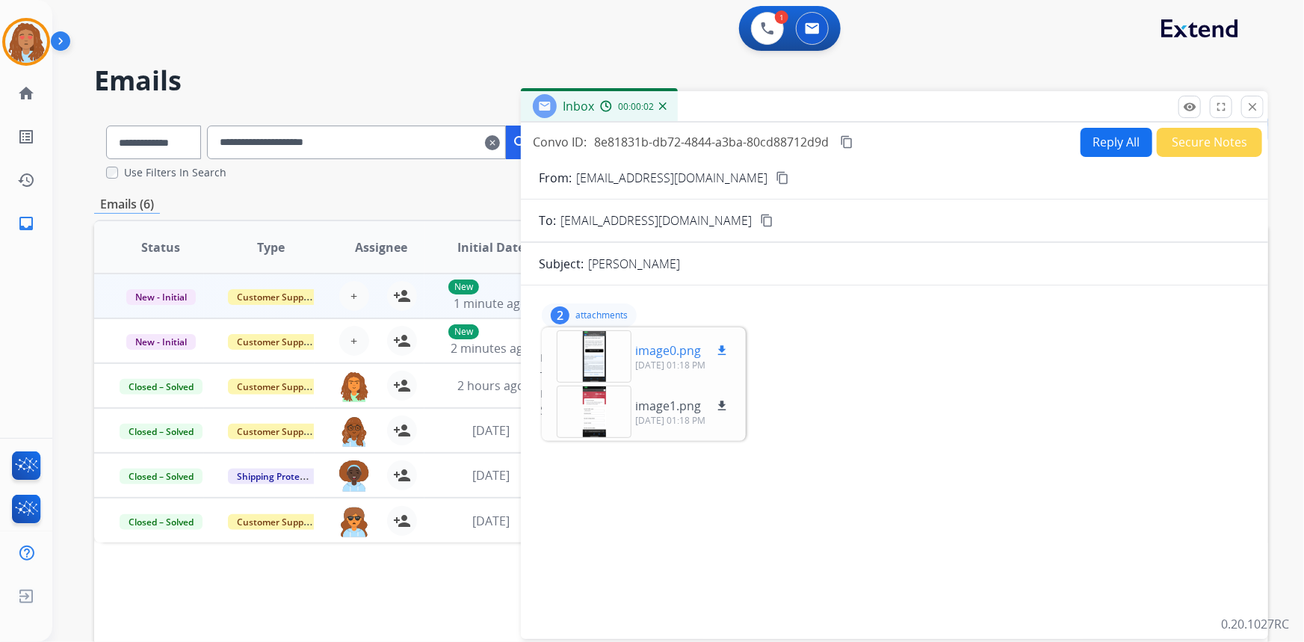
click at [600, 349] on div at bounding box center [594, 356] width 75 height 52
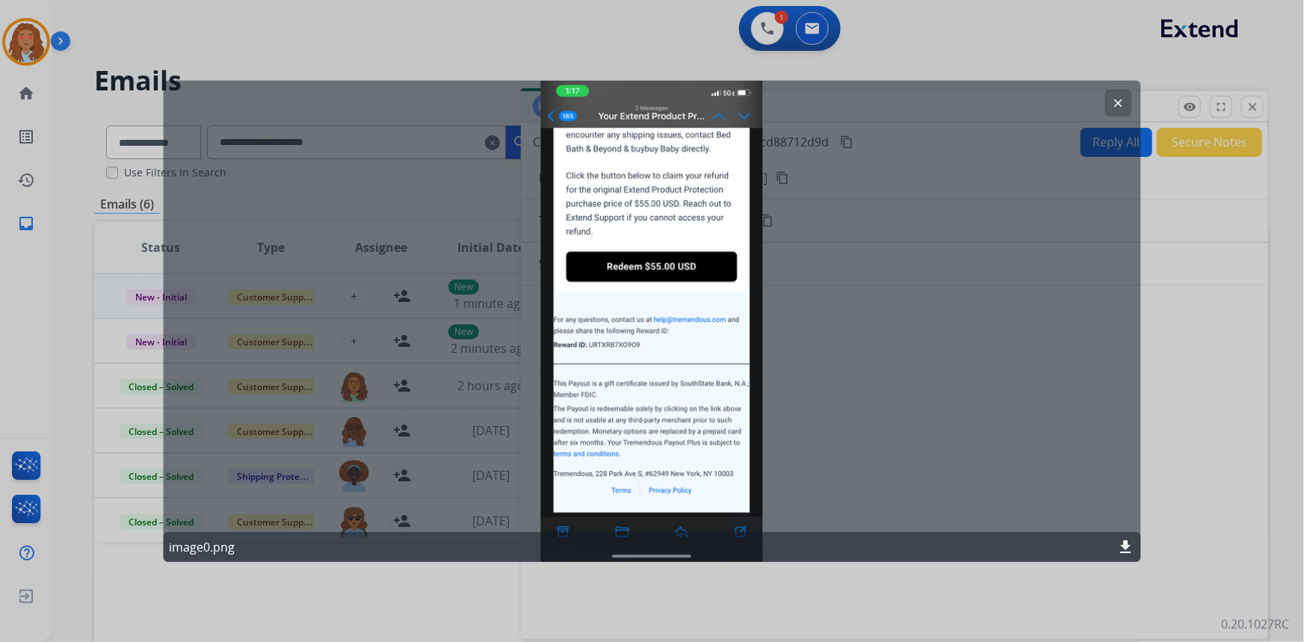
click at [1121, 97] on mat-icon "clear" at bounding box center [1118, 102] width 13 height 13
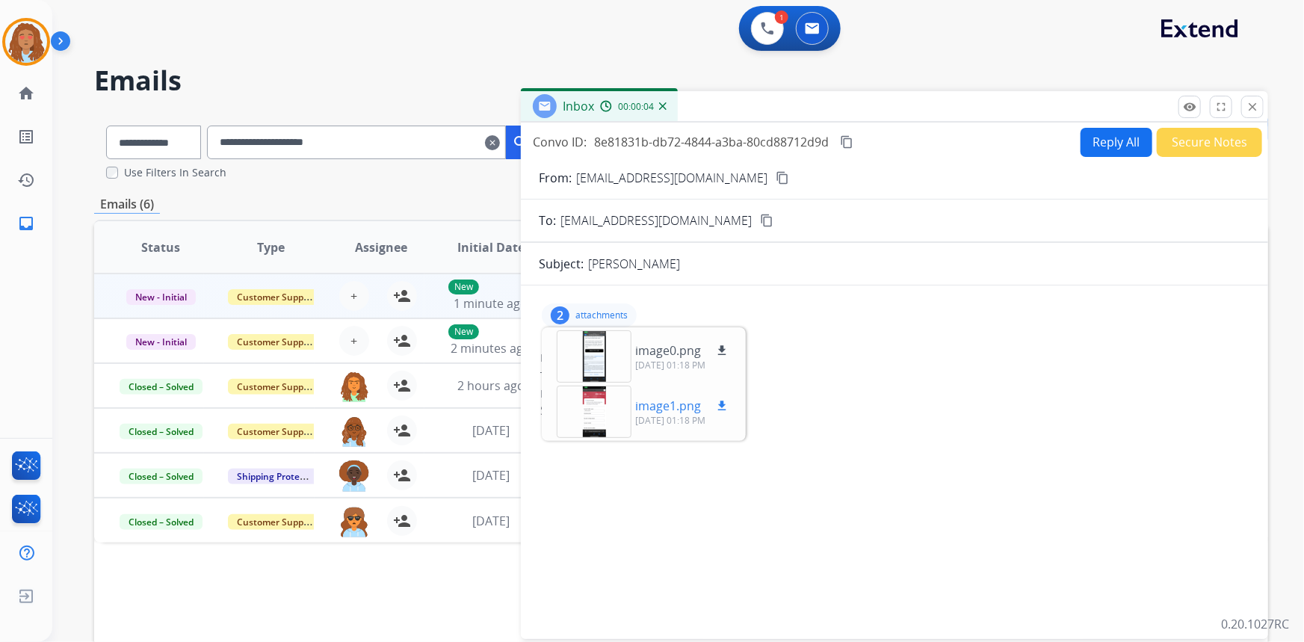
click at [603, 407] on div at bounding box center [594, 412] width 75 height 52
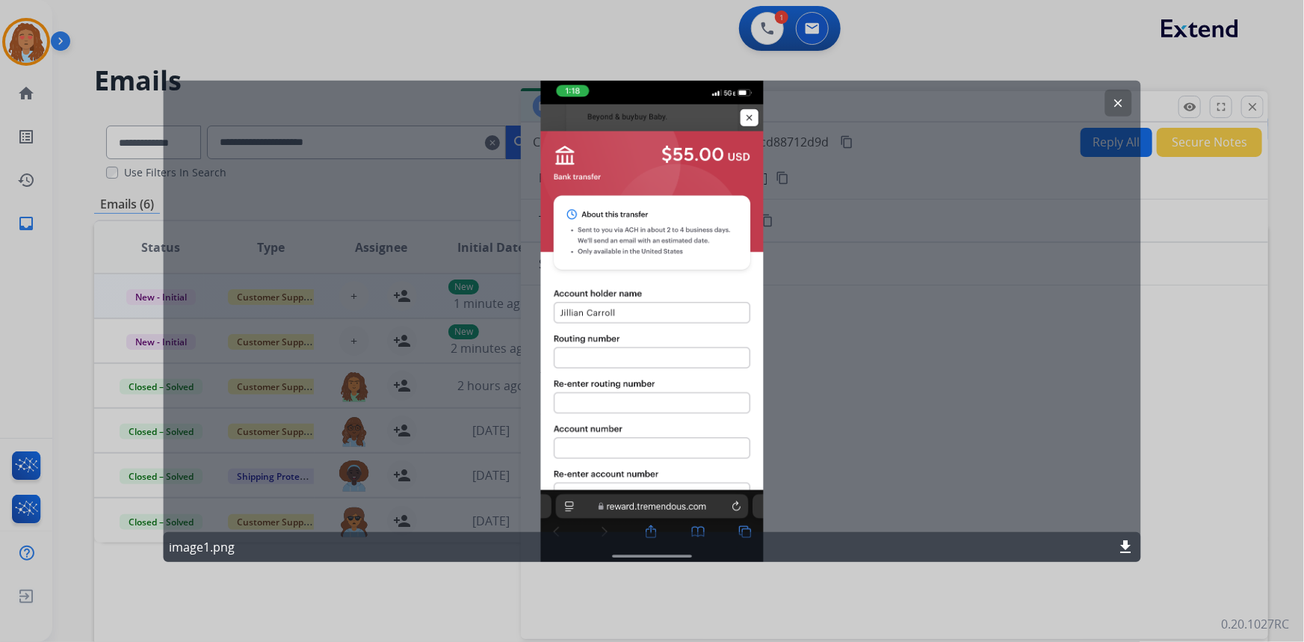
click at [752, 121] on div "clear image1.png download" at bounding box center [652, 320] width 978 height 481
click at [812, 235] on div "clear image1.png download" at bounding box center [652, 320] width 978 height 481
click at [1116, 96] on button "clear" at bounding box center [1118, 102] width 27 height 27
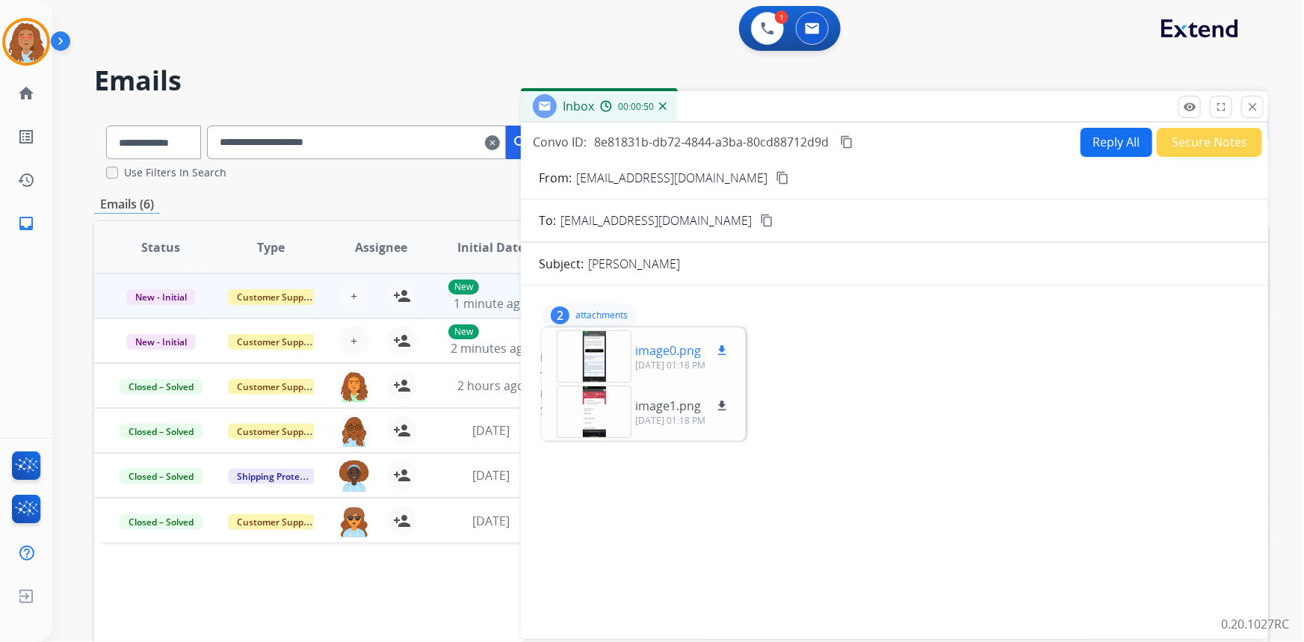
click at [605, 356] on div at bounding box center [594, 356] width 75 height 52
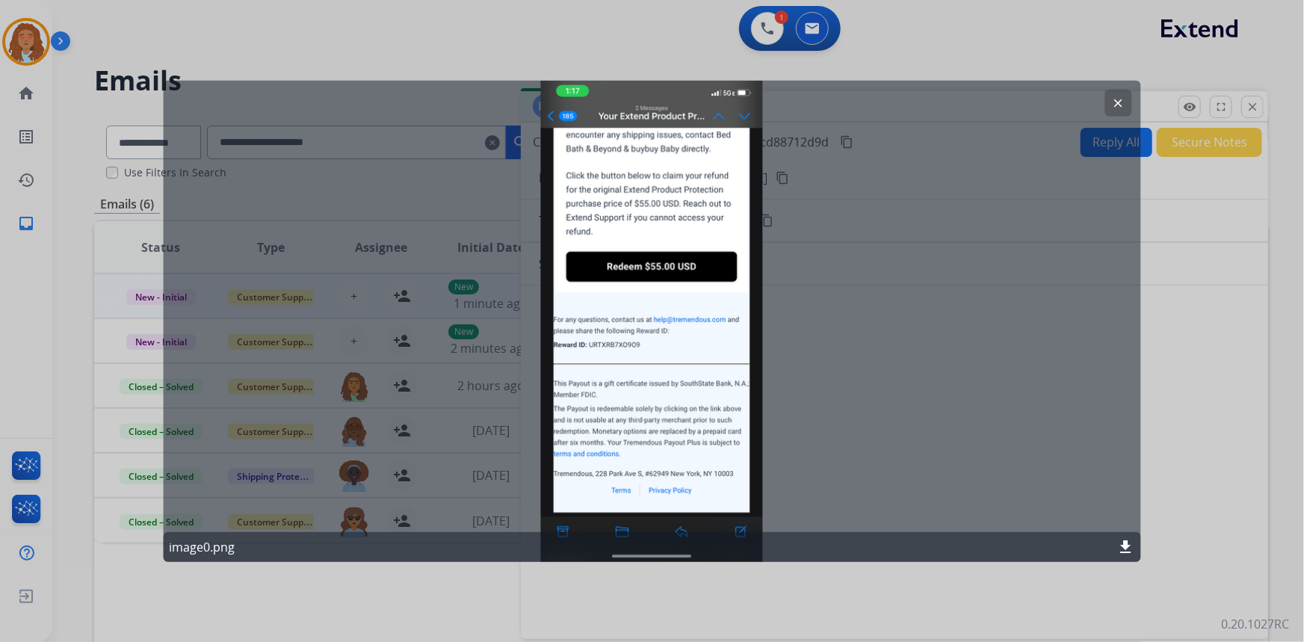
click at [1120, 97] on mat-icon "clear" at bounding box center [1118, 102] width 13 height 13
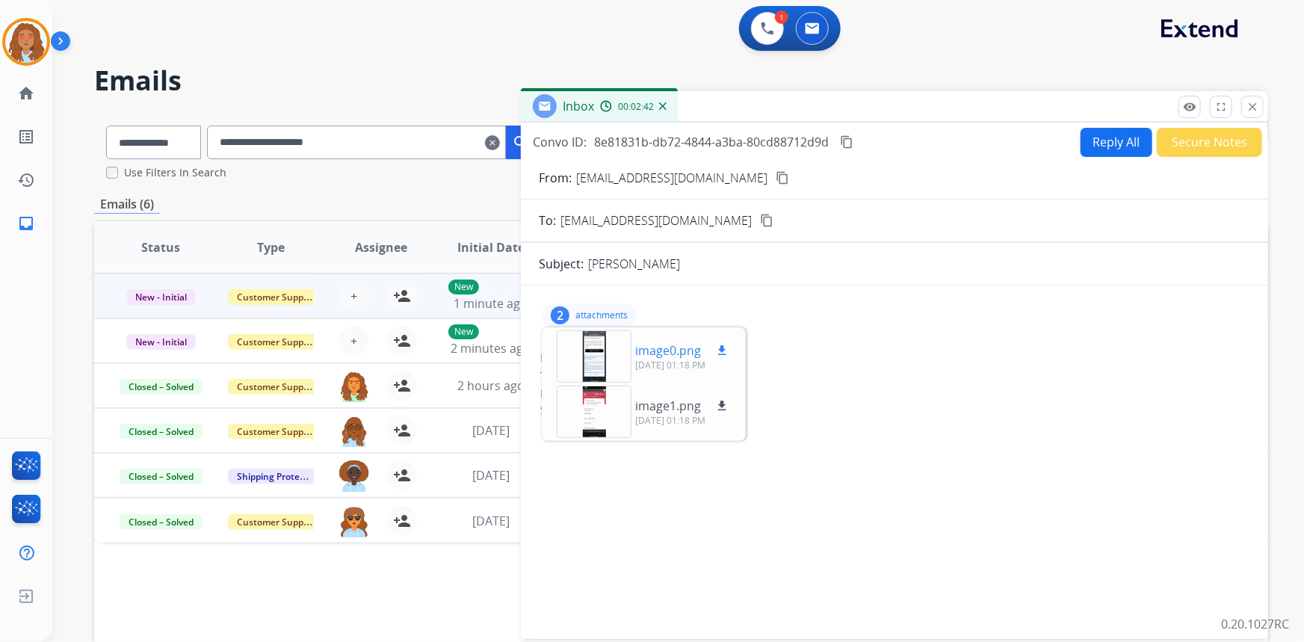
click at [588, 358] on div at bounding box center [594, 356] width 75 height 52
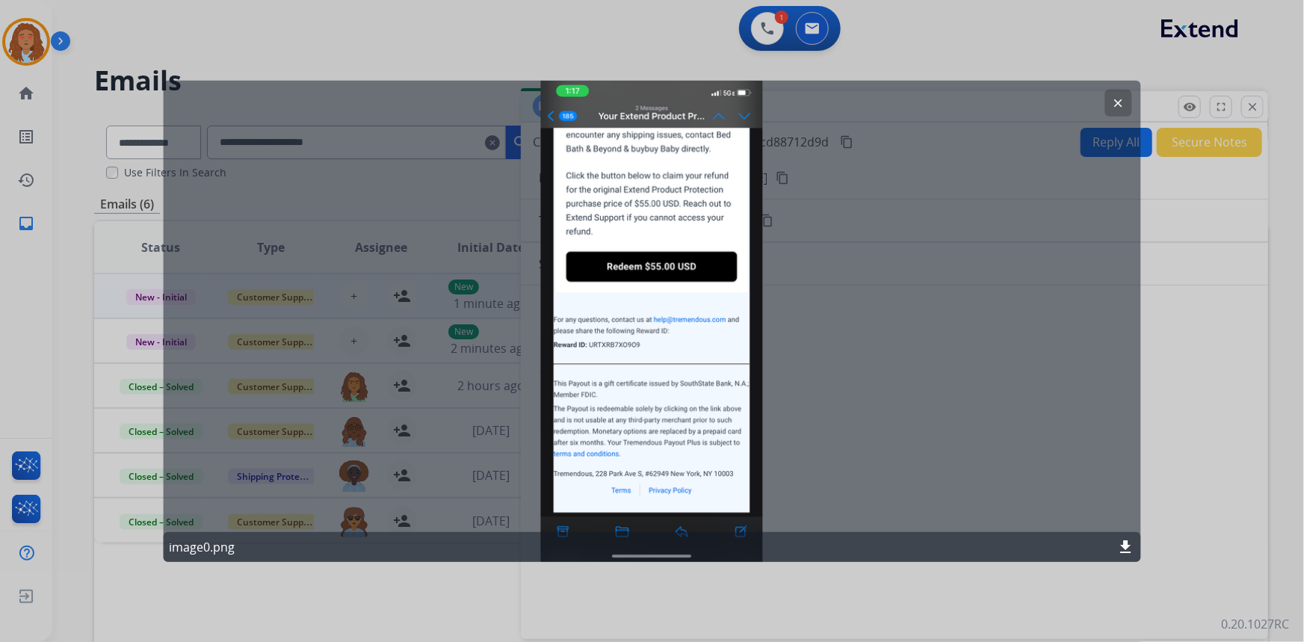
click at [1114, 97] on mat-icon "clear" at bounding box center [1118, 102] width 13 height 13
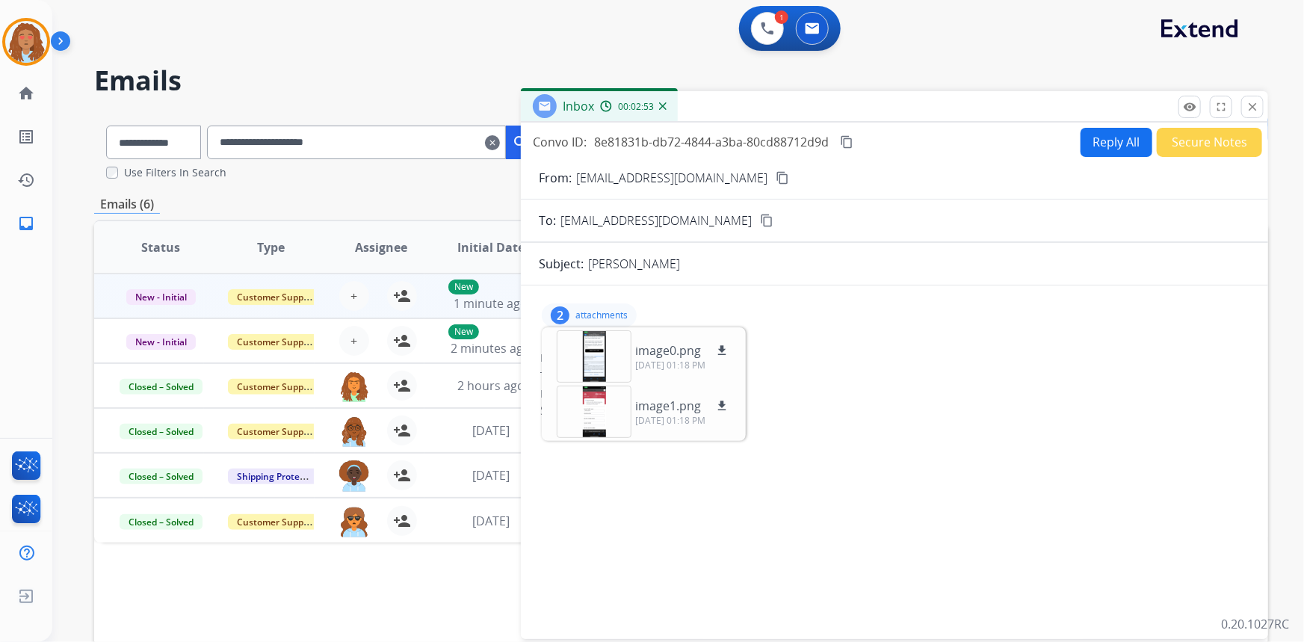
click at [415, 591] on div "Status Type Assignee Initial Date Updated Date arrow_downward SLA Subject Custo…" at bounding box center [681, 470] width 1174 height 501
click at [1253, 111] on mat-icon "close" at bounding box center [1252, 106] width 13 height 13
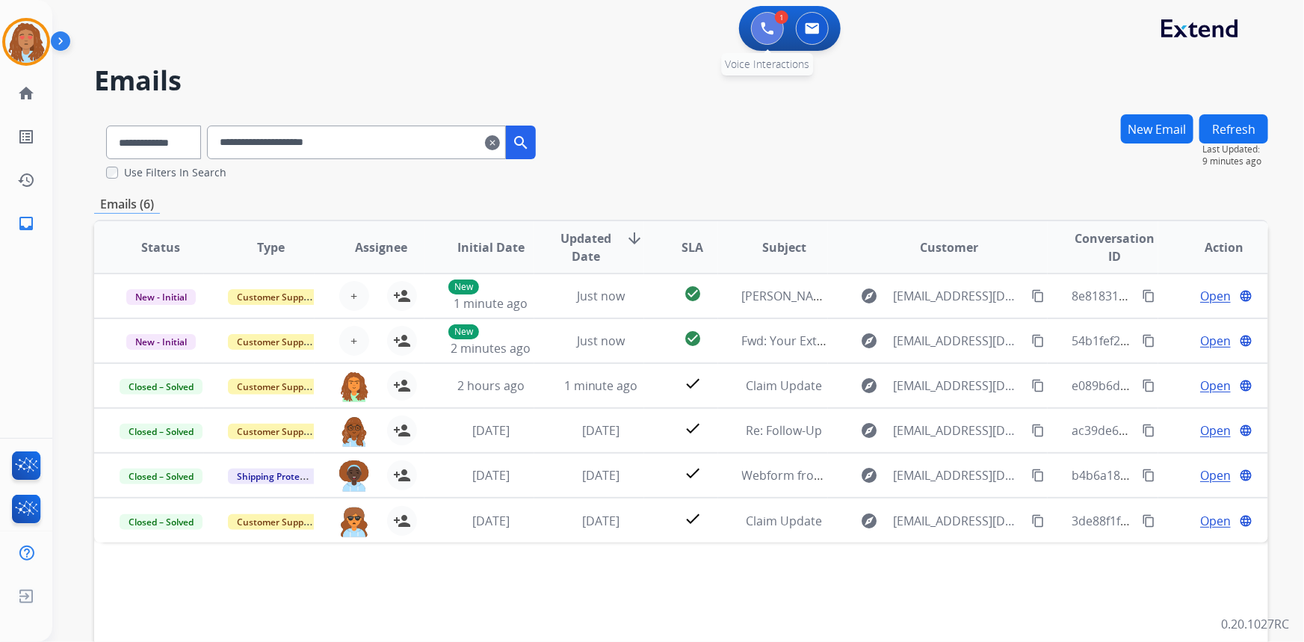
click at [756, 25] on button at bounding box center [767, 28] width 33 height 33
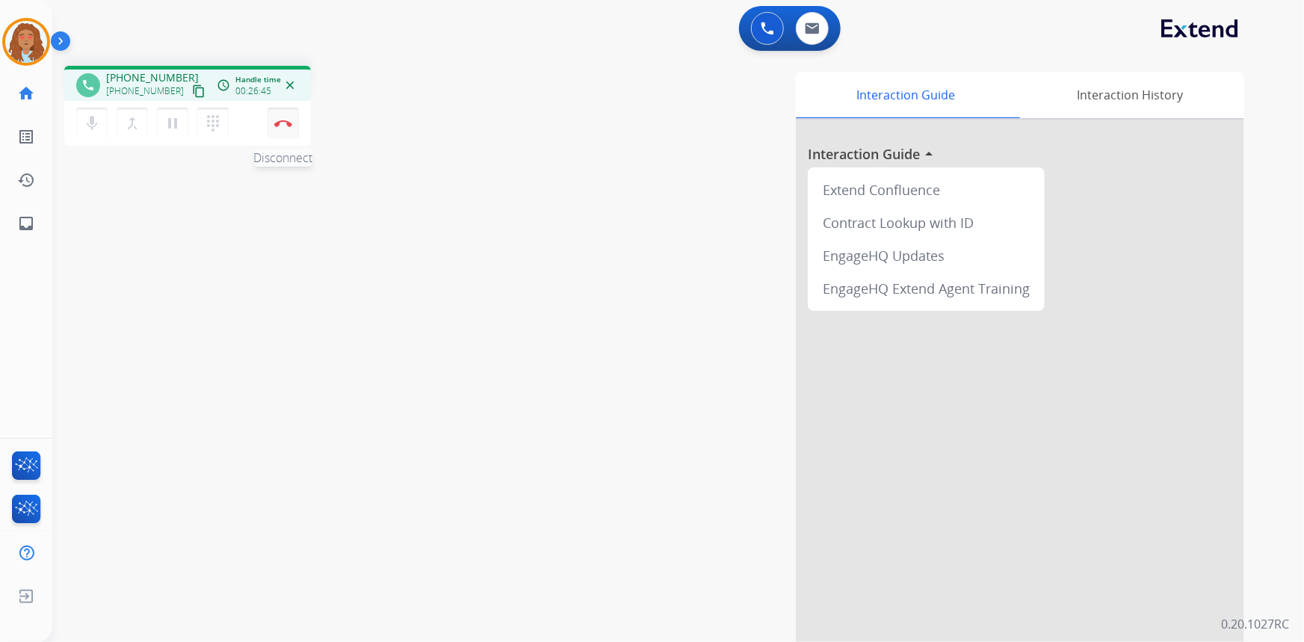
click at [286, 130] on button "Disconnect" at bounding box center [283, 123] width 31 height 31
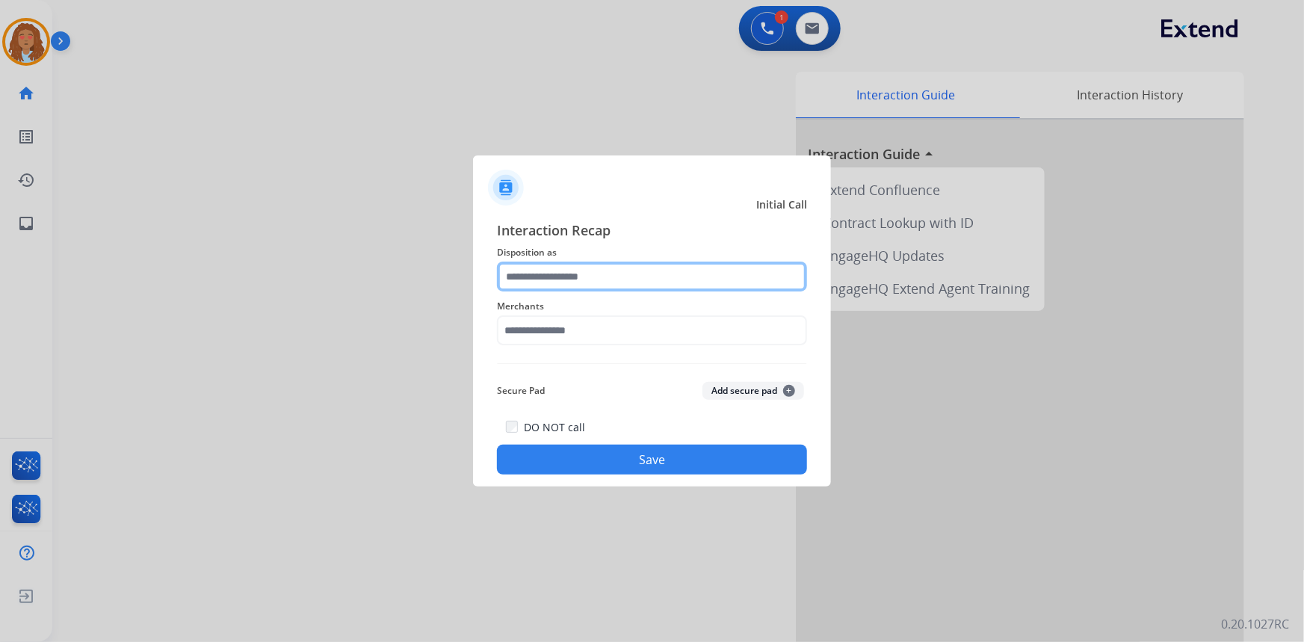
click at [549, 270] on input "text" at bounding box center [652, 277] width 310 height 30
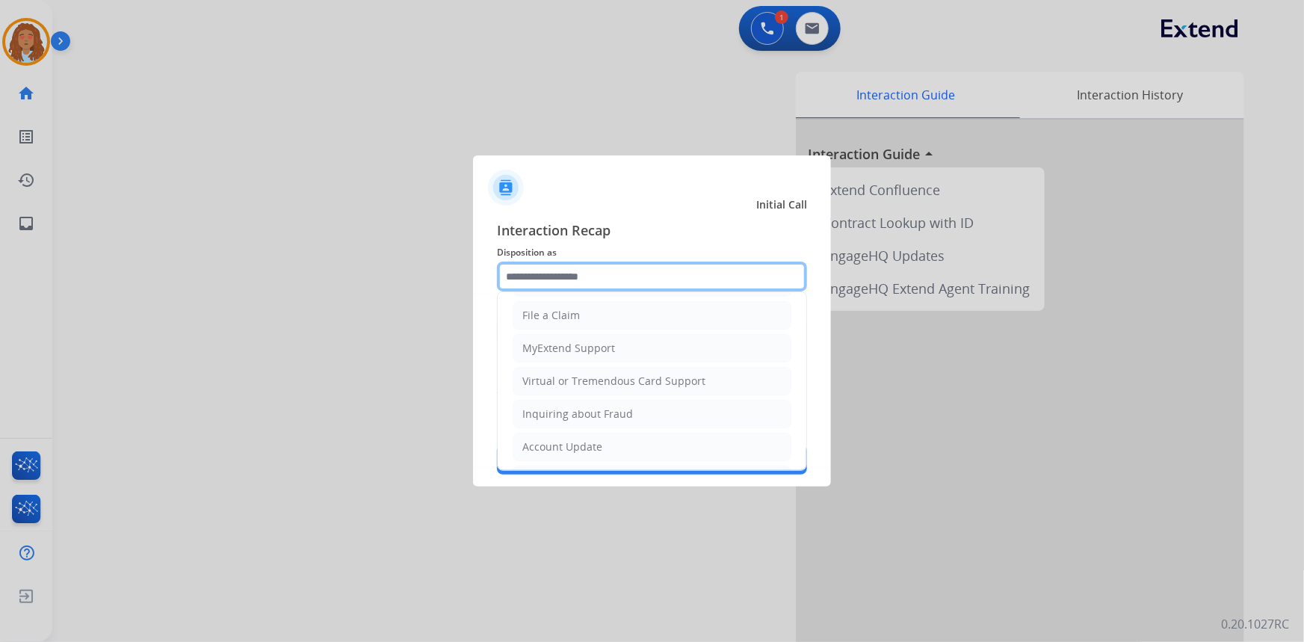
scroll to position [135, 0]
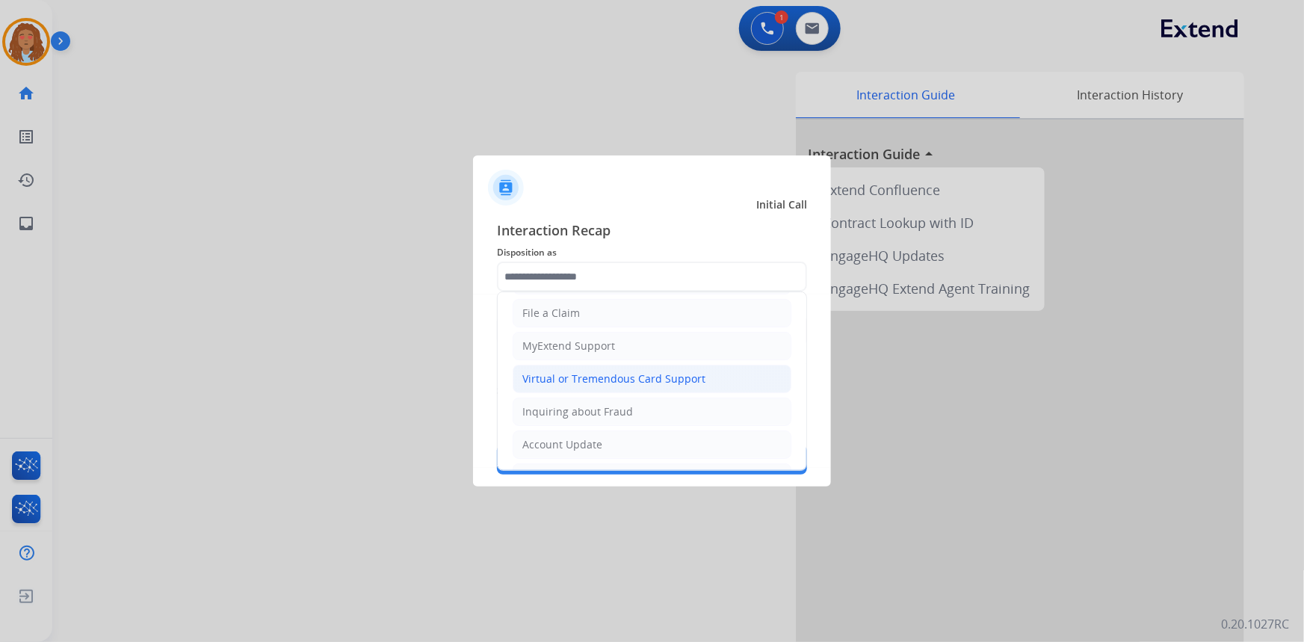
click at [592, 380] on div "Virtual or Tremendous Card Support" at bounding box center [613, 378] width 183 height 15
type input "**********"
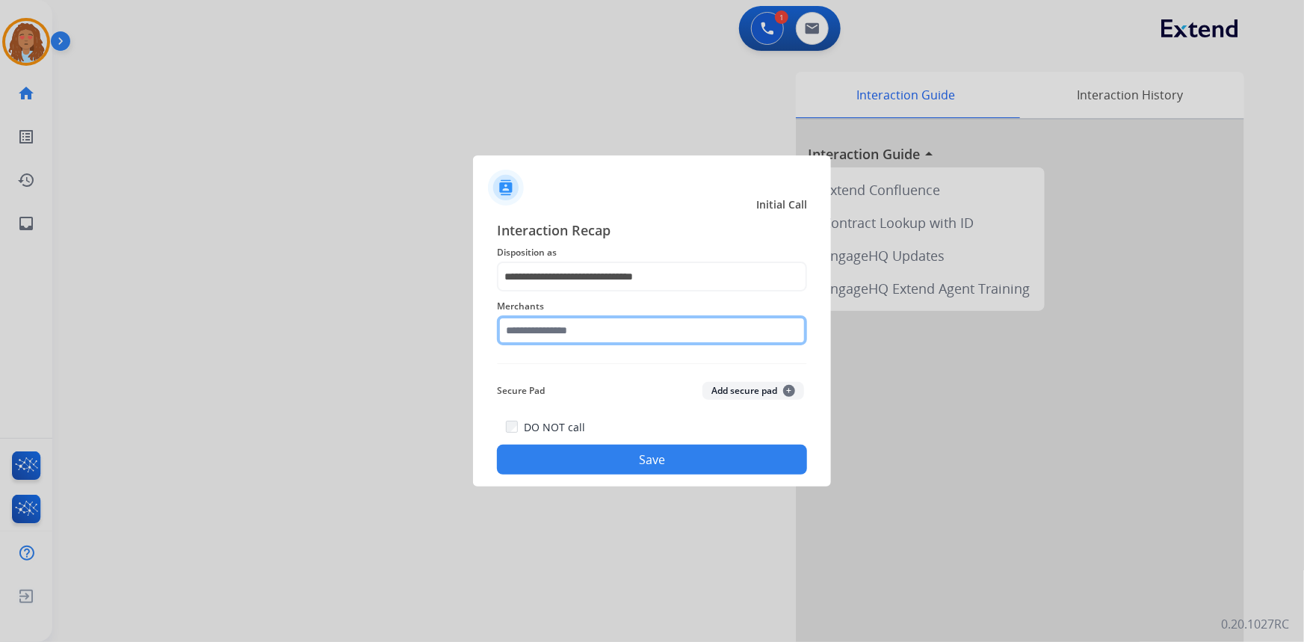
click at [575, 328] on input "text" at bounding box center [652, 330] width 310 height 30
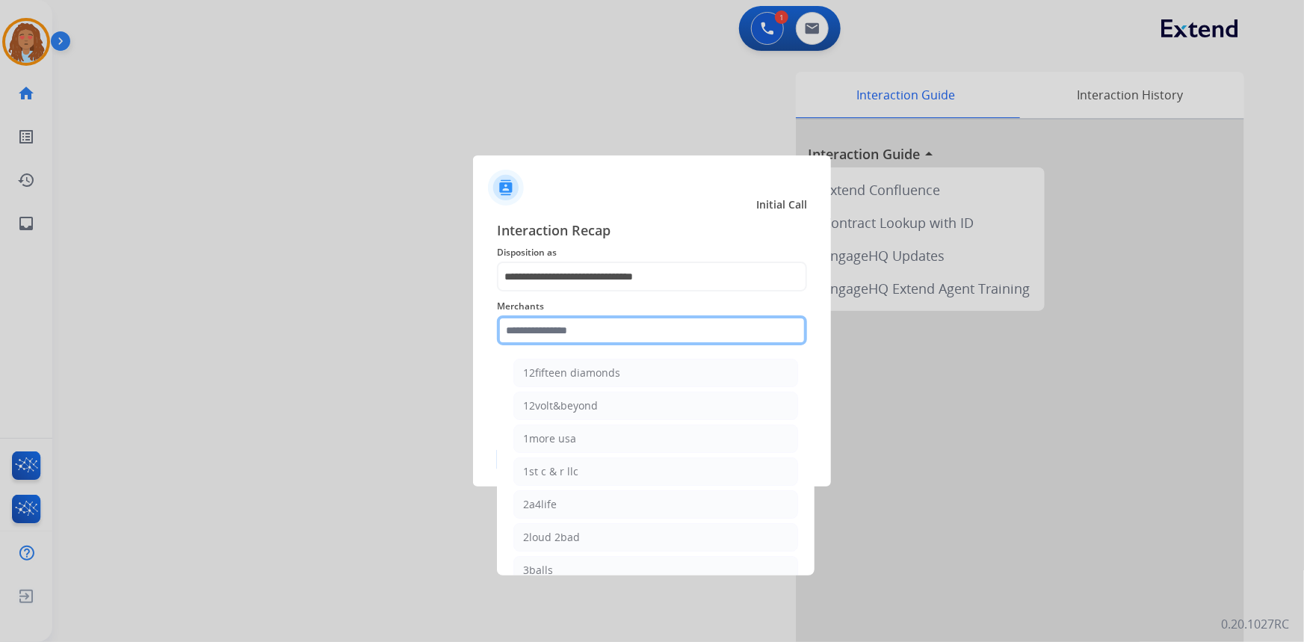
click at [571, 332] on input "text" at bounding box center [652, 330] width 310 height 30
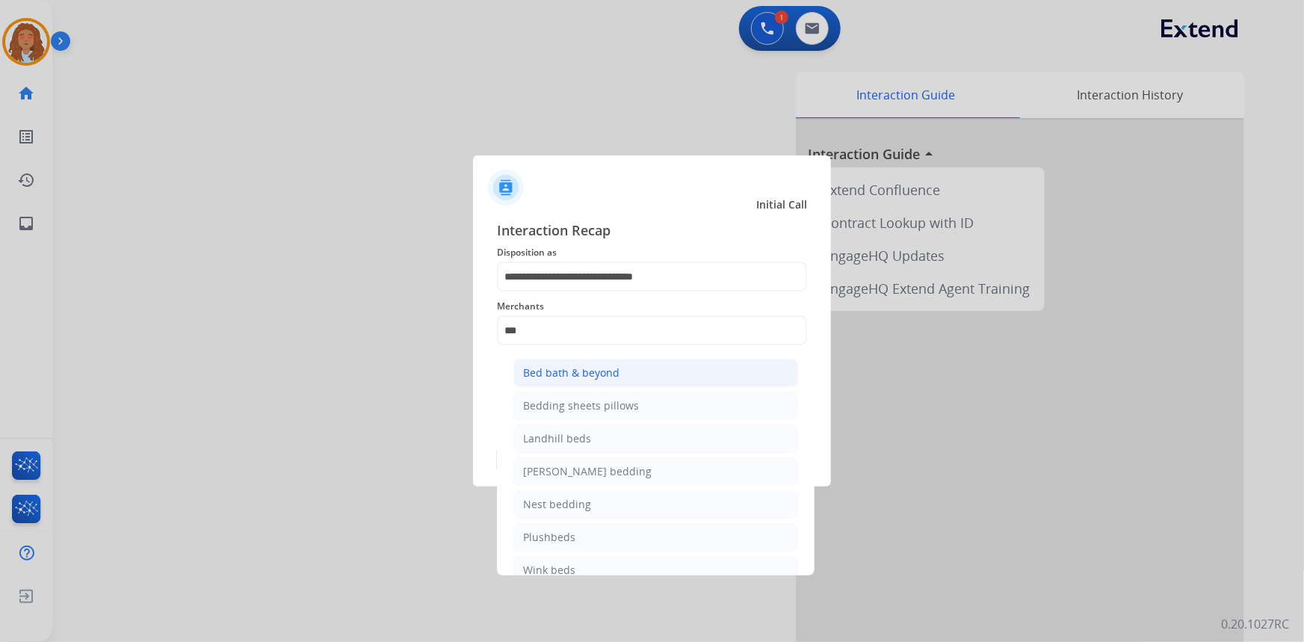
click at [576, 367] on div "Bed bath & beyond" at bounding box center [571, 372] width 96 height 15
type input "**********"
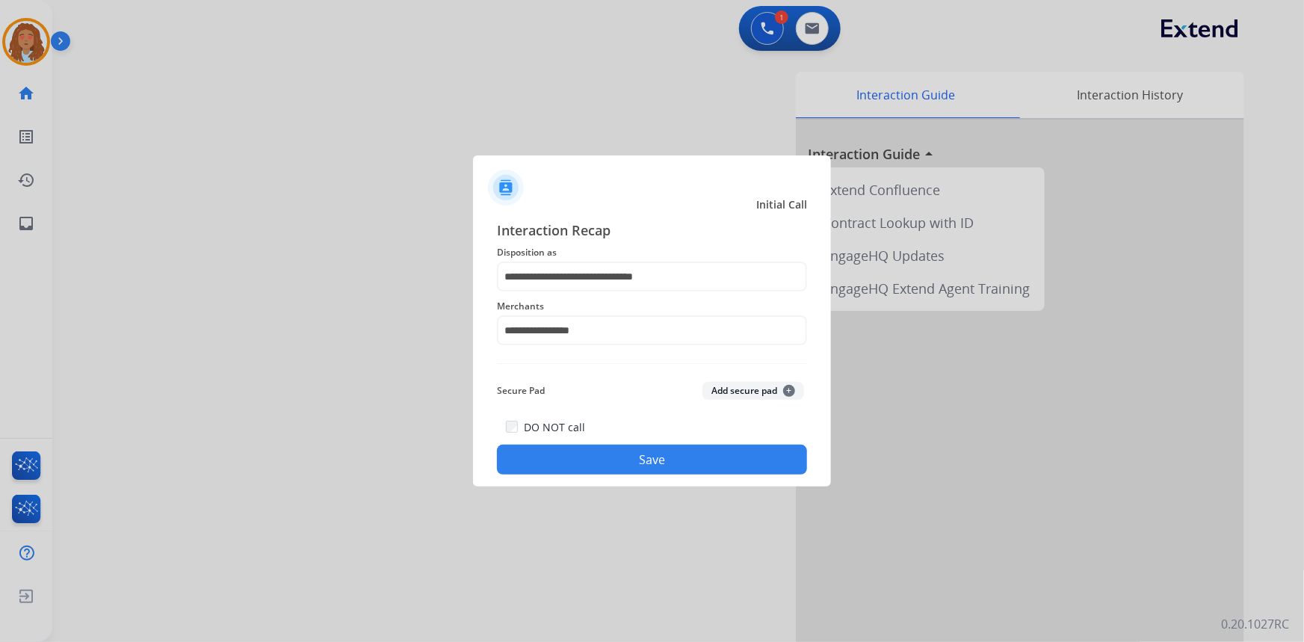
click at [628, 457] on button "Save" at bounding box center [652, 460] width 310 height 30
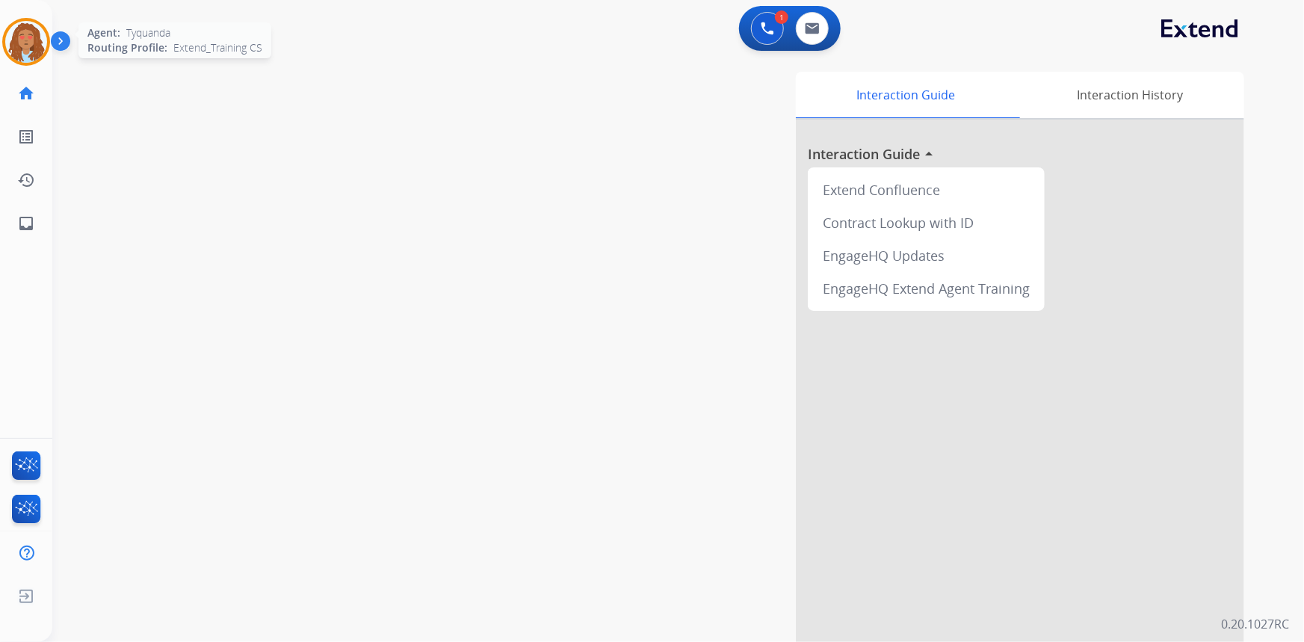
click at [37, 55] on img at bounding box center [26, 42] width 42 height 42
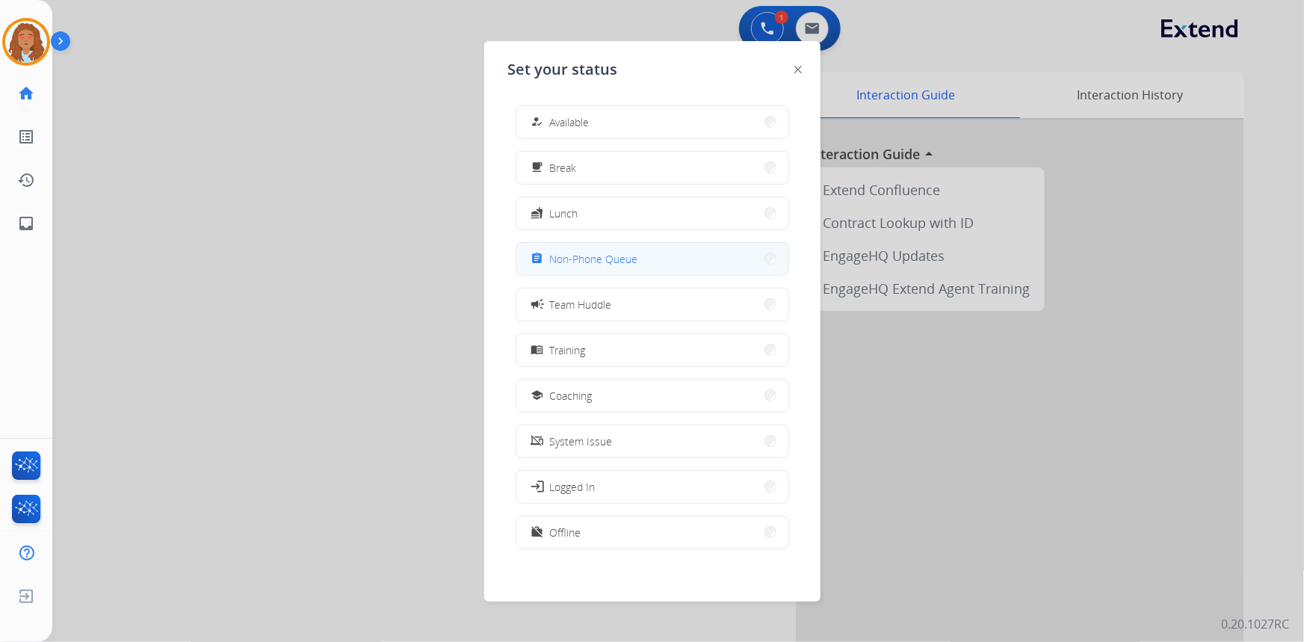
click at [630, 263] on span "Non-Phone Queue" at bounding box center [594, 259] width 88 height 16
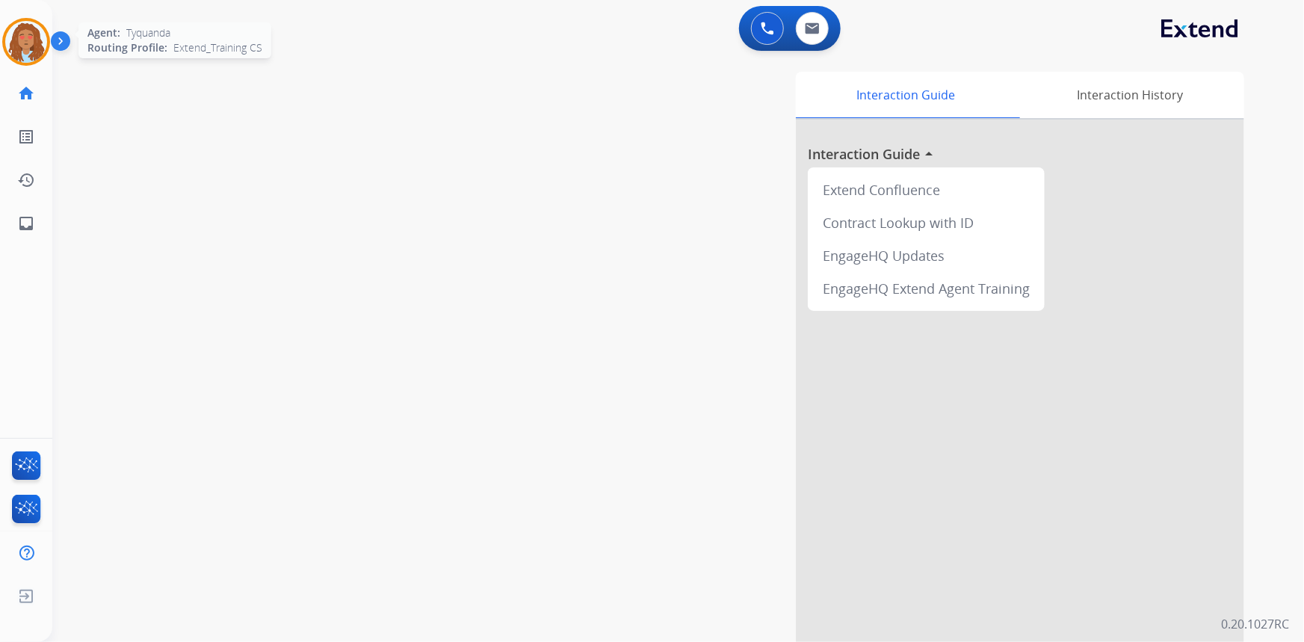
click at [15, 49] on img at bounding box center [26, 42] width 42 height 42
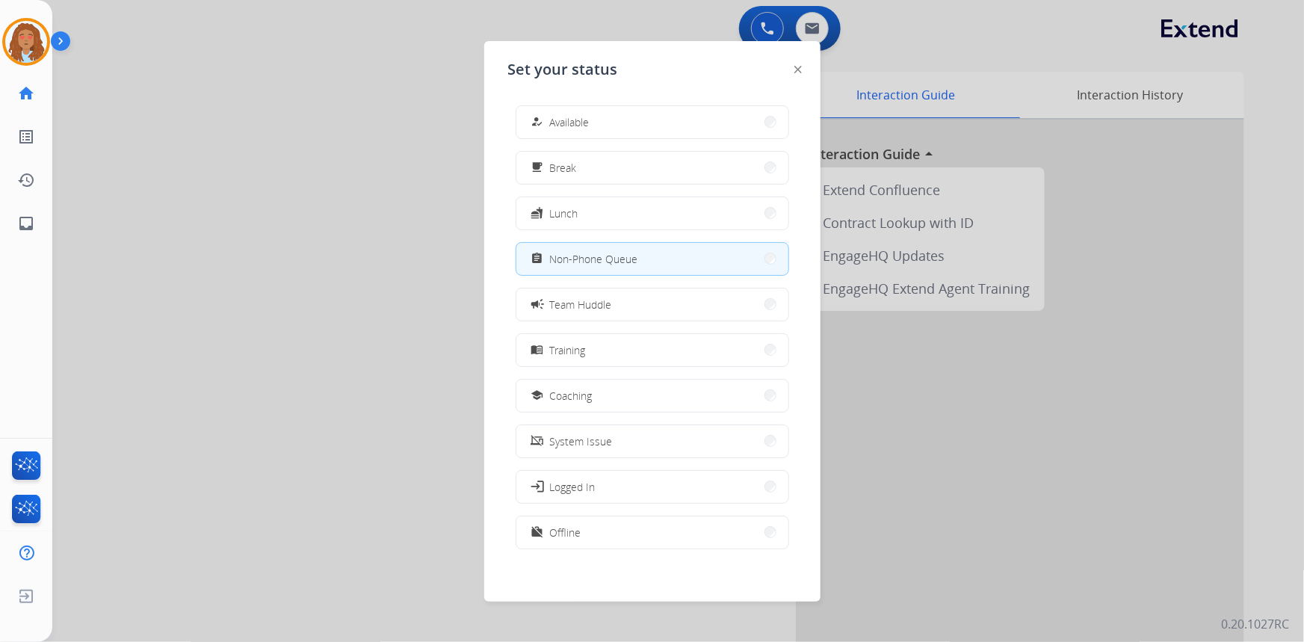
click at [176, 214] on div at bounding box center [652, 321] width 1304 height 642
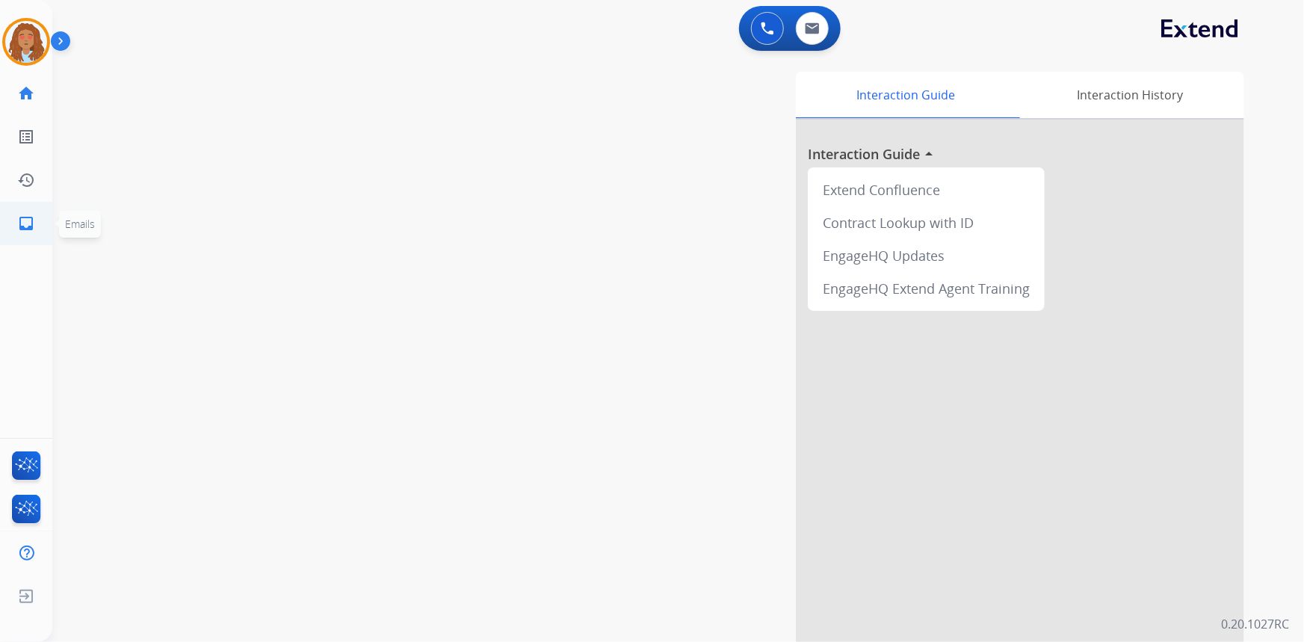
click at [23, 226] on mat-icon "inbox" at bounding box center [26, 223] width 18 height 18
select select "**********"
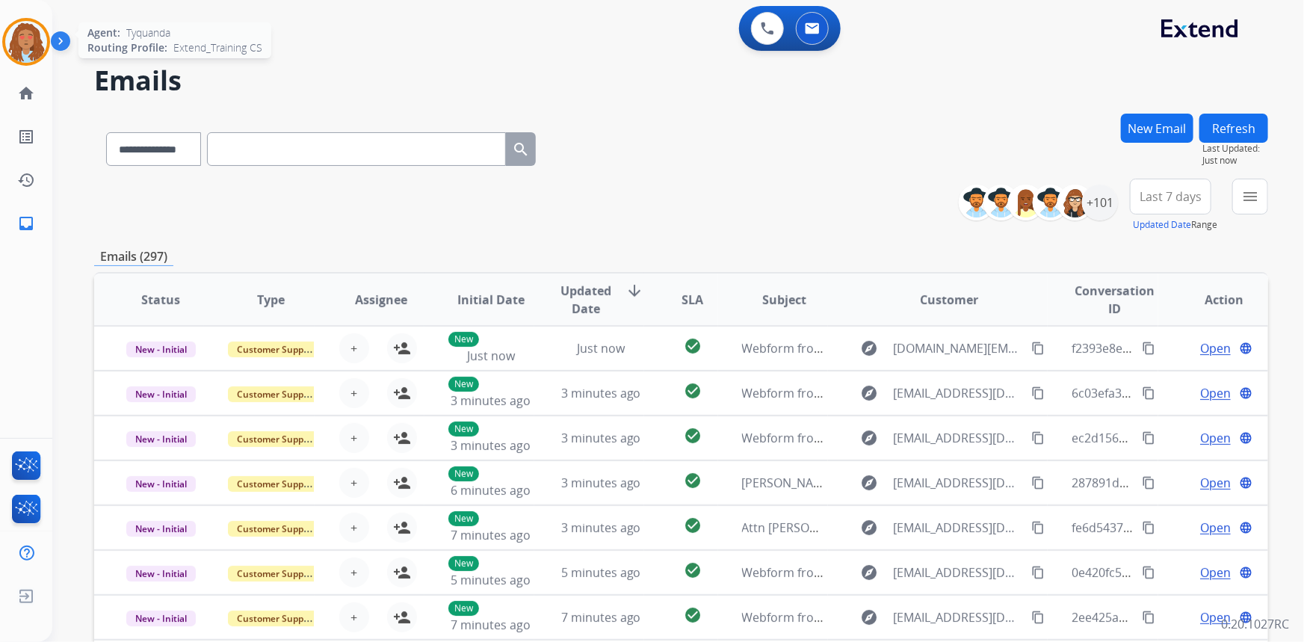
click at [7, 43] on img at bounding box center [26, 42] width 42 height 42
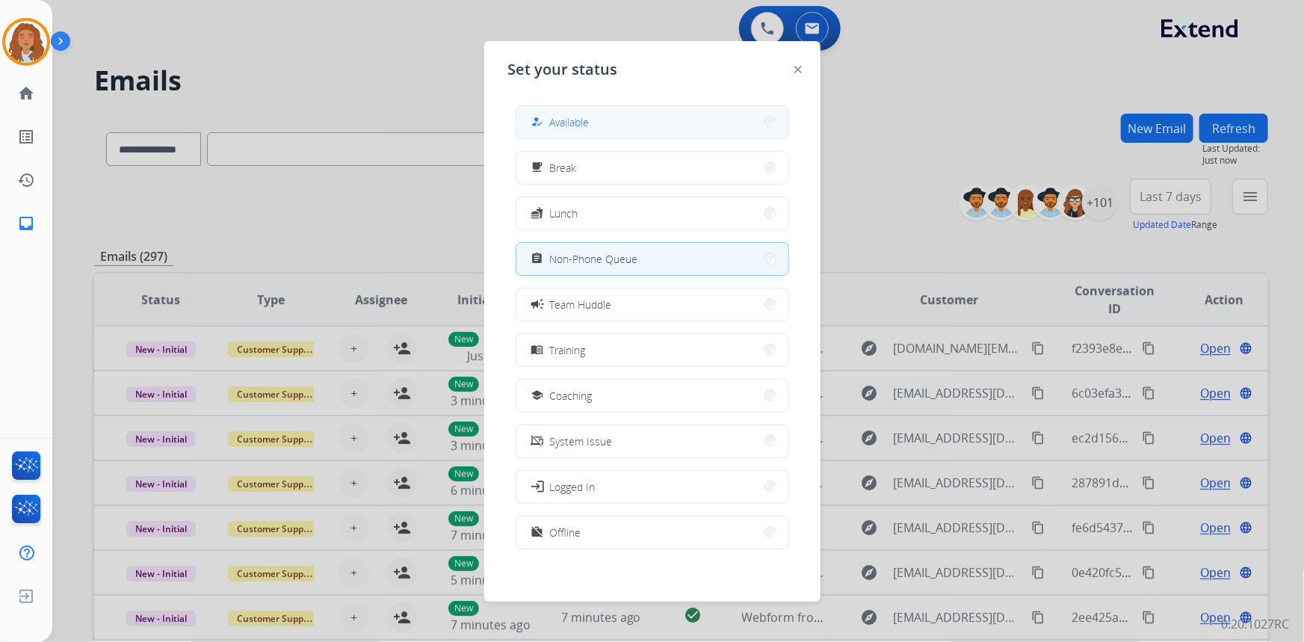
click at [668, 122] on button "how_to_reg Available" at bounding box center [652, 122] width 272 height 32
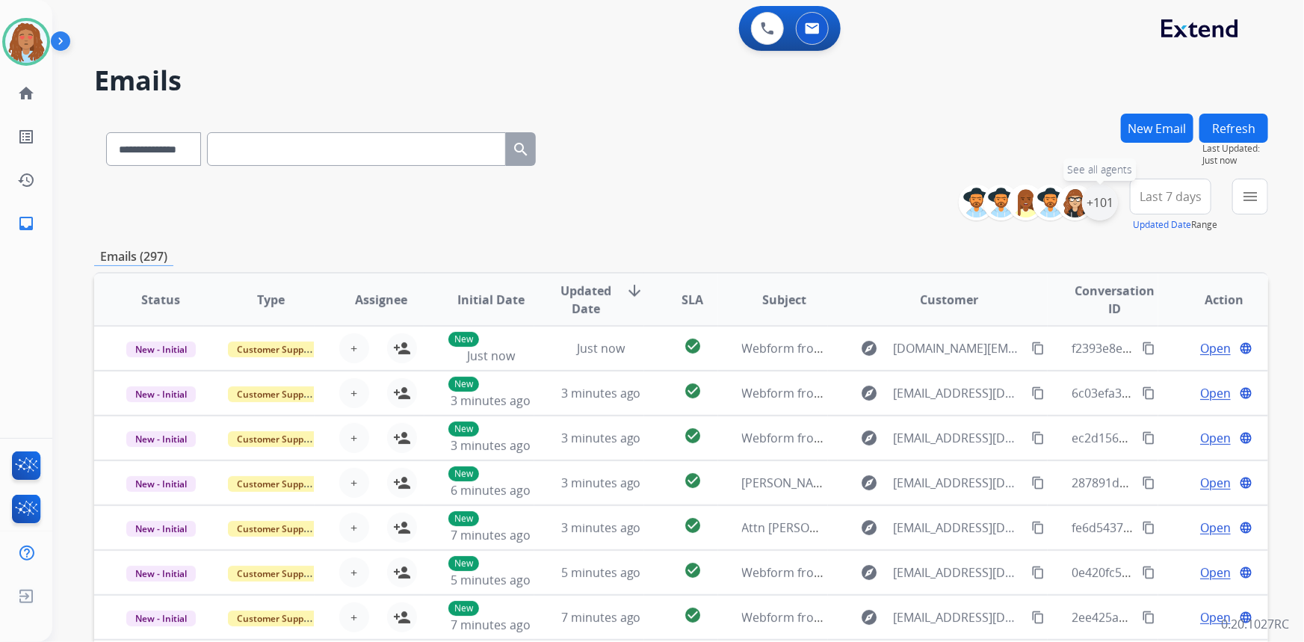
click at [1100, 200] on div "+101" at bounding box center [1100, 203] width 36 height 36
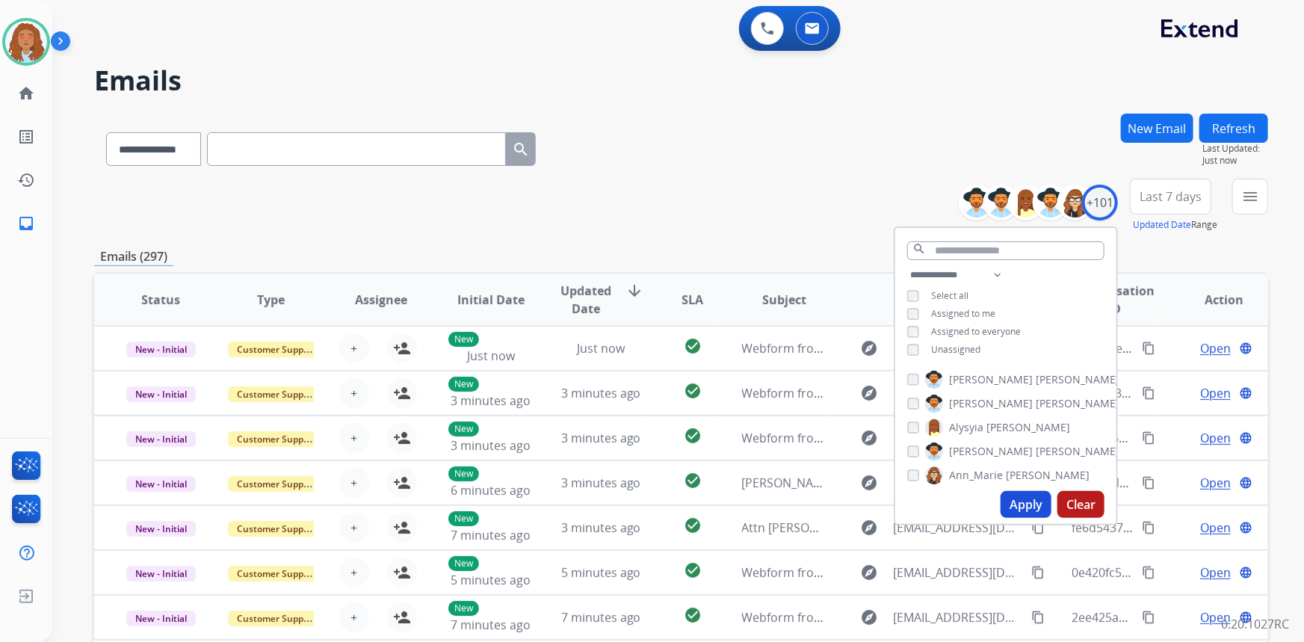
click at [1021, 510] on button "Apply" at bounding box center [1026, 504] width 51 height 27
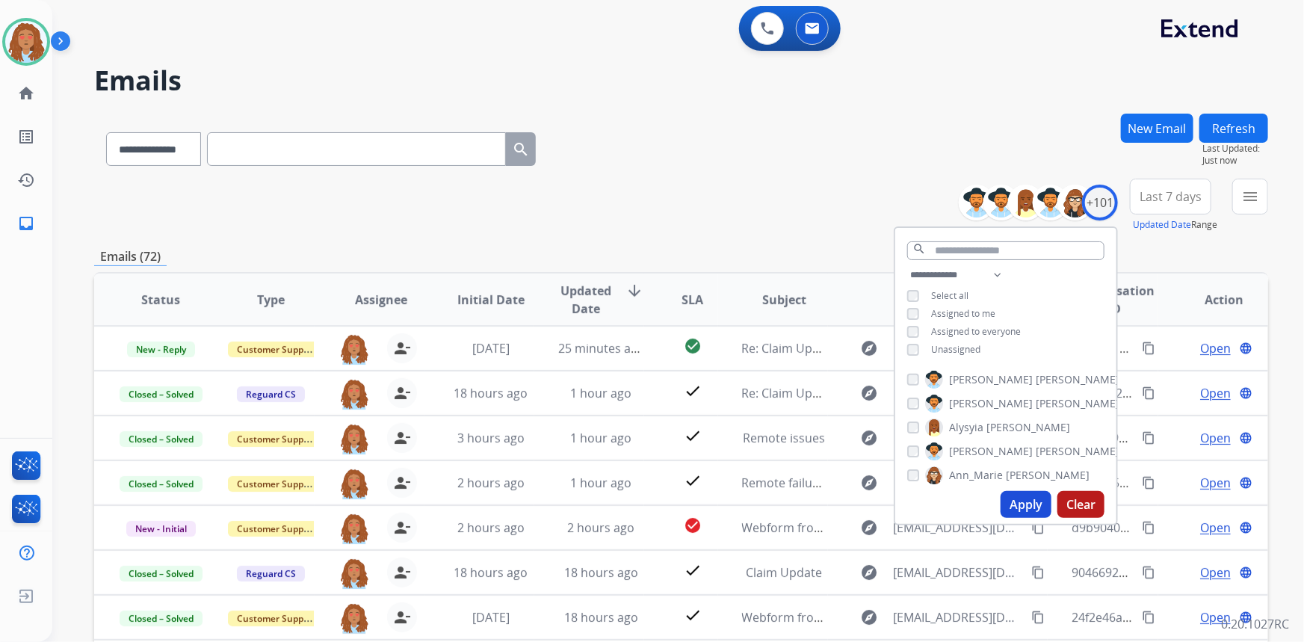
click at [887, 122] on div "**********" at bounding box center [681, 146] width 1174 height 65
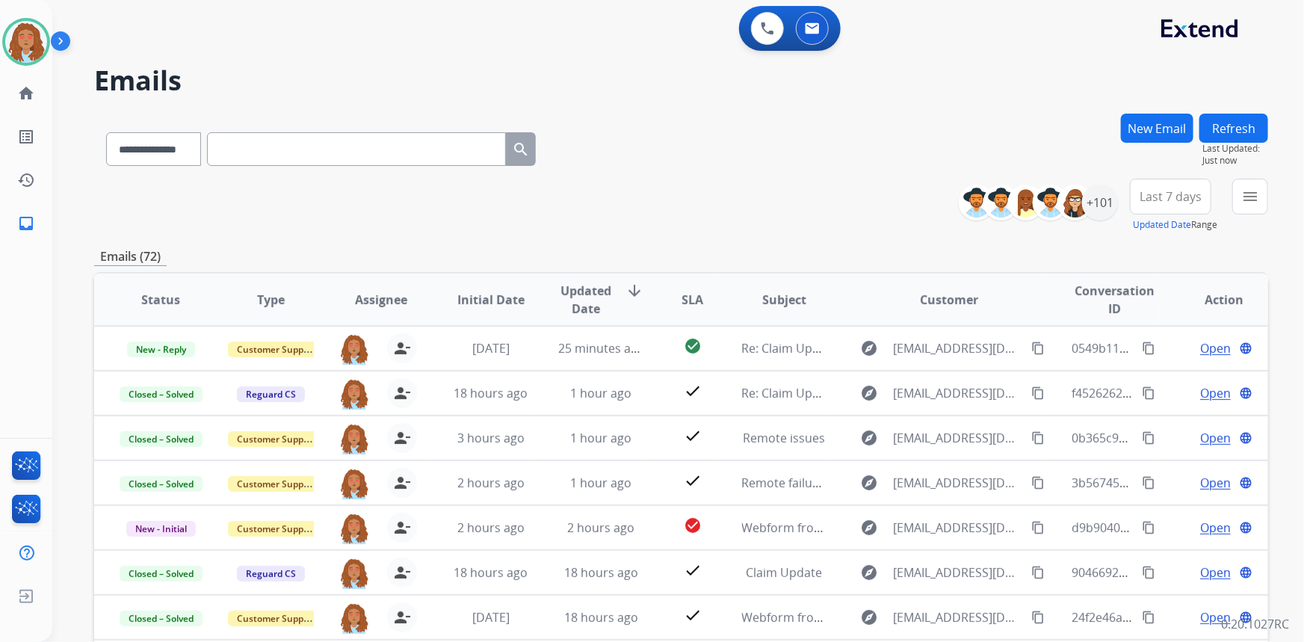
click at [1164, 200] on span "Last 7 days" at bounding box center [1171, 197] width 62 height 6
click at [1136, 369] on div "Last 90 days" at bounding box center [1166, 378] width 82 height 22
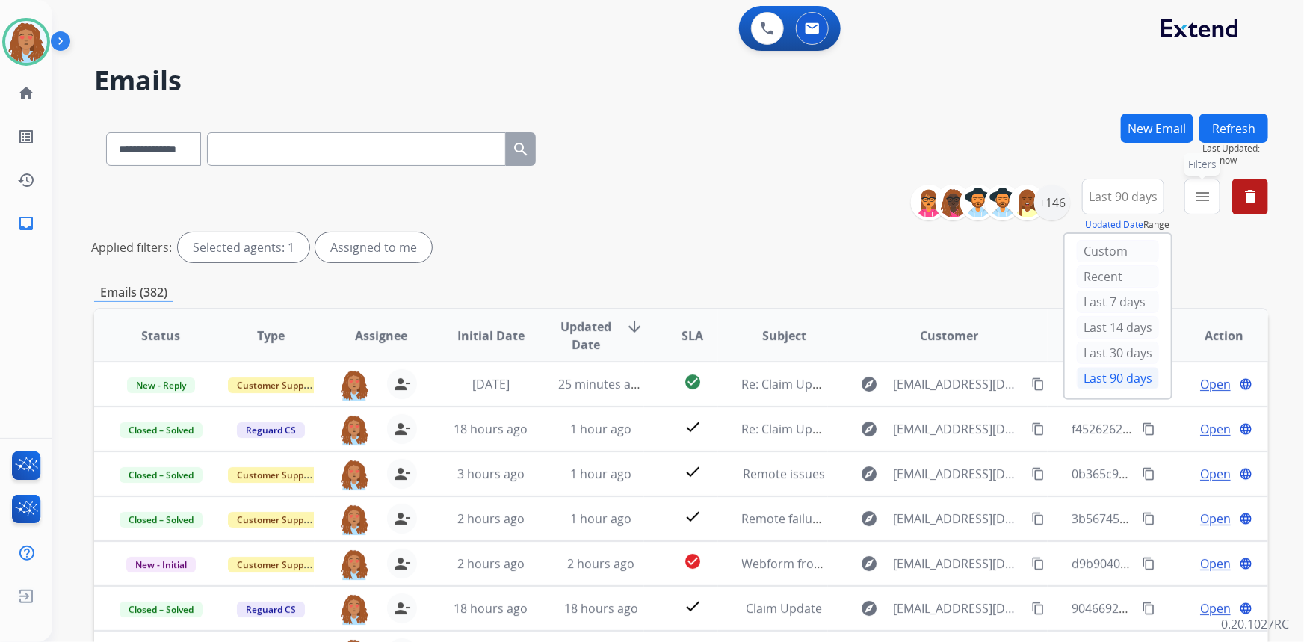
click at [1194, 198] on mat-icon "menu" at bounding box center [1203, 197] width 18 height 18
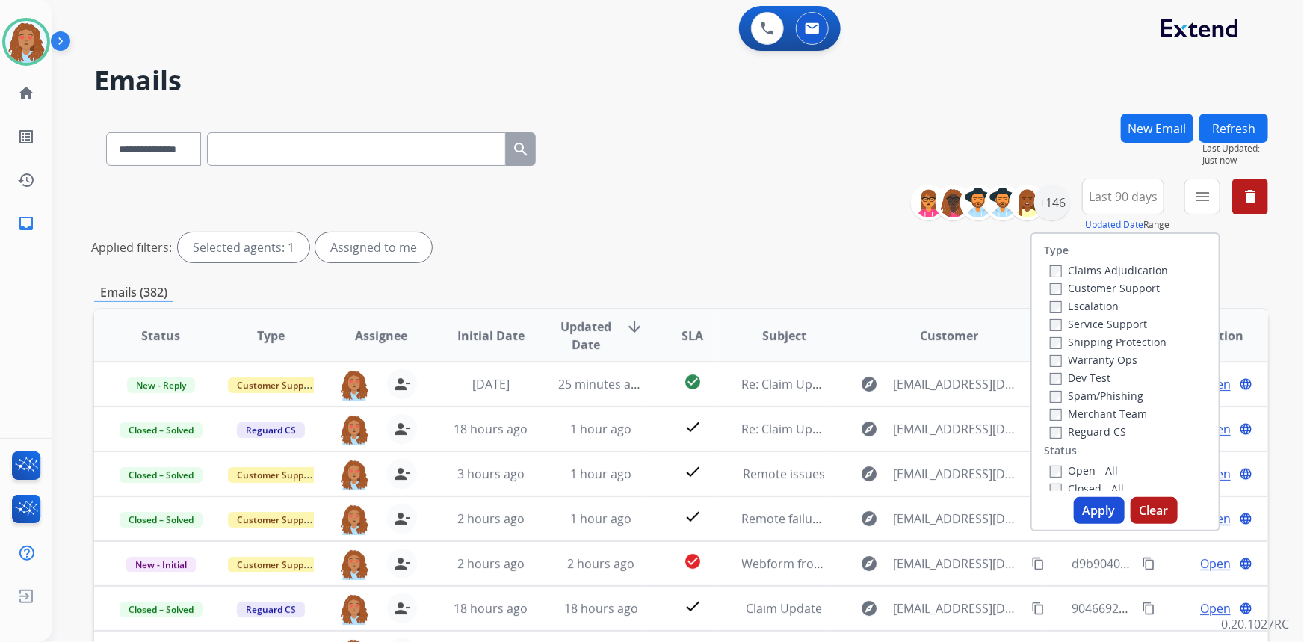
click at [1082, 289] on label "Customer Support" at bounding box center [1105, 288] width 110 height 14
click at [1061, 346] on label "Shipping Protection" at bounding box center [1108, 342] width 117 height 14
click at [1054, 434] on label "Reguard CS" at bounding box center [1088, 431] width 76 height 14
click at [1107, 508] on button "Apply" at bounding box center [1099, 510] width 51 height 27
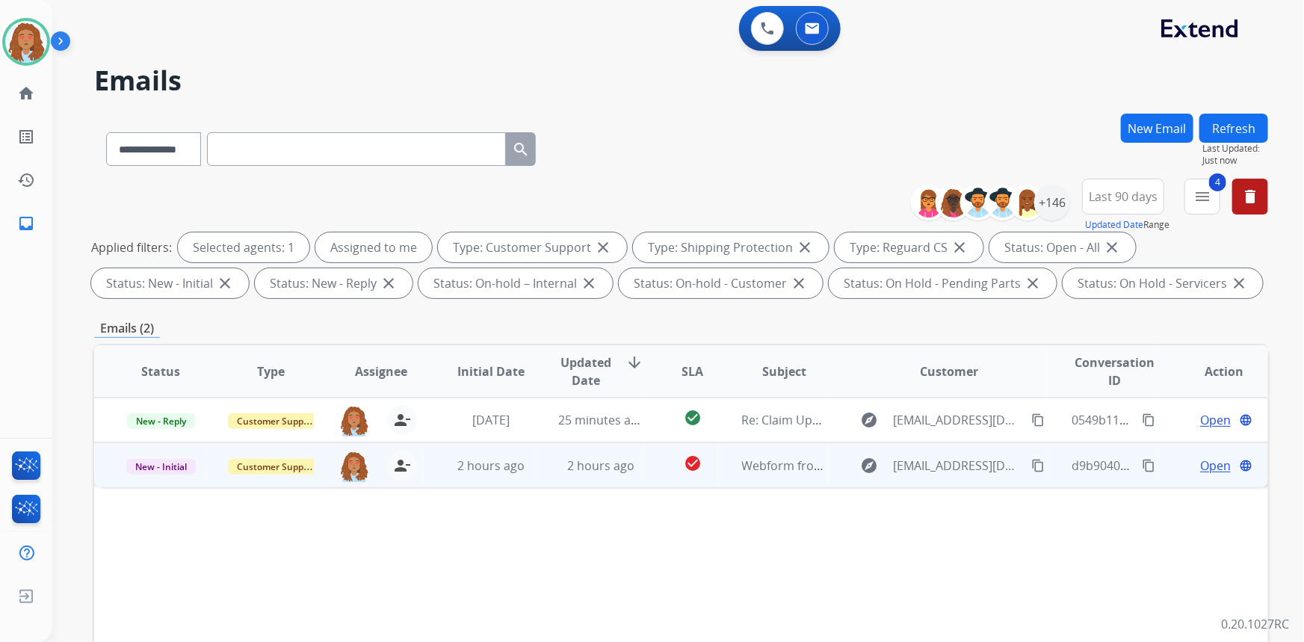
click at [936, 482] on td "explore [EMAIL_ADDRESS][DOMAIN_NAME] content_copy" at bounding box center [938, 464] width 220 height 45
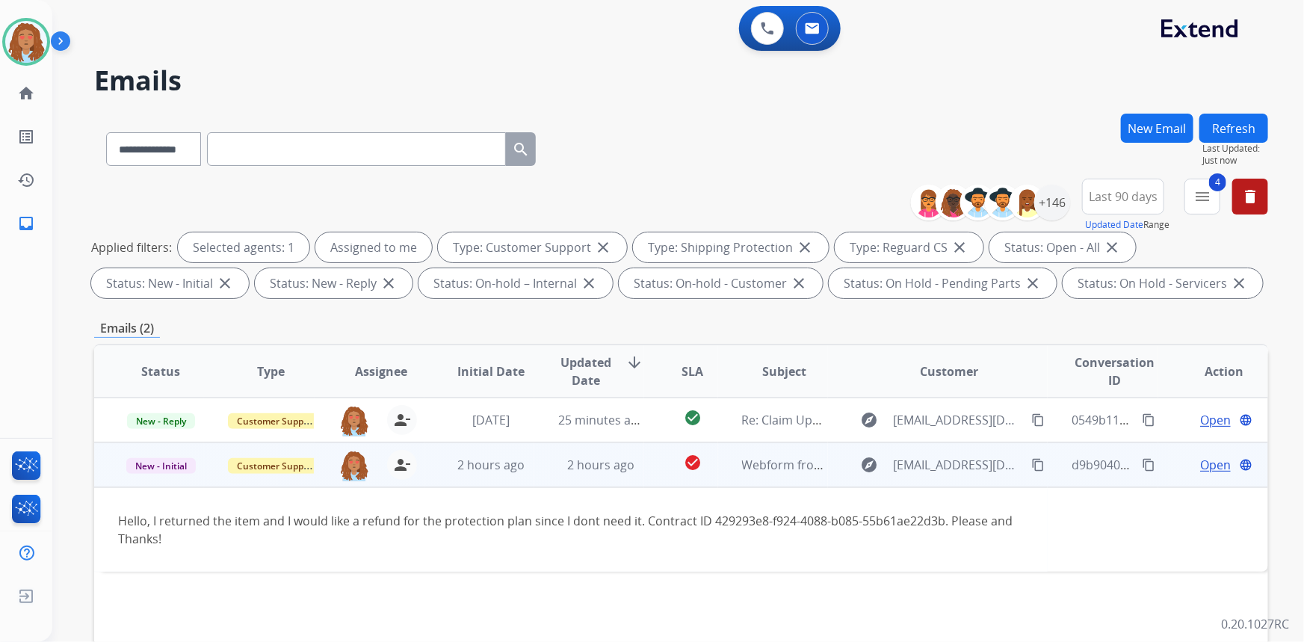
click at [1031, 466] on mat-icon "content_copy" at bounding box center [1037, 464] width 13 height 13
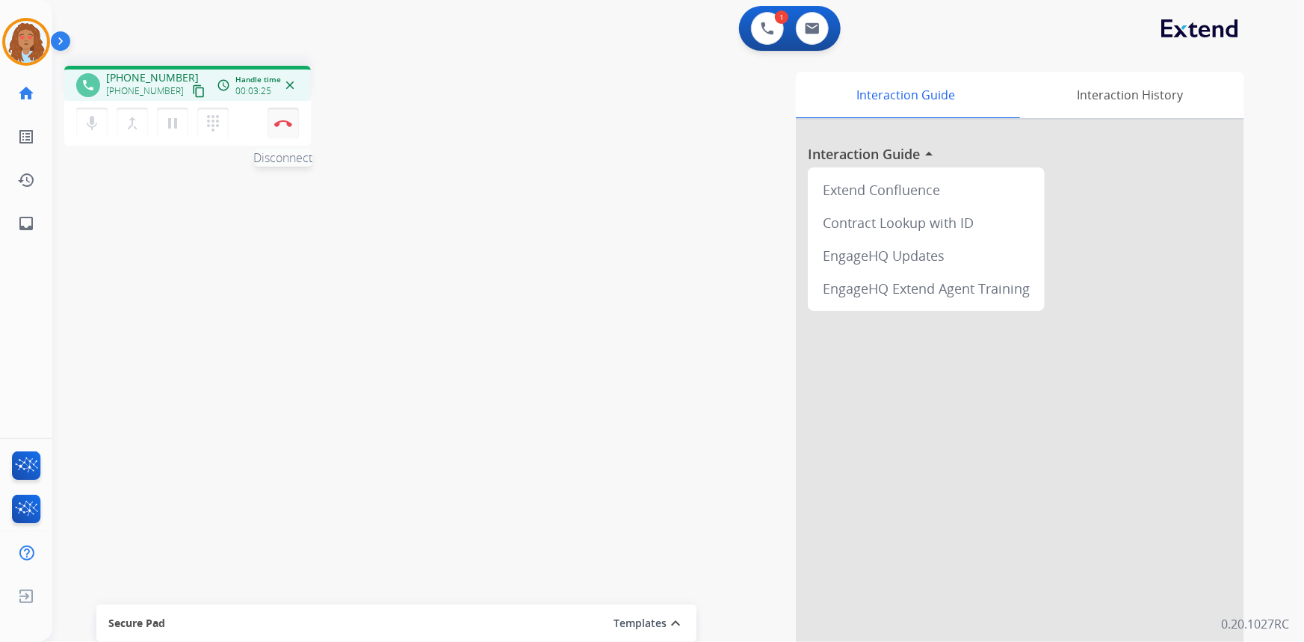
click at [286, 123] on img at bounding box center [283, 123] width 18 height 7
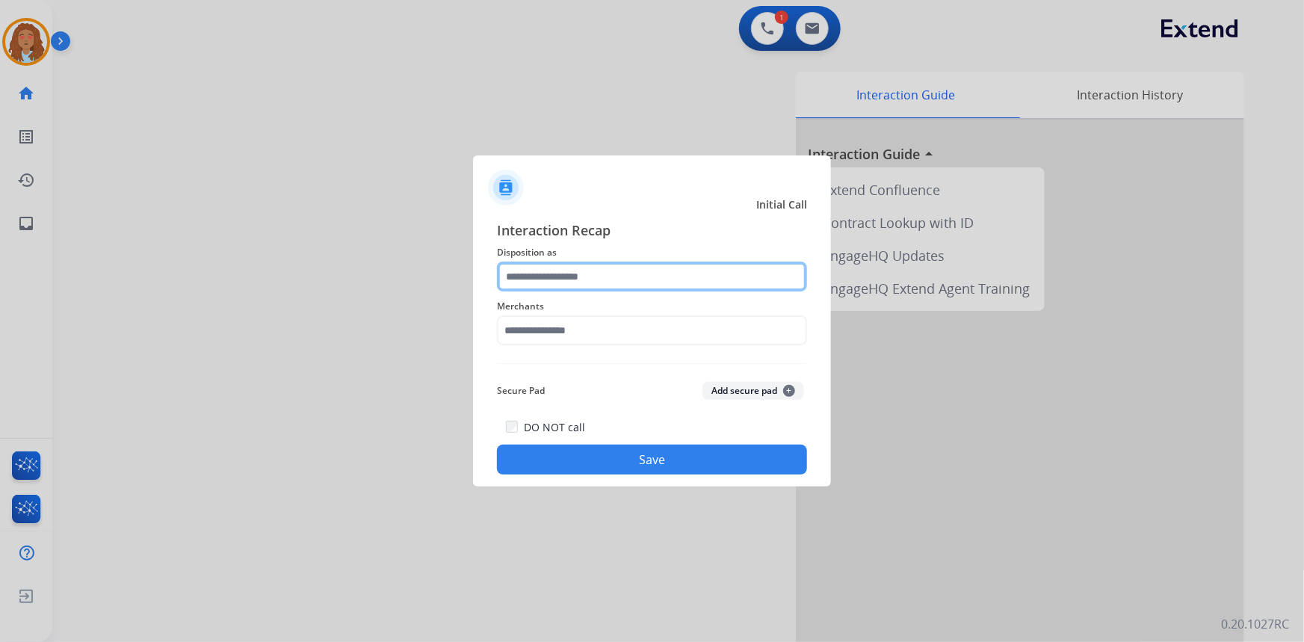
click at [589, 277] on input "text" at bounding box center [652, 277] width 310 height 30
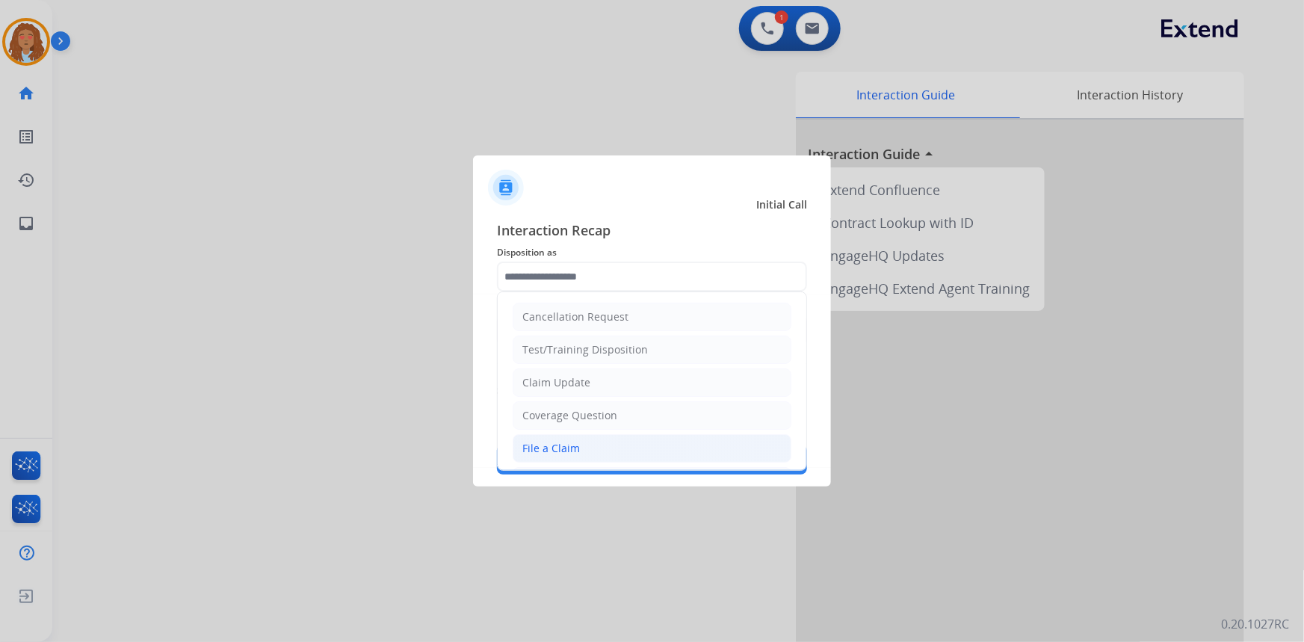
click at [564, 451] on div "File a Claim" at bounding box center [551, 448] width 58 height 15
type input "**********"
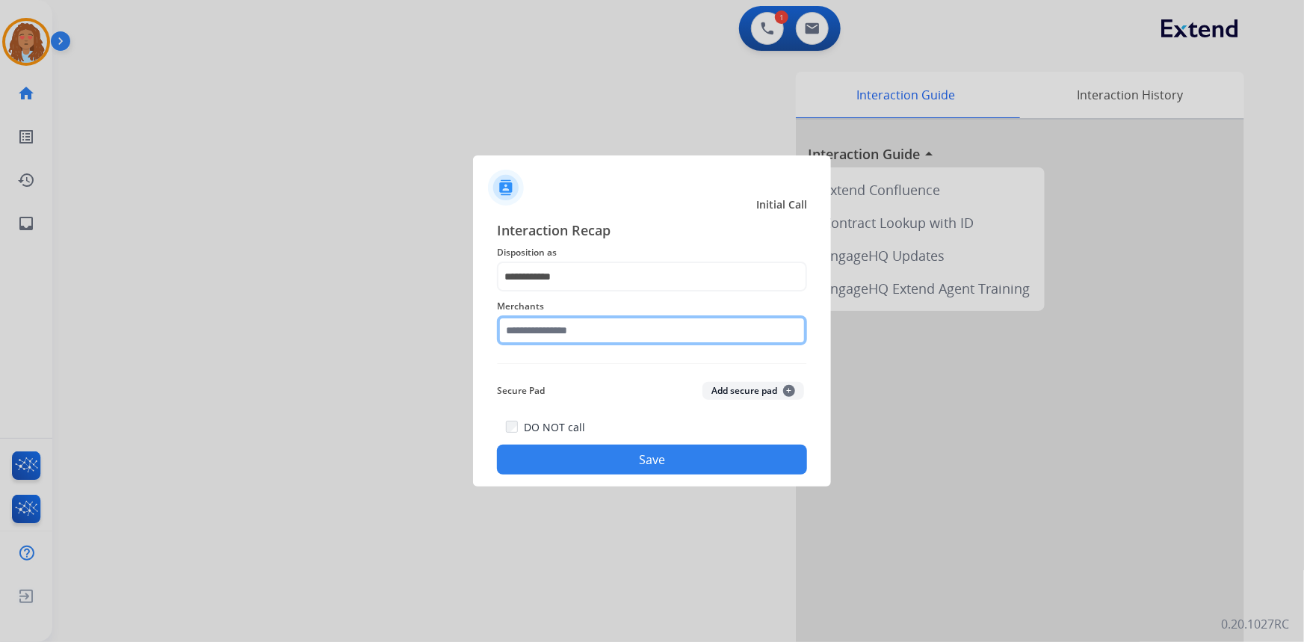
click at [558, 336] on input "text" at bounding box center [652, 330] width 310 height 30
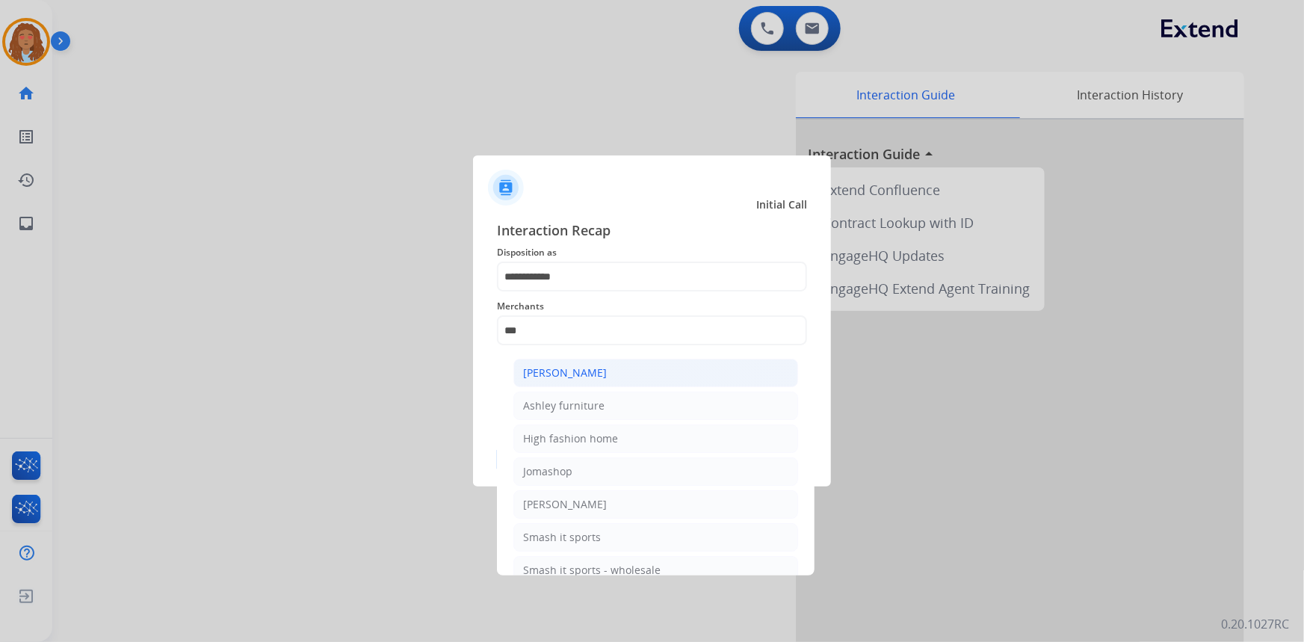
click at [599, 371] on div "[PERSON_NAME]" at bounding box center [565, 372] width 84 height 15
type input "**********"
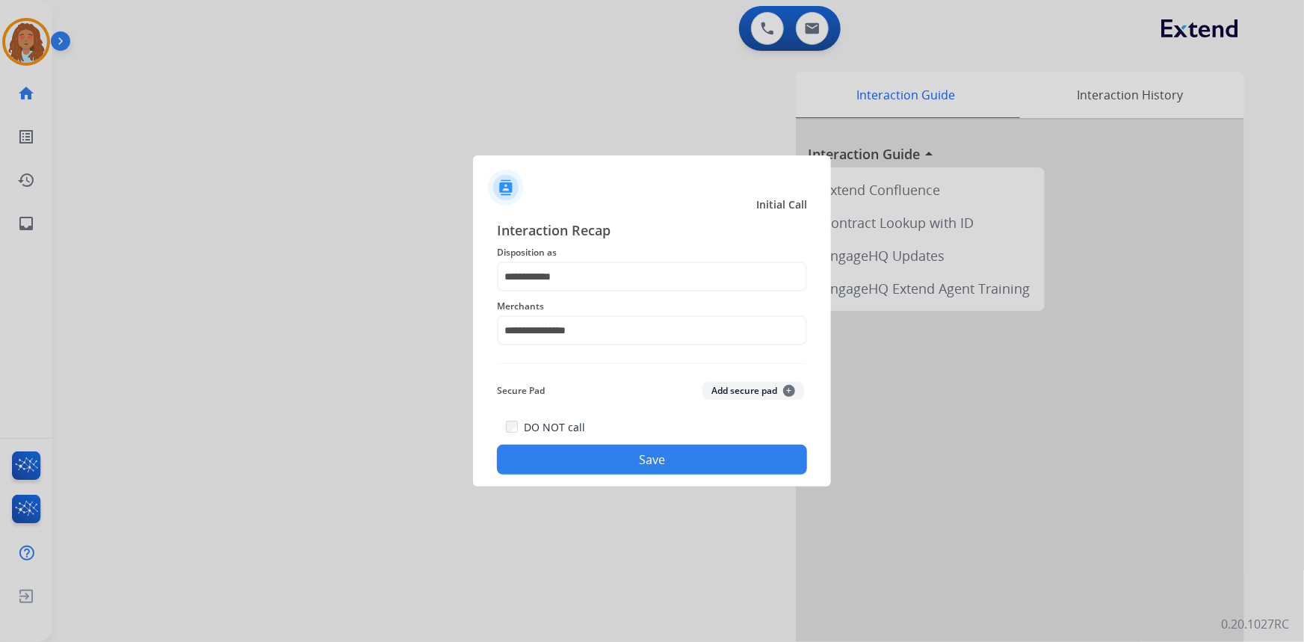
click at [599, 467] on button "Save" at bounding box center [652, 460] width 310 height 30
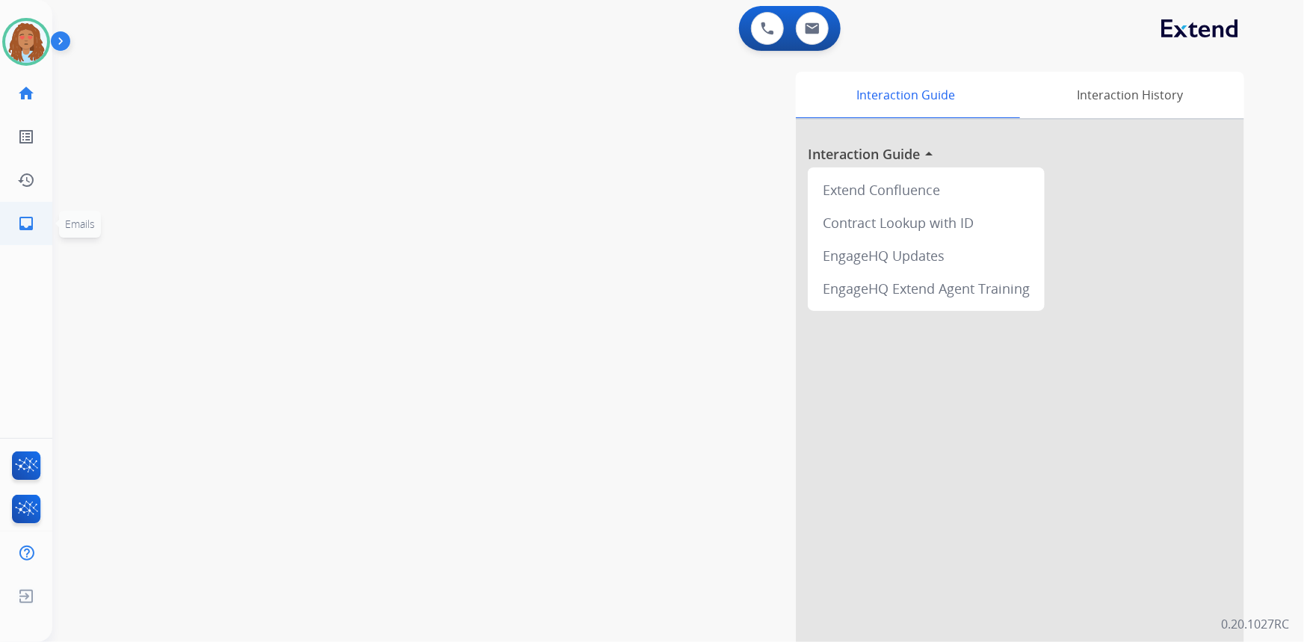
click at [22, 220] on mat-icon "inbox" at bounding box center [26, 223] width 18 height 18
select select "**********"
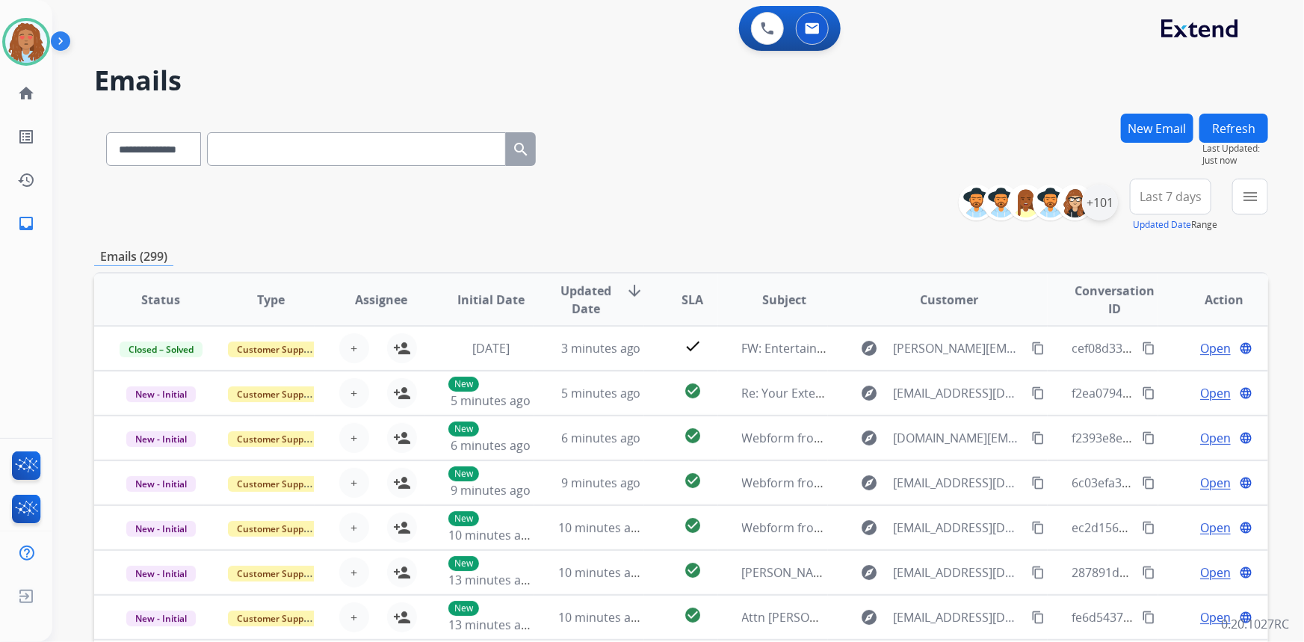
click at [1100, 206] on div "+101" at bounding box center [1100, 203] width 36 height 36
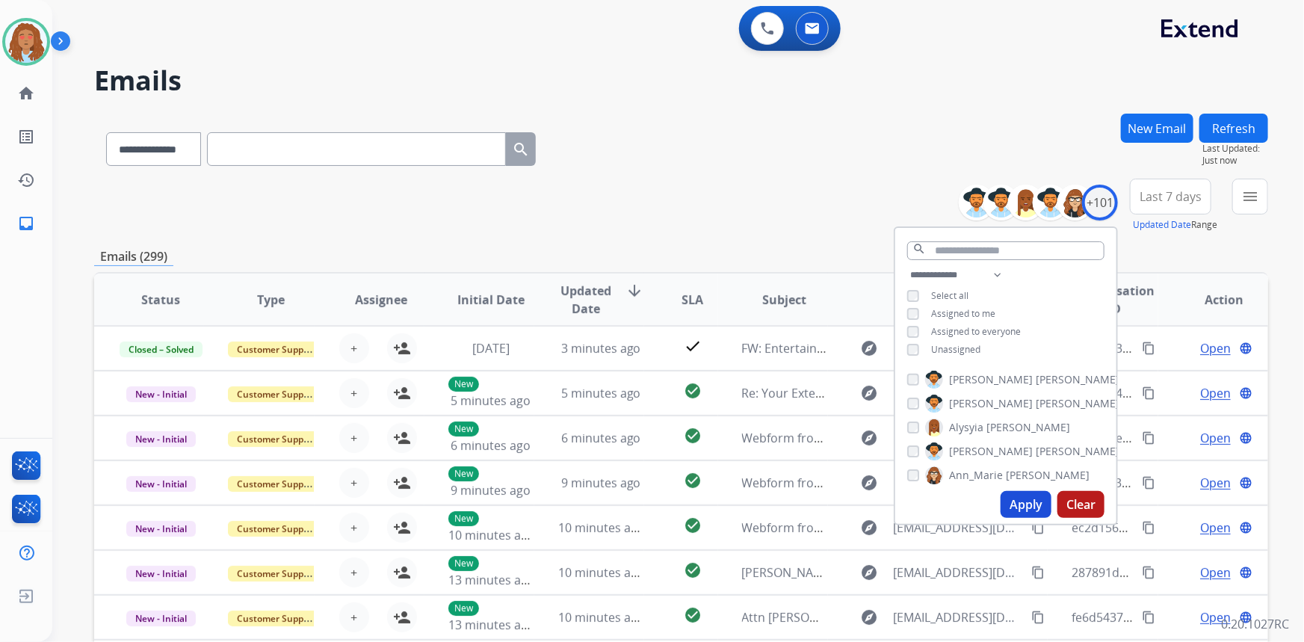
click at [1020, 511] on button "Apply" at bounding box center [1026, 504] width 51 height 27
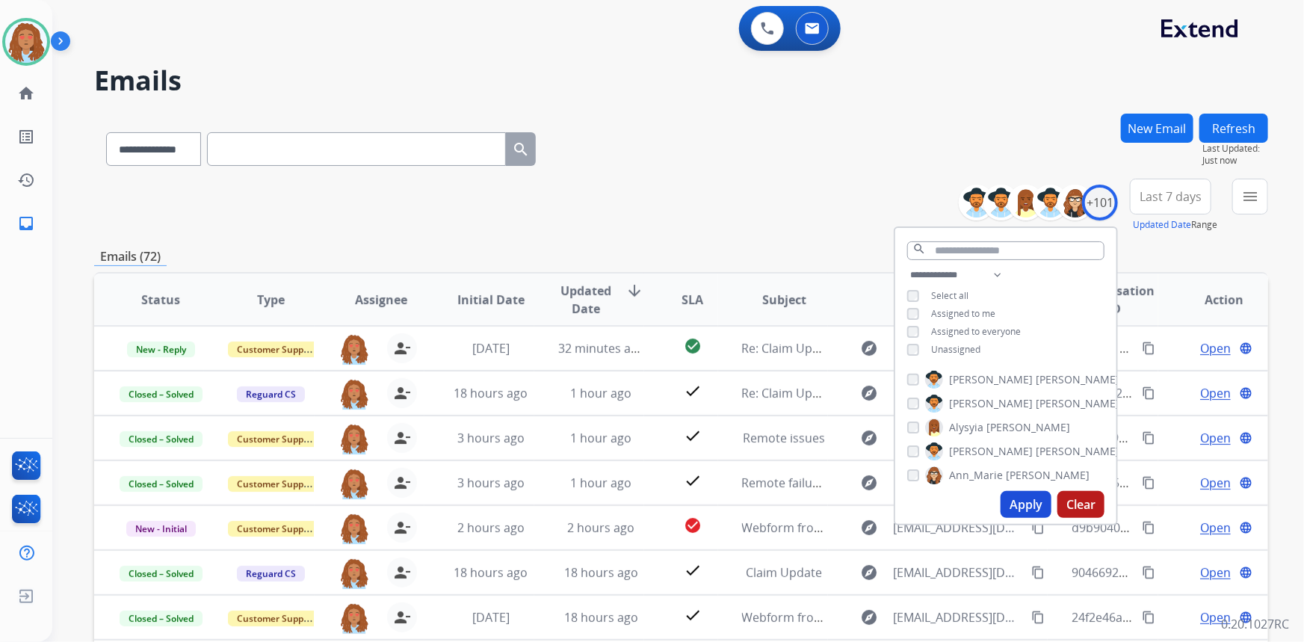
click at [1167, 194] on span "Last 7 days" at bounding box center [1171, 197] width 62 height 6
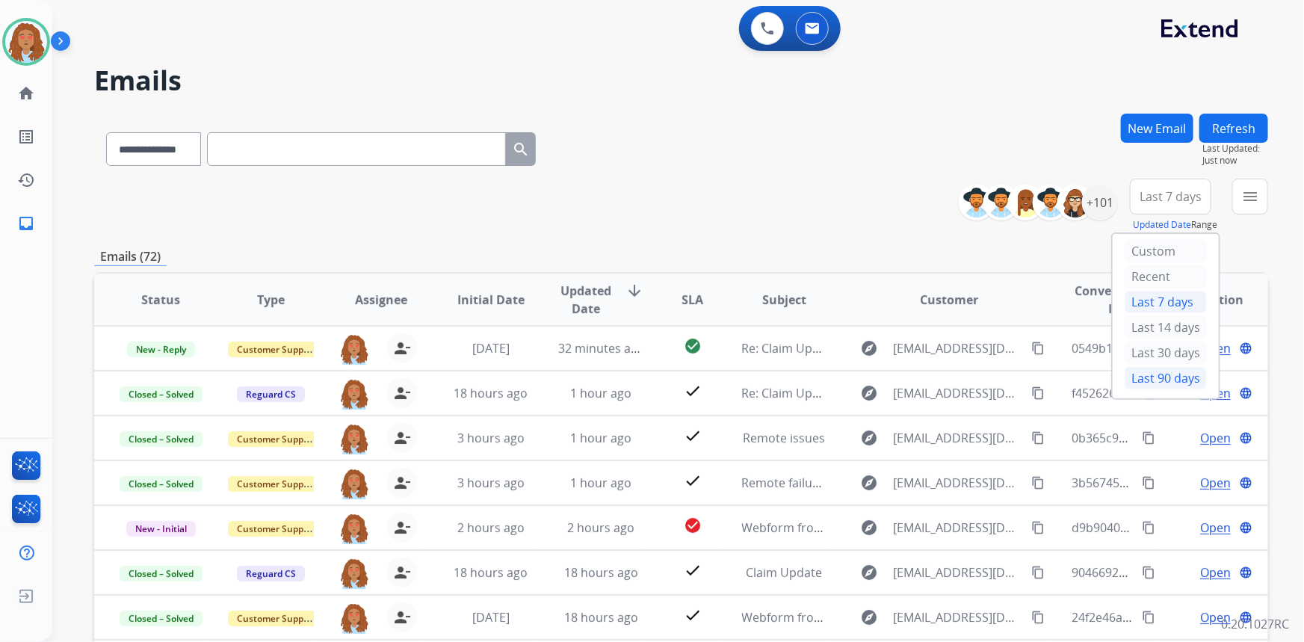
click at [1160, 375] on div "Last 90 days" at bounding box center [1166, 378] width 82 height 22
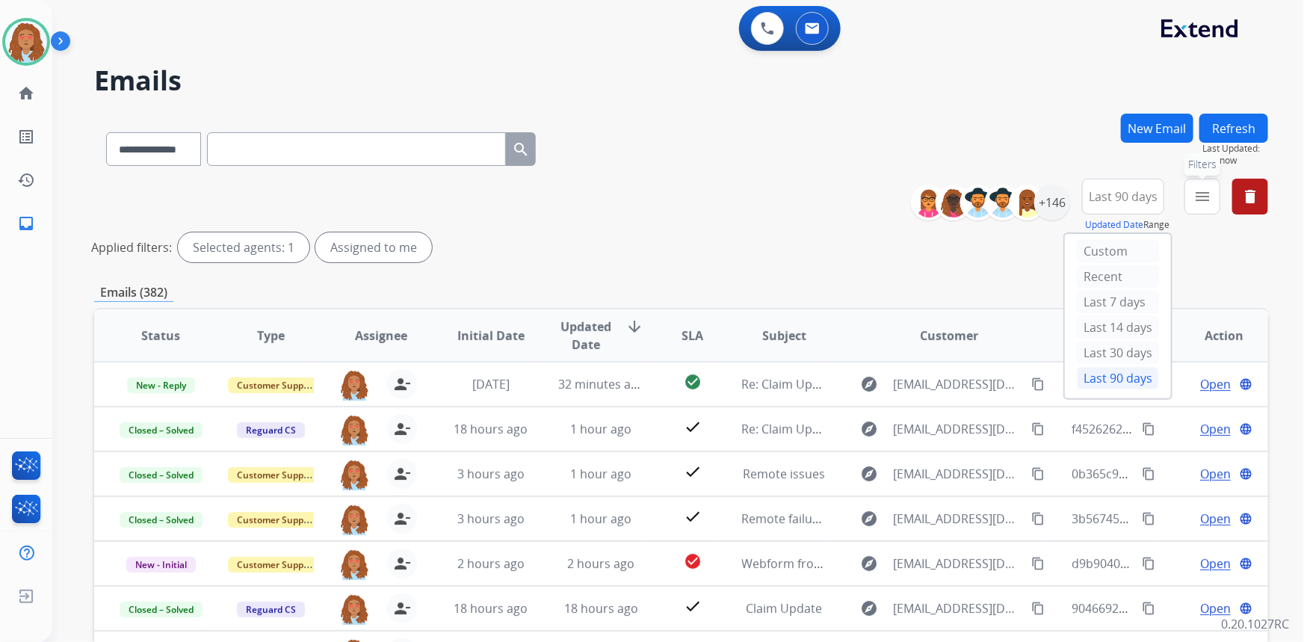
click at [1205, 203] on mat-icon "menu" at bounding box center [1203, 197] width 18 height 18
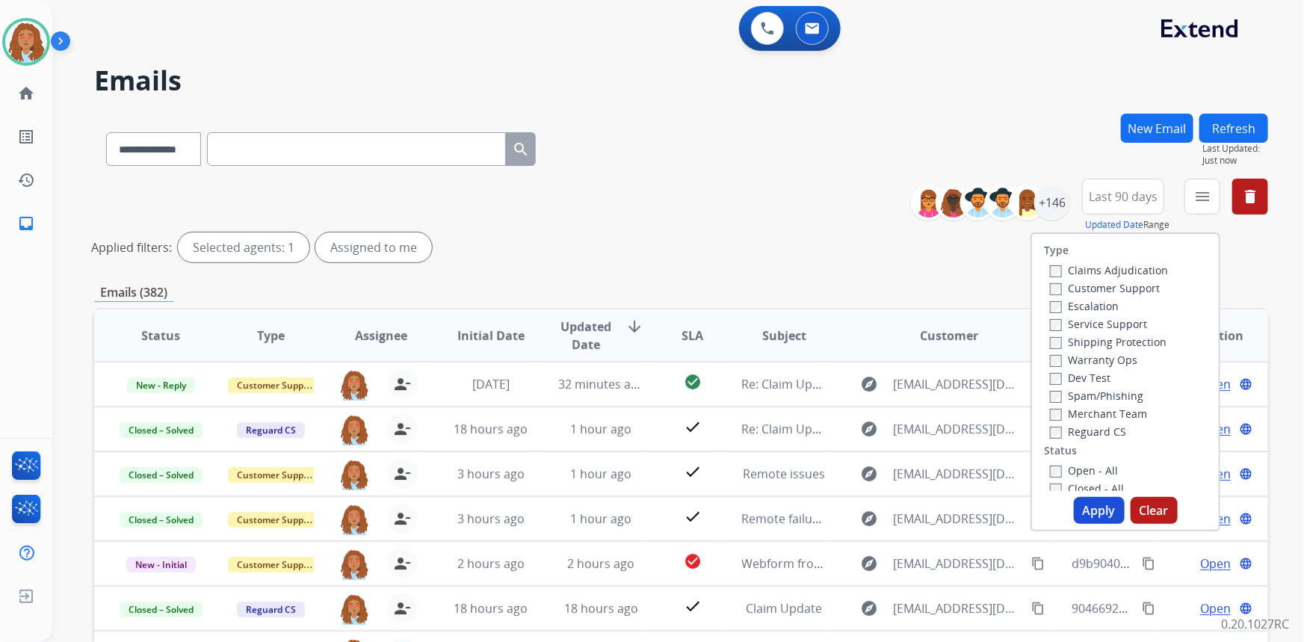
click at [1127, 285] on label "Customer Support" at bounding box center [1105, 288] width 110 height 14
click at [1095, 339] on label "Shipping Protection" at bounding box center [1108, 342] width 117 height 14
click at [1044, 431] on div "Claims Adjudication Customer Support Escalation Service Support Shipping Protec…" at bounding box center [1106, 350] width 124 height 179
click at [1090, 510] on button "Apply" at bounding box center [1099, 510] width 51 height 27
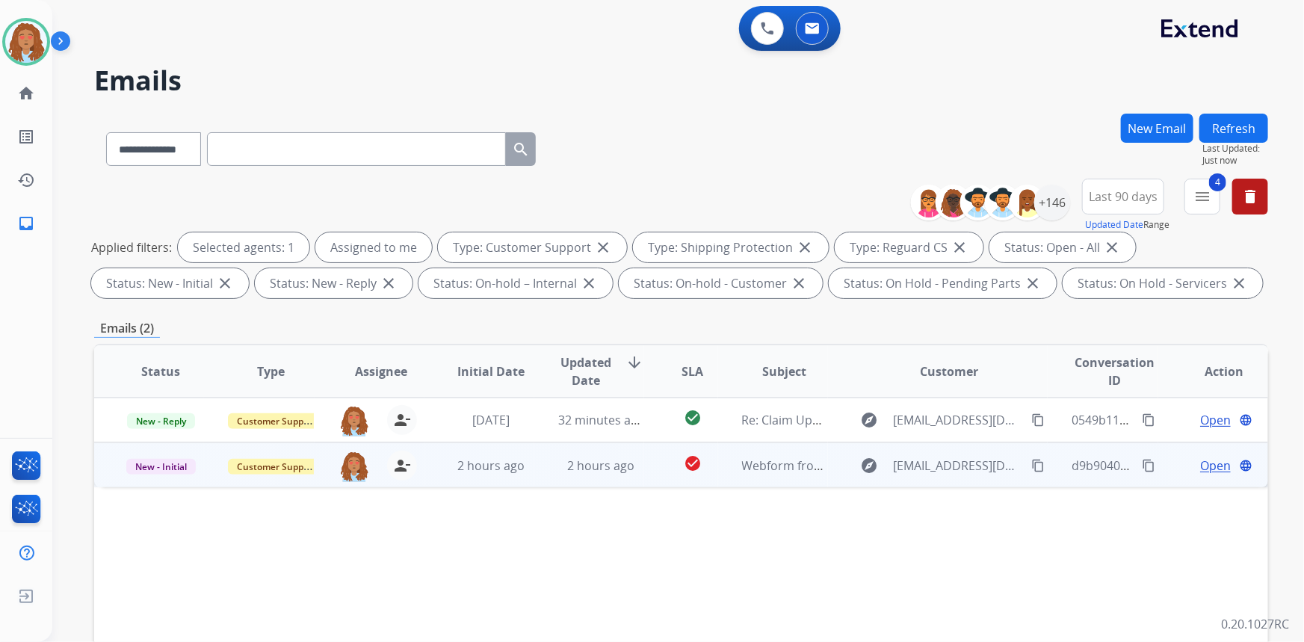
click at [949, 475] on div "explore [EMAIL_ADDRESS][DOMAIN_NAME] content_copy" at bounding box center [950, 466] width 196 height 24
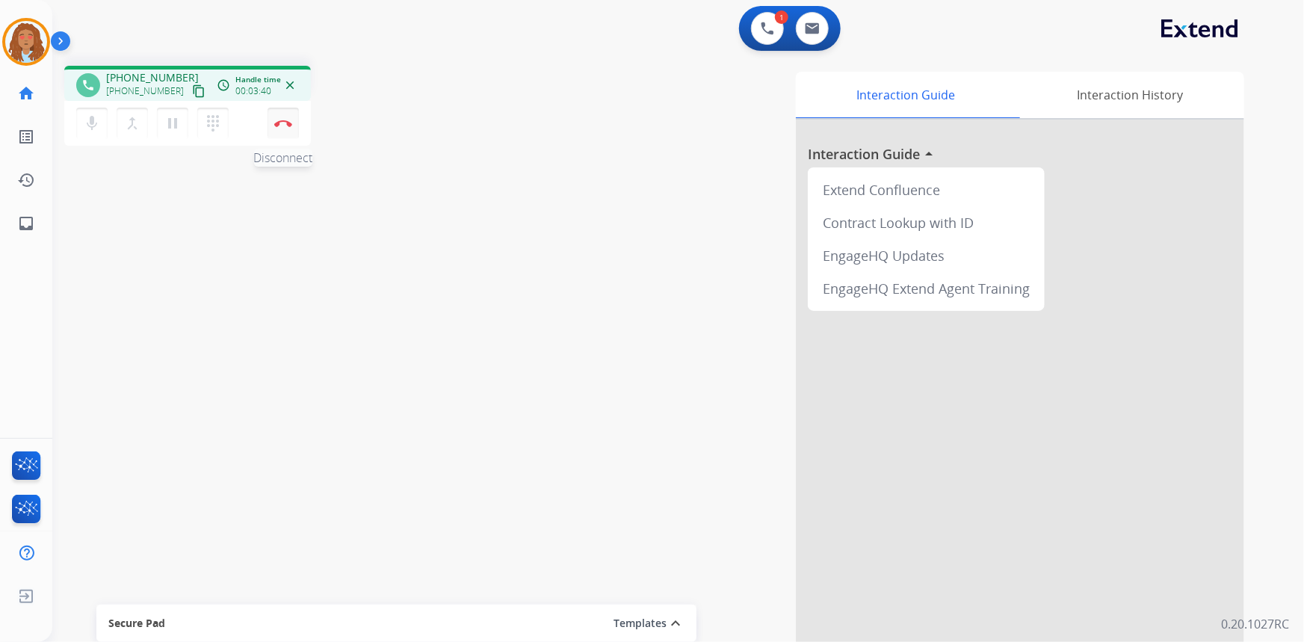
click at [282, 127] on button "Disconnect" at bounding box center [283, 123] width 31 height 31
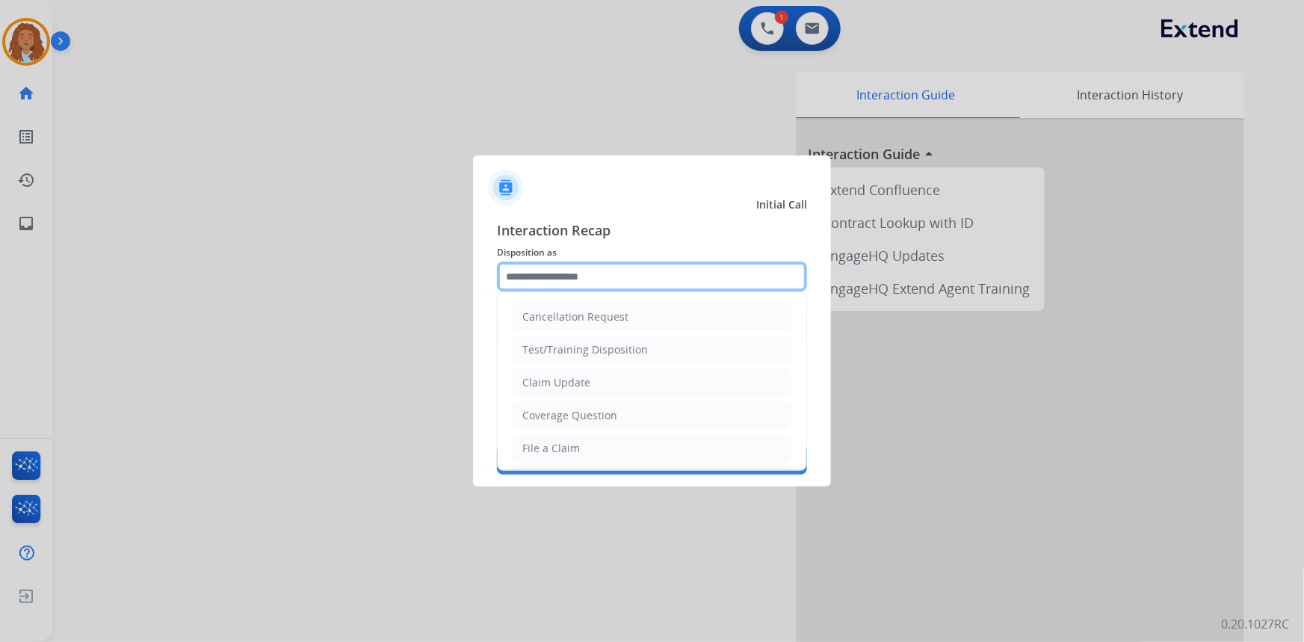
click at [550, 282] on input "text" at bounding box center [652, 277] width 310 height 30
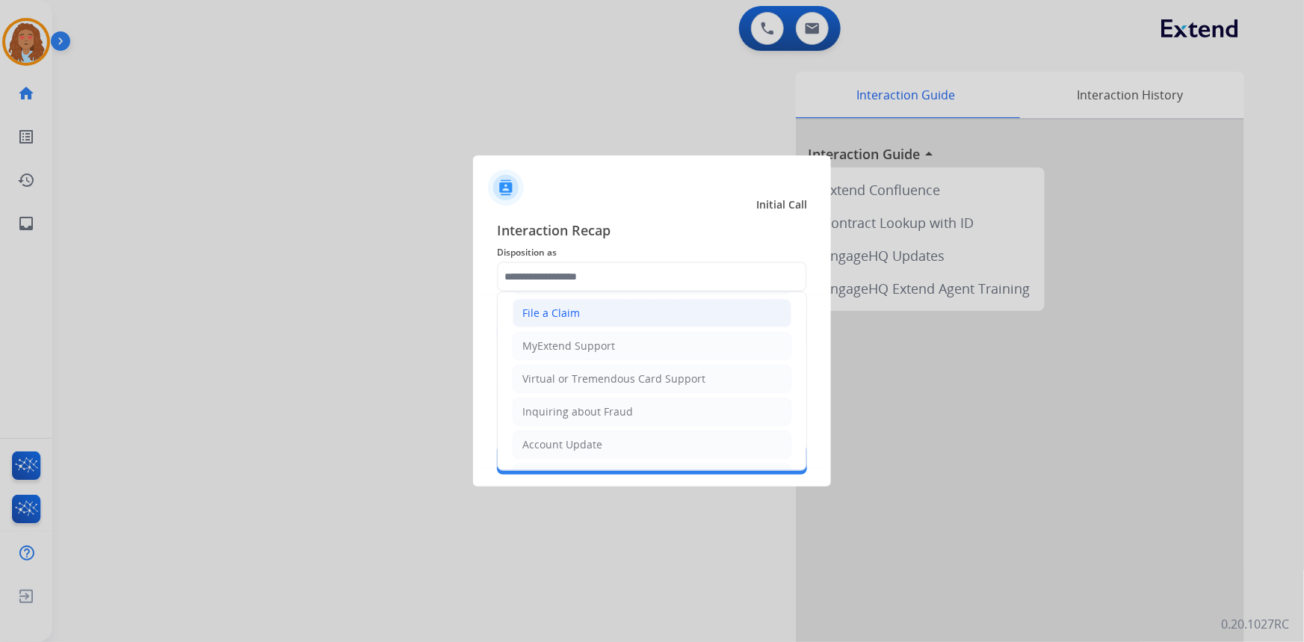
click at [579, 312] on li "File a Claim" at bounding box center [652, 313] width 279 height 28
type input "**********"
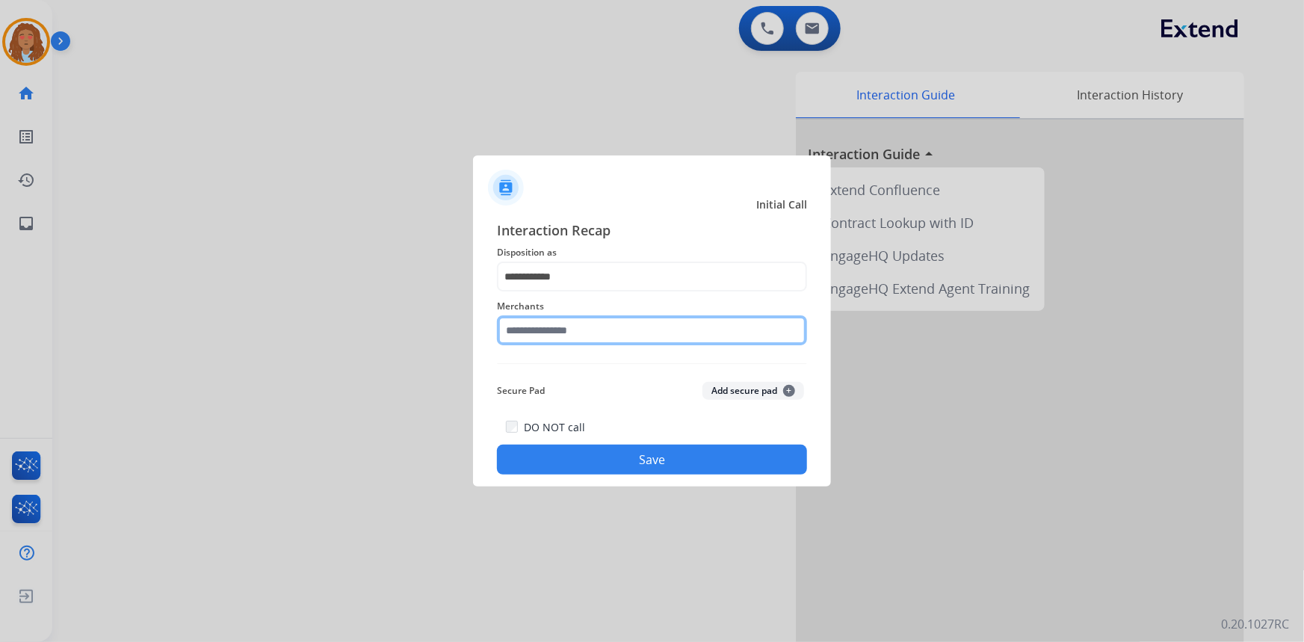
click at [568, 339] on input "text" at bounding box center [652, 330] width 310 height 30
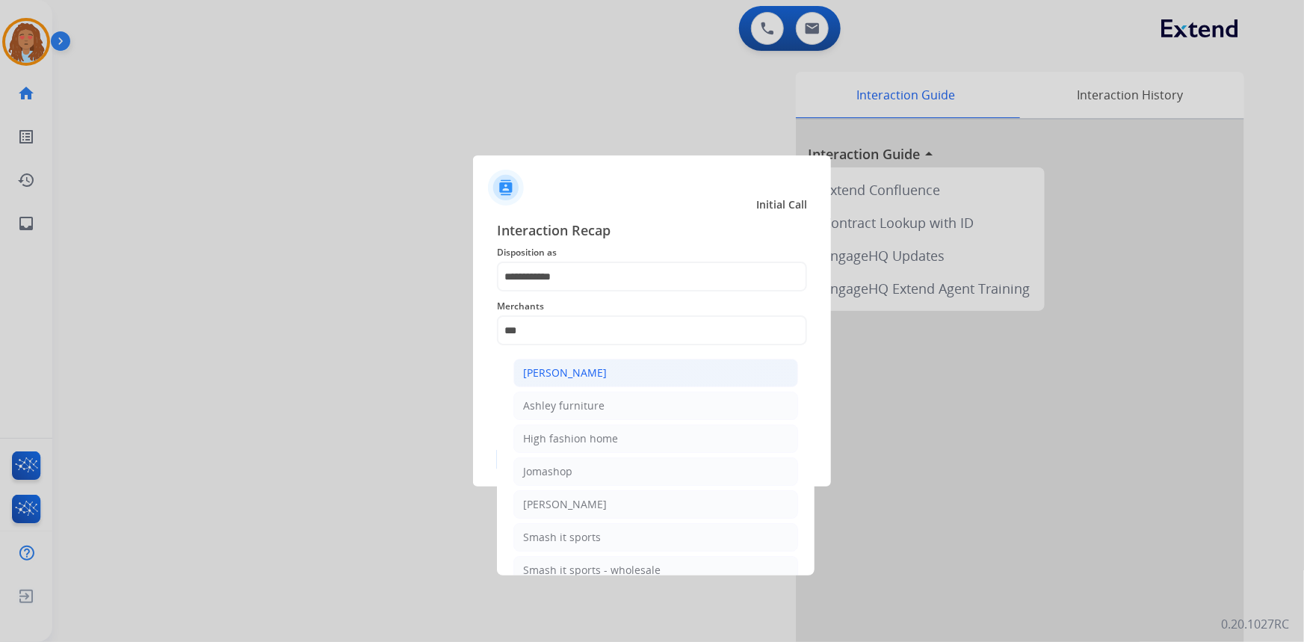
click at [583, 377] on div "[PERSON_NAME]" at bounding box center [565, 372] width 84 height 15
type input "**********"
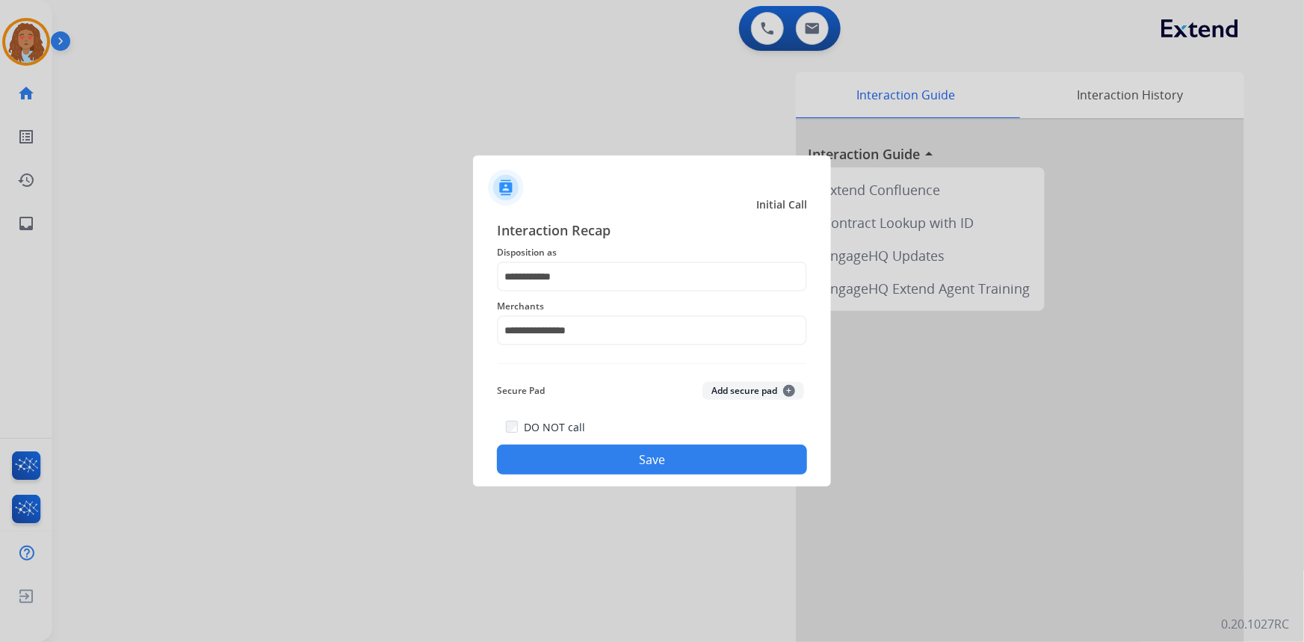
click at [637, 473] on div "DO NOT call Save" at bounding box center [652, 446] width 310 height 57
click at [635, 470] on button "Save" at bounding box center [652, 460] width 310 height 30
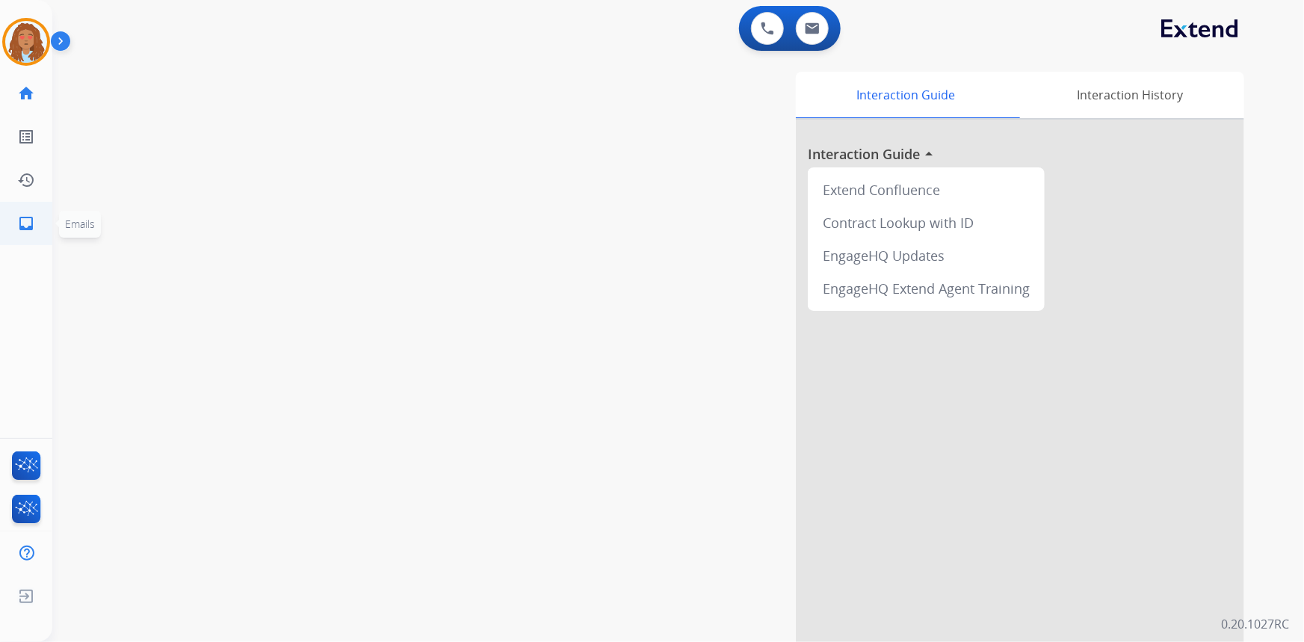
click at [21, 217] on mat-icon "inbox" at bounding box center [26, 223] width 18 height 18
select select "**********"
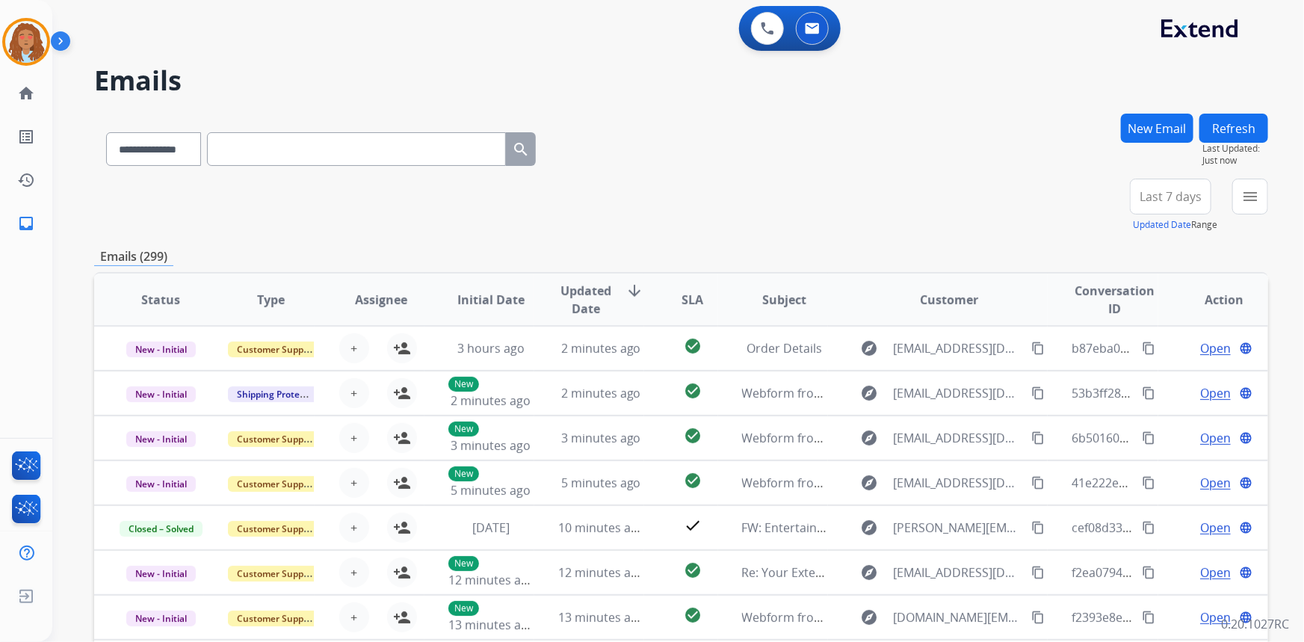
click at [1175, 194] on span "Last 7 days" at bounding box center [1171, 197] width 62 height 6
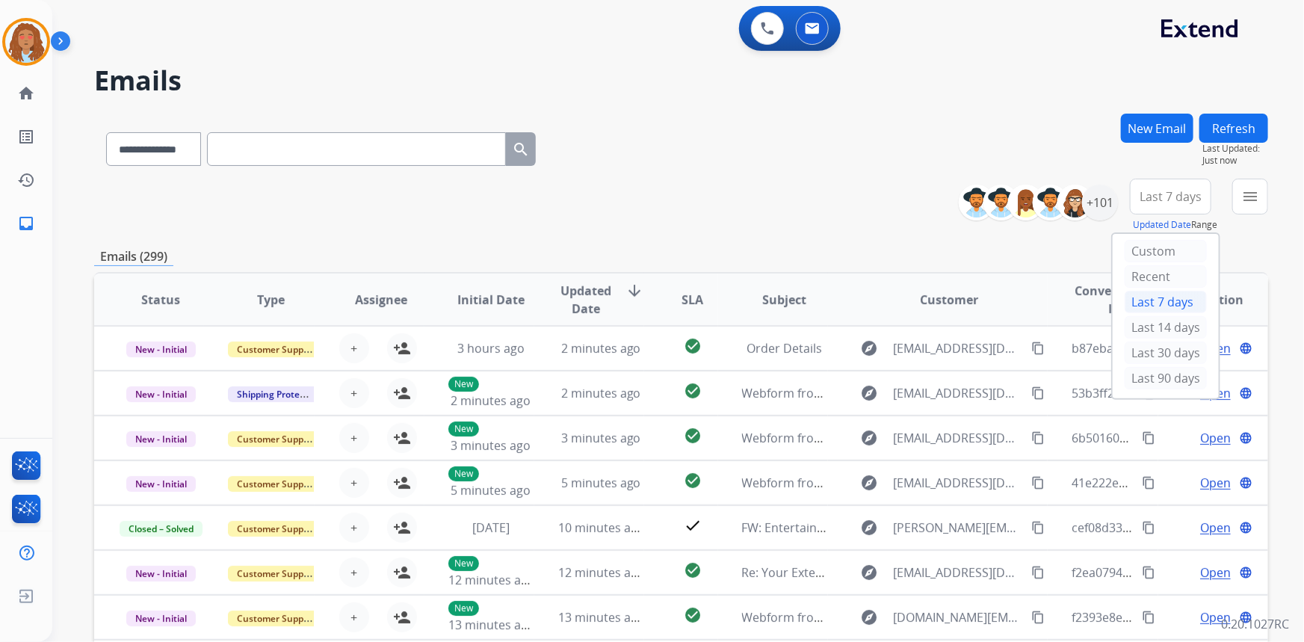
click at [1137, 380] on div "Last 90 days" at bounding box center [1166, 378] width 82 height 22
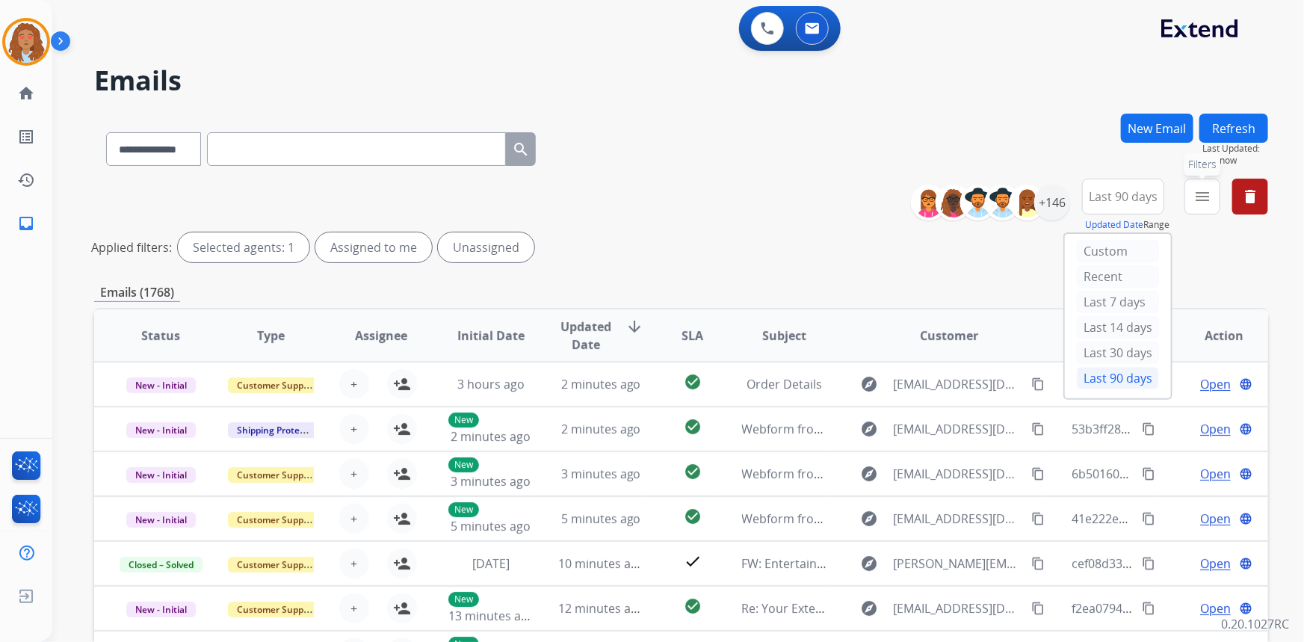
click at [1201, 199] on mat-icon "menu" at bounding box center [1203, 197] width 18 height 18
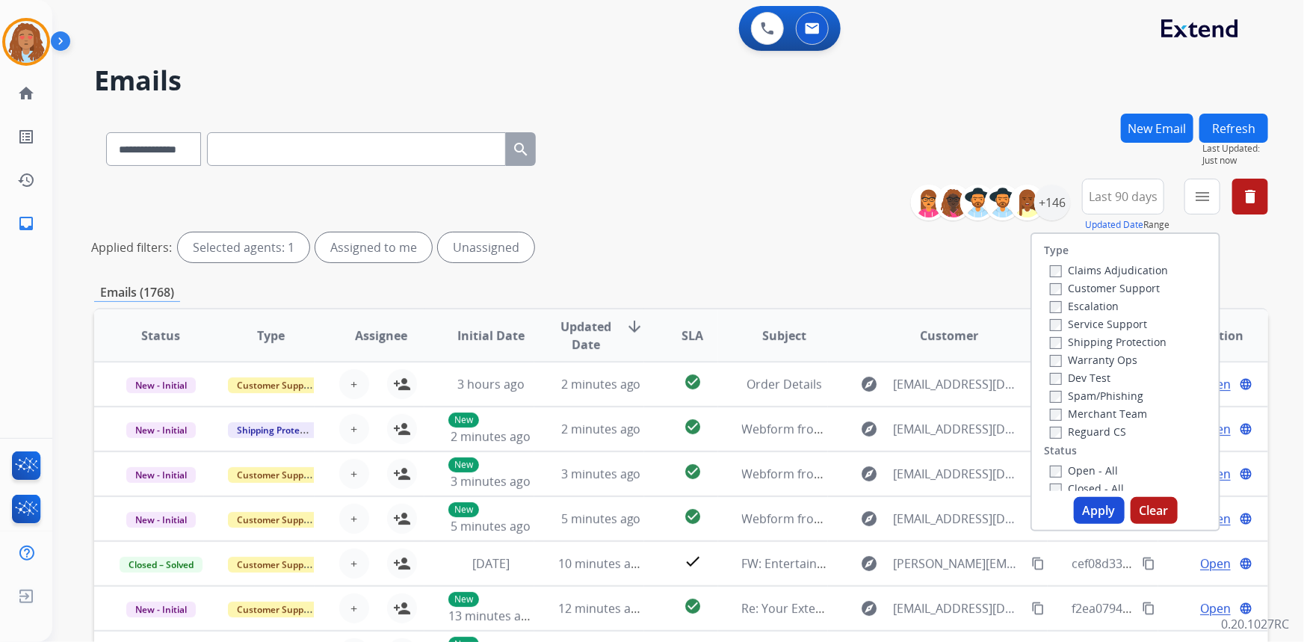
click at [1129, 290] on label "Customer Support" at bounding box center [1105, 288] width 110 height 14
click at [1125, 341] on label "Shipping Protection" at bounding box center [1108, 342] width 117 height 14
click at [1105, 509] on button "Apply" at bounding box center [1099, 510] width 51 height 27
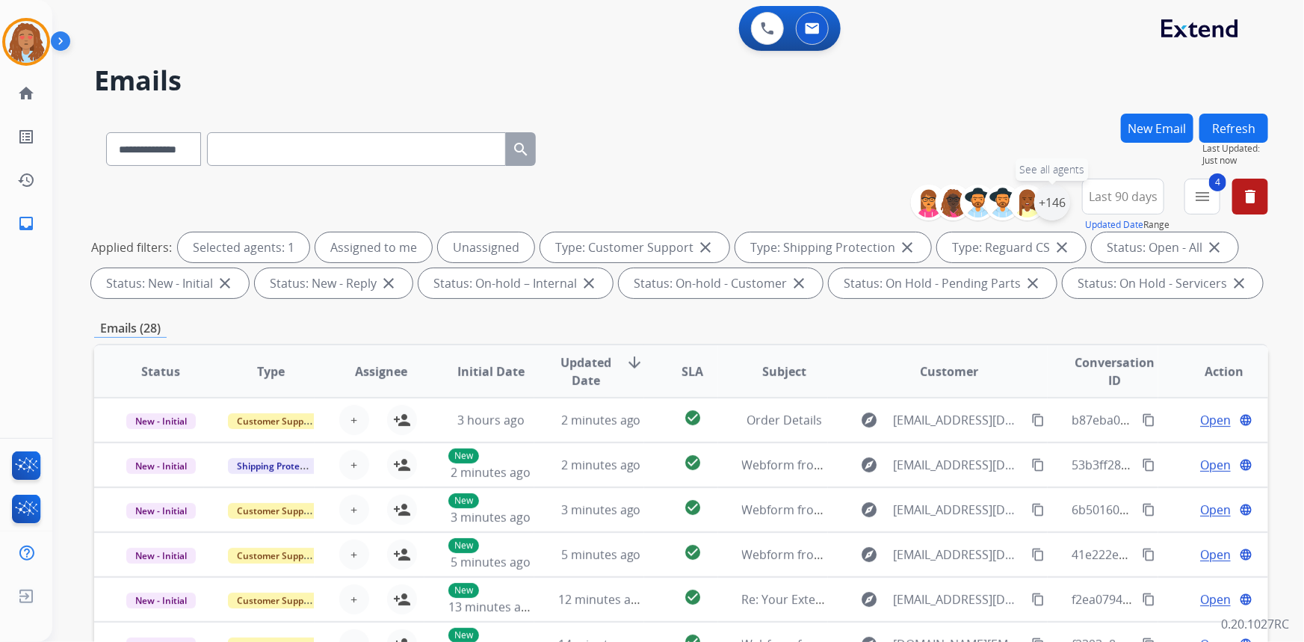
click at [1058, 202] on div "+146" at bounding box center [1052, 203] width 36 height 36
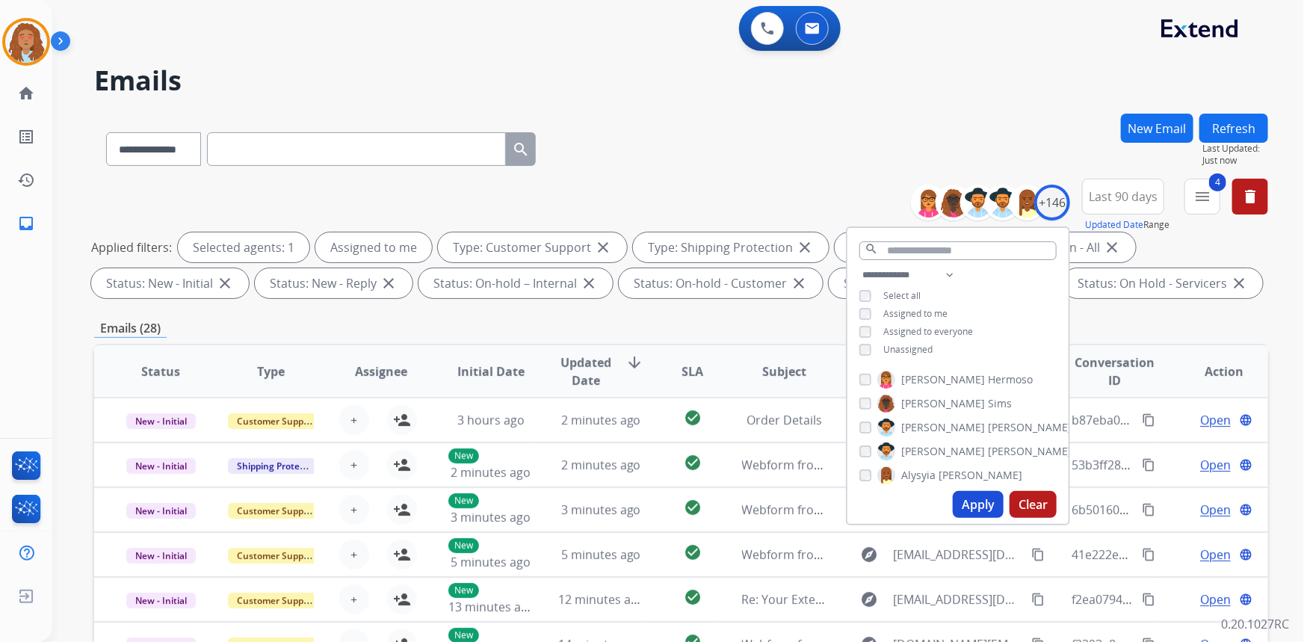
click at [968, 508] on button "Apply" at bounding box center [978, 504] width 51 height 27
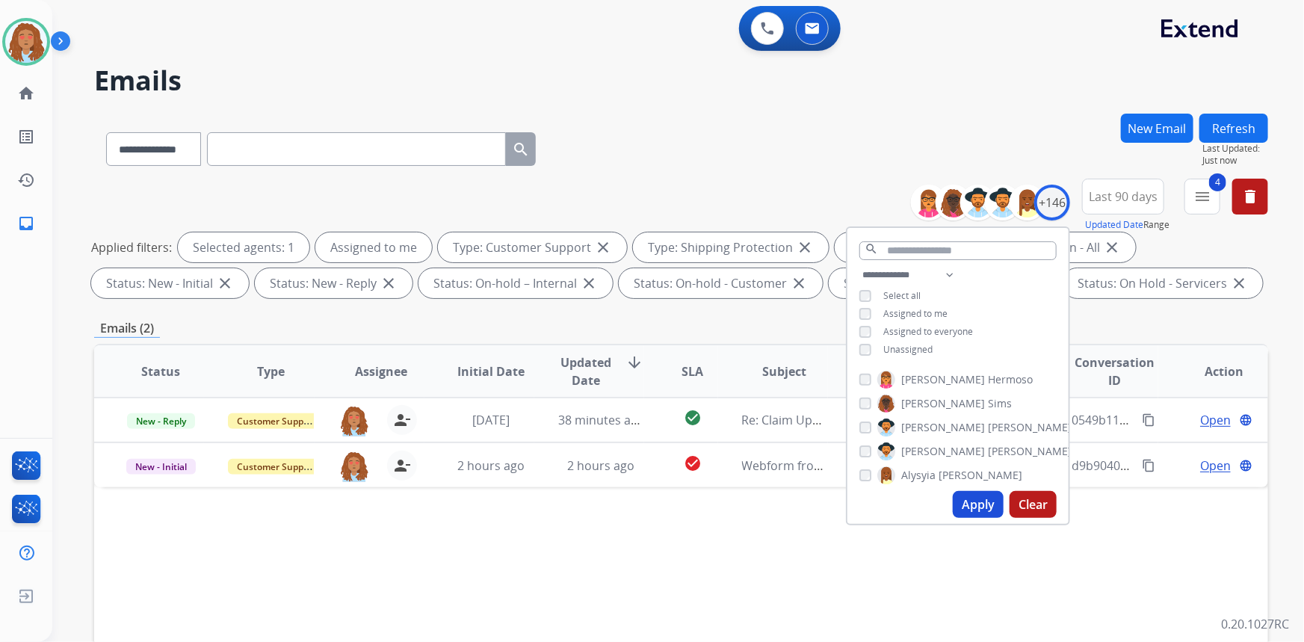
click at [652, 158] on div "**********" at bounding box center [681, 146] width 1174 height 65
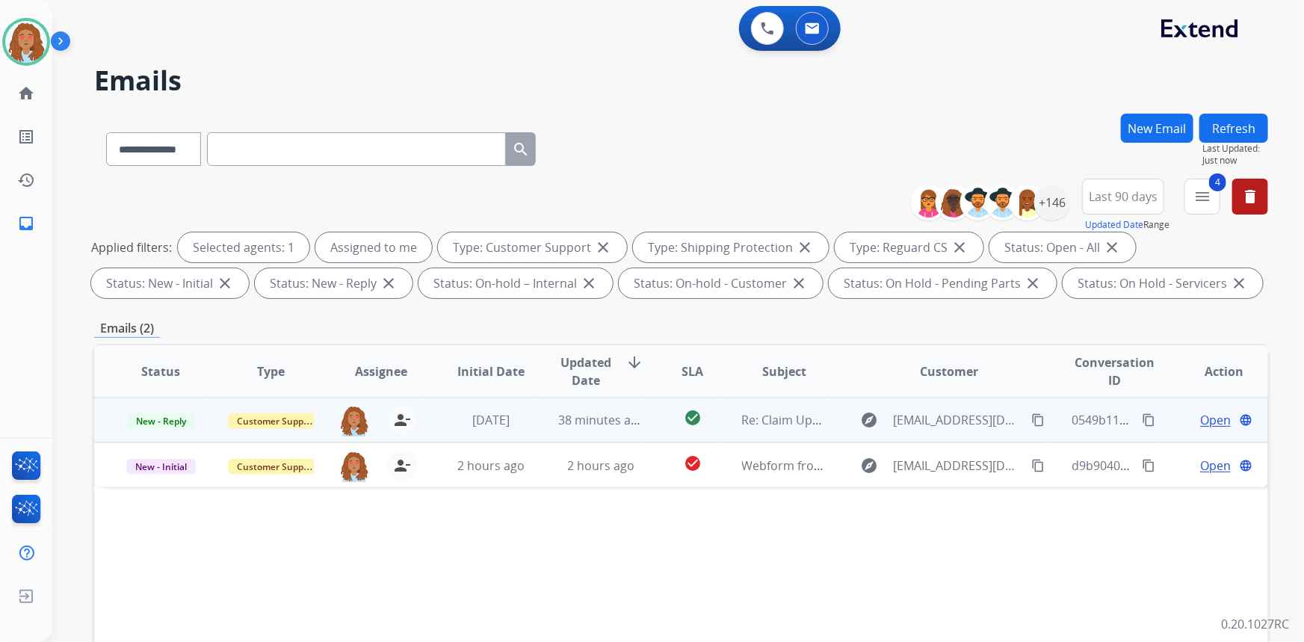
click at [944, 434] on td "explore [EMAIL_ADDRESS][DOMAIN_NAME] content_copy" at bounding box center [938, 420] width 220 height 45
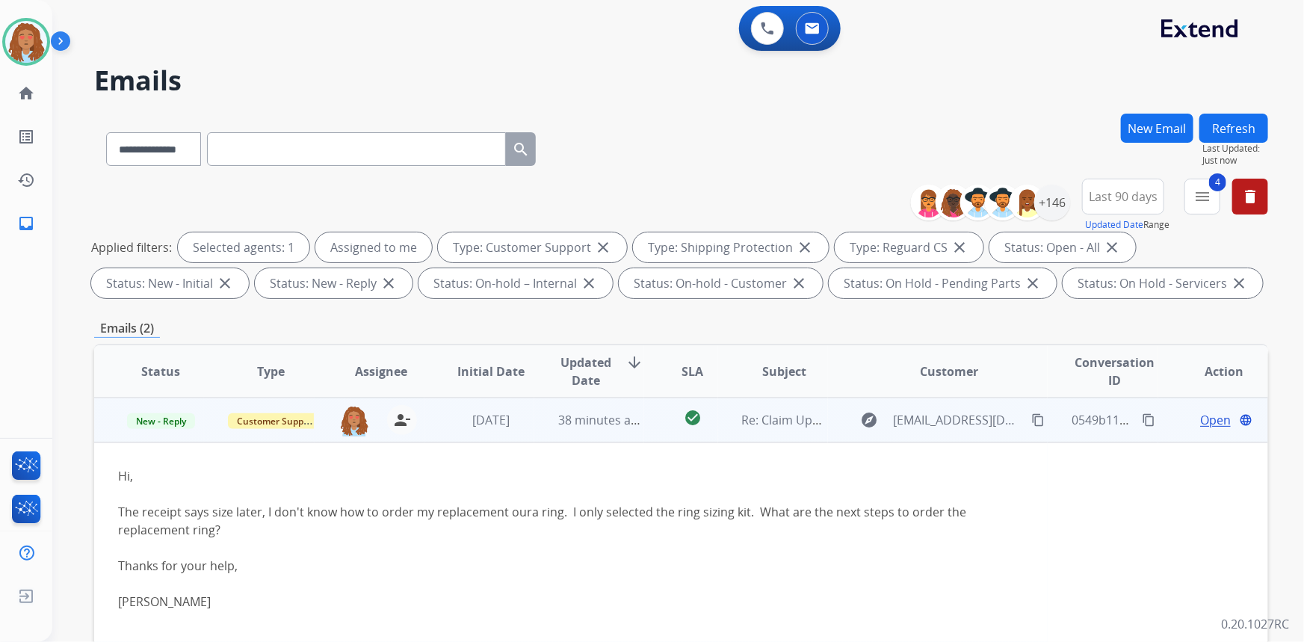
click at [1208, 422] on span "Open" at bounding box center [1215, 420] width 31 height 18
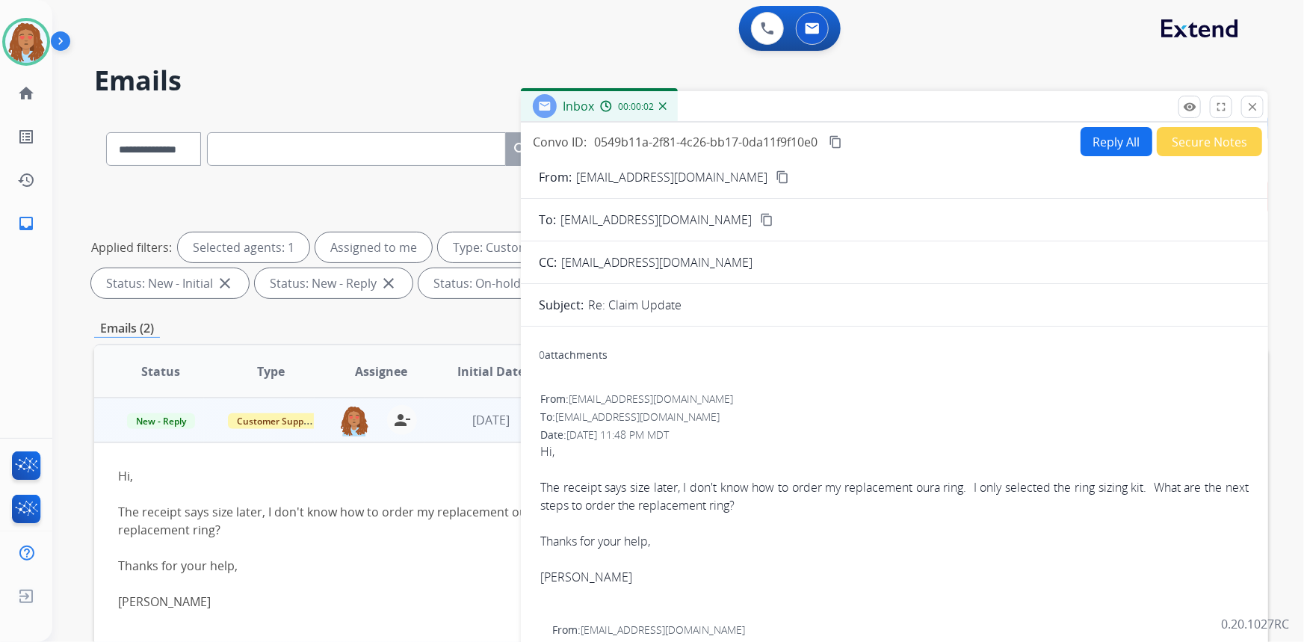
click at [1088, 146] on button "Reply All" at bounding box center [1117, 141] width 72 height 29
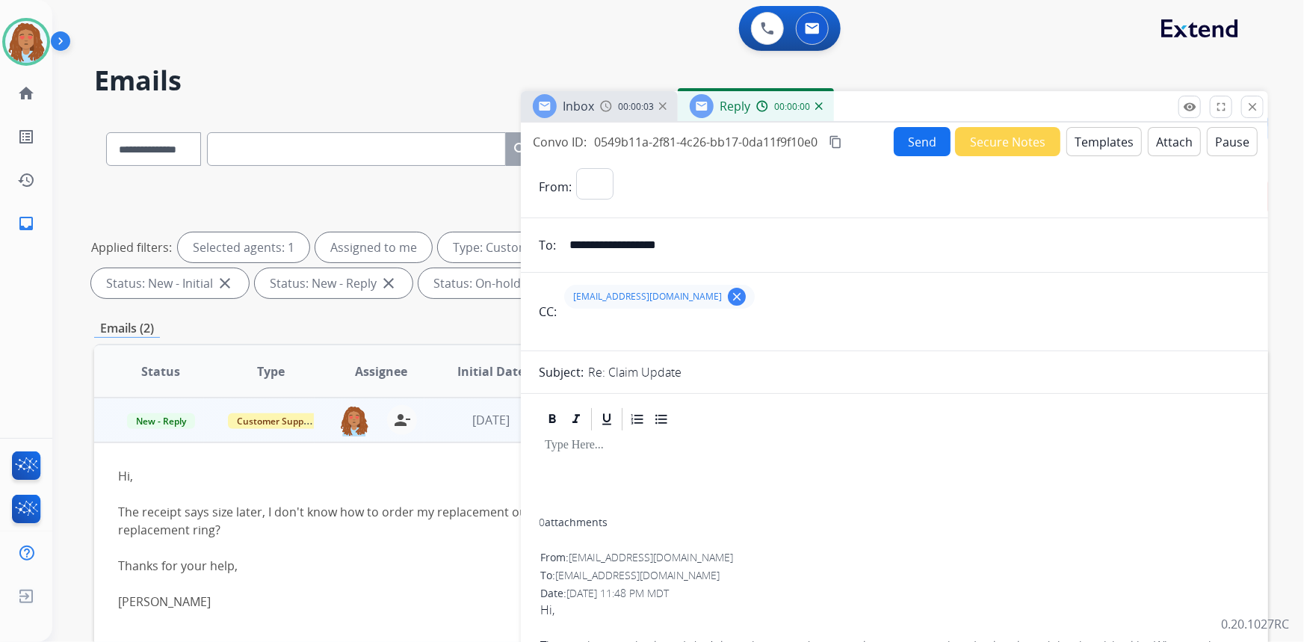
select select "**********"
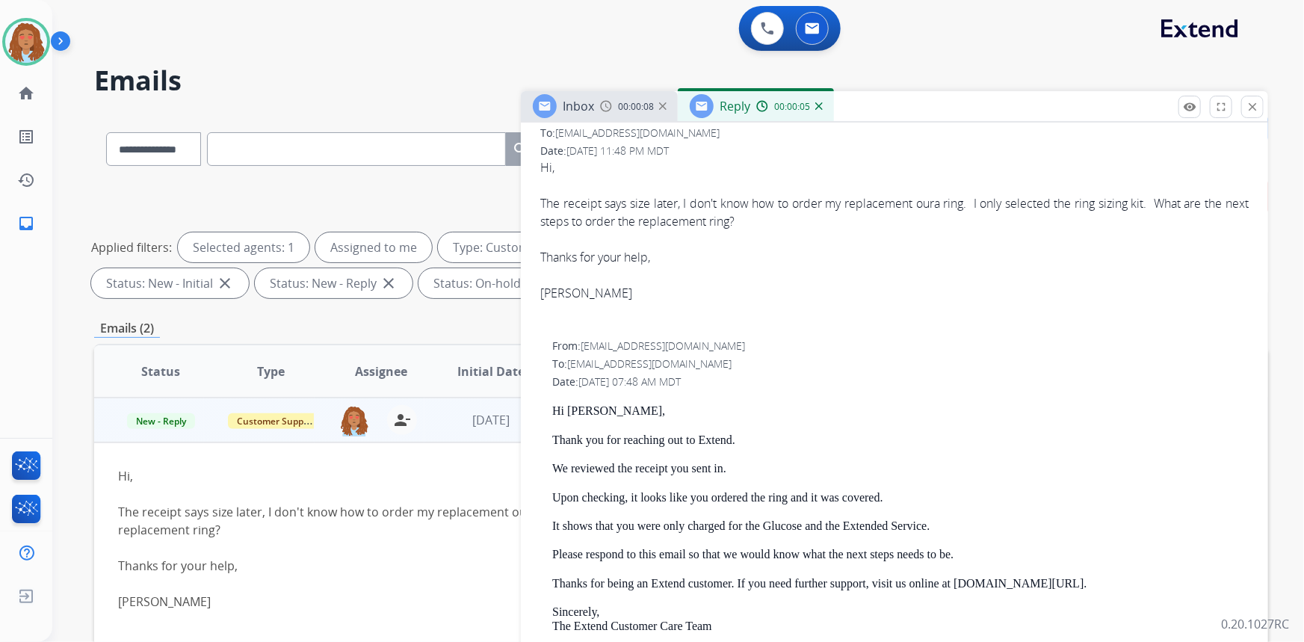
scroll to position [475, 0]
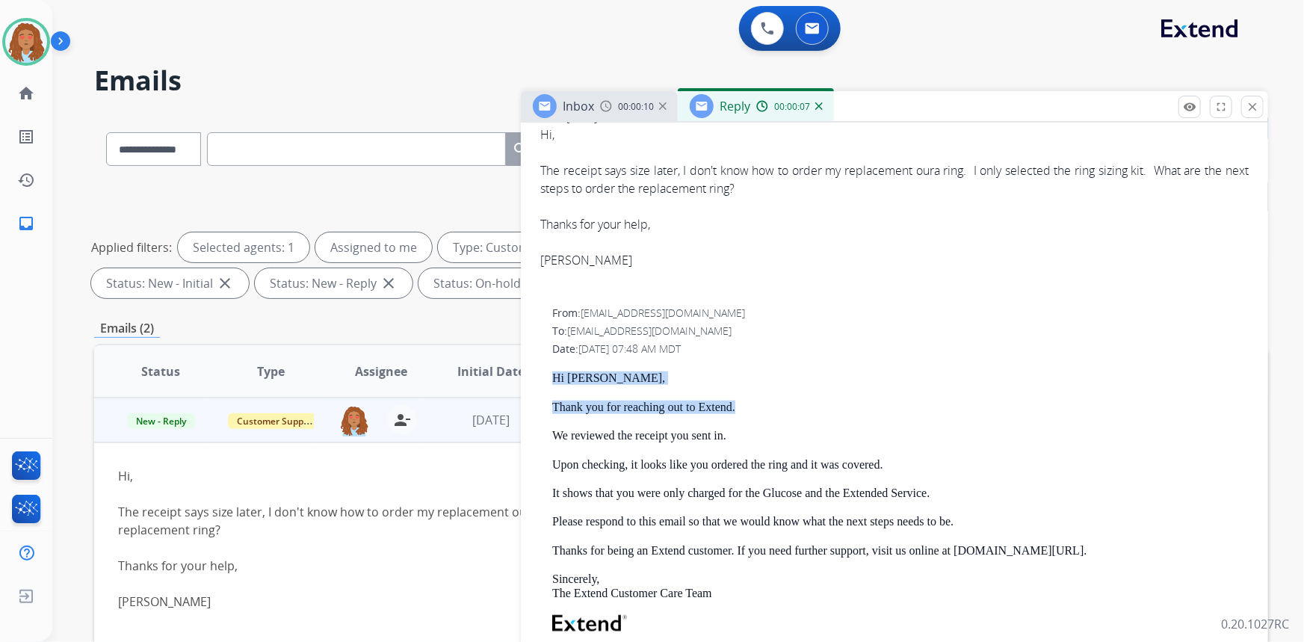
drag, startPoint x: 741, startPoint y: 407, endPoint x: 544, endPoint y: 375, distance: 199.8
click at [544, 375] on div "From: [EMAIL_ADDRESS][DOMAIN_NAME] To: [EMAIL_ADDRESS][DOMAIN_NAME] Date: [DATE…" at bounding box center [894, 570] width 711 height 533
copy div "Hi [PERSON_NAME], Thank you for reaching out to Extend."
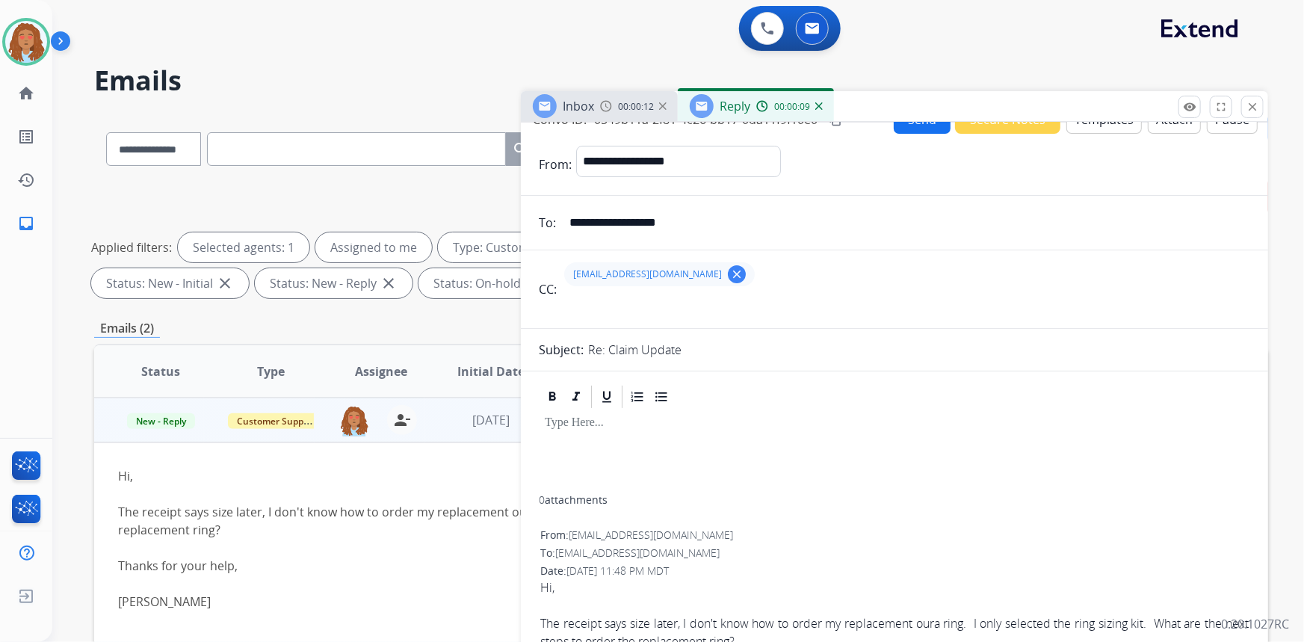
scroll to position [0, 0]
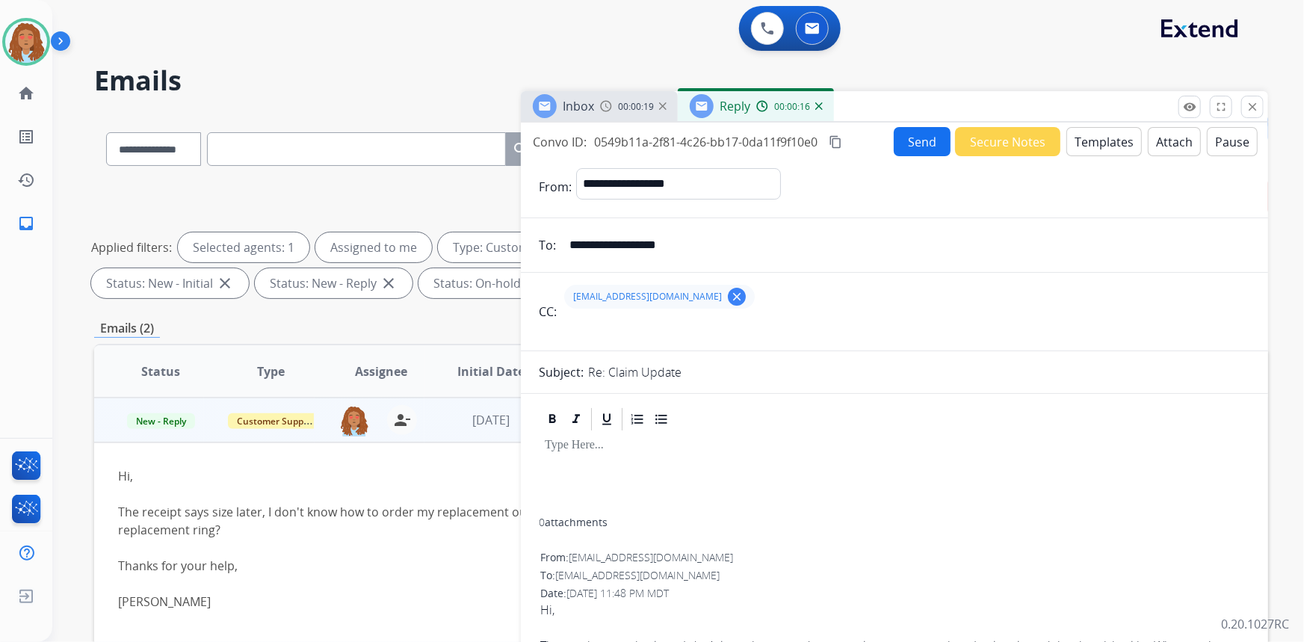
click at [989, 141] on button "Secure Notes" at bounding box center [1007, 141] width 105 height 29
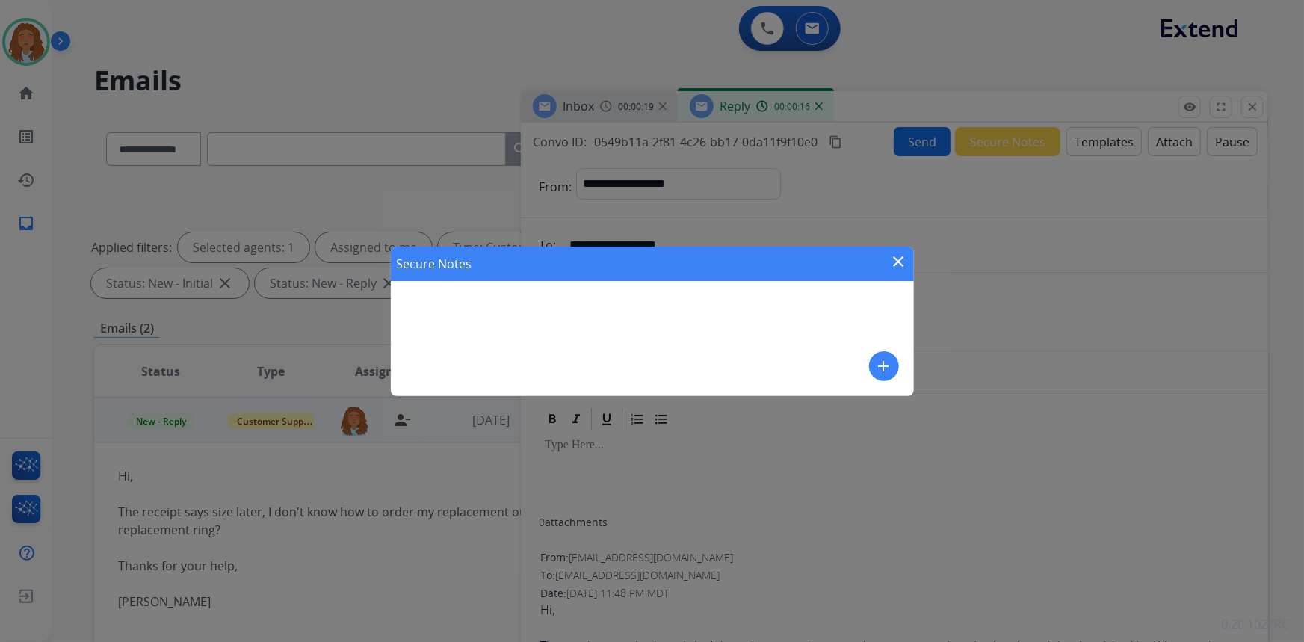
click at [715, 319] on div "Secure Notes close add" at bounding box center [652, 321] width 523 height 149
click at [877, 364] on mat-icon "add" at bounding box center [884, 366] width 18 height 18
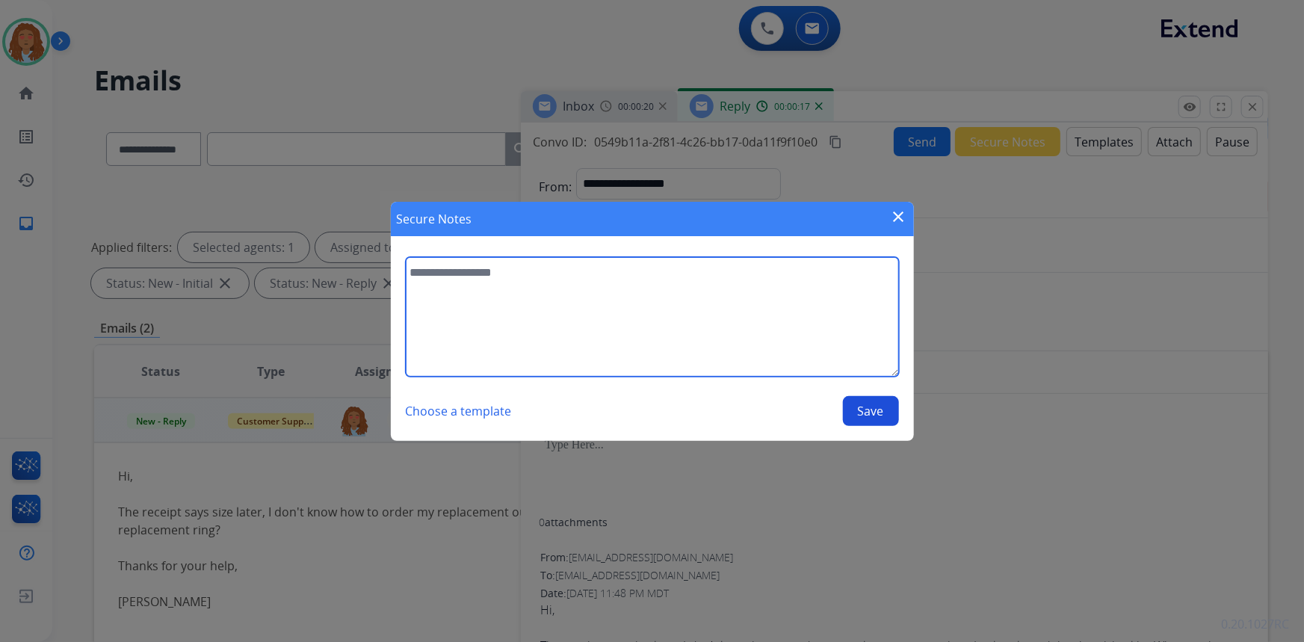
click at [667, 318] on textarea at bounding box center [652, 317] width 493 height 120
type textarea "**********"
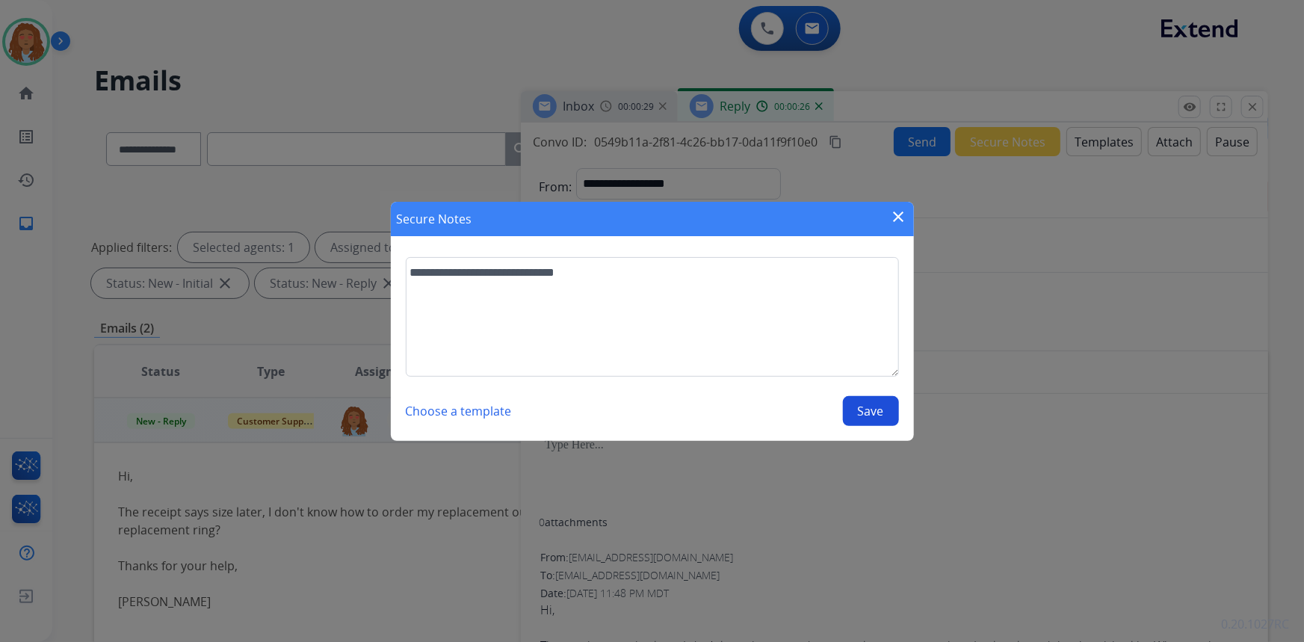
click at [872, 417] on button "Save" at bounding box center [871, 411] width 56 height 30
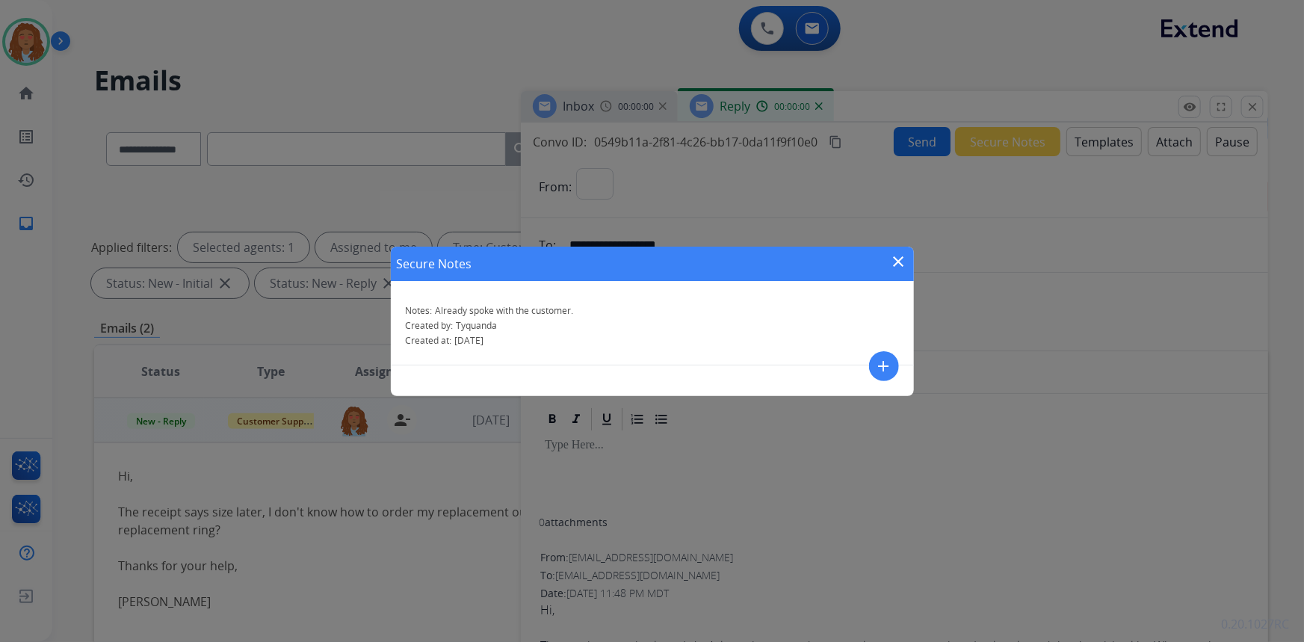
select select "**********"
click at [898, 262] on mat-icon "close" at bounding box center [899, 262] width 18 height 18
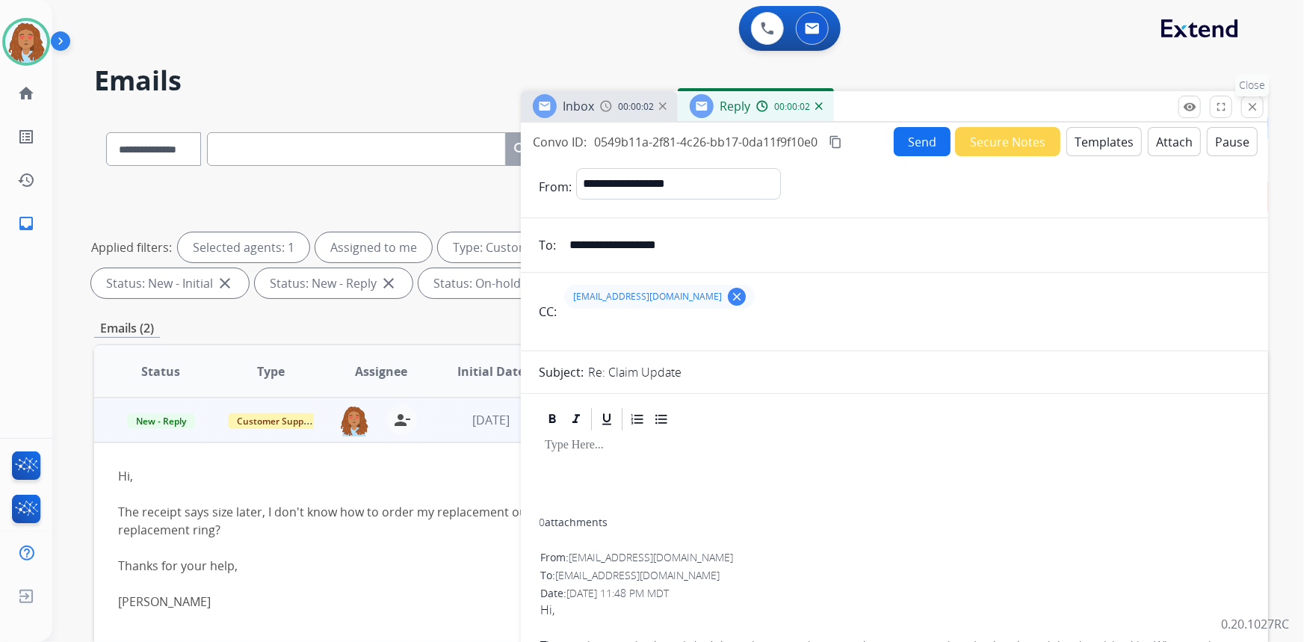
click at [1253, 108] on mat-icon "close" at bounding box center [1252, 106] width 13 height 13
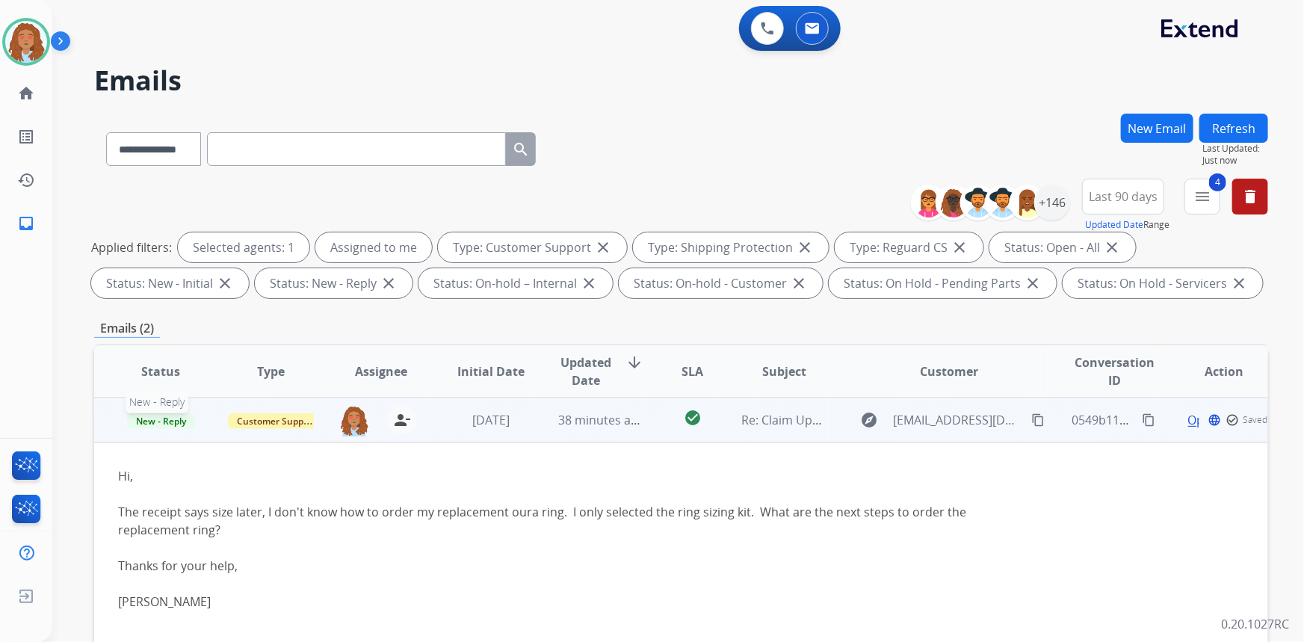
click at [166, 423] on span "New - Reply" at bounding box center [161, 421] width 68 height 16
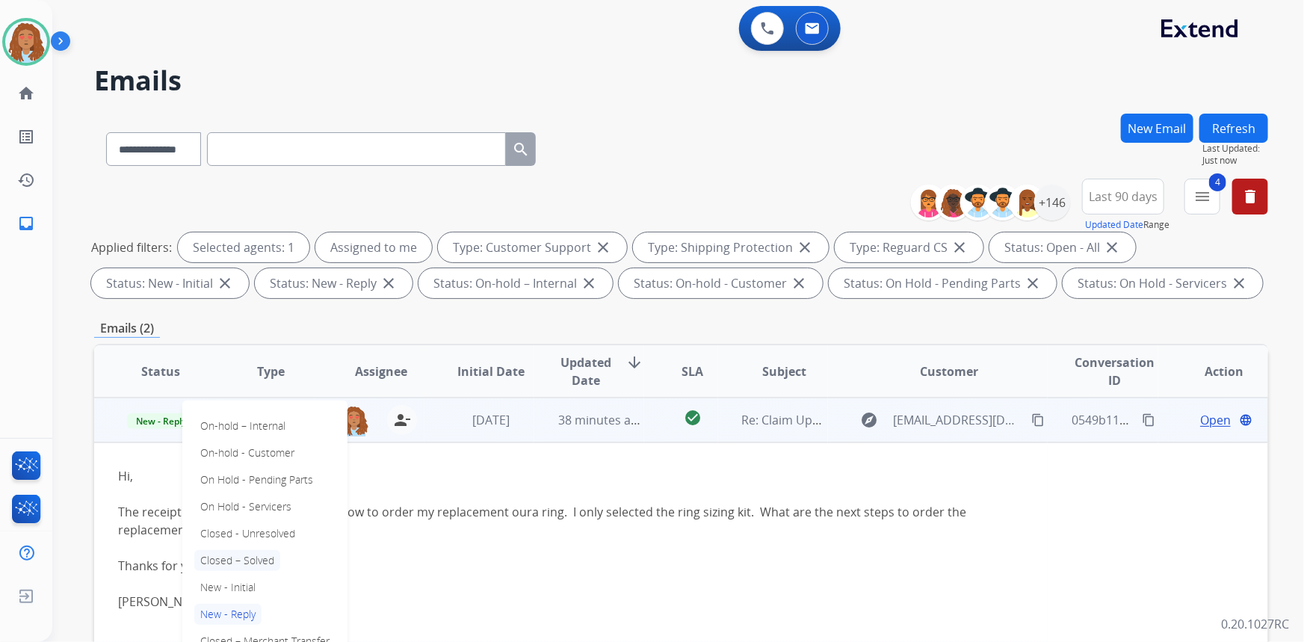
click at [253, 553] on p "Closed – Solved" at bounding box center [237, 560] width 86 height 21
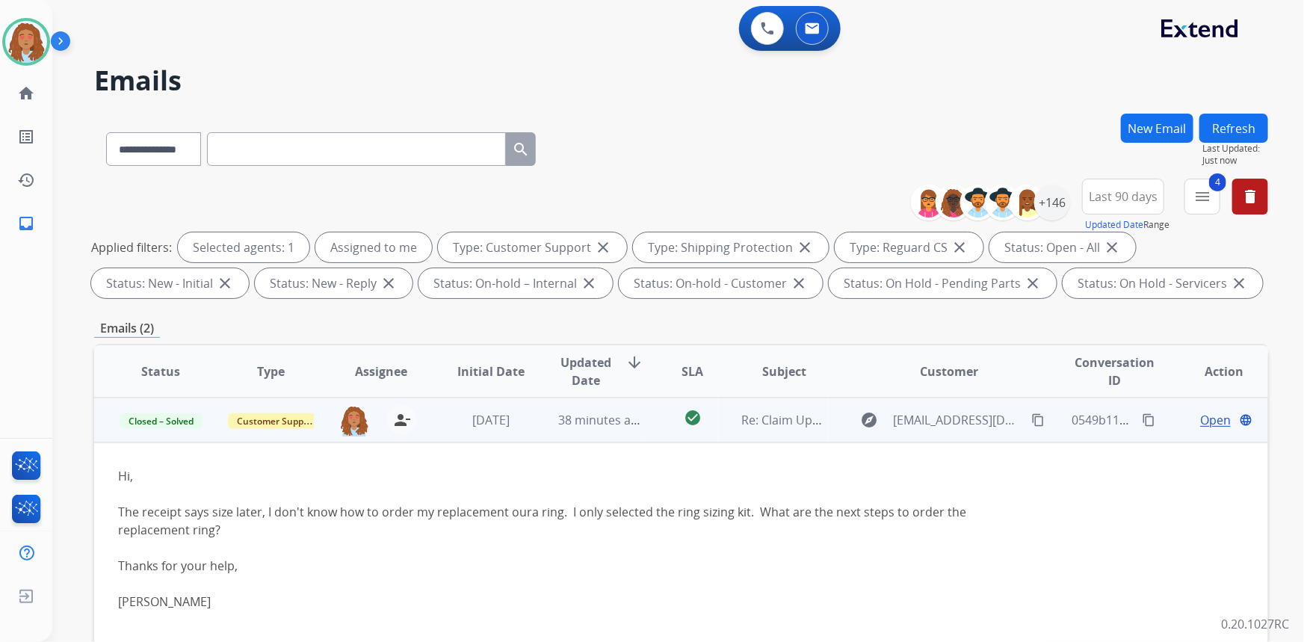
click at [1225, 125] on button "Refresh" at bounding box center [1233, 128] width 69 height 29
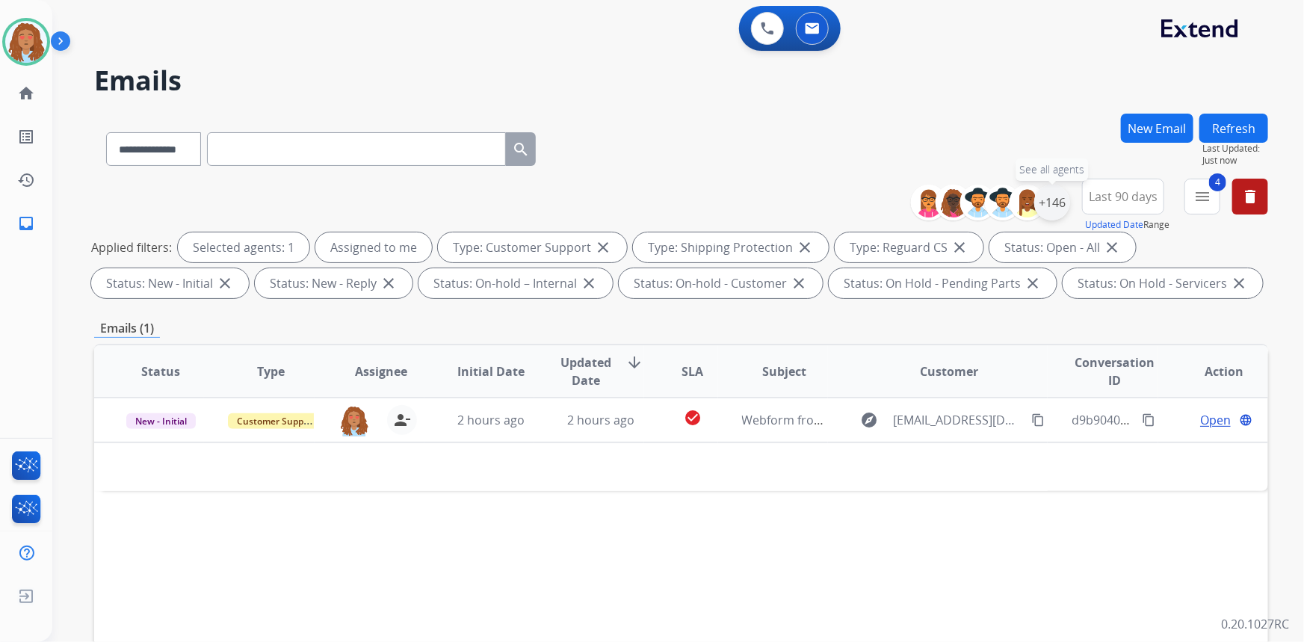
click at [1060, 201] on div "+146" at bounding box center [1052, 203] width 36 height 36
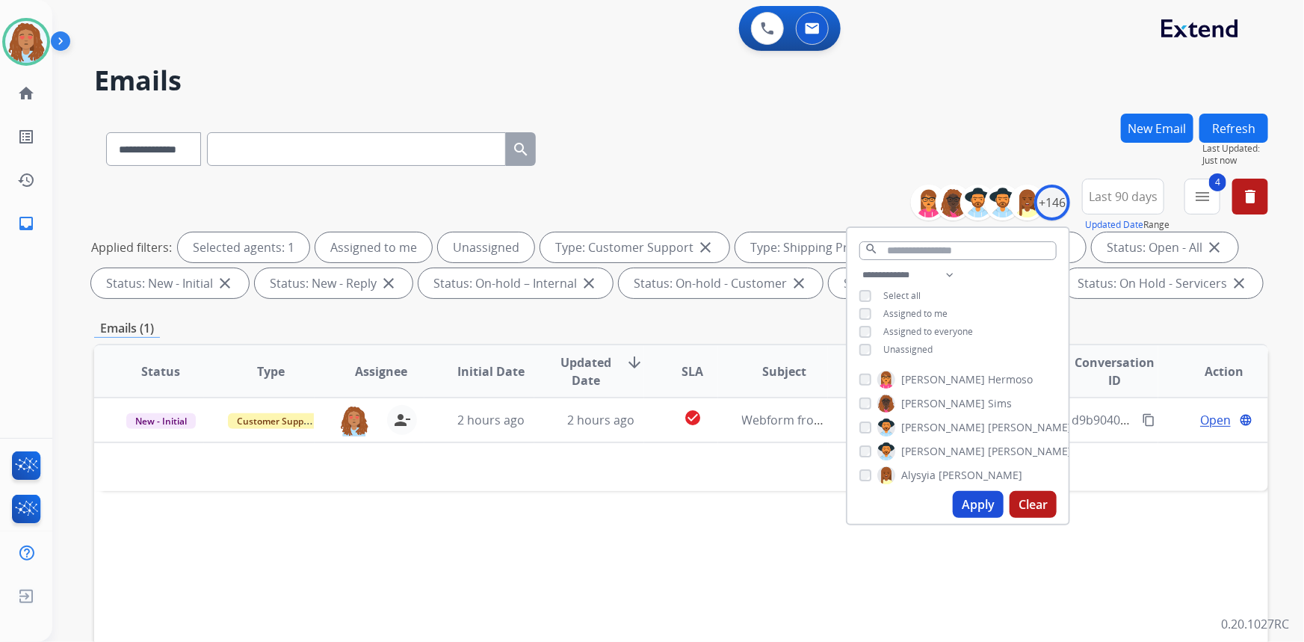
click at [970, 496] on button "Apply" at bounding box center [978, 504] width 51 height 27
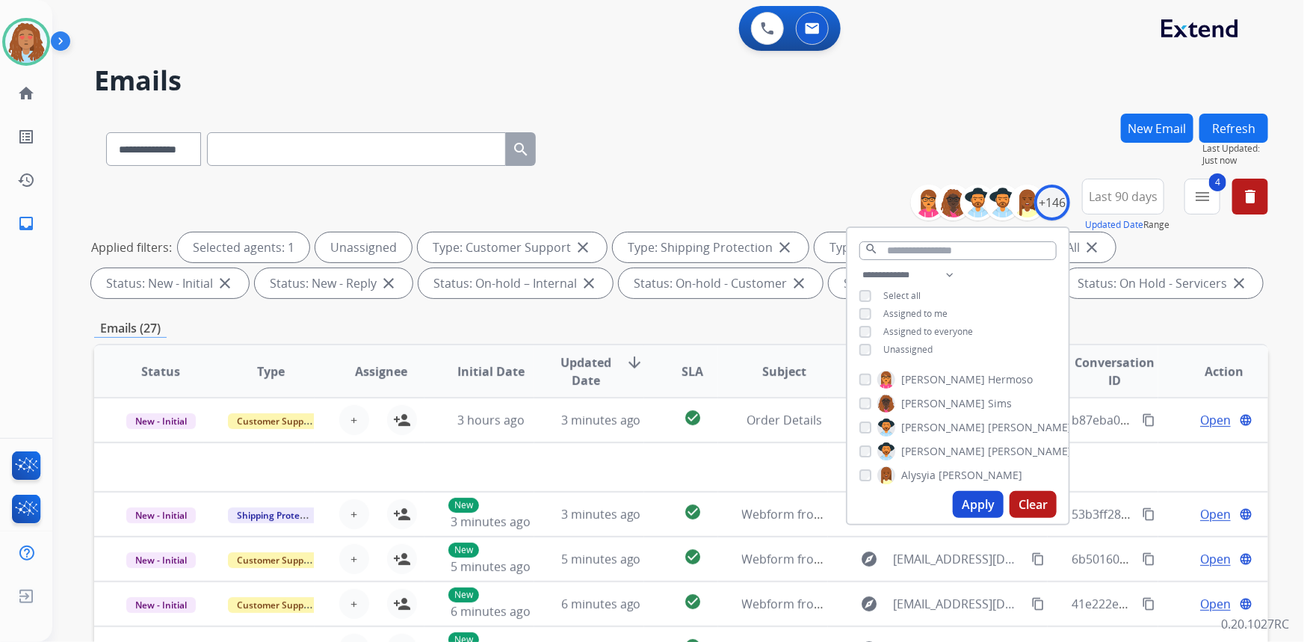
click at [962, 503] on button "Apply" at bounding box center [978, 504] width 51 height 27
click at [1130, 327] on div "Emails (26)" at bounding box center [681, 328] width 1174 height 19
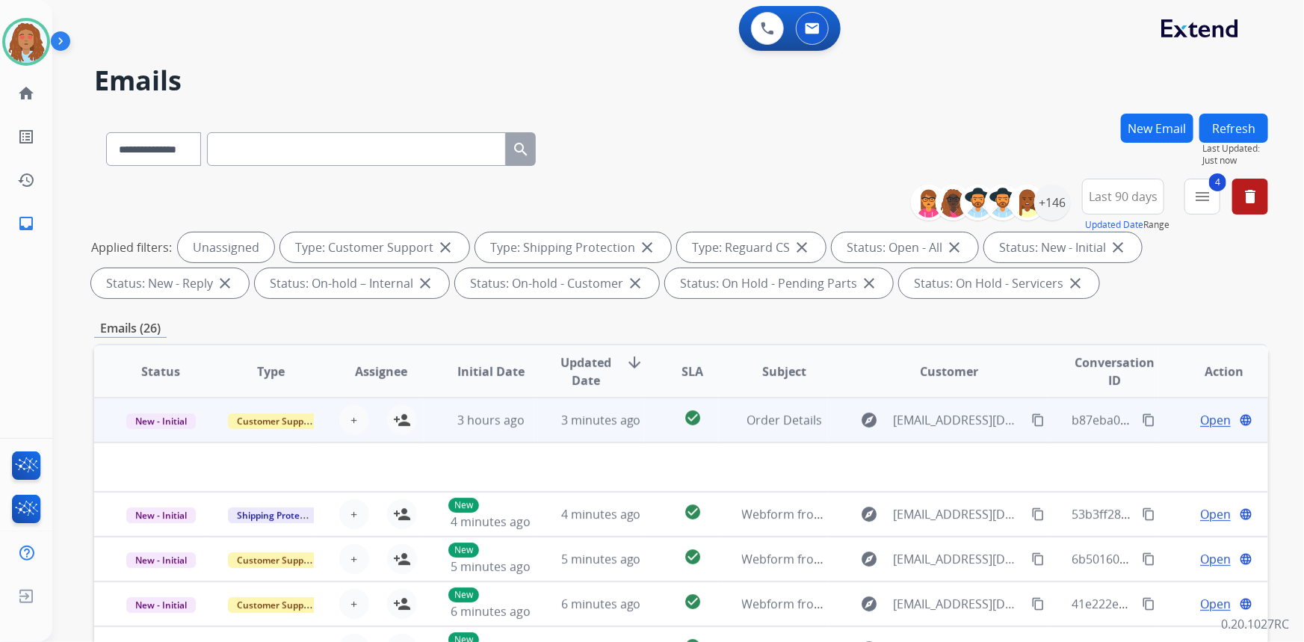
click at [954, 436] on td "explore abearrules@aol.com content_copy" at bounding box center [938, 420] width 220 height 45
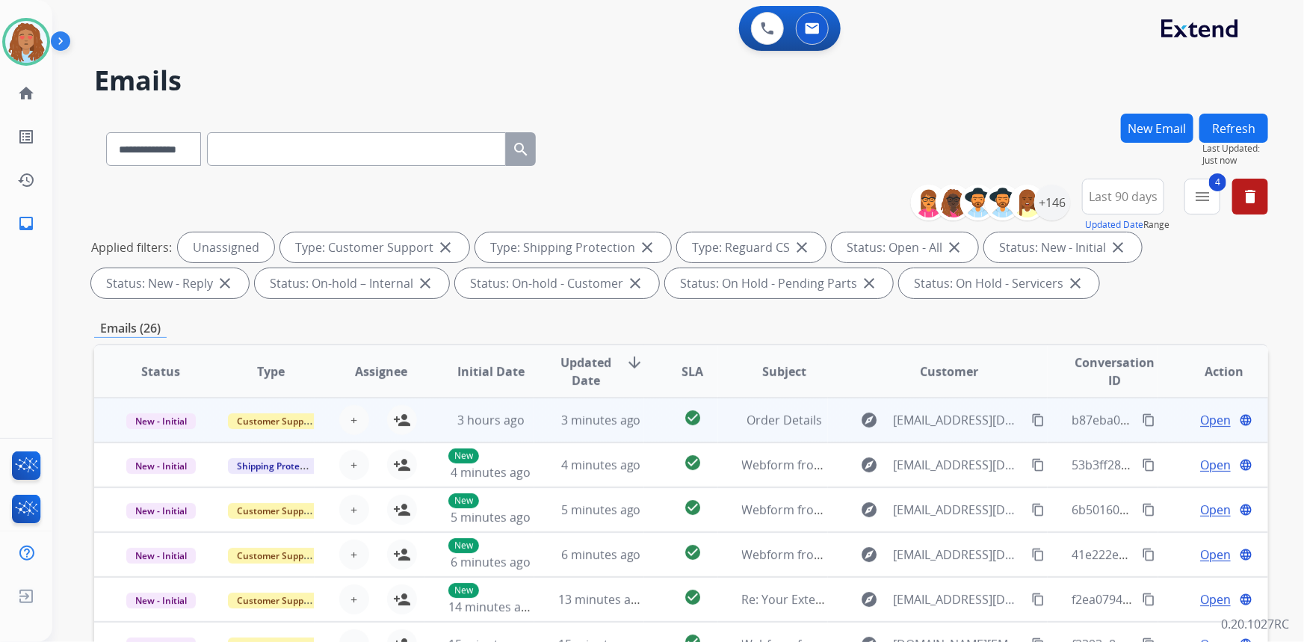
click at [954, 436] on td "explore abearrules@aol.com content_copy" at bounding box center [938, 420] width 220 height 45
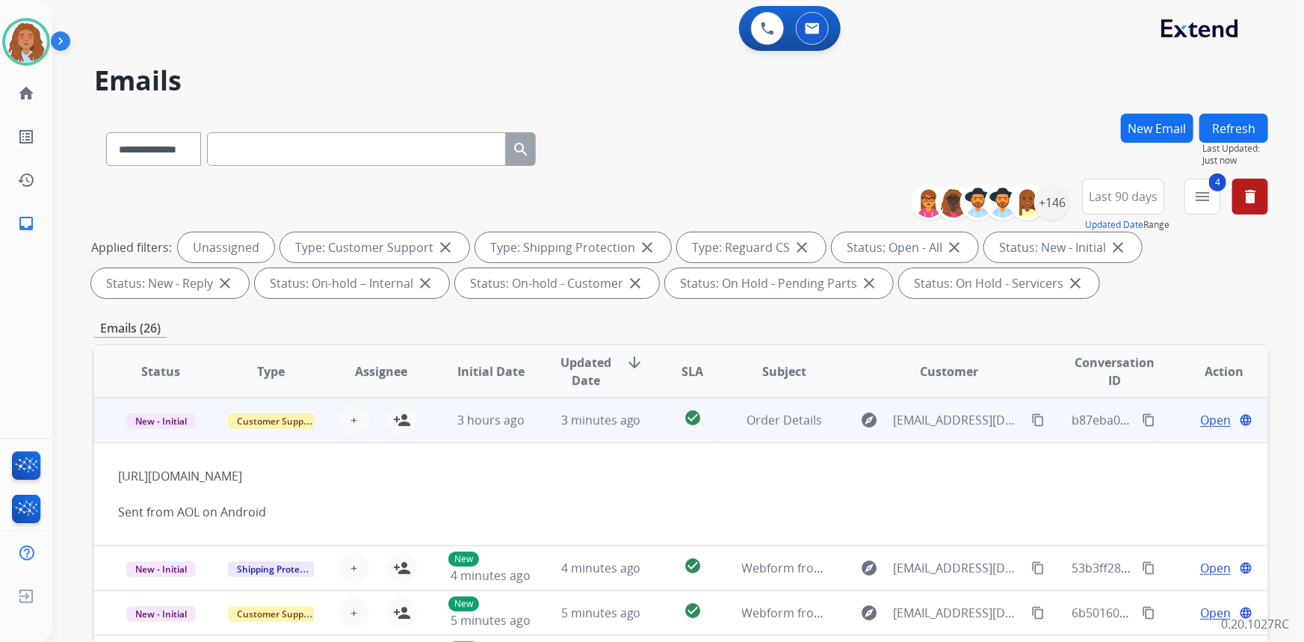
click at [954, 436] on td "explore abearrules@aol.com content_copy" at bounding box center [938, 420] width 220 height 45
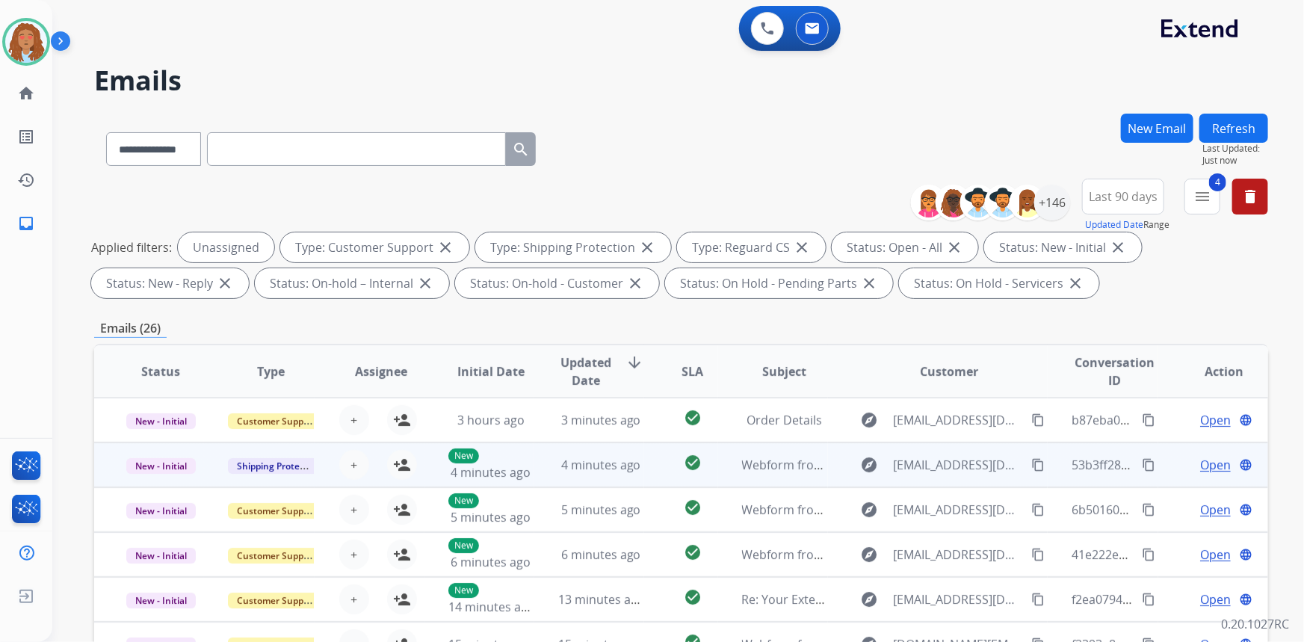
click at [943, 478] on td "explore congdienhp13@gmail.com content_copy" at bounding box center [938, 464] width 220 height 45
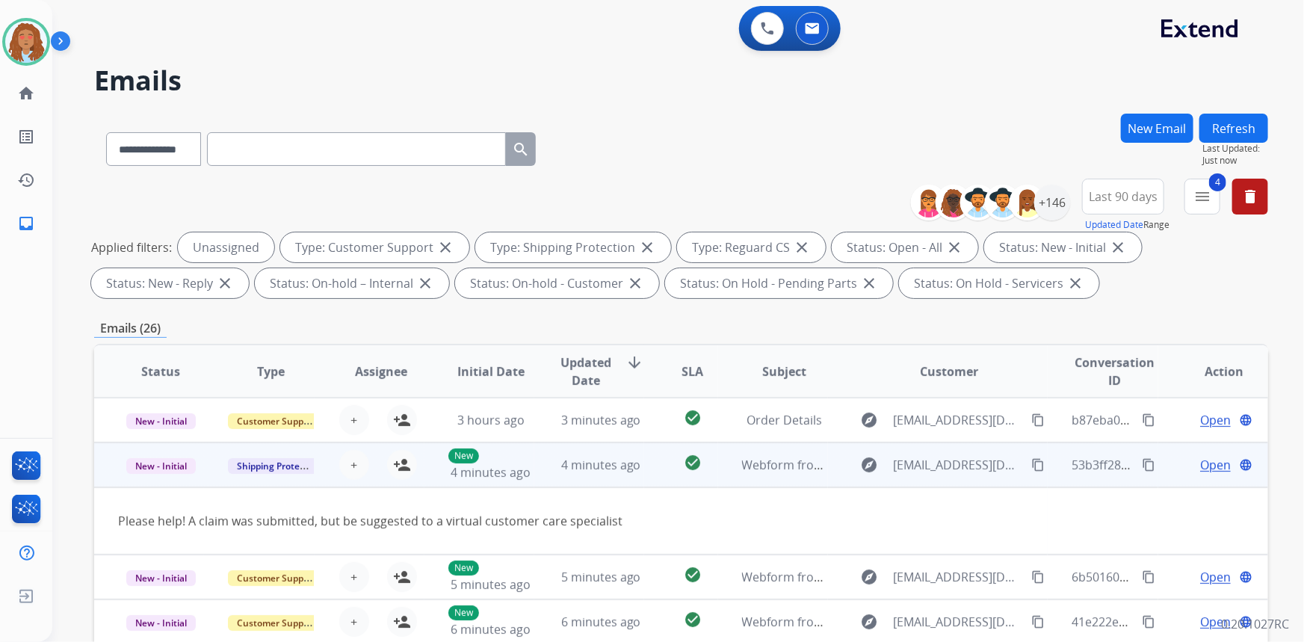
scroll to position [45, 0]
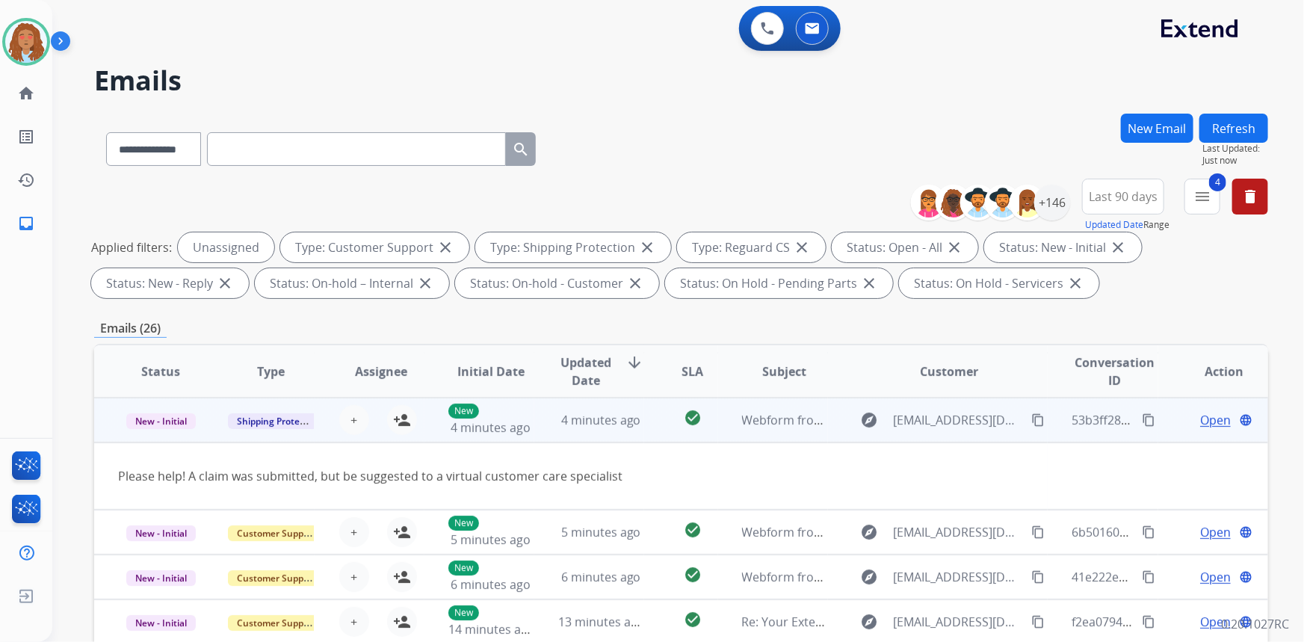
click at [1031, 419] on mat-icon "content_copy" at bounding box center [1037, 419] width 13 height 13
click at [398, 424] on mat-icon "person_add" at bounding box center [402, 420] width 18 height 18
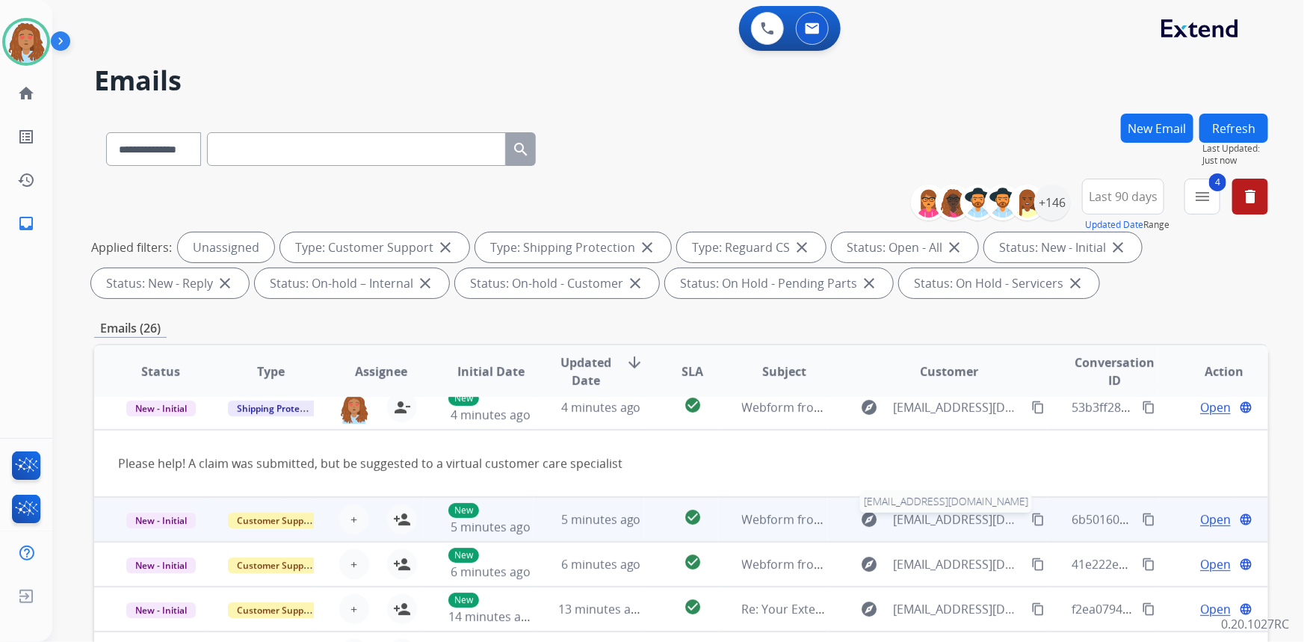
scroll to position [68, 0]
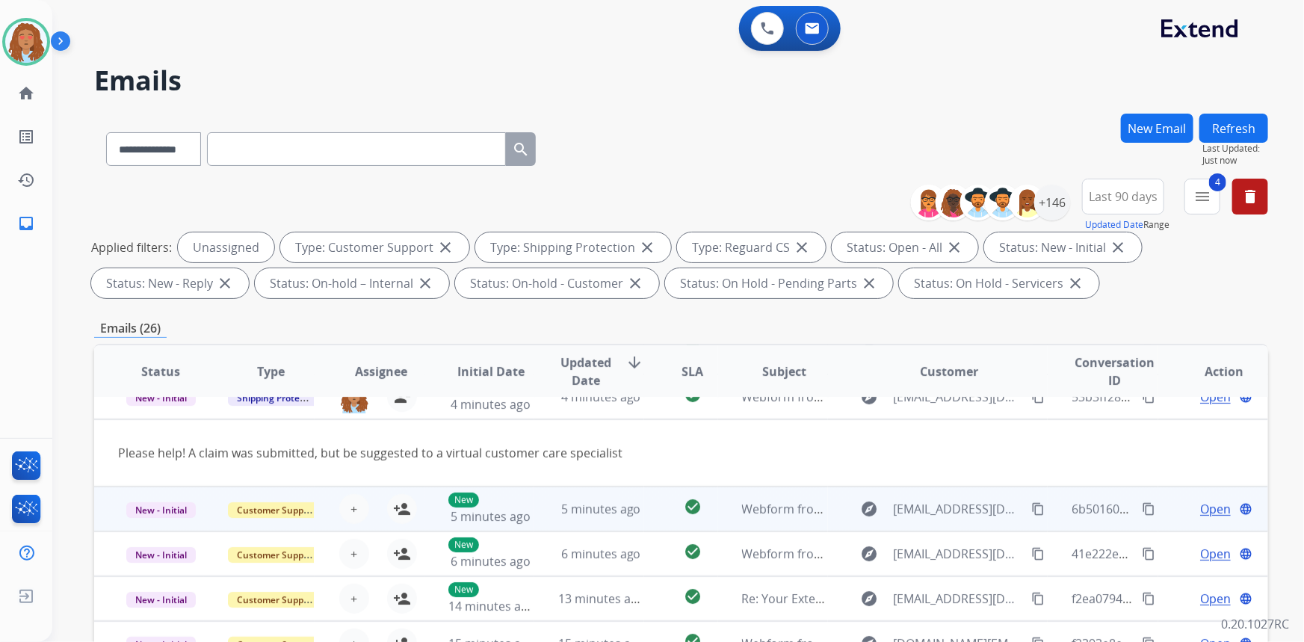
click at [945, 523] on td "explore omeselfmade@gmail.com content_copy" at bounding box center [938, 509] width 220 height 45
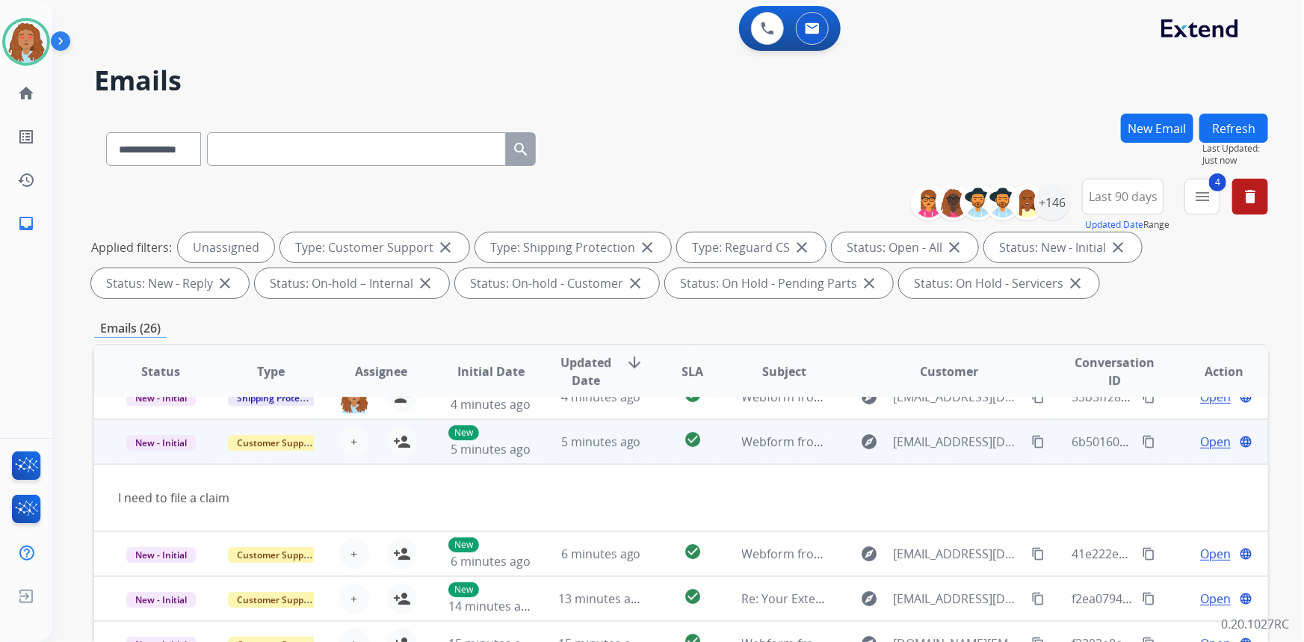
click at [1031, 438] on mat-icon "content_copy" at bounding box center [1037, 441] width 13 height 13
click at [1213, 443] on span "Open" at bounding box center [1215, 442] width 31 height 18
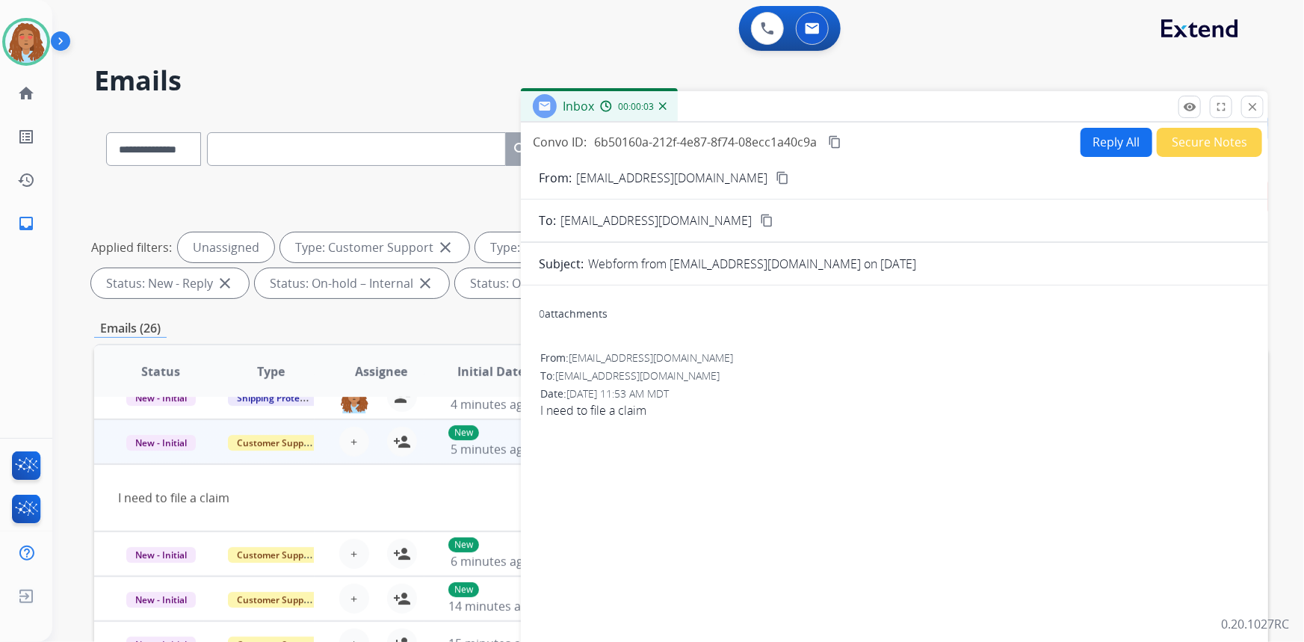
click at [776, 173] on mat-icon "content_copy" at bounding box center [782, 177] width 13 height 13
click at [1253, 110] on mat-icon "close" at bounding box center [1252, 106] width 13 height 13
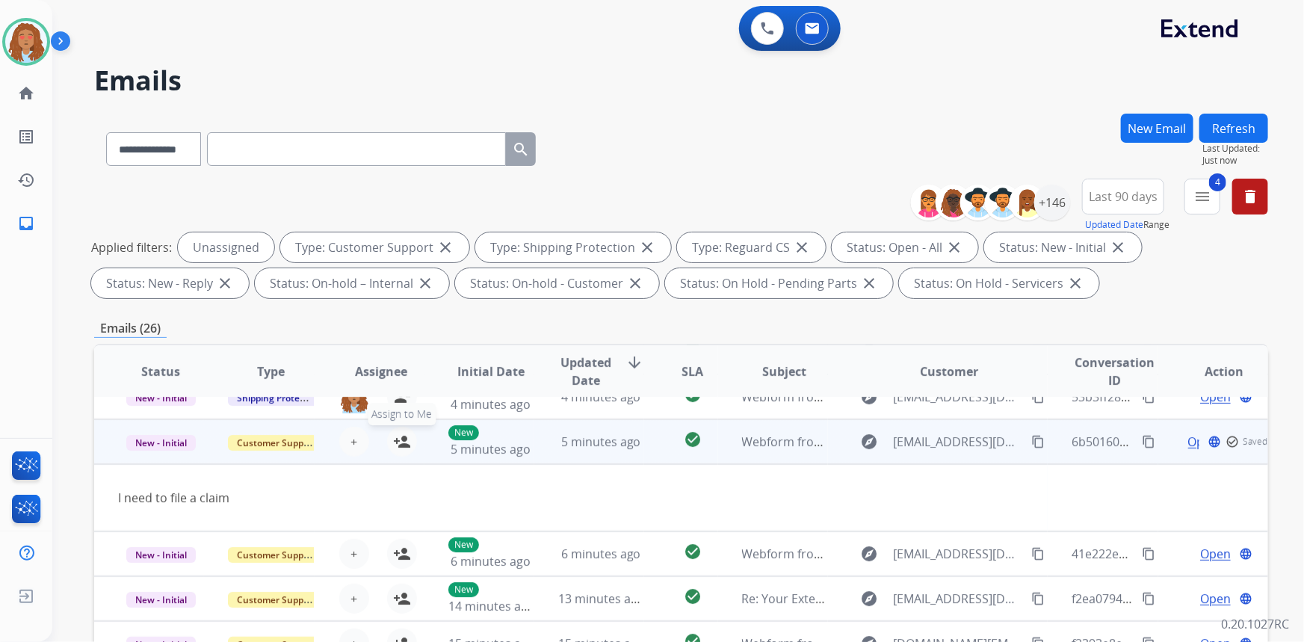
click at [401, 441] on mat-icon "person_add" at bounding box center [402, 442] width 18 height 18
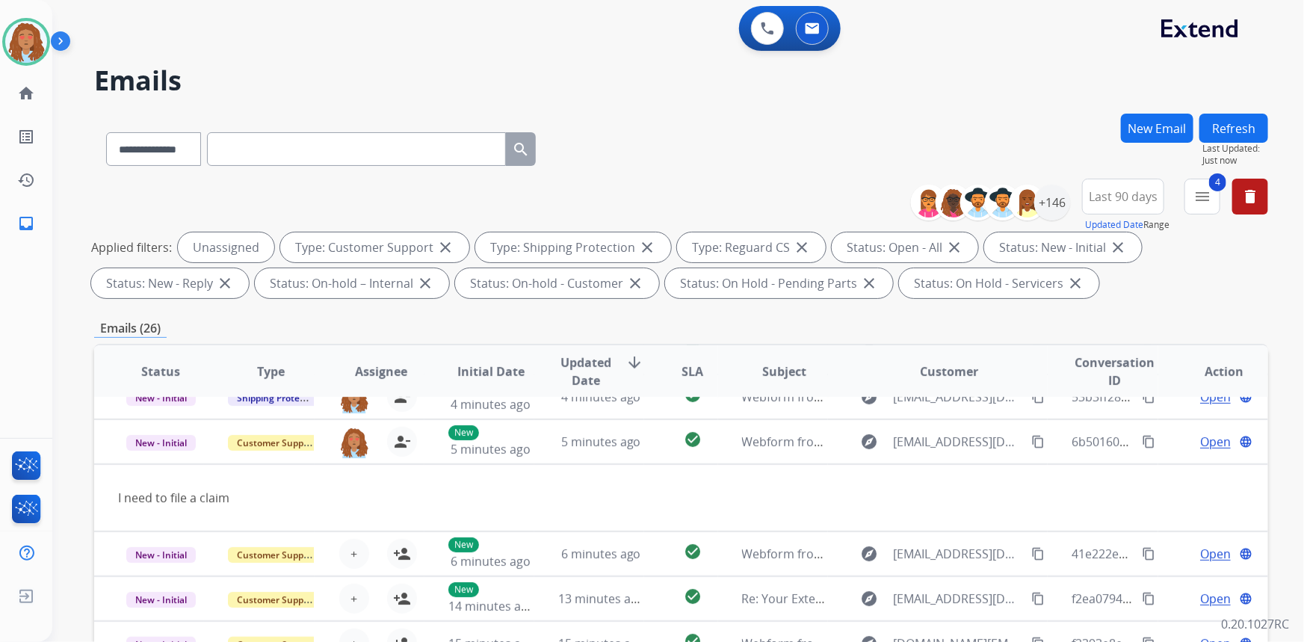
click at [1217, 132] on button "Refresh" at bounding box center [1233, 128] width 69 height 29
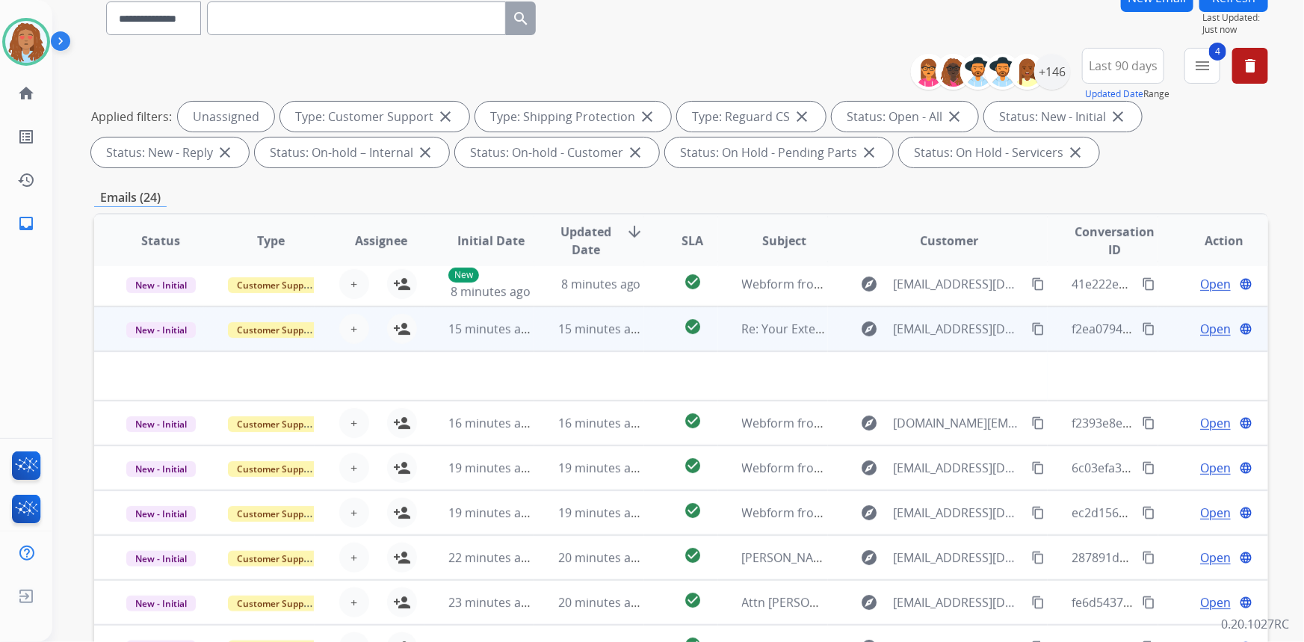
scroll to position [135, 0]
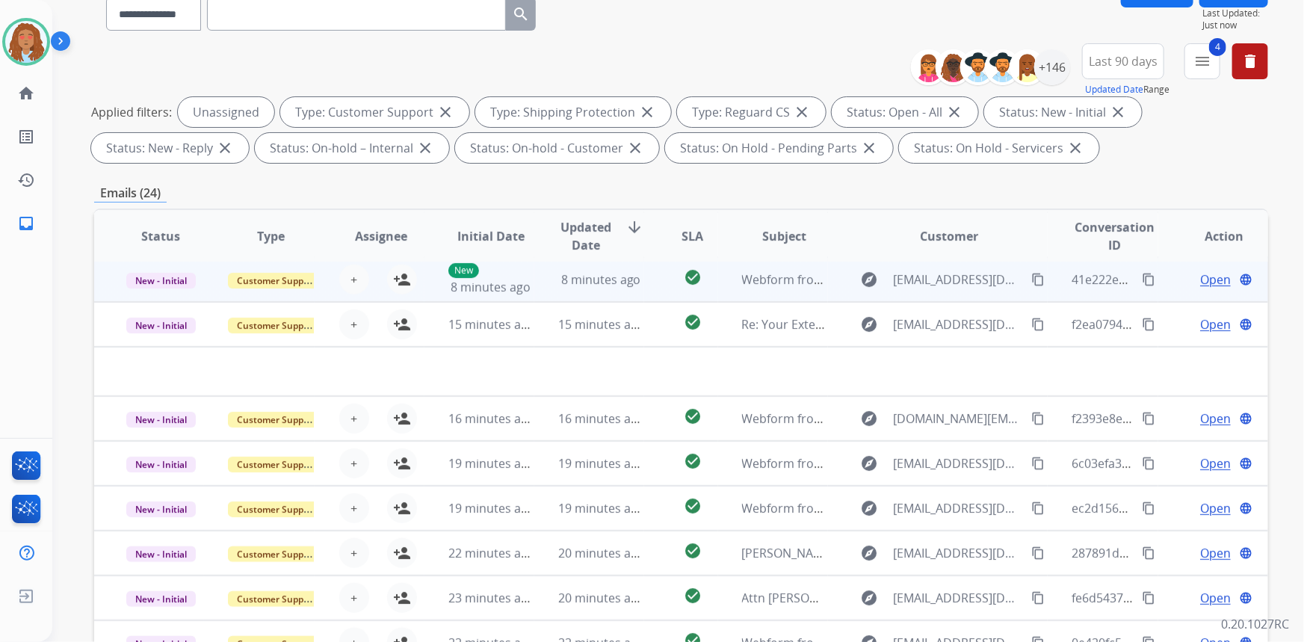
click at [962, 292] on td "explore Tooththewholetooth@yahoo.com content_copy" at bounding box center [938, 279] width 220 height 45
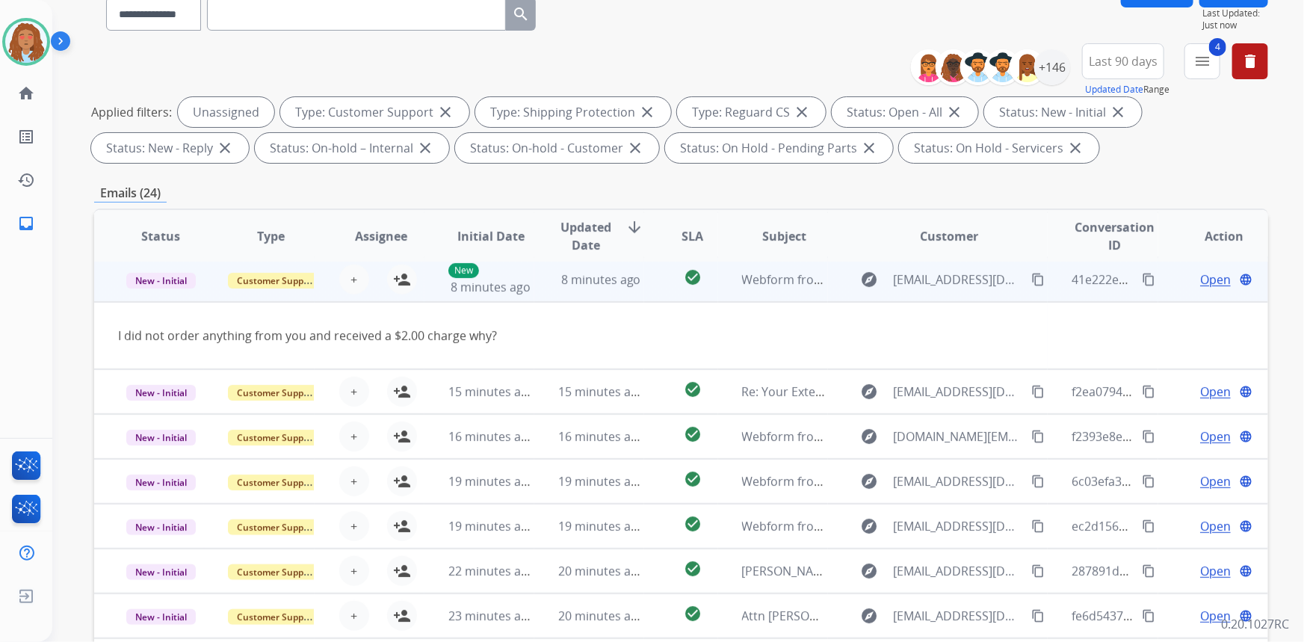
scroll to position [45, 0]
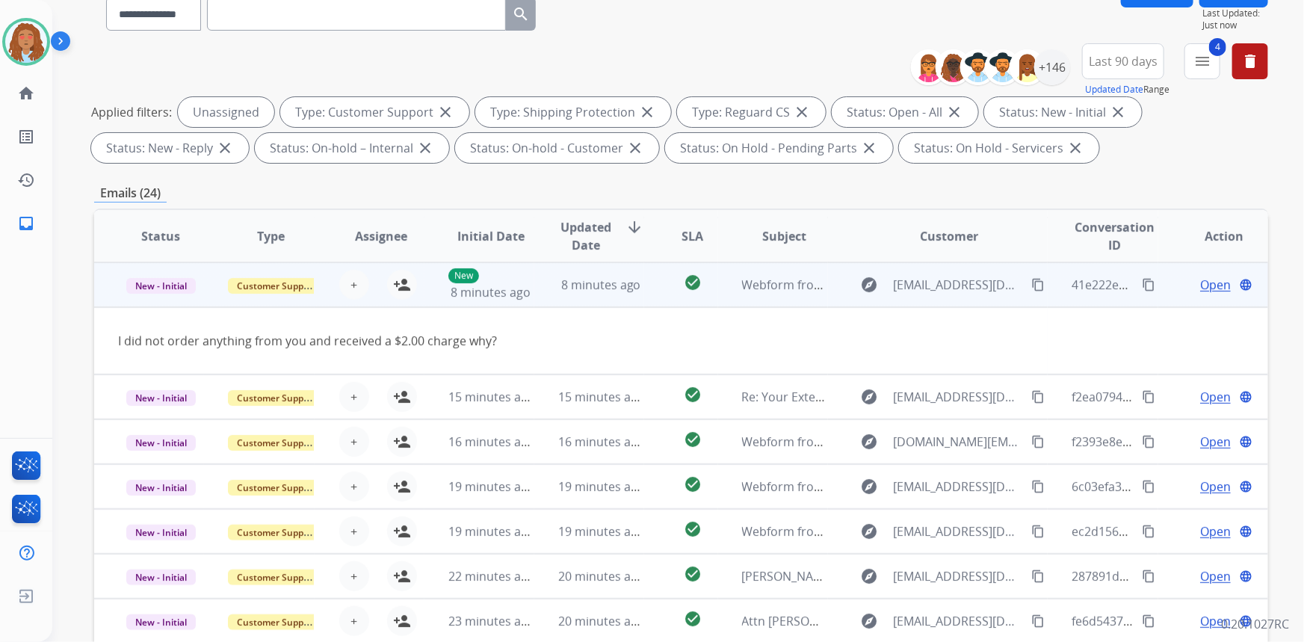
click at [1031, 288] on mat-icon "content_copy" at bounding box center [1037, 284] width 13 height 13
click at [399, 287] on mat-icon "person_add" at bounding box center [402, 285] width 18 height 18
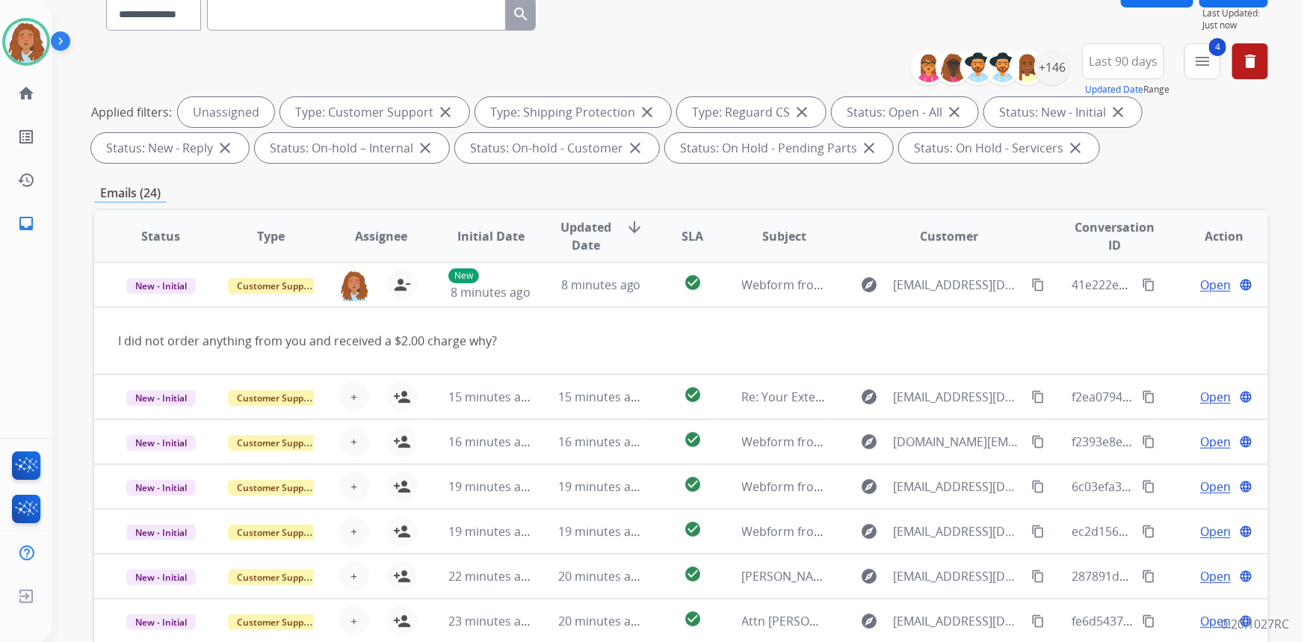
scroll to position [67, 0]
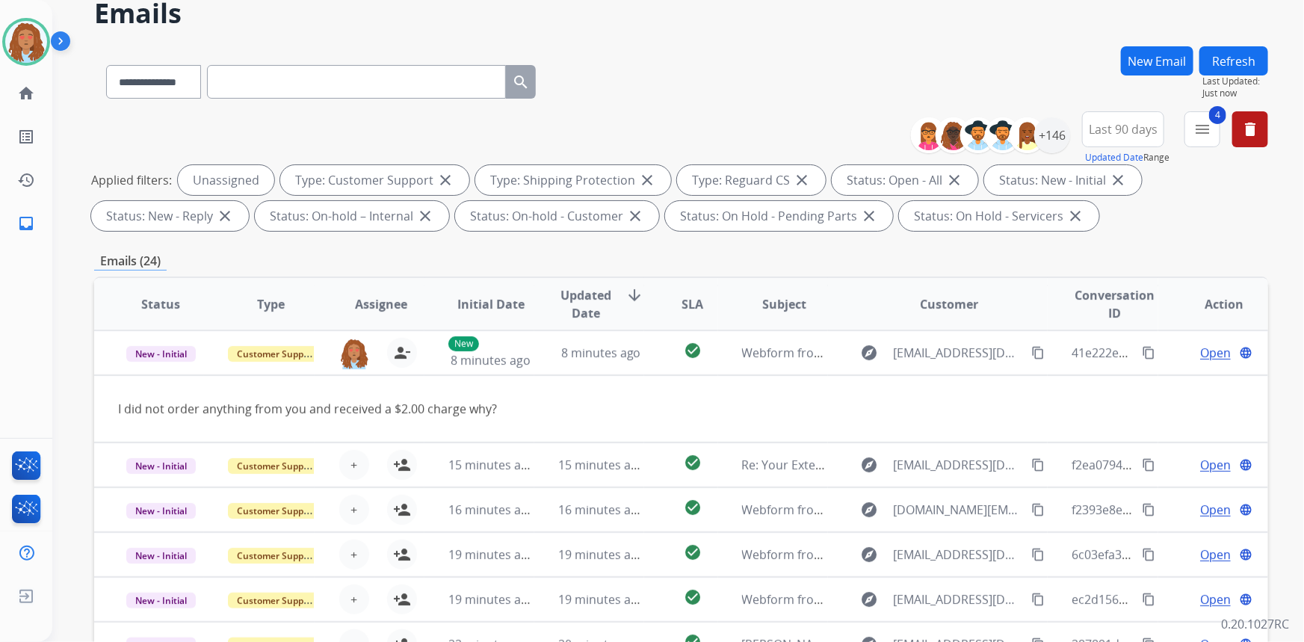
click at [1244, 55] on button "Refresh" at bounding box center [1233, 60] width 69 height 29
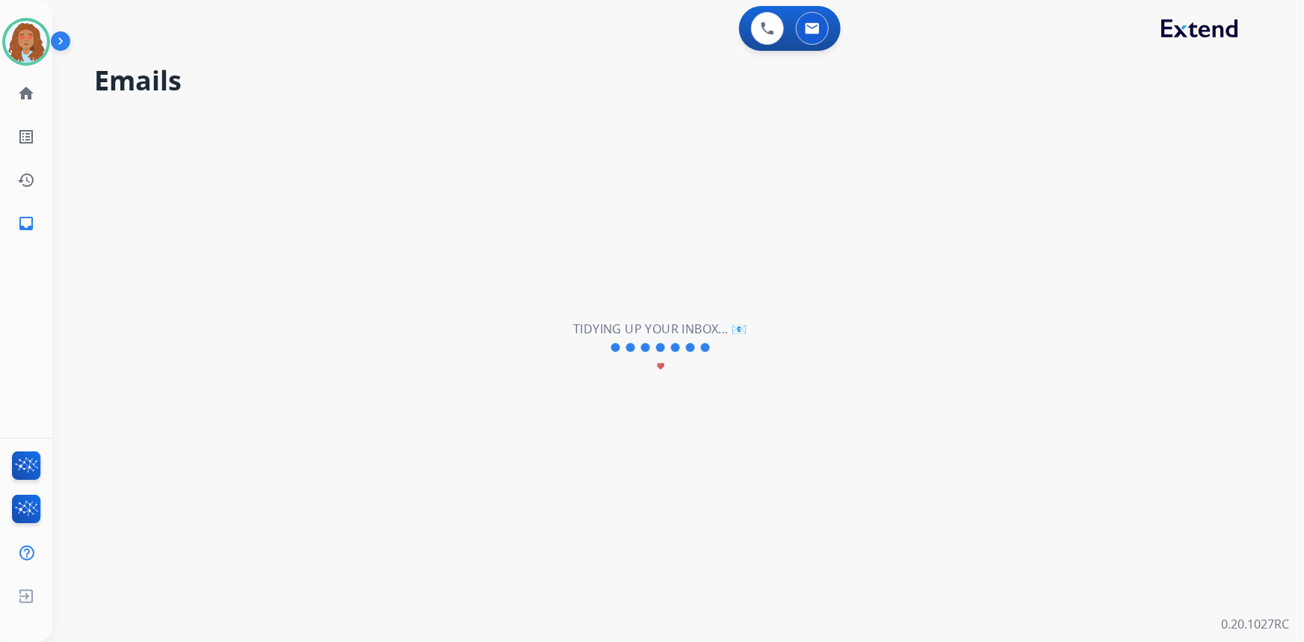
scroll to position [0, 0]
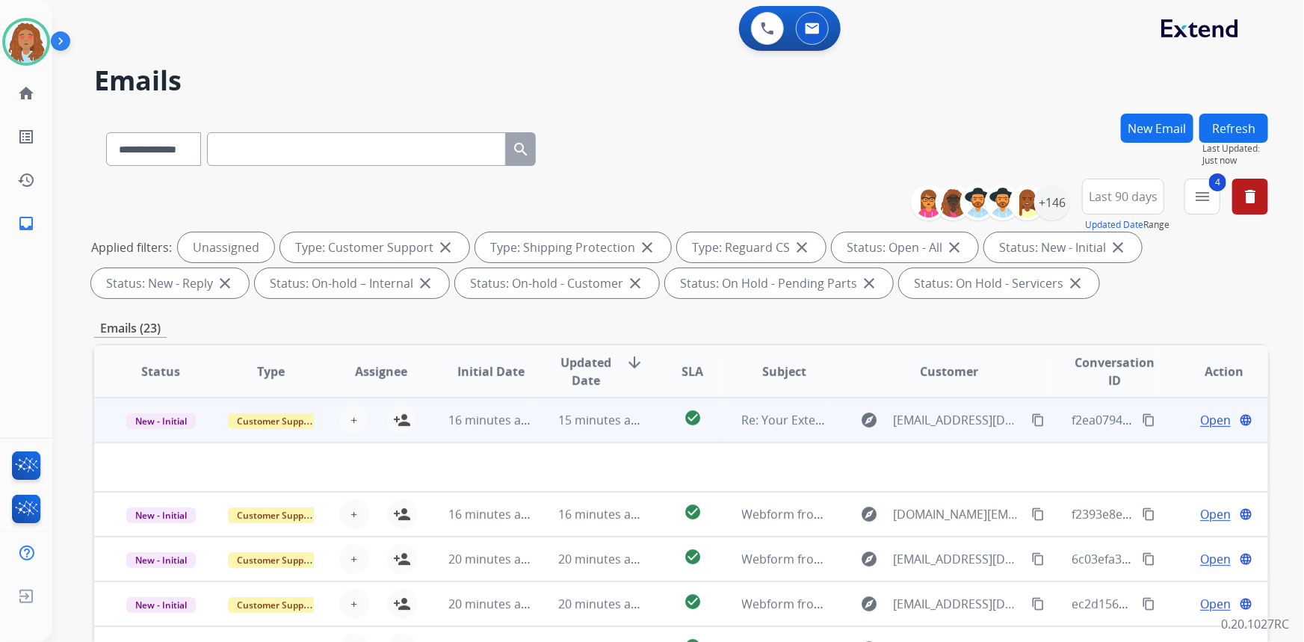
click at [971, 437] on td "explore alenalfruit@yahoo.com content_copy" at bounding box center [938, 420] width 220 height 45
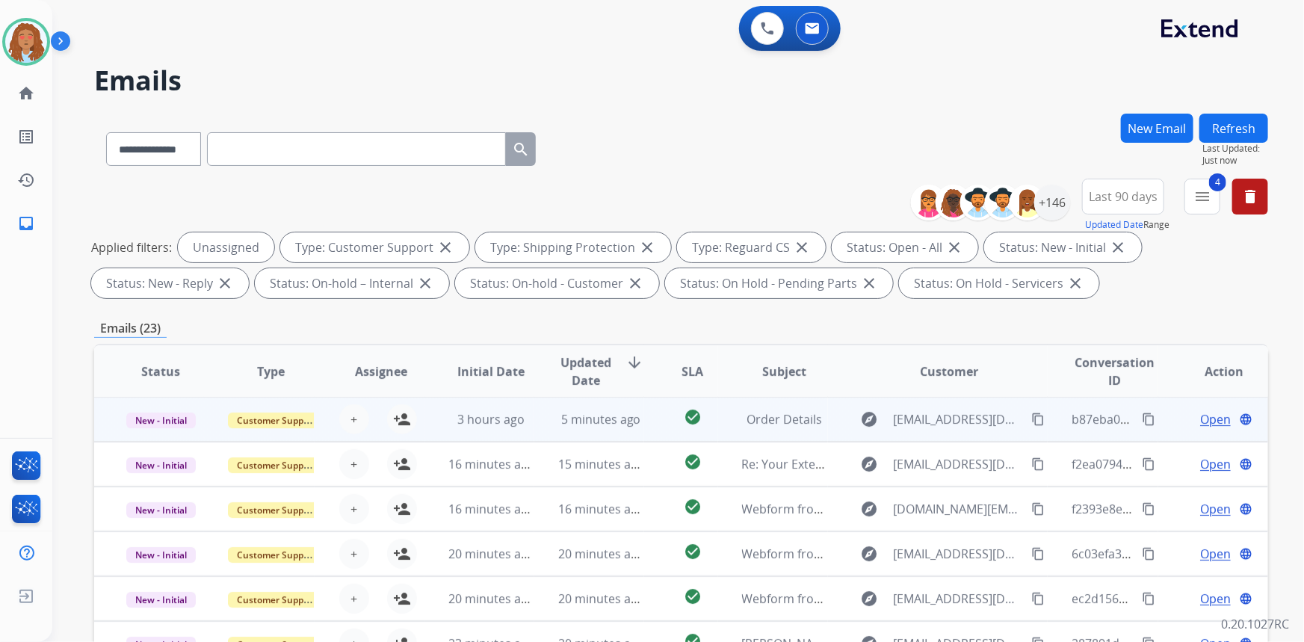
click at [970, 435] on td "explore abearrules@aol.com content_copy" at bounding box center [938, 419] width 220 height 45
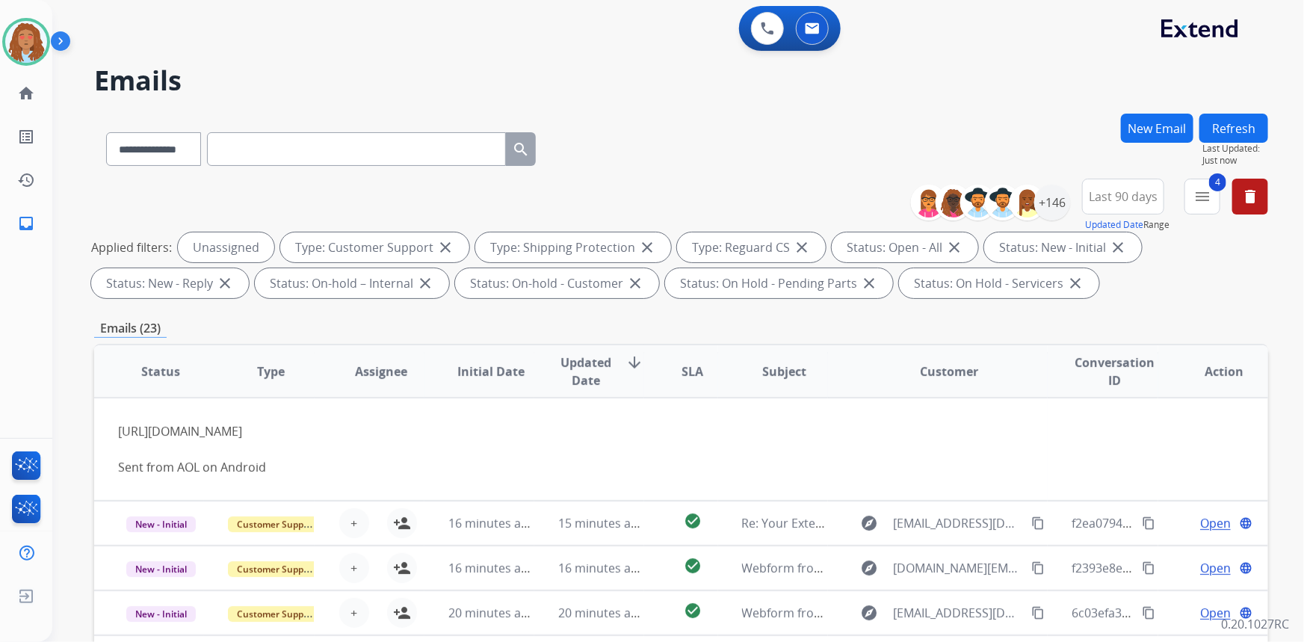
scroll to position [0, 0]
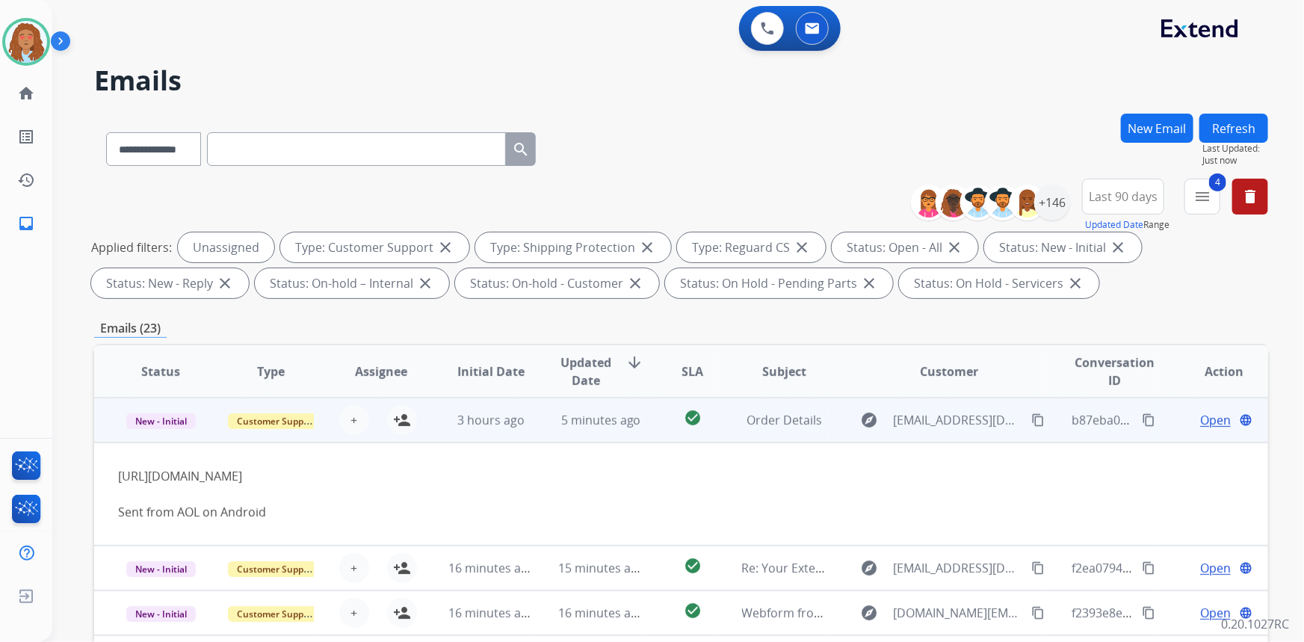
click at [963, 434] on td "explore abearrules@aol.com content_copy" at bounding box center [938, 420] width 220 height 45
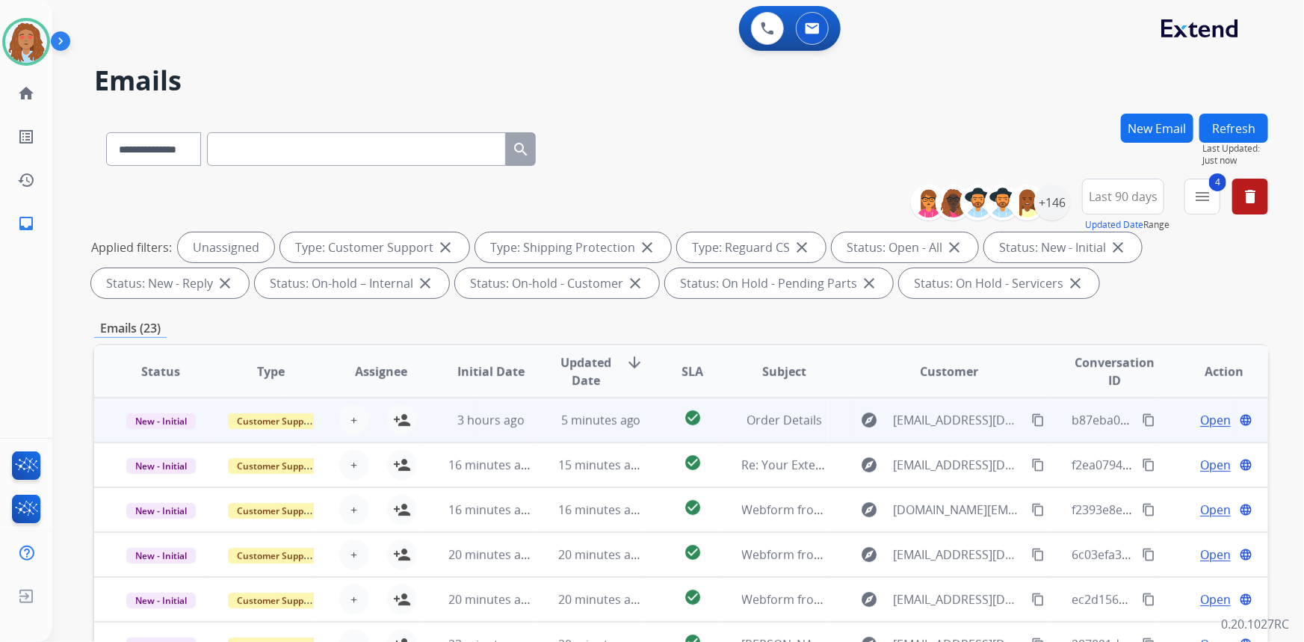
scroll to position [1, 0]
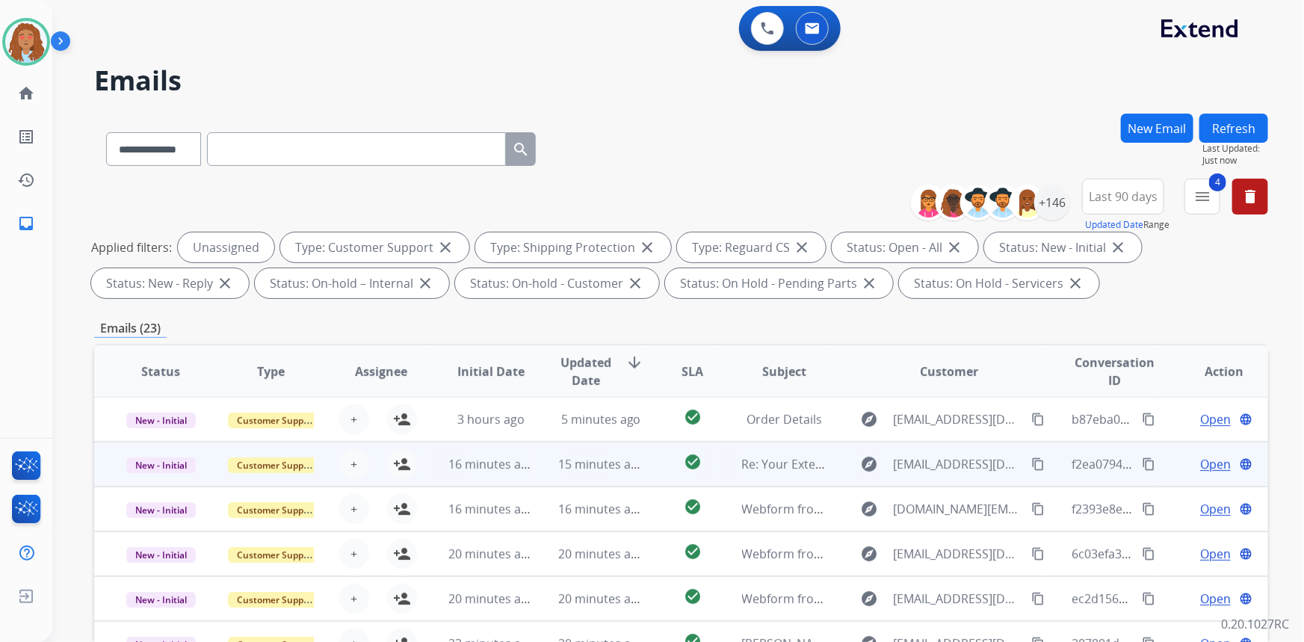
click at [951, 477] on td "explore alenalfruit@yahoo.com content_copy" at bounding box center [938, 464] width 220 height 45
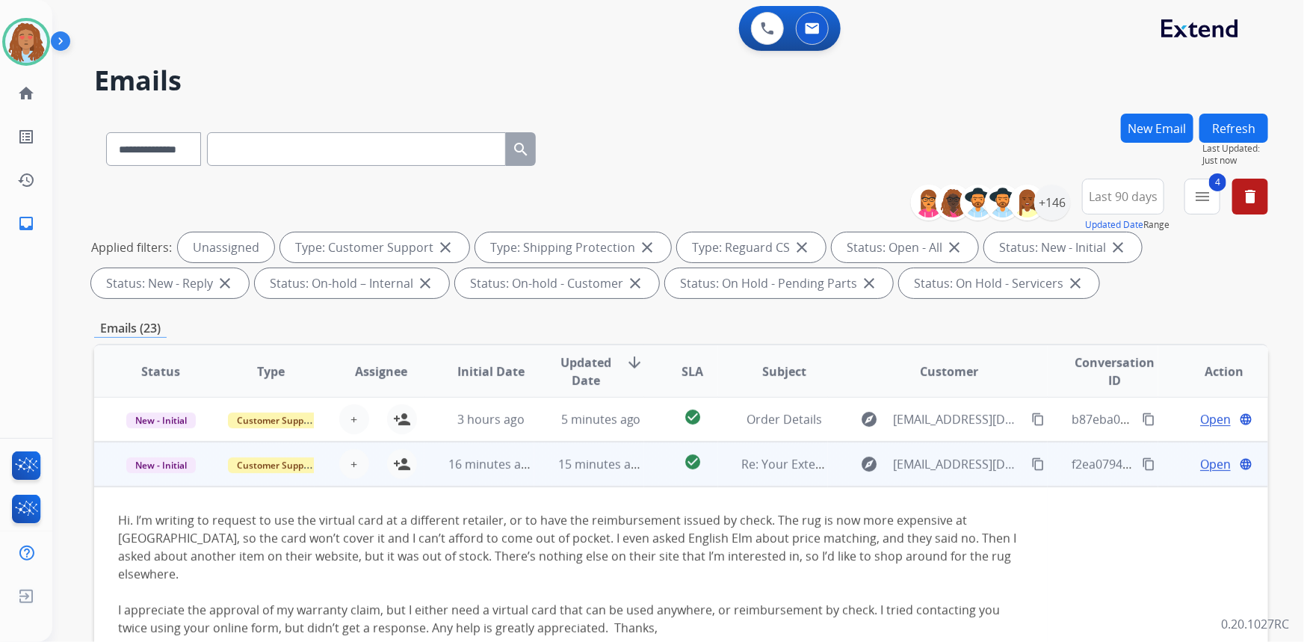
scroll to position [45, 0]
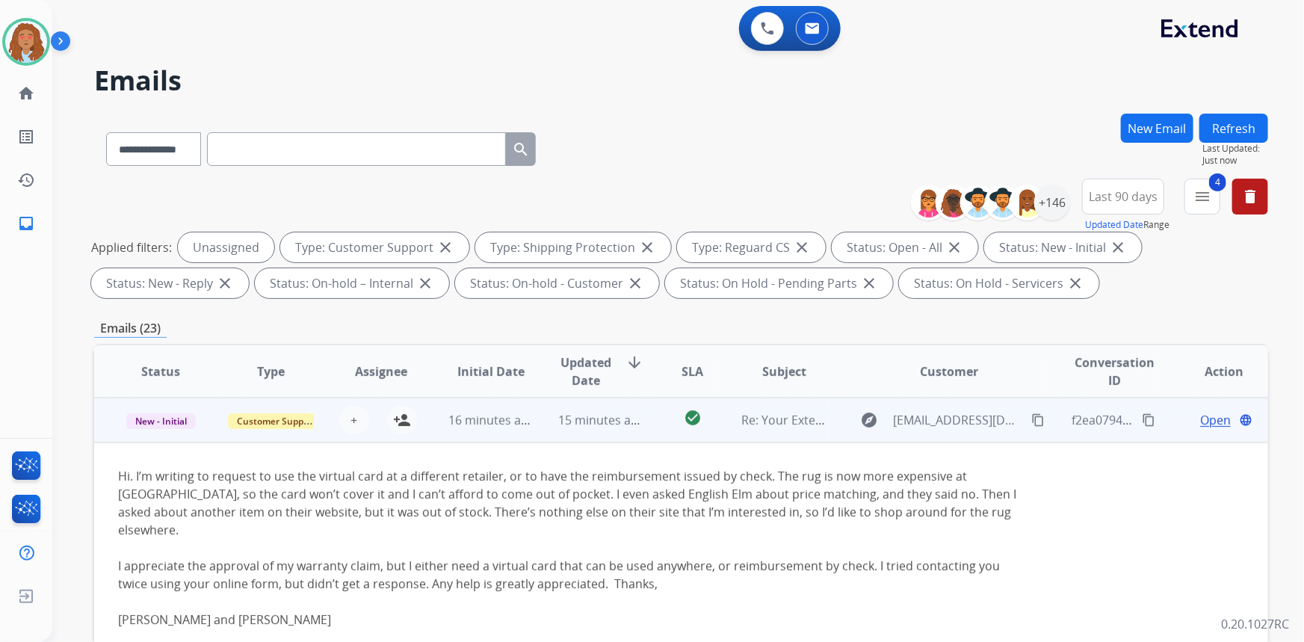
click at [963, 435] on td "explore alenalfruit@yahoo.com content_copy" at bounding box center [938, 420] width 220 height 45
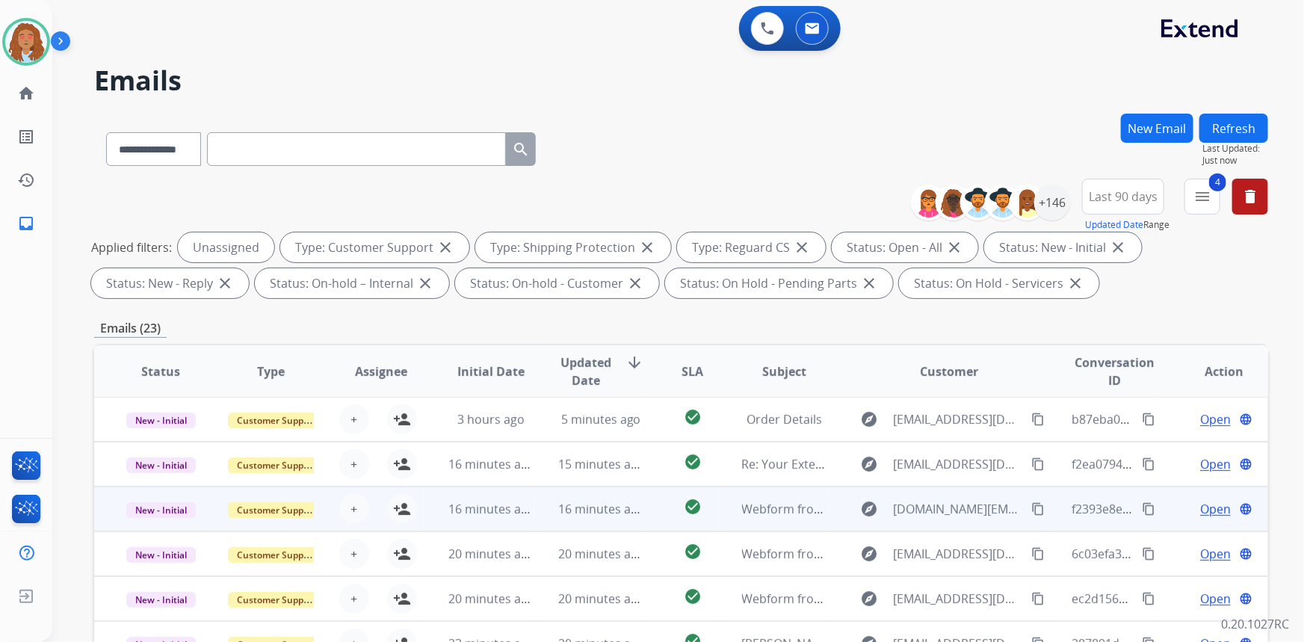
click at [945, 519] on div "explore garcialuz.pr@gmail.com content_copy" at bounding box center [950, 509] width 196 height 24
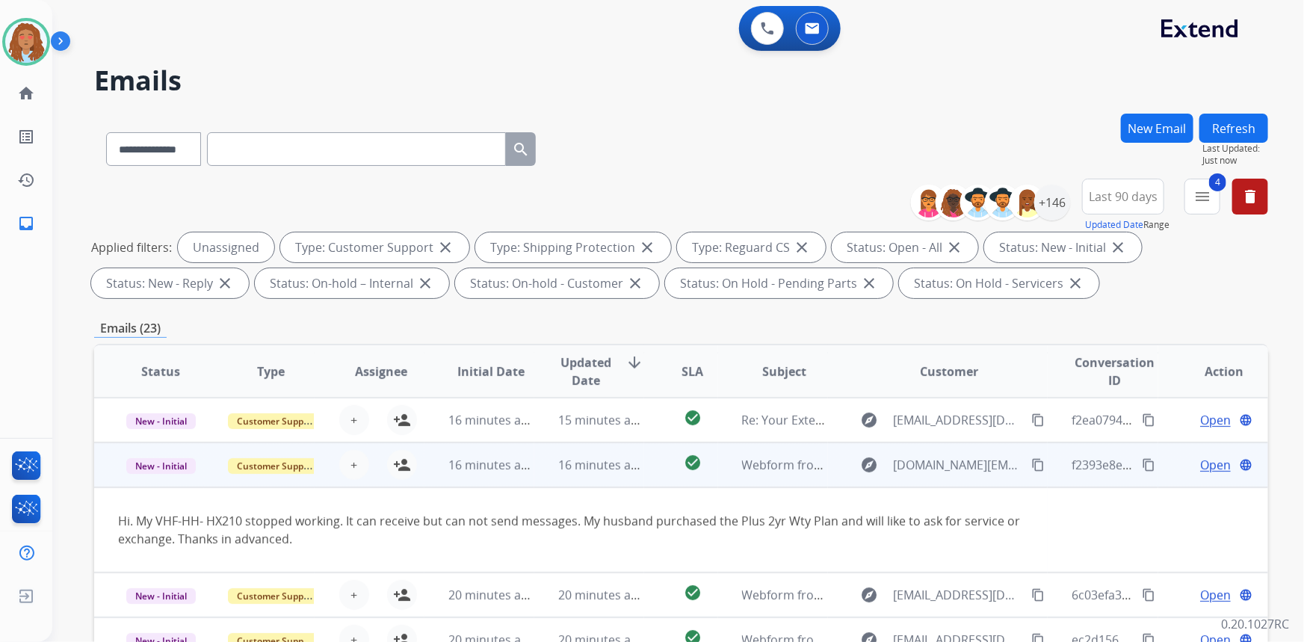
scroll to position [86, 0]
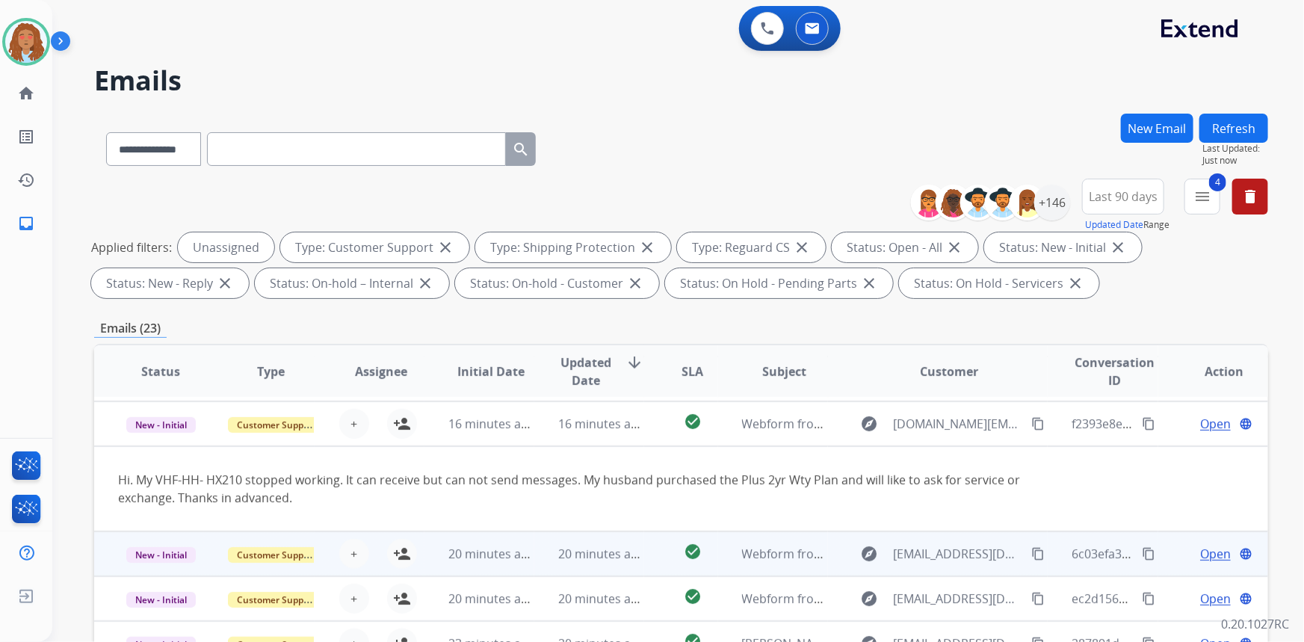
click at [942, 570] on td "explore ralongster@gmail.com content_copy" at bounding box center [938, 553] width 220 height 45
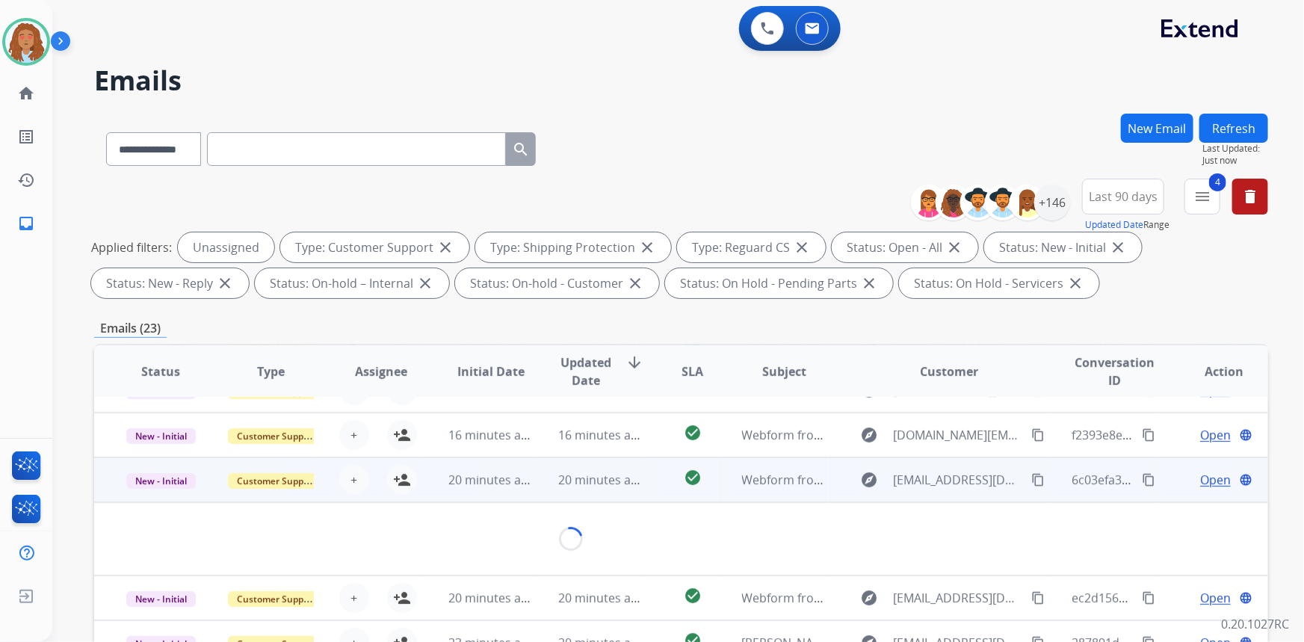
scroll to position [68, 0]
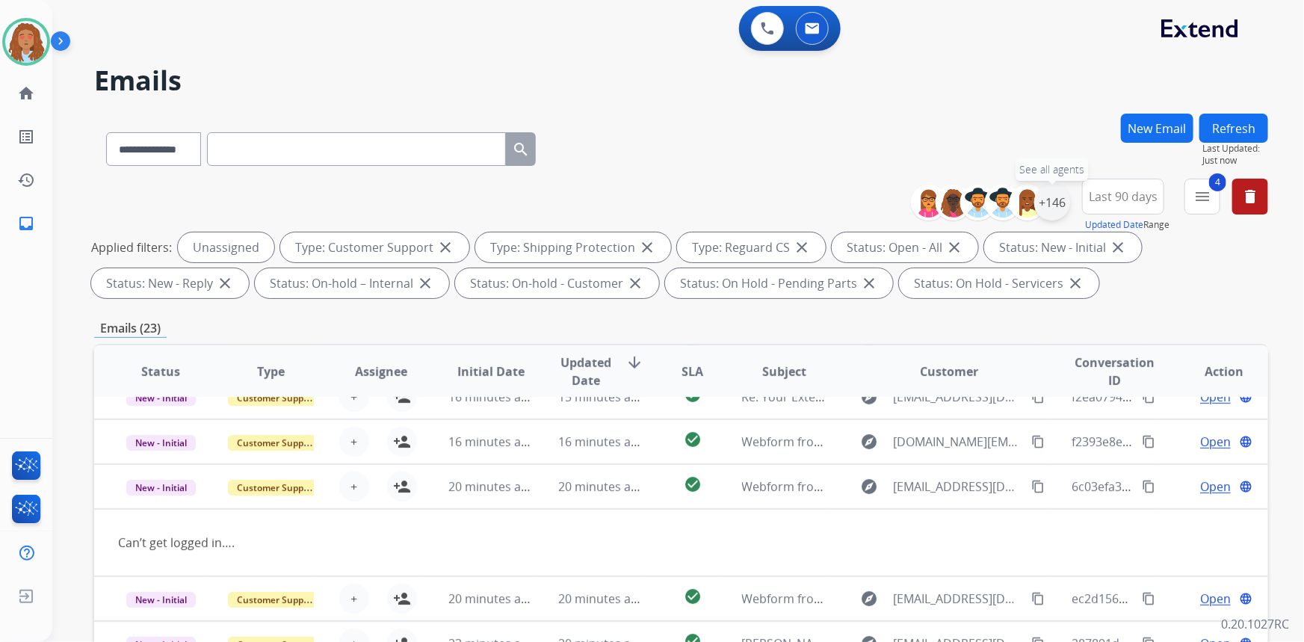
click at [1049, 198] on div "+146" at bounding box center [1052, 203] width 36 height 36
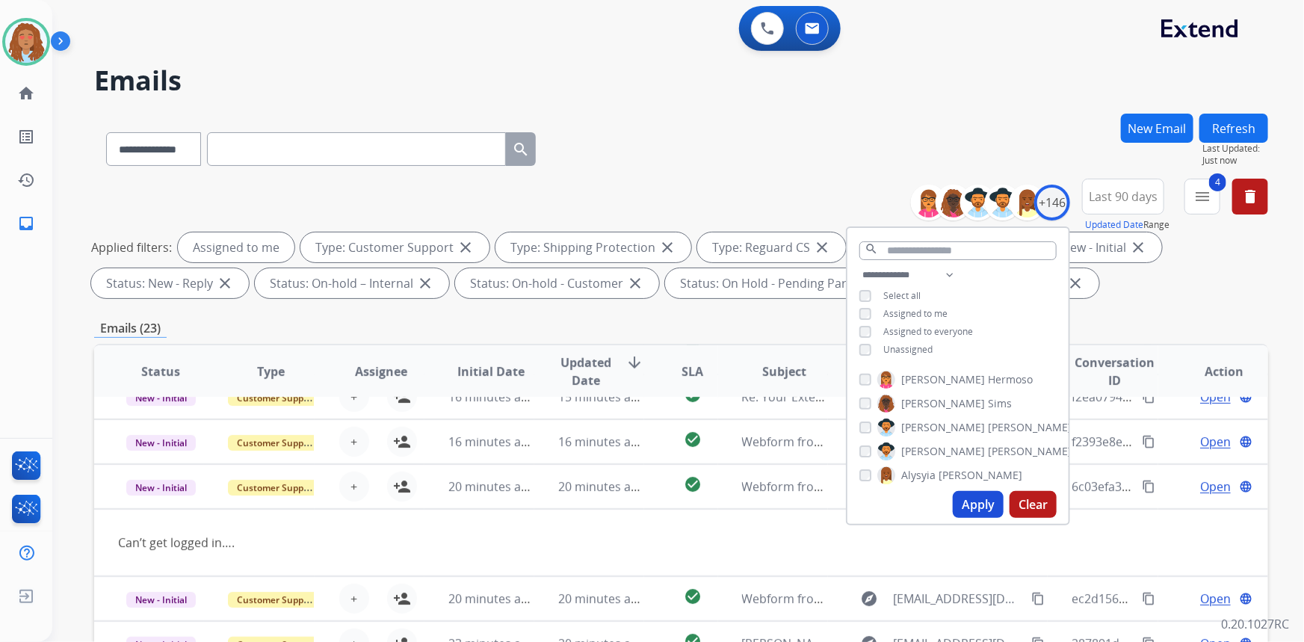
click at [986, 501] on button "Apply" at bounding box center [978, 504] width 51 height 27
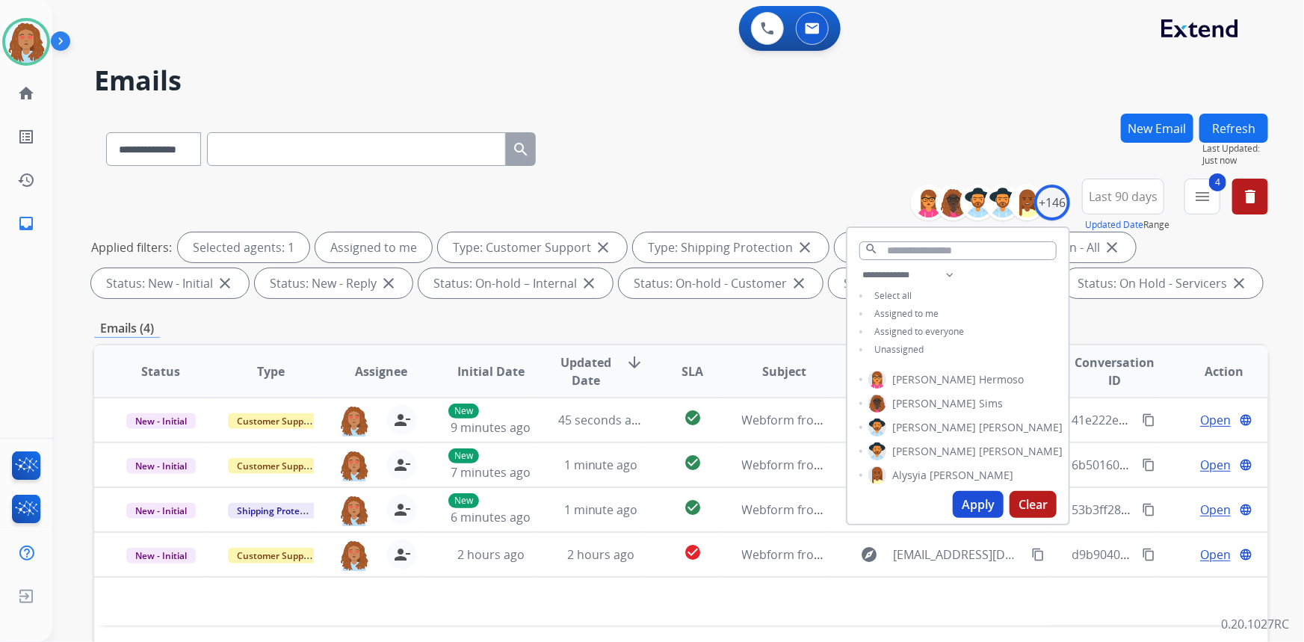
scroll to position [0, 0]
click at [1132, 319] on div "Emails (4)" at bounding box center [681, 328] width 1174 height 19
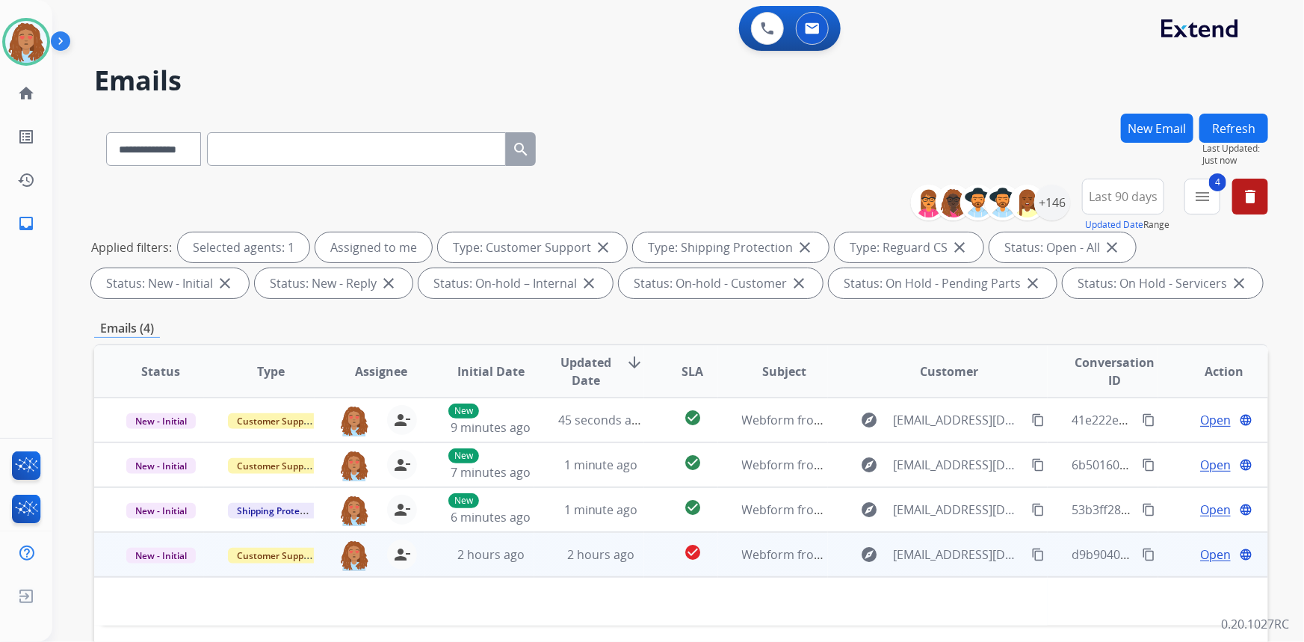
click at [1216, 557] on span "Open" at bounding box center [1215, 555] width 31 height 18
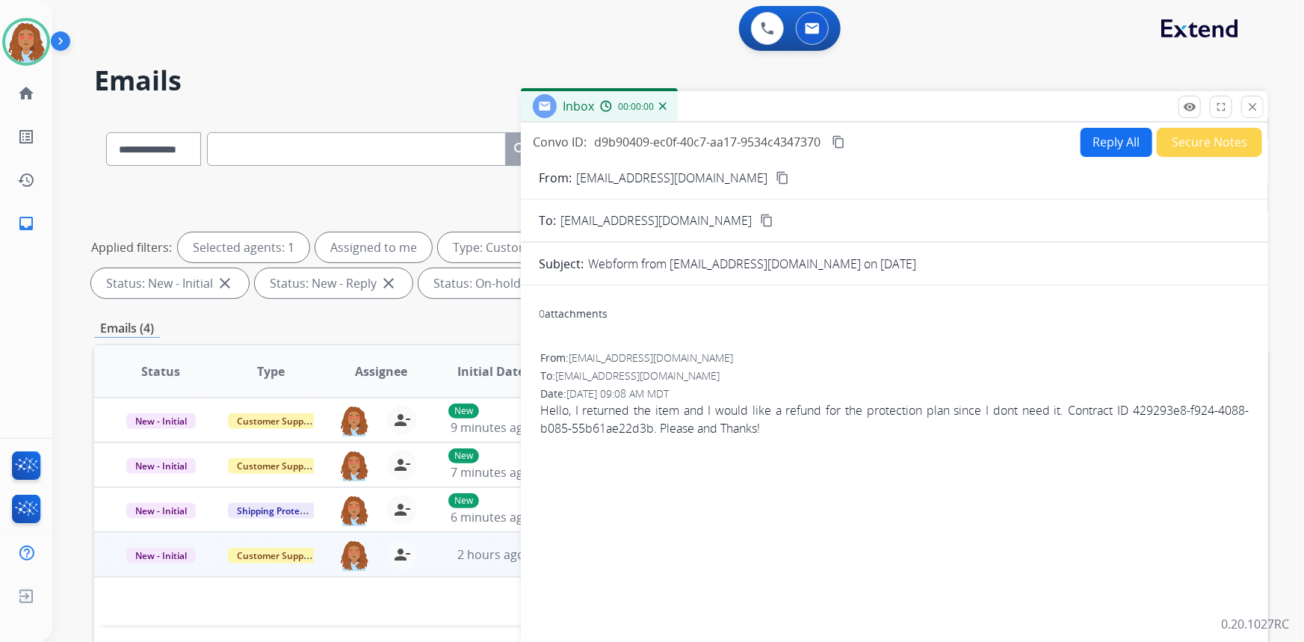
click at [1107, 146] on button "Reply All" at bounding box center [1117, 142] width 72 height 29
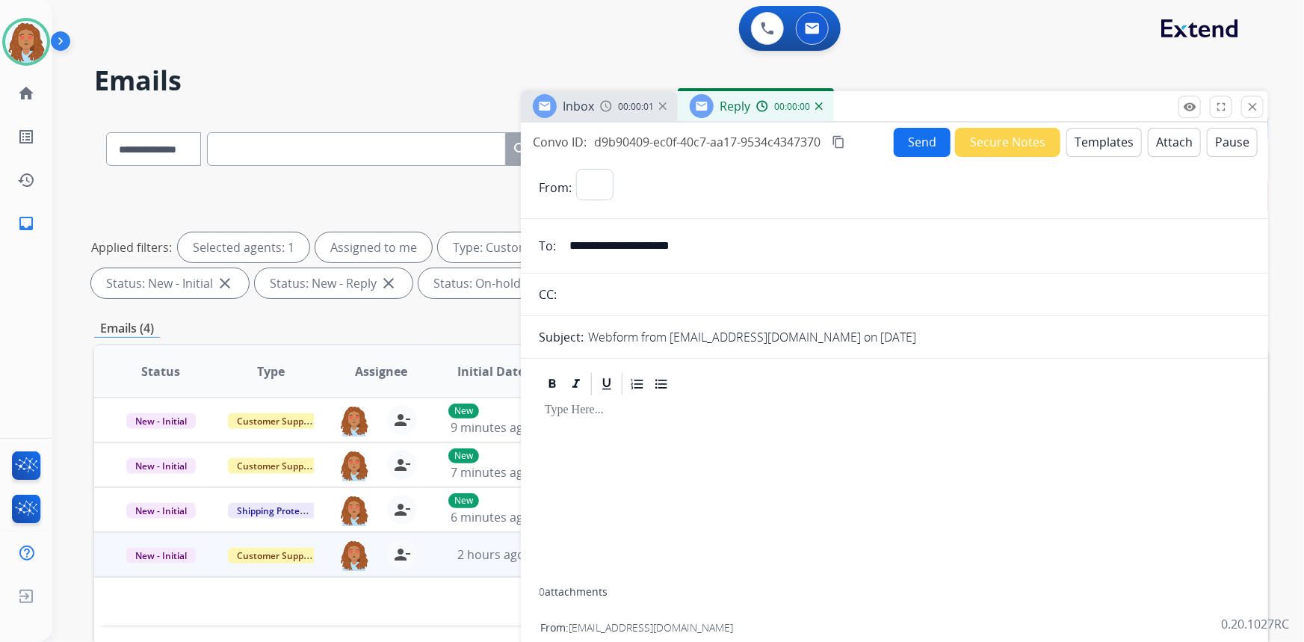
select select "**********"
click at [816, 107] on img at bounding box center [818, 105] width 7 height 7
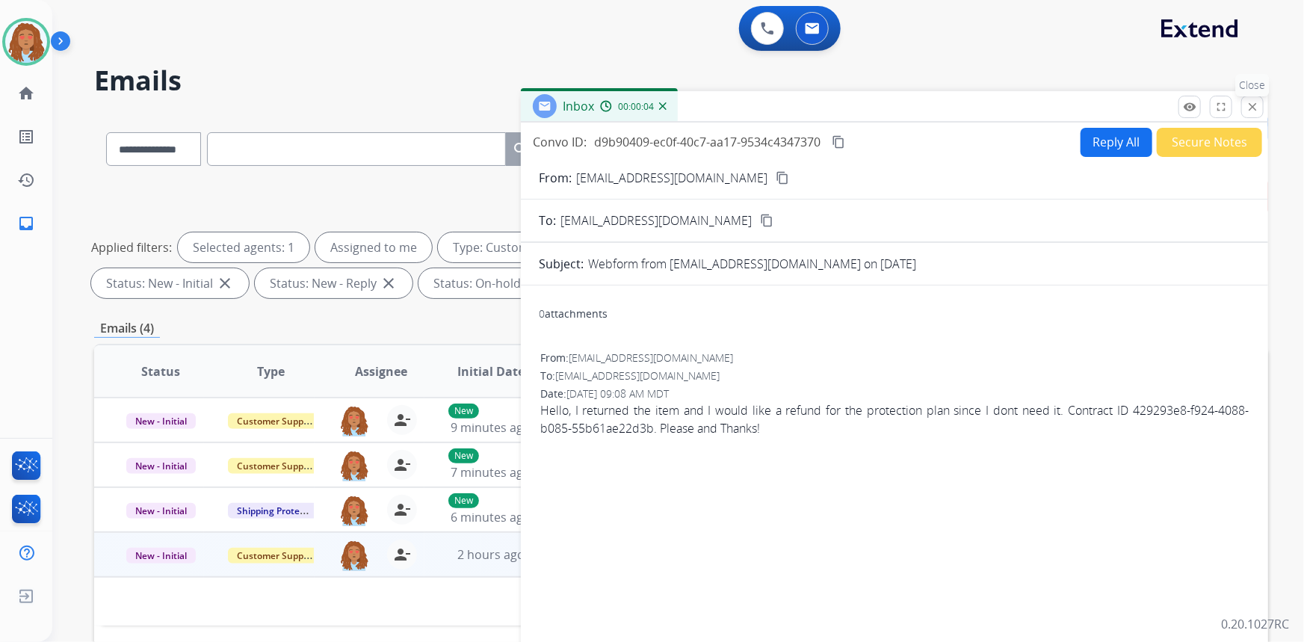
click at [1262, 108] on button "close Close" at bounding box center [1252, 107] width 22 height 22
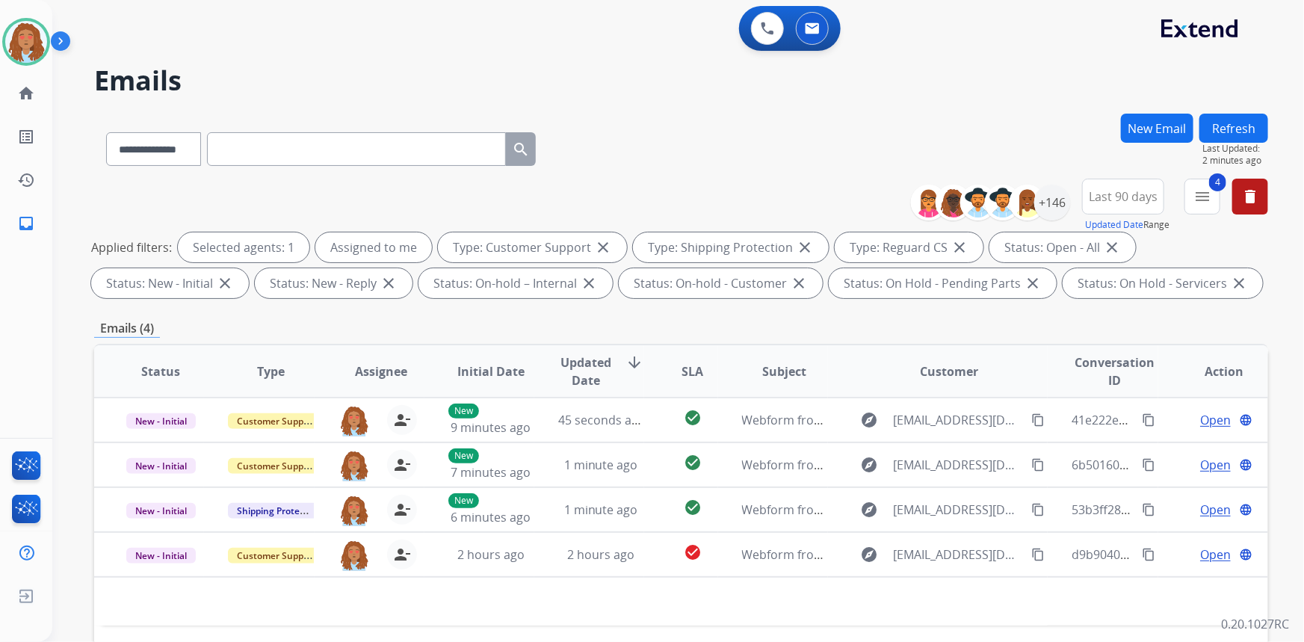
click at [1248, 119] on button "Refresh" at bounding box center [1233, 128] width 69 height 29
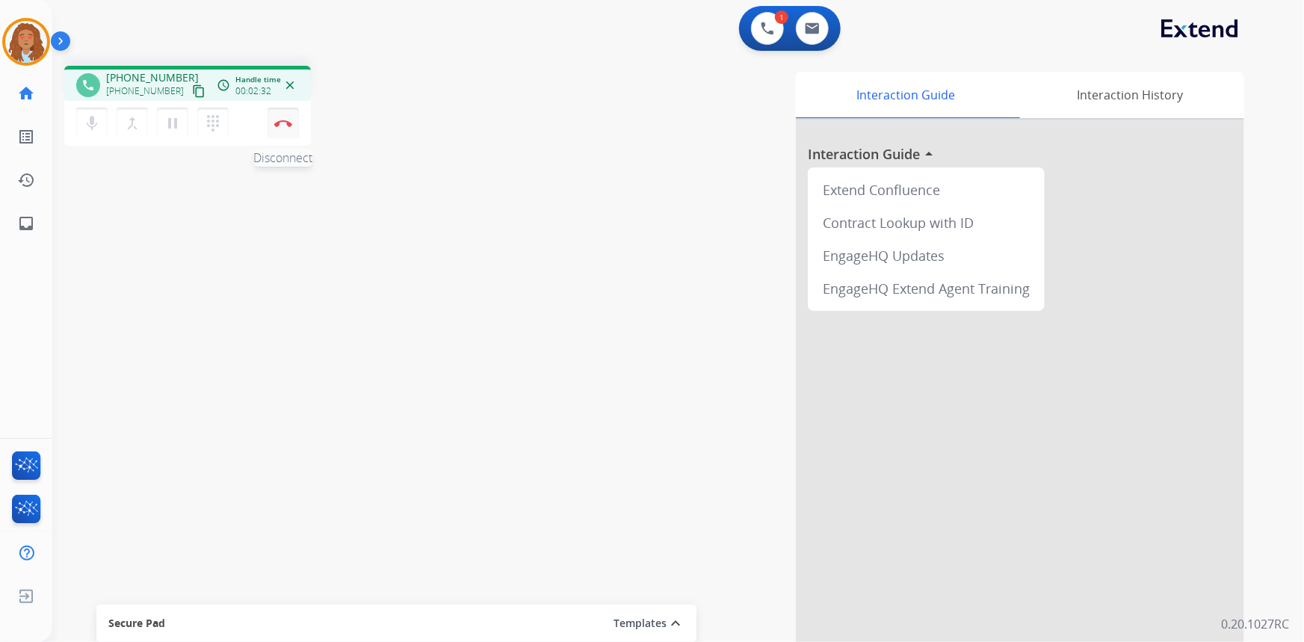
click at [282, 131] on button "Disconnect" at bounding box center [283, 123] width 31 height 31
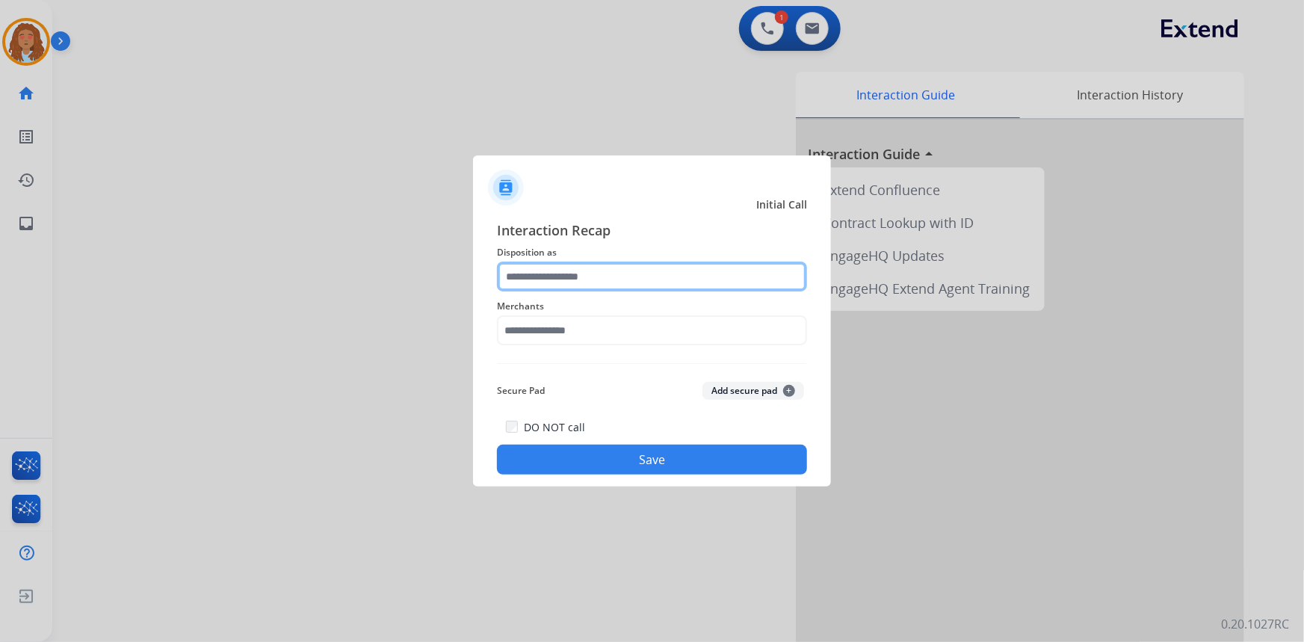
click at [517, 280] on input "text" at bounding box center [652, 277] width 310 height 30
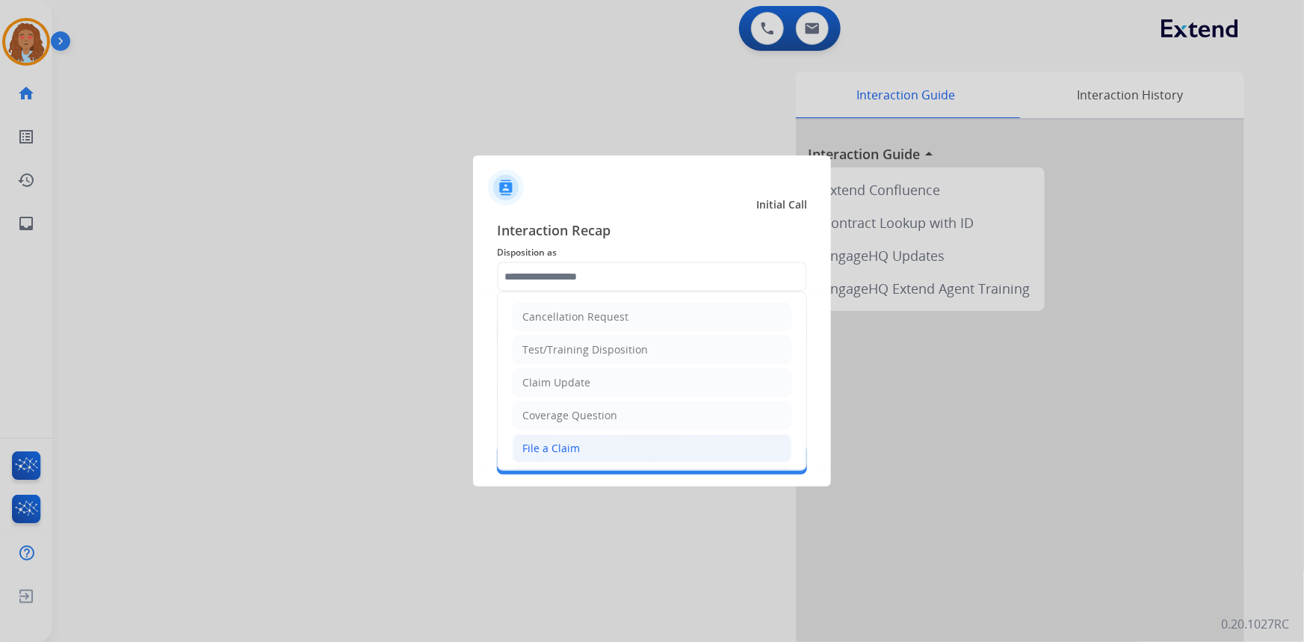
click at [558, 444] on div "File a Claim" at bounding box center [551, 448] width 58 height 15
type input "**********"
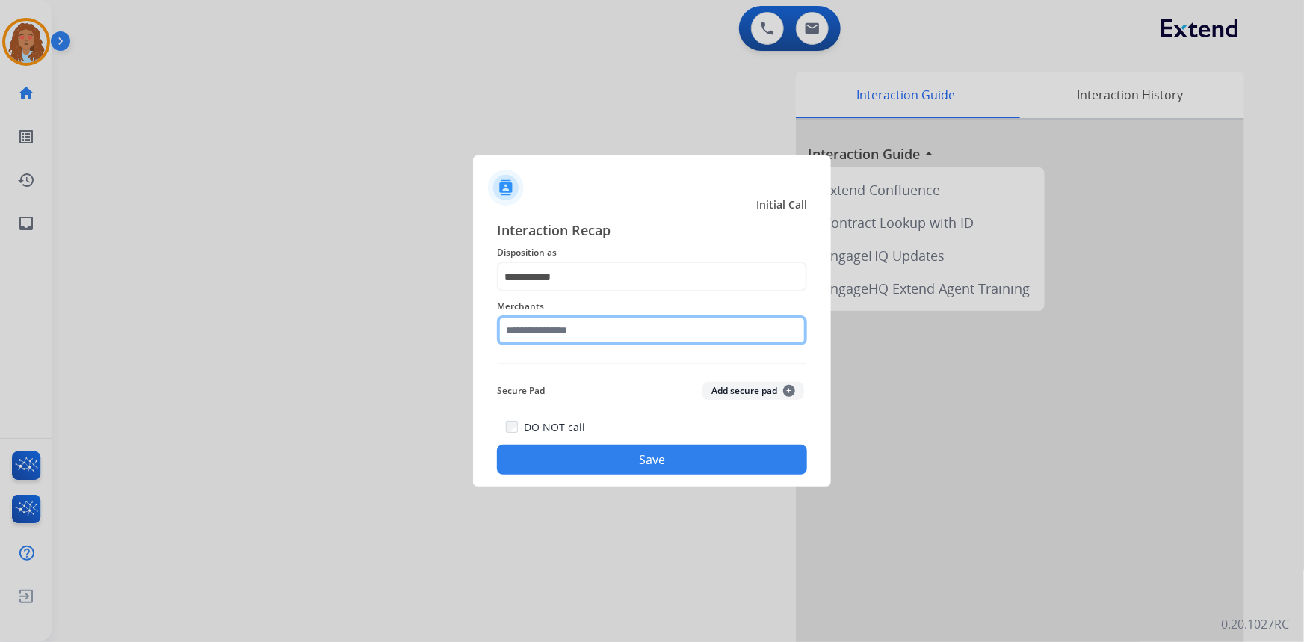
click at [575, 327] on input "text" at bounding box center [652, 330] width 310 height 30
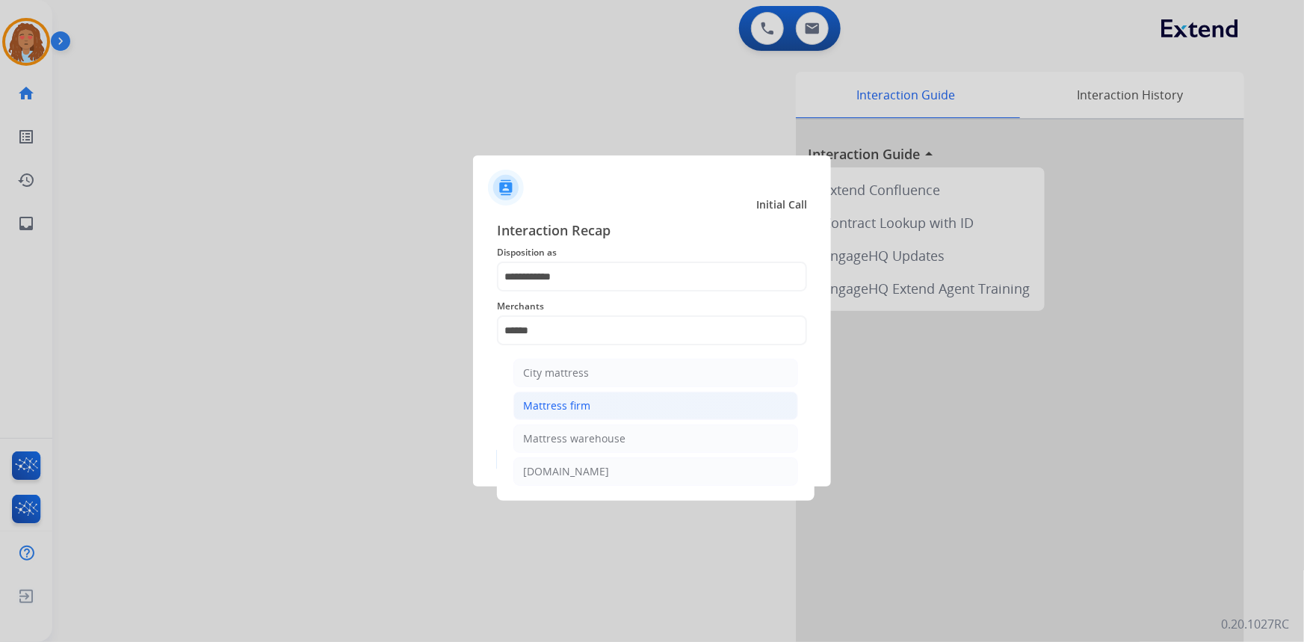
click at [578, 407] on div "Mattress firm" at bounding box center [556, 405] width 67 height 15
type input "**********"
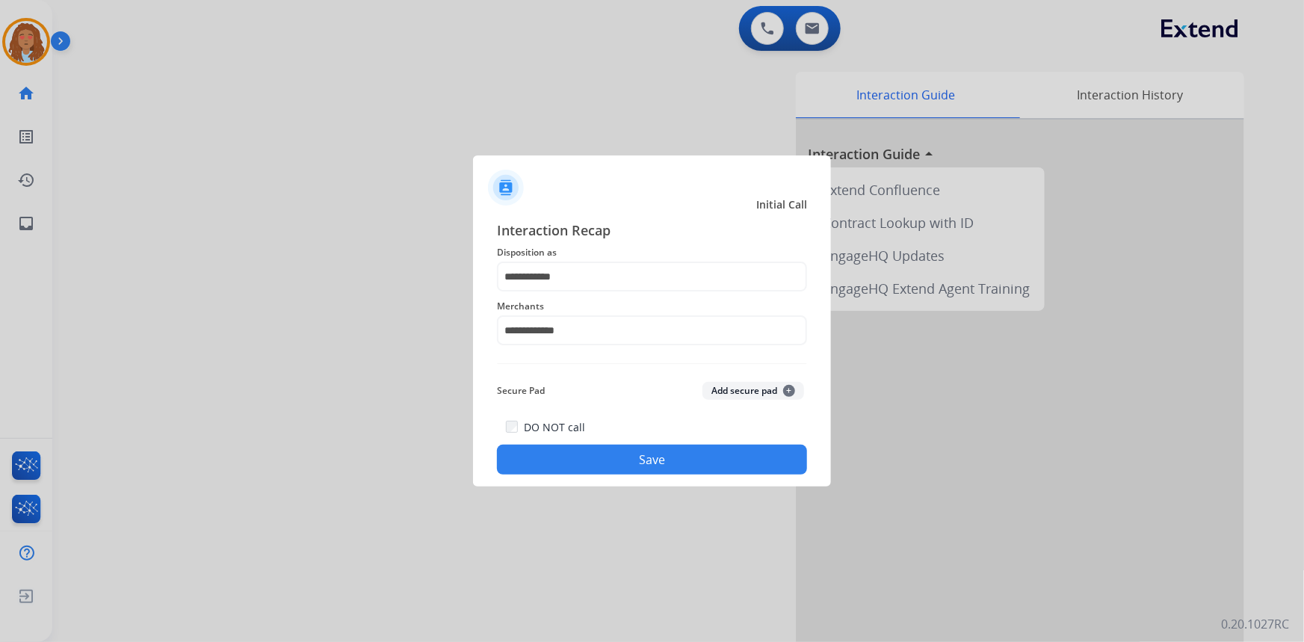
click at [599, 458] on button "Save" at bounding box center [652, 460] width 310 height 30
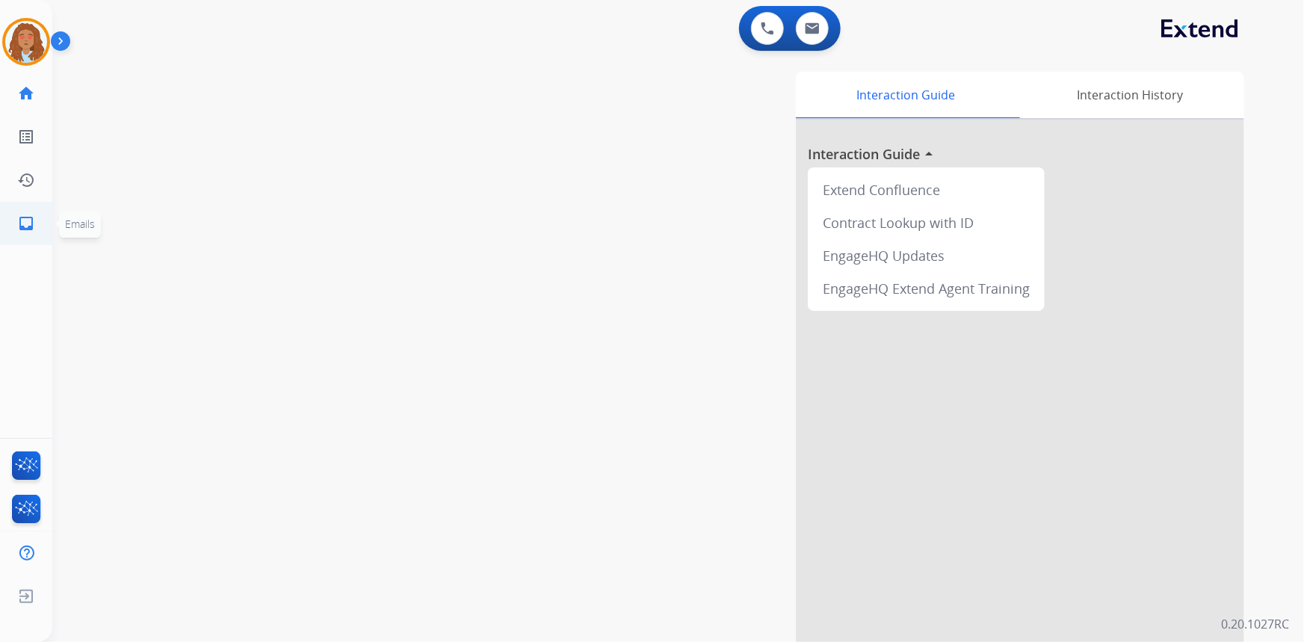
click at [28, 226] on mat-icon "inbox" at bounding box center [26, 223] width 18 height 18
select select "**********"
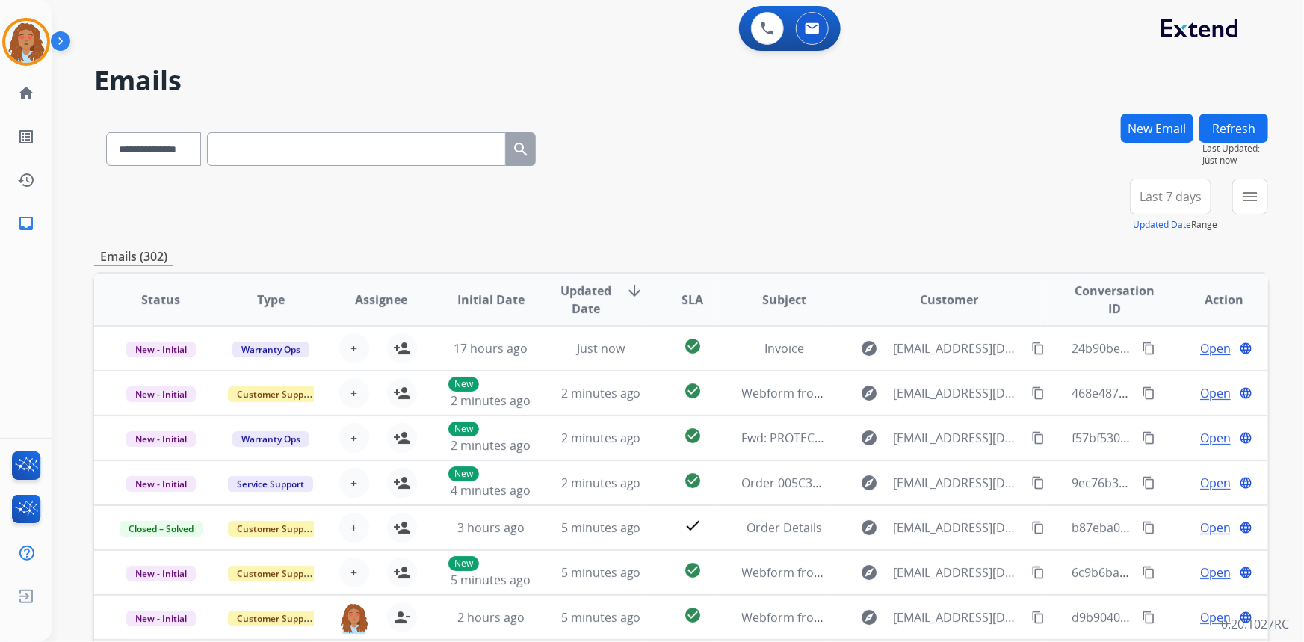
click at [1187, 200] on span "Last 7 days" at bounding box center [1171, 197] width 62 height 6
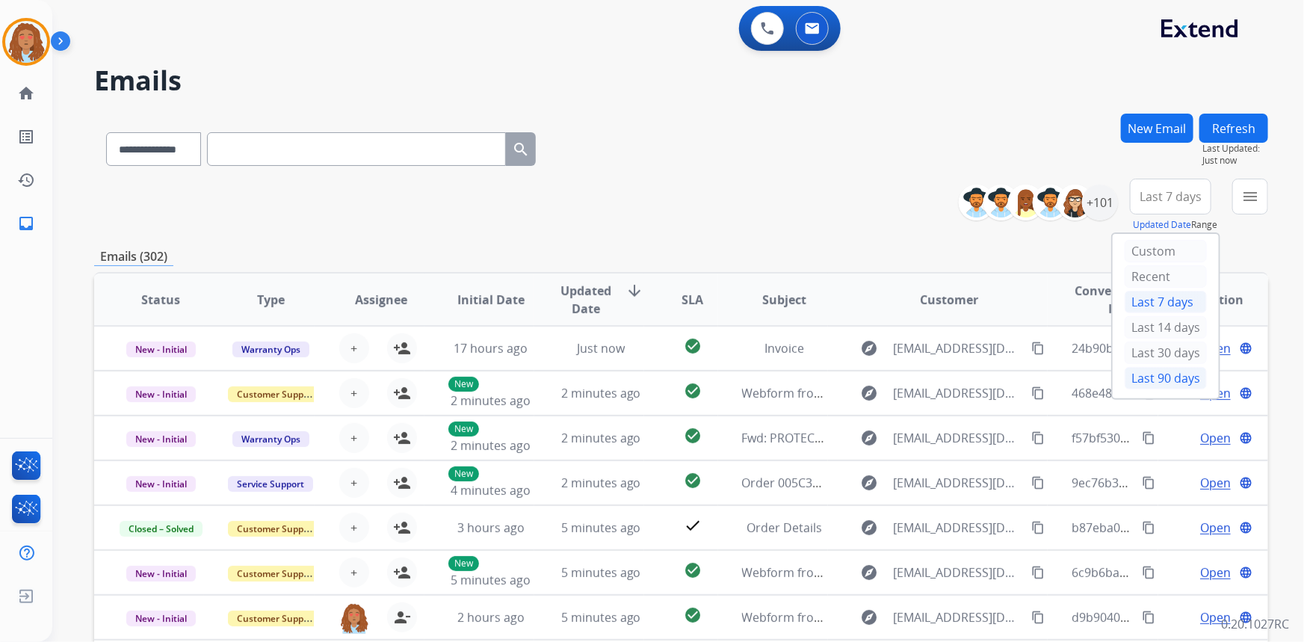
click at [1161, 374] on div "Last 90 days" at bounding box center [1166, 378] width 82 height 22
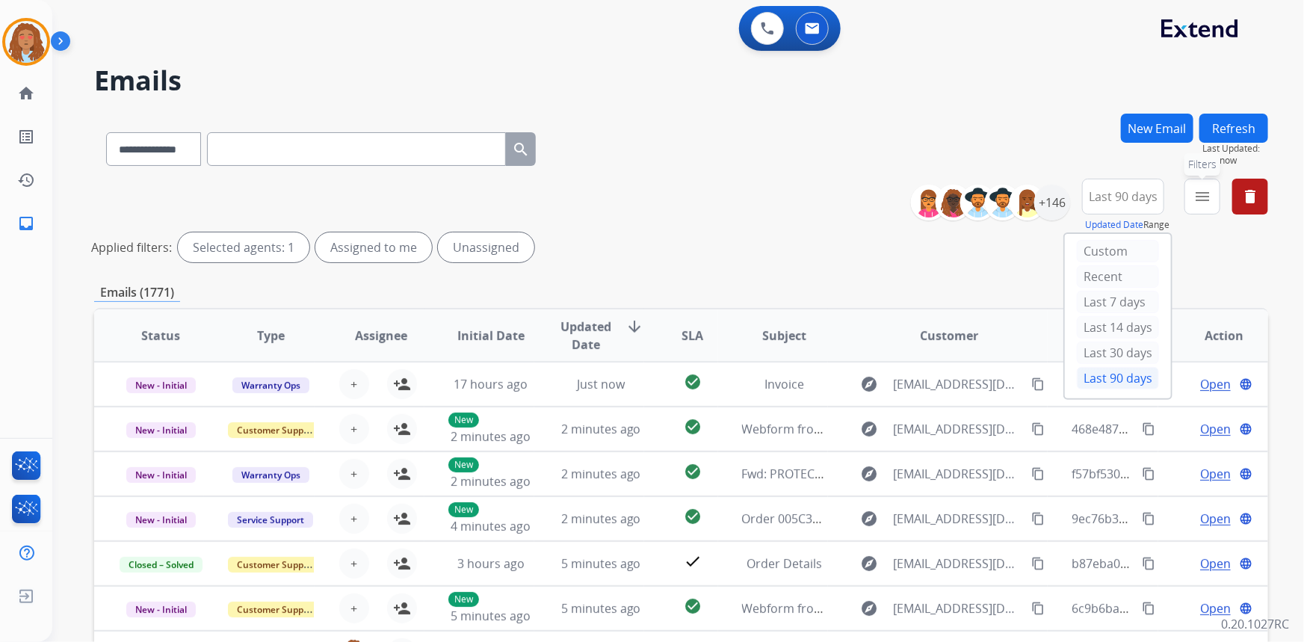
click at [1203, 191] on mat-icon "menu" at bounding box center [1203, 197] width 18 height 18
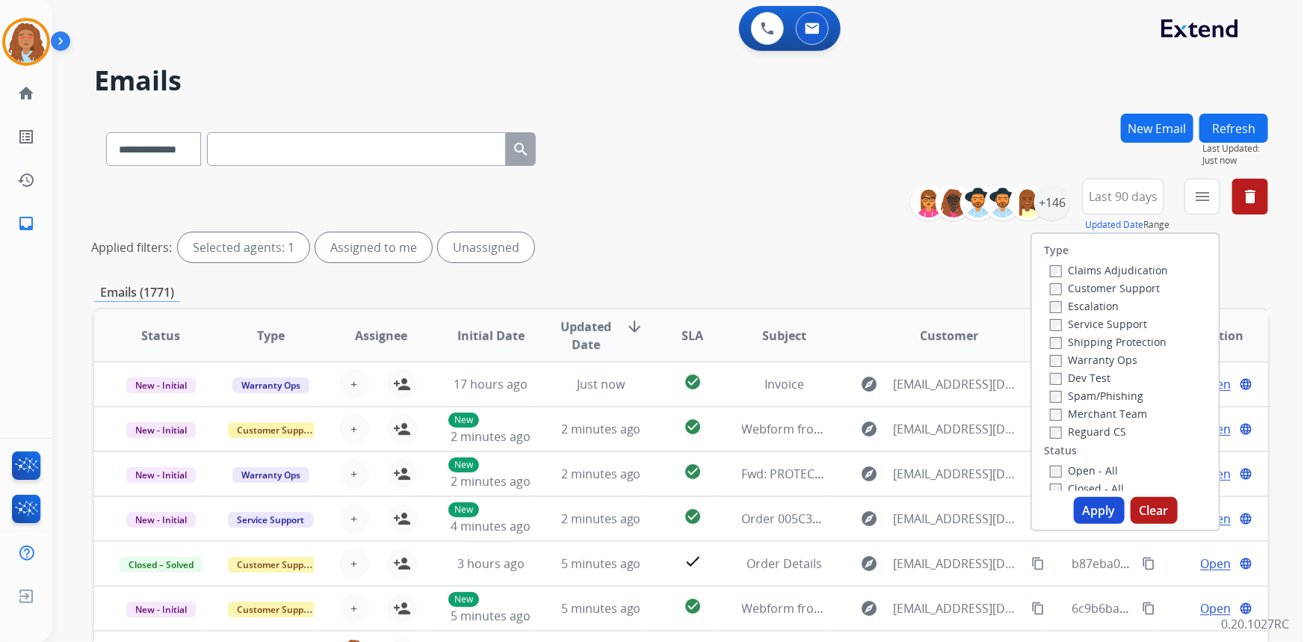
click at [1081, 291] on label "Customer Support" at bounding box center [1105, 288] width 110 height 14
click at [1088, 339] on label "Shipping Protection" at bounding box center [1108, 342] width 117 height 14
click at [1088, 508] on button "Apply" at bounding box center [1099, 510] width 51 height 27
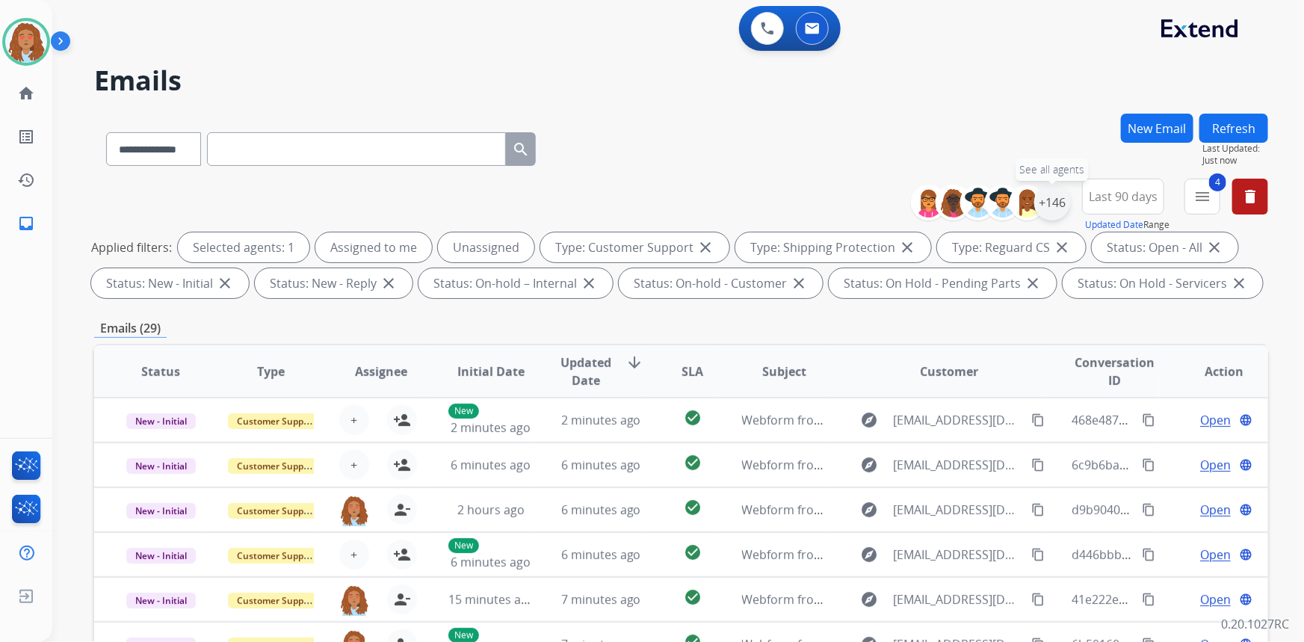
click at [1049, 204] on div "+146" at bounding box center [1052, 203] width 36 height 36
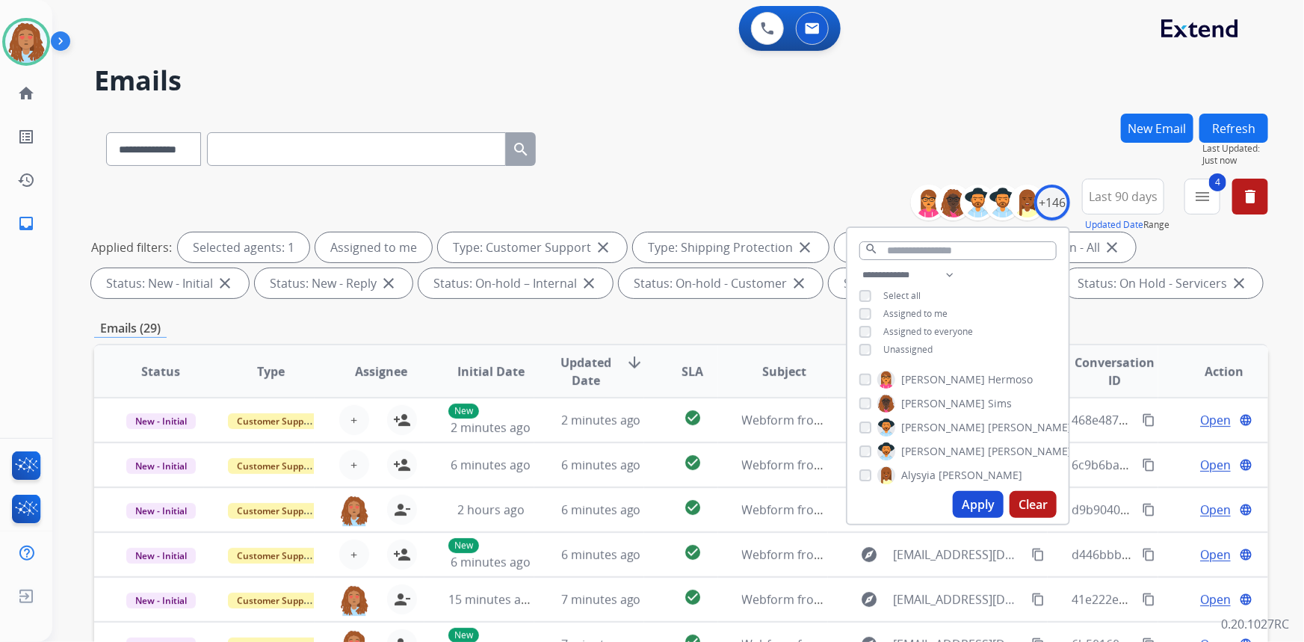
click at [972, 503] on button "Apply" at bounding box center [978, 504] width 51 height 27
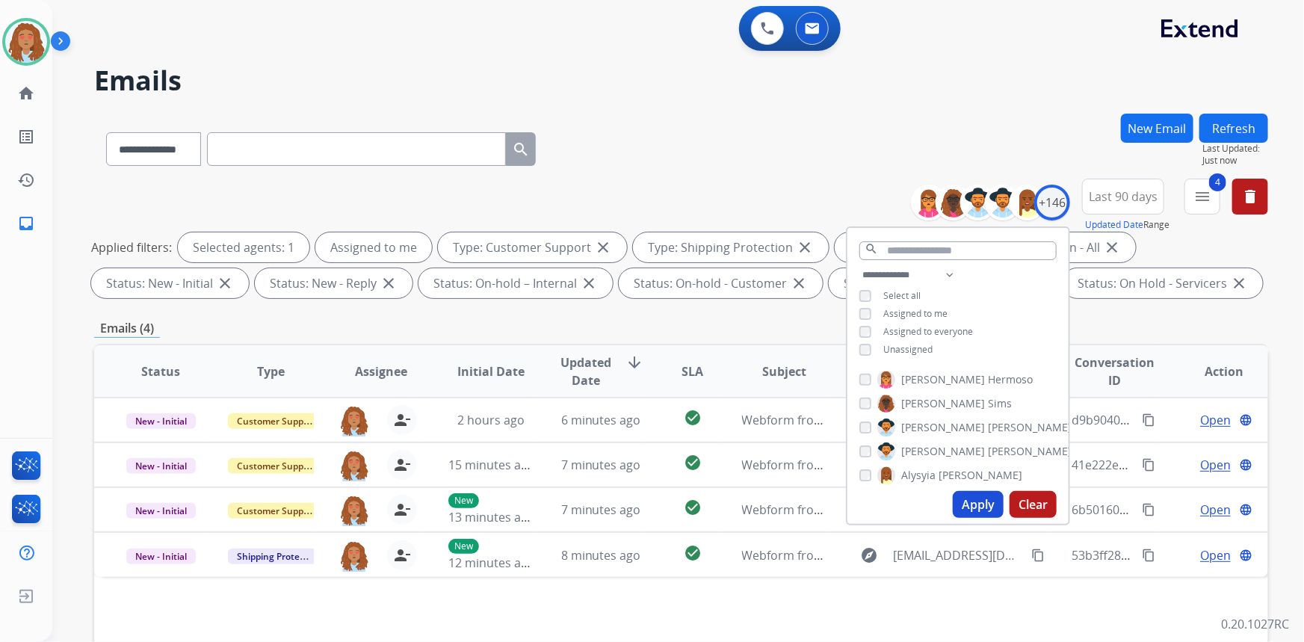
click at [825, 138] on div "**********" at bounding box center [681, 146] width 1174 height 65
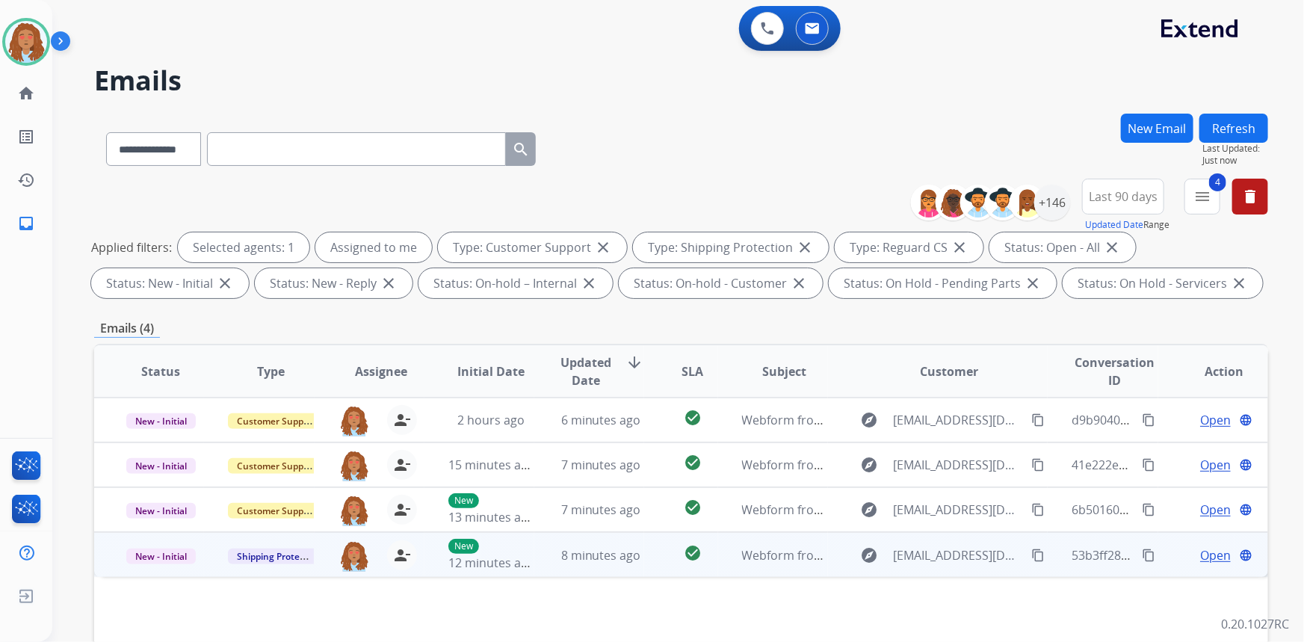
click at [947, 570] on td "explore congdienhp13@gmail.com content_copy" at bounding box center [938, 554] width 220 height 45
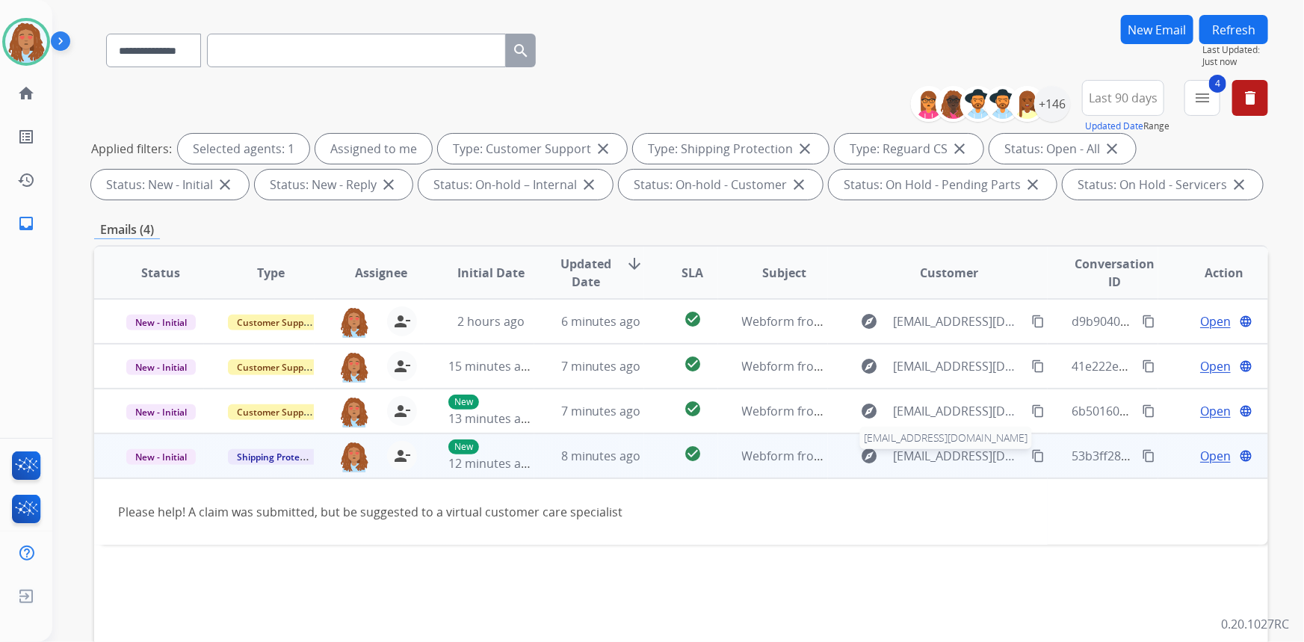
scroll to position [135, 0]
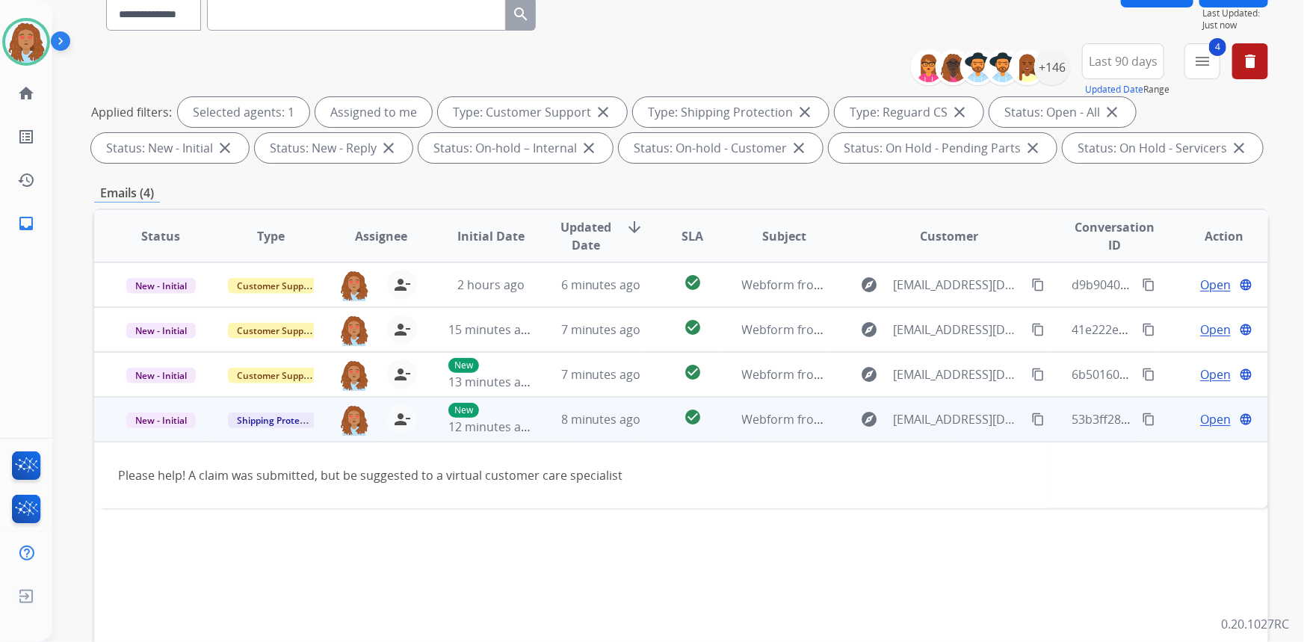
click at [1031, 420] on mat-icon "content_copy" at bounding box center [1037, 419] width 13 height 13
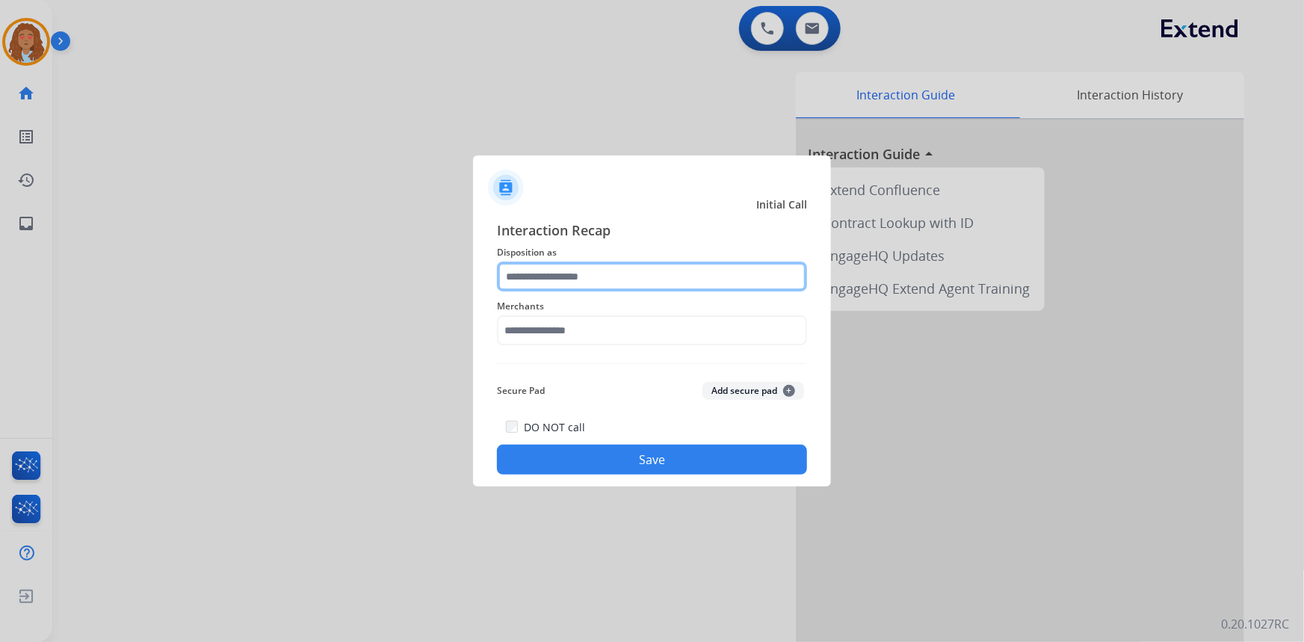
click at [580, 280] on input "text" at bounding box center [652, 277] width 310 height 30
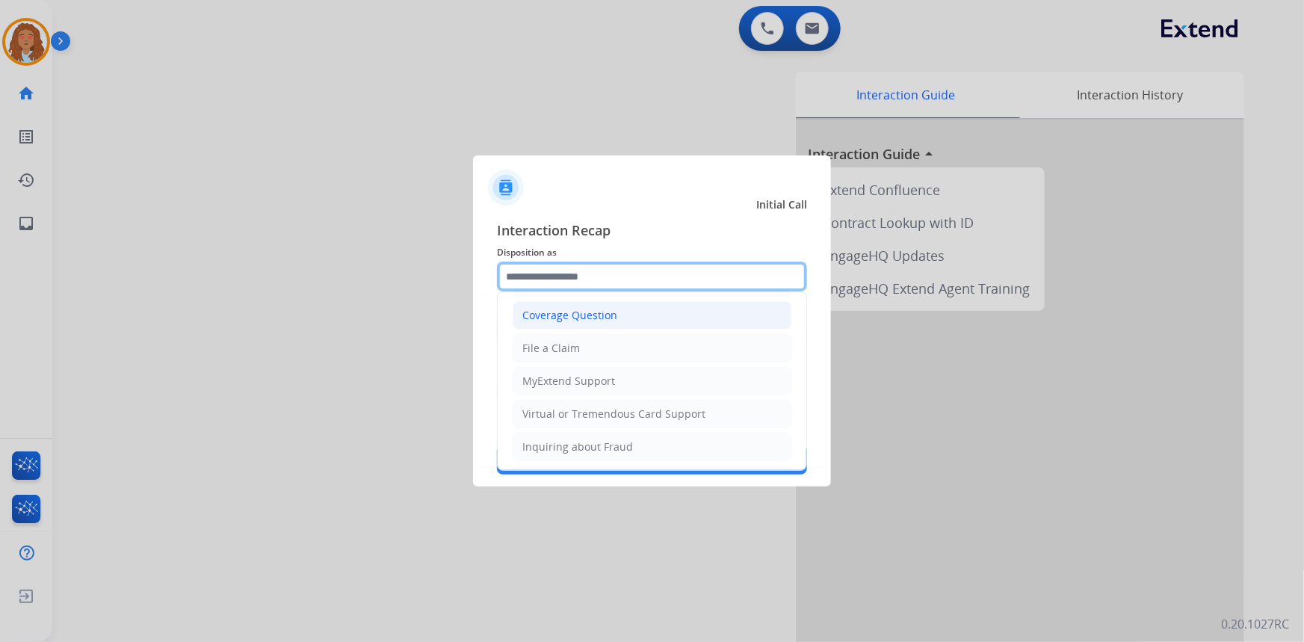
scroll to position [67, 0]
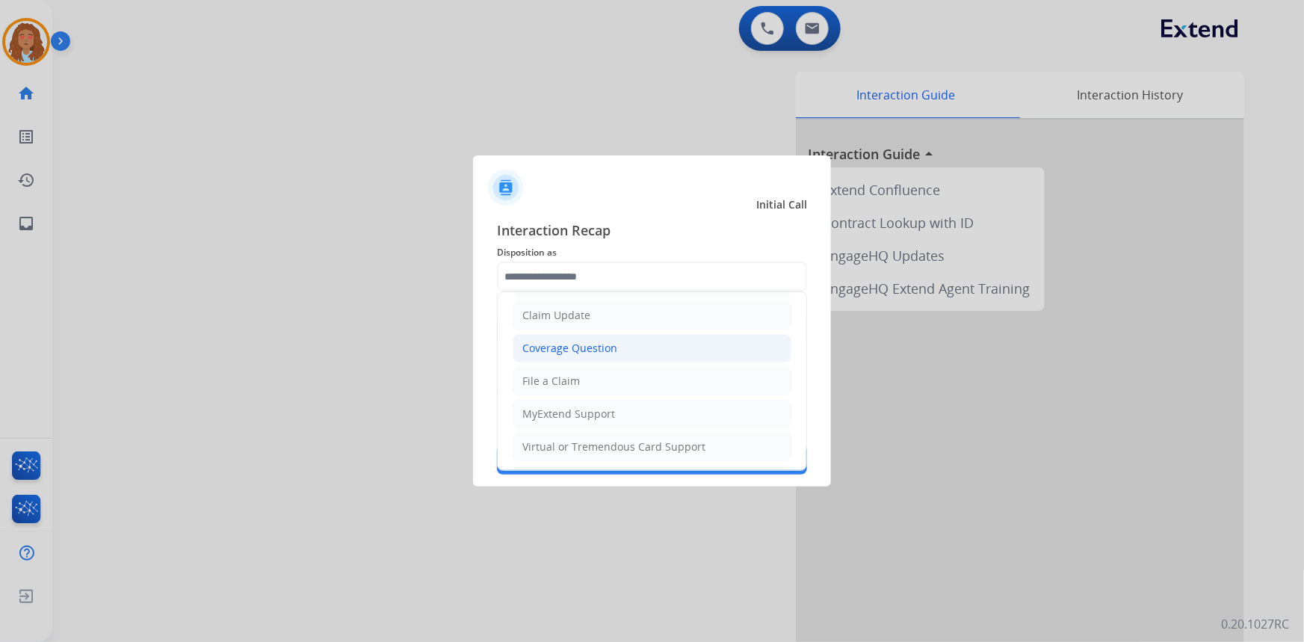
click at [572, 343] on div "Coverage Question" at bounding box center [569, 348] width 95 height 15
type input "**********"
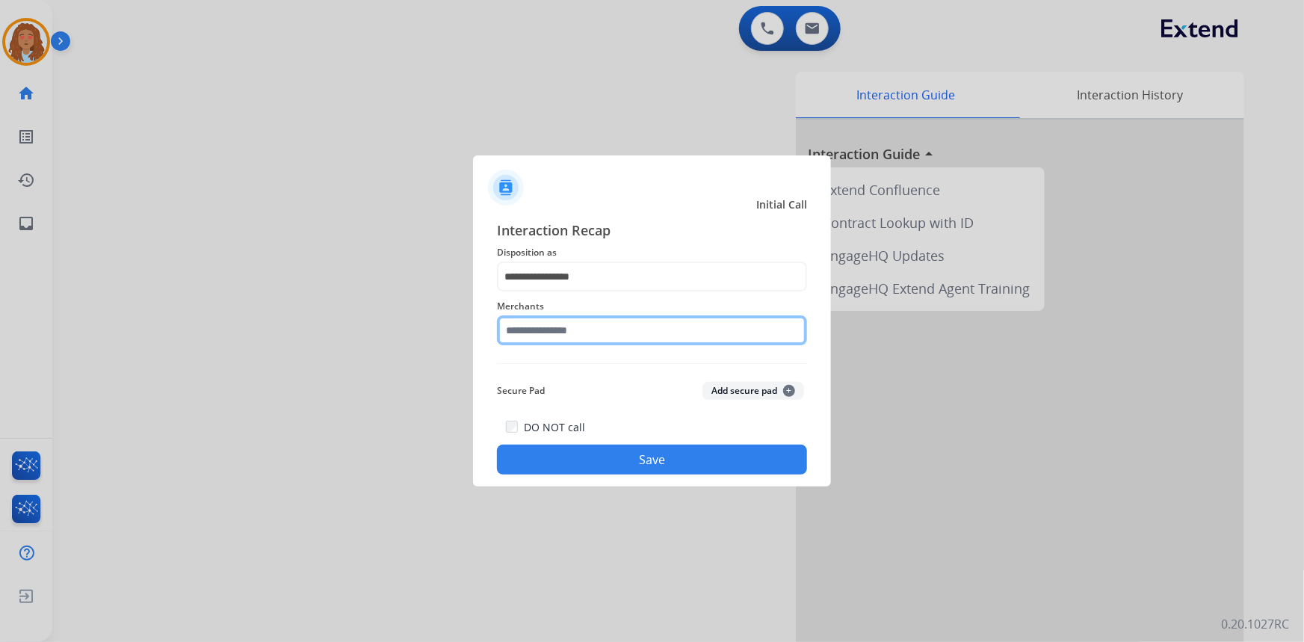
click at [554, 328] on input "text" at bounding box center [652, 330] width 310 height 30
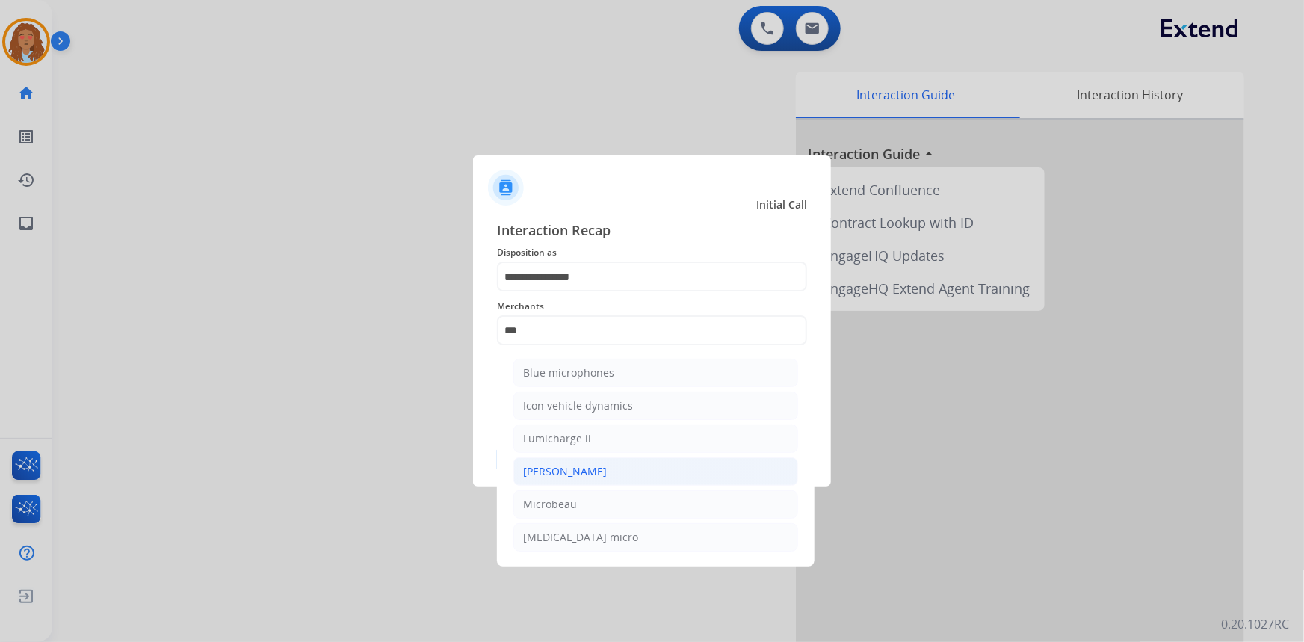
click at [586, 462] on li "[PERSON_NAME]" at bounding box center [655, 471] width 285 height 28
type input "********"
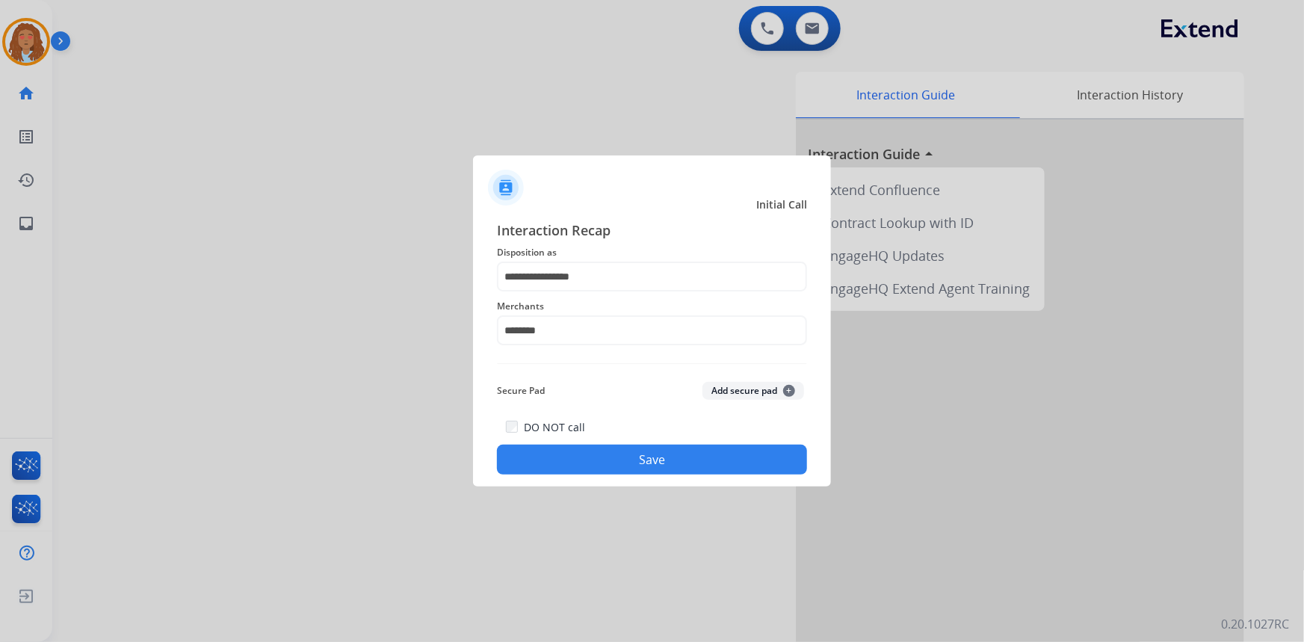
click at [598, 454] on button "Save" at bounding box center [652, 460] width 310 height 30
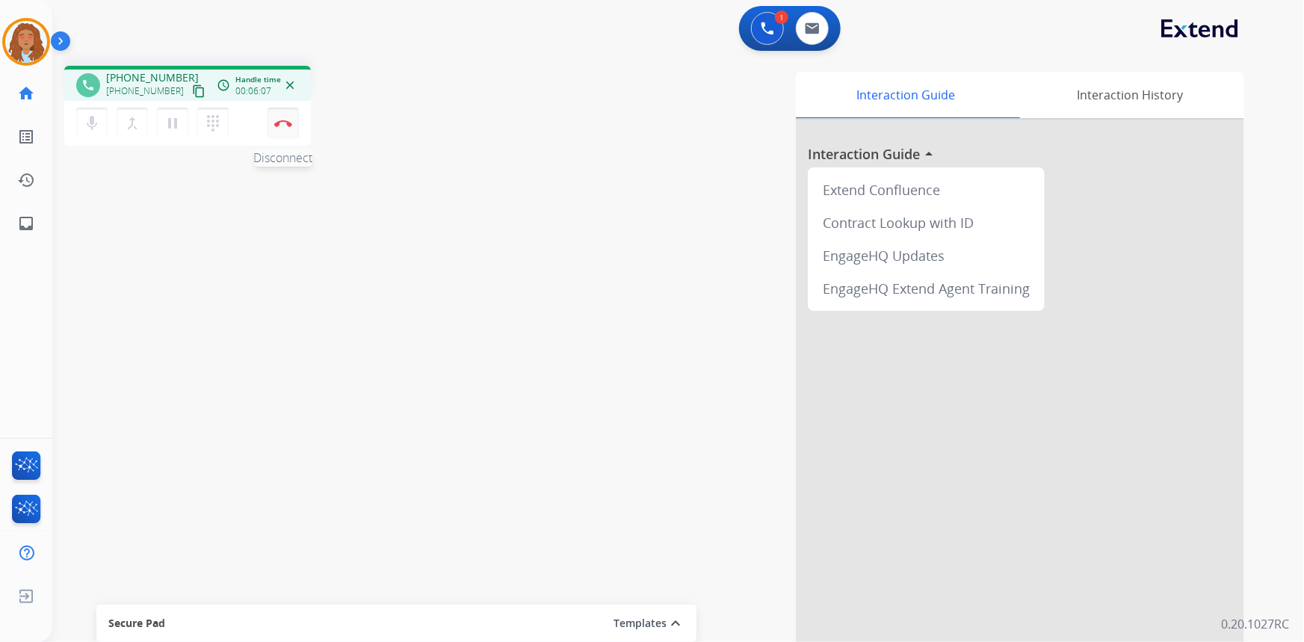
click at [284, 129] on button "Disconnect" at bounding box center [283, 123] width 31 height 31
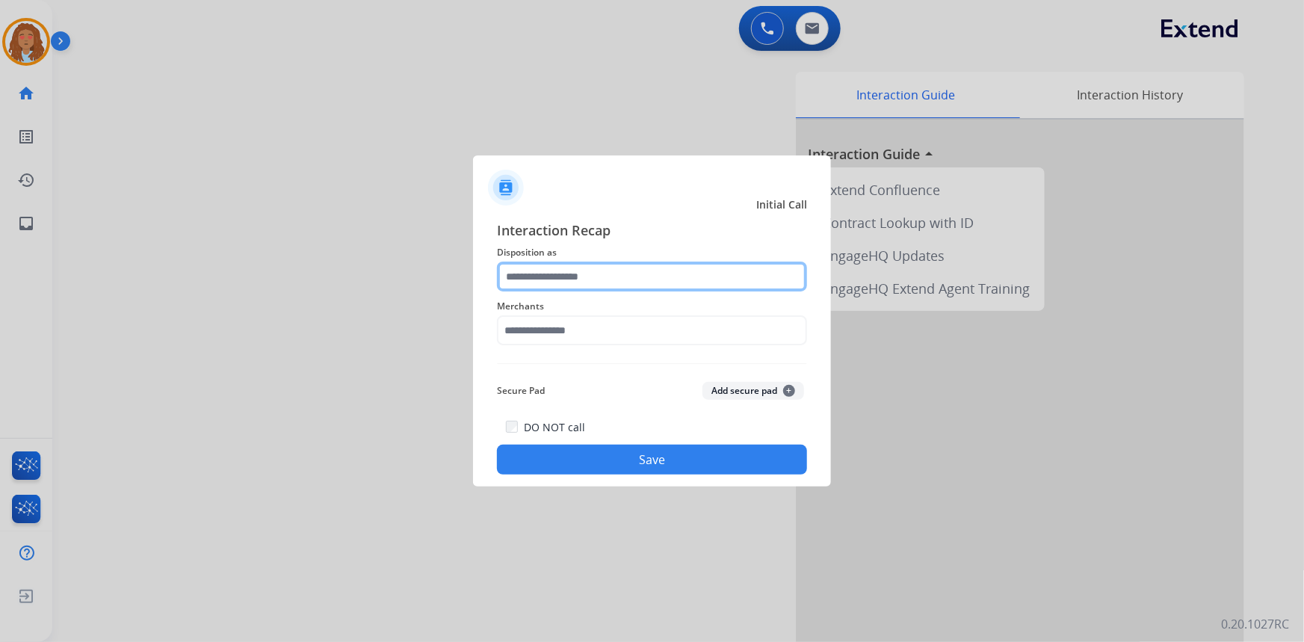
click at [593, 276] on input "text" at bounding box center [652, 277] width 310 height 30
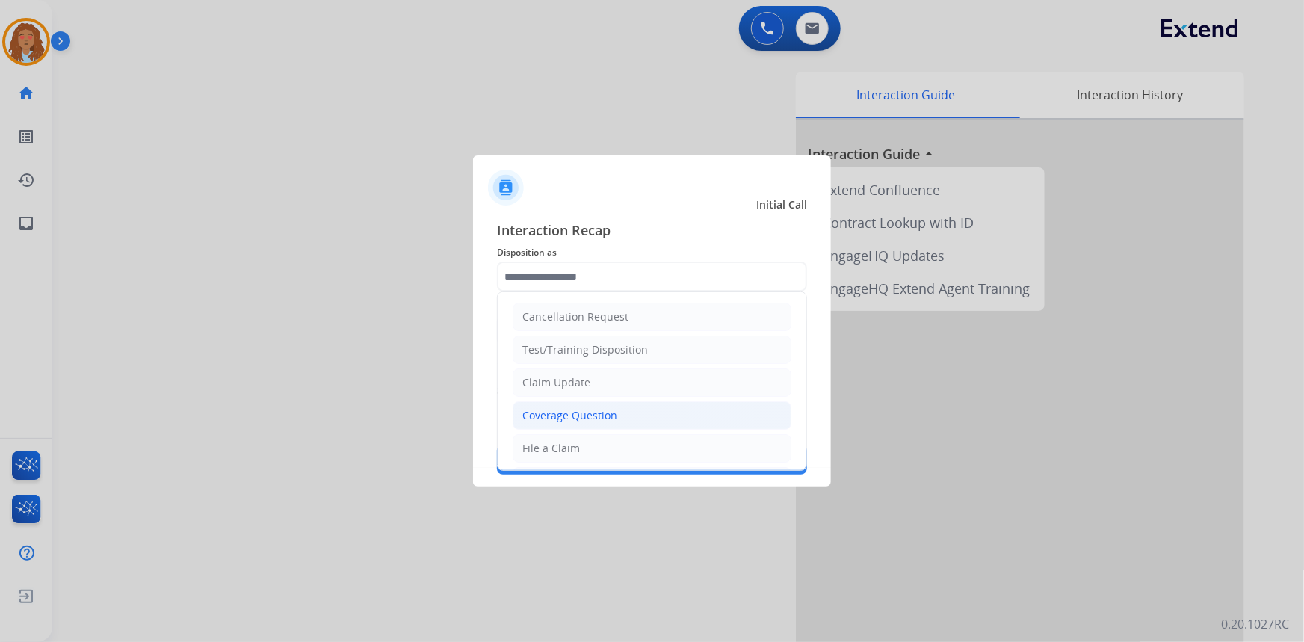
click at [583, 416] on div "Coverage Question" at bounding box center [569, 415] width 95 height 15
type input "**********"
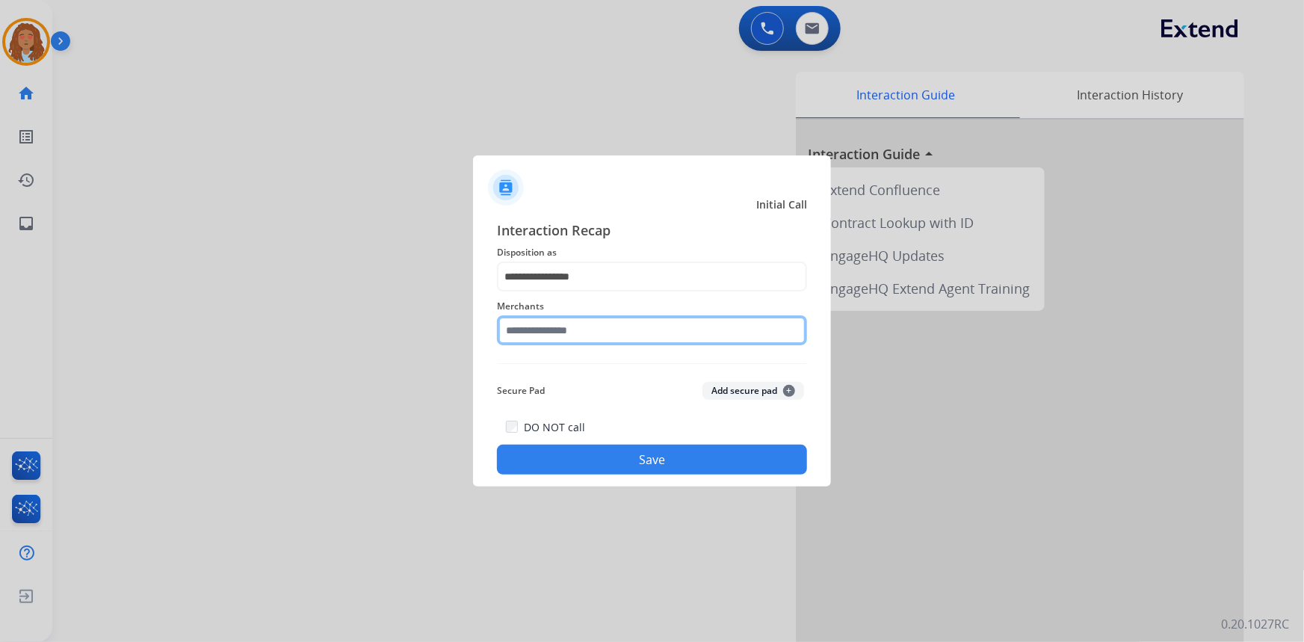
click at [571, 333] on input "text" at bounding box center [652, 330] width 310 height 30
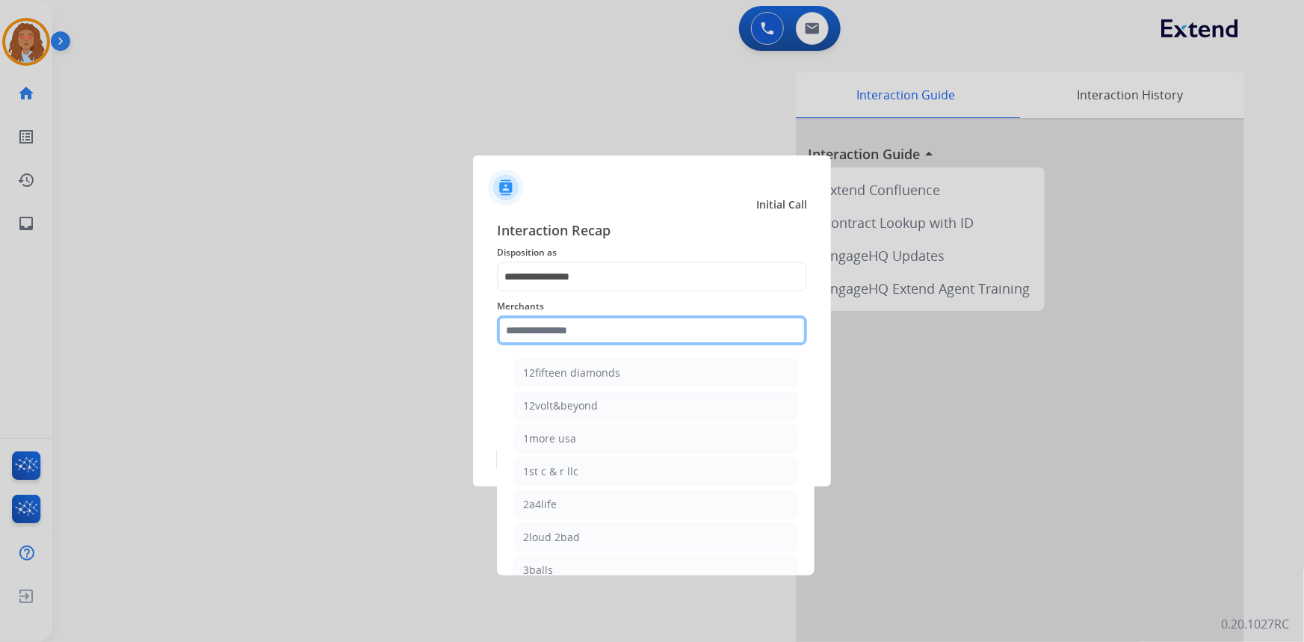
click at [561, 330] on input "text" at bounding box center [652, 330] width 310 height 30
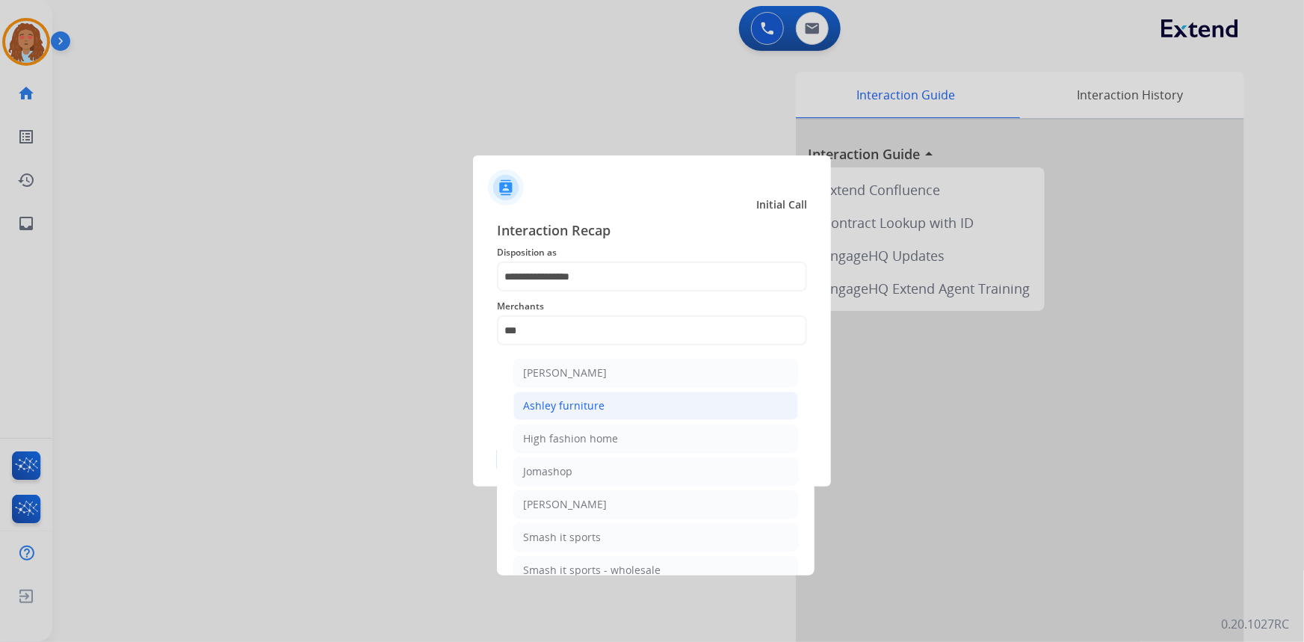
click at [587, 404] on div "Ashley furniture" at bounding box center [563, 405] width 81 height 15
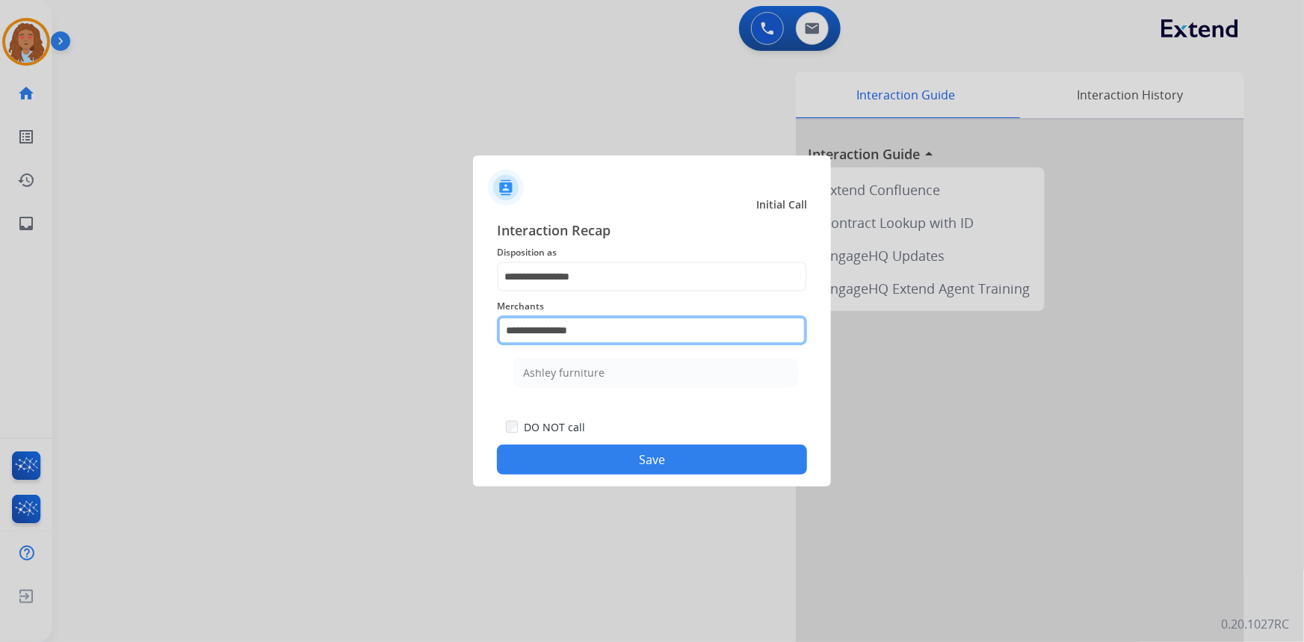
drag, startPoint x: 595, startPoint y: 333, endPoint x: 542, endPoint y: 328, distance: 53.3
click at [542, 328] on input "**********" at bounding box center [652, 330] width 310 height 30
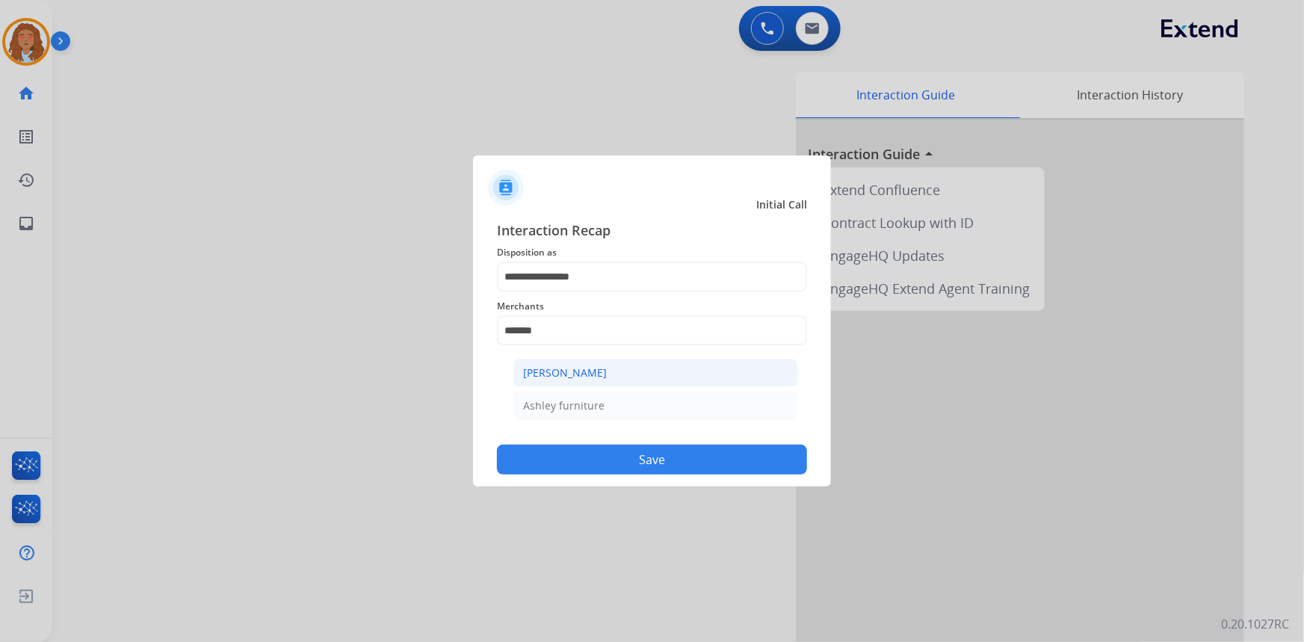
click at [601, 368] on div "[PERSON_NAME]" at bounding box center [565, 372] width 84 height 15
type input "**********"
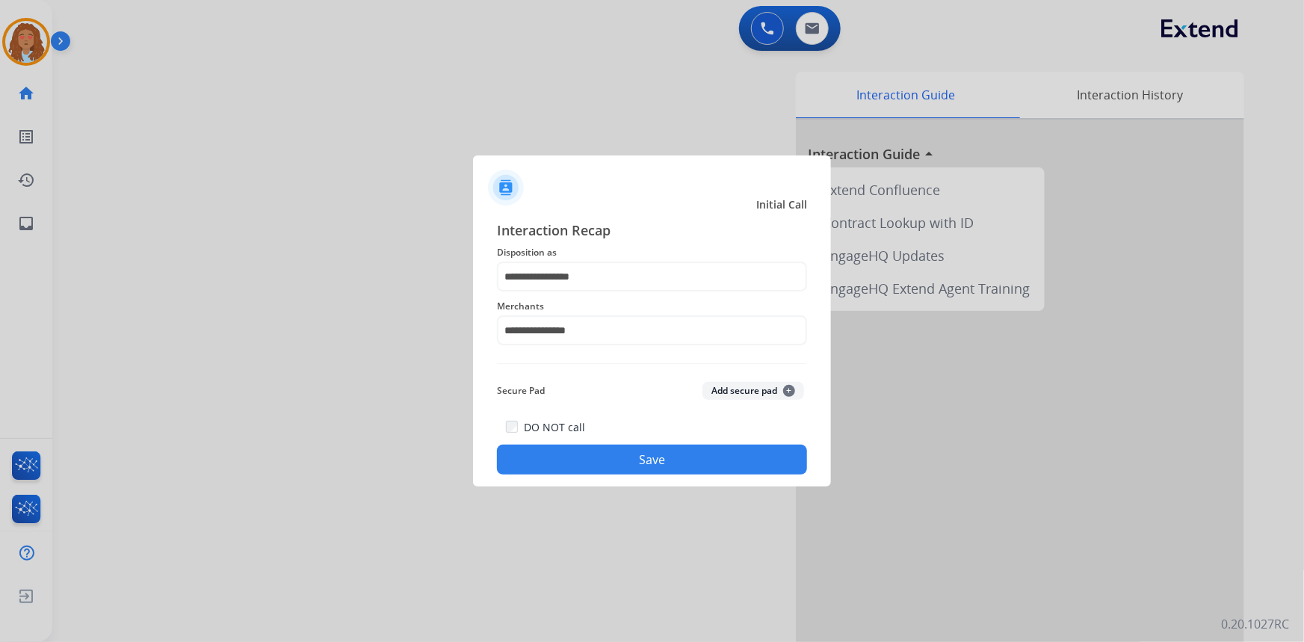
click at [628, 469] on button "Save" at bounding box center [652, 460] width 310 height 30
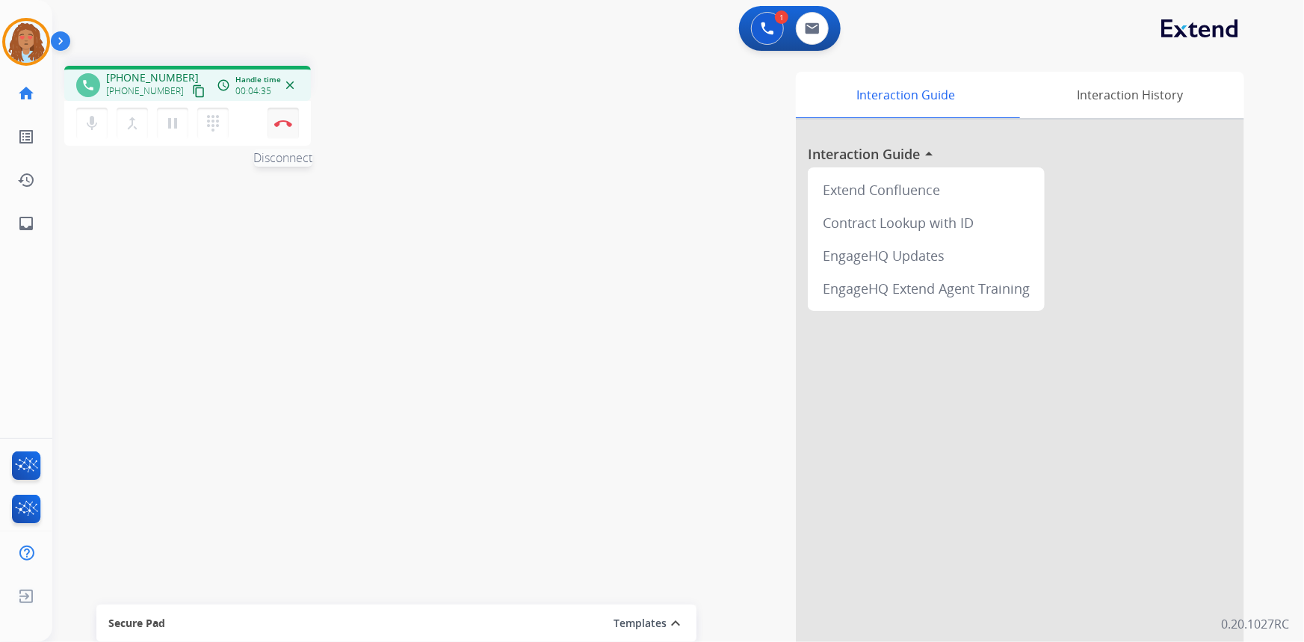
click at [280, 127] on button "Disconnect" at bounding box center [283, 123] width 31 height 31
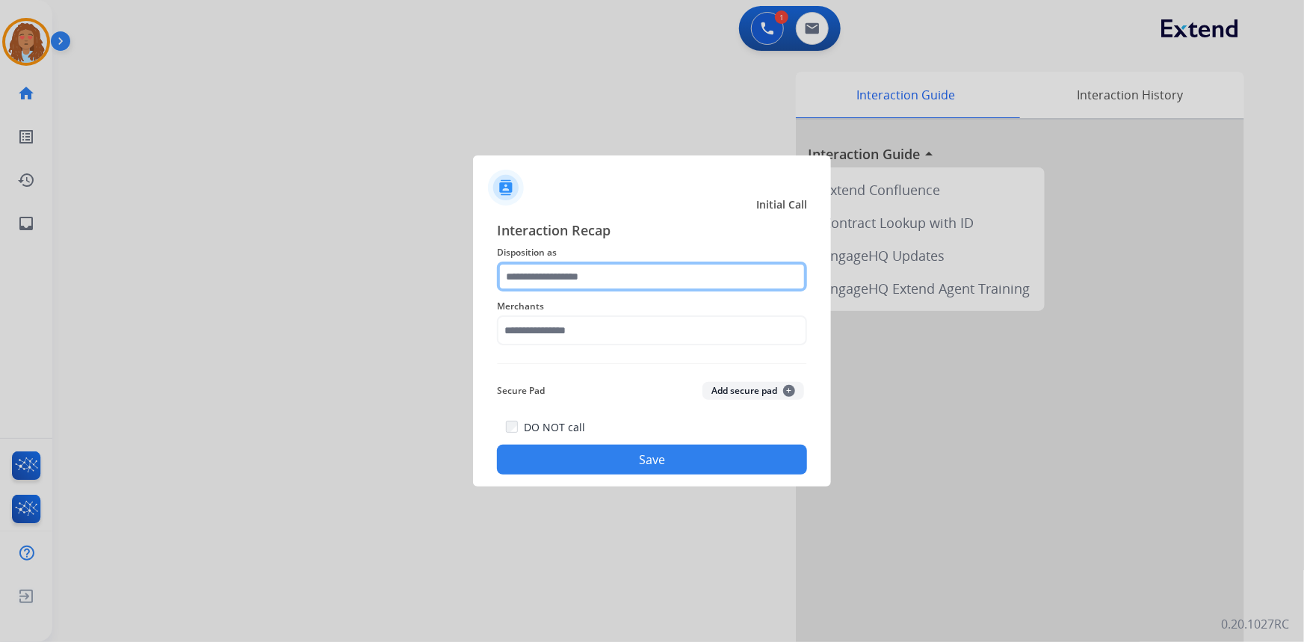
click at [619, 280] on input "text" at bounding box center [652, 277] width 310 height 30
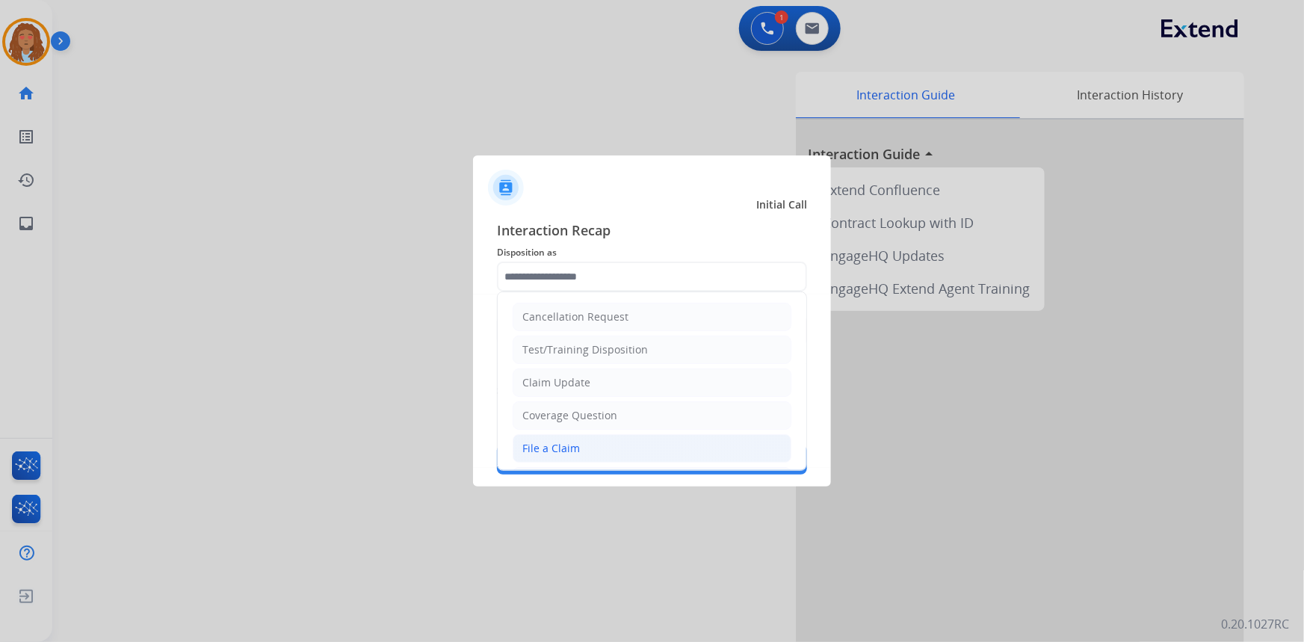
click at [553, 448] on div "File a Claim" at bounding box center [551, 448] width 58 height 15
type input "**********"
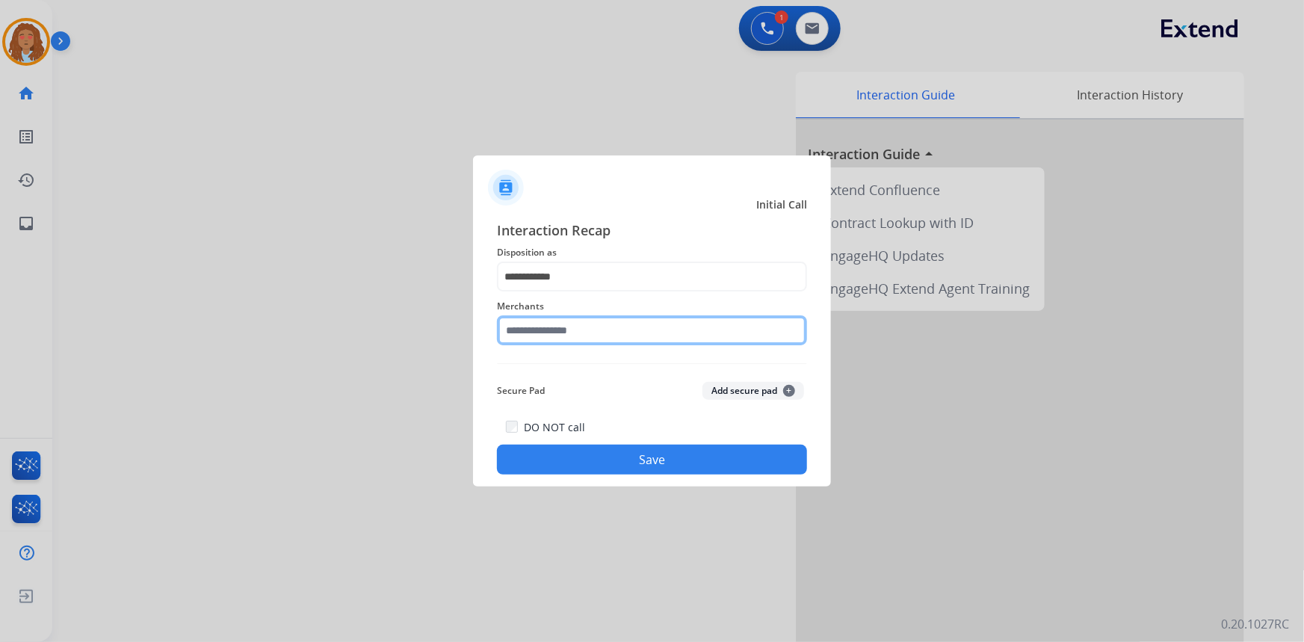
click at [571, 330] on input "text" at bounding box center [652, 330] width 310 height 30
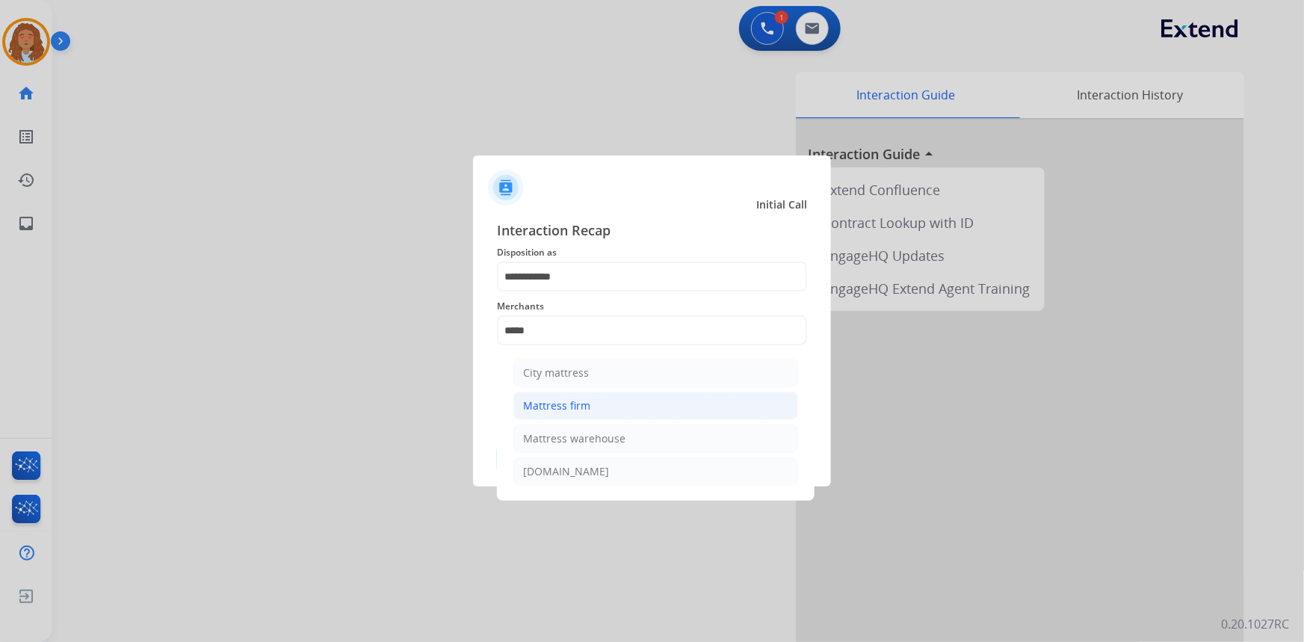
click at [576, 409] on div "Mattress firm" at bounding box center [556, 405] width 67 height 15
type input "**********"
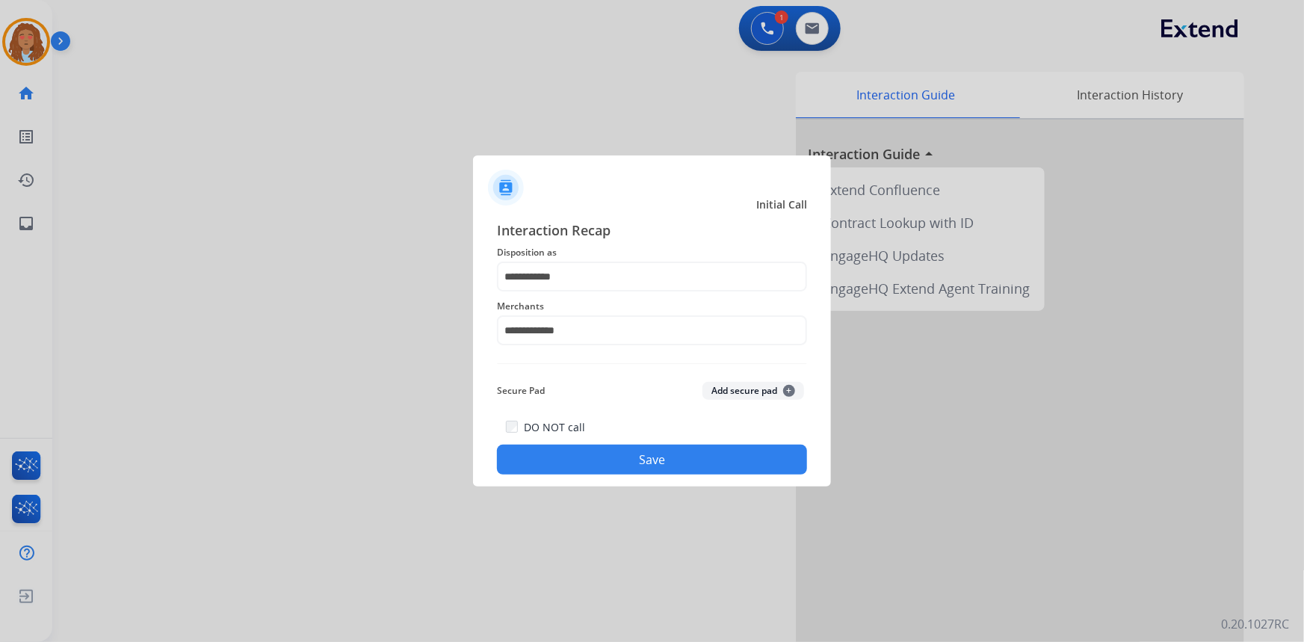
click at [626, 461] on button "Save" at bounding box center [652, 460] width 310 height 30
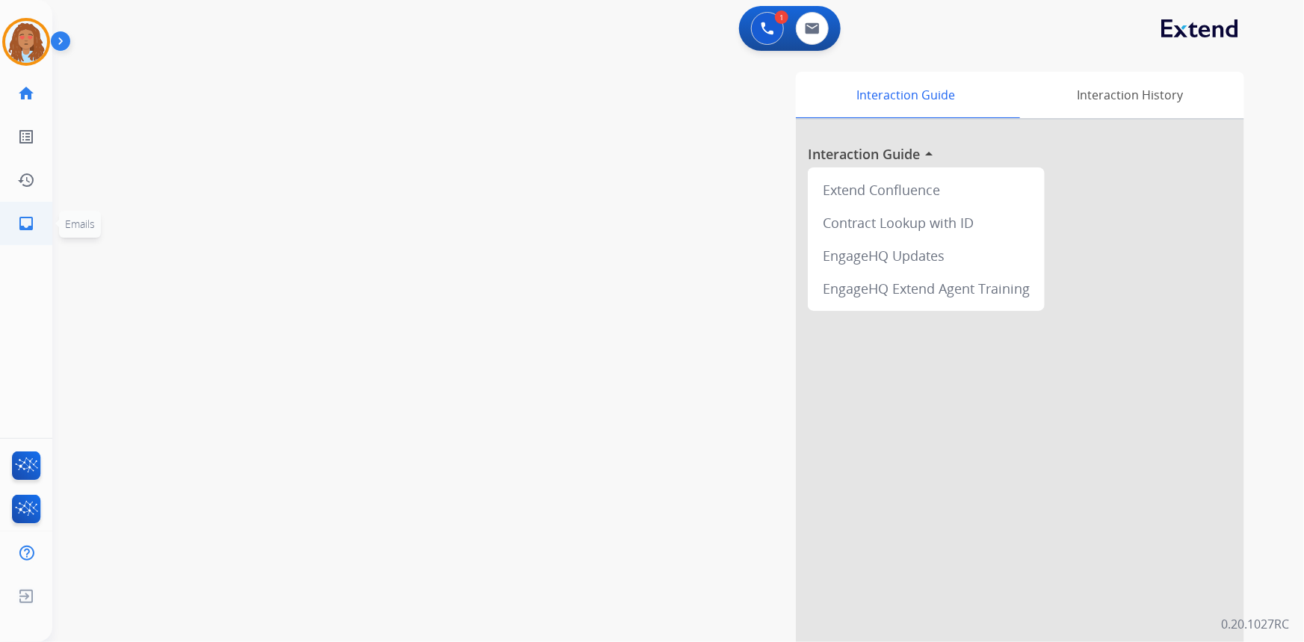
click at [23, 229] on mat-icon "inbox" at bounding box center [26, 223] width 18 height 18
select select "**********"
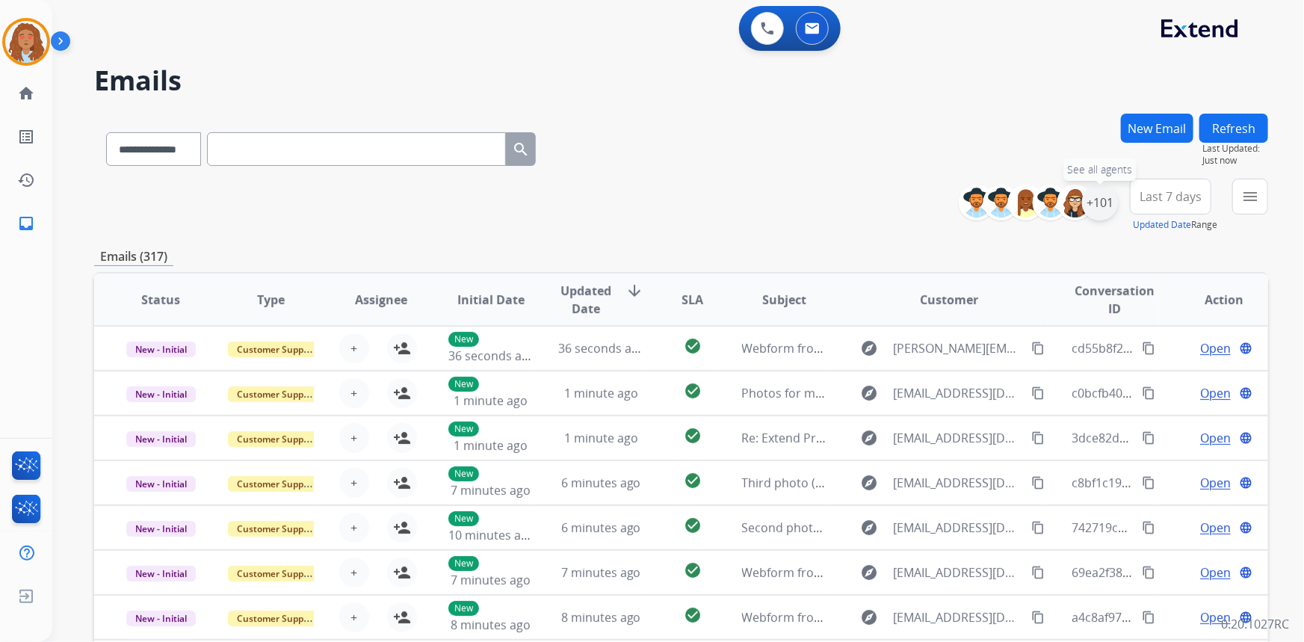
click at [1108, 199] on div "+101" at bounding box center [1100, 203] width 36 height 36
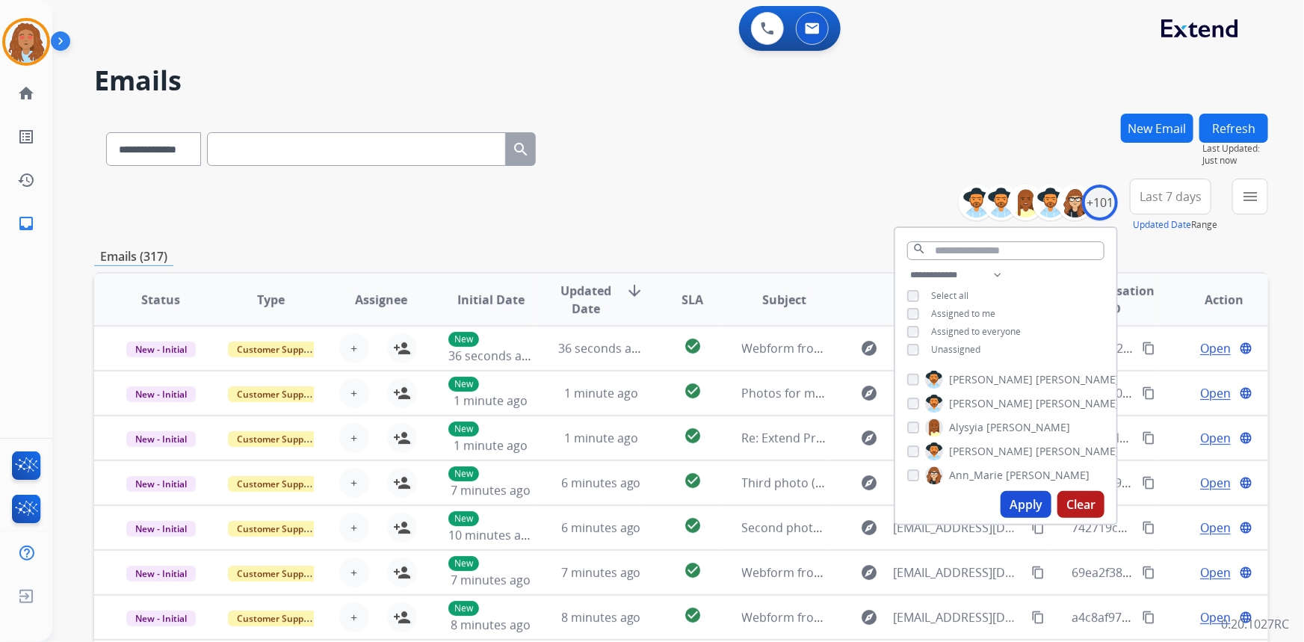
click at [1033, 504] on button "Apply" at bounding box center [1026, 504] width 51 height 27
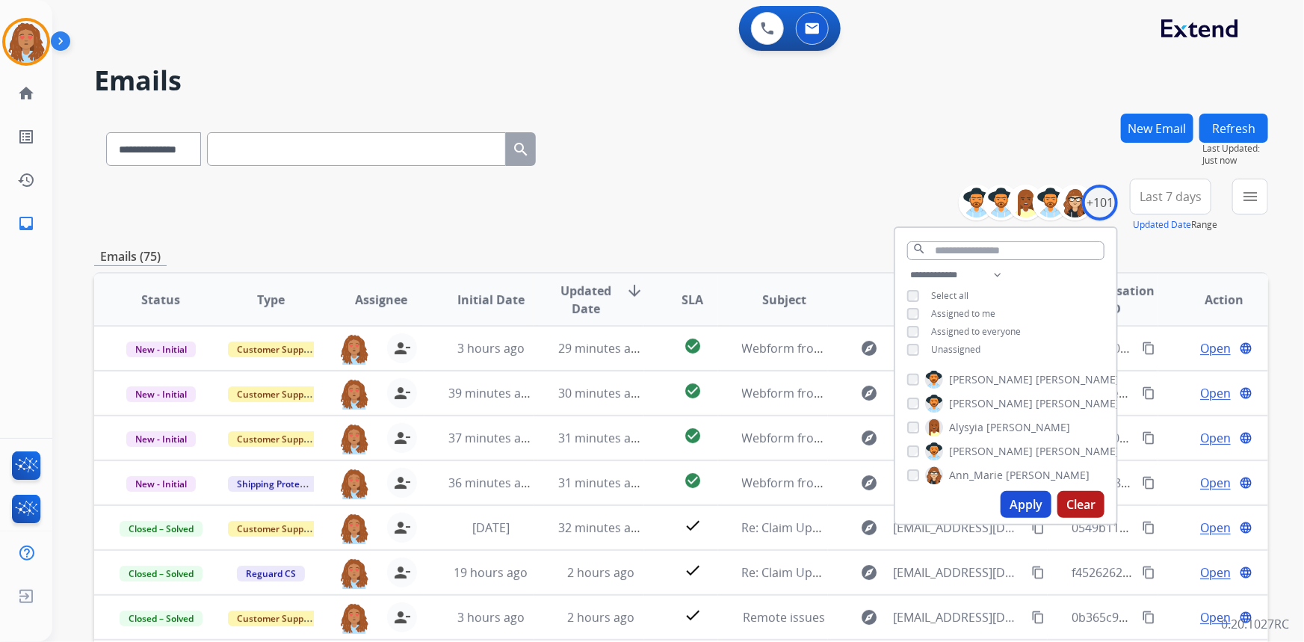
click at [1150, 185] on button "Last 7 days" at bounding box center [1170, 197] width 81 height 36
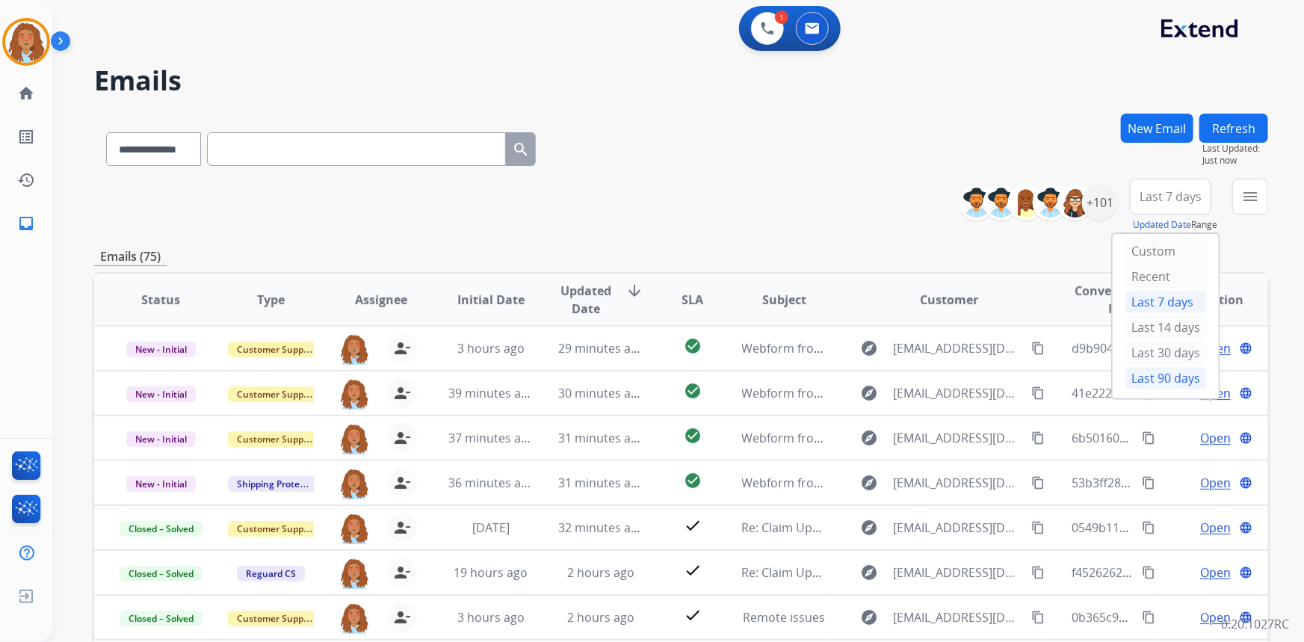
click at [1137, 373] on div "Last 90 days" at bounding box center [1166, 378] width 82 height 22
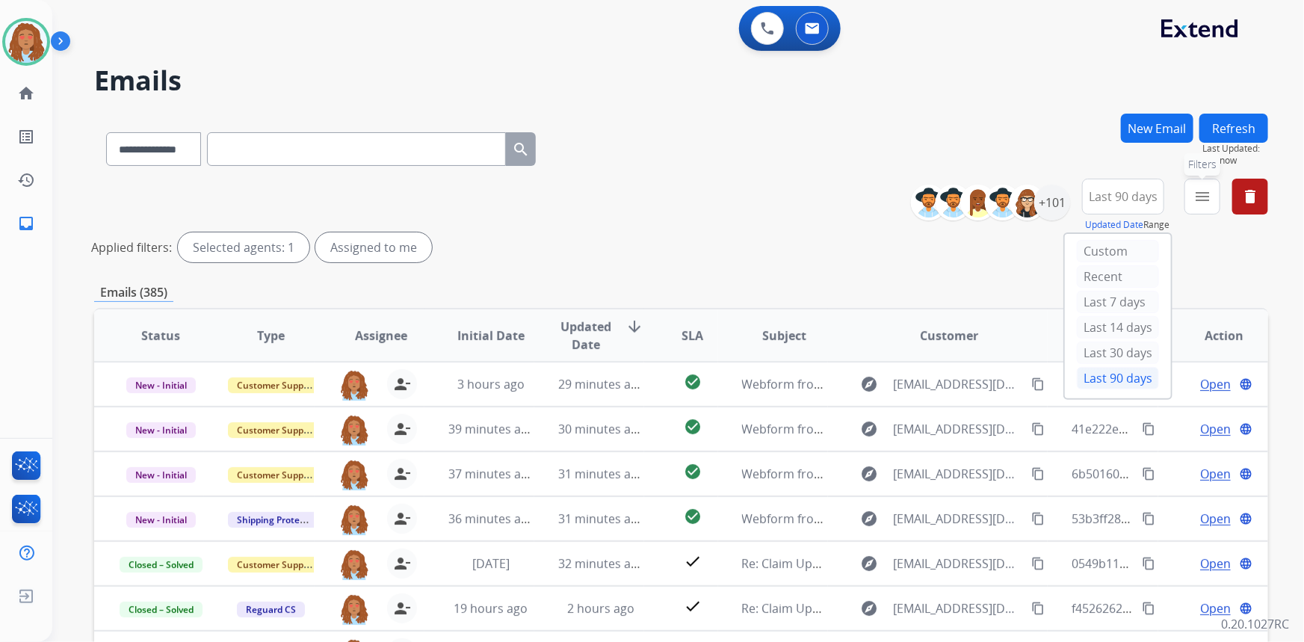
click at [1204, 200] on mat-icon "menu" at bounding box center [1203, 197] width 18 height 18
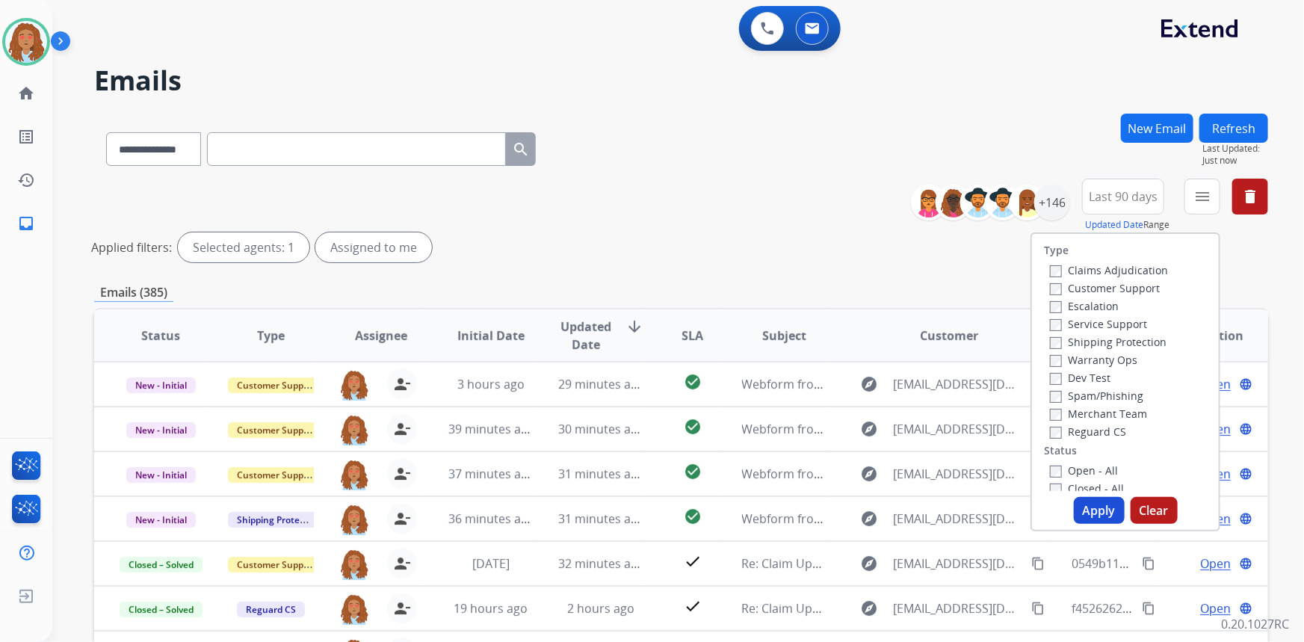
click at [1128, 290] on label "Customer Support" at bounding box center [1105, 288] width 110 height 14
click at [1105, 340] on label "Shipping Protection" at bounding box center [1108, 342] width 117 height 14
click at [1094, 509] on button "Apply" at bounding box center [1099, 510] width 51 height 27
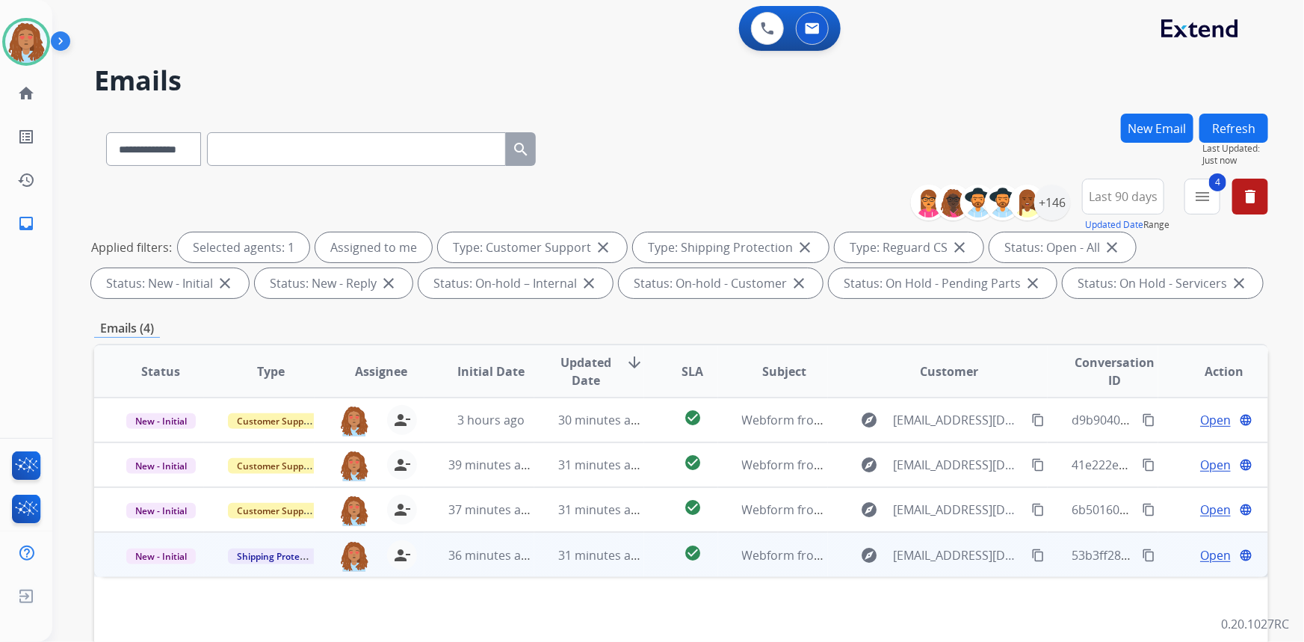
click at [939, 568] on td "explore congdienhp13@gmail.com content_copy" at bounding box center [938, 554] width 220 height 45
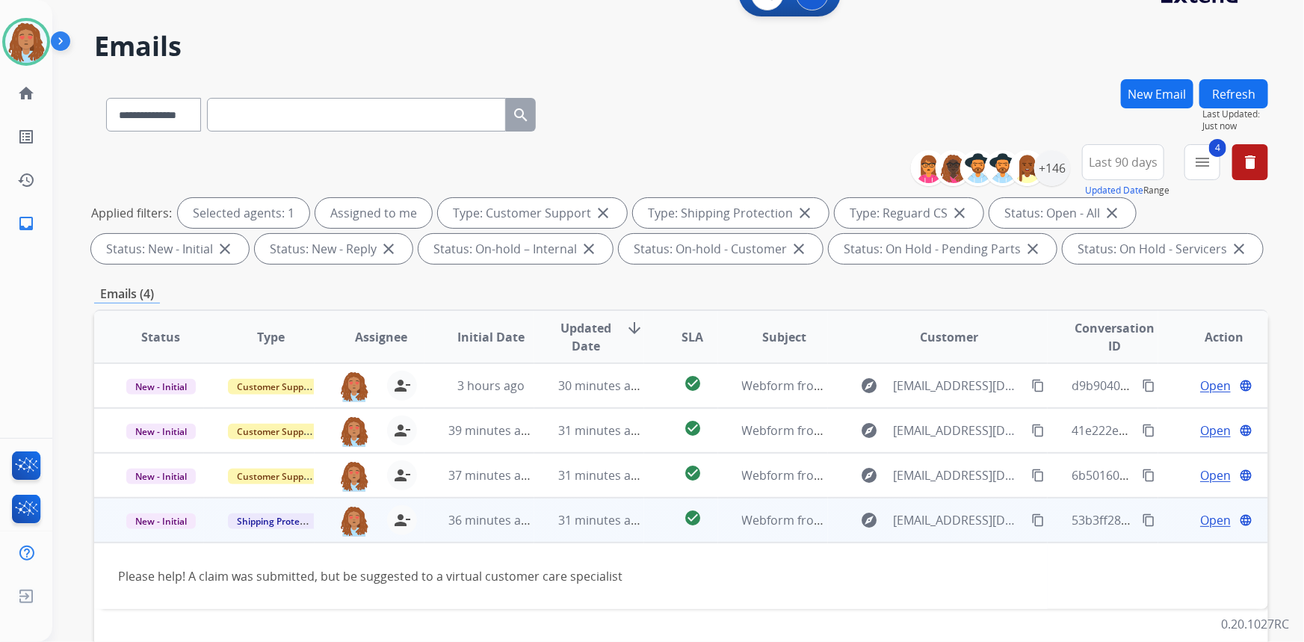
scroll to position [67, 0]
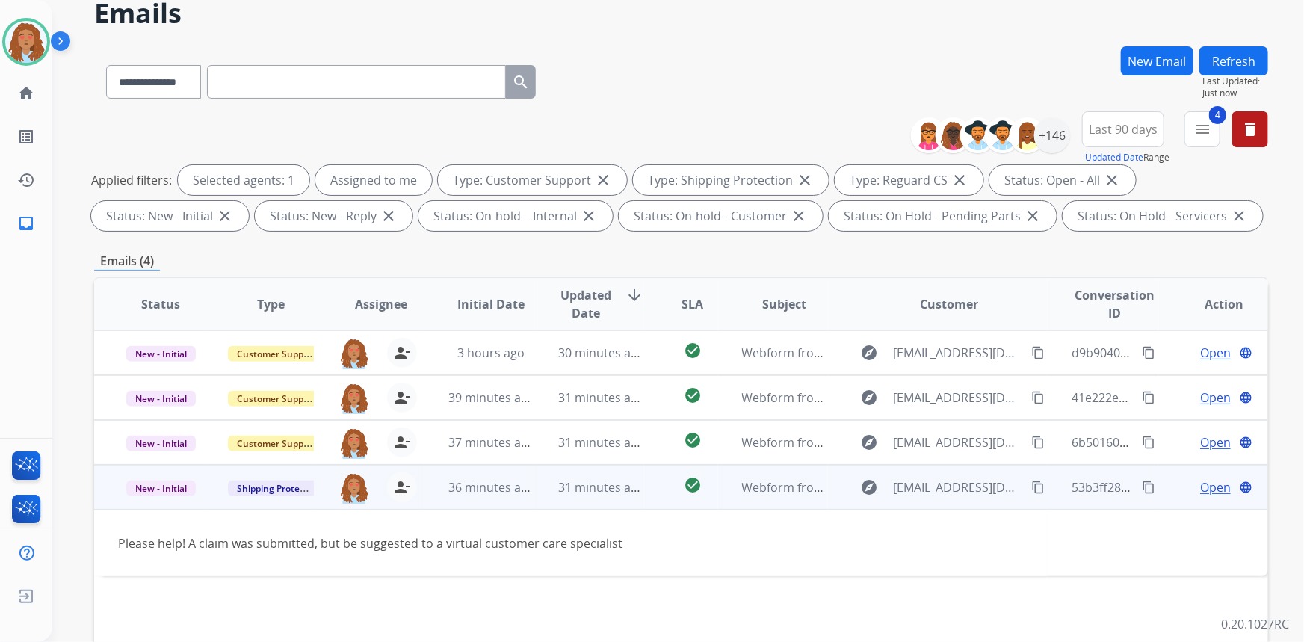
click at [1203, 483] on span "Open" at bounding box center [1215, 487] width 31 height 18
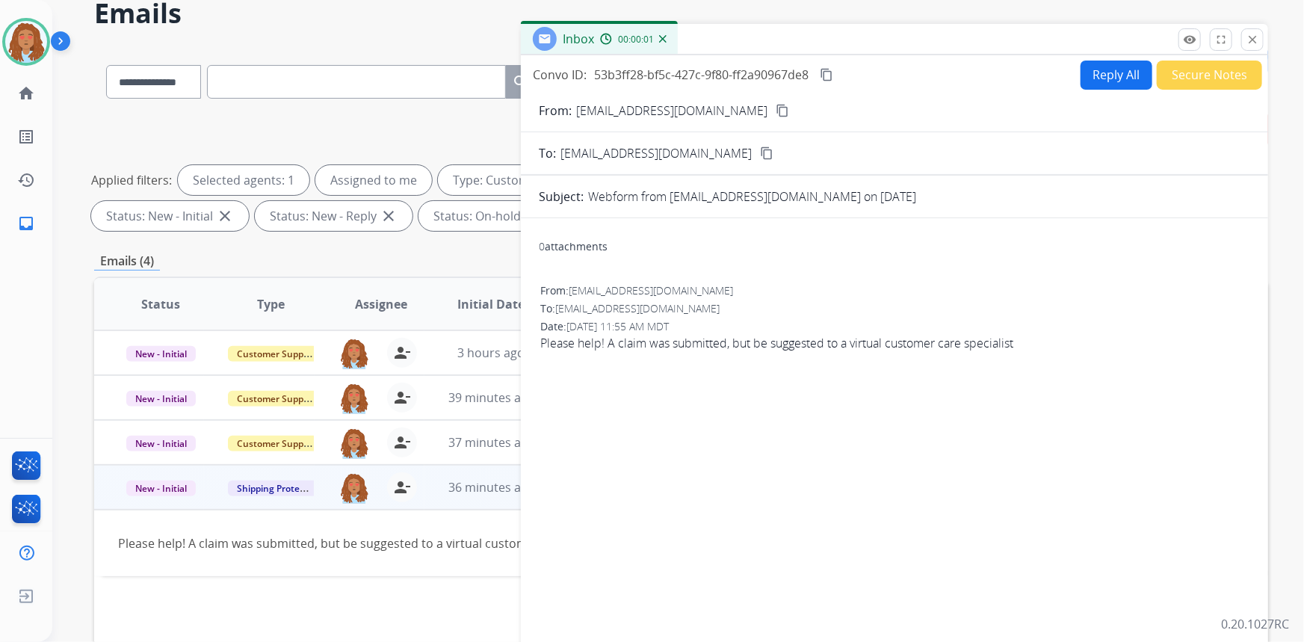
click at [1089, 67] on button "Reply All" at bounding box center [1117, 75] width 72 height 29
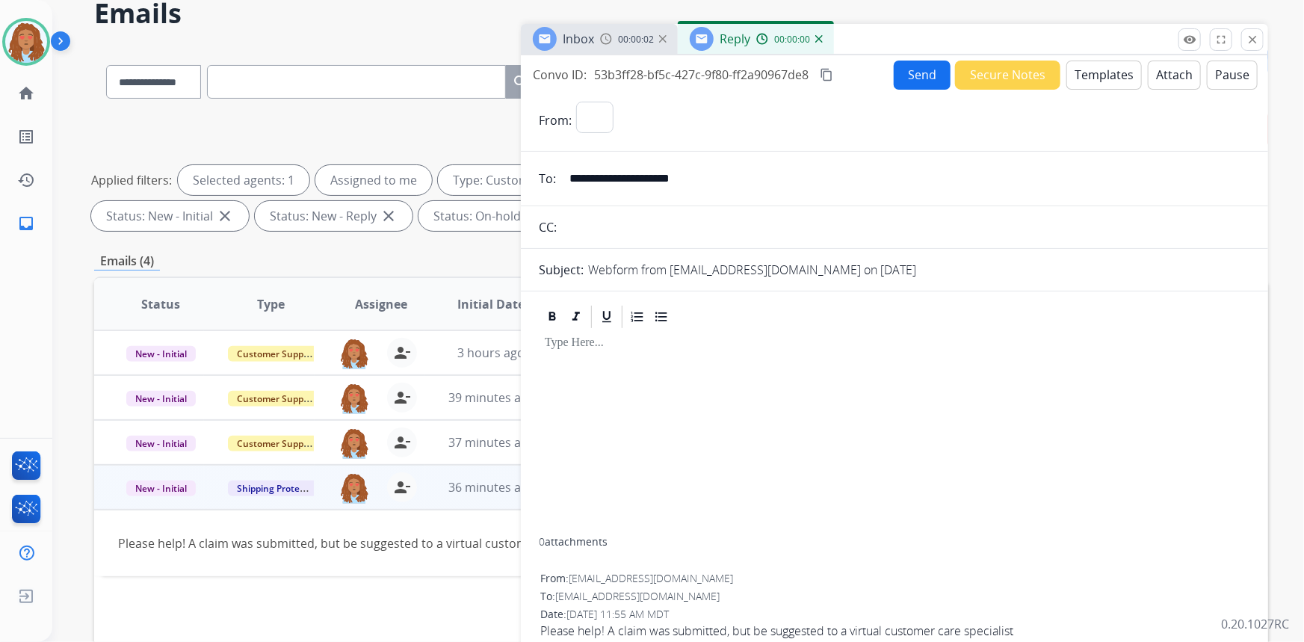
select select "**********"
click at [1096, 75] on button "Templates" at bounding box center [1103, 75] width 75 height 29
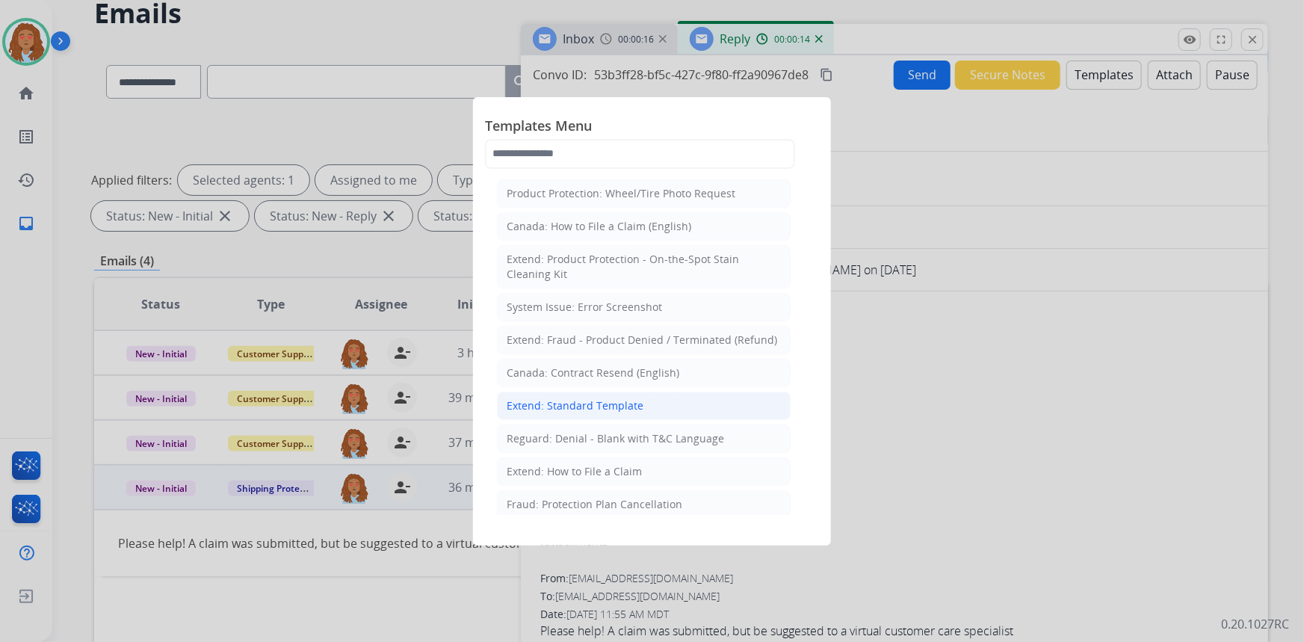
click at [626, 404] on div "Extend: Standard Template" at bounding box center [575, 405] width 137 height 15
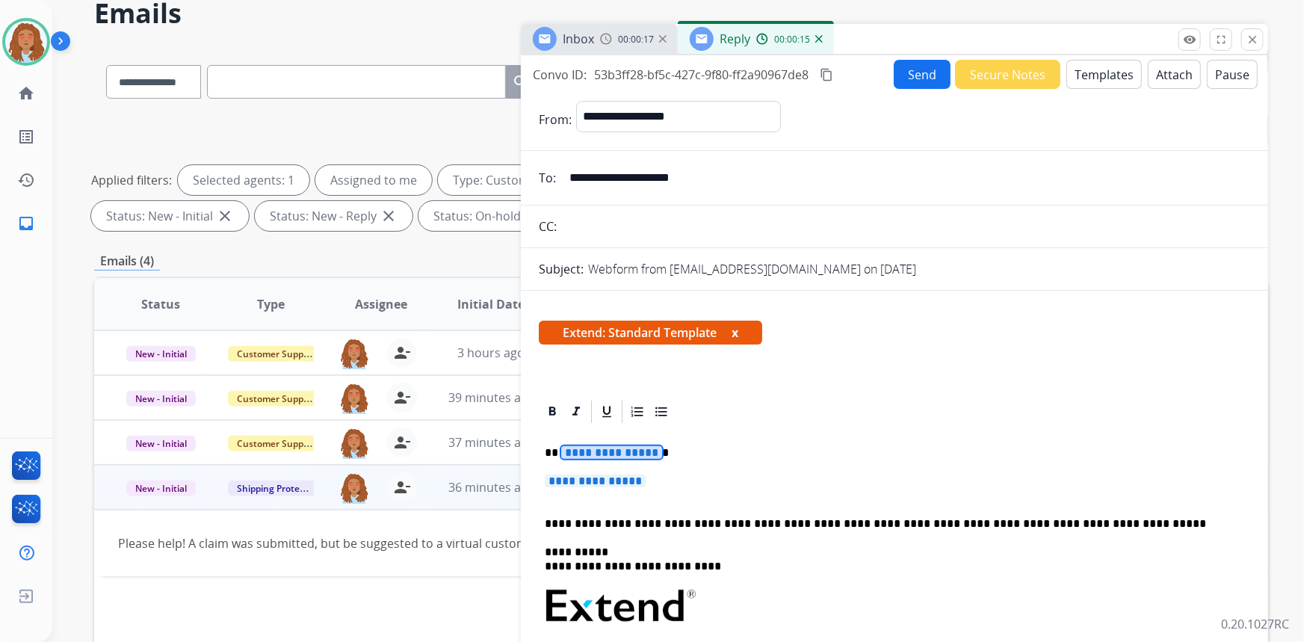
click at [618, 453] on span "**********" at bounding box center [611, 452] width 101 height 13
click at [604, 478] on span "**********" at bounding box center [595, 481] width 101 height 13
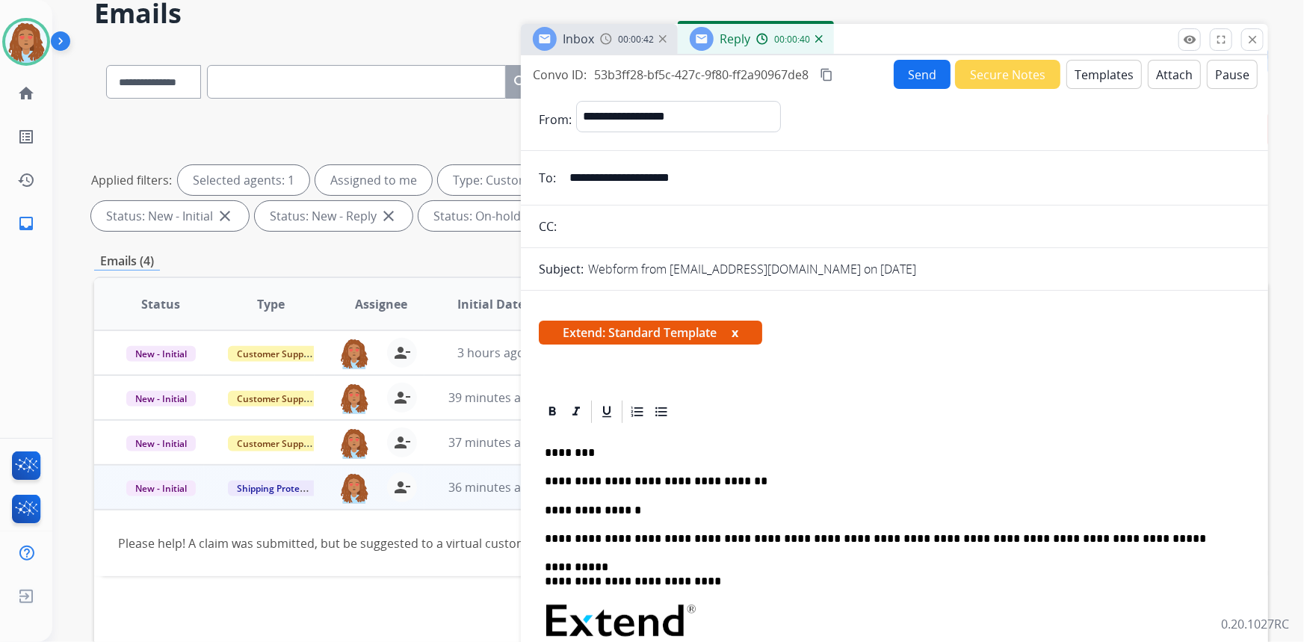
click at [652, 508] on p "**********" at bounding box center [889, 510] width 688 height 13
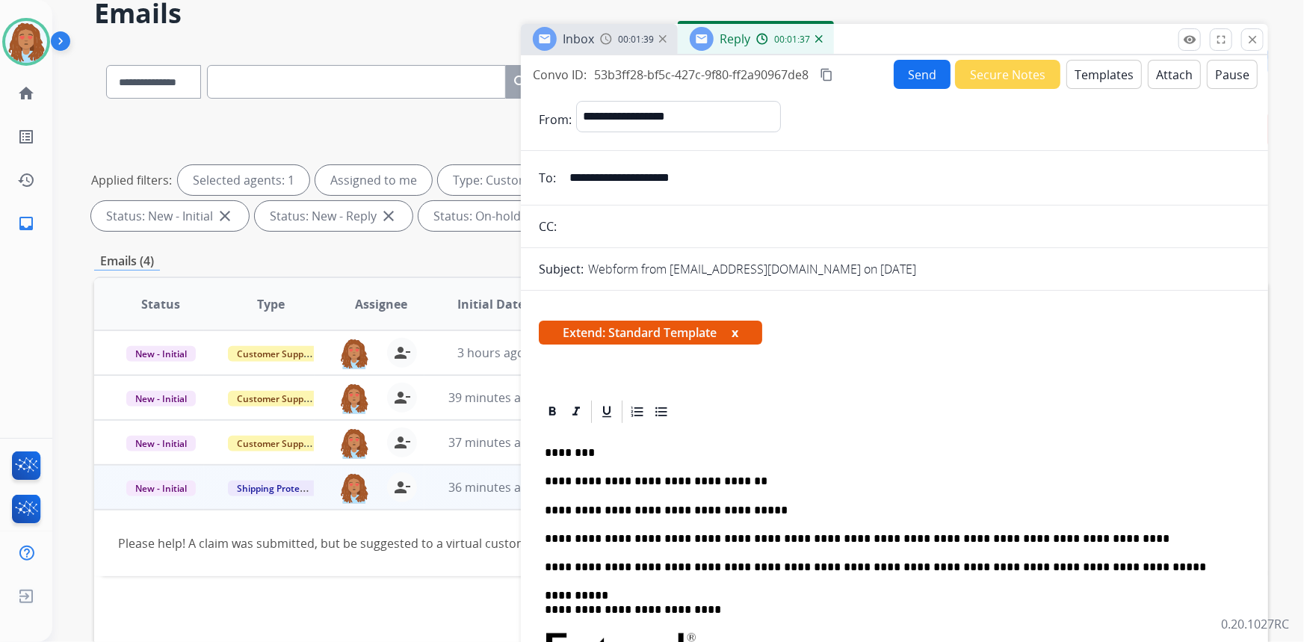
click at [1075, 535] on p "**********" at bounding box center [889, 538] width 688 height 13
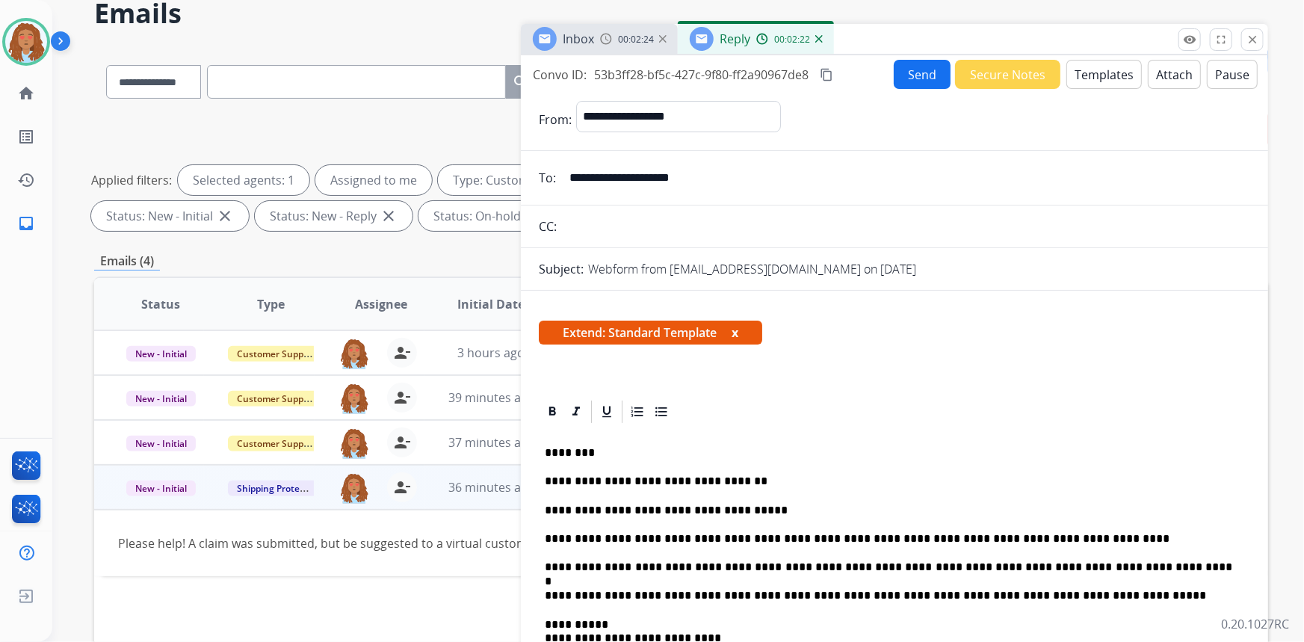
click at [652, 563] on p "**********" at bounding box center [889, 567] width 688 height 13
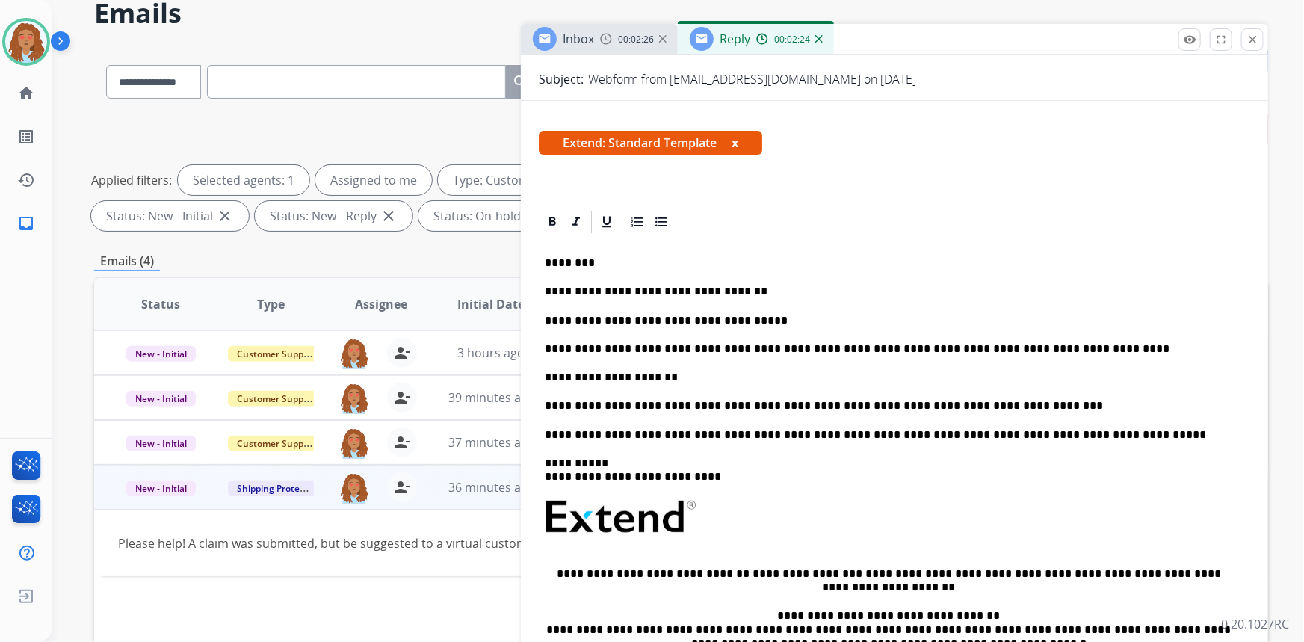
scroll to position [203, 0]
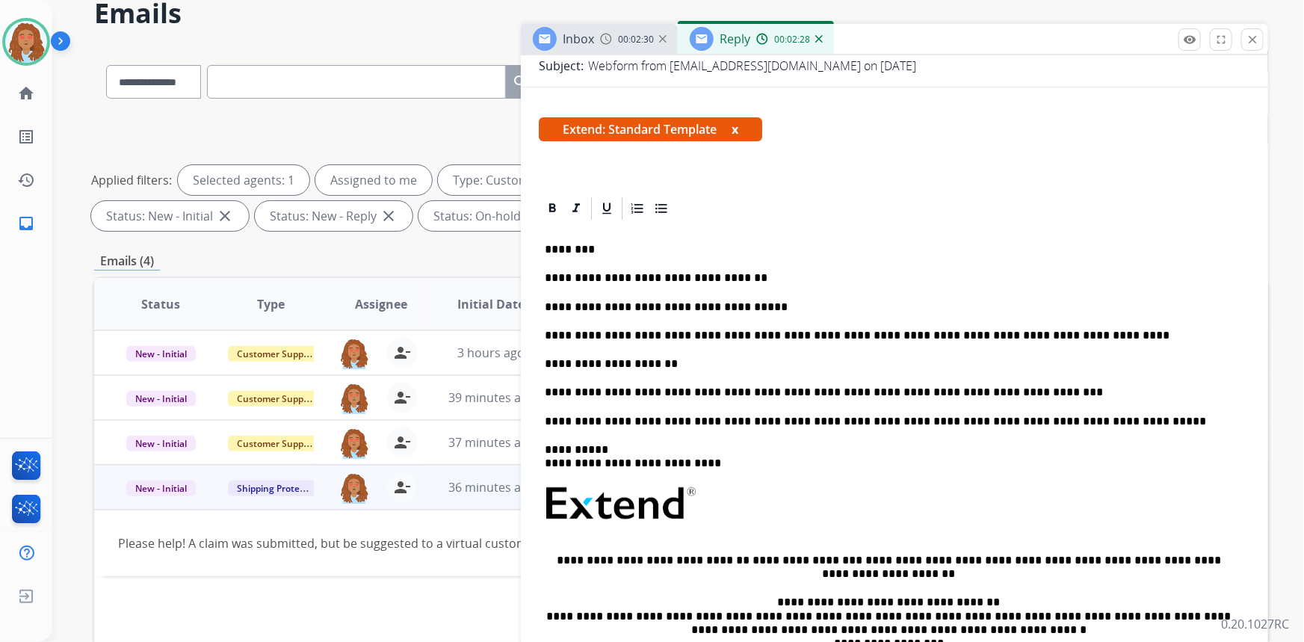
click at [992, 391] on p "**********" at bounding box center [889, 392] width 688 height 13
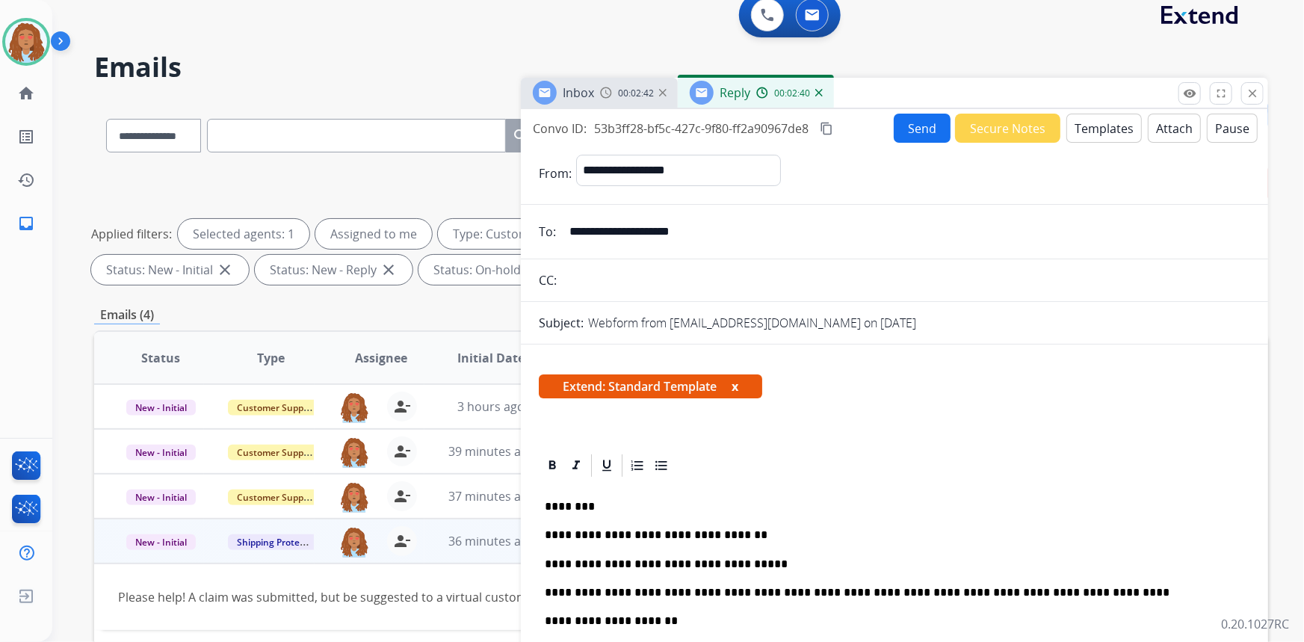
scroll to position [0, 0]
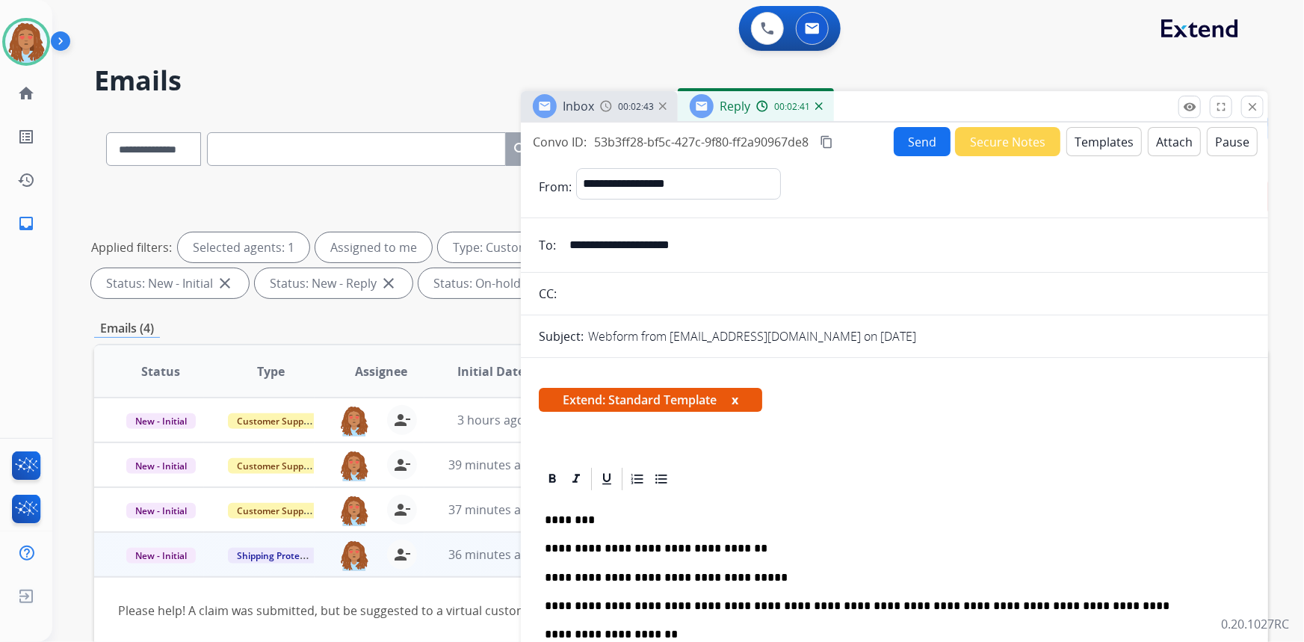
click at [827, 141] on mat-icon "content_copy" at bounding box center [826, 141] width 13 height 13
click at [923, 137] on button "Send" at bounding box center [922, 141] width 57 height 29
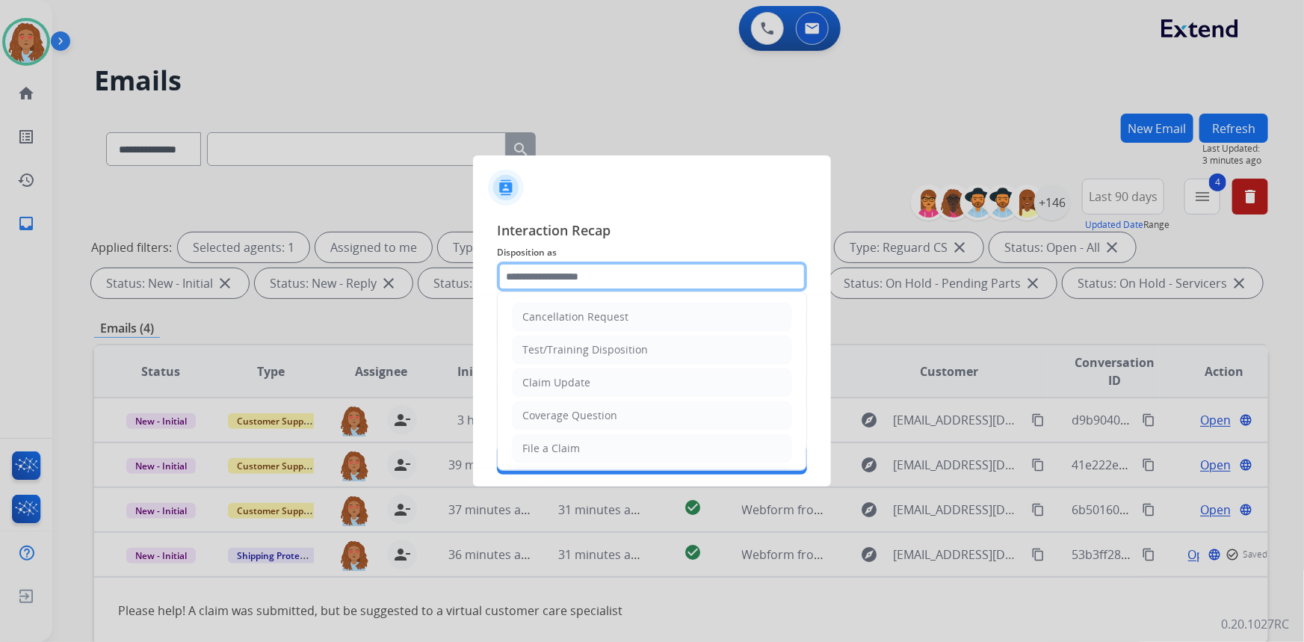
click at [602, 277] on input "text" at bounding box center [652, 277] width 310 height 30
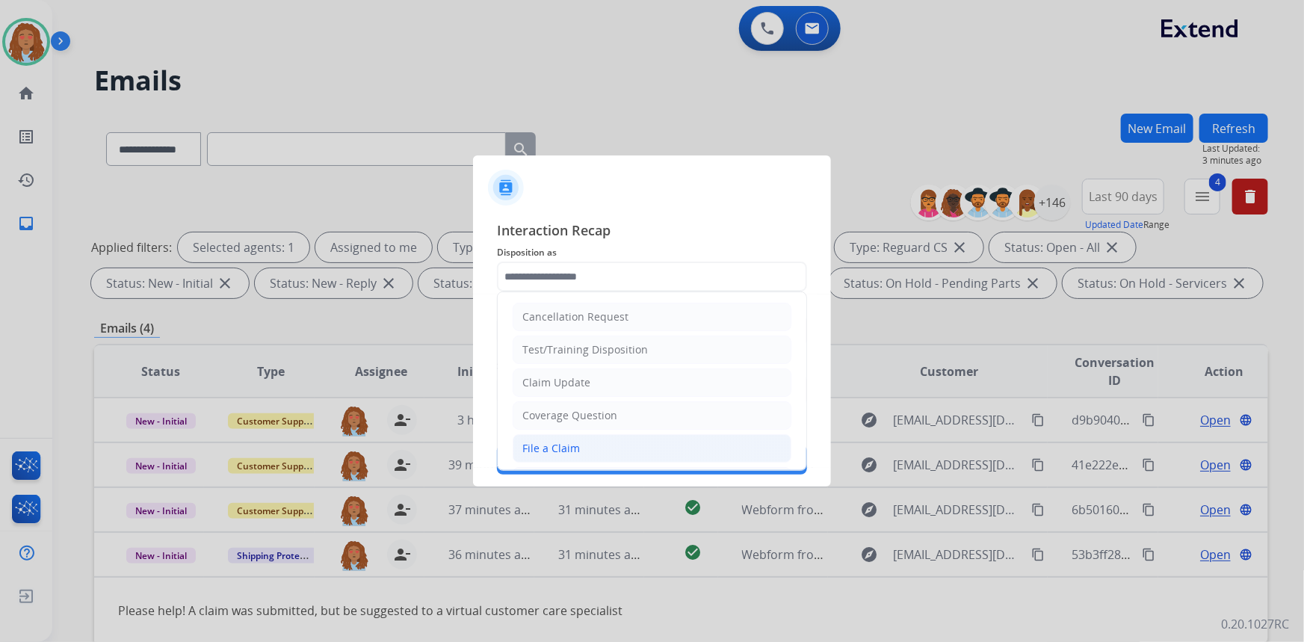
click at [580, 446] on li "File a Claim" at bounding box center [652, 448] width 279 height 28
type input "**********"
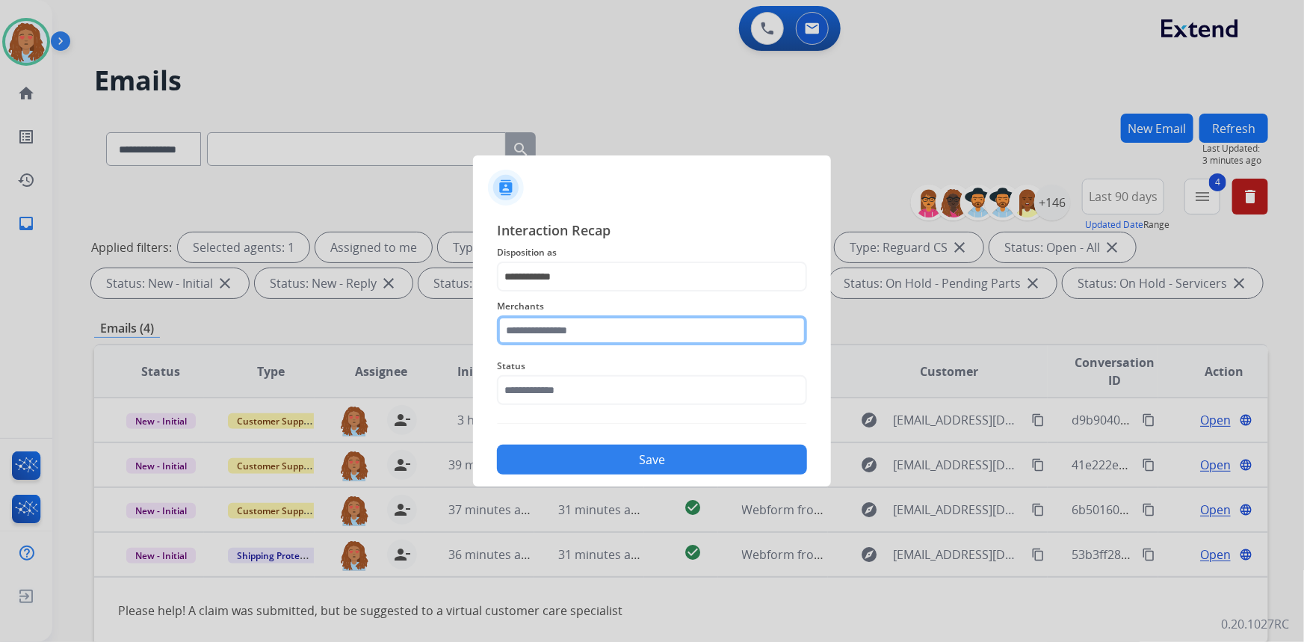
click at [600, 322] on input "text" at bounding box center [652, 330] width 310 height 30
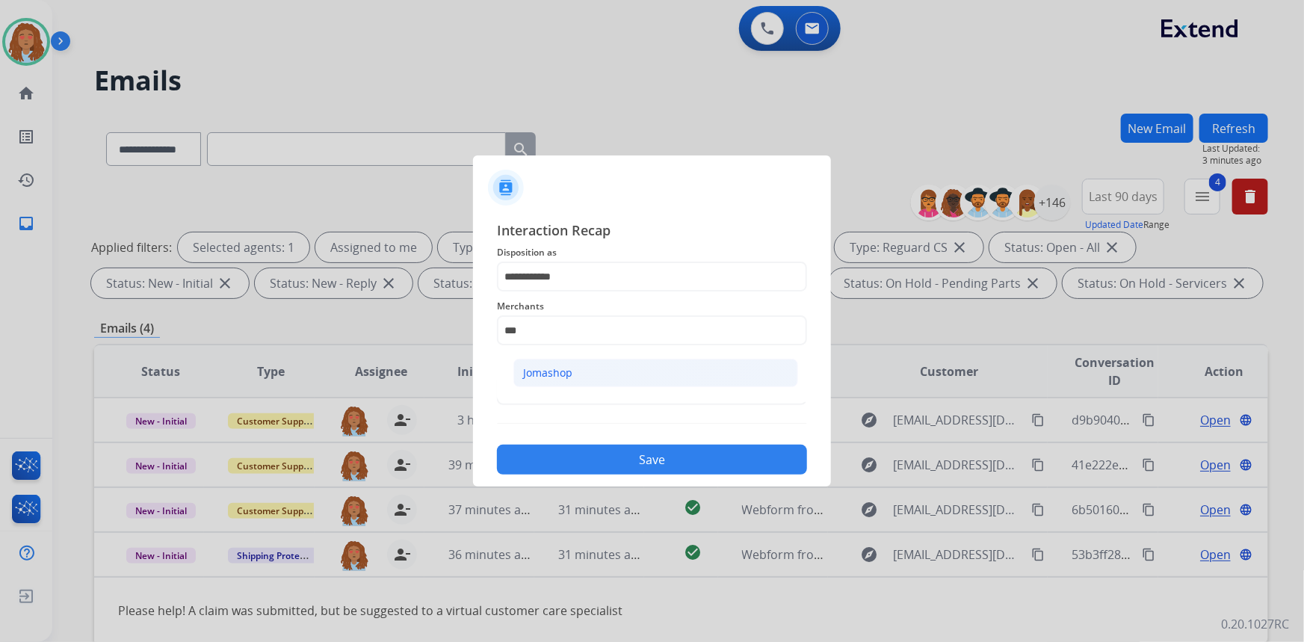
click at [572, 378] on li "Jomashop" at bounding box center [655, 373] width 285 height 28
type input "********"
click at [572, 391] on input "text" at bounding box center [652, 390] width 310 height 30
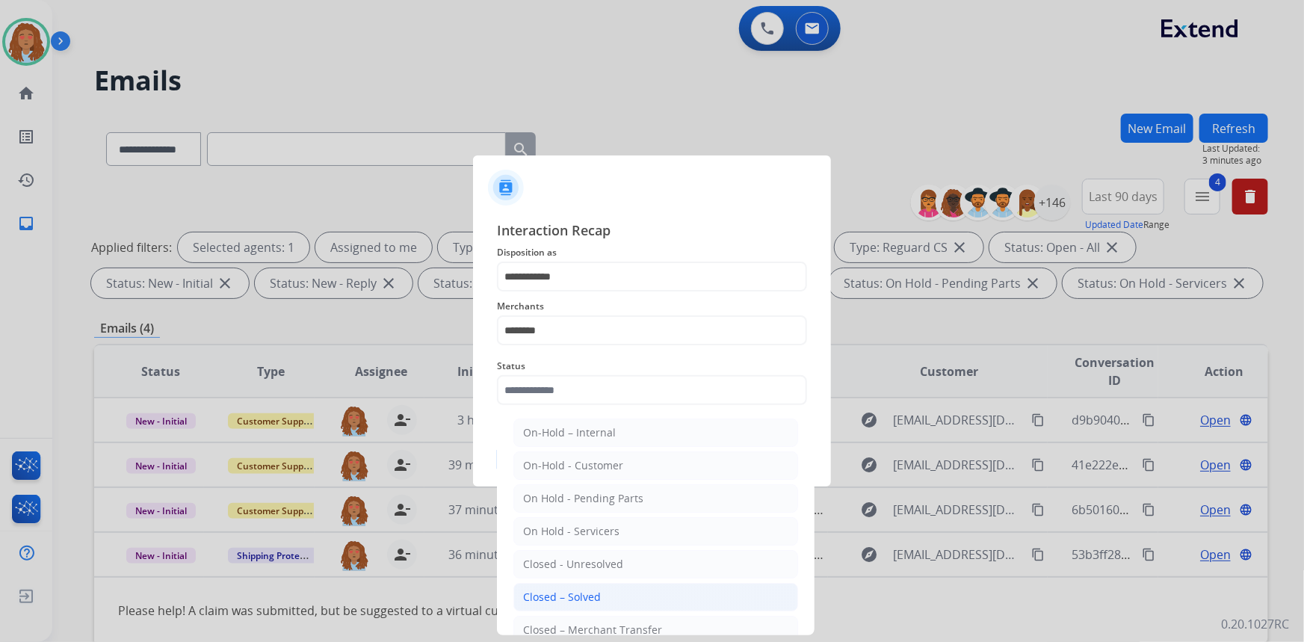
click at [577, 591] on div "Closed – Solved" at bounding box center [562, 597] width 78 height 15
type input "**********"
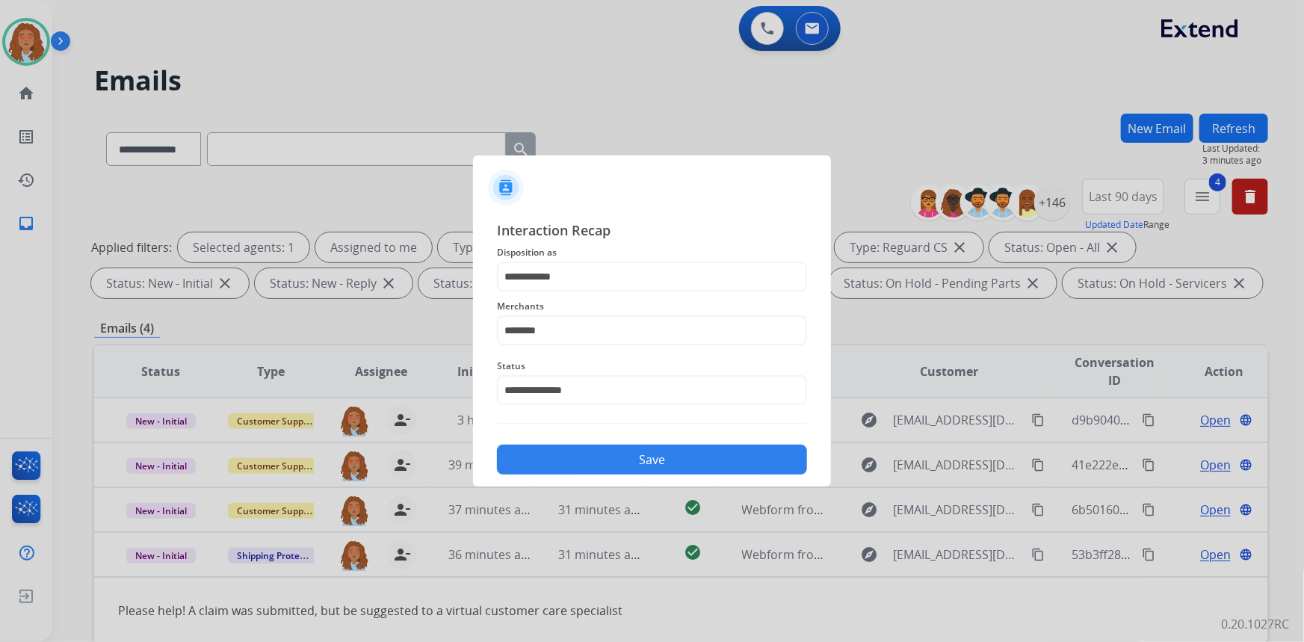
click at [649, 459] on button "Save" at bounding box center [652, 460] width 310 height 30
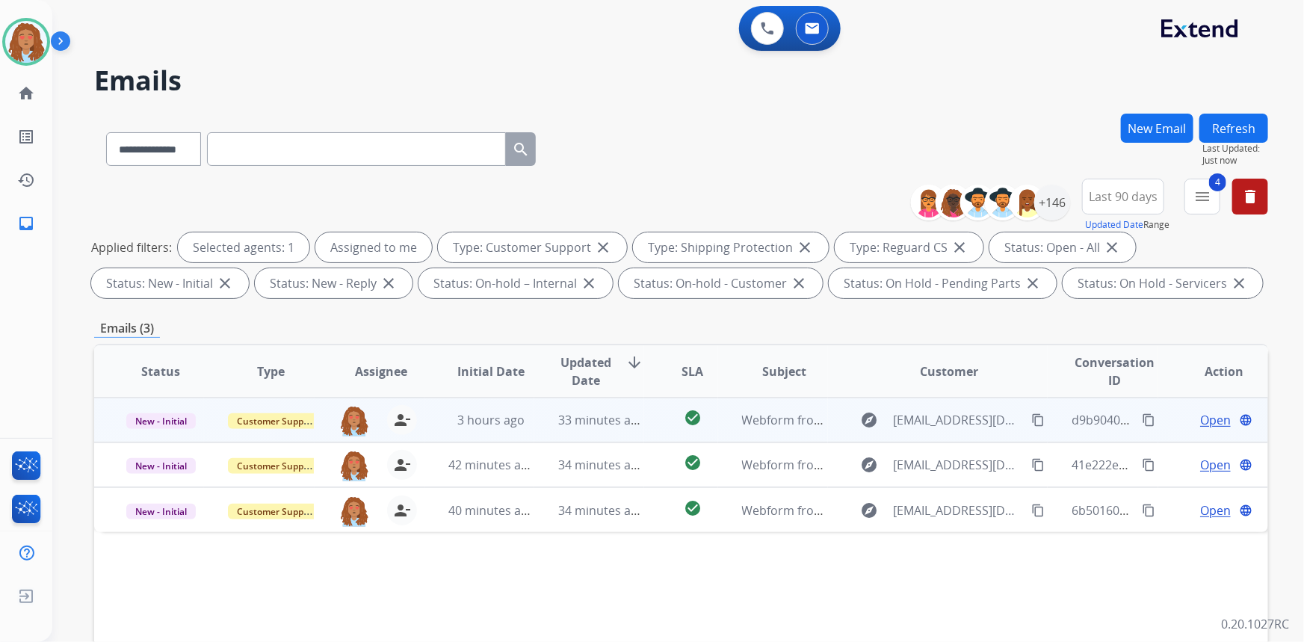
click at [927, 436] on td "explore [EMAIL_ADDRESS][DOMAIN_NAME] content_copy" at bounding box center [938, 420] width 220 height 45
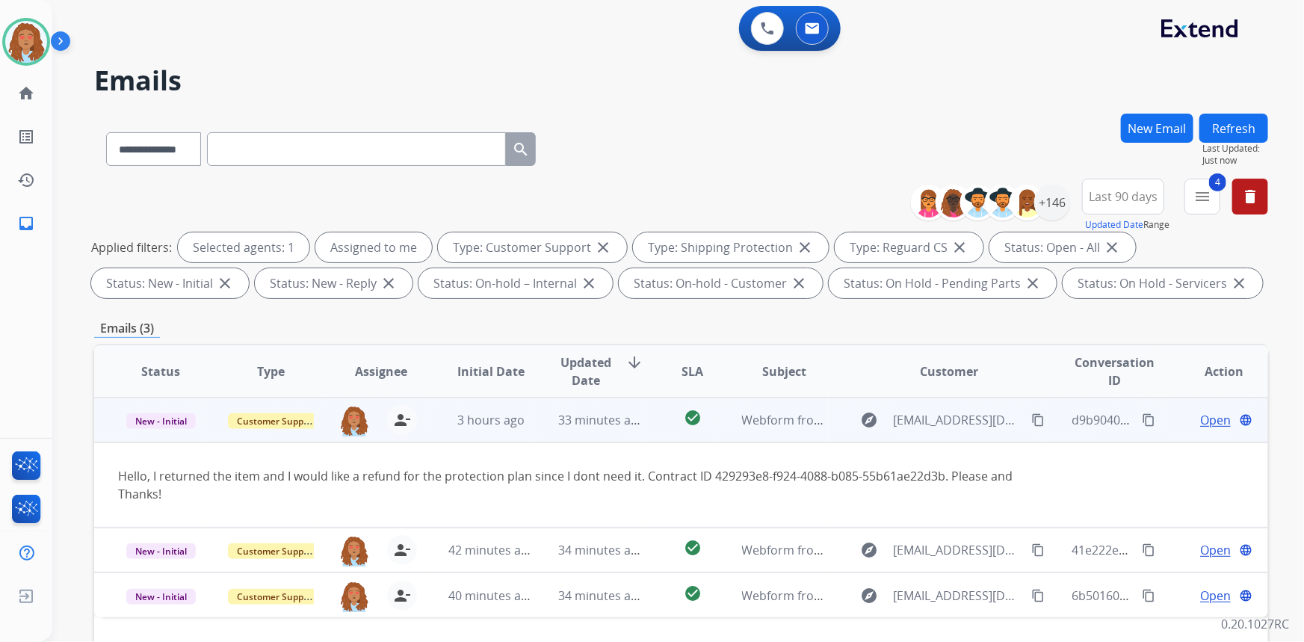
click at [1031, 422] on mat-icon "content_copy" at bounding box center [1037, 419] width 13 height 13
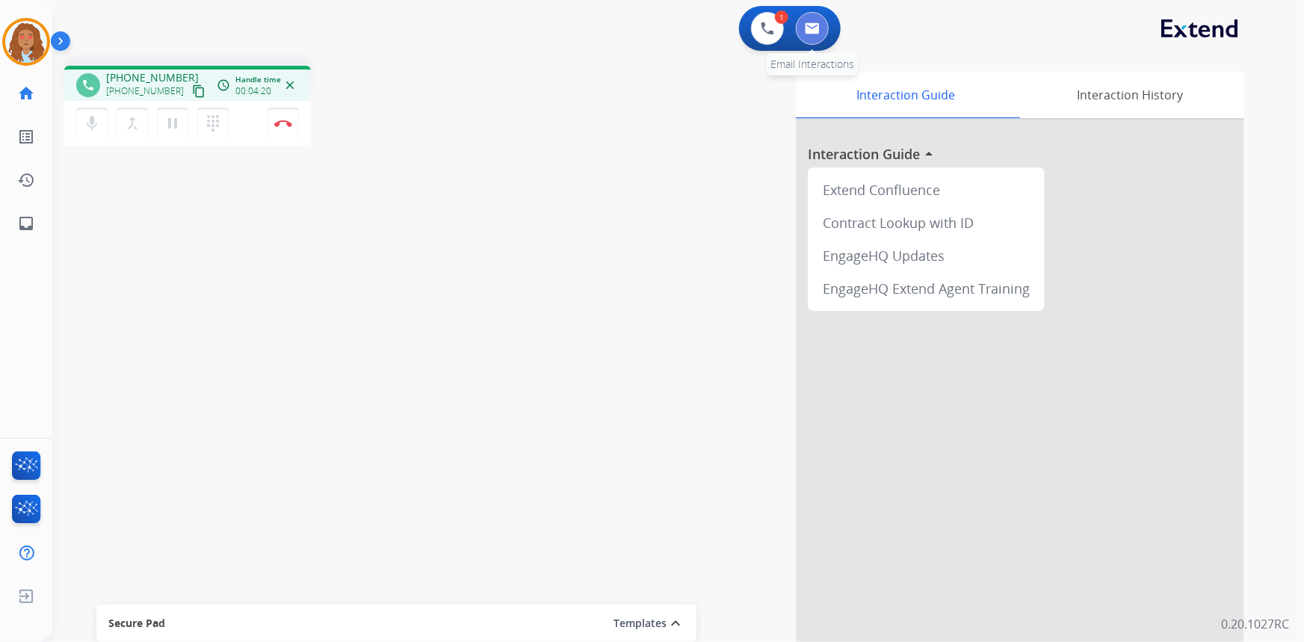
click at [816, 24] on img at bounding box center [812, 28] width 15 height 12
select select "**********"
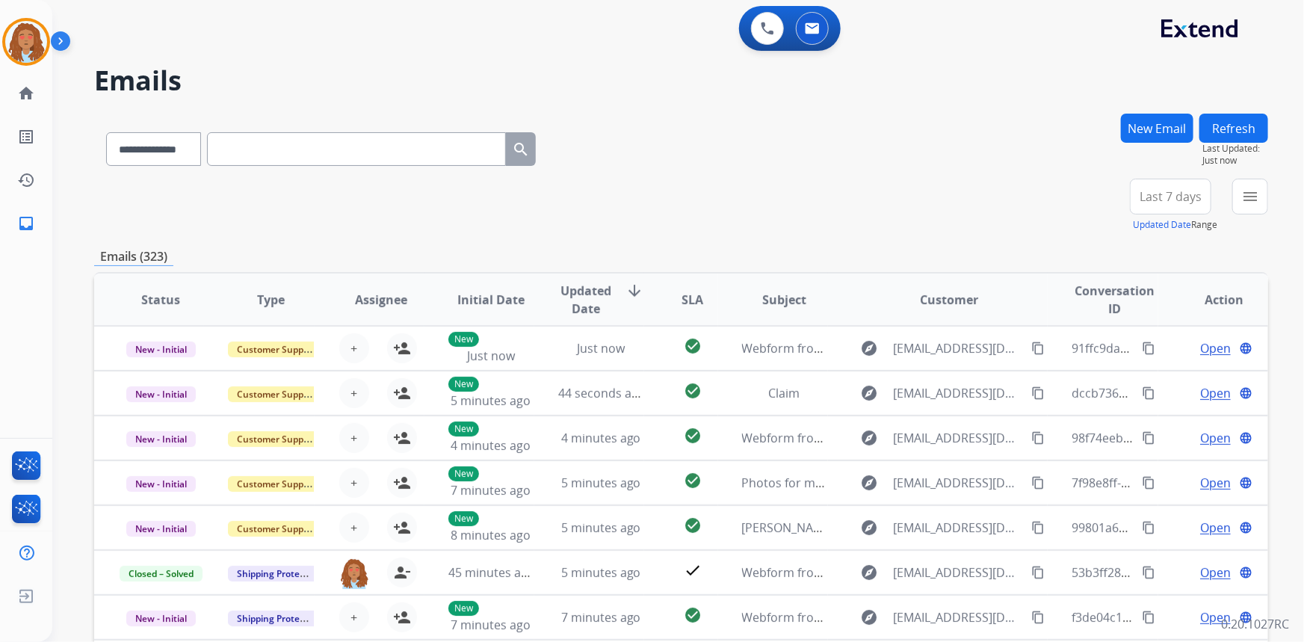
click at [1173, 212] on button "Last 7 days" at bounding box center [1170, 197] width 81 height 36
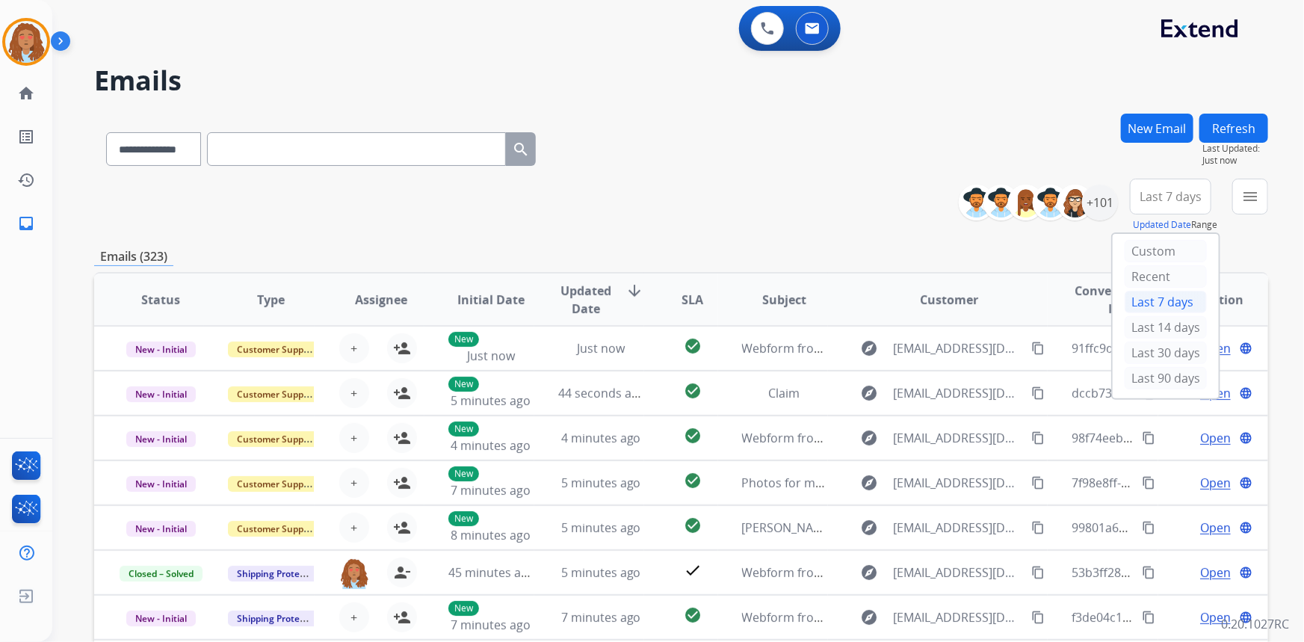
click at [1143, 126] on button "New Email" at bounding box center [1157, 128] width 72 height 29
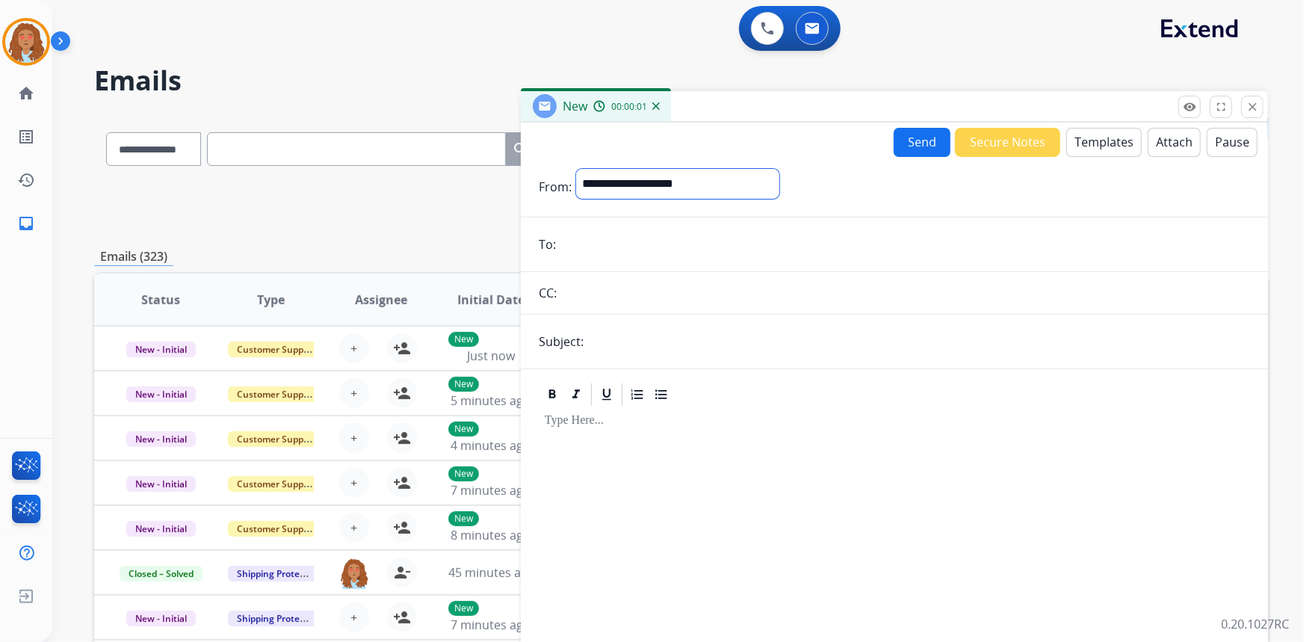
click at [681, 182] on select "**********" at bounding box center [677, 184] width 203 height 30
select select "**********"
click at [576, 169] on select "**********" at bounding box center [677, 184] width 203 height 30
click at [591, 244] on input "email" at bounding box center [906, 246] width 690 height 30
paste input "**********"
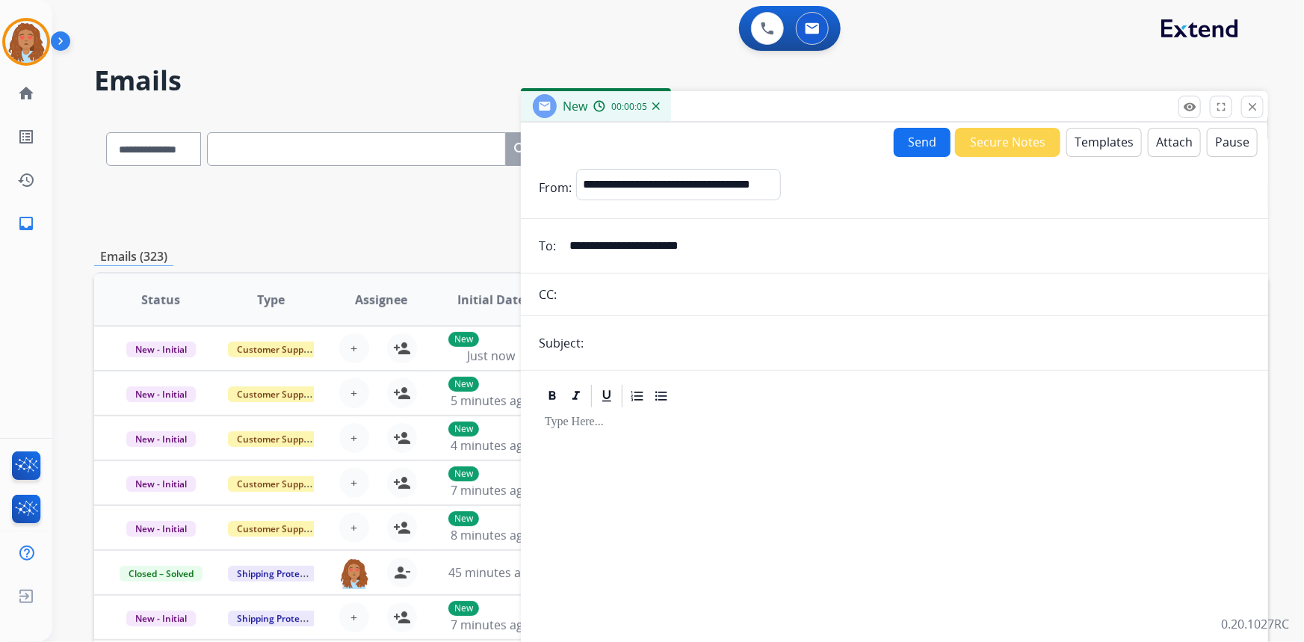
type input "**********"
click at [649, 343] on input "text" at bounding box center [919, 343] width 662 height 30
type input "**********"
click at [1095, 138] on button "Templates" at bounding box center [1103, 142] width 75 height 29
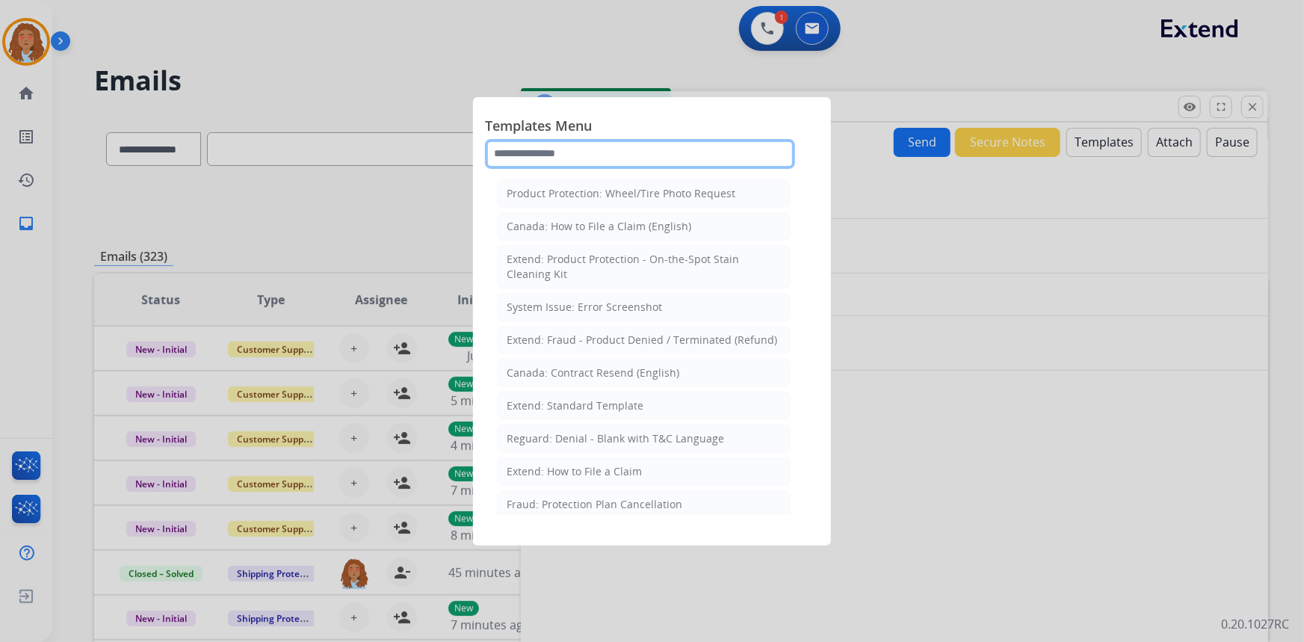
click at [583, 153] on input "text" at bounding box center [640, 154] width 310 height 30
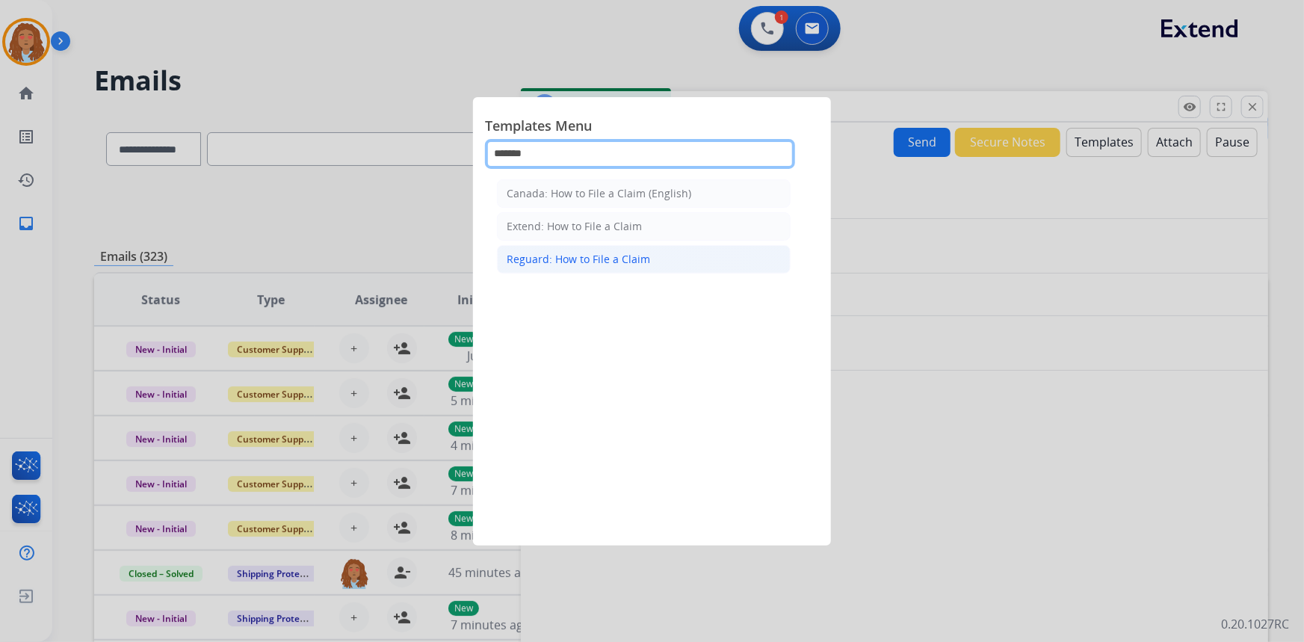
type input "******"
click at [589, 262] on div "Reguard: How to File a Claim" at bounding box center [578, 259] width 143 height 15
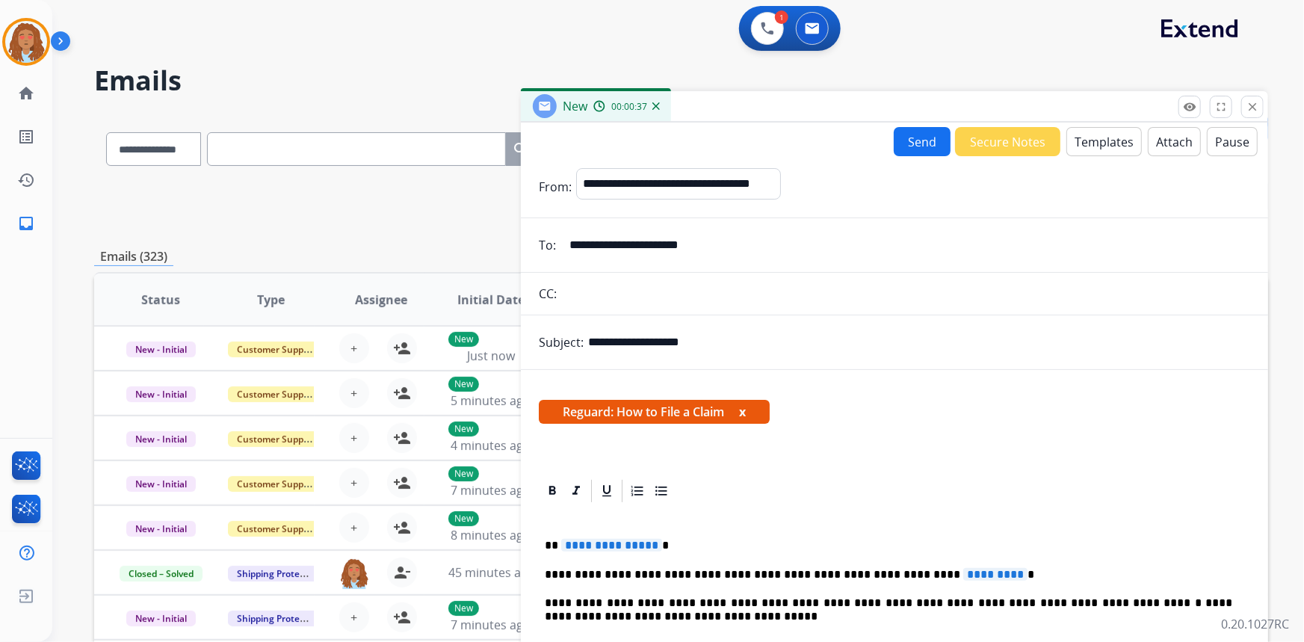
click at [605, 549] on span "**********" at bounding box center [611, 545] width 101 height 13
drag, startPoint x: 619, startPoint y: 544, endPoint x: 572, endPoint y: 543, distance: 46.3
click at [572, 543] on p "**********" at bounding box center [889, 545] width 688 height 13
click at [963, 572] on span "*********" at bounding box center [995, 574] width 64 height 13
drag, startPoint x: 892, startPoint y: 572, endPoint x: 927, endPoint y: 573, distance: 35.1
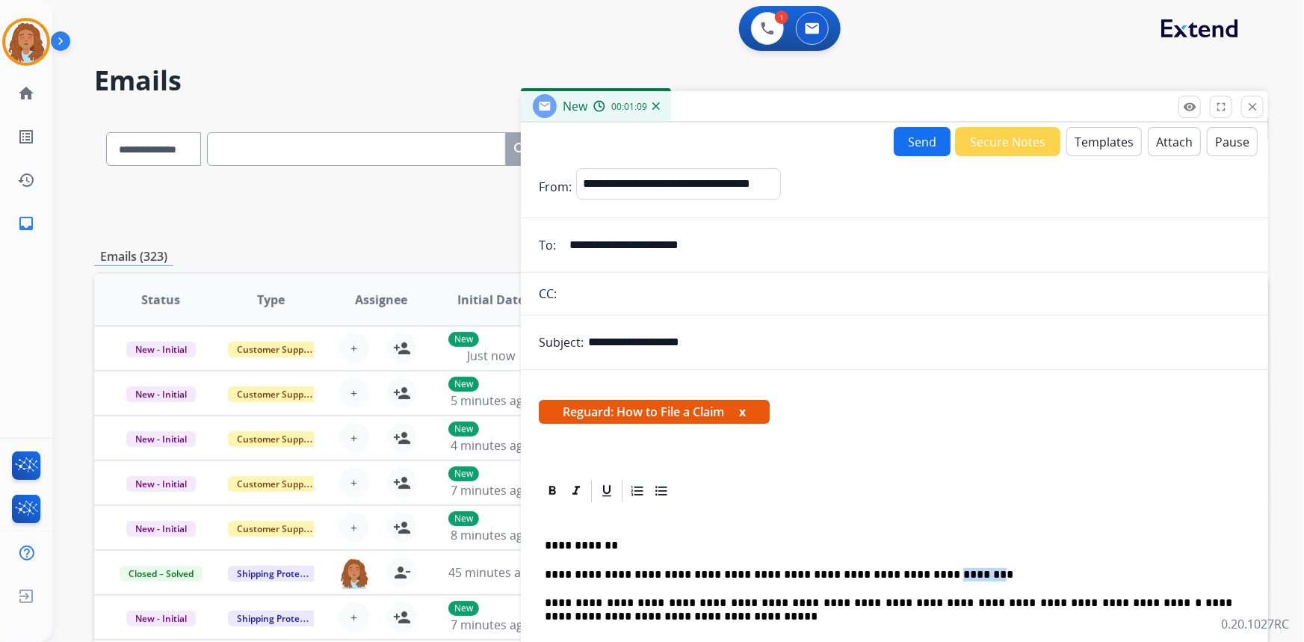
click at [927, 573] on p "**********" at bounding box center [889, 574] width 688 height 13
click at [918, 143] on button "Send" at bounding box center [922, 141] width 57 height 29
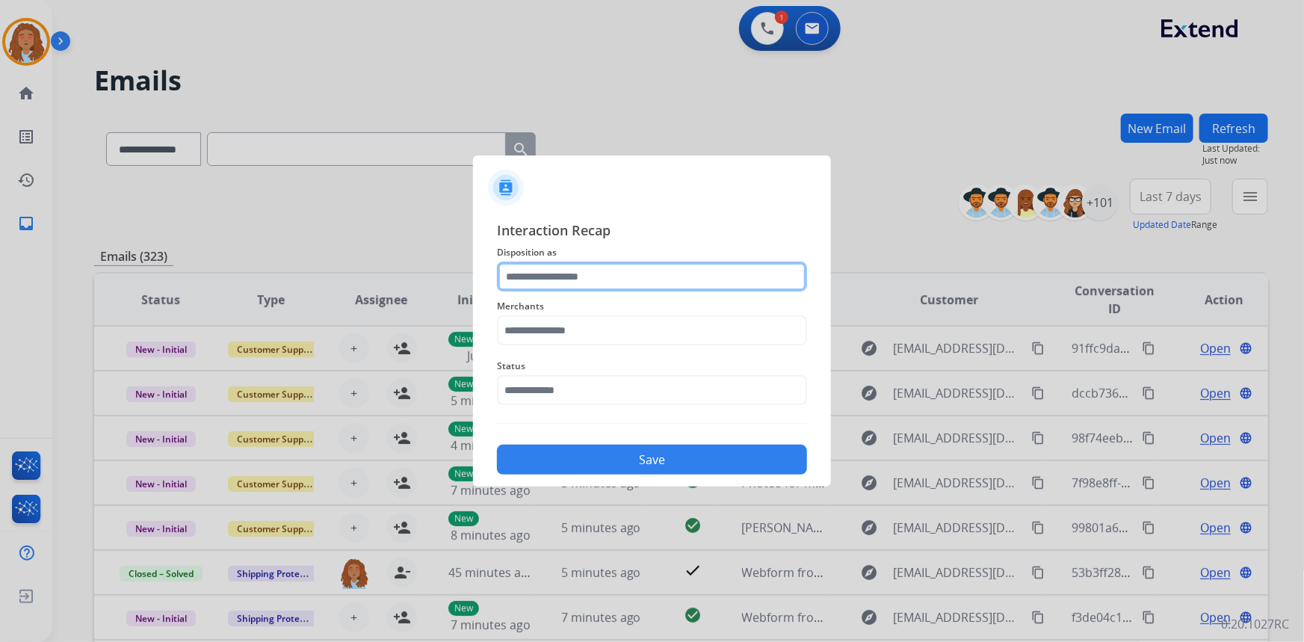
click at [628, 282] on input "text" at bounding box center [652, 277] width 310 height 30
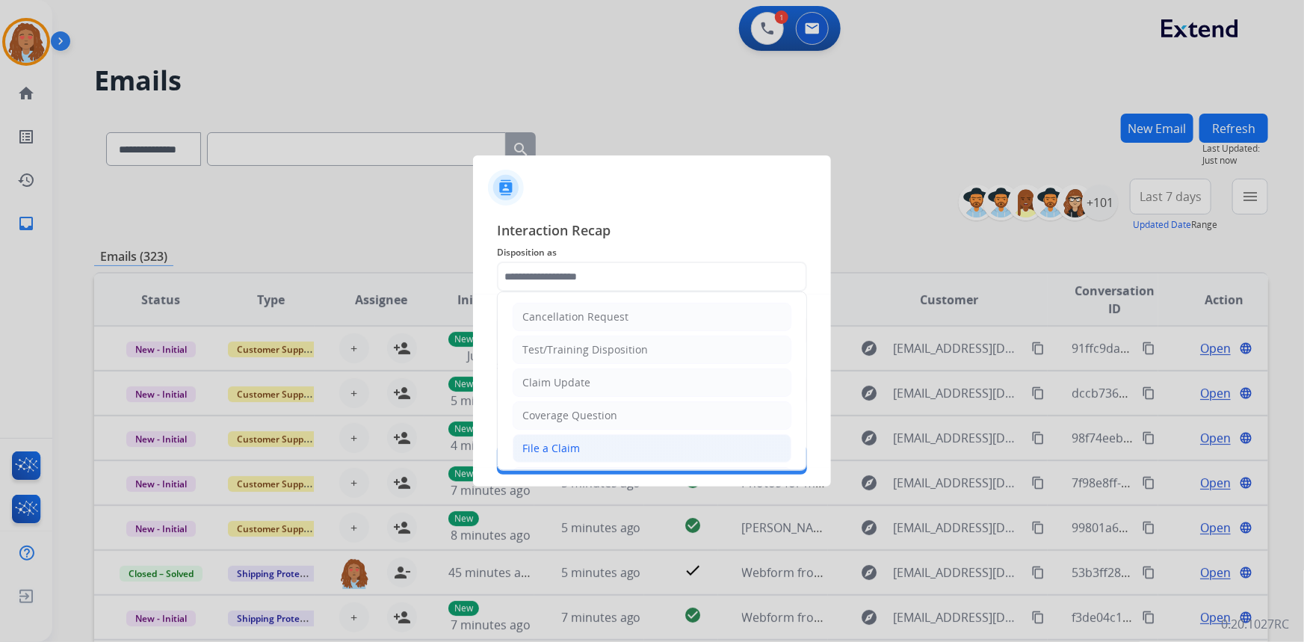
click at [578, 445] on li "File a Claim" at bounding box center [652, 448] width 279 height 28
type input "**********"
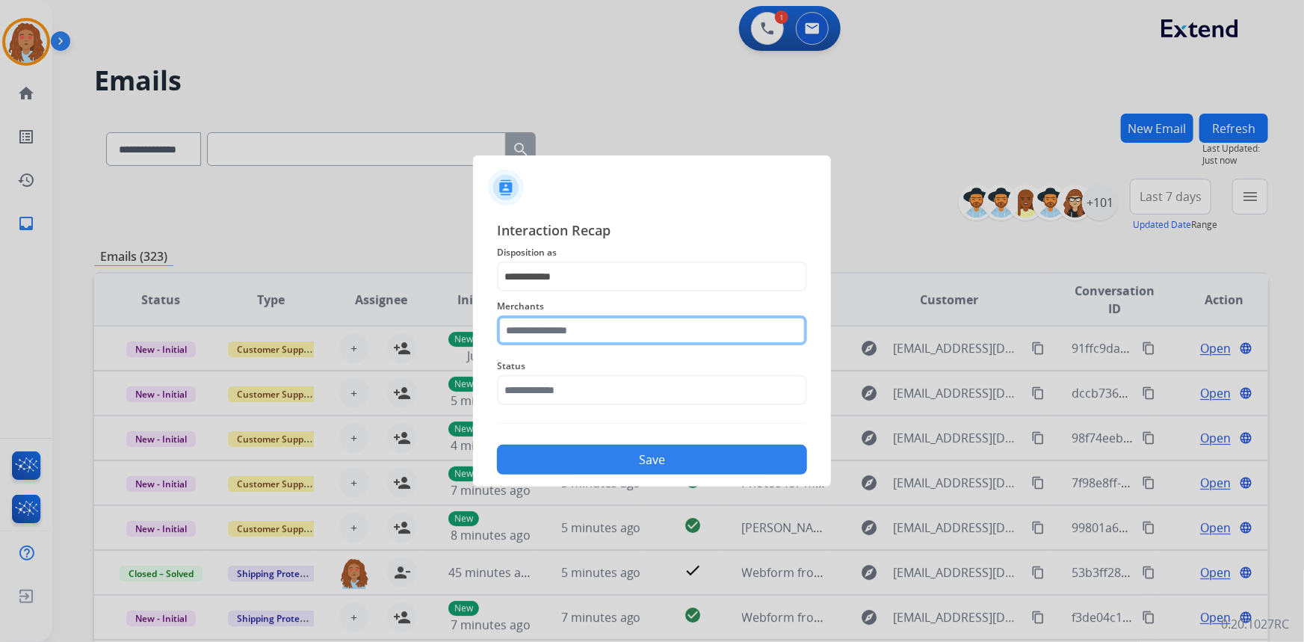
click at [575, 330] on input "text" at bounding box center [652, 330] width 310 height 30
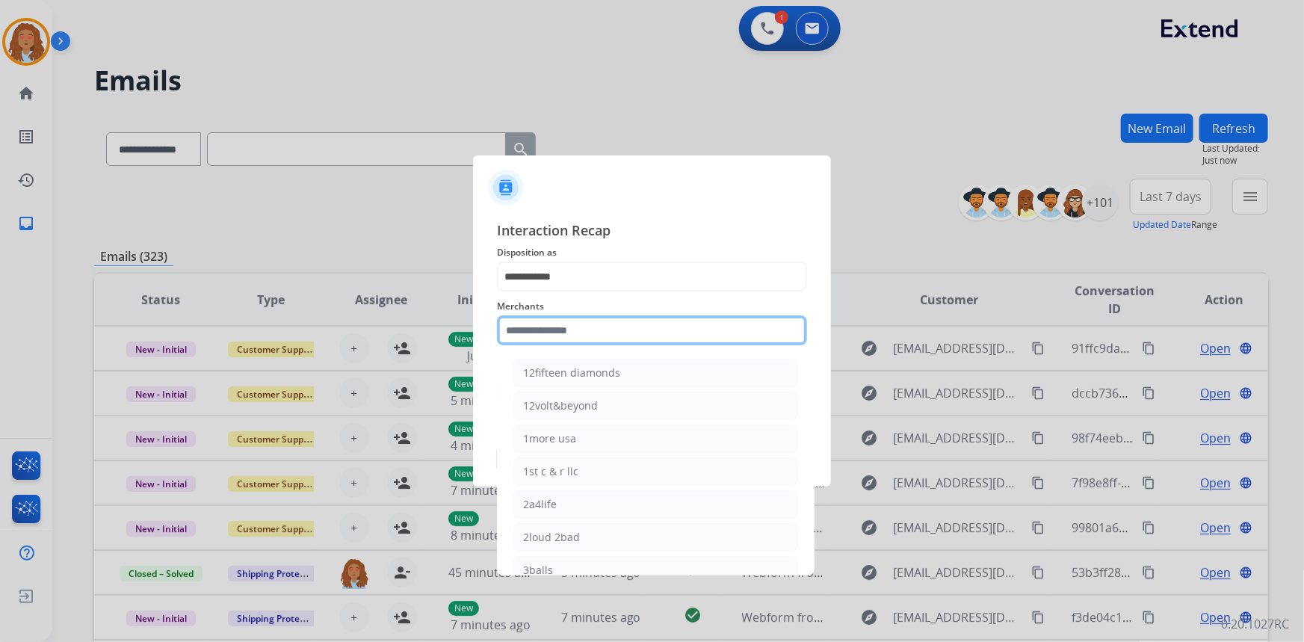
click at [561, 323] on input "text" at bounding box center [652, 330] width 310 height 30
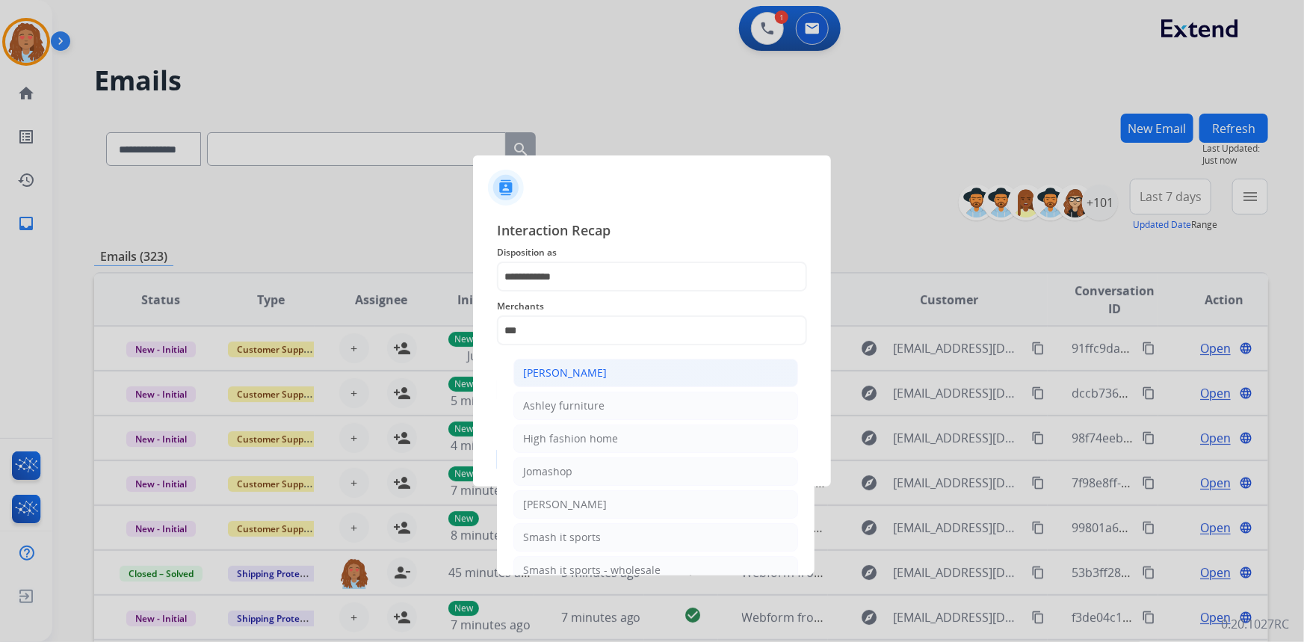
click at [582, 368] on div "[PERSON_NAME]" at bounding box center [565, 372] width 84 height 15
type input "**********"
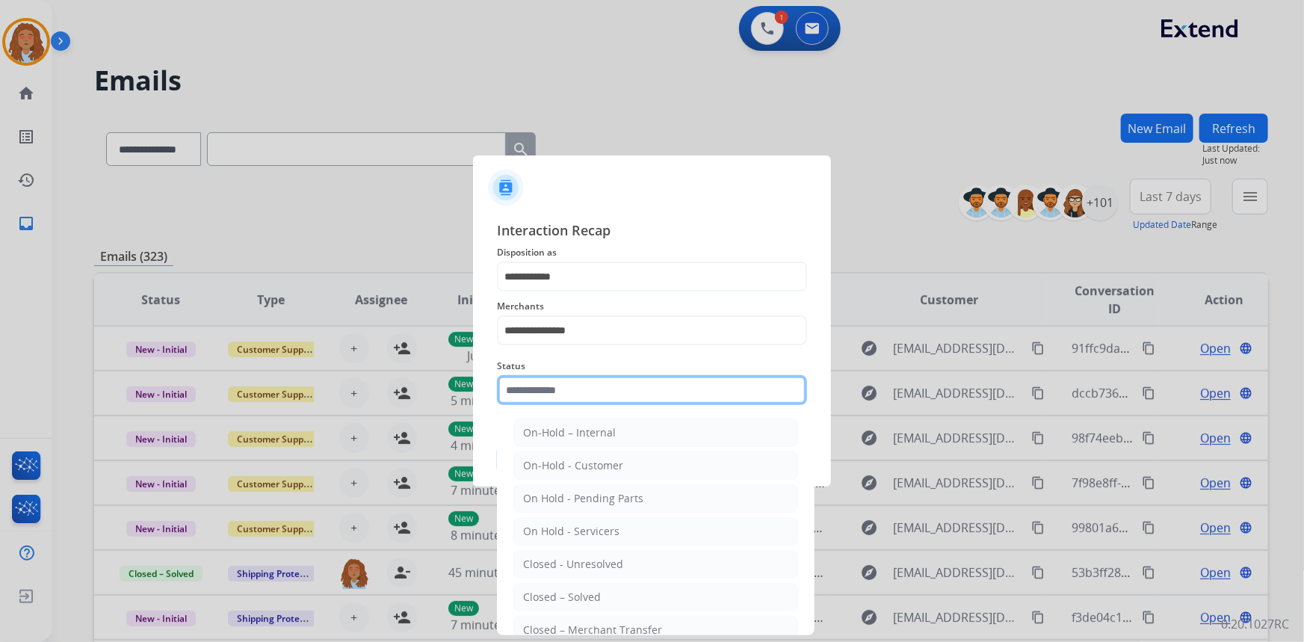
click at [549, 390] on input "text" at bounding box center [652, 390] width 310 height 30
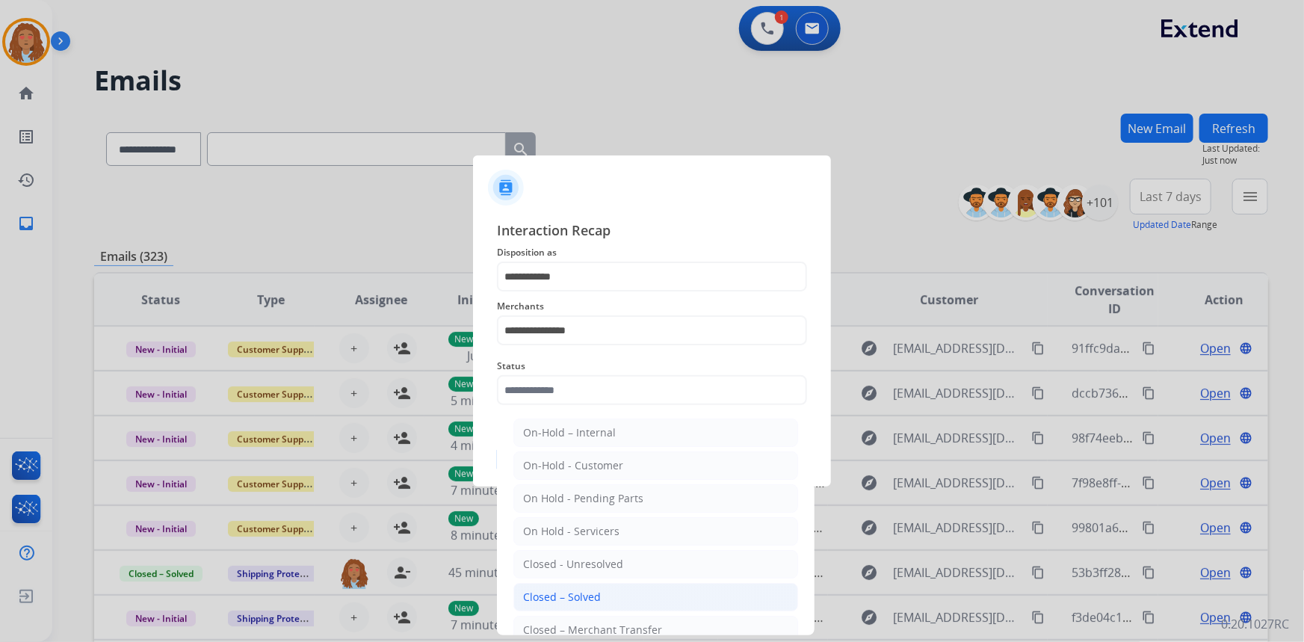
click at [579, 596] on div "Closed – Solved" at bounding box center [562, 597] width 78 height 15
type input "**********"
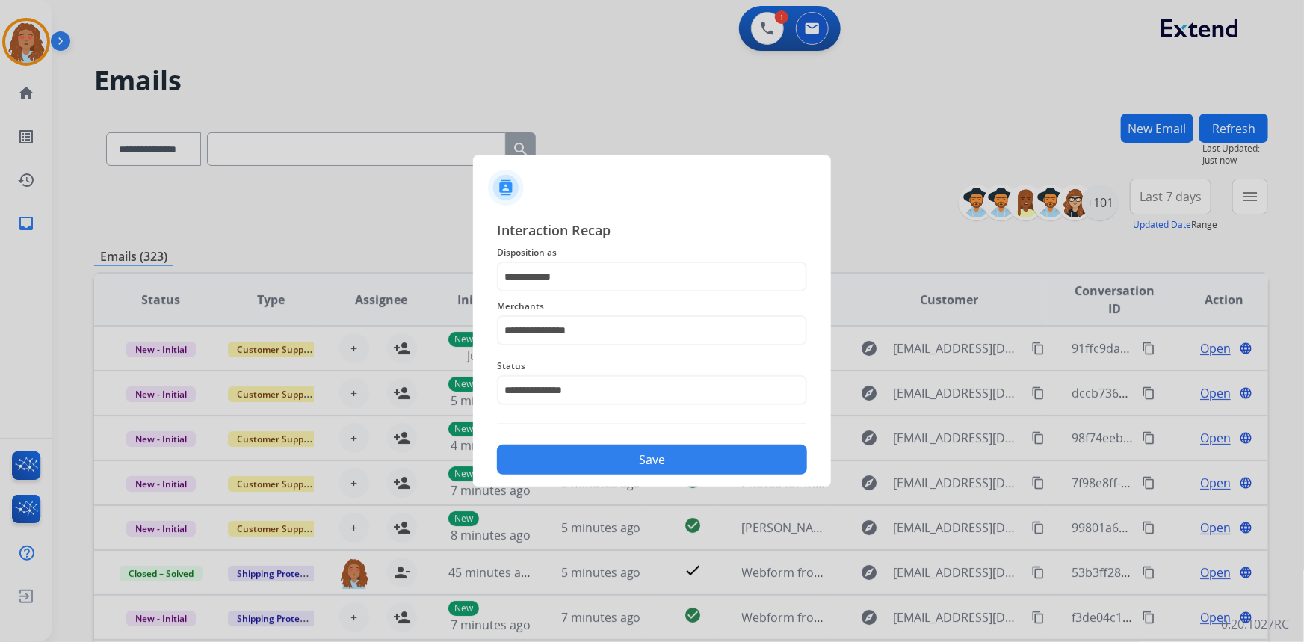
click at [571, 463] on button "Save" at bounding box center [652, 460] width 310 height 30
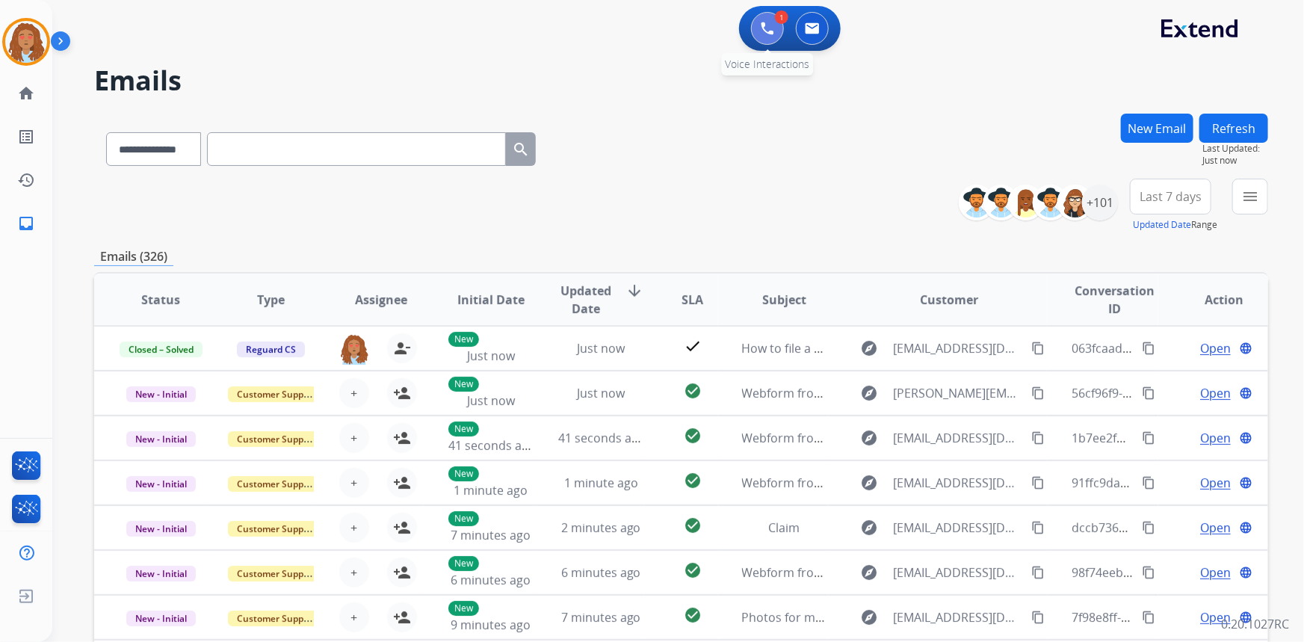
click at [759, 40] on button at bounding box center [767, 28] width 33 height 33
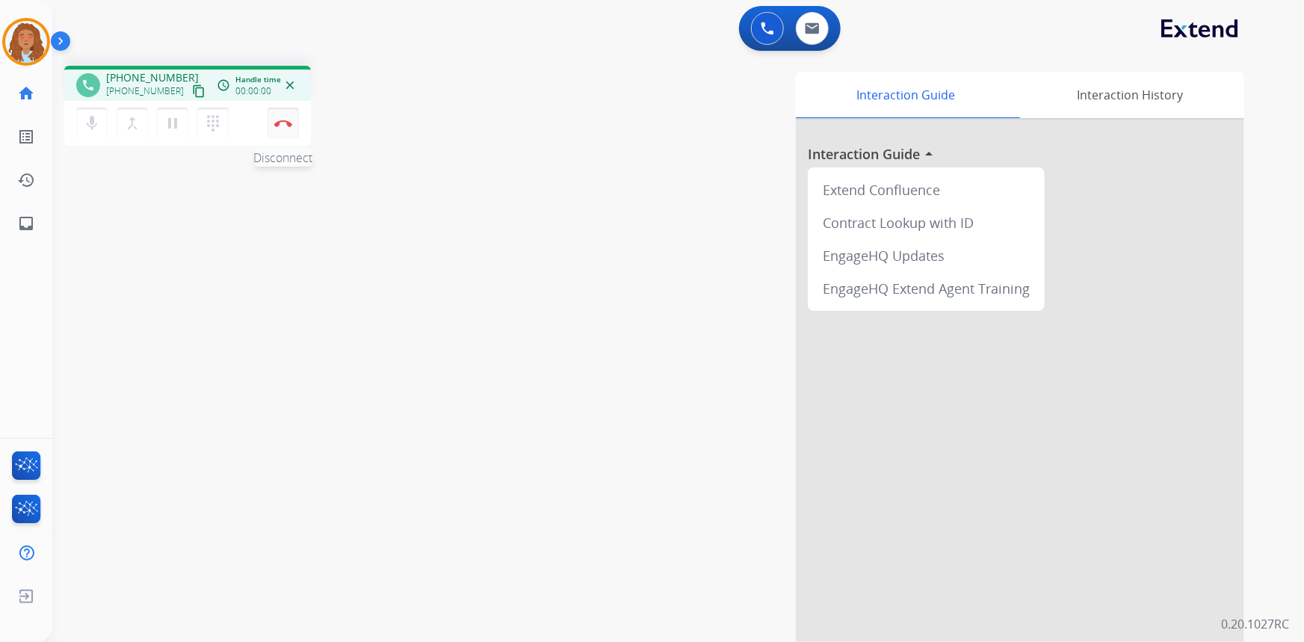
click at [279, 123] on img at bounding box center [283, 123] width 18 height 7
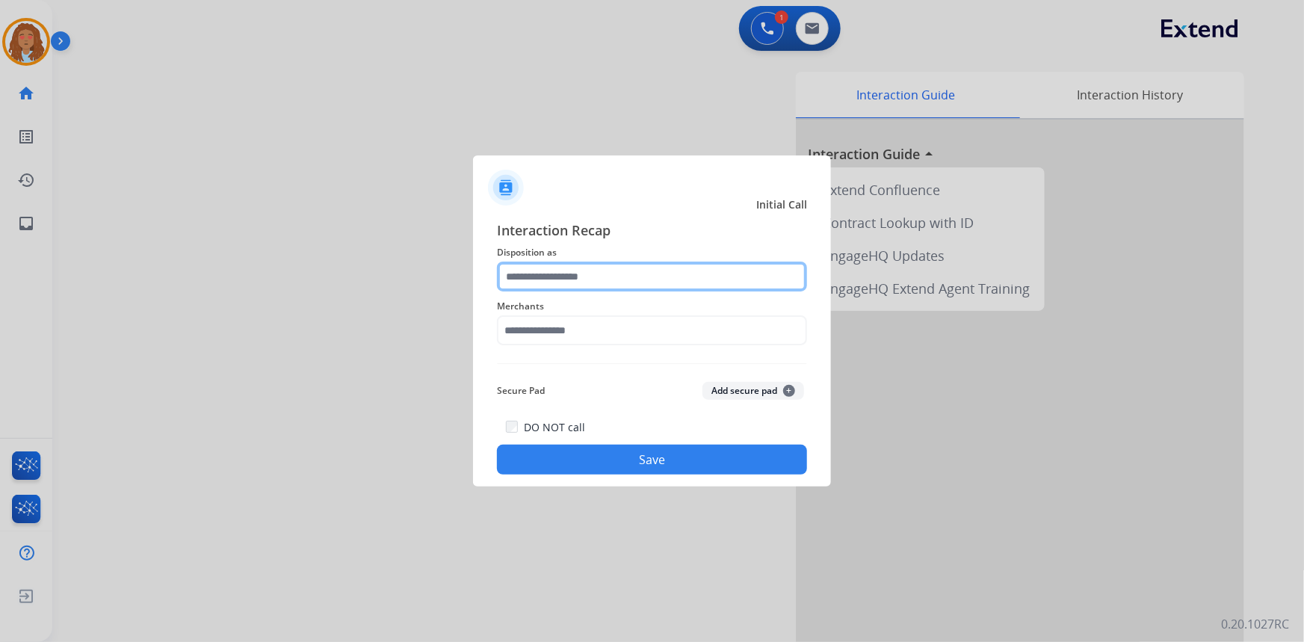
click at [582, 279] on input "text" at bounding box center [652, 277] width 310 height 30
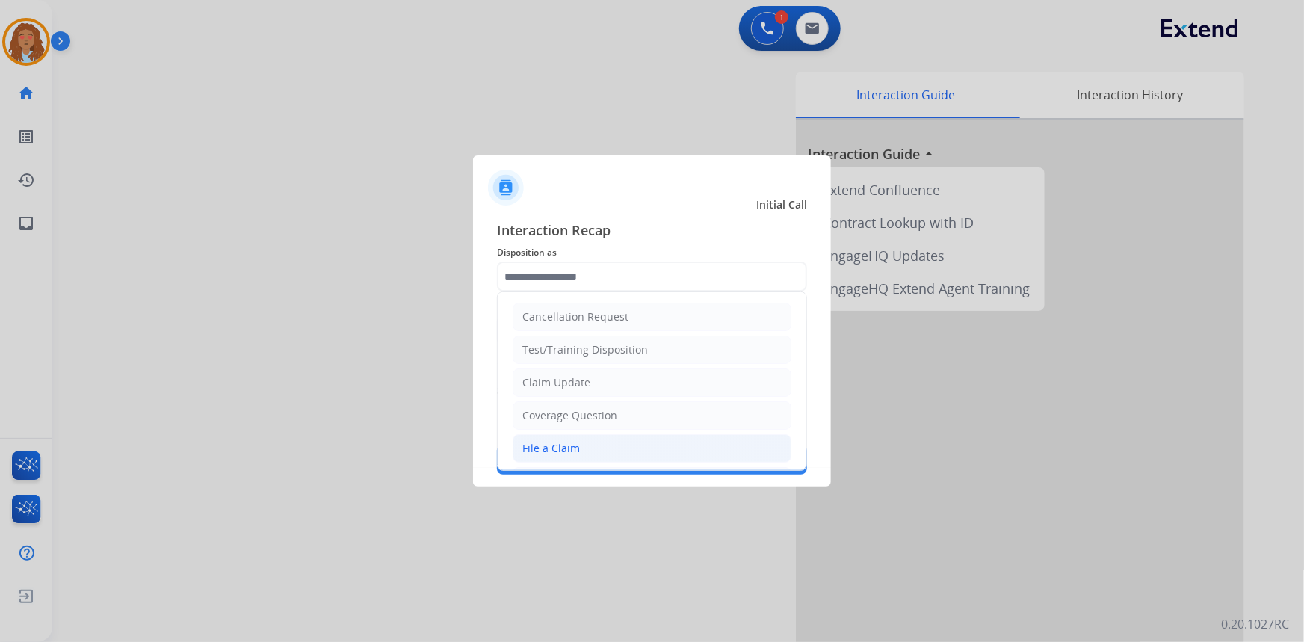
click at [569, 448] on div "File a Claim" at bounding box center [551, 448] width 58 height 15
type input "**********"
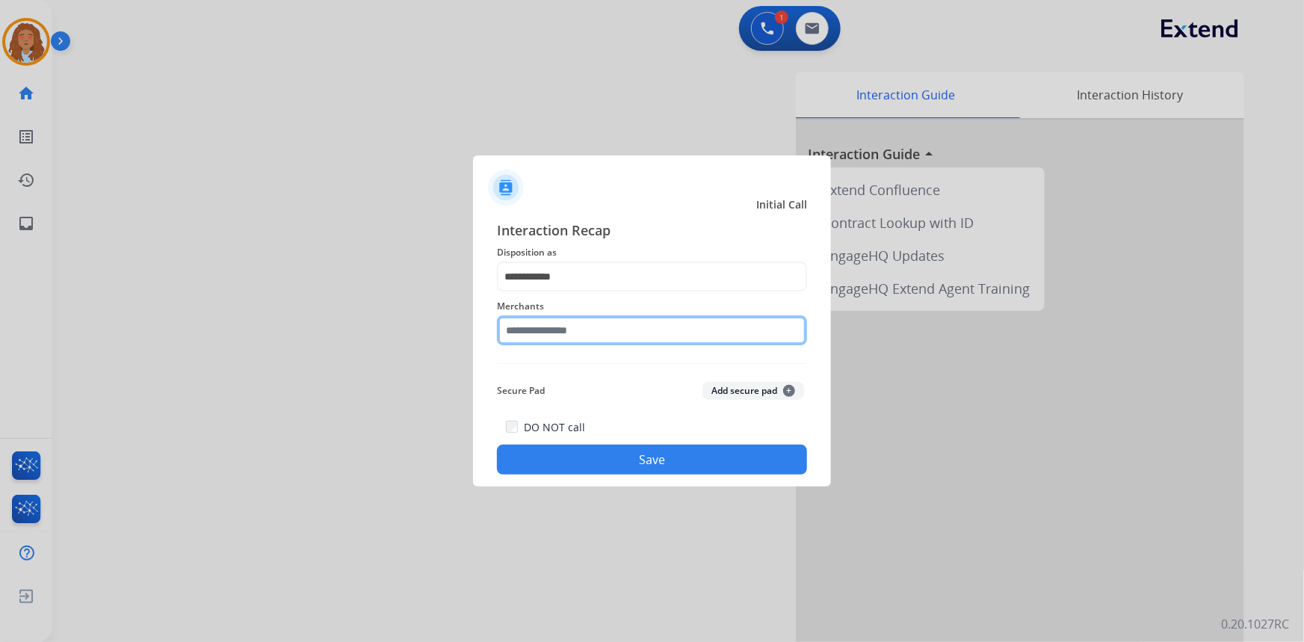
click at [568, 322] on input "text" at bounding box center [652, 330] width 310 height 30
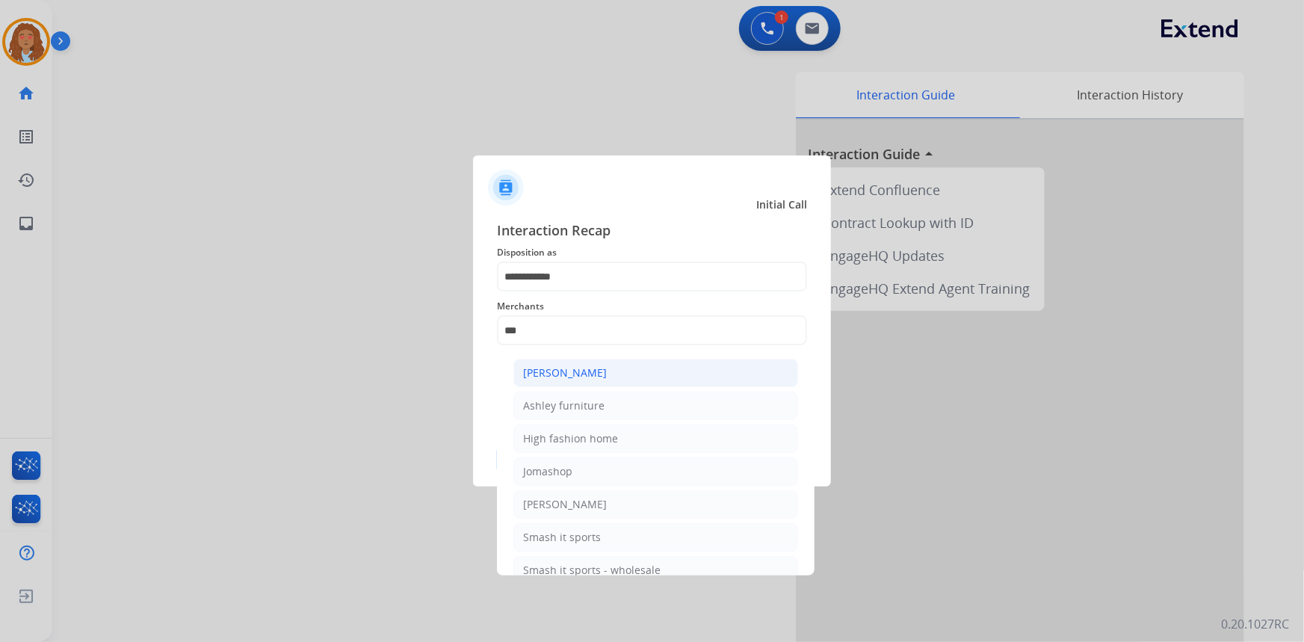
click at [593, 374] on div "[PERSON_NAME]" at bounding box center [565, 372] width 84 height 15
type input "**********"
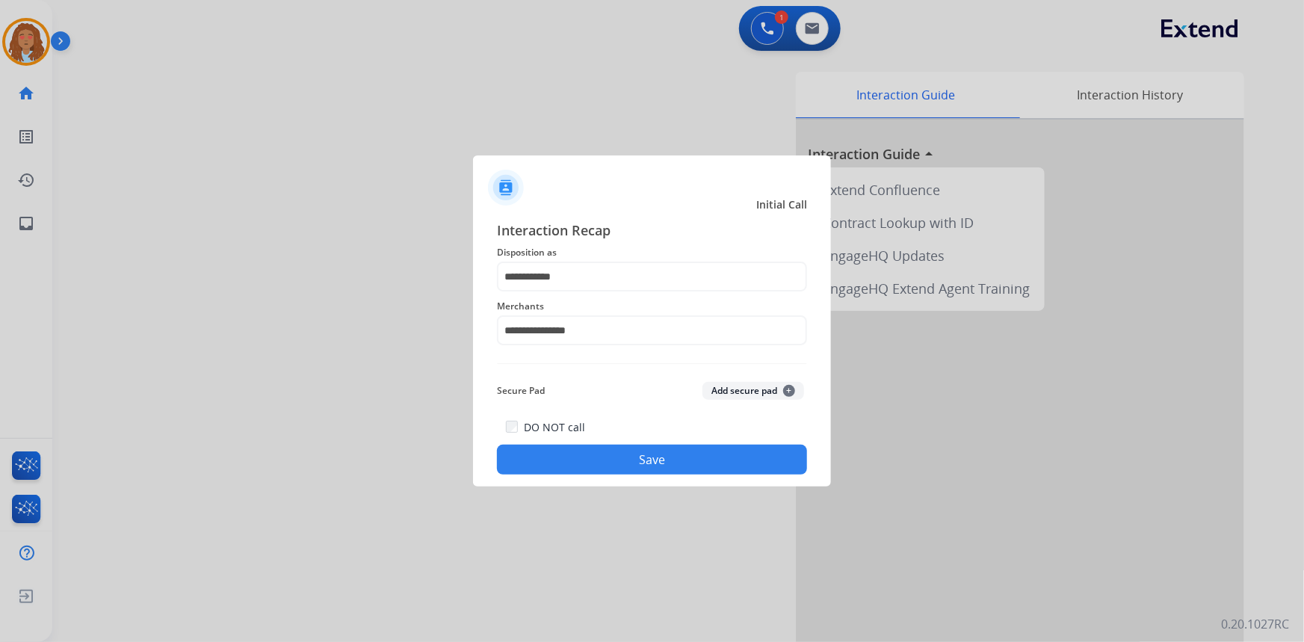
click at [603, 452] on button "Save" at bounding box center [652, 460] width 310 height 30
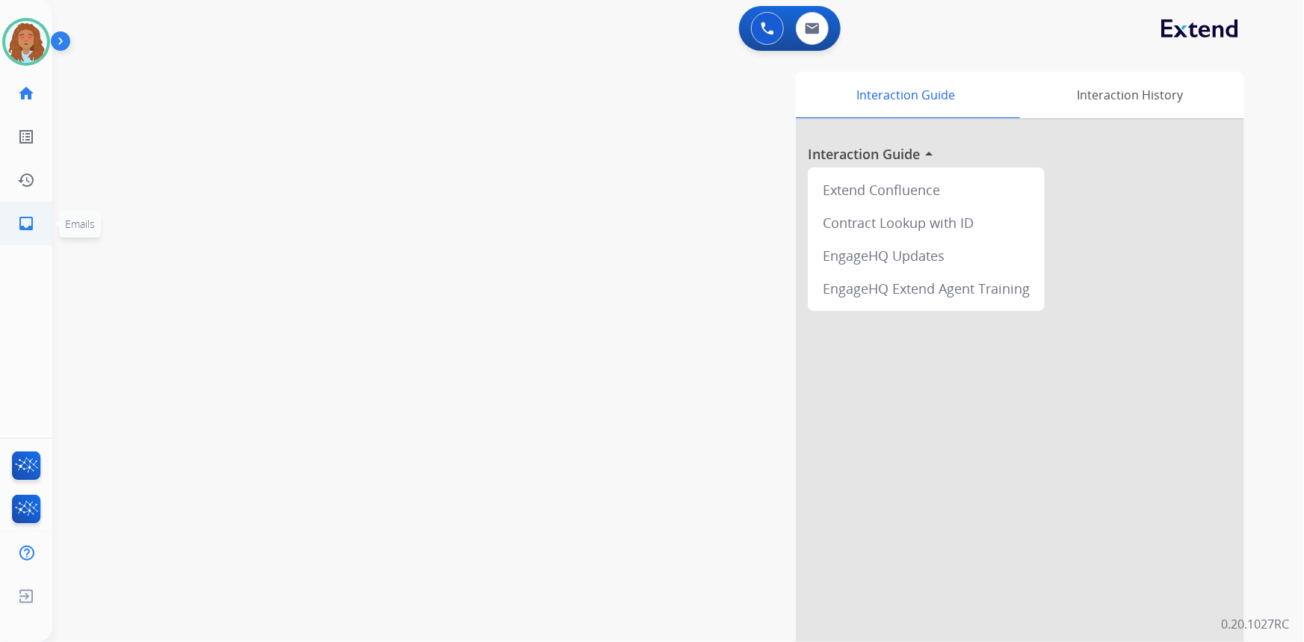
click at [29, 227] on mat-icon "inbox" at bounding box center [26, 223] width 18 height 18
select select "**********"
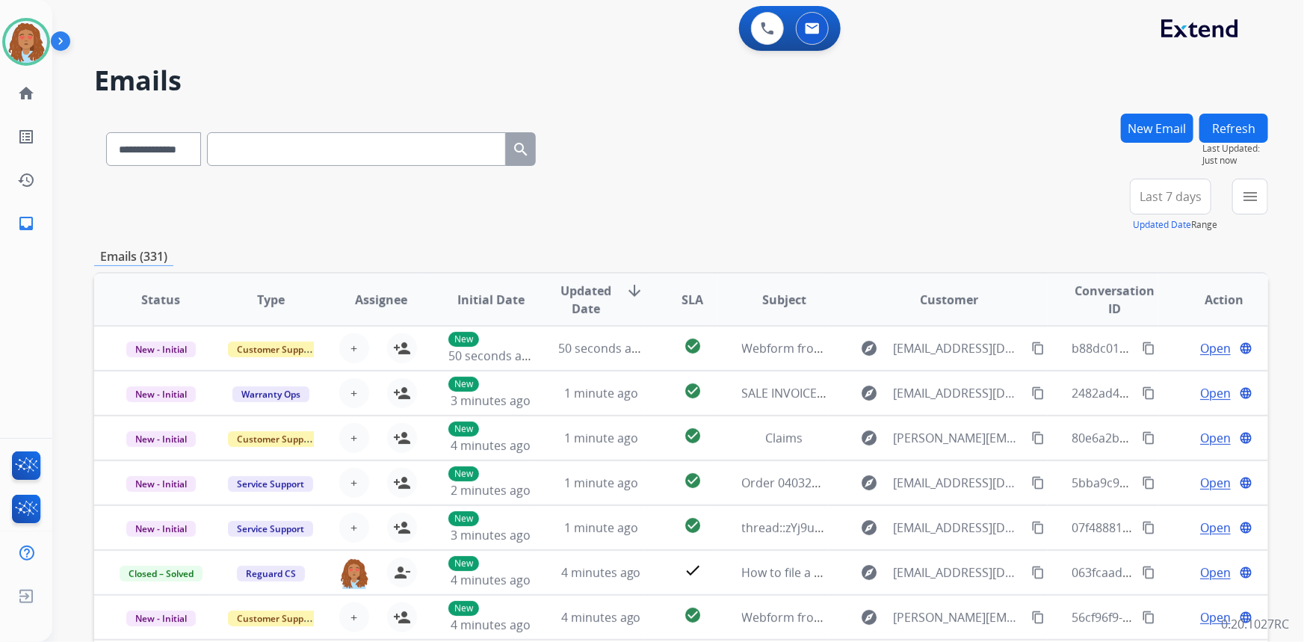
click at [1158, 200] on span "Last 7 days" at bounding box center [1171, 197] width 62 height 6
click at [1163, 373] on div "Last 90 days" at bounding box center [1166, 378] width 82 height 22
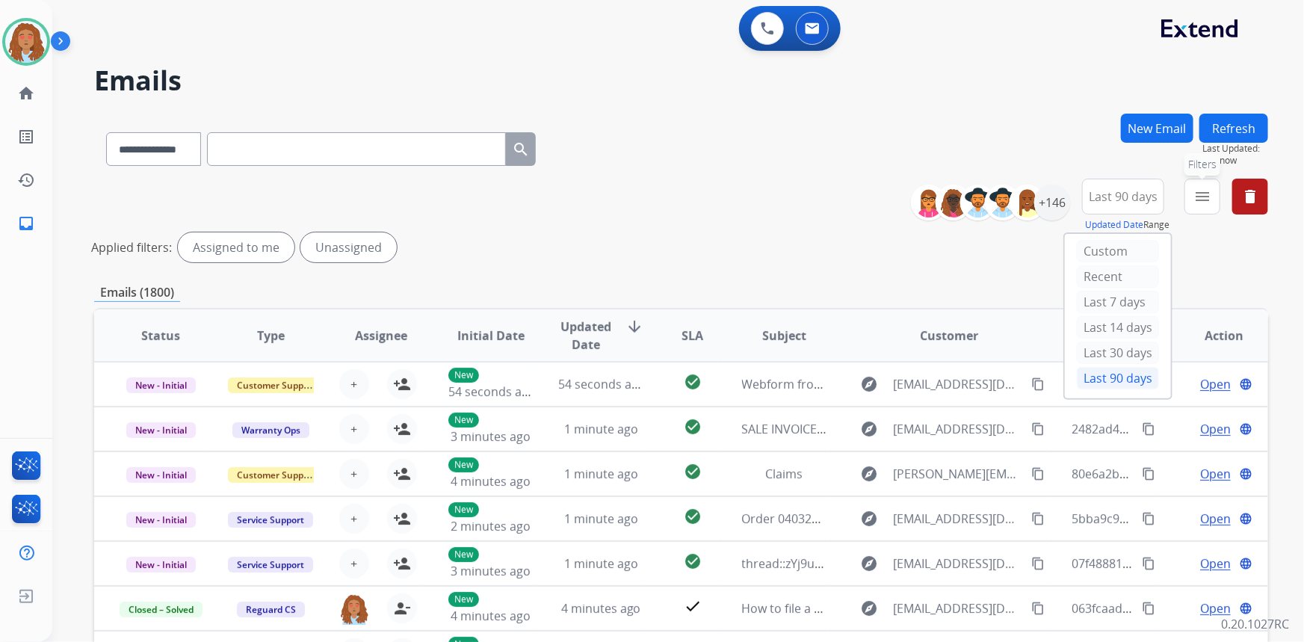
click at [1211, 197] on button "menu Filters" at bounding box center [1203, 197] width 36 height 36
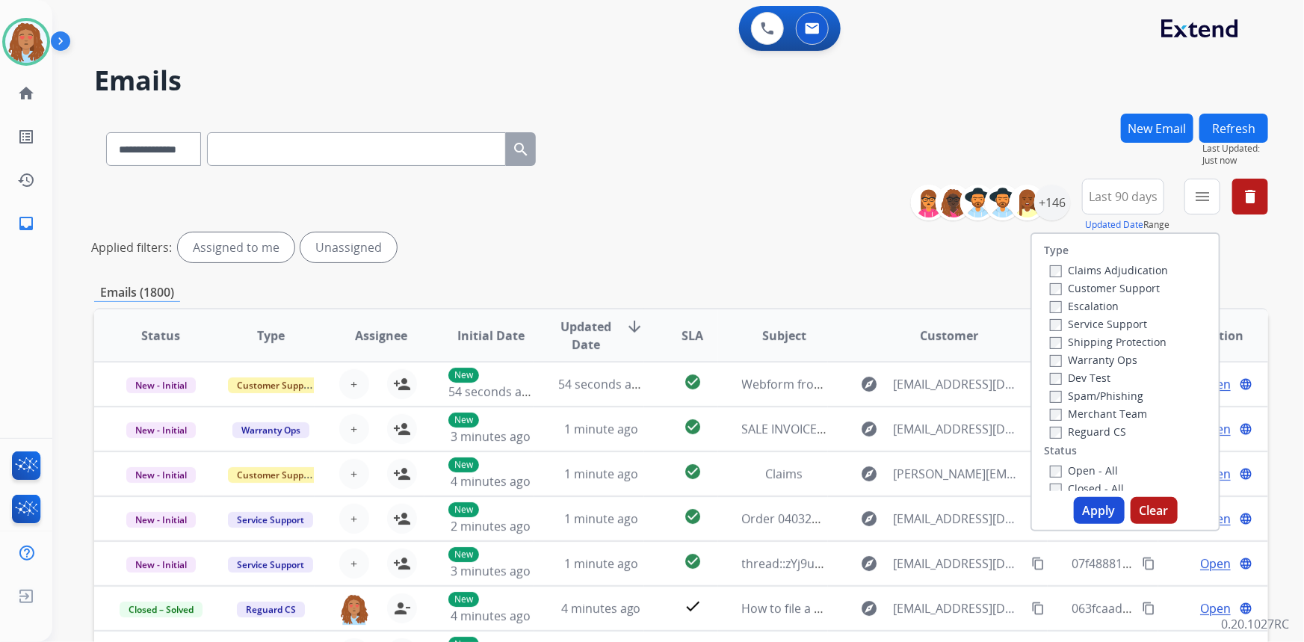
click at [1117, 286] on label "Customer Support" at bounding box center [1105, 288] width 110 height 14
click at [1119, 340] on label "Shipping Protection" at bounding box center [1108, 342] width 117 height 14
click at [1085, 509] on button "Apply" at bounding box center [1099, 510] width 51 height 27
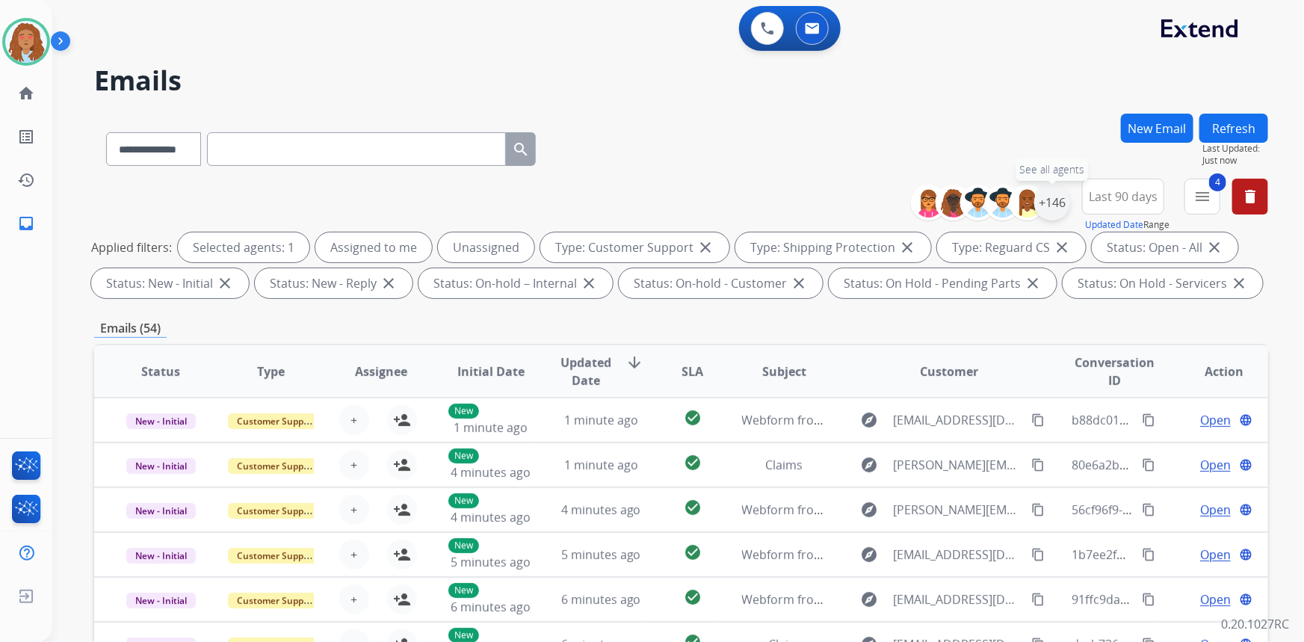
click at [1056, 209] on div "+146" at bounding box center [1052, 203] width 36 height 36
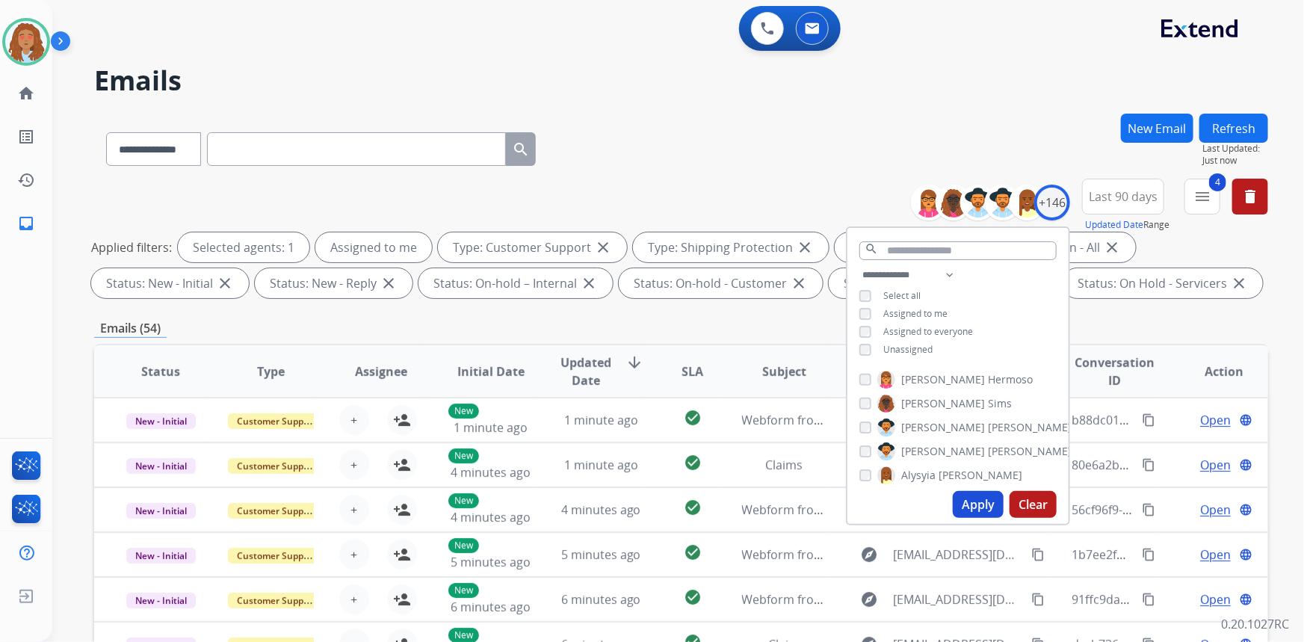
click at [979, 496] on button "Apply" at bounding box center [978, 504] width 51 height 27
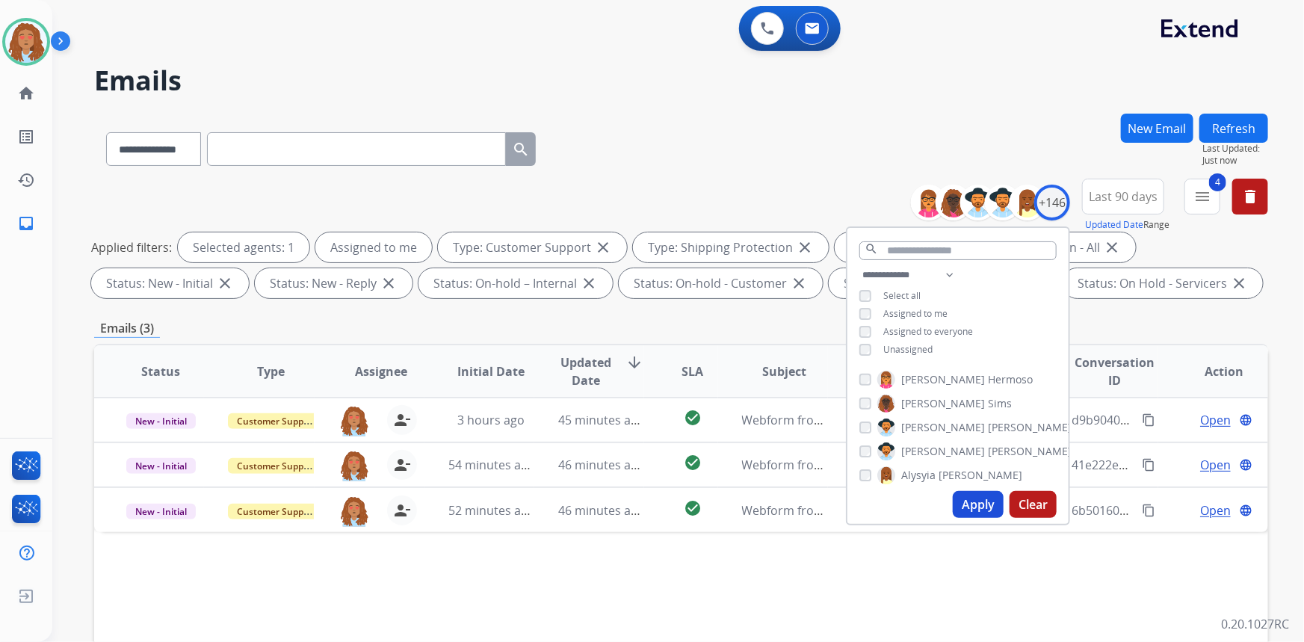
click at [1108, 328] on div "Emails (3)" at bounding box center [681, 328] width 1174 height 19
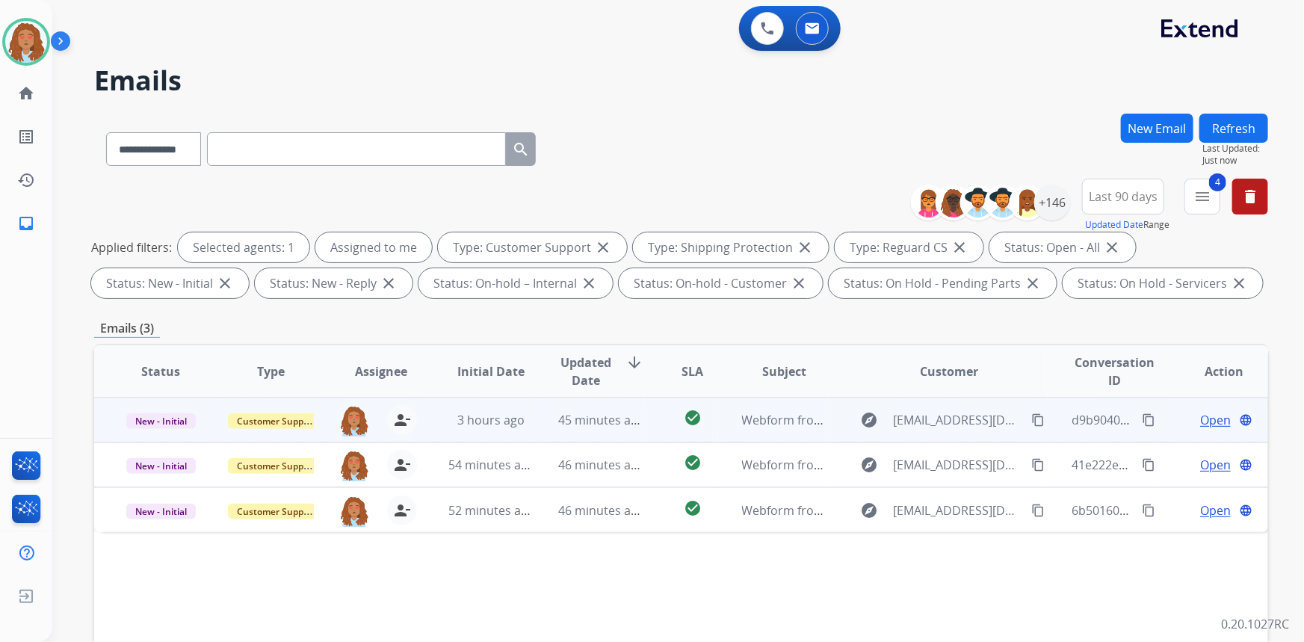
click at [953, 431] on div "explore [EMAIL_ADDRESS][DOMAIN_NAME] content_copy" at bounding box center [950, 420] width 196 height 24
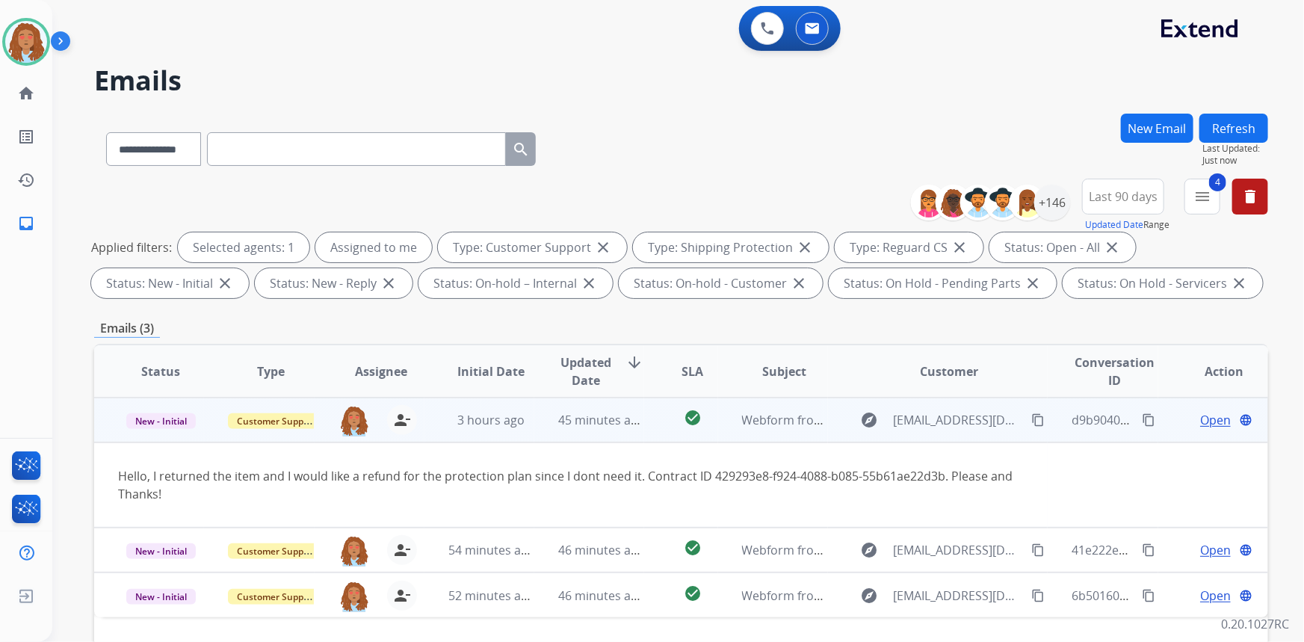
click at [1142, 419] on mat-icon "content_copy" at bounding box center [1148, 419] width 13 height 13
